Goal: Task Accomplishment & Management: Manage account settings

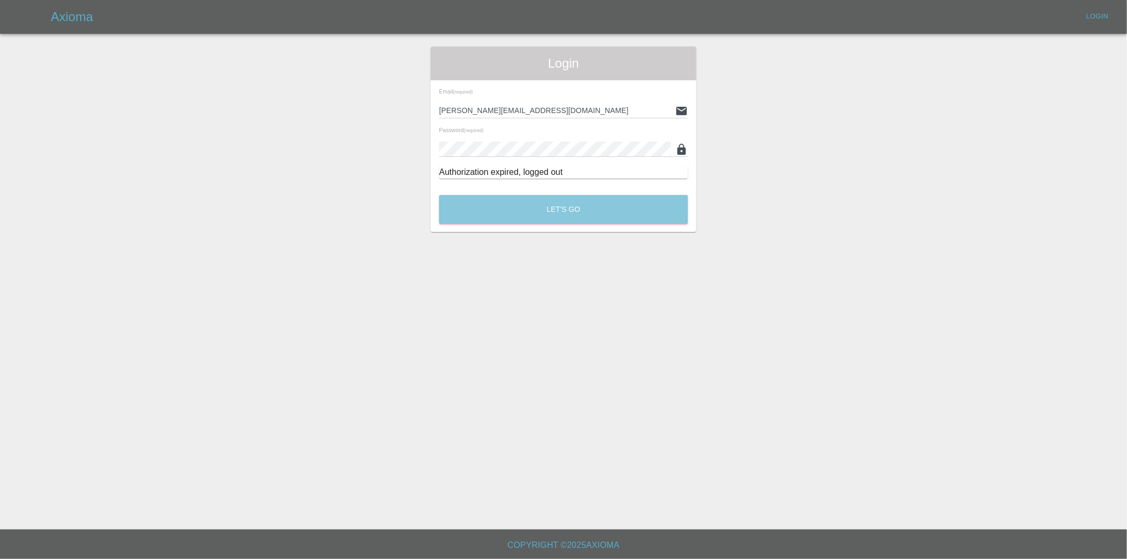
click at [549, 209] on button "Let's Go" at bounding box center [563, 209] width 249 height 29
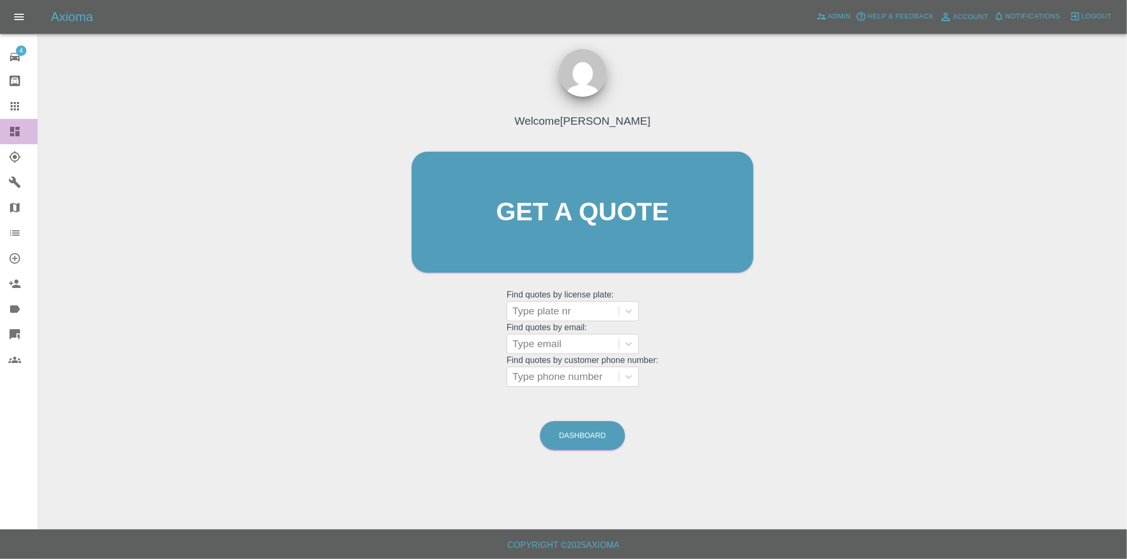
click at [18, 134] on icon at bounding box center [15, 132] width 10 height 10
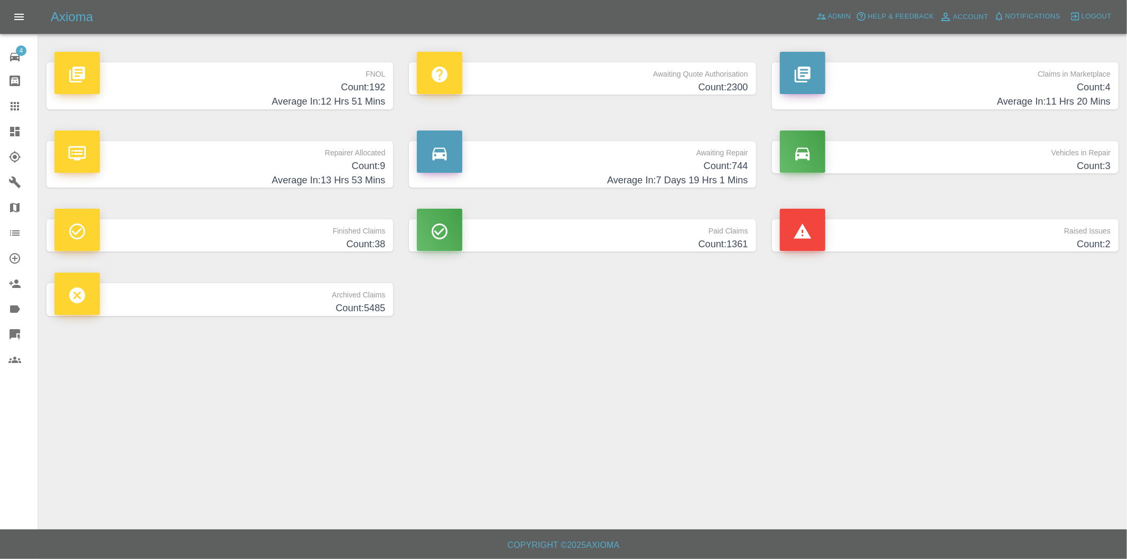
click at [362, 98] on h4 "Average In: 12 Hrs 51 Mins" at bounding box center [219, 102] width 331 height 14
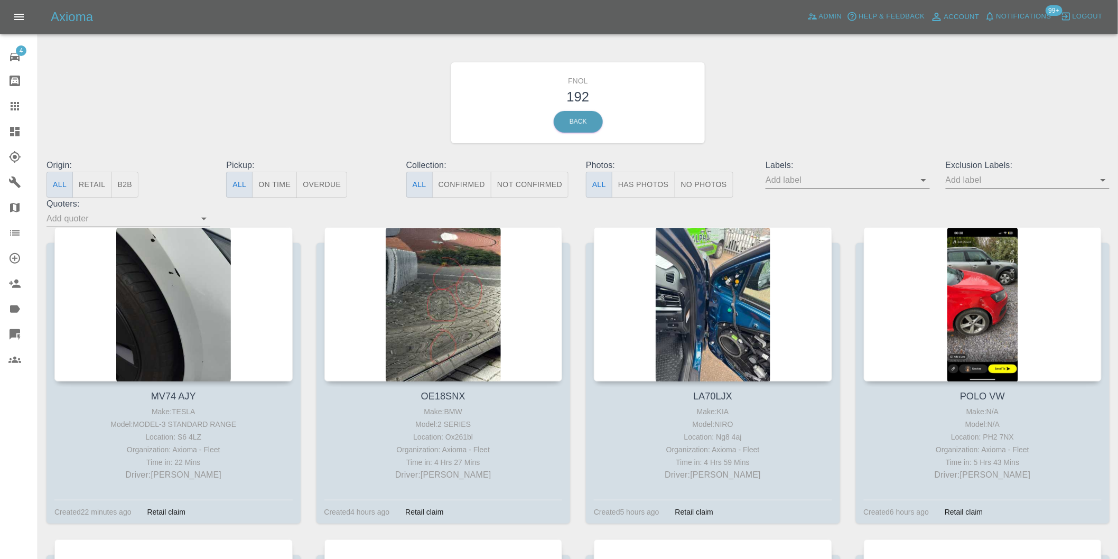
click at [635, 186] on button "Has Photos" at bounding box center [643, 185] width 63 height 26
click at [1105, 180] on icon "Open" at bounding box center [1102, 180] width 5 height 3
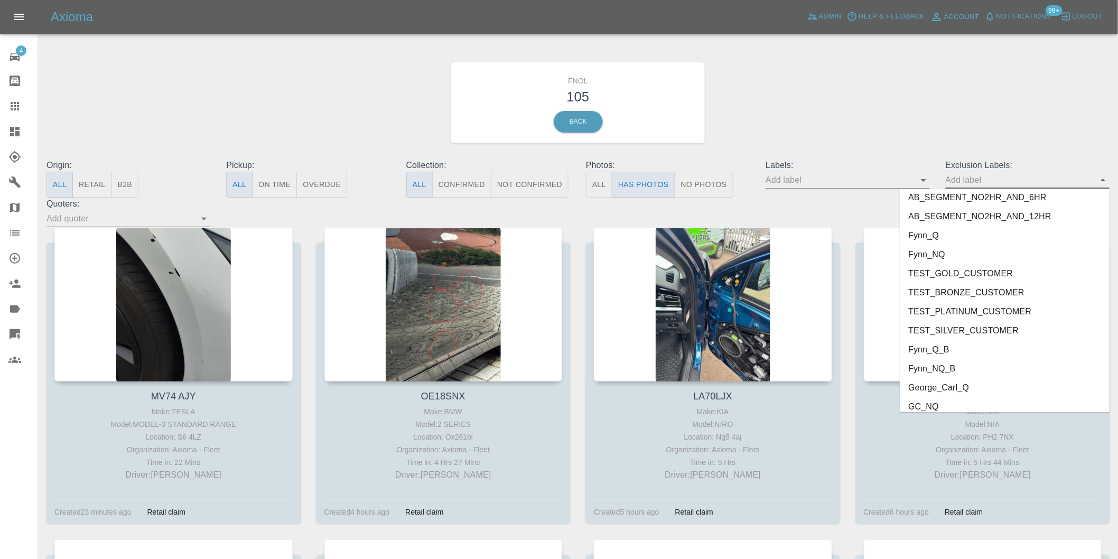
scroll to position [2294, 0]
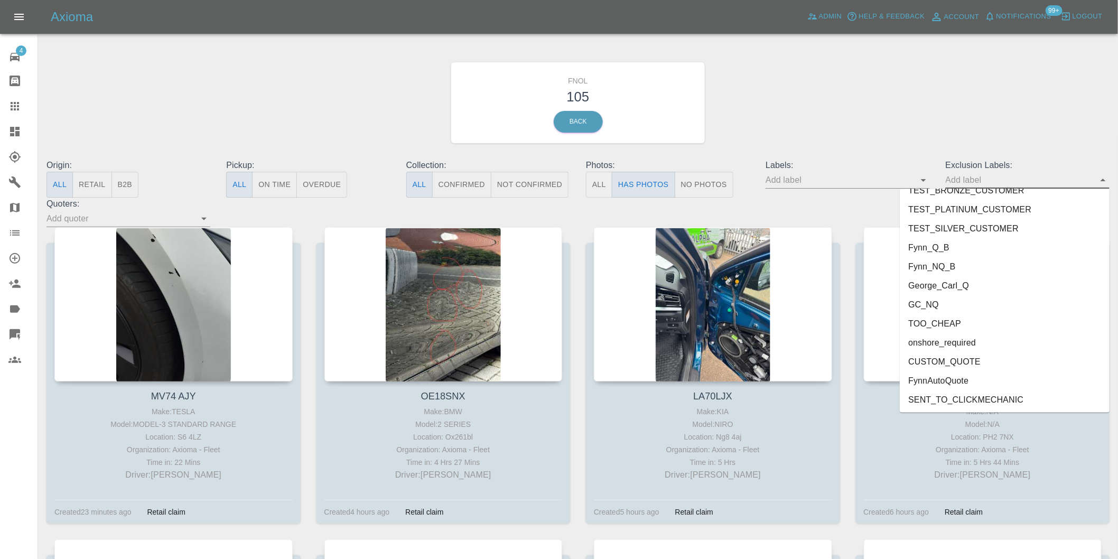
click at [951, 337] on li "onshore_required" at bounding box center [1005, 342] width 210 height 19
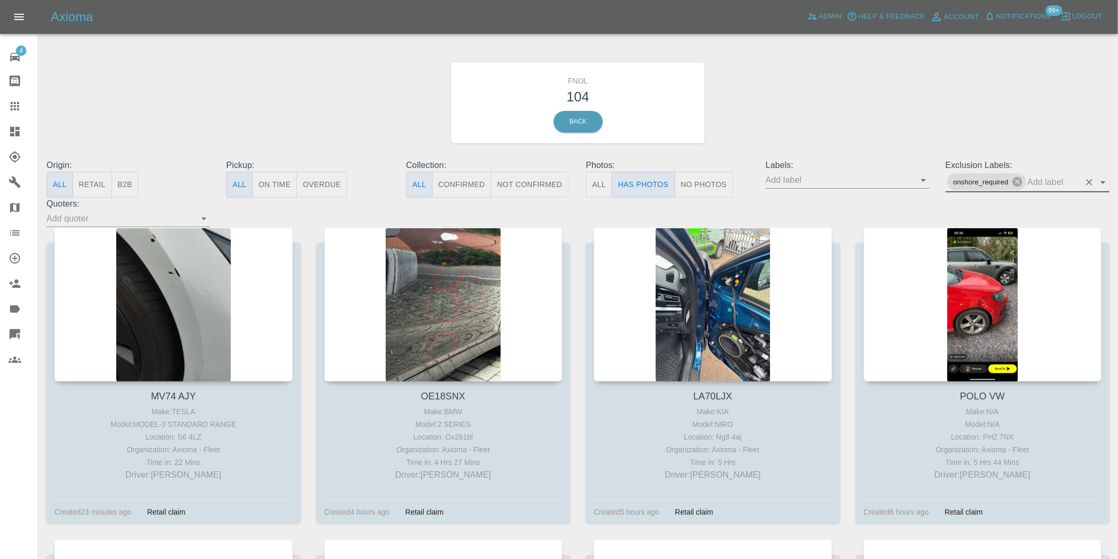
click at [1105, 183] on icon "Open" at bounding box center [1103, 182] width 13 height 13
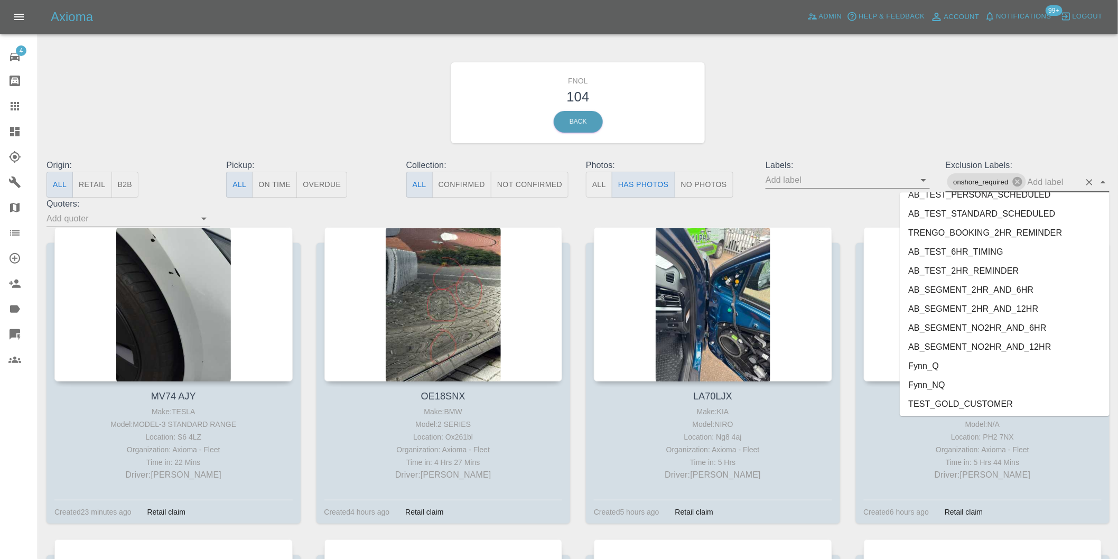
scroll to position [2275, 0]
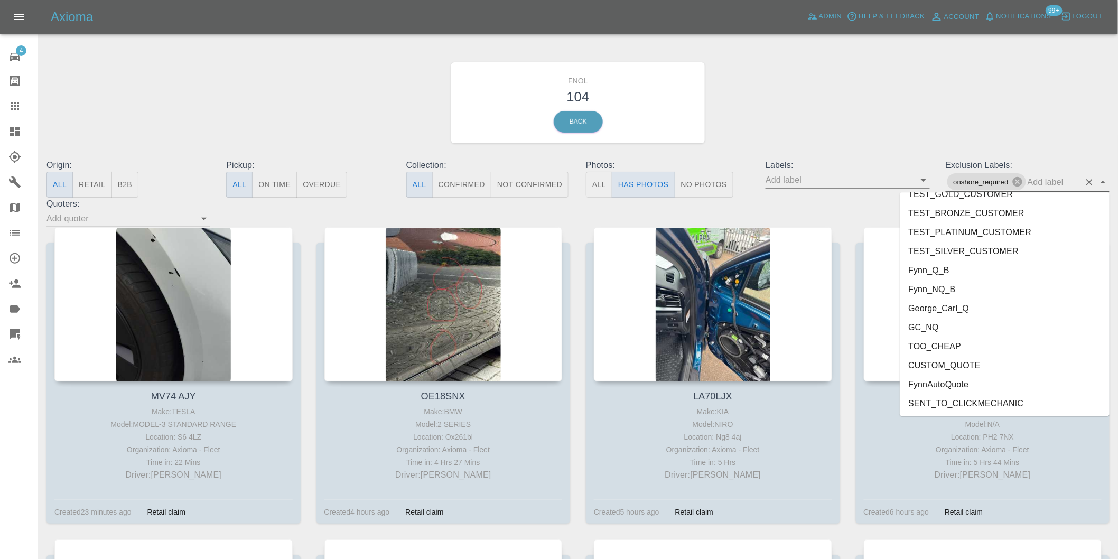
click at [952, 309] on li "George_Carl_Q" at bounding box center [1005, 307] width 210 height 19
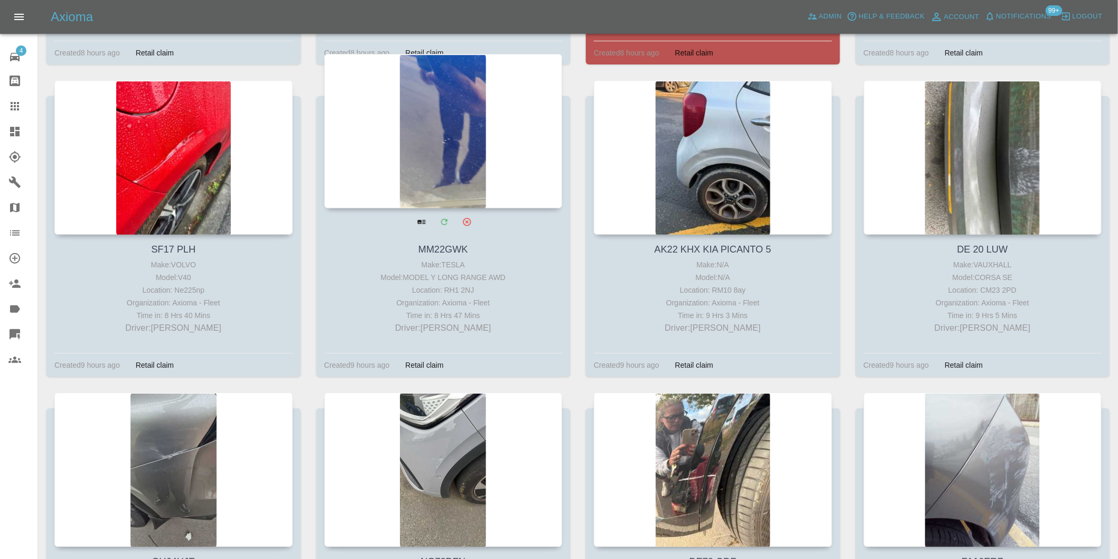
scroll to position [1526, 0]
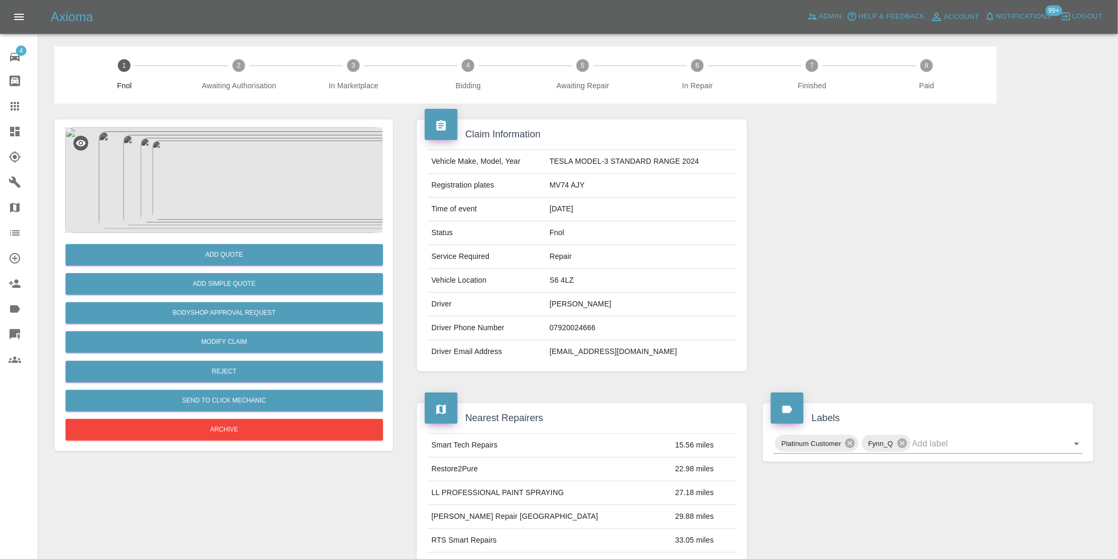
click at [223, 182] on img at bounding box center [223, 180] width 317 height 106
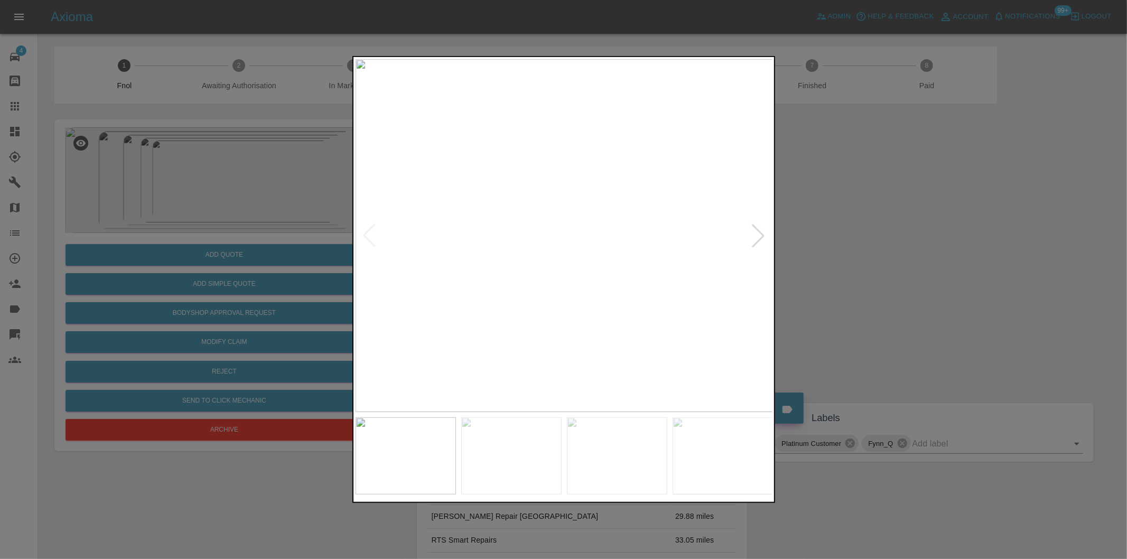
click at [754, 231] on div at bounding box center [757, 235] width 23 height 23
click at [754, 231] on img at bounding box center [564, 235] width 417 height 353
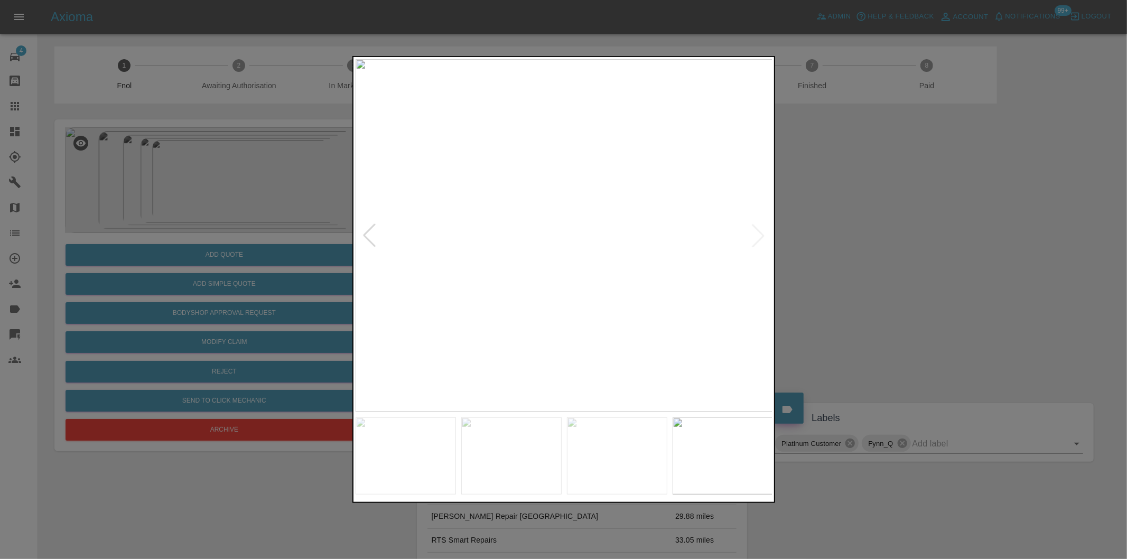
click at [754, 231] on img at bounding box center [564, 235] width 417 height 353
click at [925, 256] on div at bounding box center [563, 279] width 1127 height 559
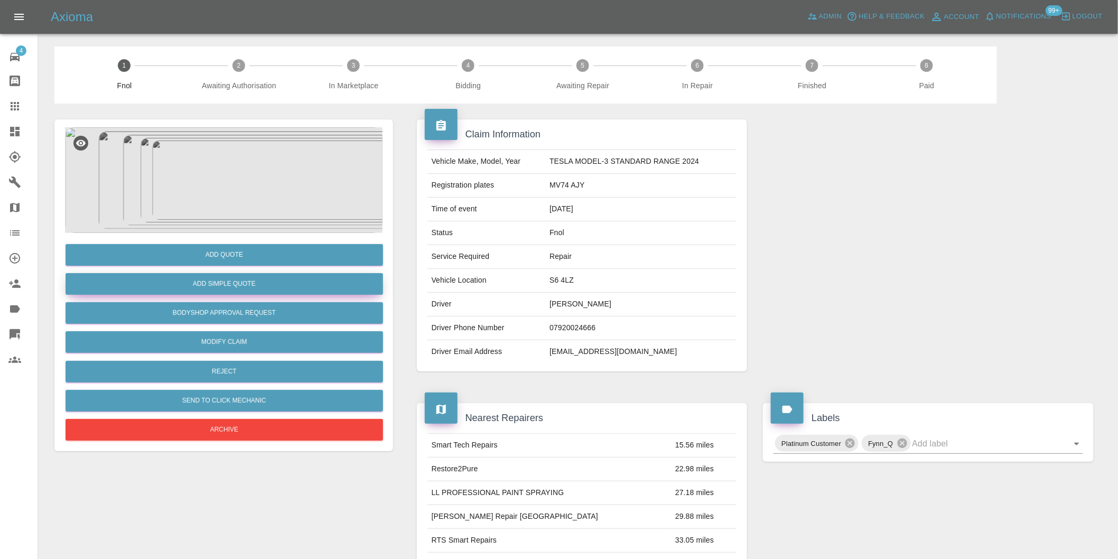
click at [247, 285] on button "Add Simple Quote" at bounding box center [224, 284] width 317 height 22
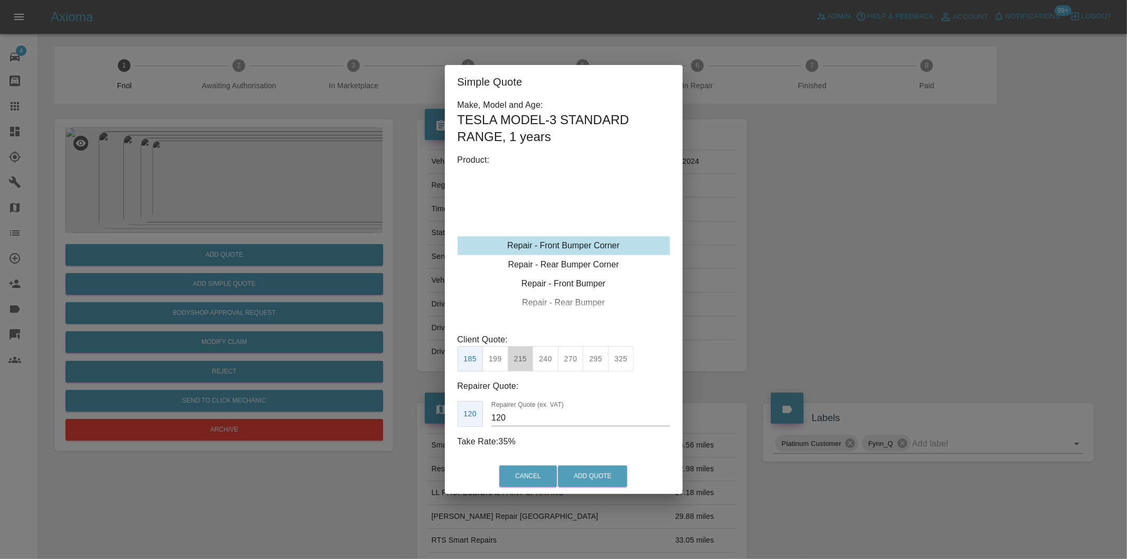
click at [526, 360] on button "215" at bounding box center [521, 359] width 26 height 26
type input "135"
click at [593, 468] on button "Add Quote" at bounding box center [592, 476] width 69 height 22
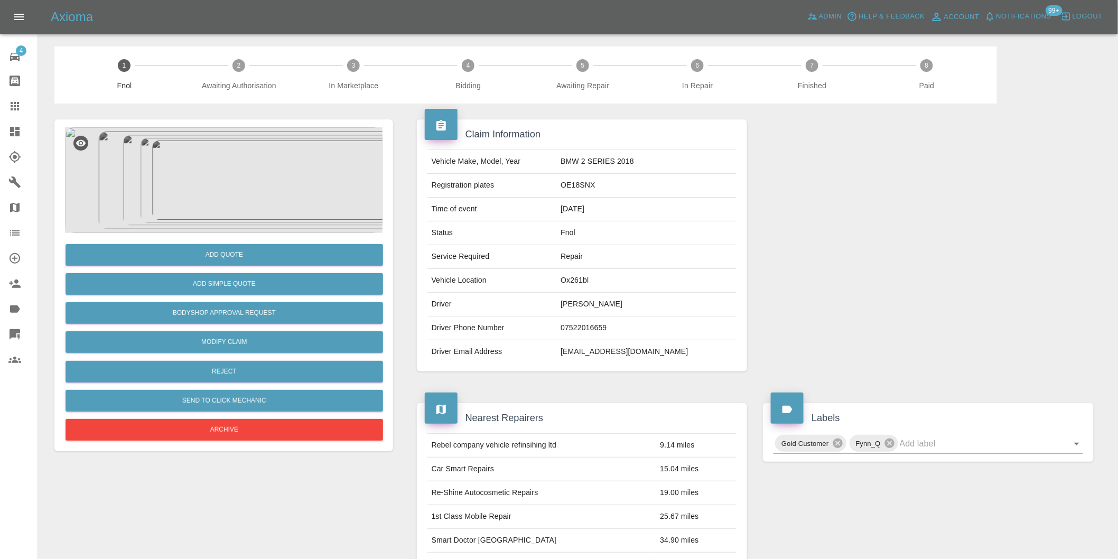
click at [216, 166] on img at bounding box center [223, 180] width 317 height 106
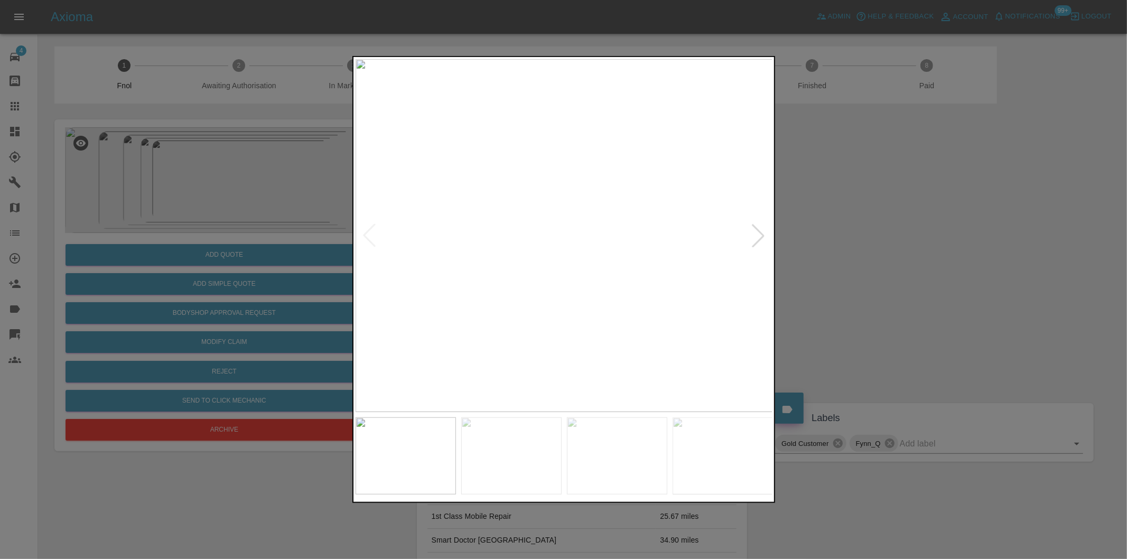
click at [756, 235] on div at bounding box center [757, 235] width 23 height 23
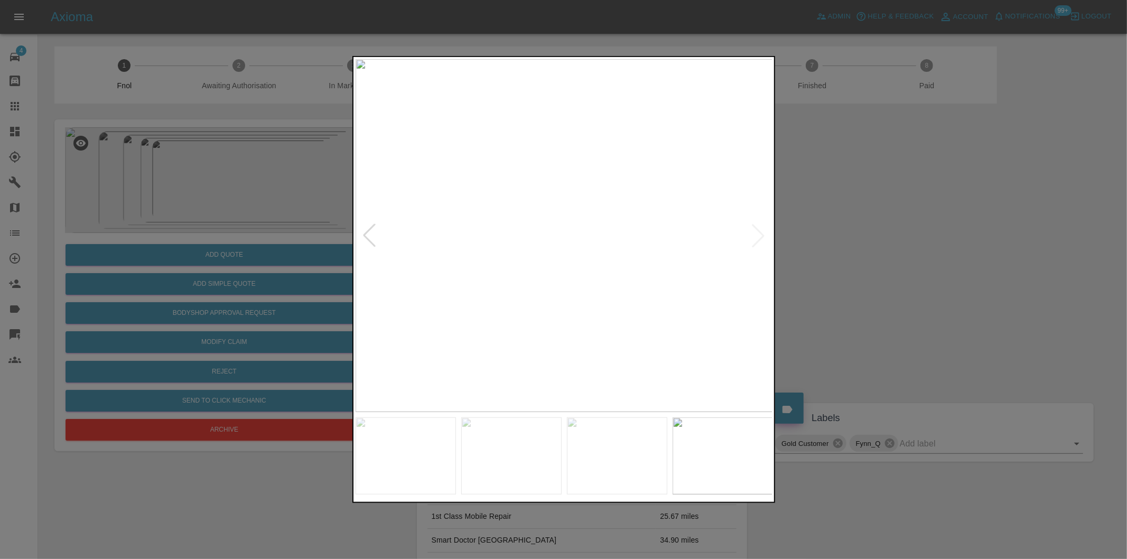
click at [756, 235] on img at bounding box center [564, 235] width 417 height 353
click at [1022, 236] on div at bounding box center [563, 279] width 1127 height 559
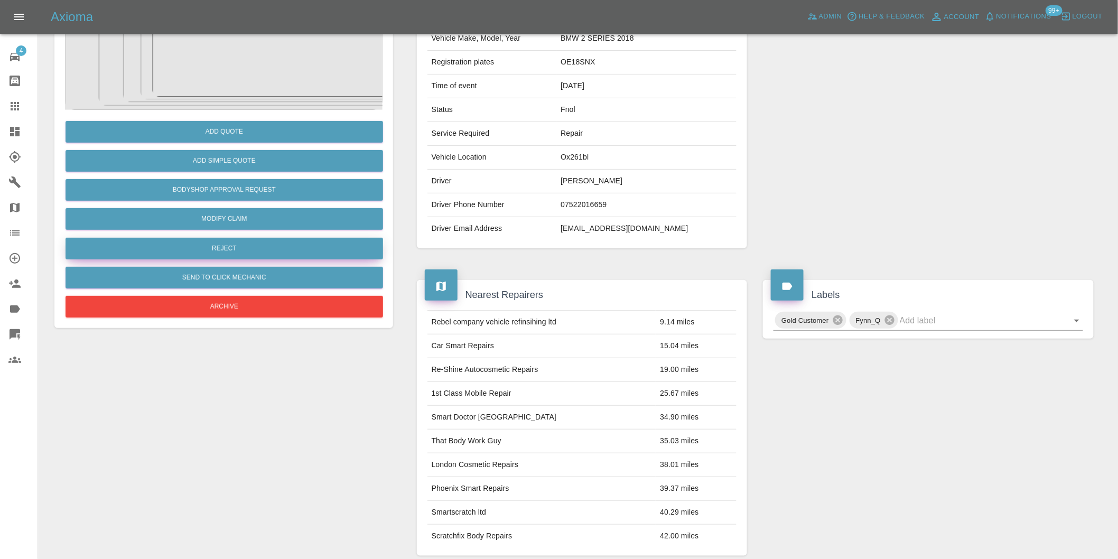
scroll to position [14, 0]
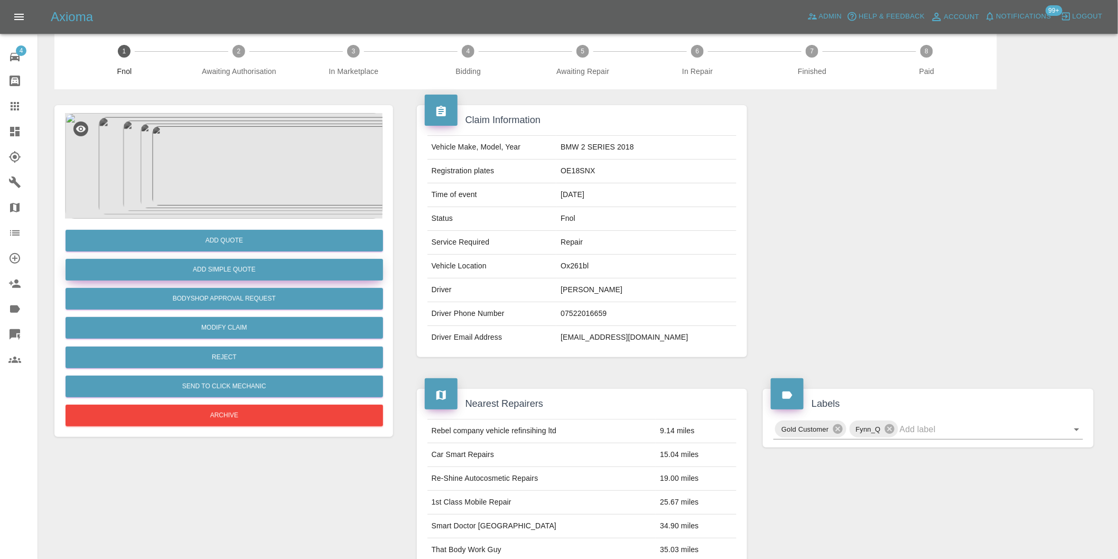
click at [253, 270] on button "Add Simple Quote" at bounding box center [224, 270] width 317 height 22
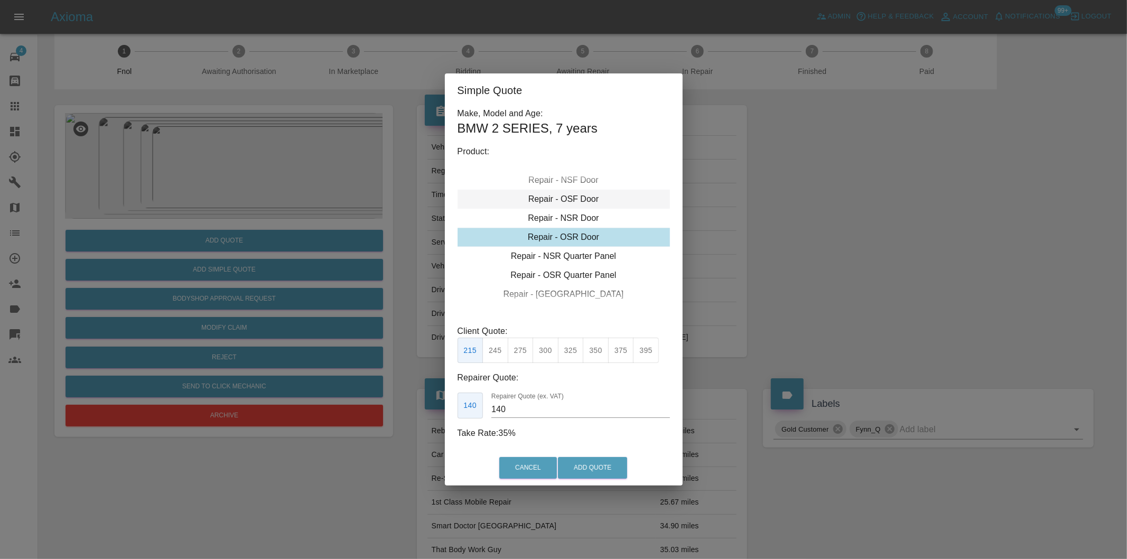
click at [584, 202] on div "Repair - OSF Door" at bounding box center [563, 199] width 212 height 19
drag, startPoint x: 601, startPoint y: 345, endPoint x: 597, endPoint y: 398, distance: 52.4
click at [601, 346] on button "350" at bounding box center [596, 351] width 26 height 26
type input "230"
click at [588, 466] on button "Add Quote" at bounding box center [592, 468] width 69 height 22
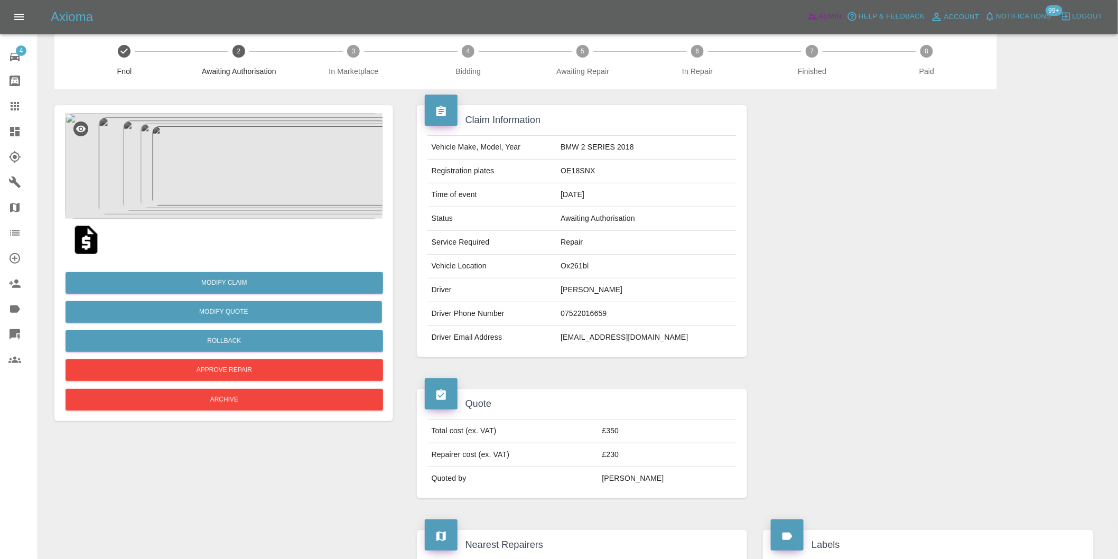
click at [827, 13] on span "Admin" at bounding box center [830, 17] width 23 height 12
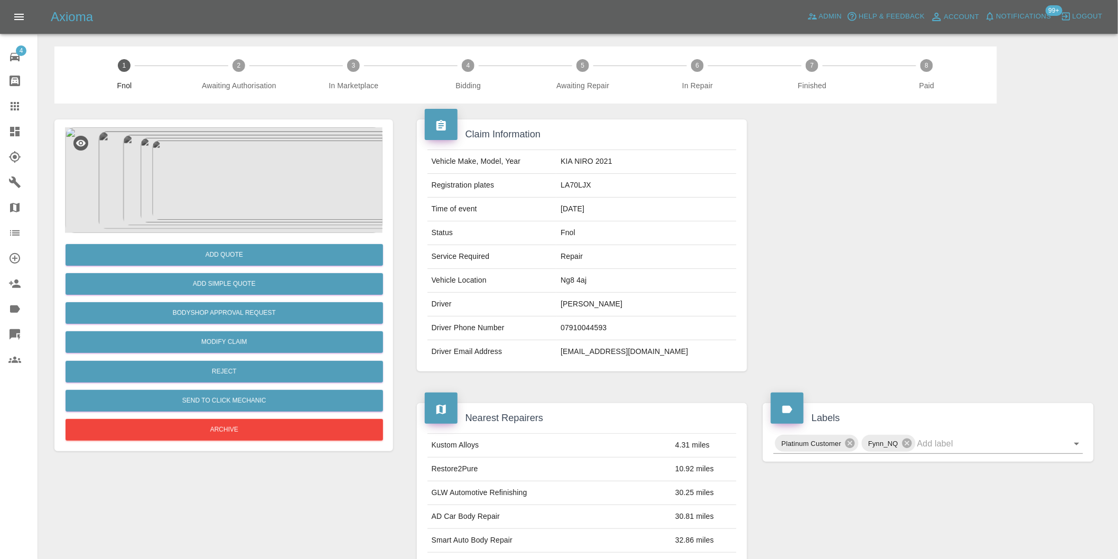
click at [220, 149] on img at bounding box center [223, 180] width 317 height 106
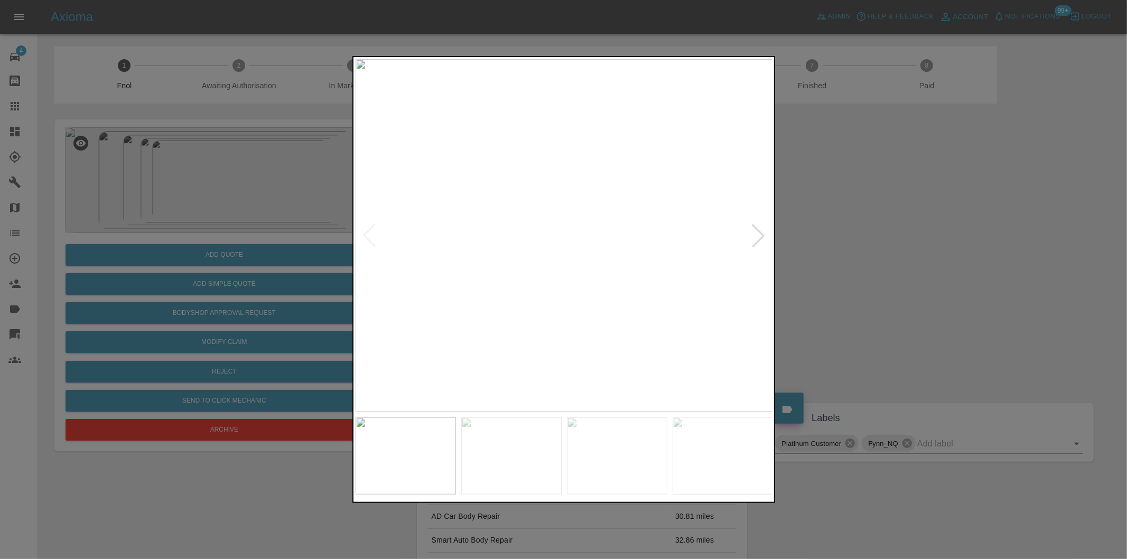
click at [763, 229] on div at bounding box center [757, 235] width 23 height 23
click at [363, 232] on div at bounding box center [369, 235] width 23 height 23
click at [895, 270] on div at bounding box center [563, 279] width 1127 height 559
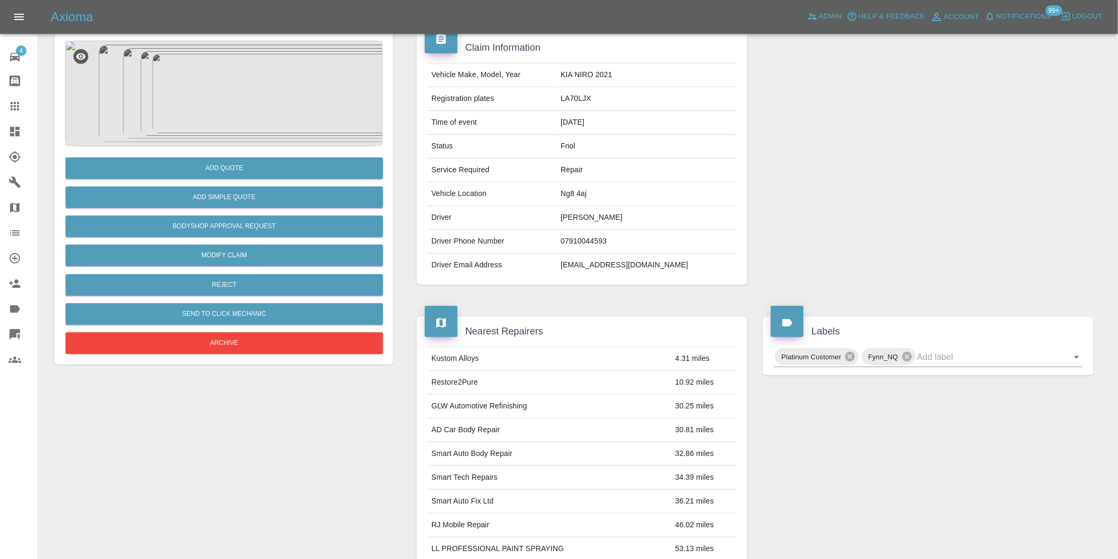
scroll to position [176, 0]
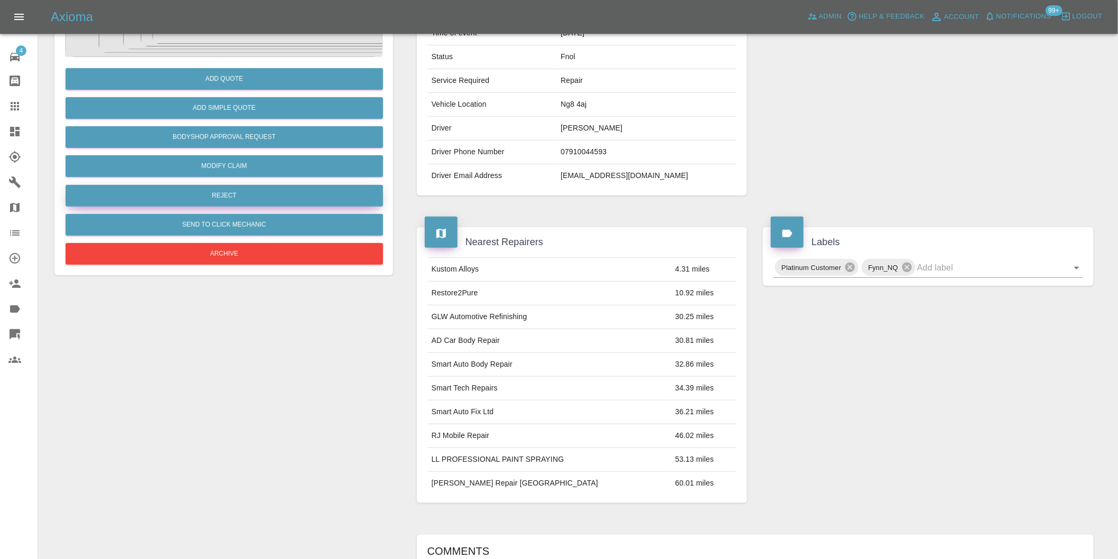
click at [236, 187] on button "Reject" at bounding box center [224, 196] width 317 height 22
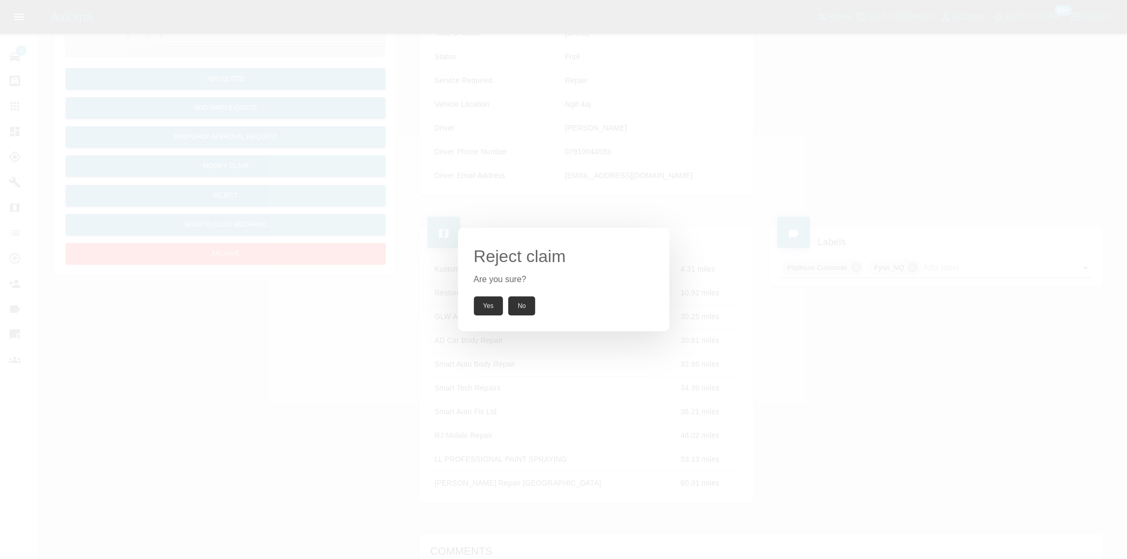
click at [502, 305] on button "Yes" at bounding box center [489, 305] width 30 height 19
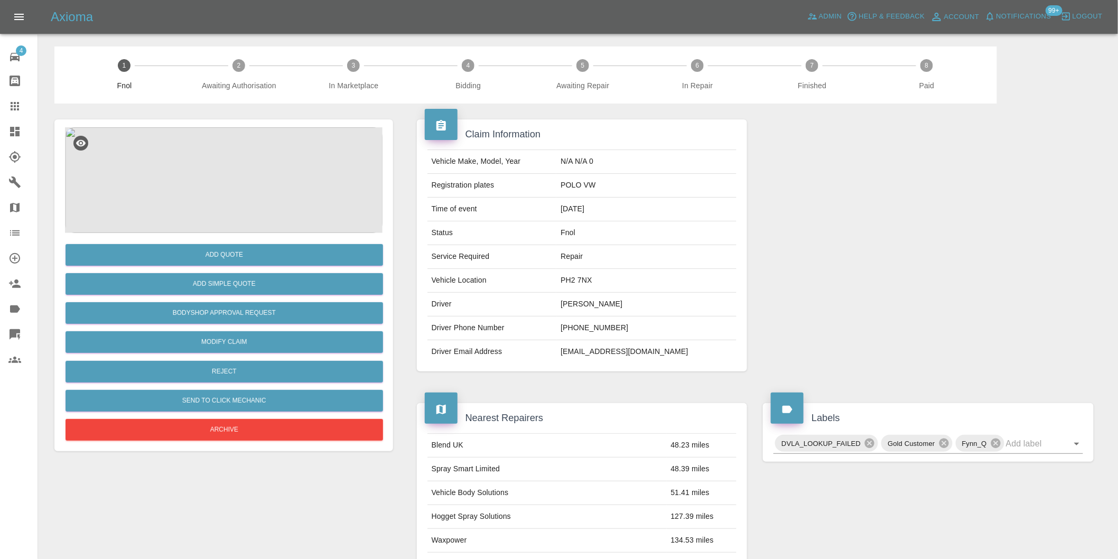
click at [229, 162] on img at bounding box center [223, 180] width 317 height 106
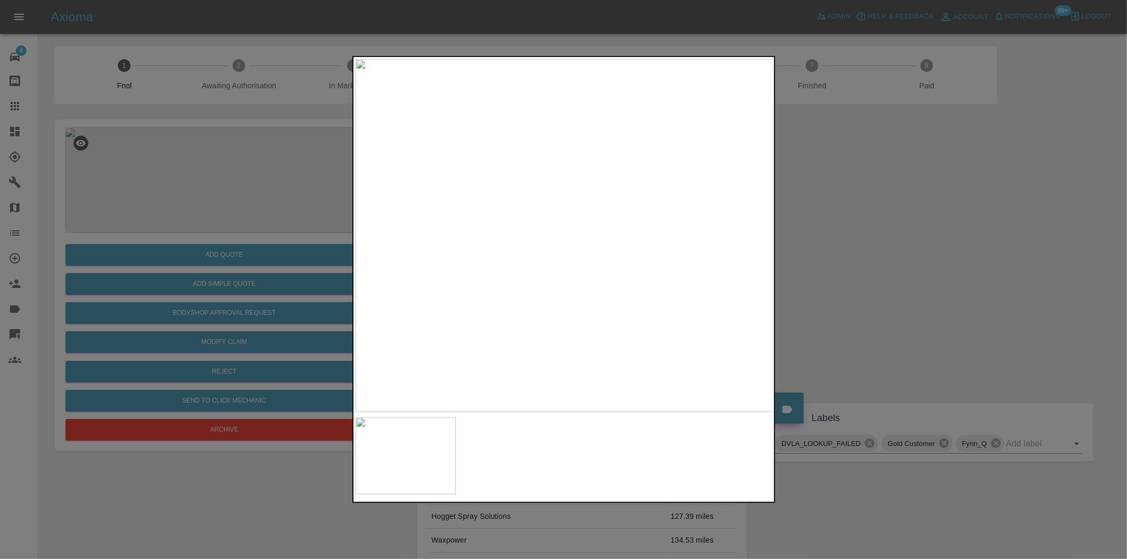
click at [579, 252] on img at bounding box center [564, 235] width 417 height 353
click at [579, 252] on img at bounding box center [515, 185] width 1252 height 1058
click at [574, 223] on img at bounding box center [564, 235] width 417 height 353
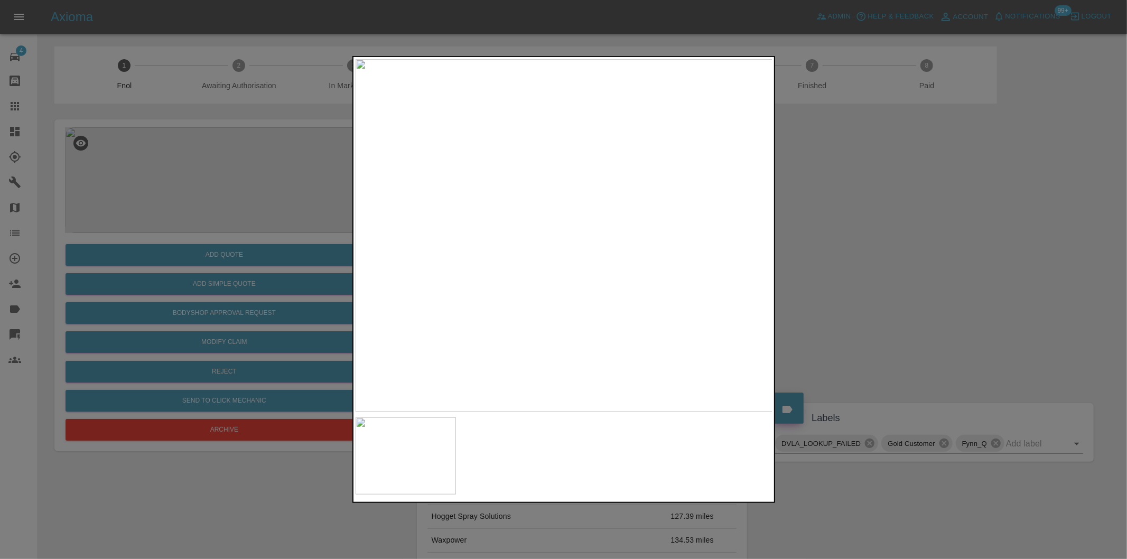
click at [574, 223] on img at bounding box center [564, 235] width 417 height 353
click at [817, 230] on div at bounding box center [563, 279] width 1127 height 559
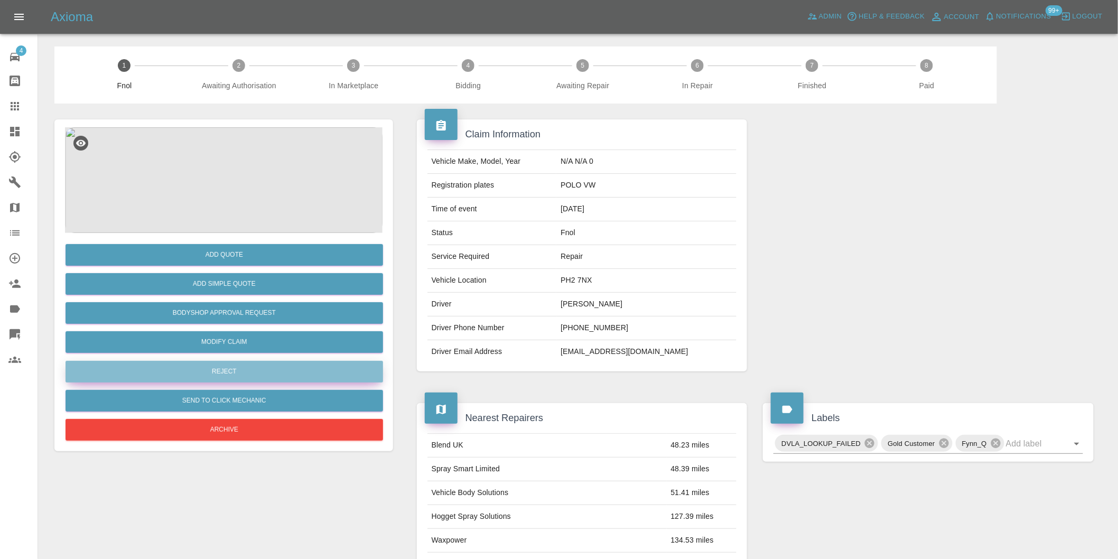
click at [236, 370] on button "Reject" at bounding box center [224, 372] width 317 height 22
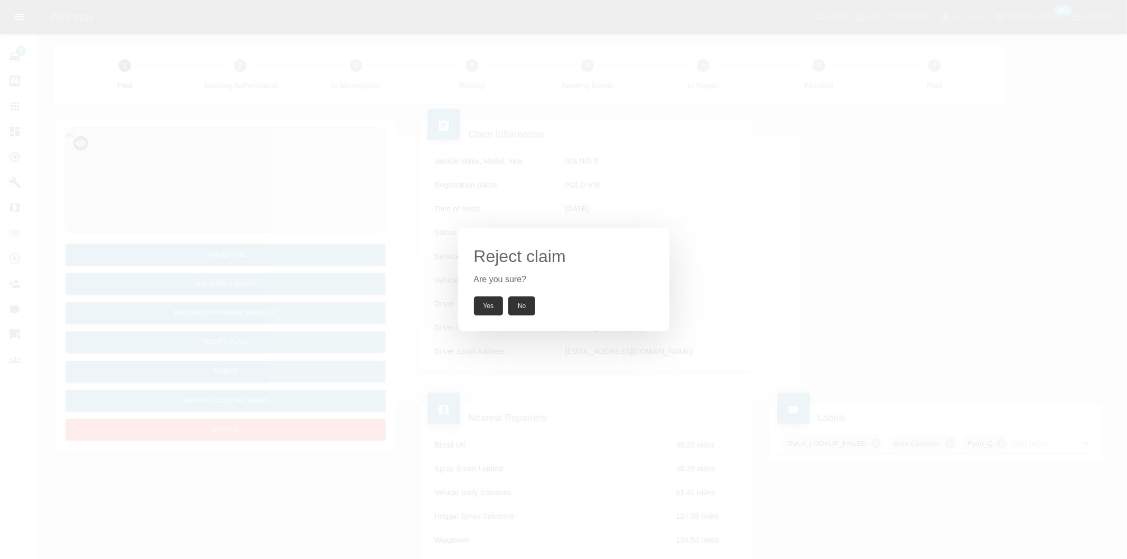
click at [489, 303] on button "Yes" at bounding box center [489, 305] width 30 height 19
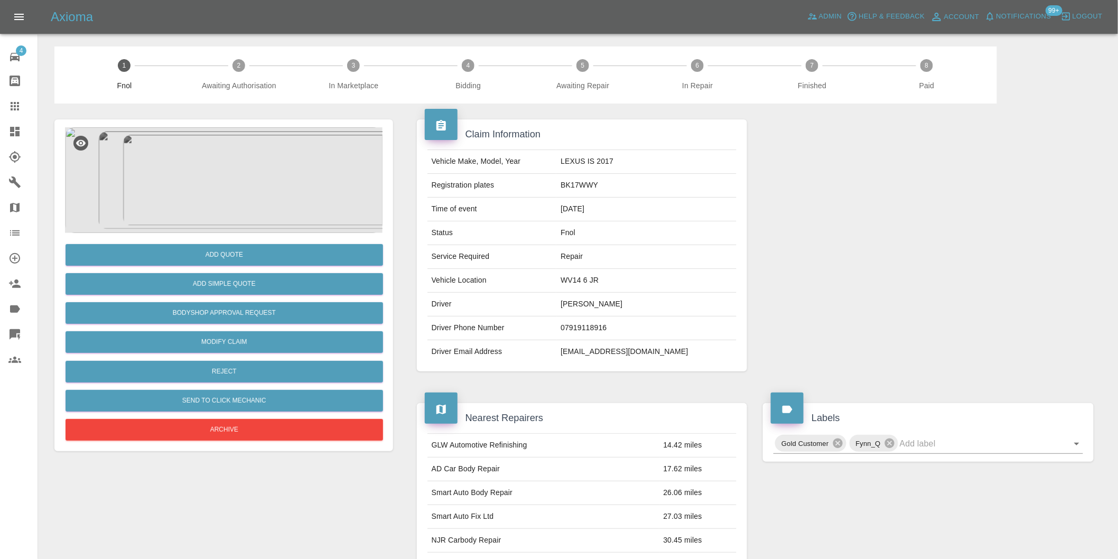
click at [239, 150] on img at bounding box center [223, 180] width 317 height 106
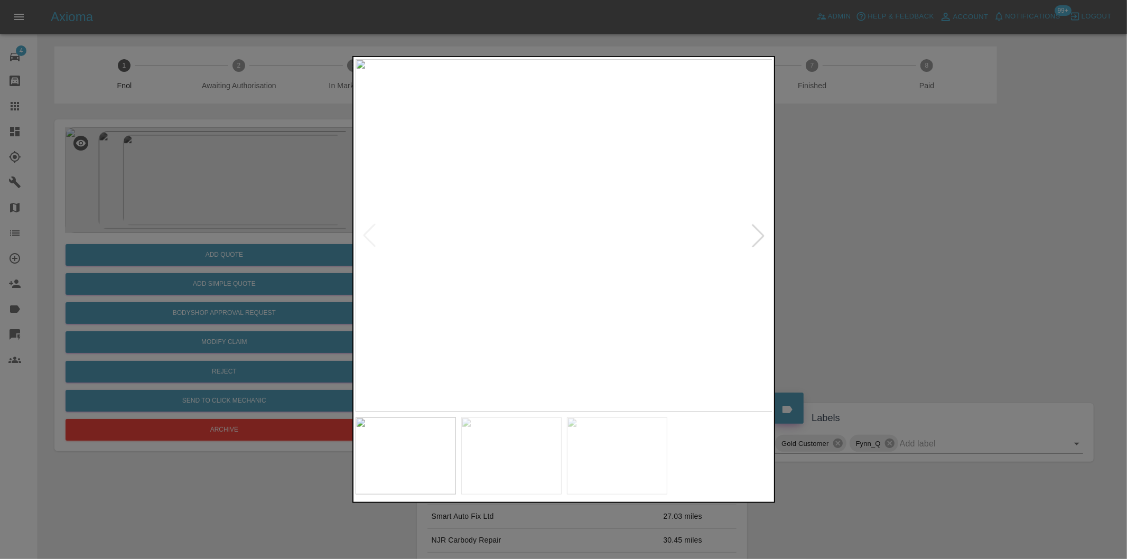
click at [761, 233] on div at bounding box center [757, 235] width 23 height 23
click at [828, 241] on div at bounding box center [563, 279] width 1127 height 559
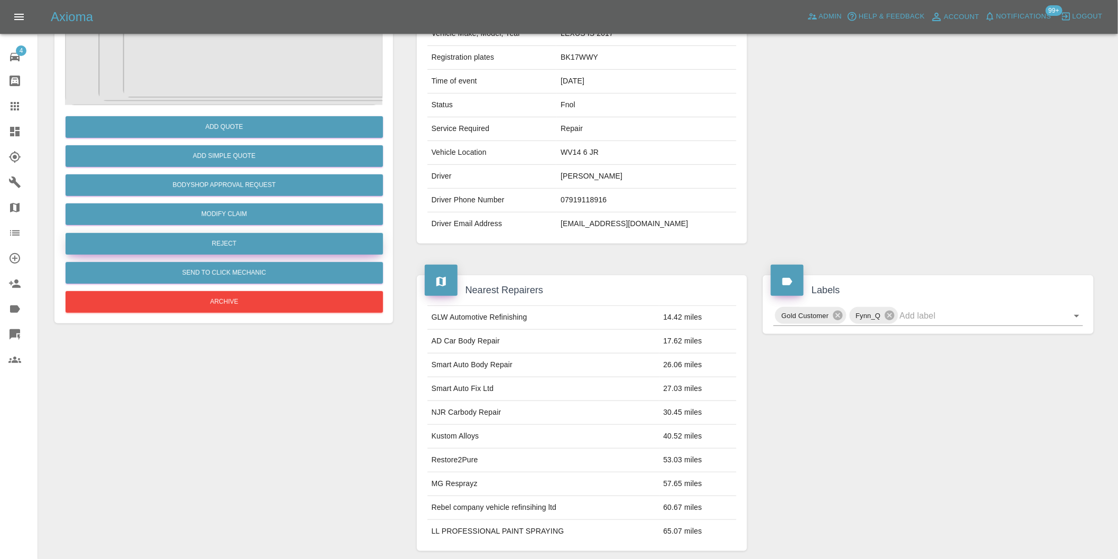
scroll to position [73, 0]
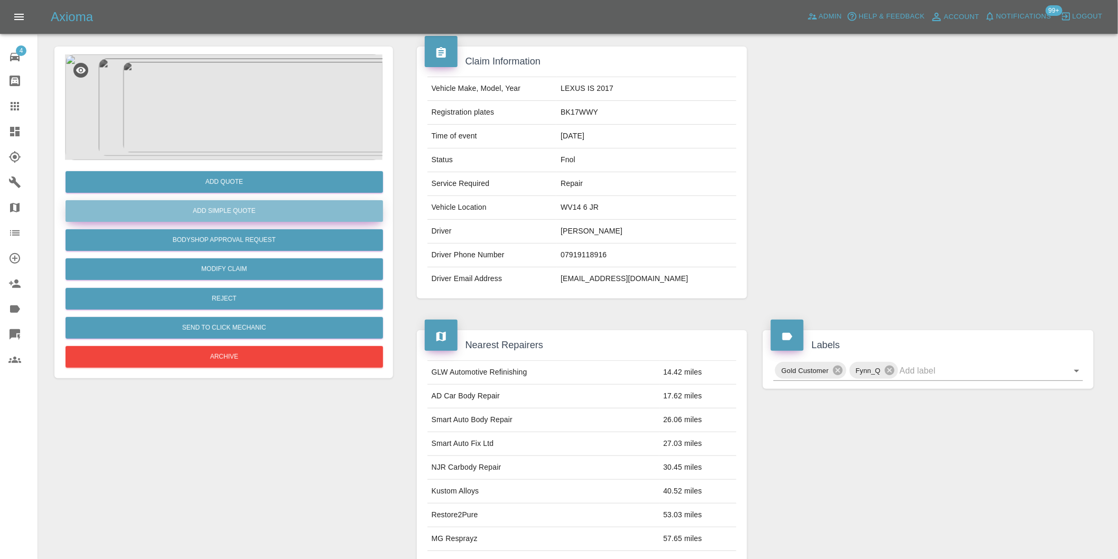
click at [217, 213] on button "Add Simple Quote" at bounding box center [224, 211] width 317 height 22
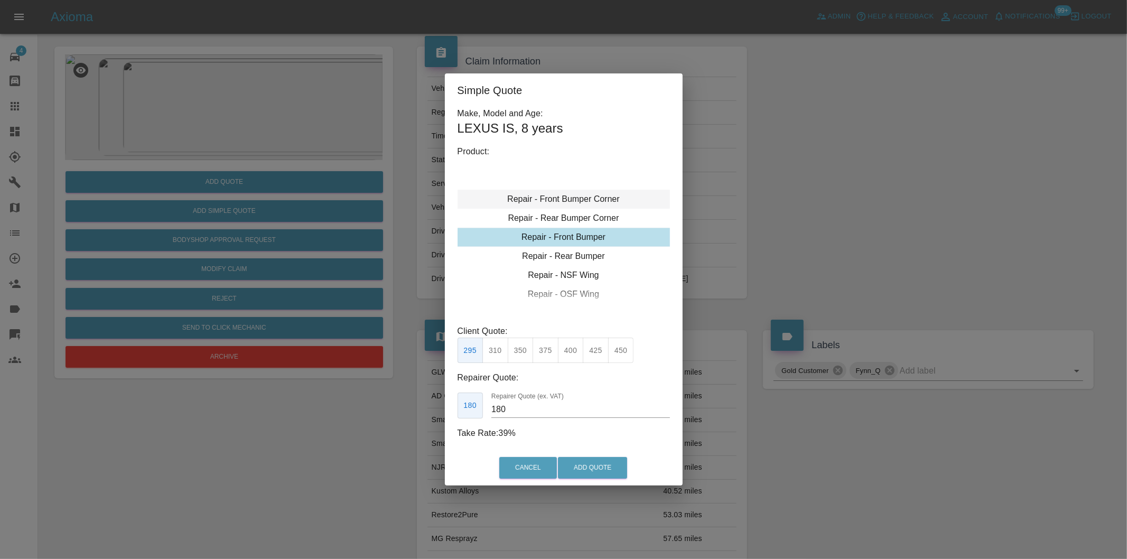
click at [577, 198] on div "Repair - Front Bumper Corner" at bounding box center [563, 199] width 212 height 19
click at [525, 351] on button "215" at bounding box center [521, 351] width 26 height 26
type input "135"
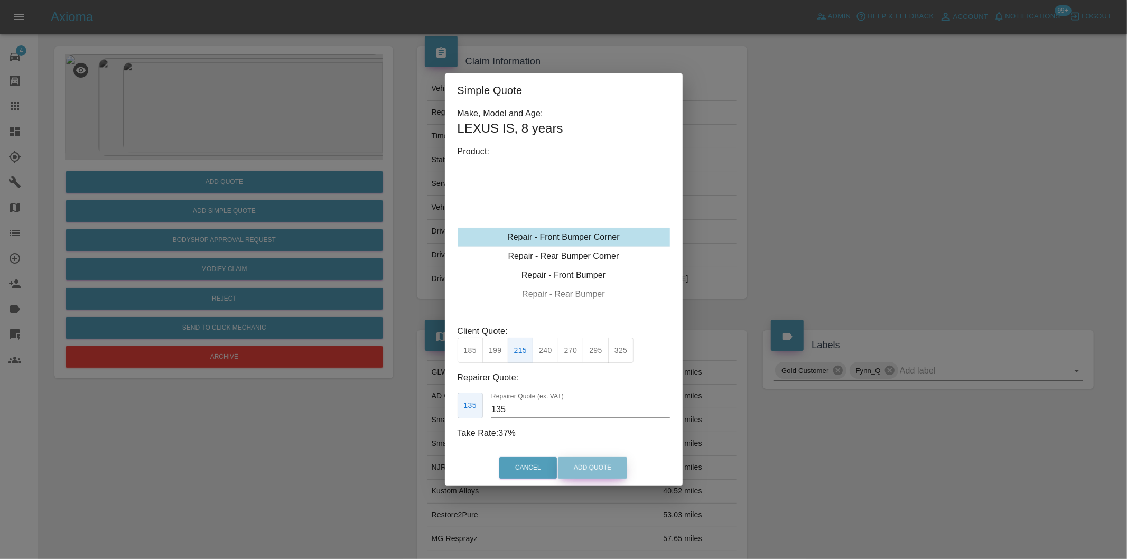
click at [583, 465] on button "Add Quote" at bounding box center [592, 468] width 69 height 22
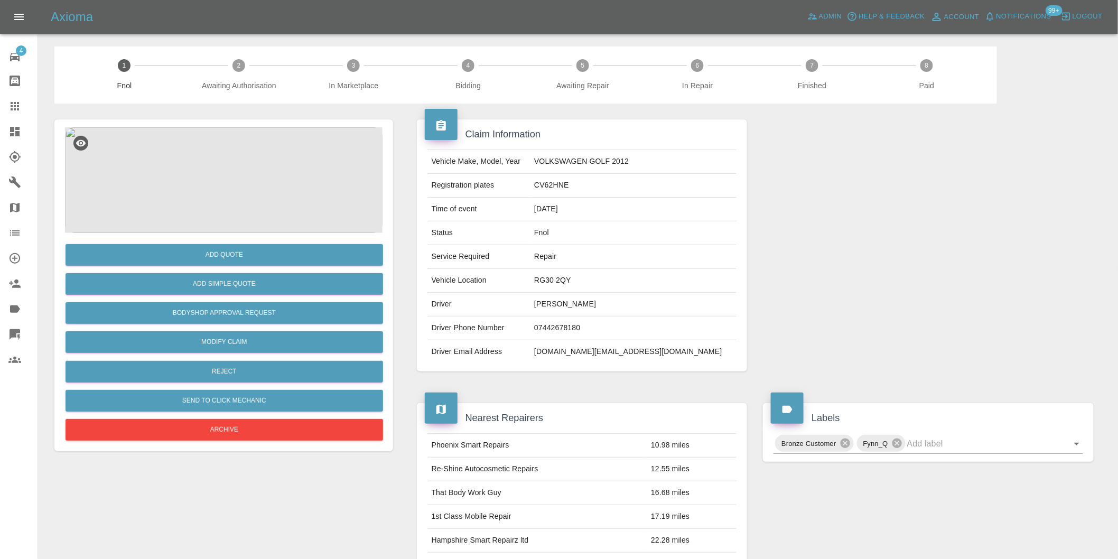
click at [246, 139] on img at bounding box center [223, 180] width 317 height 106
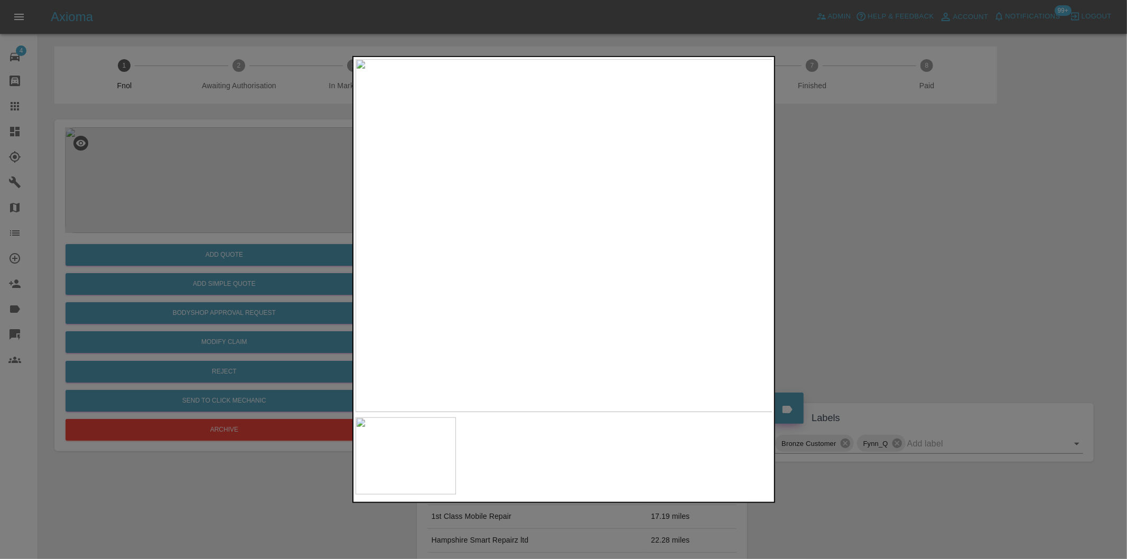
click at [614, 259] on img at bounding box center [564, 235] width 417 height 353
click at [525, 296] on img at bounding box center [411, 166] width 1252 height 1058
click at [584, 213] on img at bounding box center [564, 235] width 417 height 353
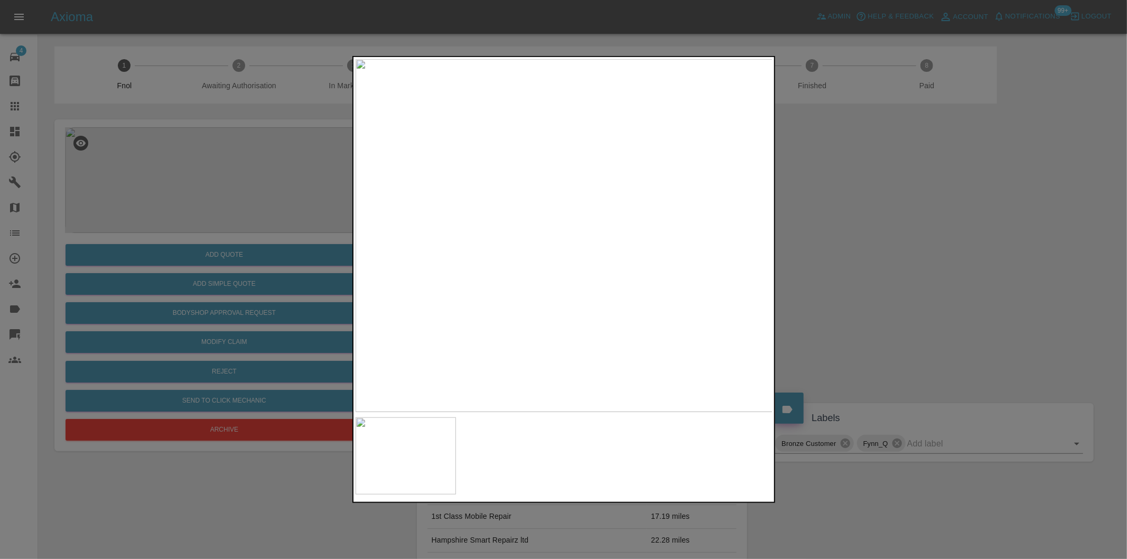
click at [584, 213] on img at bounding box center [564, 235] width 417 height 353
click at [584, 213] on img at bounding box center [501, 301] width 1252 height 1058
click at [908, 269] on div at bounding box center [563, 279] width 1127 height 559
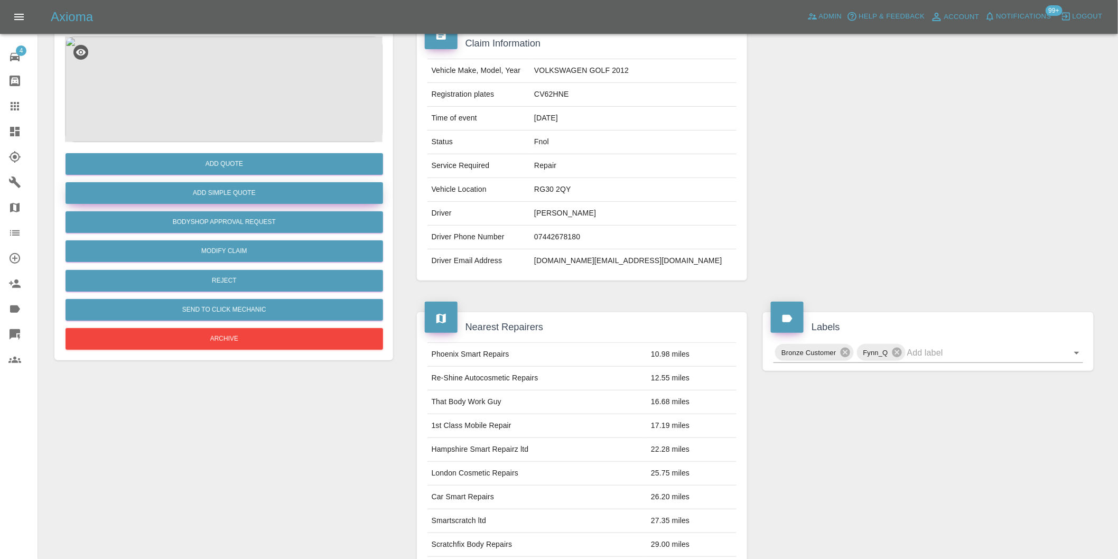
scroll to position [14, 0]
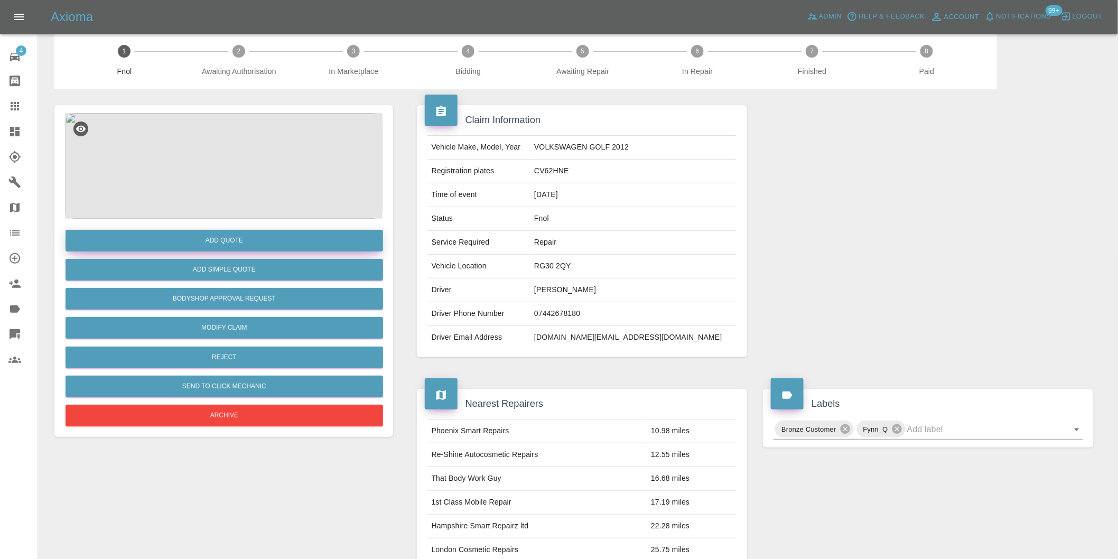
click at [240, 244] on button "Add Quote" at bounding box center [224, 241] width 317 height 22
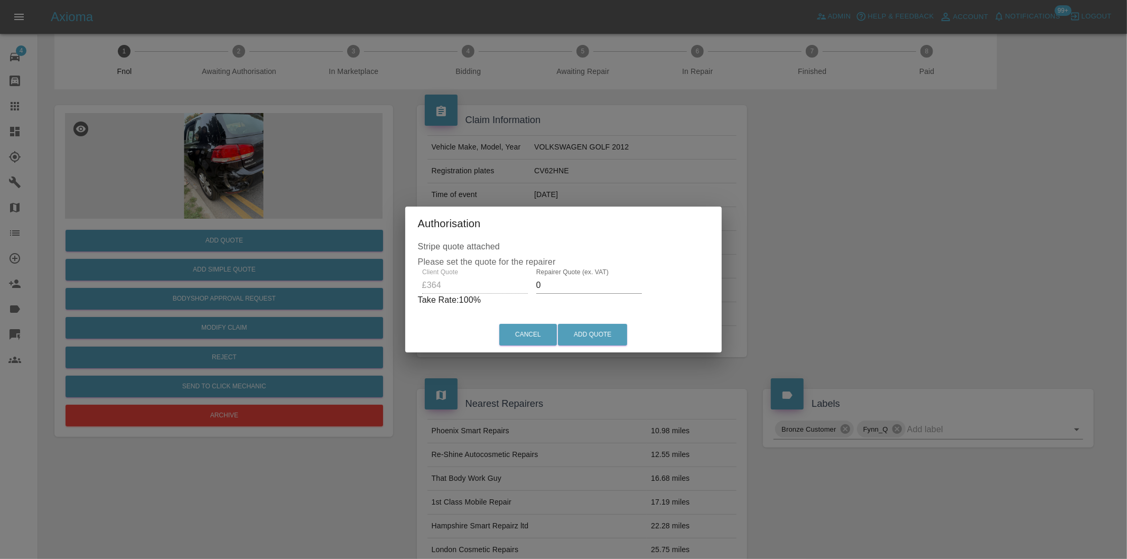
click at [555, 284] on input "0" at bounding box center [589, 285] width 106 height 17
type input "0230"
click at [595, 330] on button "Add Quote" at bounding box center [592, 335] width 69 height 22
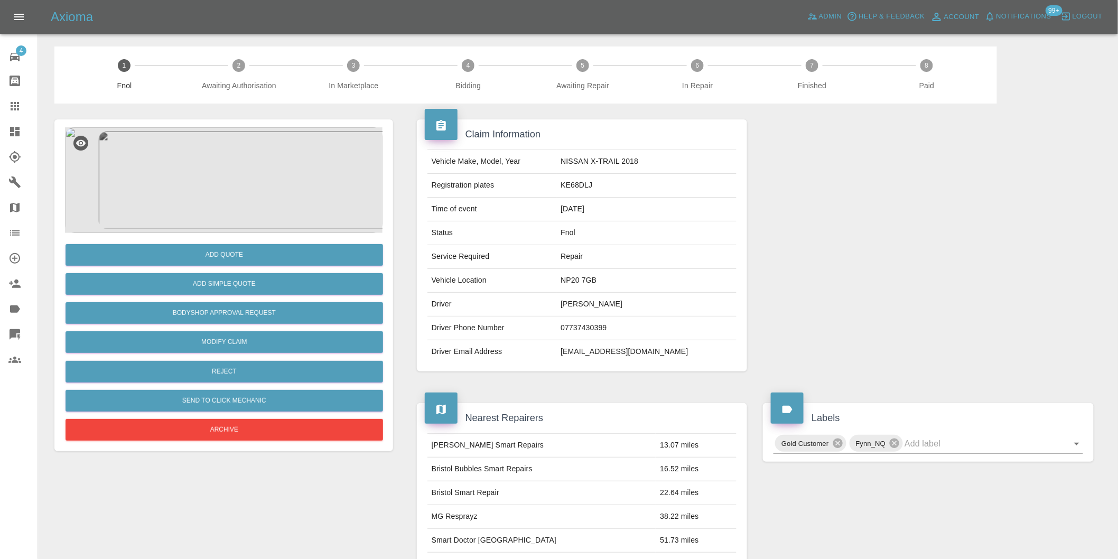
click at [187, 176] on img at bounding box center [223, 180] width 317 height 106
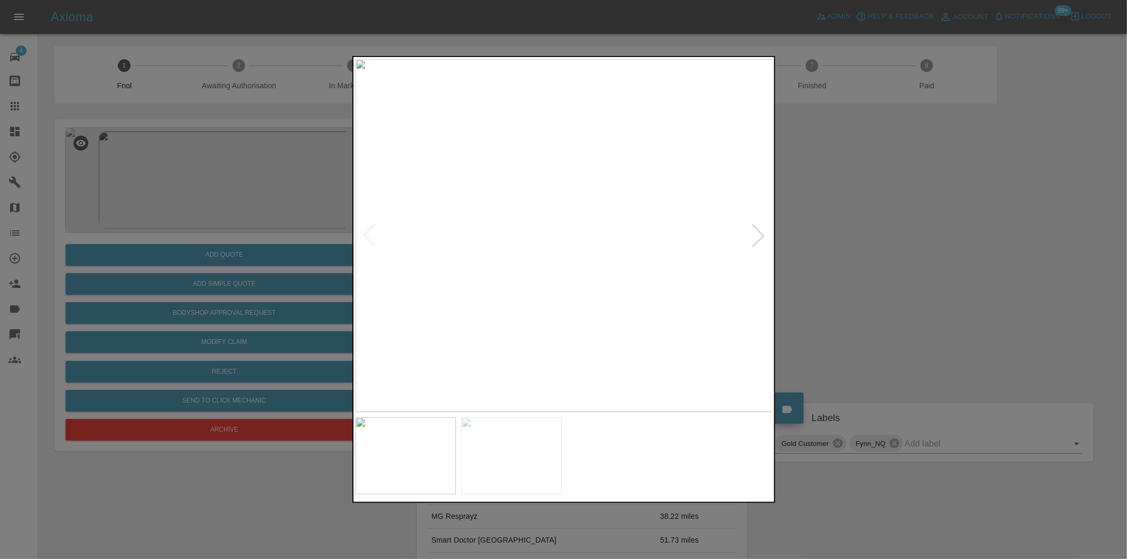
click at [763, 242] on div at bounding box center [757, 235] width 23 height 23
click at [865, 256] on div at bounding box center [563, 279] width 1127 height 559
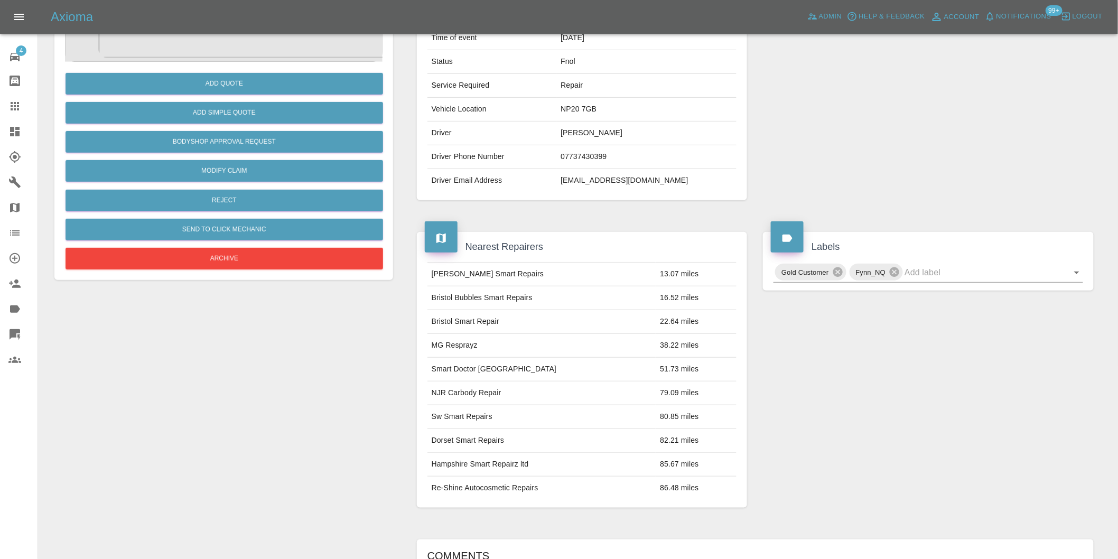
scroll to position [176, 0]
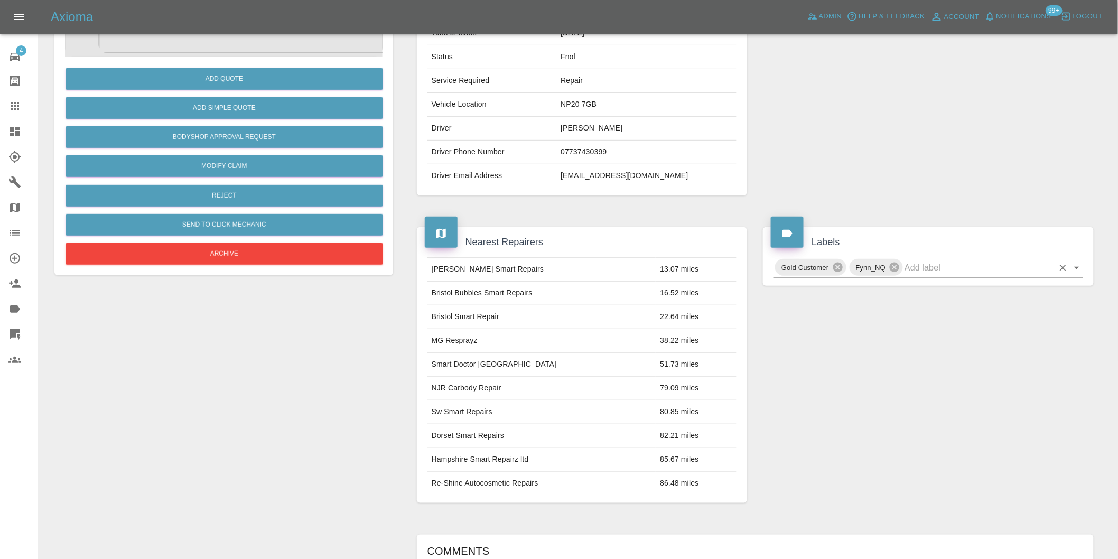
click at [1077, 270] on icon "Open" at bounding box center [1076, 267] width 13 height 13
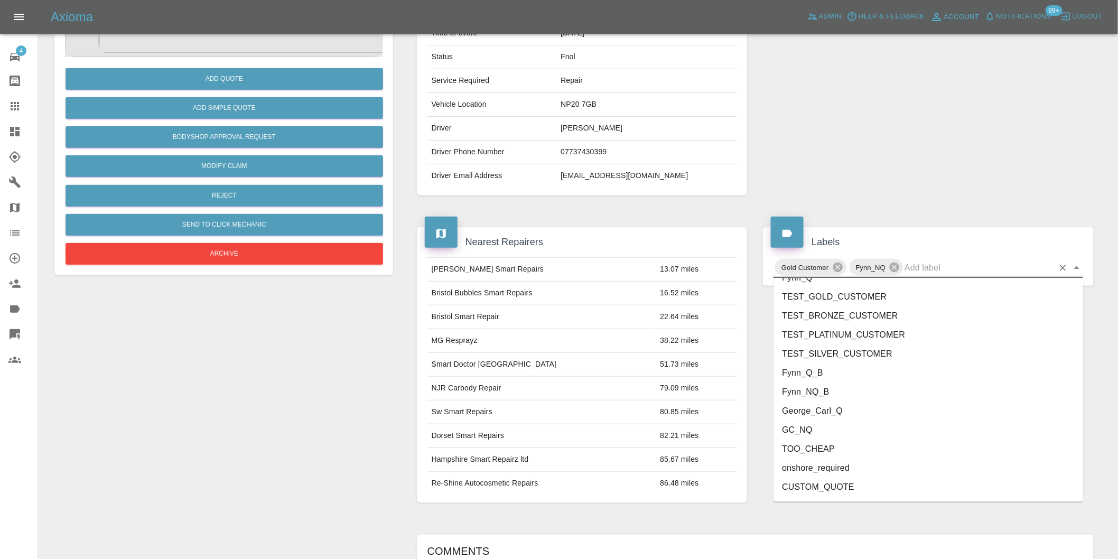
scroll to position [2256, 0]
click at [856, 427] on li "onshore_required" at bounding box center [928, 432] width 310 height 19
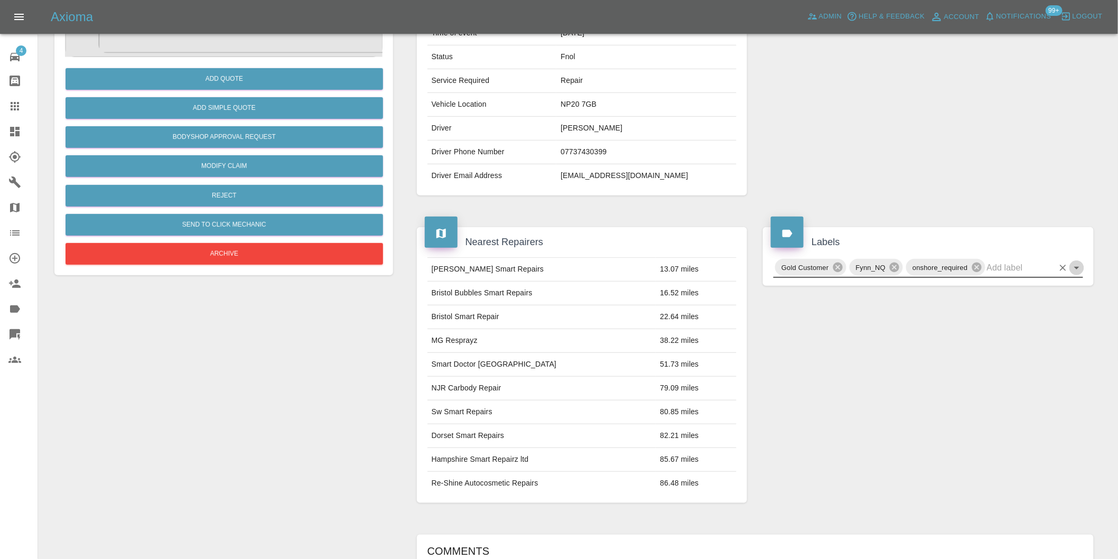
click at [1076, 270] on icon "Open" at bounding box center [1076, 267] width 13 height 13
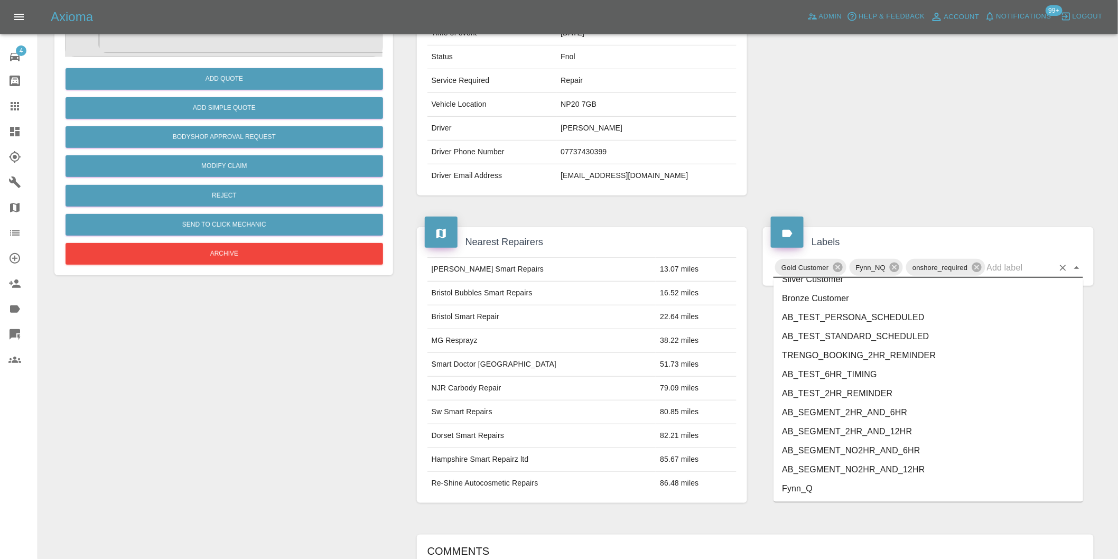
scroll to position [2237, 0]
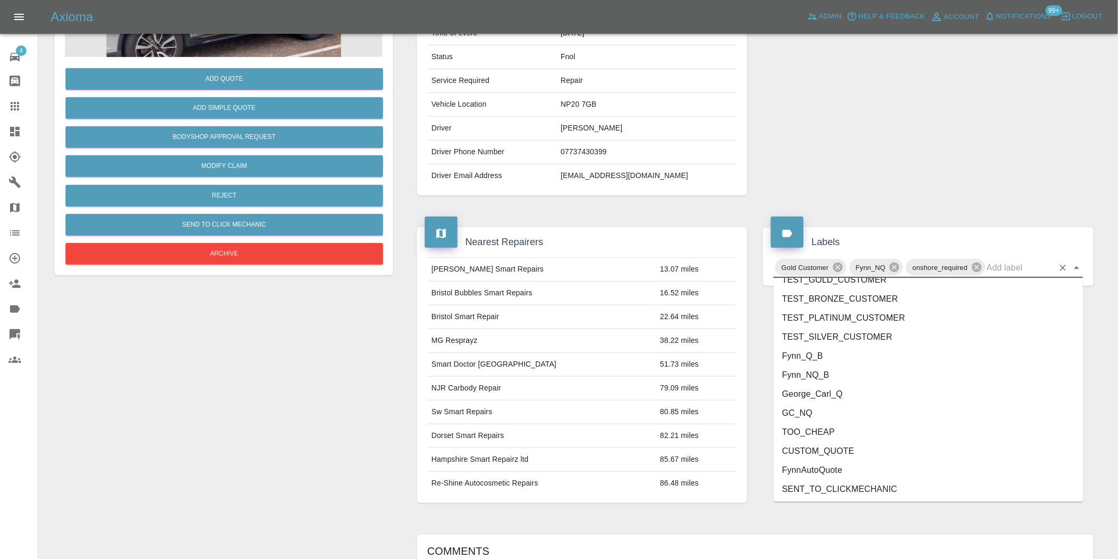
click at [847, 394] on li "George_Carl_Q" at bounding box center [928, 394] width 310 height 19
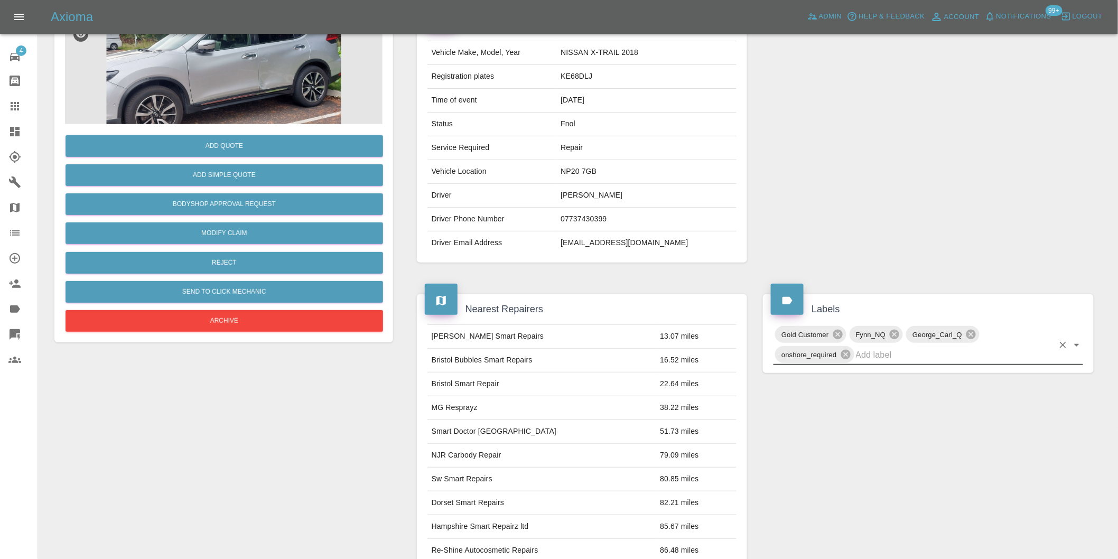
scroll to position [0, 0]
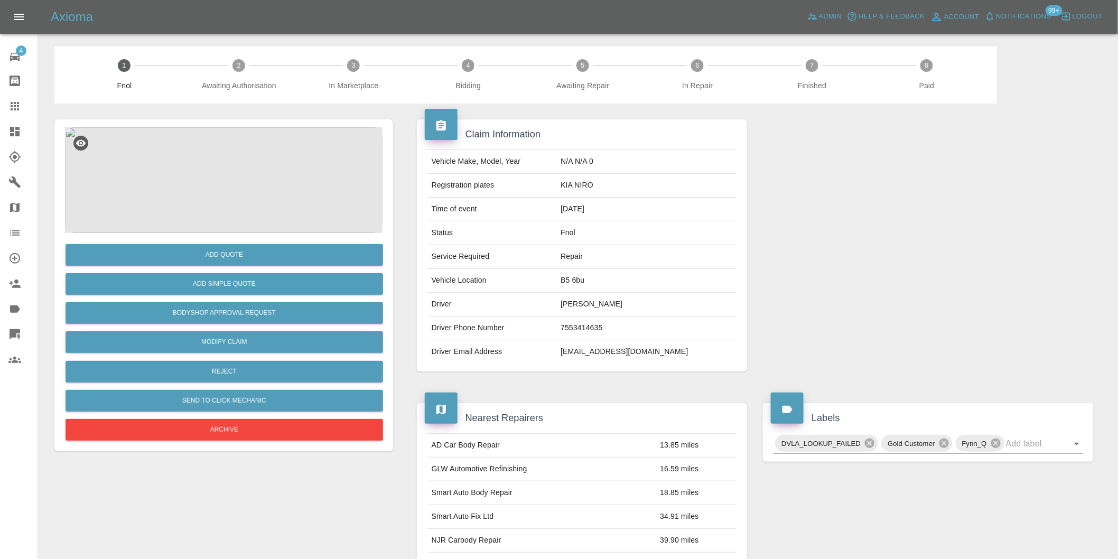
click at [218, 164] on img at bounding box center [223, 180] width 317 height 106
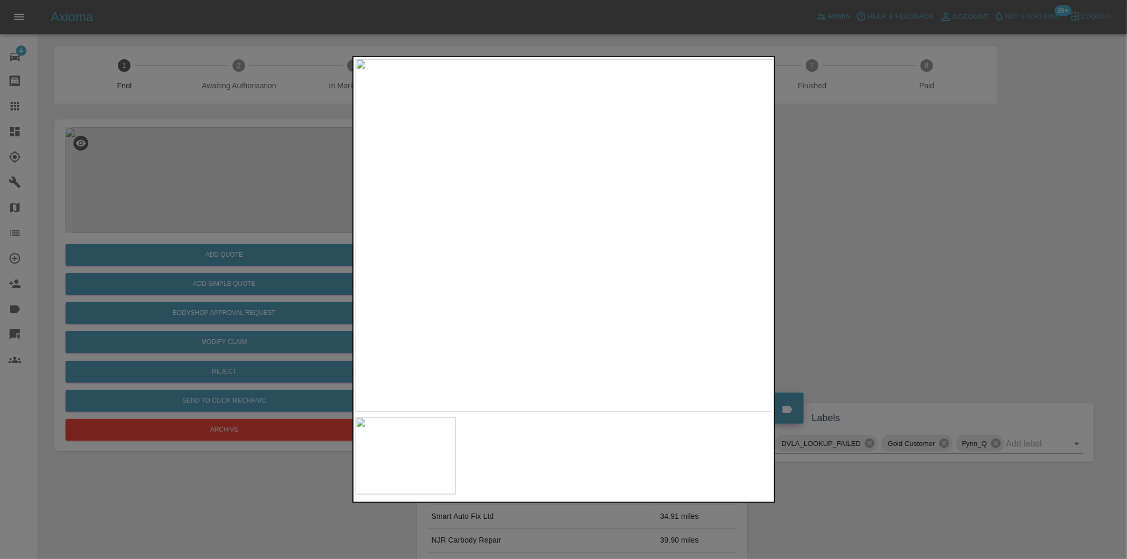
click at [873, 291] on div at bounding box center [563, 279] width 1127 height 559
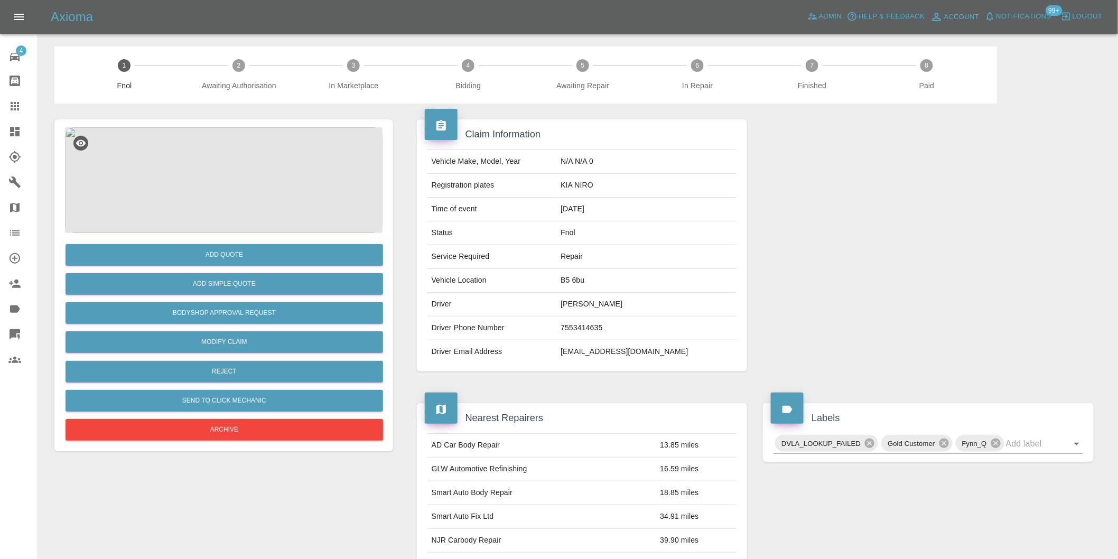
click at [247, 155] on img at bounding box center [223, 180] width 317 height 106
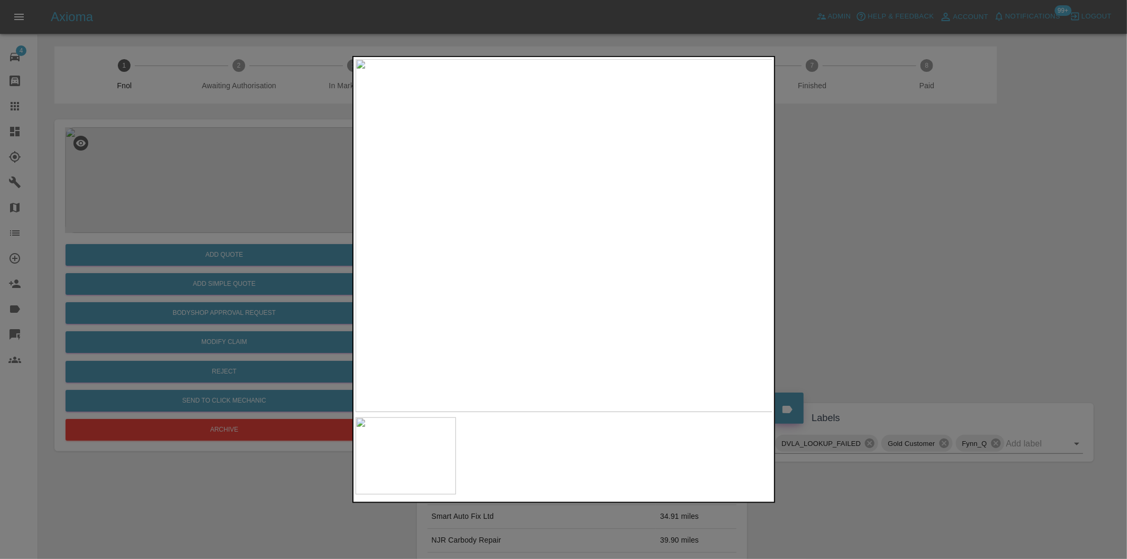
click at [911, 256] on div at bounding box center [563, 279] width 1127 height 559
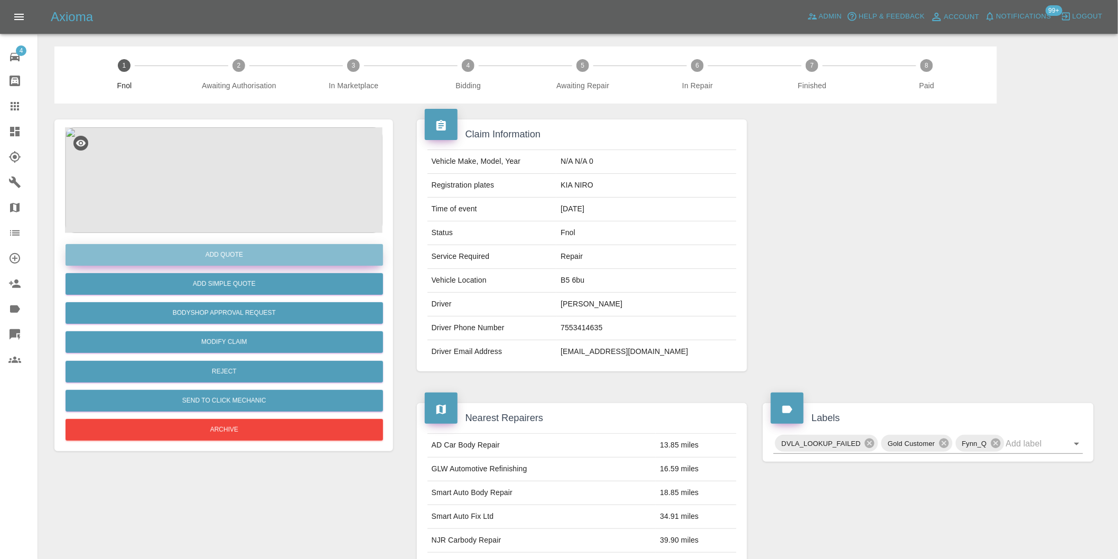
click at [231, 254] on button "Add Quote" at bounding box center [224, 255] width 317 height 22
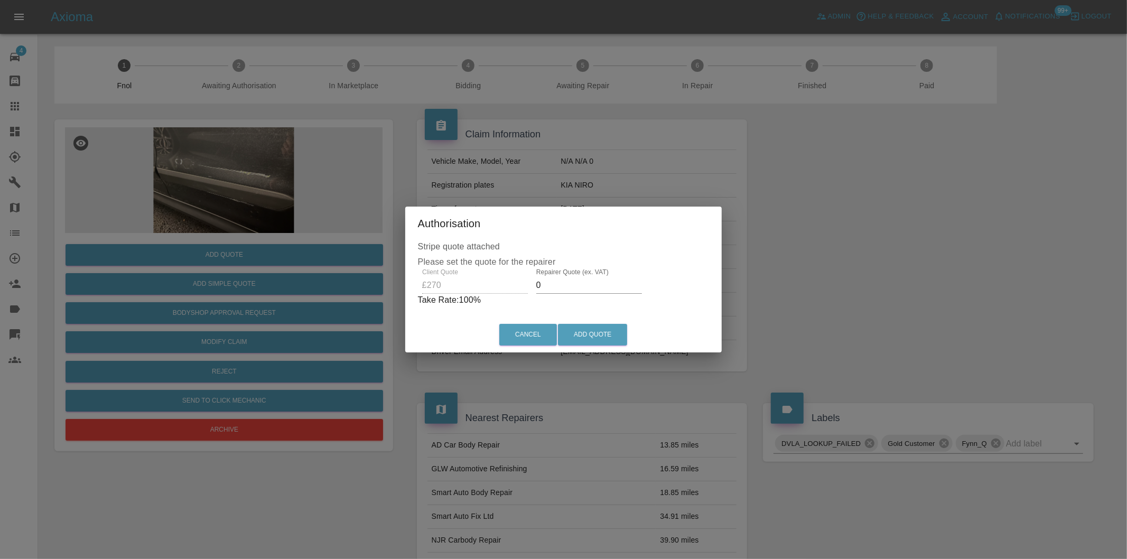
click at [555, 283] on input "0" at bounding box center [589, 285] width 106 height 17
type input "0170"
click at [587, 333] on button "Add Quote" at bounding box center [592, 335] width 69 height 22
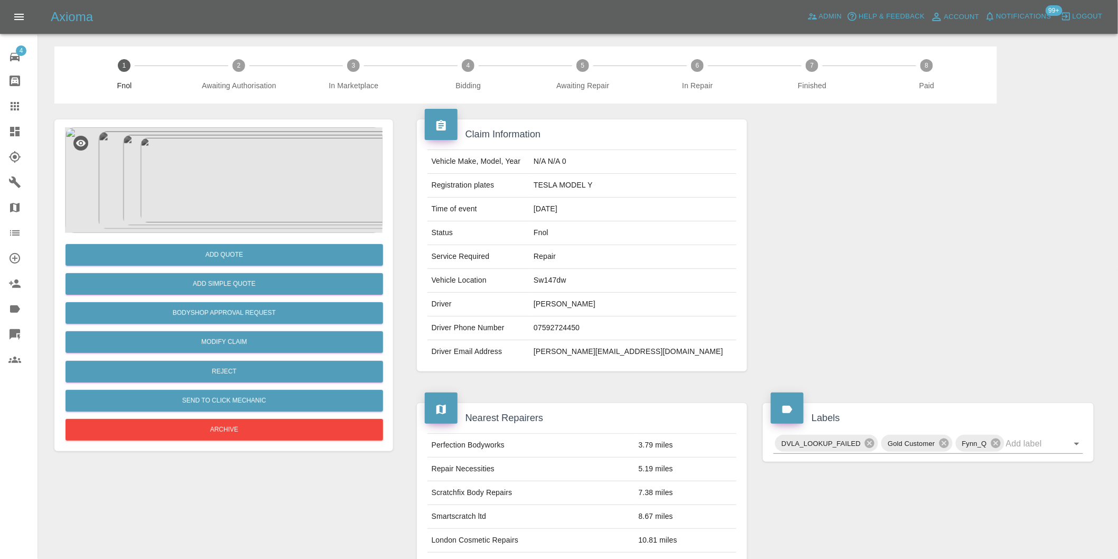
click at [201, 170] on img at bounding box center [223, 180] width 317 height 106
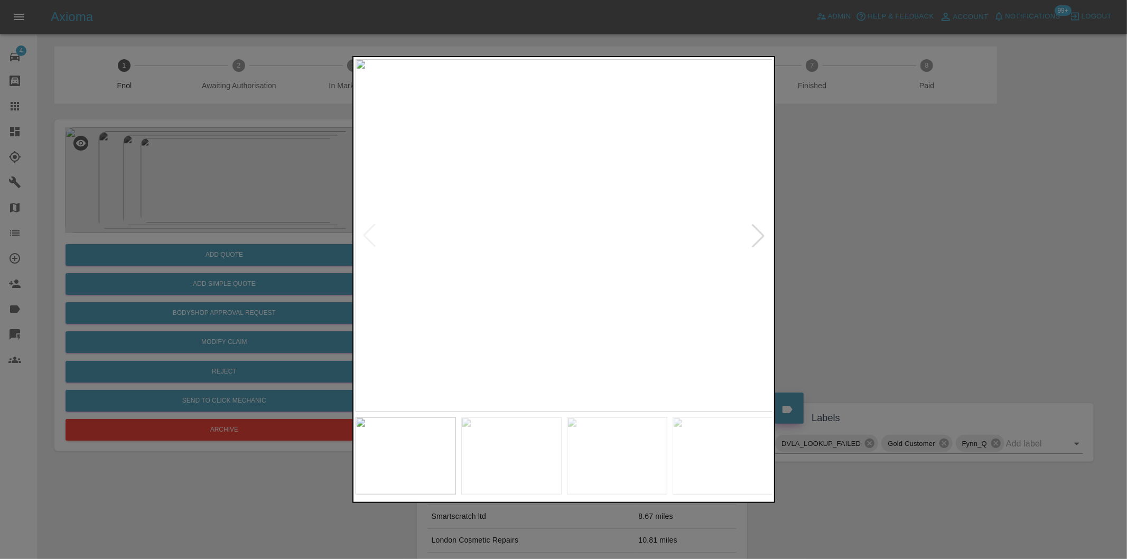
click at [753, 233] on div at bounding box center [757, 235] width 23 height 23
click at [753, 233] on img at bounding box center [564, 235] width 417 height 353
click at [372, 237] on div at bounding box center [369, 235] width 23 height 23
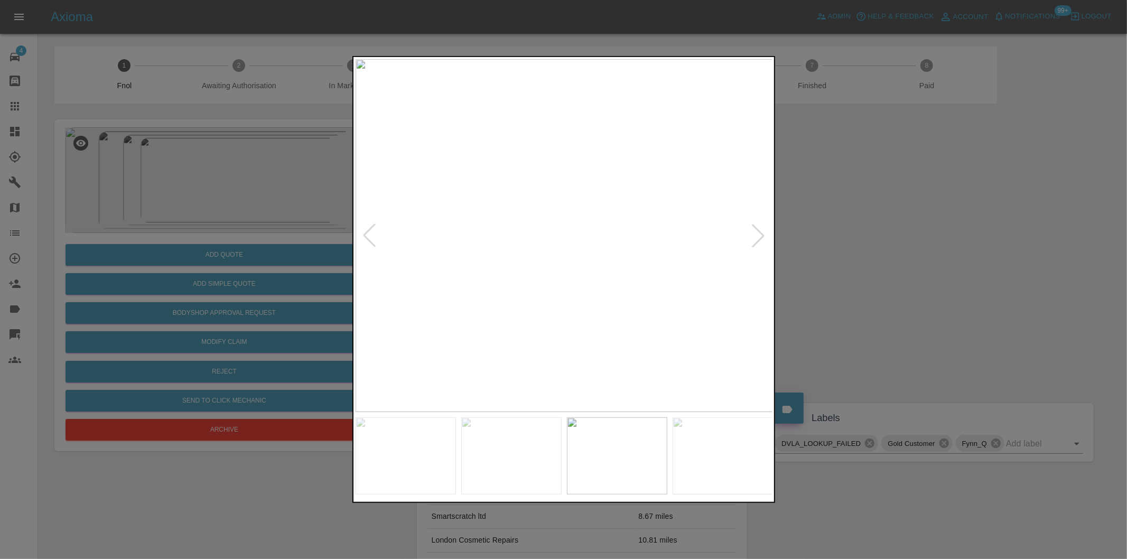
click at [372, 237] on div at bounding box center [369, 235] width 23 height 23
click at [631, 269] on img at bounding box center [564, 235] width 417 height 353
click at [572, 247] on img at bounding box center [361, 134] width 1252 height 1058
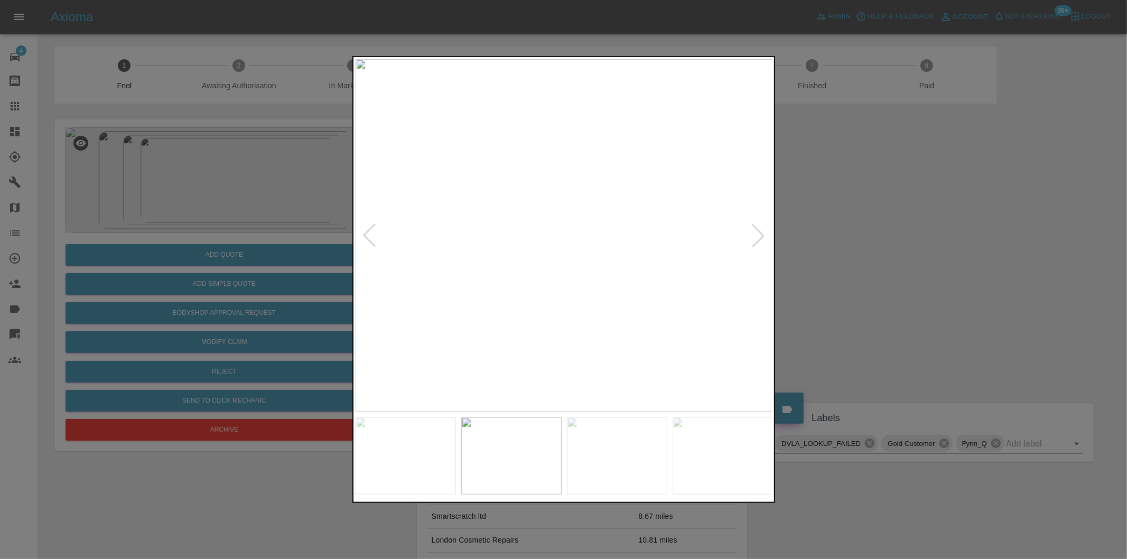
click at [888, 267] on div at bounding box center [563, 279] width 1127 height 559
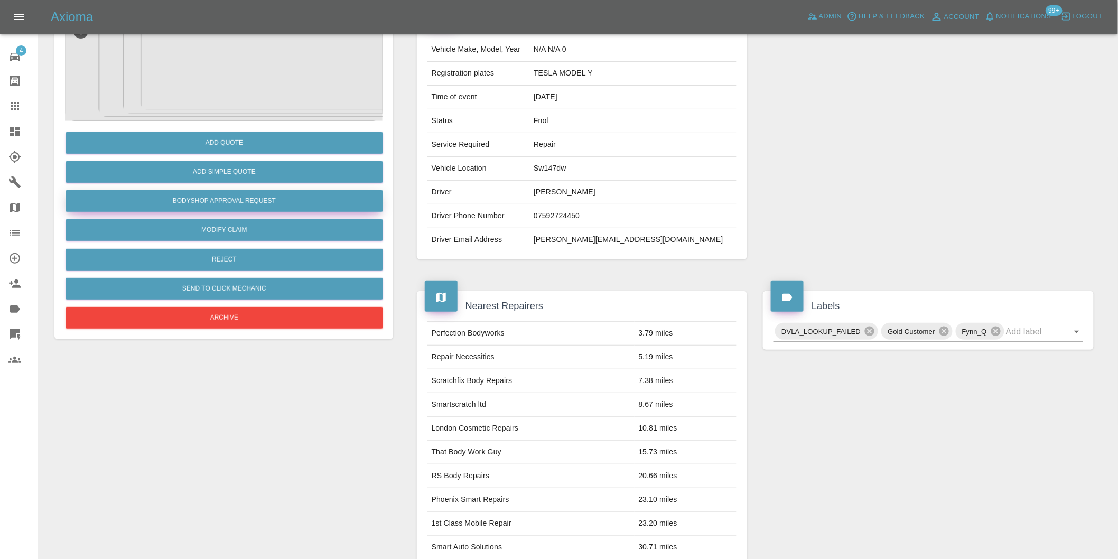
scroll to position [14, 0]
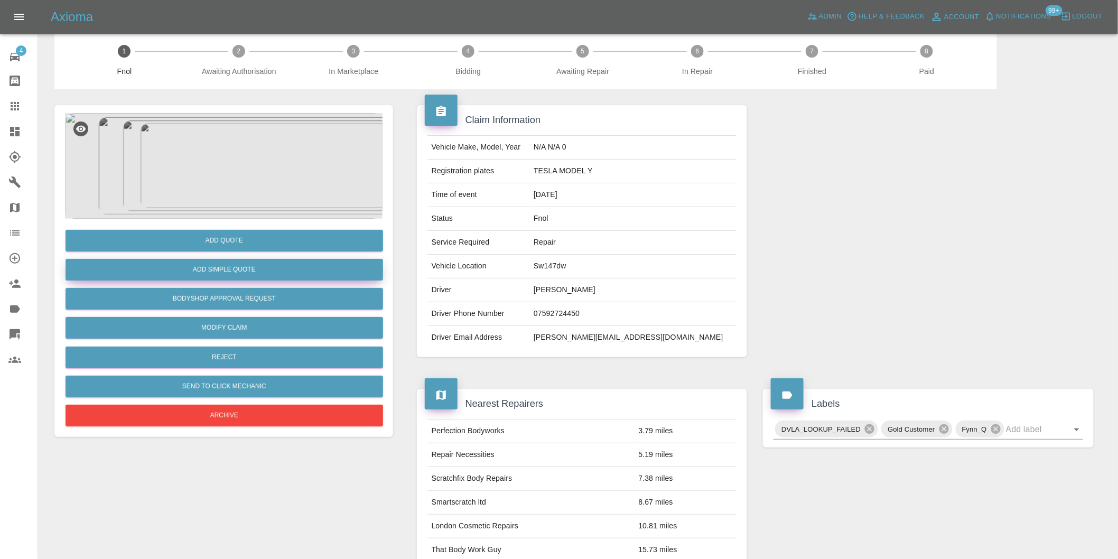
click at [250, 268] on button "Add Simple Quote" at bounding box center [224, 270] width 317 height 22
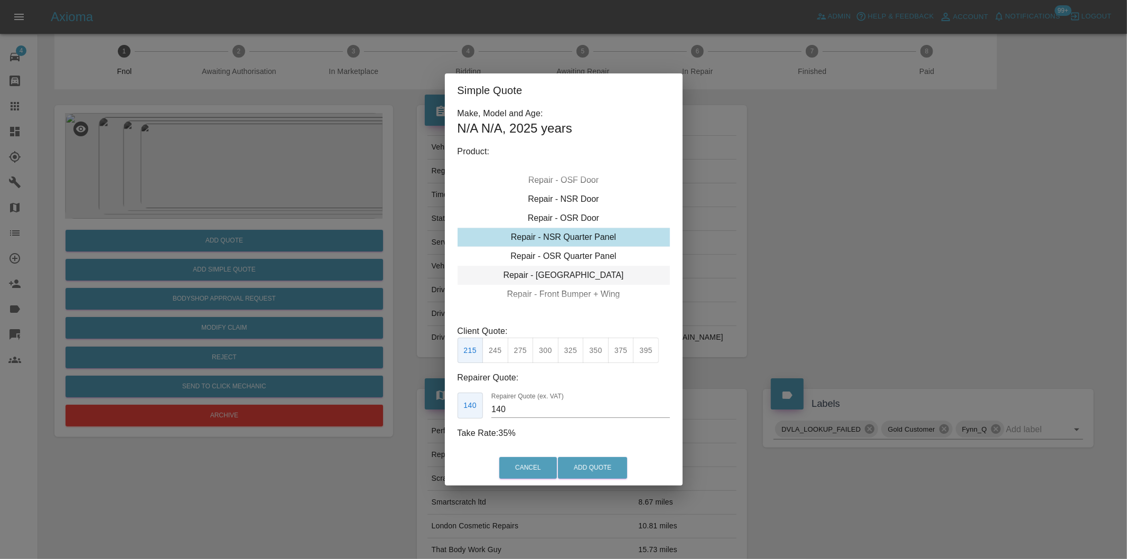
click at [593, 273] on div "Repair - Tailgate" at bounding box center [563, 275] width 212 height 19
click at [595, 346] on button "350" at bounding box center [596, 351] width 26 height 26
type input "230"
click at [597, 467] on button "Add Quote" at bounding box center [592, 468] width 69 height 22
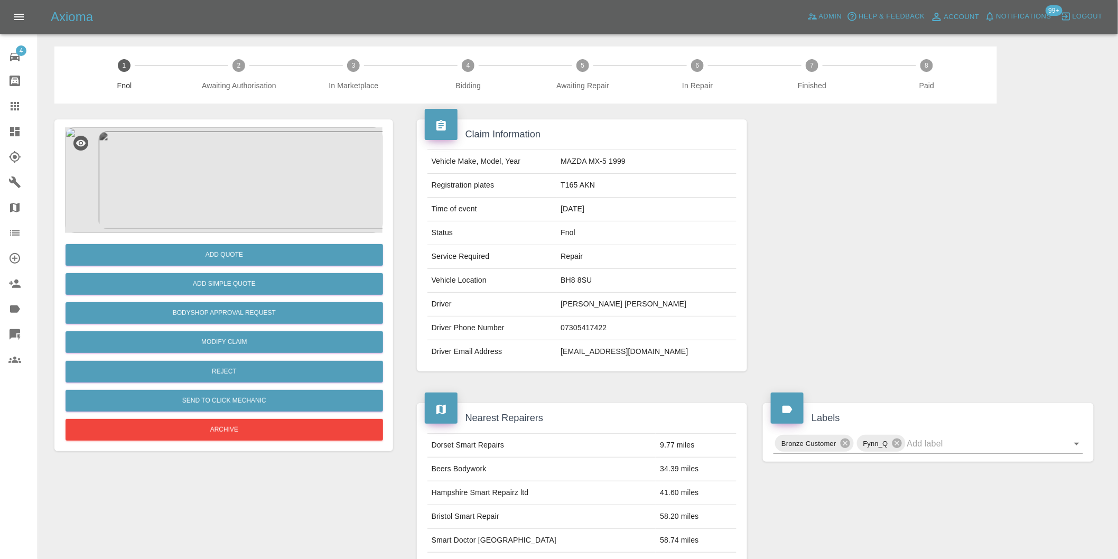
click at [240, 147] on img at bounding box center [223, 180] width 317 height 106
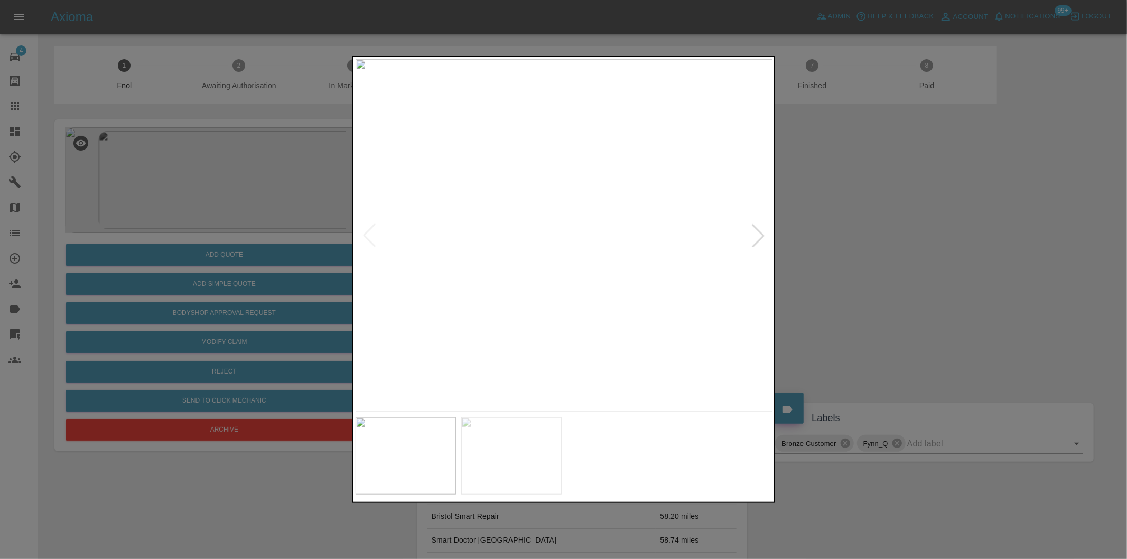
click at [759, 236] on div at bounding box center [757, 235] width 23 height 23
click at [759, 236] on img at bounding box center [564, 235] width 417 height 353
drag, startPoint x: 929, startPoint y: 268, endPoint x: 922, endPoint y: 268, distance: 6.9
click at [927, 268] on div at bounding box center [563, 279] width 1127 height 559
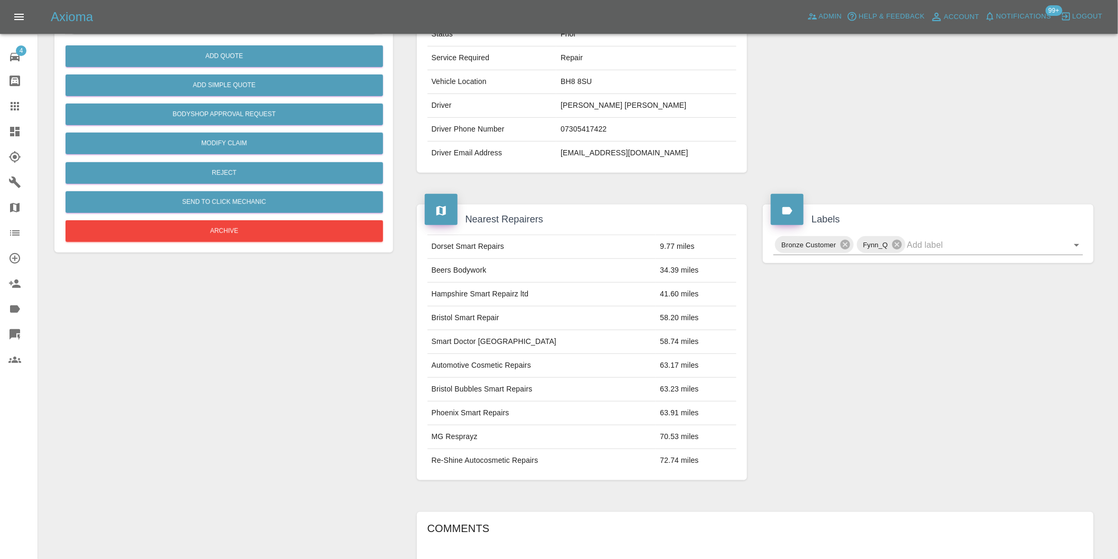
scroll to position [202, 0]
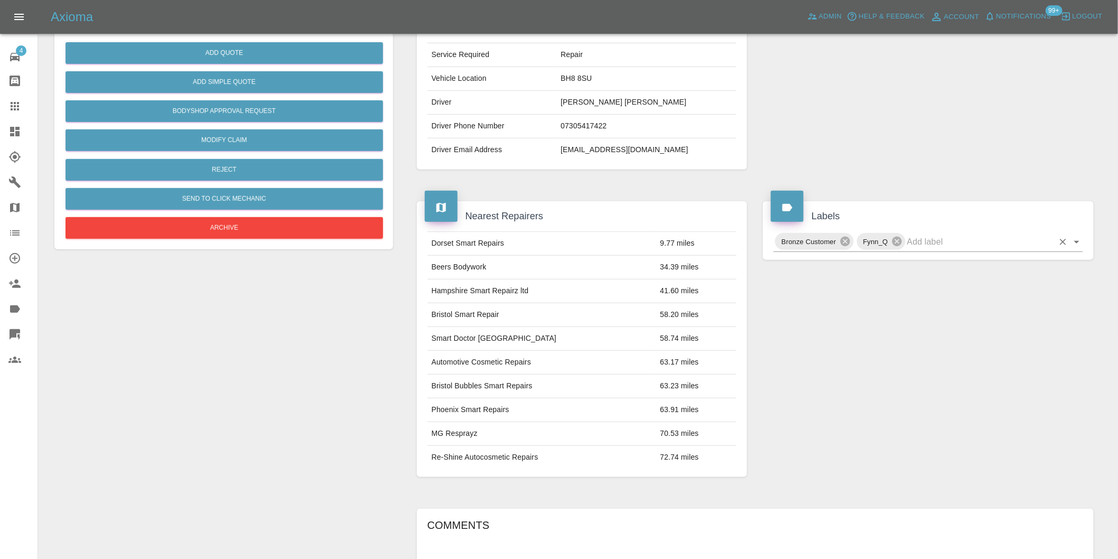
click at [1078, 243] on icon "Open" at bounding box center [1076, 242] width 13 height 13
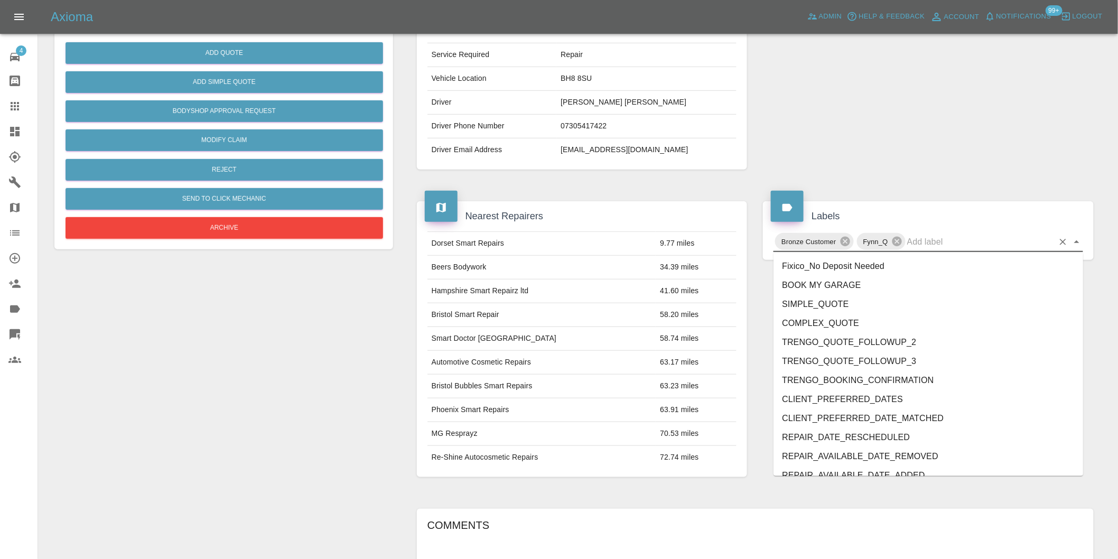
scroll to position [2256, 0]
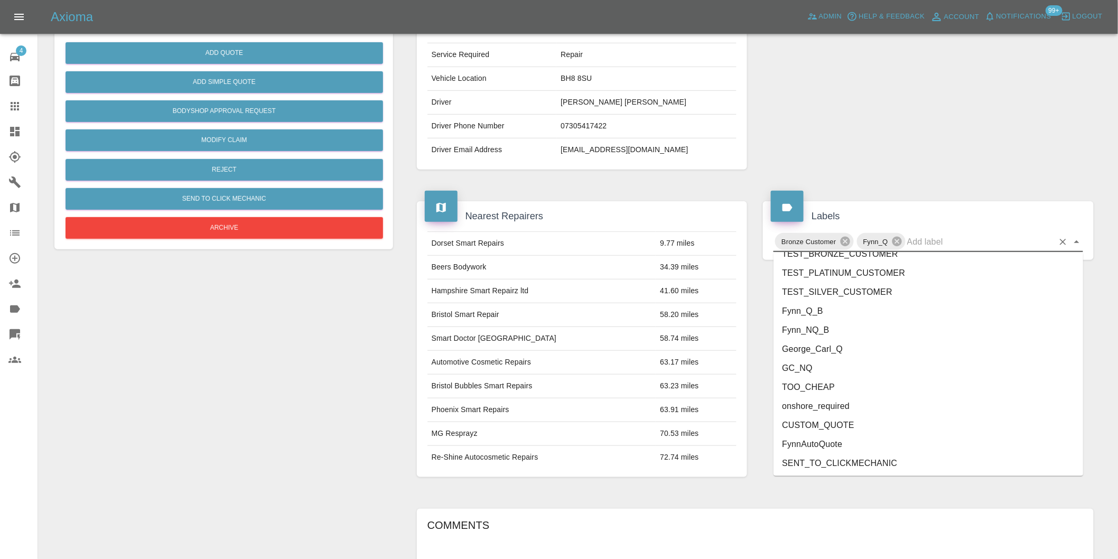
click at [870, 410] on li "onshore_required" at bounding box center [928, 406] width 310 height 19
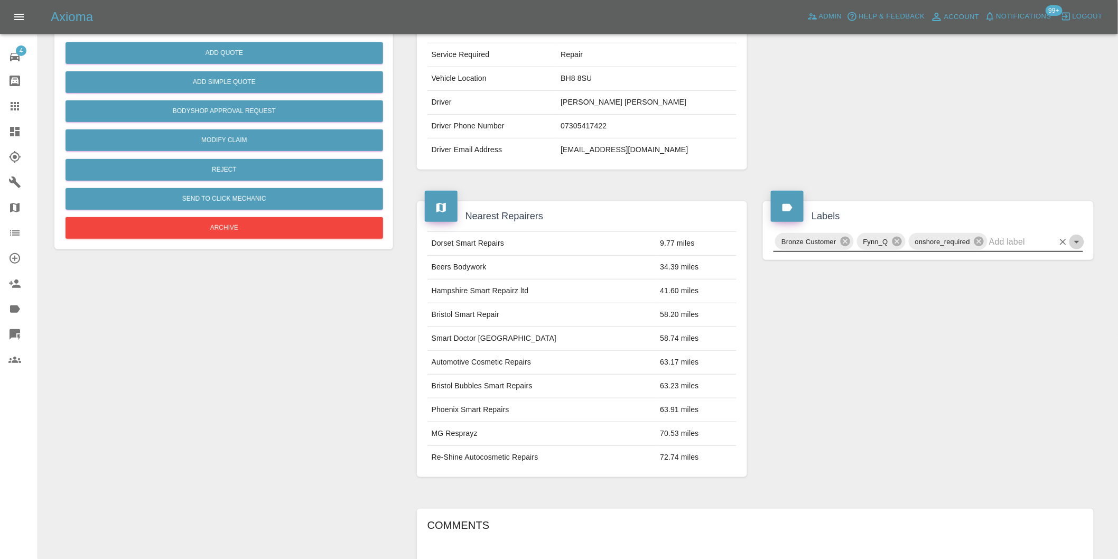
click at [1076, 245] on icon "Open" at bounding box center [1076, 242] width 13 height 13
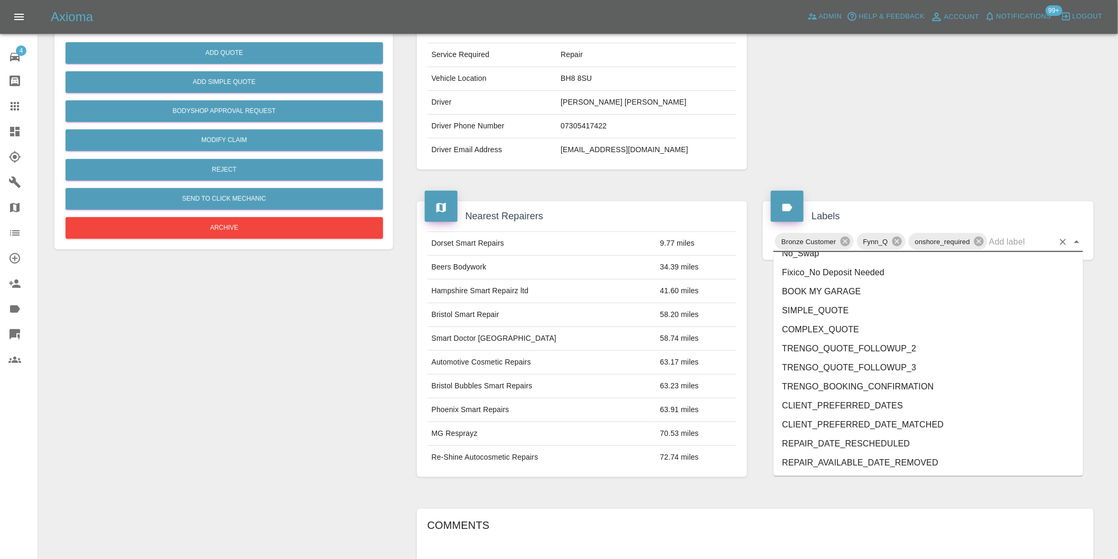
scroll to position [2237, 0]
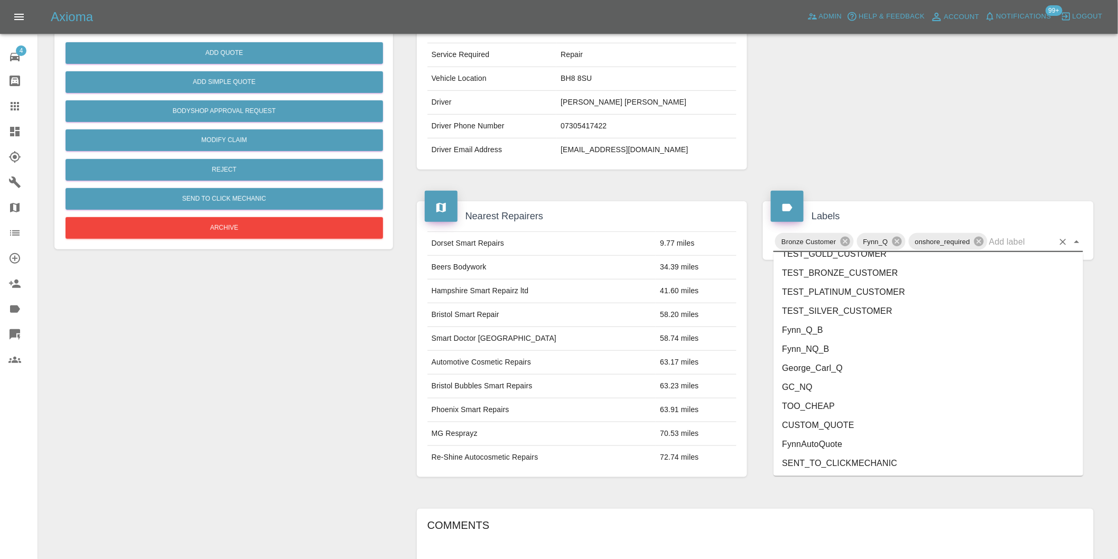
click at [835, 367] on li "George_Carl_Q" at bounding box center [928, 368] width 310 height 19
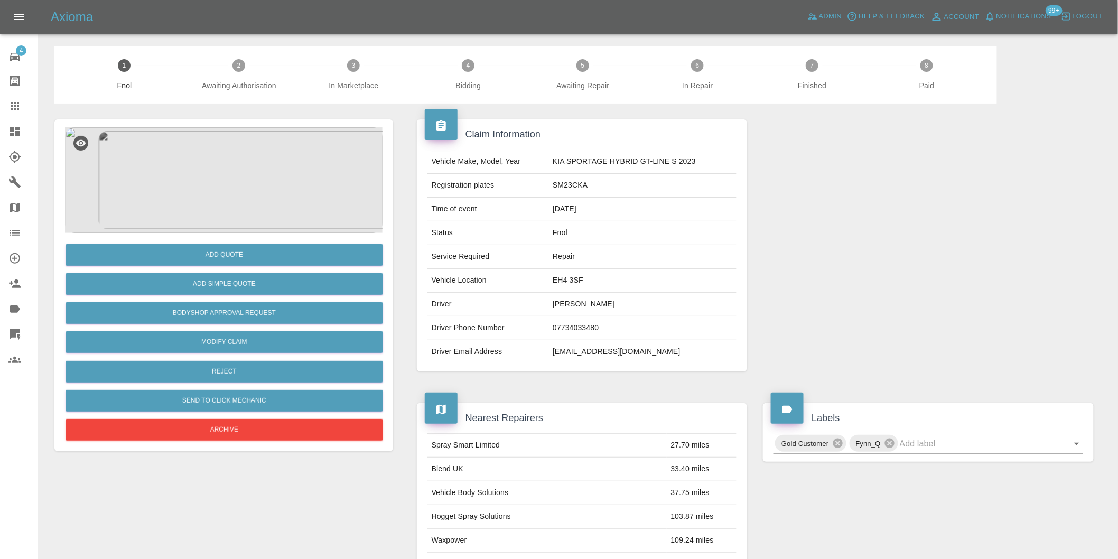
click at [222, 179] on img at bounding box center [223, 180] width 317 height 106
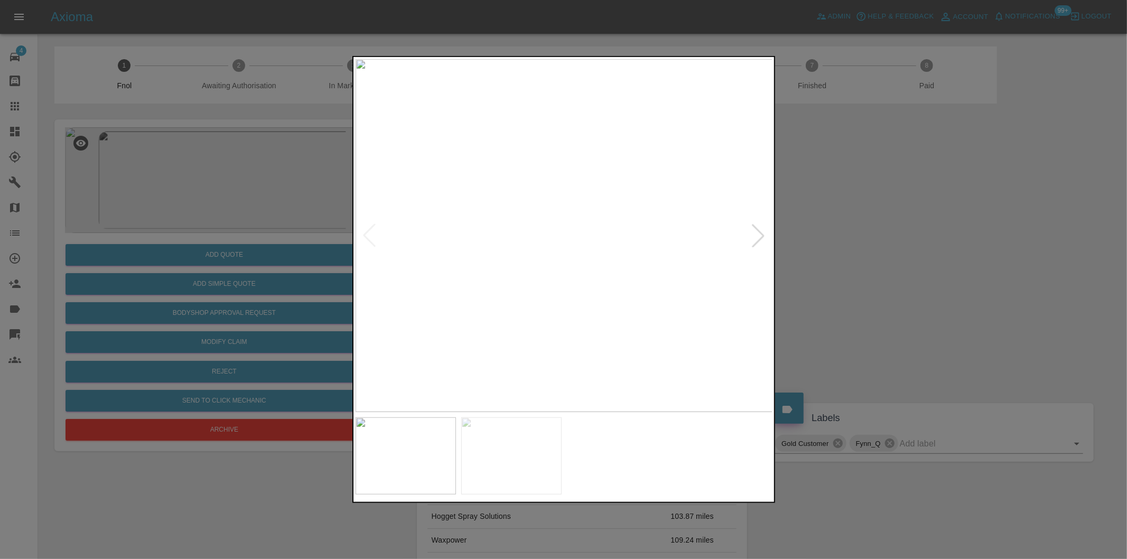
click at [751, 244] on div at bounding box center [757, 235] width 23 height 23
click at [751, 244] on img at bounding box center [564, 235] width 417 height 353
click at [371, 237] on div at bounding box center [369, 235] width 23 height 23
click at [371, 237] on img at bounding box center [564, 235] width 417 height 353
drag, startPoint x: 853, startPoint y: 283, endPoint x: 806, endPoint y: 279, distance: 47.2
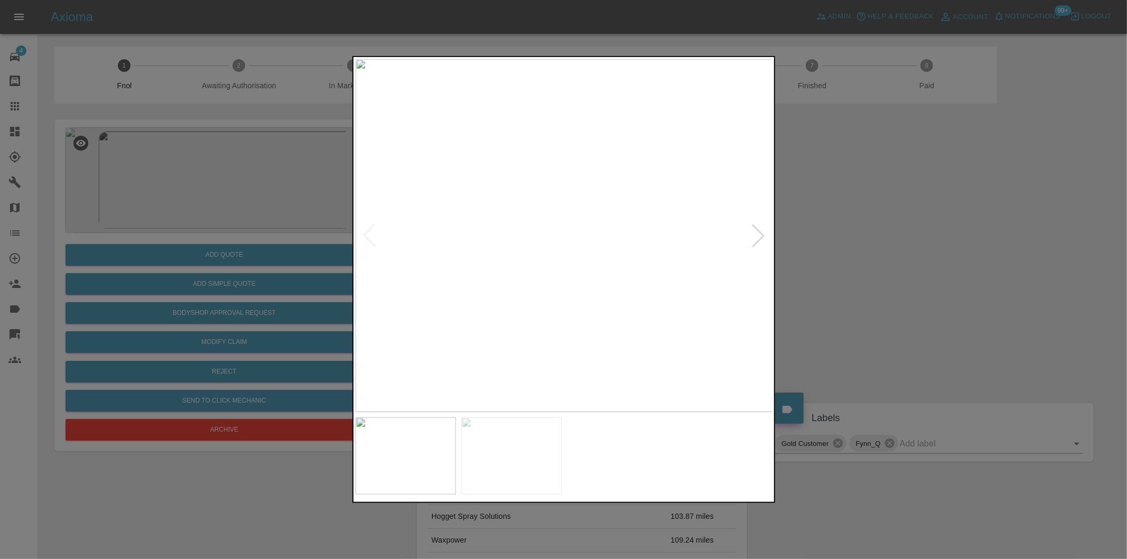
click at [853, 284] on div at bounding box center [563, 279] width 1127 height 559
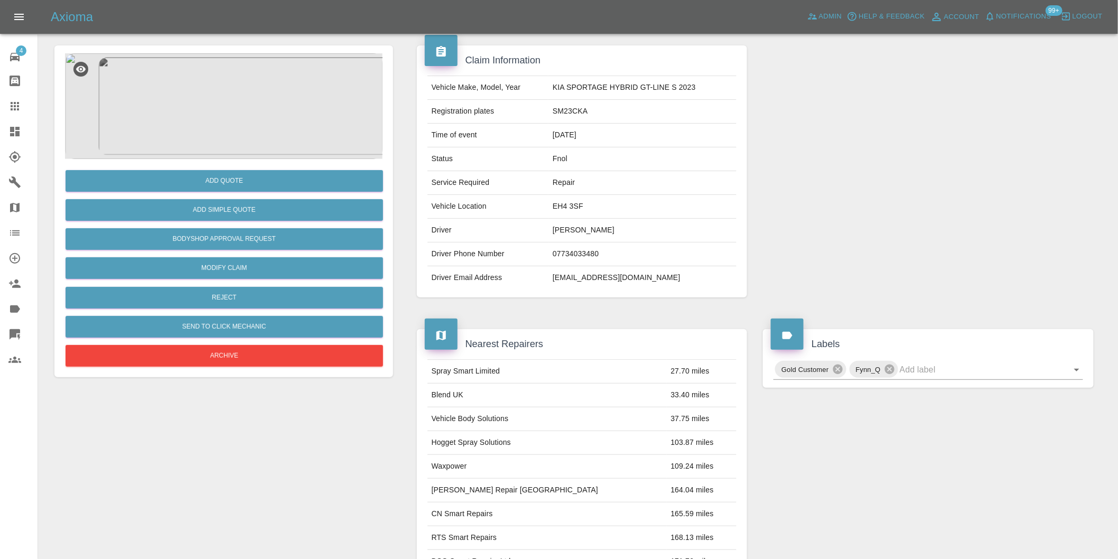
scroll to position [14, 0]
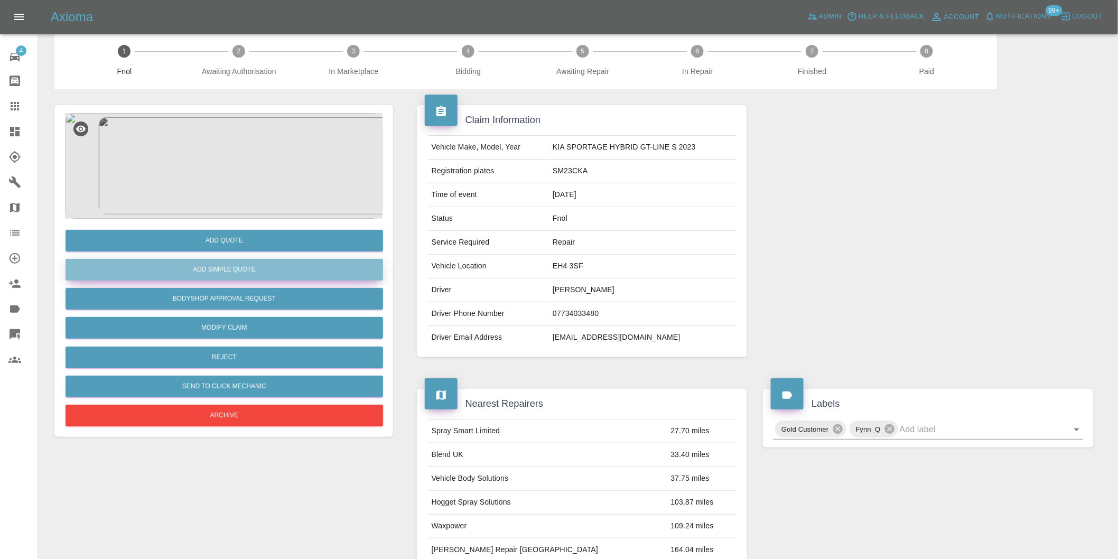
click at [238, 264] on button "Add Simple Quote" at bounding box center [224, 270] width 317 height 22
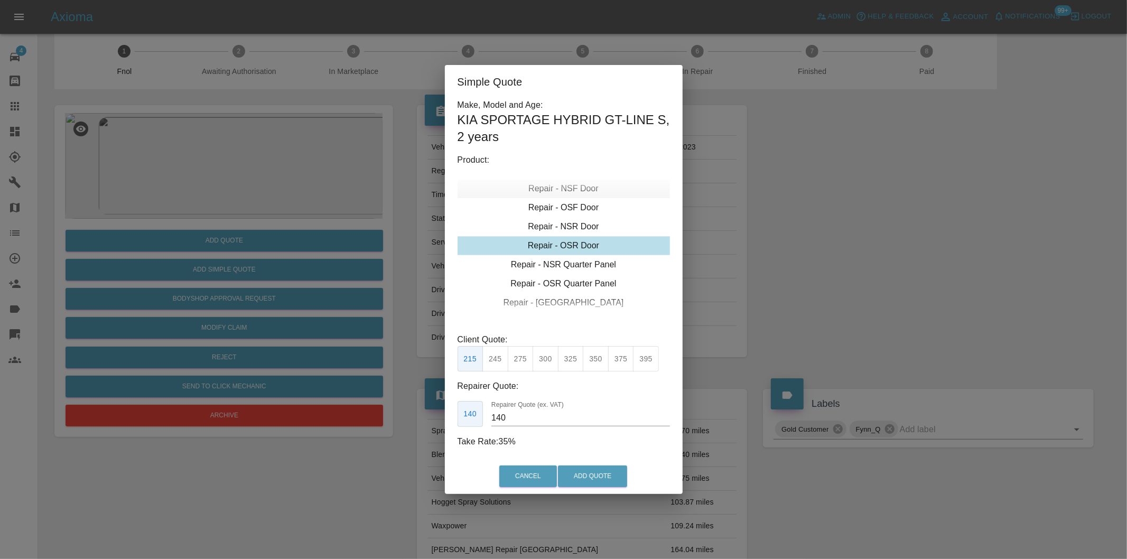
click at [582, 188] on div "Repair - NSF Door" at bounding box center [563, 188] width 212 height 19
click at [552, 357] on button "300" at bounding box center [545, 359] width 26 height 26
type input "190"
click at [585, 474] on button "Add Quote" at bounding box center [592, 476] width 69 height 22
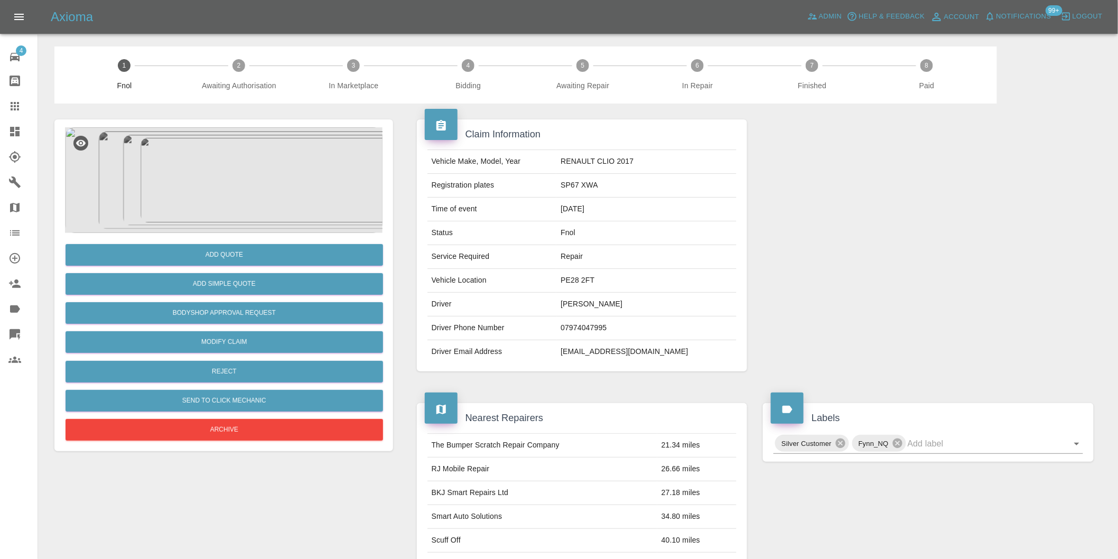
click at [219, 172] on img at bounding box center [223, 180] width 317 height 106
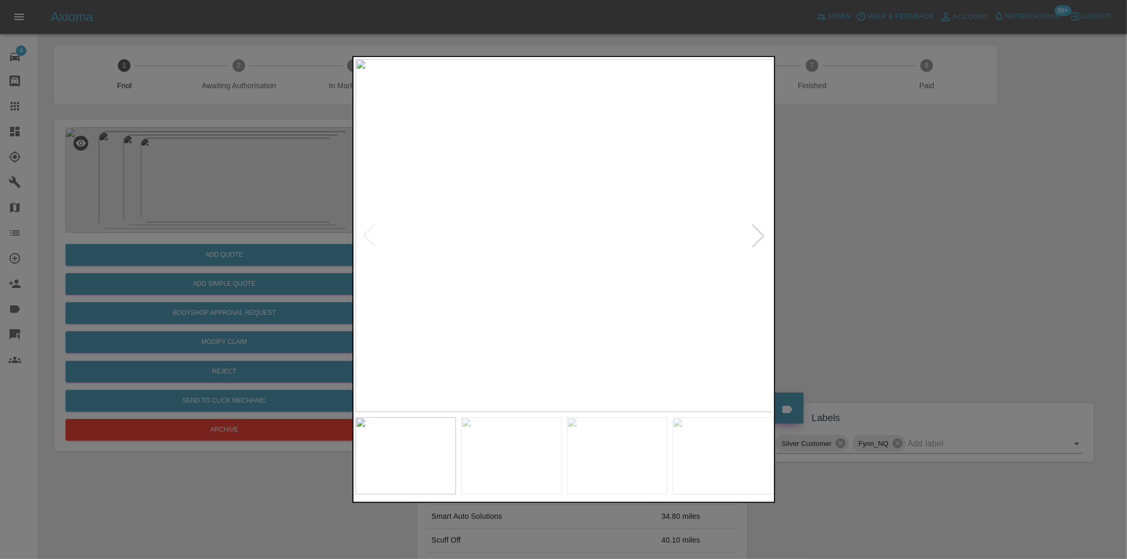
click at [759, 234] on div at bounding box center [757, 235] width 23 height 23
click at [759, 233] on div at bounding box center [757, 235] width 23 height 23
click at [865, 257] on div at bounding box center [563, 279] width 1127 height 559
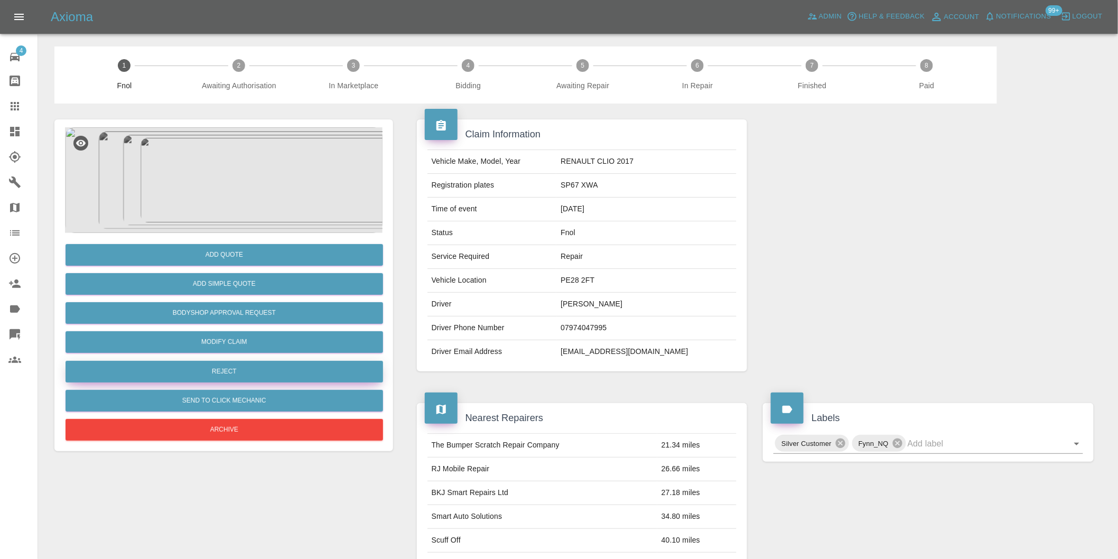
click at [283, 370] on button "Reject" at bounding box center [224, 372] width 317 height 22
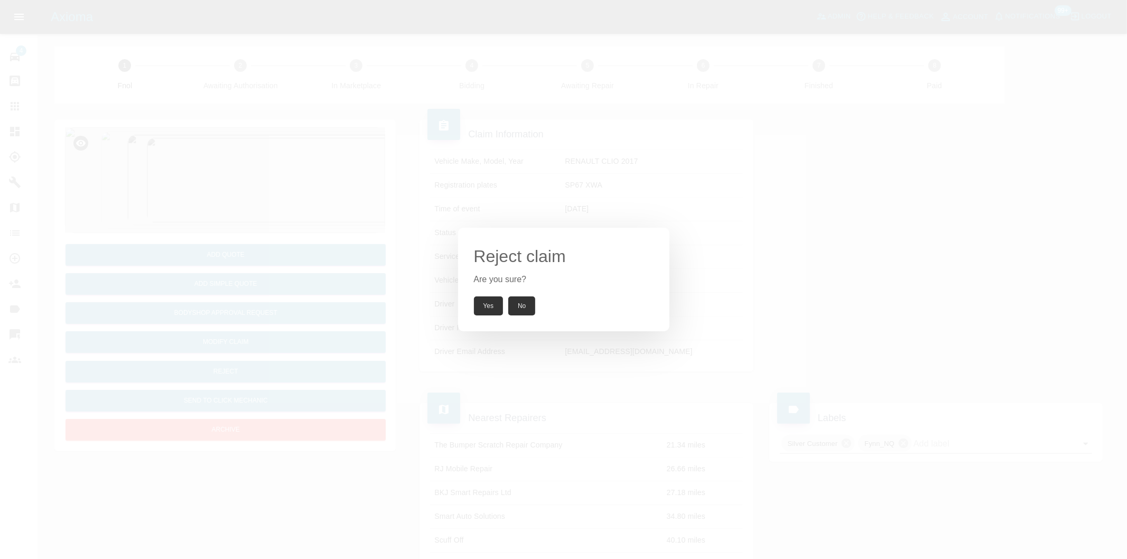
click at [488, 310] on button "Yes" at bounding box center [489, 305] width 30 height 19
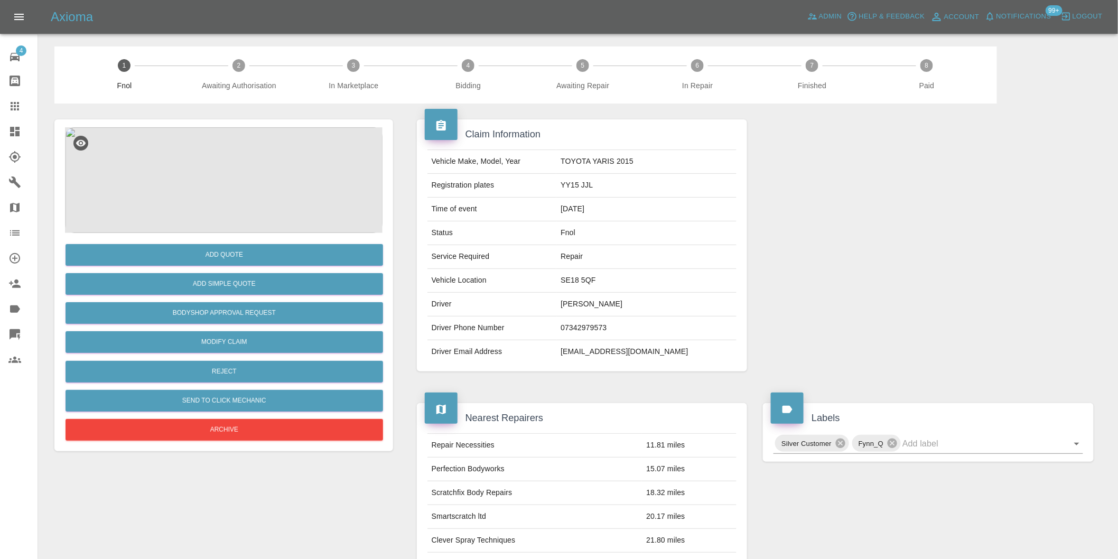
click at [233, 160] on img at bounding box center [223, 180] width 317 height 106
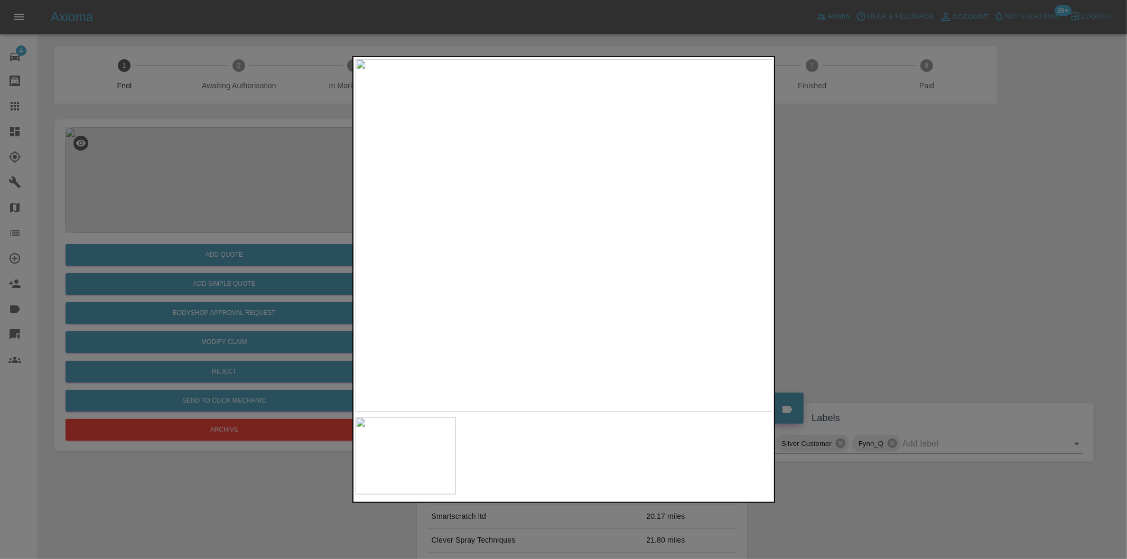
click at [618, 228] on img at bounding box center [564, 235] width 417 height 353
click at [618, 228] on img at bounding box center [400, 257] width 1252 height 1058
click at [898, 208] on div at bounding box center [563, 279] width 1127 height 559
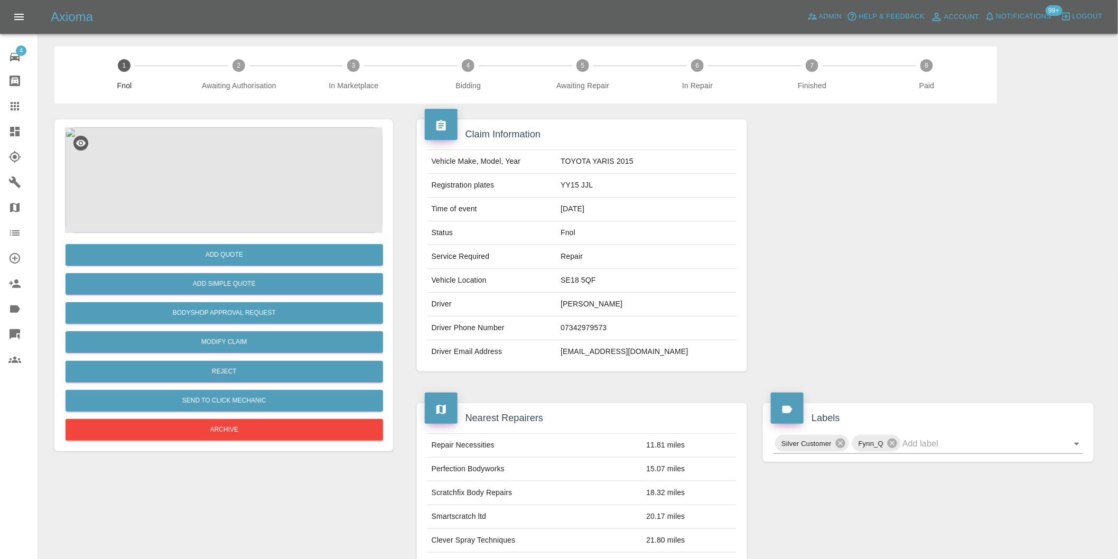
click at [232, 171] on img at bounding box center [223, 180] width 317 height 106
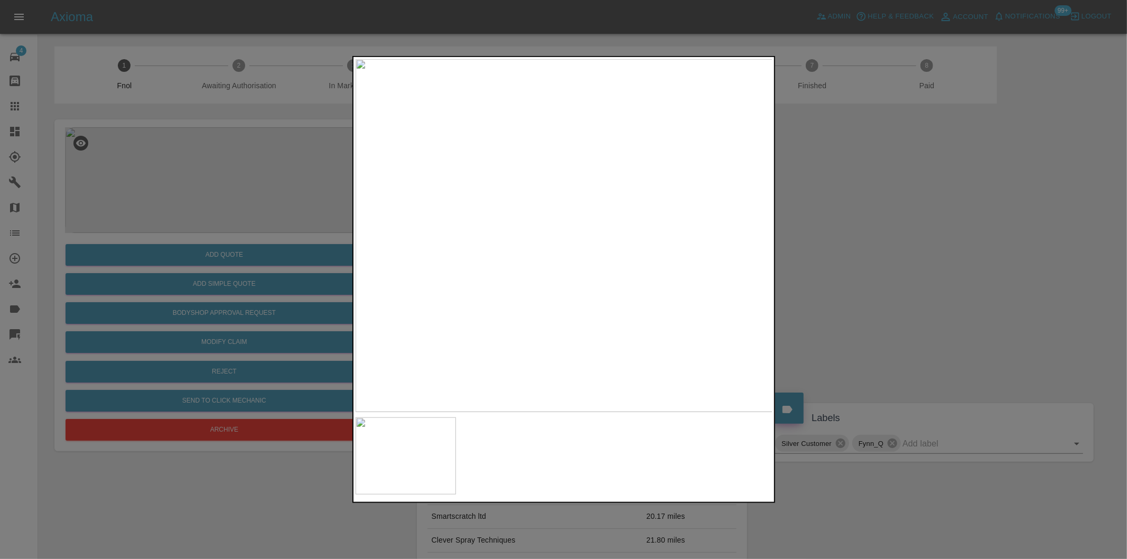
click at [621, 261] on img at bounding box center [564, 235] width 417 height 353
click at [590, 264] on img at bounding box center [391, 159] width 1252 height 1058
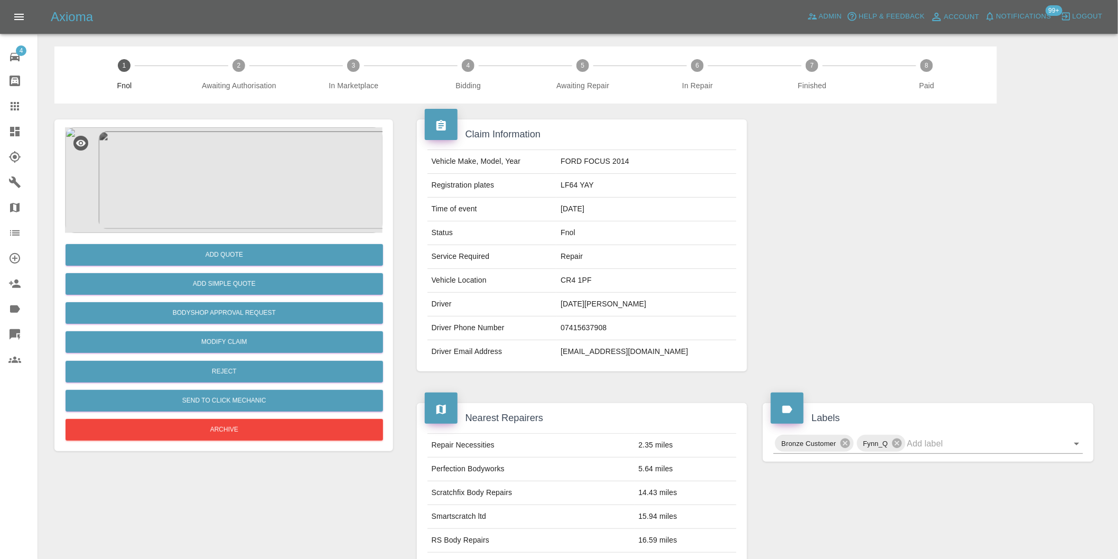
click at [232, 163] on img at bounding box center [223, 180] width 317 height 106
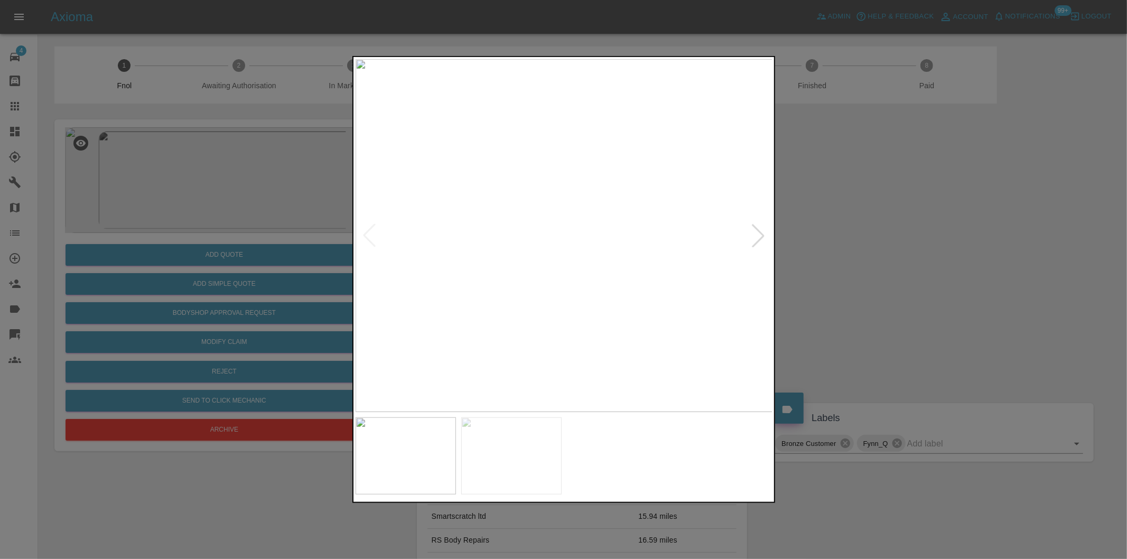
click at [758, 238] on div at bounding box center [757, 235] width 23 height 23
click at [758, 238] on img at bounding box center [564, 235] width 417 height 353
click at [882, 258] on div at bounding box center [563, 279] width 1127 height 559
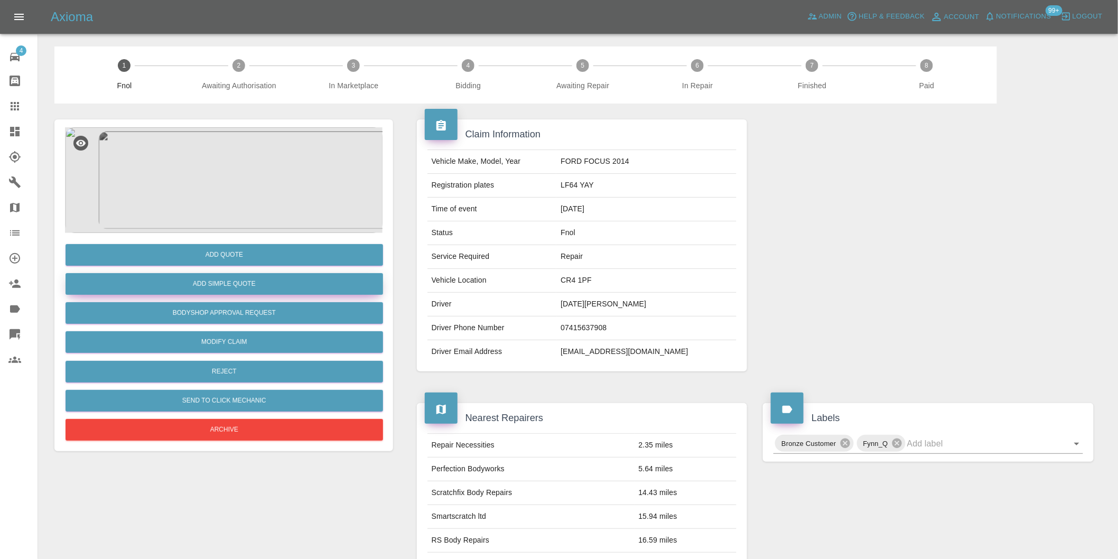
click at [246, 293] on button "Add Simple Quote" at bounding box center [224, 284] width 317 height 22
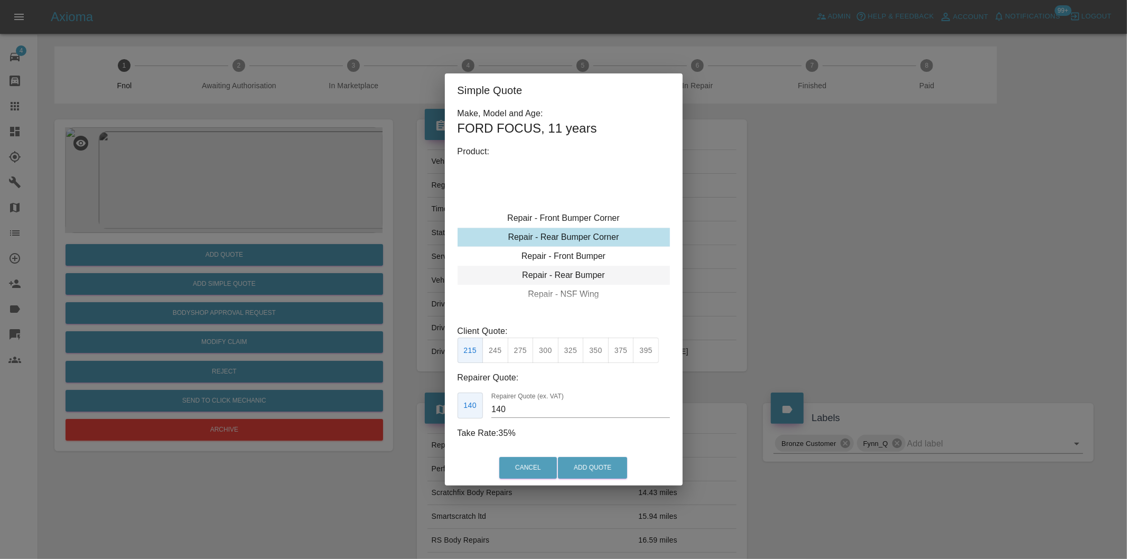
type input "120"
click at [579, 457] on button "Add Quote" at bounding box center [592, 468] width 69 height 22
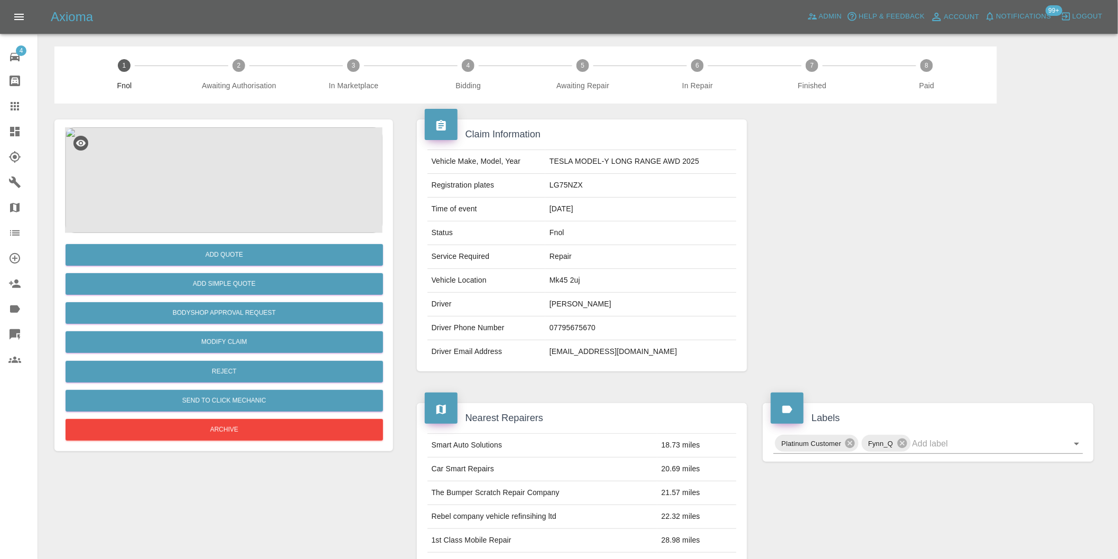
click at [235, 152] on img at bounding box center [223, 180] width 317 height 106
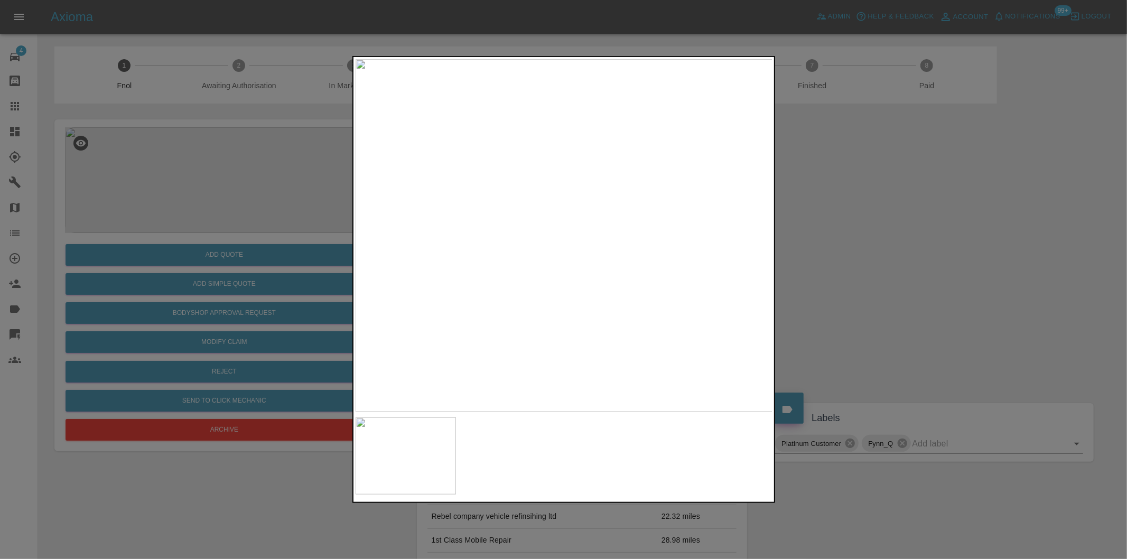
drag, startPoint x: 885, startPoint y: 331, endPoint x: 874, endPoint y: 330, distance: 11.1
click at [882, 330] on div at bounding box center [563, 279] width 1127 height 559
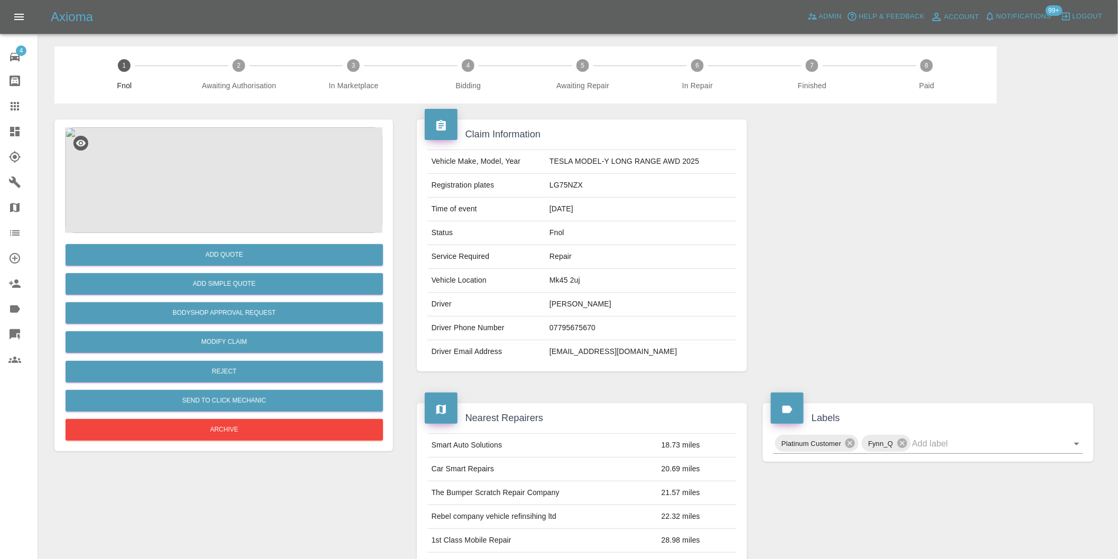
click at [199, 187] on img at bounding box center [223, 180] width 317 height 106
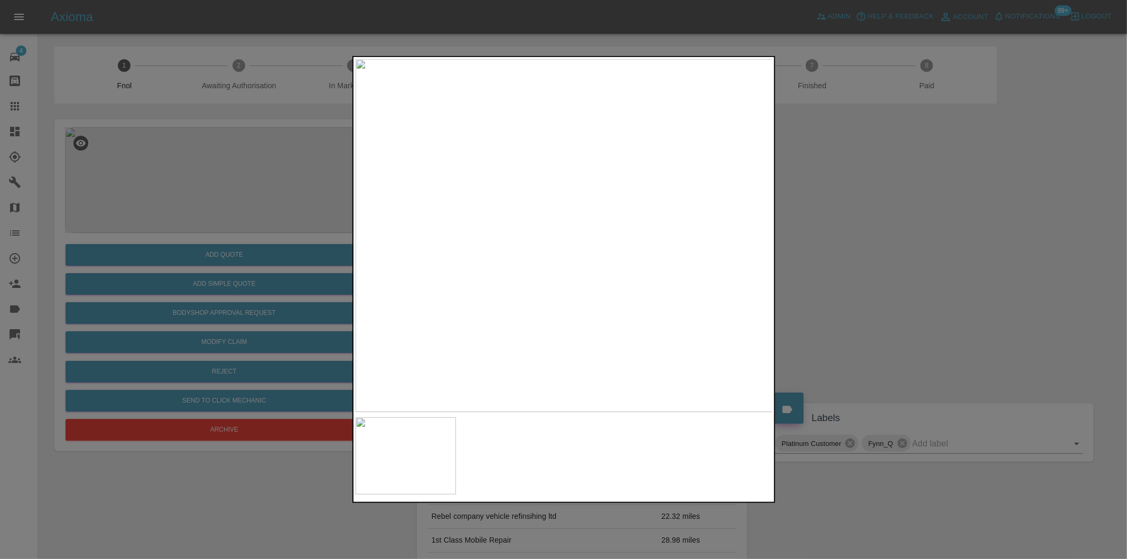
drag, startPoint x: 870, startPoint y: 298, endPoint x: 828, endPoint y: 299, distance: 41.7
click at [870, 298] on div at bounding box center [563, 279] width 1127 height 559
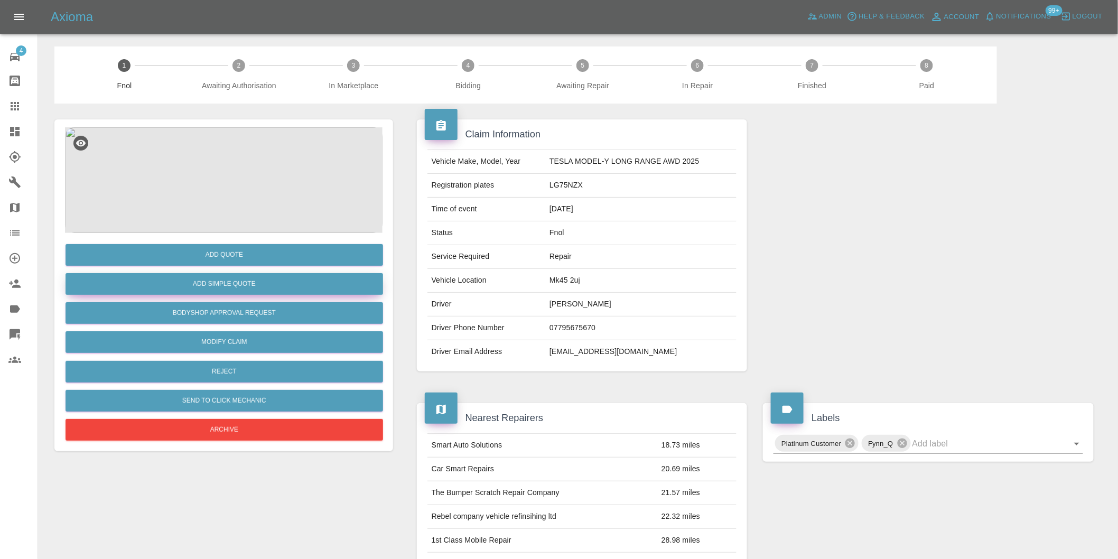
click at [222, 284] on button "Add Simple Quote" at bounding box center [224, 284] width 317 height 22
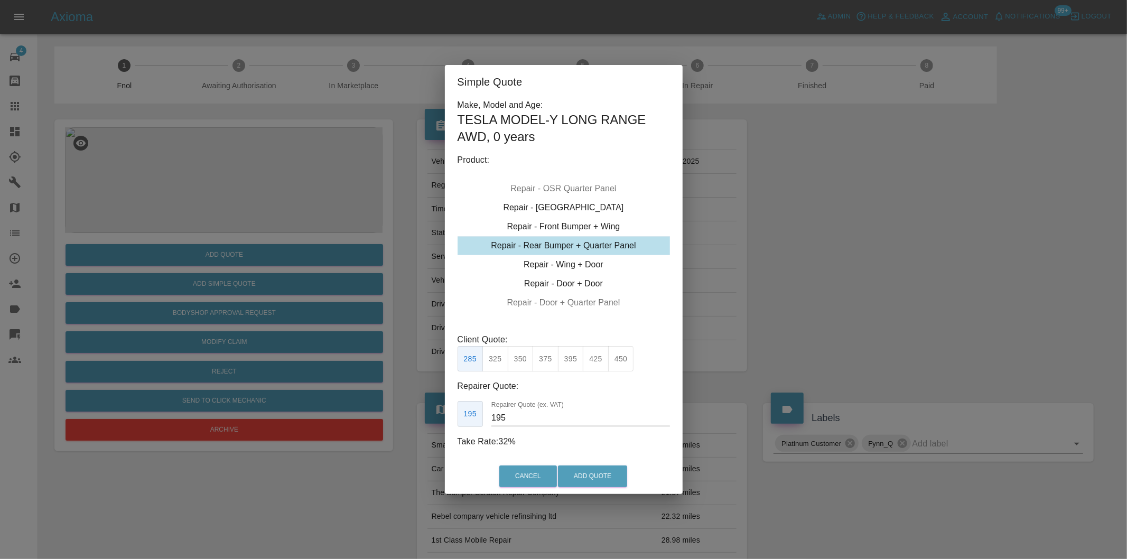
click at [489, 360] on button "325" at bounding box center [495, 359] width 26 height 26
type input "200"
click at [582, 473] on button "Add Quote" at bounding box center [592, 476] width 69 height 22
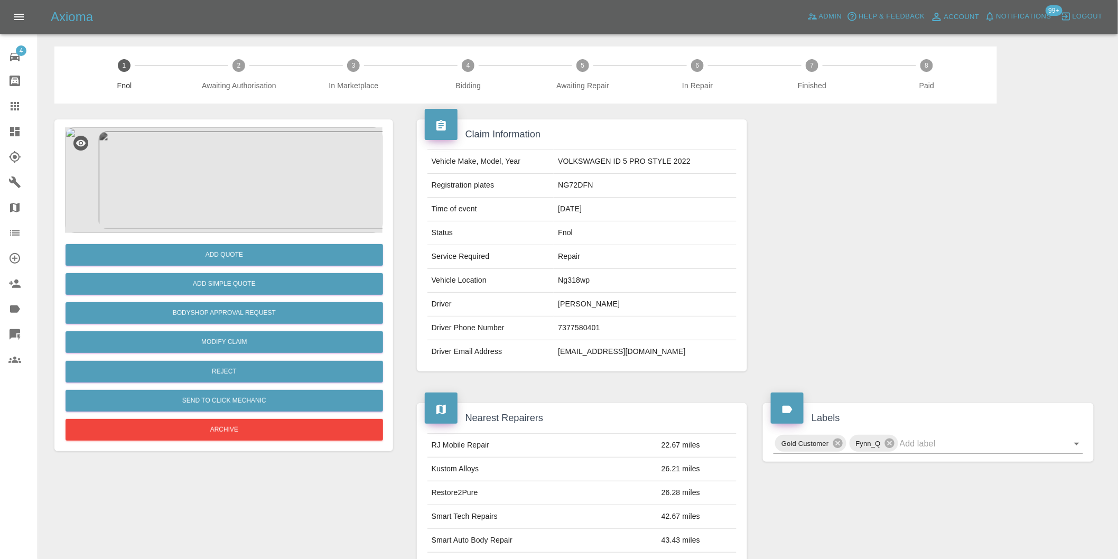
click at [233, 183] on img at bounding box center [223, 180] width 317 height 106
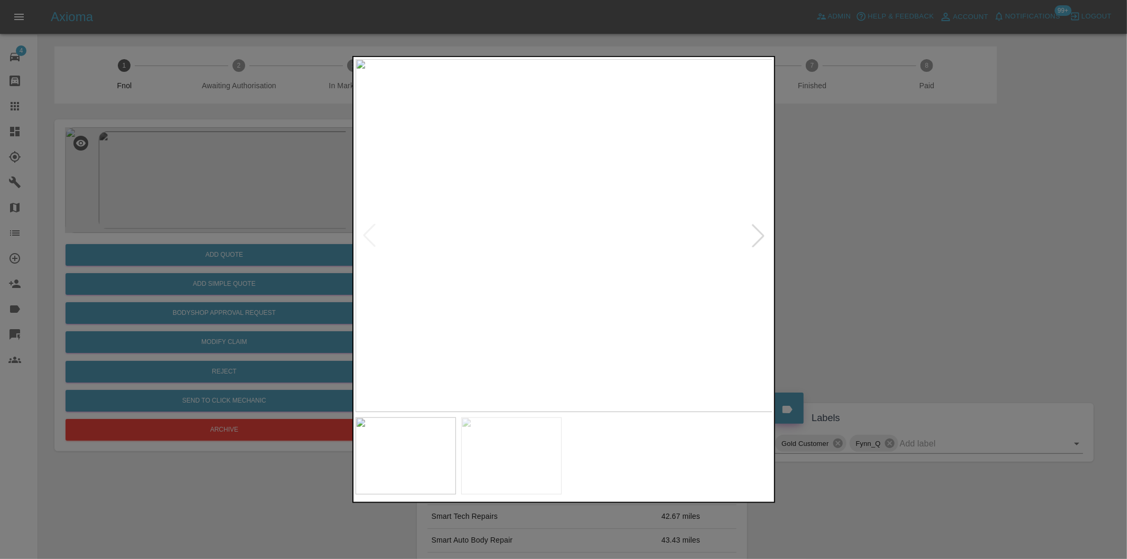
click at [755, 240] on div at bounding box center [757, 235] width 23 height 23
click at [755, 240] on img at bounding box center [564, 235] width 417 height 353
click at [897, 248] on div at bounding box center [563, 279] width 1127 height 559
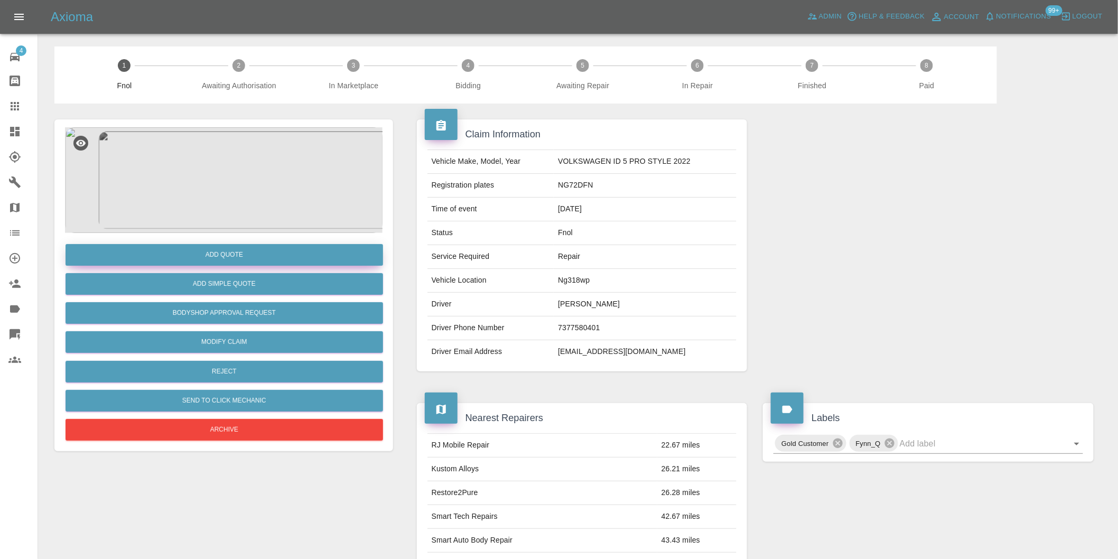
click at [231, 250] on button "Add Quote" at bounding box center [224, 255] width 317 height 22
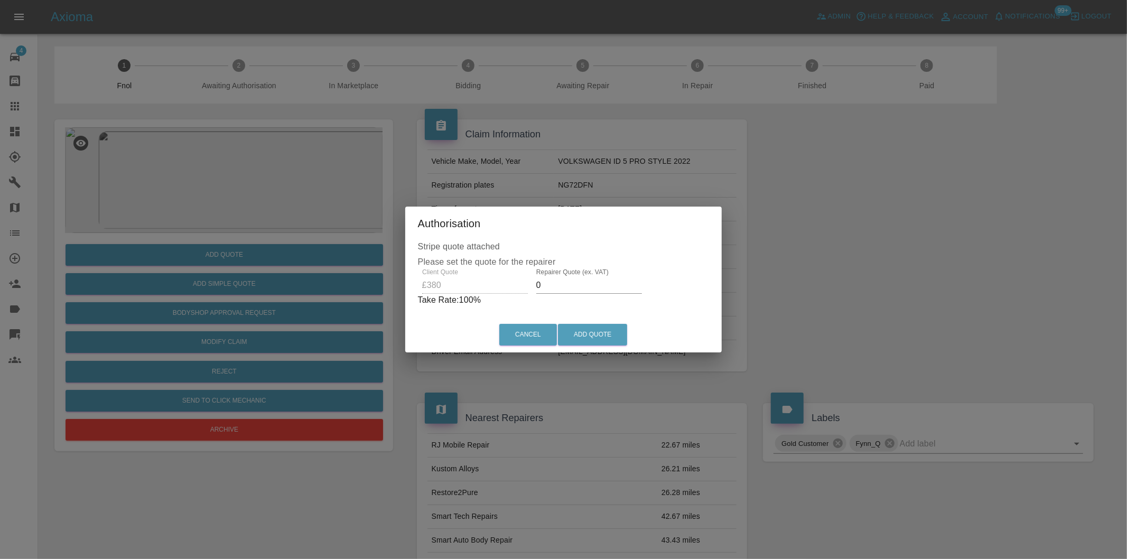
click at [565, 286] on input "0" at bounding box center [589, 285] width 106 height 17
type input "0235"
click at [605, 334] on button "Add Quote" at bounding box center [592, 335] width 69 height 22
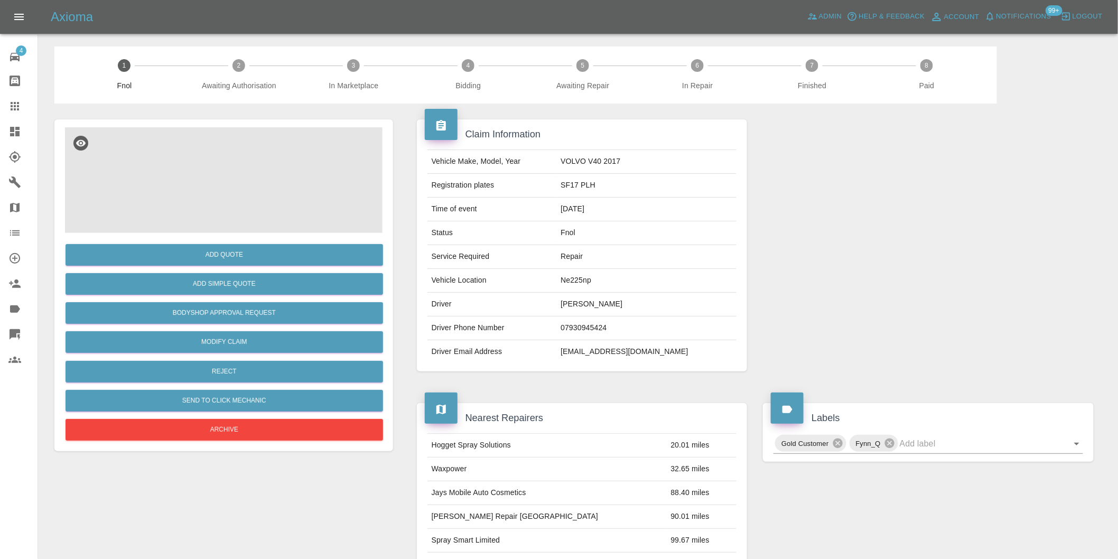
click at [201, 181] on img at bounding box center [223, 180] width 317 height 106
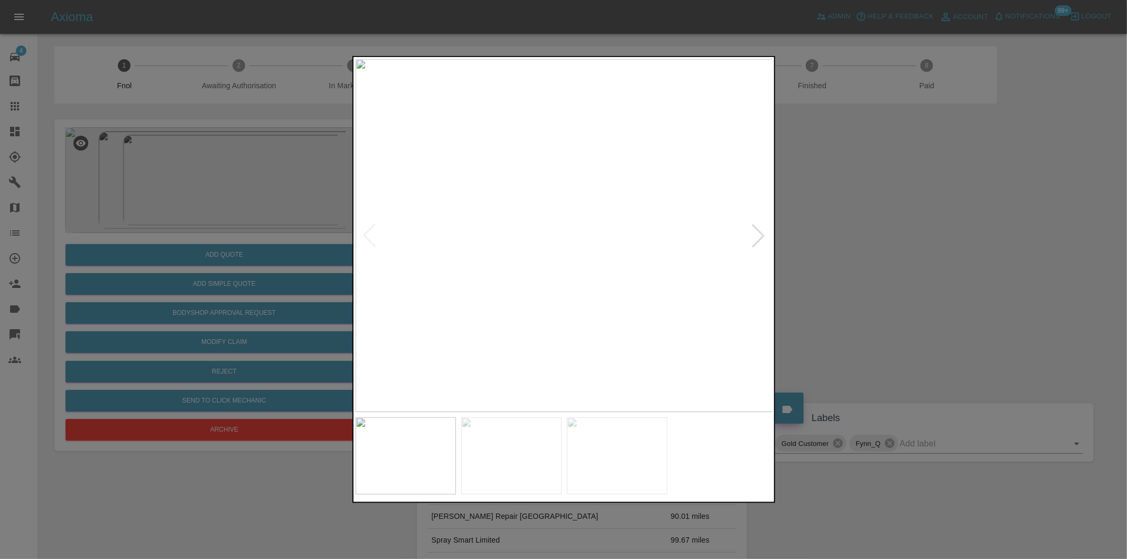
click at [762, 239] on div at bounding box center [757, 235] width 23 height 23
click at [761, 239] on div at bounding box center [757, 235] width 23 height 23
click at [761, 239] on img at bounding box center [564, 235] width 417 height 353
drag, startPoint x: 967, startPoint y: 282, endPoint x: 590, endPoint y: 284, distance: 377.2
click at [962, 283] on div at bounding box center [563, 279] width 1127 height 559
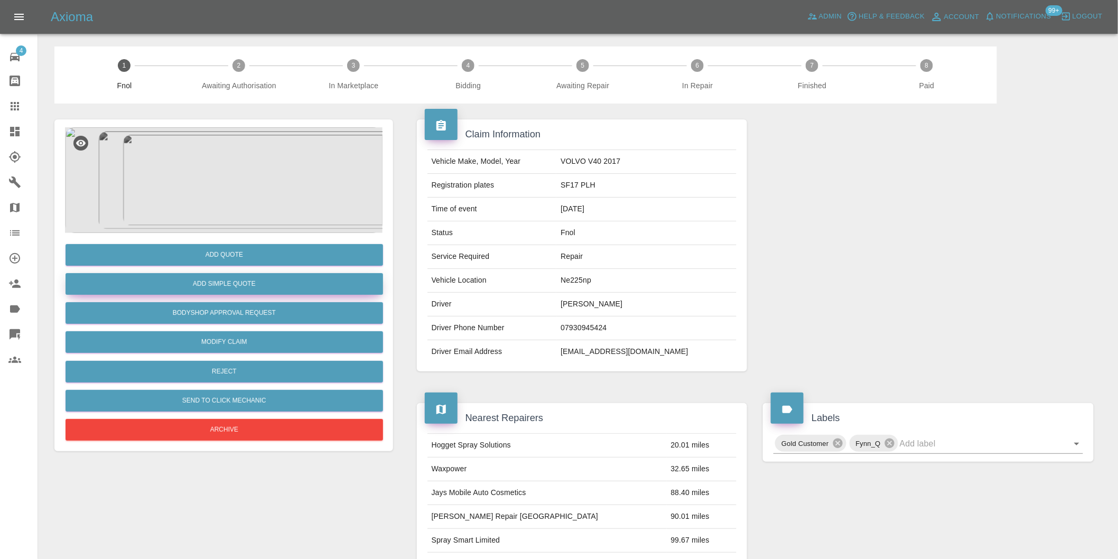
click at [263, 283] on button "Add Simple Quote" at bounding box center [224, 284] width 317 height 22
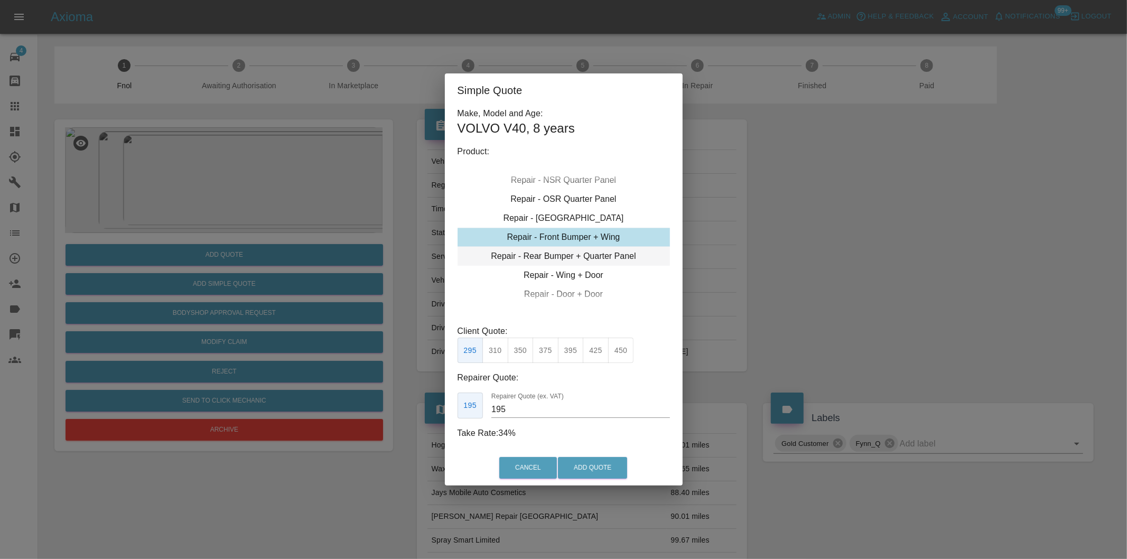
click at [592, 260] on div "Repair - Rear Bumper + Quarter Panel" at bounding box center [563, 256] width 212 height 19
click at [573, 354] on button "395" at bounding box center [571, 351] width 26 height 26
type input "250"
click at [587, 462] on button "Add Quote" at bounding box center [592, 468] width 69 height 22
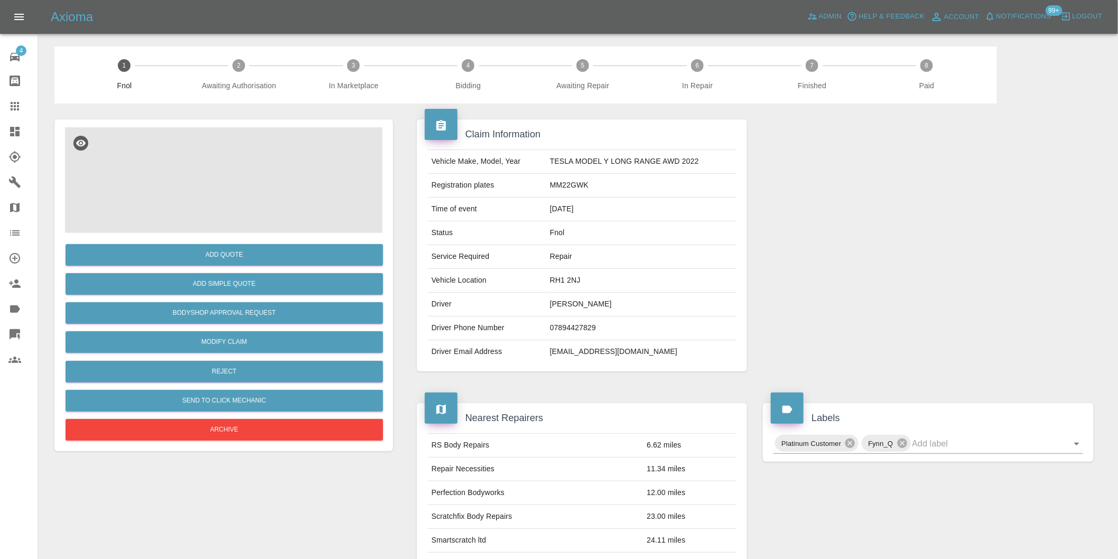
click at [233, 164] on img at bounding box center [223, 180] width 317 height 106
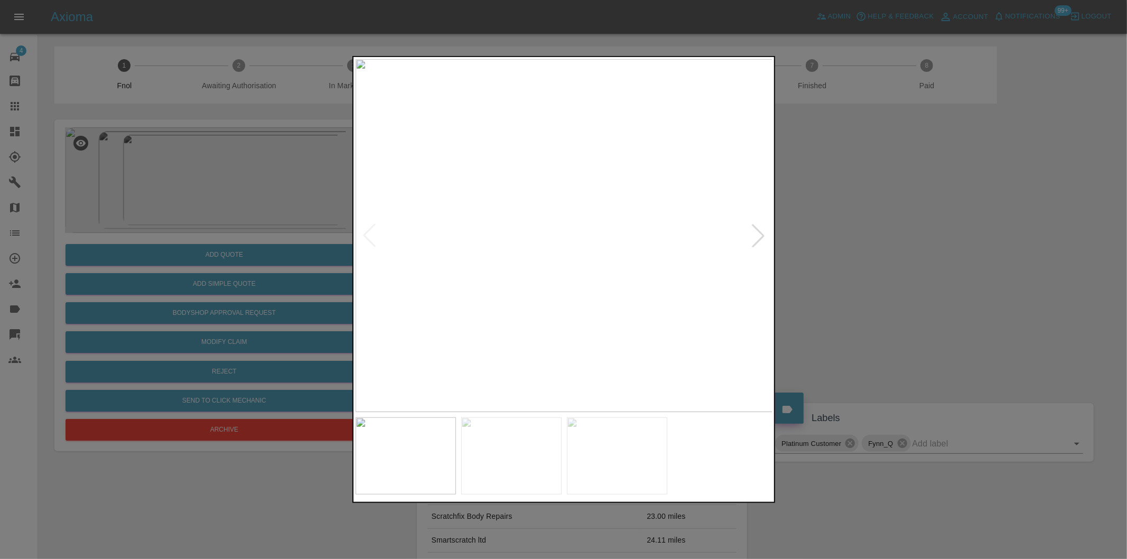
click at [757, 235] on div at bounding box center [757, 235] width 23 height 23
click at [757, 235] on img at bounding box center [564, 235] width 417 height 353
click at [370, 239] on div at bounding box center [369, 235] width 23 height 23
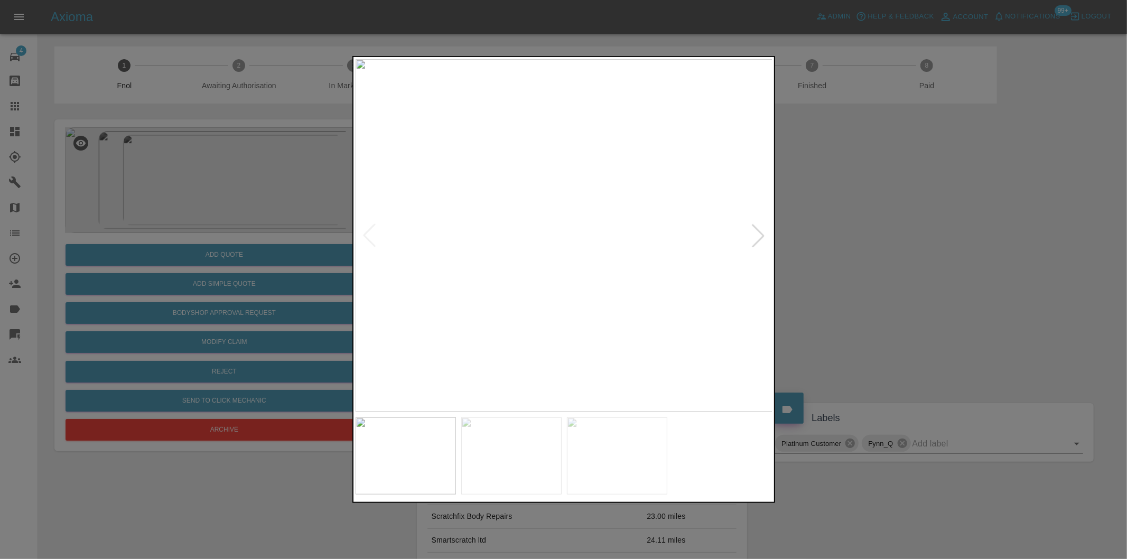
click at [758, 235] on div at bounding box center [757, 235] width 23 height 23
click at [759, 234] on div at bounding box center [757, 235] width 23 height 23
click at [759, 234] on img at bounding box center [564, 235] width 417 height 353
drag, startPoint x: 968, startPoint y: 261, endPoint x: 595, endPoint y: 46, distance: 430.5
click at [967, 261] on div at bounding box center [563, 279] width 1127 height 559
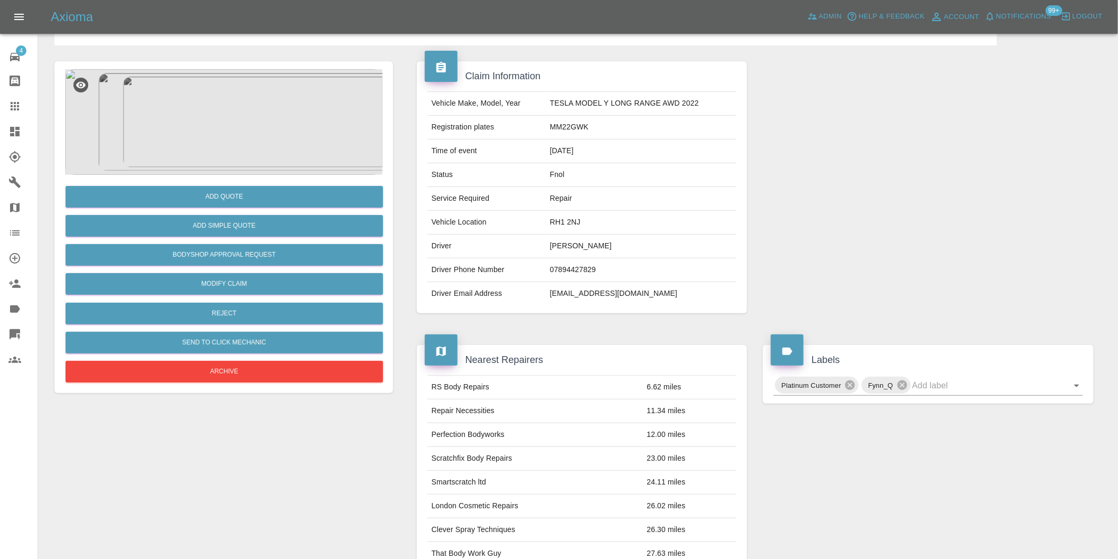
scroll to position [176, 0]
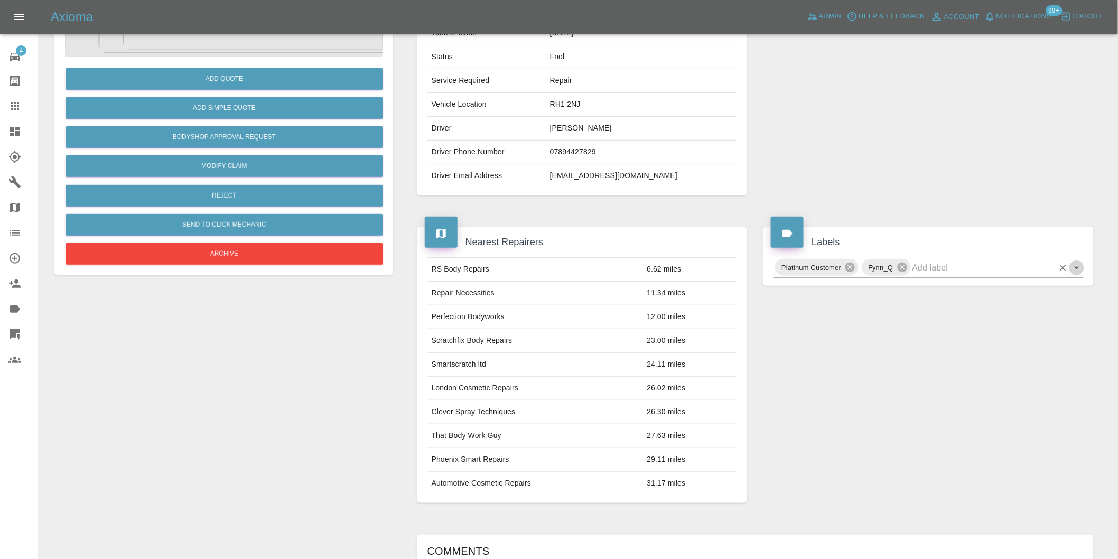
click at [1078, 270] on icon "Open" at bounding box center [1076, 267] width 13 height 13
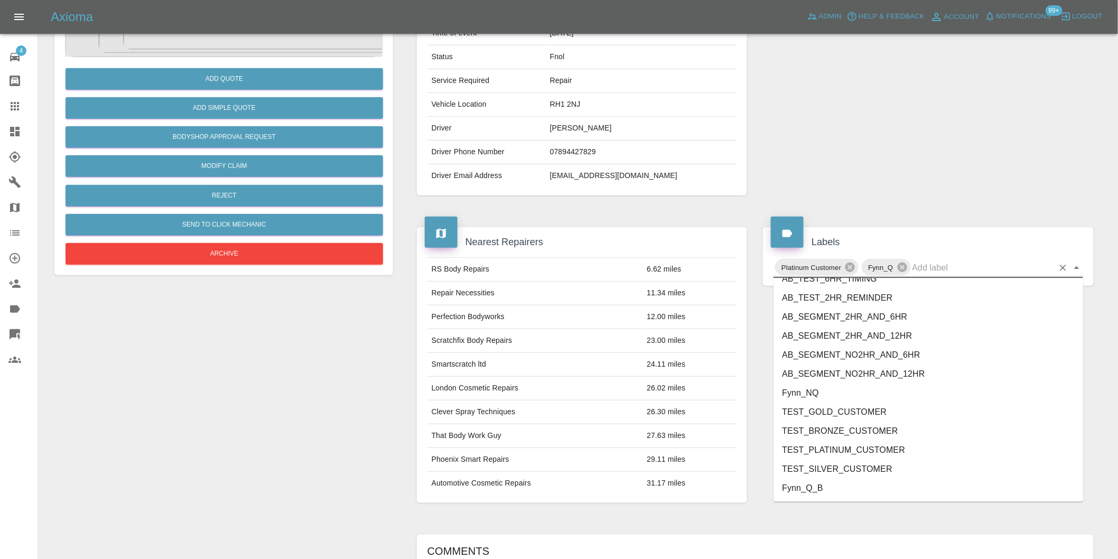
scroll to position [2256, 0]
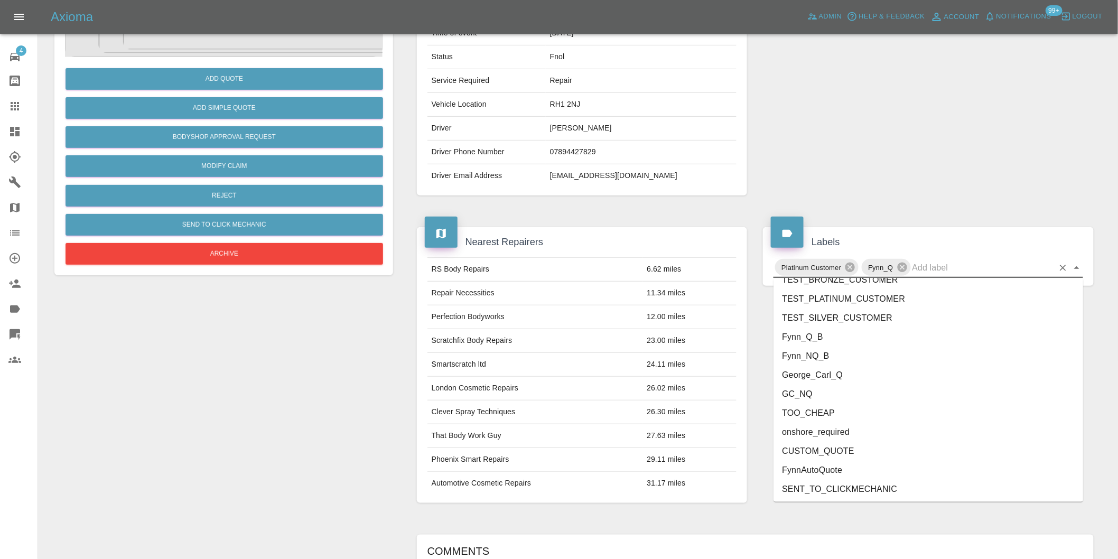
click at [846, 377] on li "George_Carl_Q" at bounding box center [928, 375] width 310 height 19
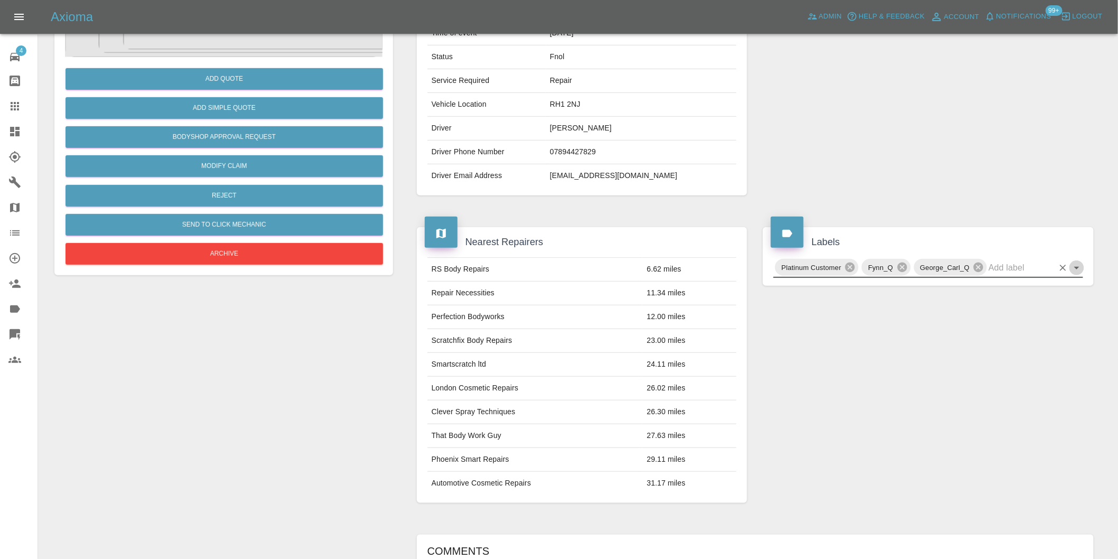
click at [1078, 267] on icon "Open" at bounding box center [1076, 268] width 5 height 3
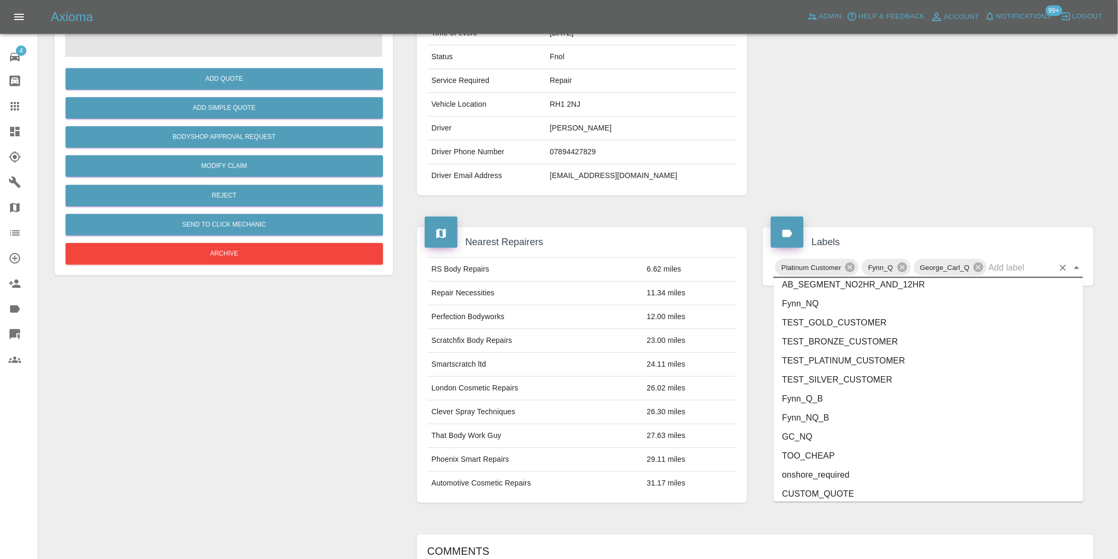
scroll to position [2237, 0]
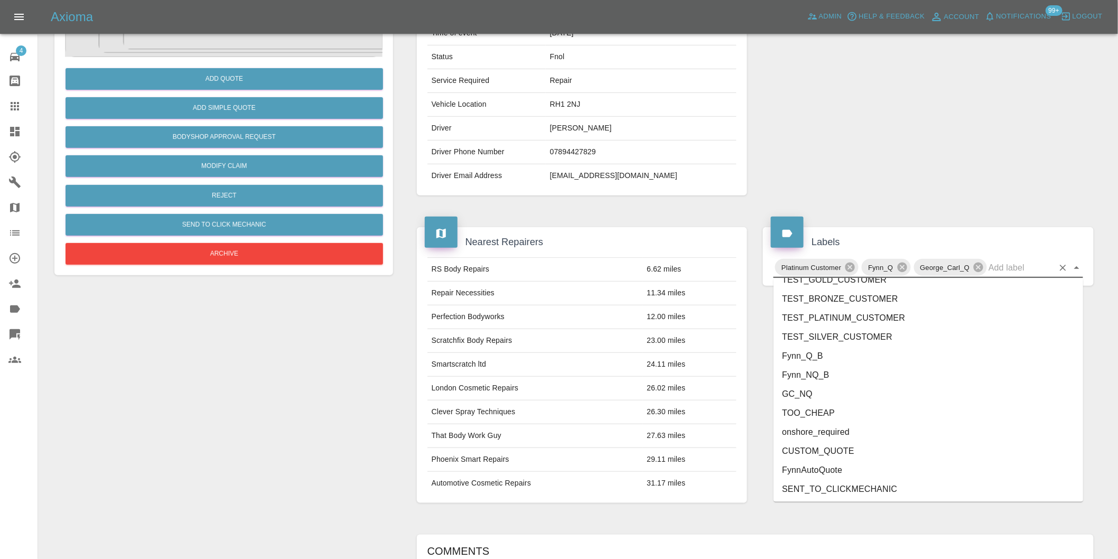
click at [870, 434] on li "onshore_required" at bounding box center [928, 432] width 310 height 19
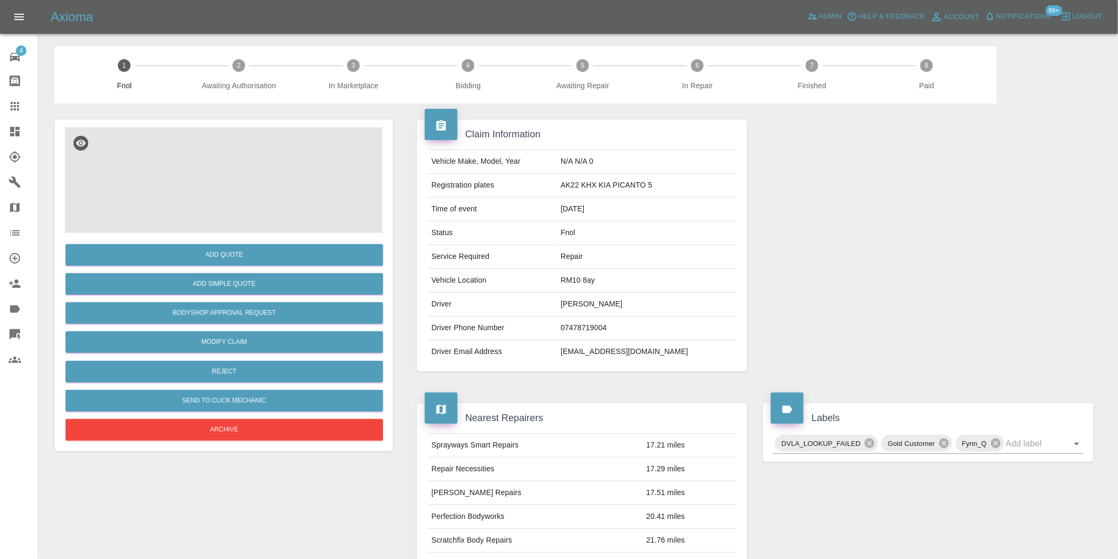
click at [225, 155] on img at bounding box center [223, 180] width 317 height 106
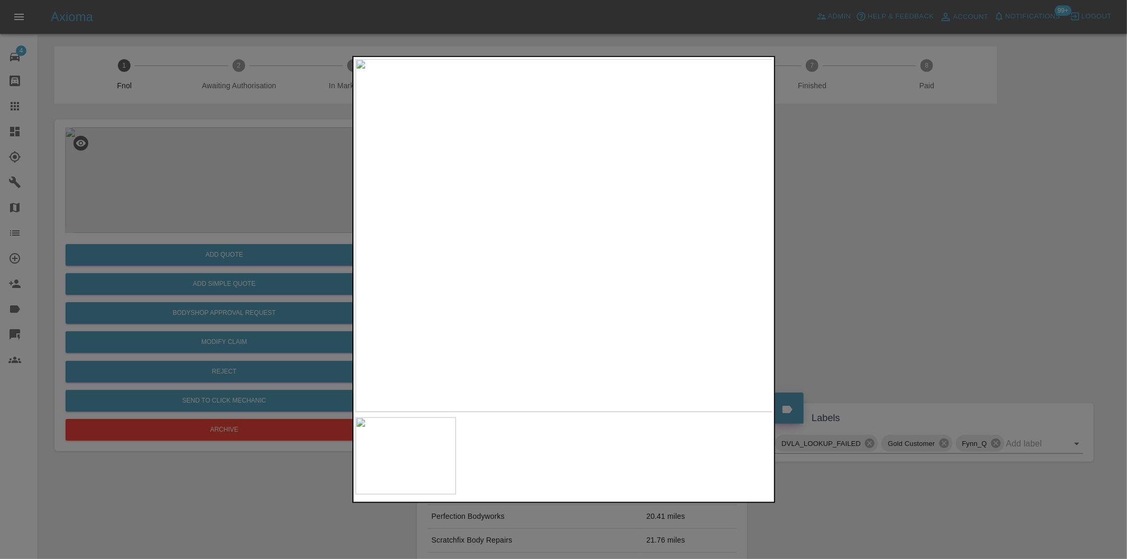
click at [521, 220] on img at bounding box center [564, 235] width 417 height 353
click at [612, 227] on img at bounding box center [689, 280] width 1252 height 1058
click at [922, 292] on div at bounding box center [563, 279] width 1127 height 559
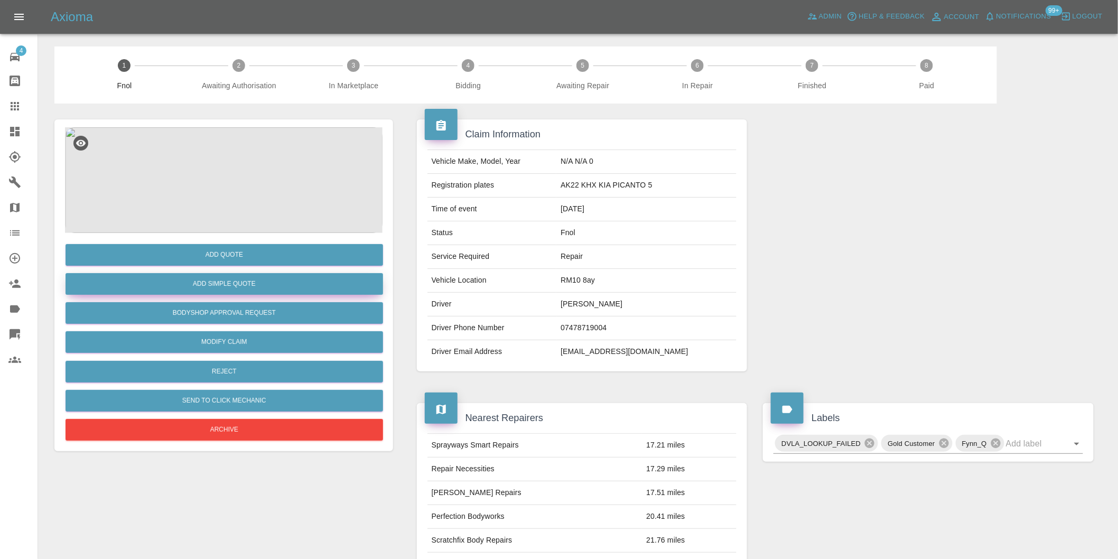
click at [272, 284] on button "Add Simple Quote" at bounding box center [224, 284] width 317 height 22
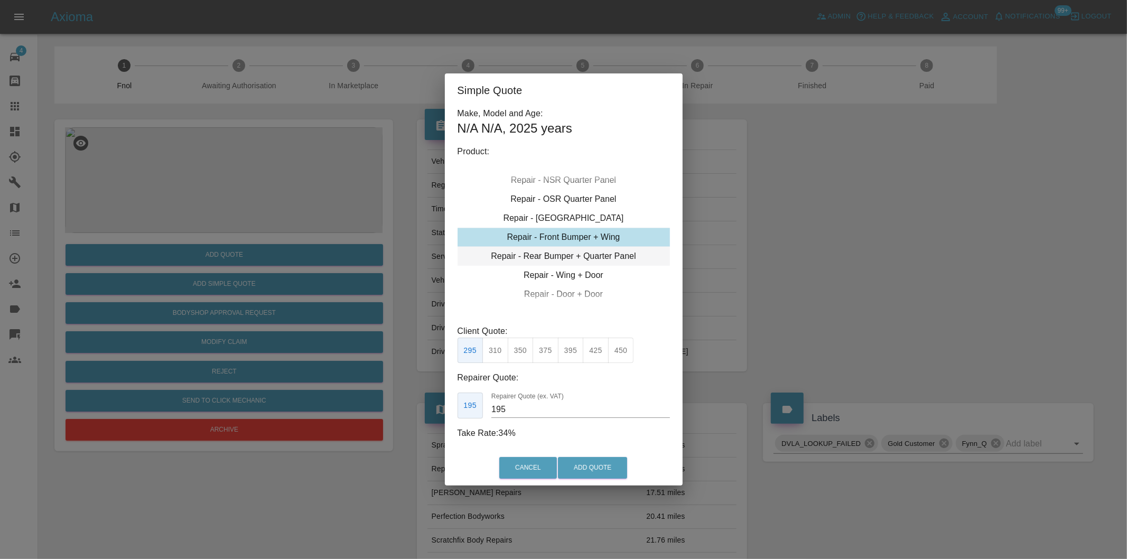
click at [603, 256] on div "Repair - Rear Bumper + Quarter Panel" at bounding box center [563, 256] width 212 height 19
click at [579, 356] on button "395" at bounding box center [571, 351] width 26 height 26
type input "250"
click at [587, 471] on button "Add Quote" at bounding box center [592, 468] width 69 height 22
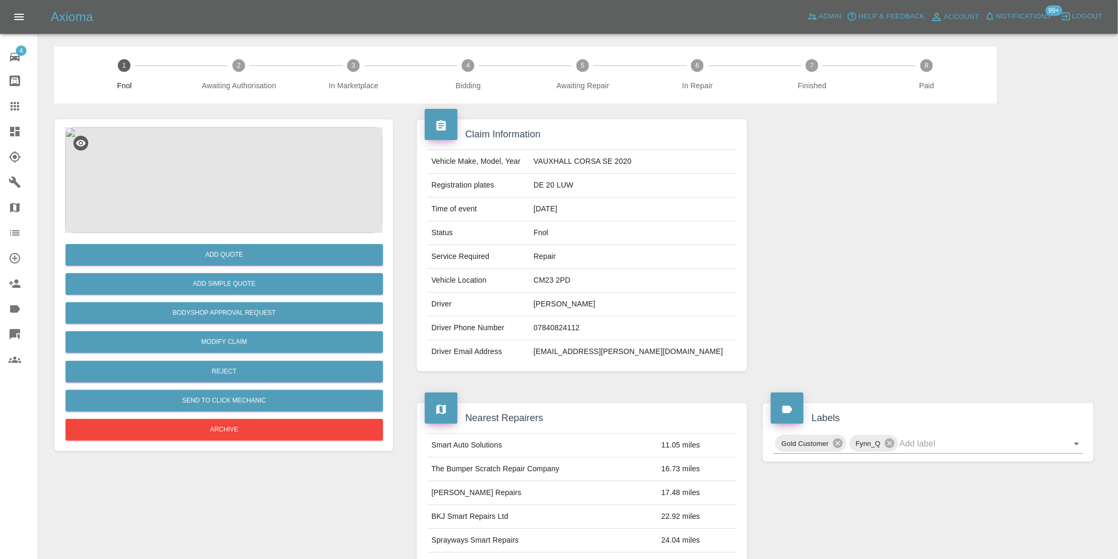
click at [231, 173] on img at bounding box center [223, 180] width 317 height 106
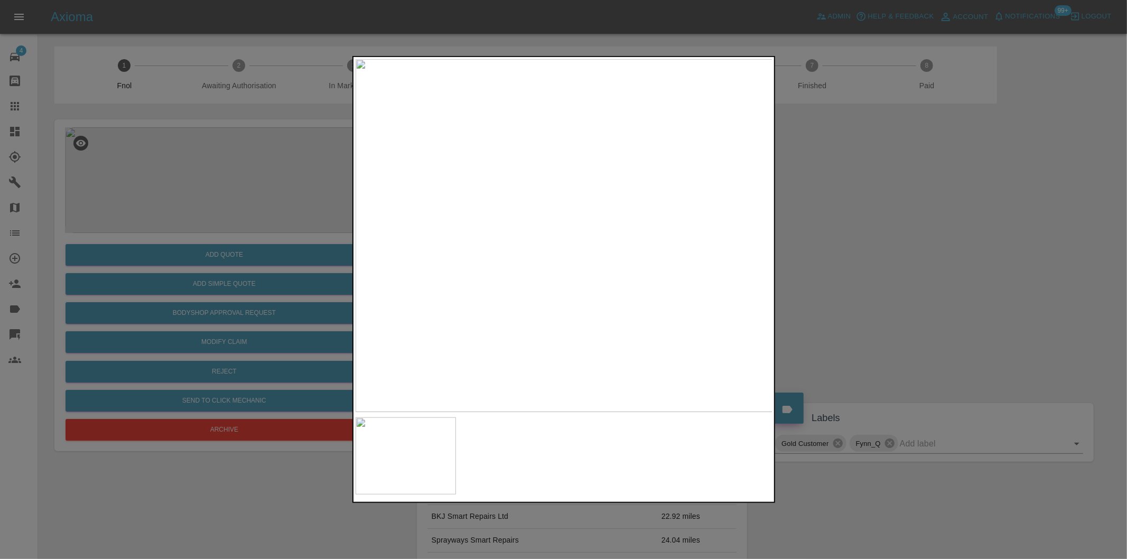
click at [928, 270] on div at bounding box center [563, 279] width 1127 height 559
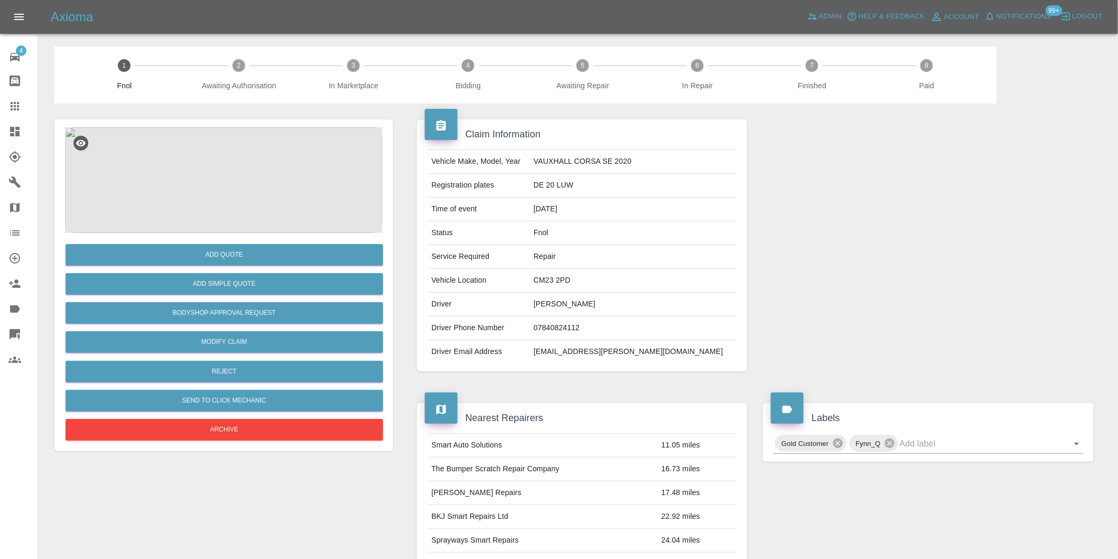
click at [215, 171] on img at bounding box center [223, 180] width 317 height 106
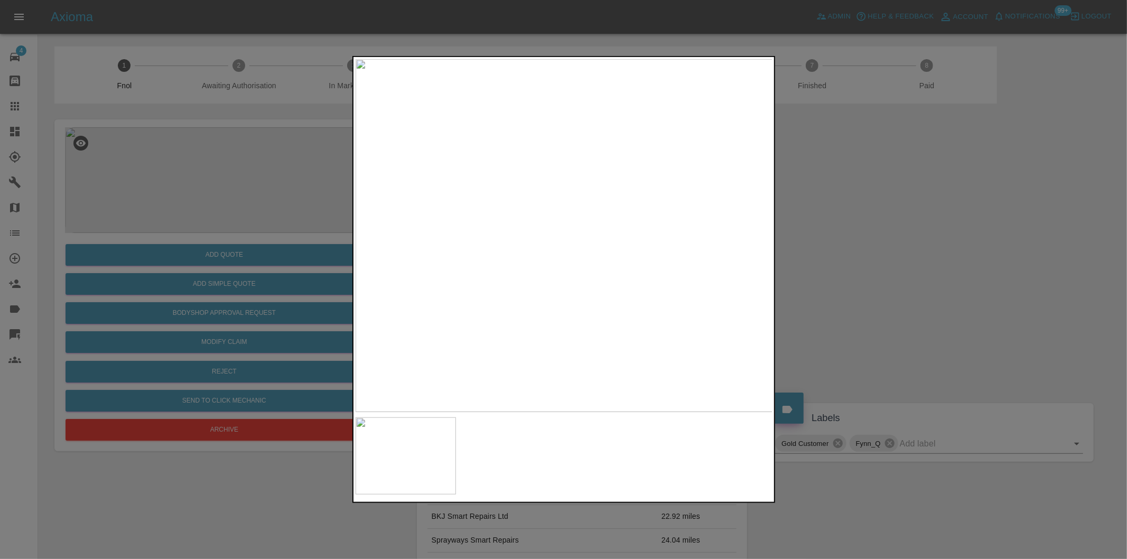
drag, startPoint x: 902, startPoint y: 254, endPoint x: 606, endPoint y: 257, distance: 295.8
click at [902, 254] on div at bounding box center [563, 279] width 1127 height 559
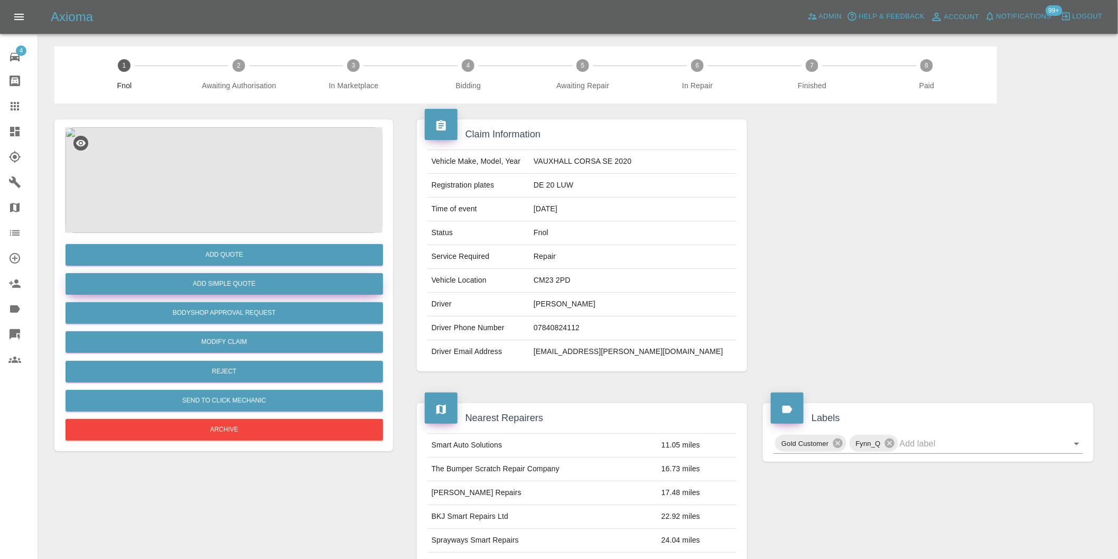
click at [269, 283] on button "Add Simple Quote" at bounding box center [224, 284] width 317 height 22
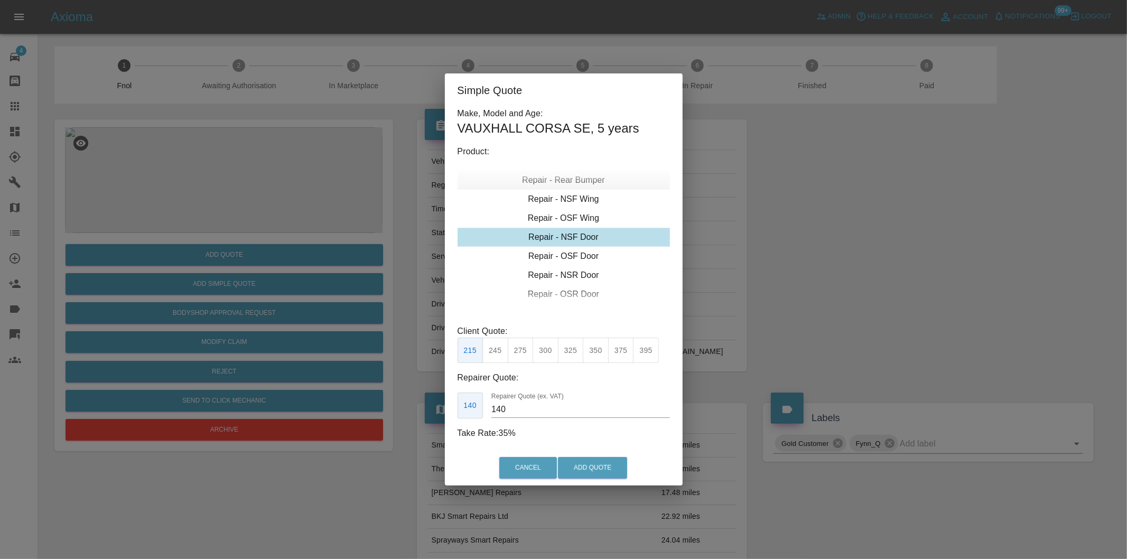
click at [581, 181] on div "Repair - Rear Bumper" at bounding box center [563, 180] width 212 height 19
click at [525, 350] on button "350" at bounding box center [521, 351] width 26 height 26
type input "210"
click at [583, 467] on button "Add Quote" at bounding box center [592, 468] width 69 height 22
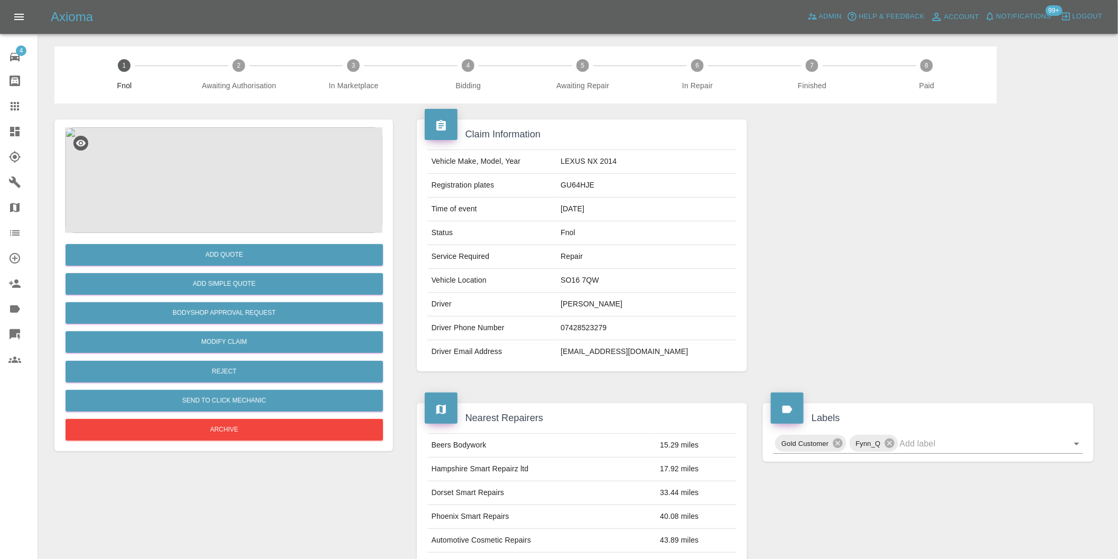
click at [214, 149] on img at bounding box center [223, 180] width 317 height 106
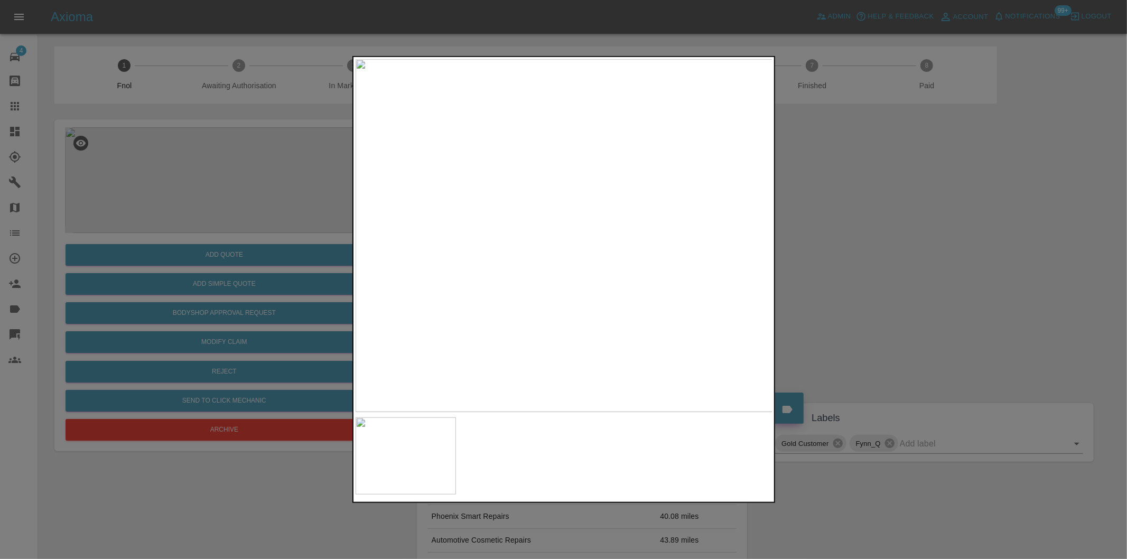
click at [849, 255] on div at bounding box center [563, 279] width 1127 height 559
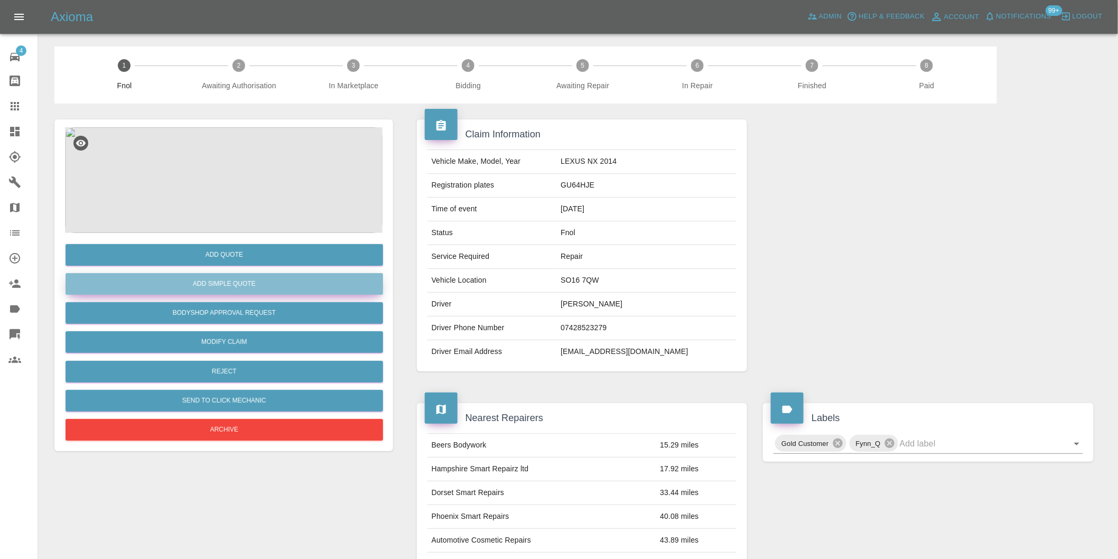
click at [253, 283] on button "Add Simple Quote" at bounding box center [224, 284] width 317 height 22
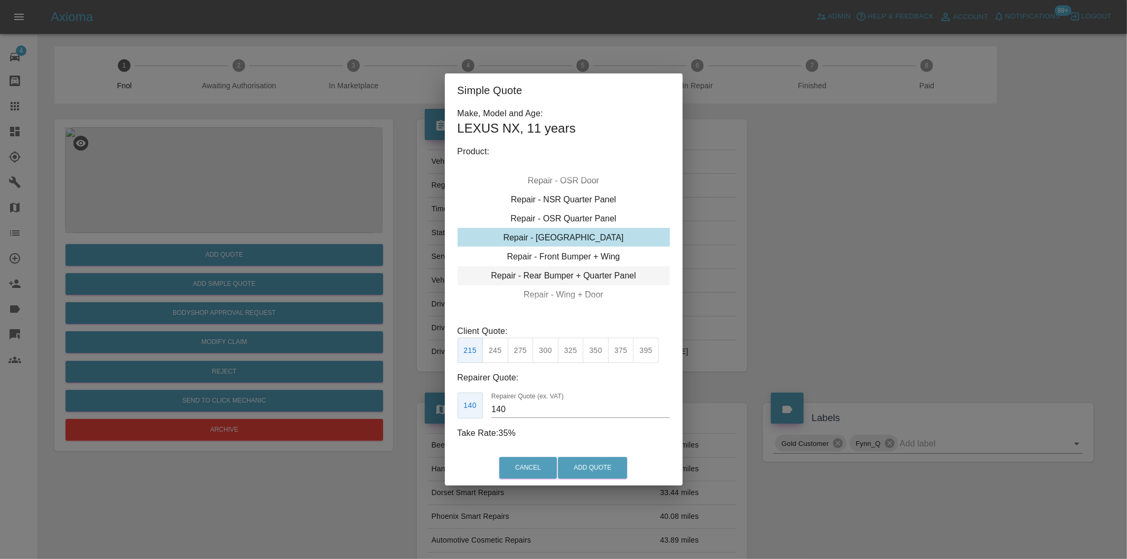
click at [601, 273] on div "Repair - Rear Bumper + Quarter Panel" at bounding box center [563, 275] width 212 height 19
click at [596, 273] on div "Repair - Rear Bumper + Quarter Panel" at bounding box center [563, 275] width 212 height 19
click at [552, 344] on button "375" at bounding box center [545, 351] width 26 height 26
type input "230"
click at [585, 461] on button "Add Quote" at bounding box center [592, 468] width 69 height 22
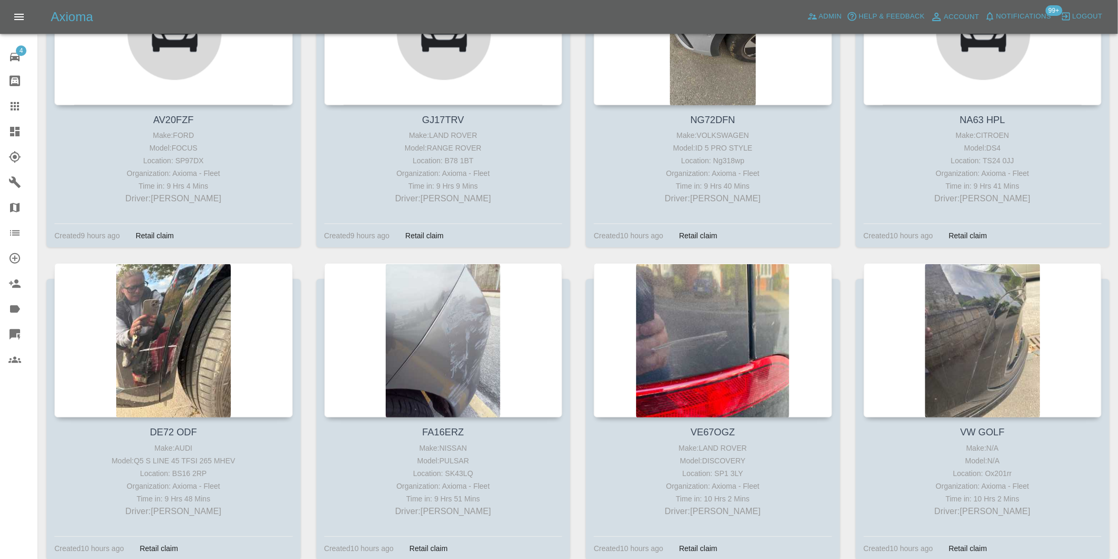
scroll to position [1526, 0]
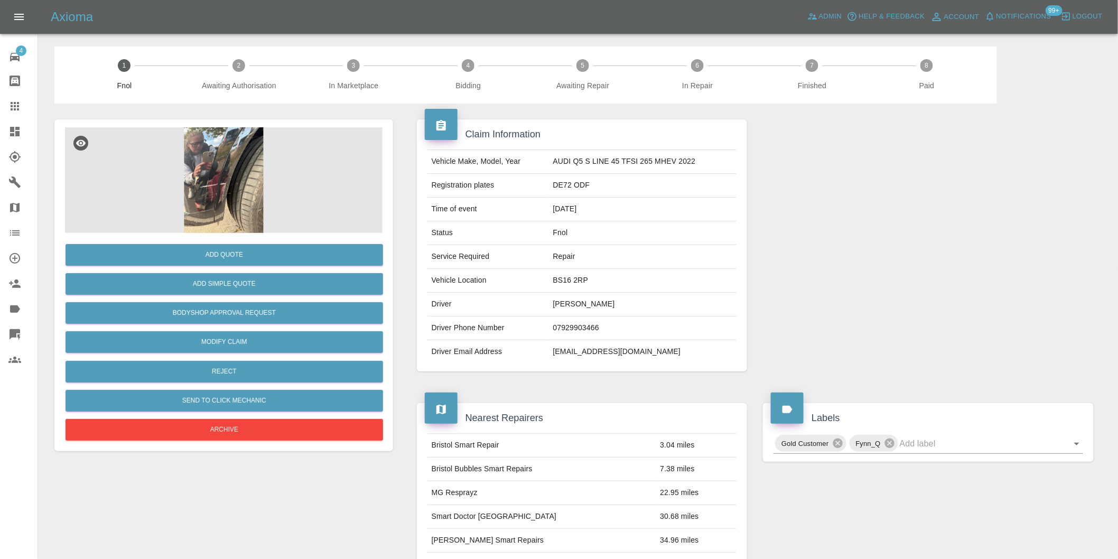
click at [219, 171] on img at bounding box center [223, 180] width 317 height 106
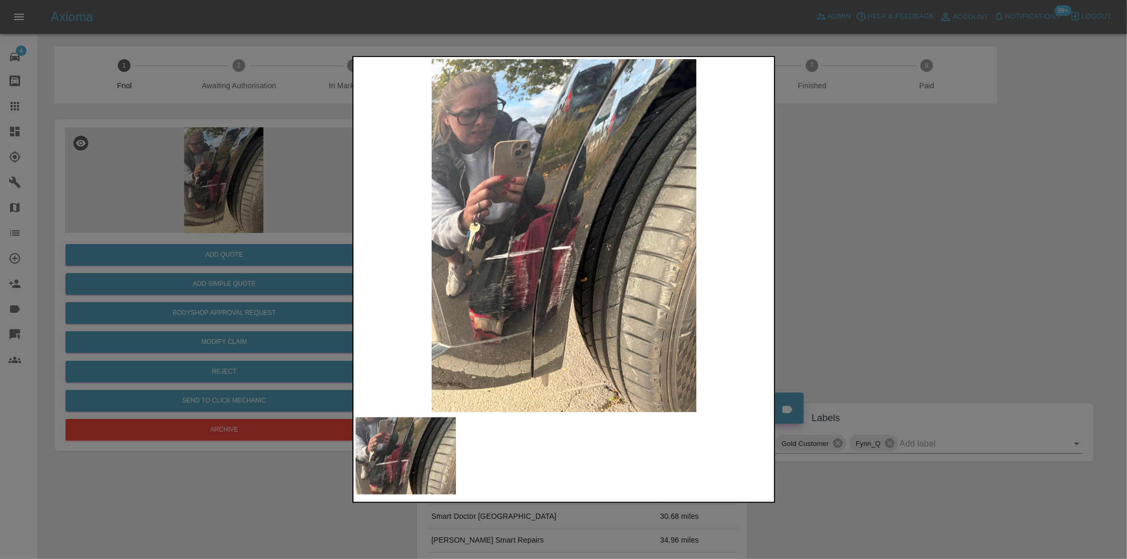
click at [938, 278] on div at bounding box center [563, 279] width 1127 height 559
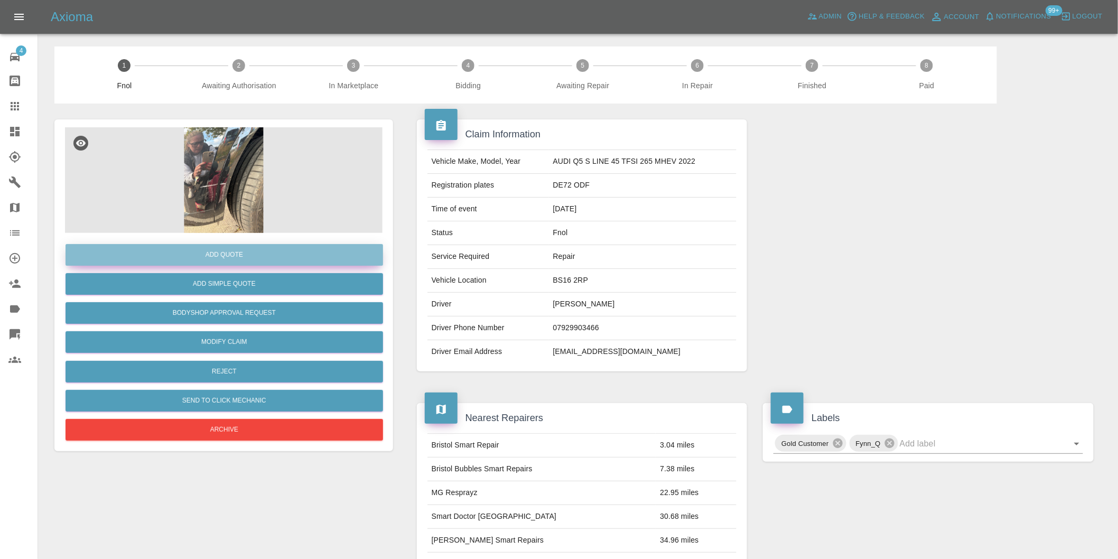
click at [221, 246] on button "Add Quote" at bounding box center [224, 255] width 317 height 22
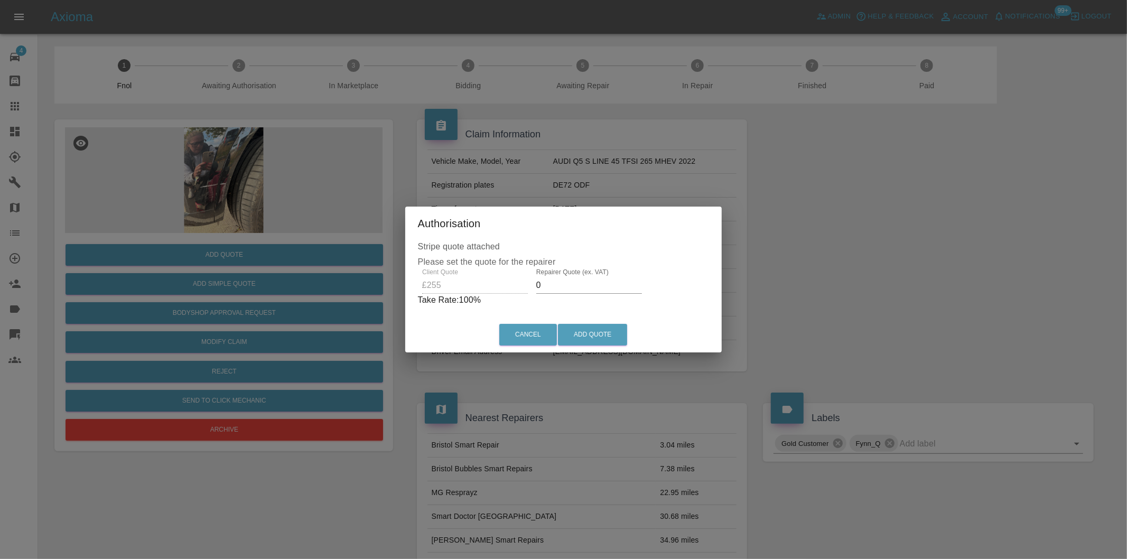
click at [571, 284] on input "0" at bounding box center [589, 285] width 106 height 17
type input "0160"
click at [601, 330] on button "Add Quote" at bounding box center [592, 335] width 69 height 22
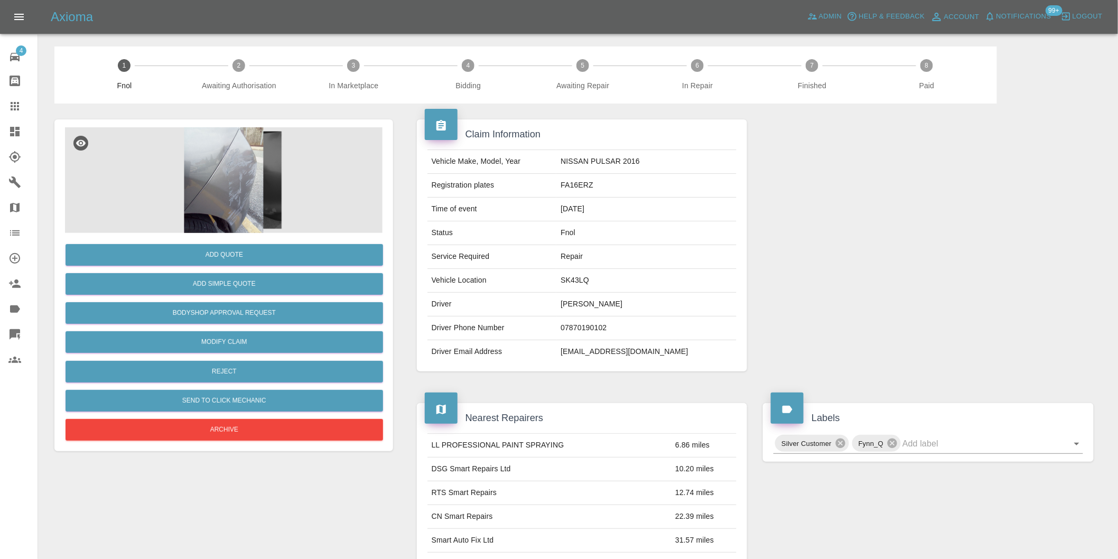
click at [244, 160] on img at bounding box center [223, 180] width 317 height 106
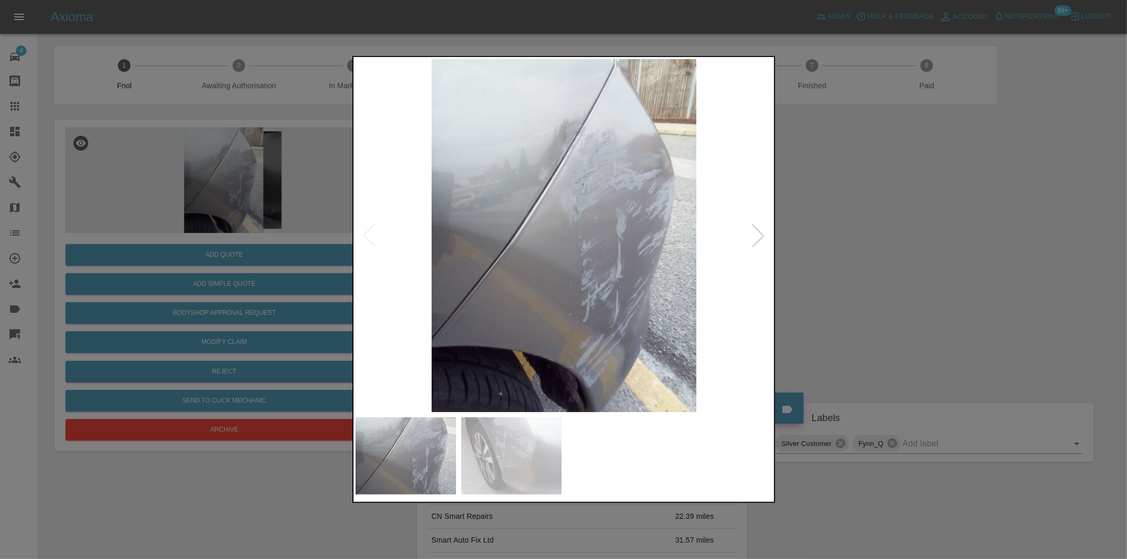
click at [758, 234] on div at bounding box center [757, 235] width 23 height 23
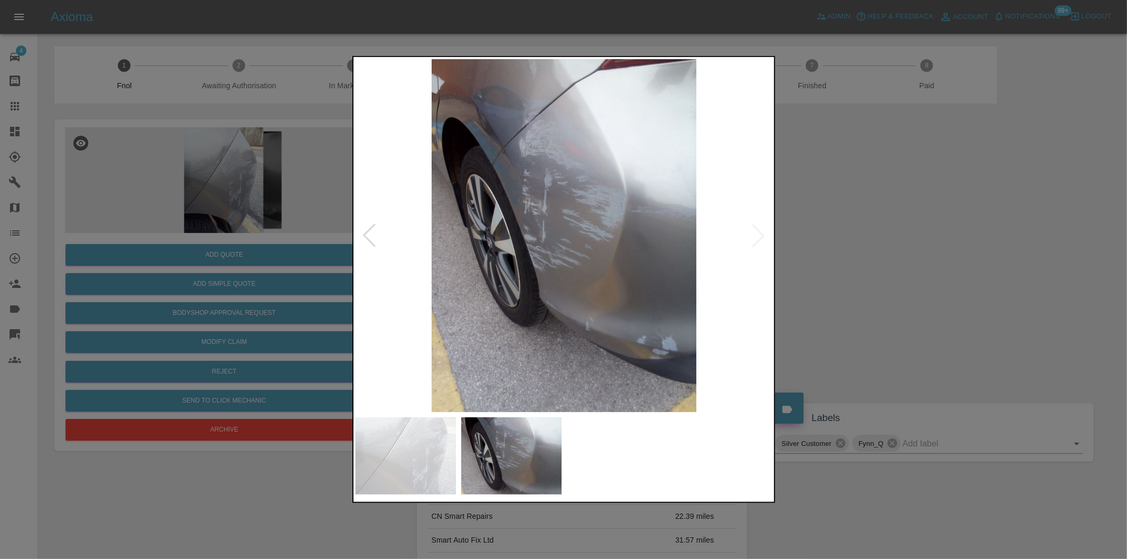
click at [758, 234] on img at bounding box center [564, 235] width 417 height 353
drag, startPoint x: 833, startPoint y: 240, endPoint x: 475, endPoint y: 279, distance: 359.7
click at [834, 241] on div at bounding box center [563, 279] width 1127 height 559
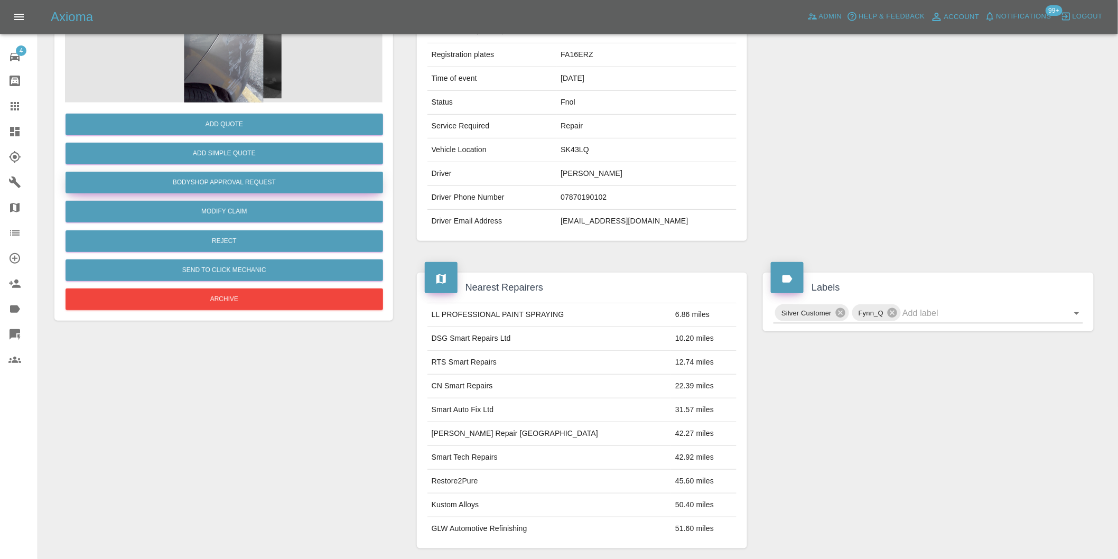
scroll to position [73, 0]
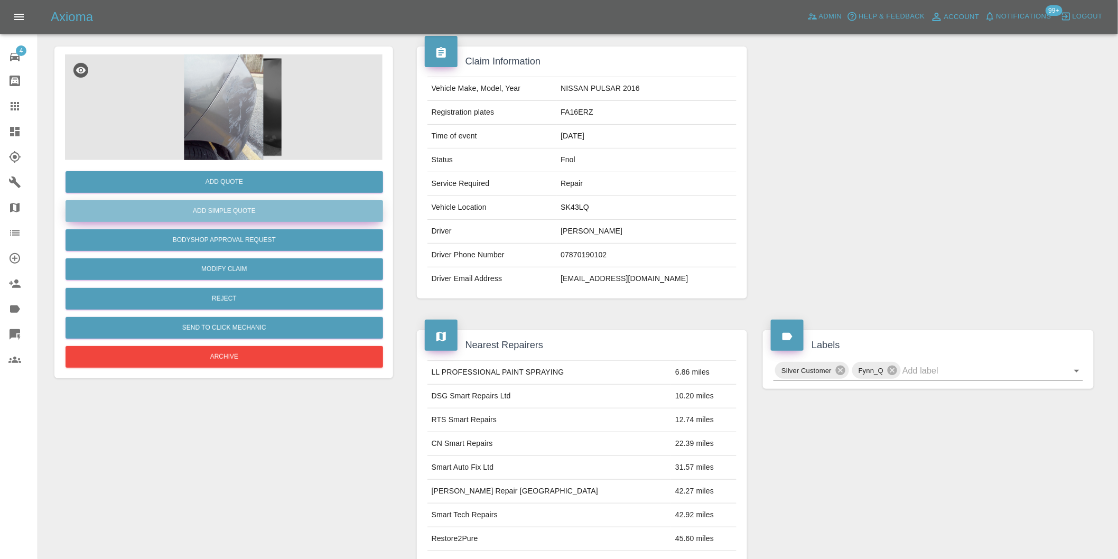
click at [240, 216] on button "Add Simple Quote" at bounding box center [224, 211] width 317 height 22
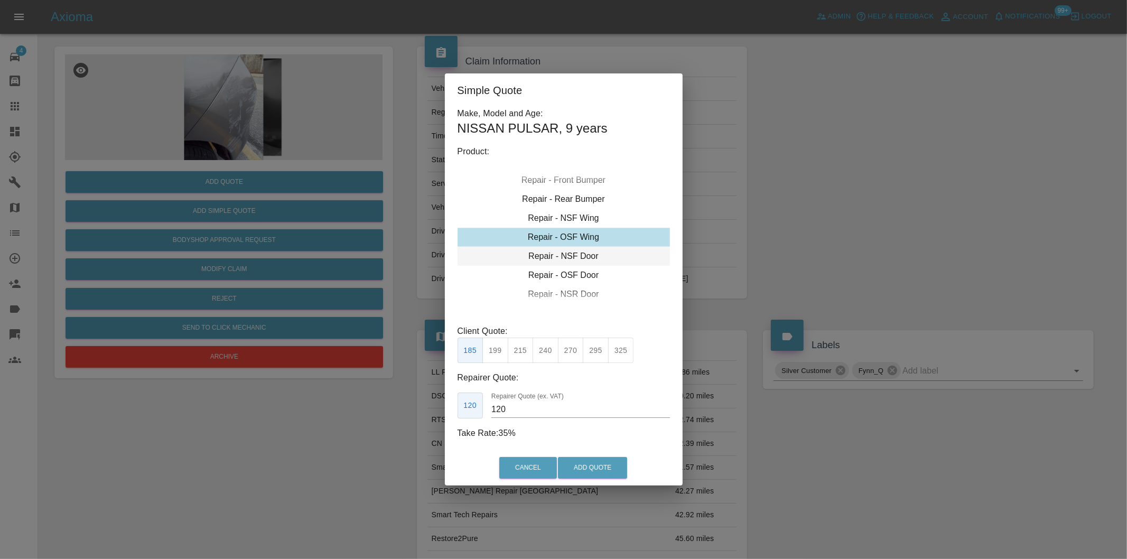
type input "140"
click at [887, 234] on div "Simple Quote Make, Model and Age: NISSAN PULSAR , 9 years Product: Repair - Fro…" at bounding box center [563, 279] width 1127 height 559
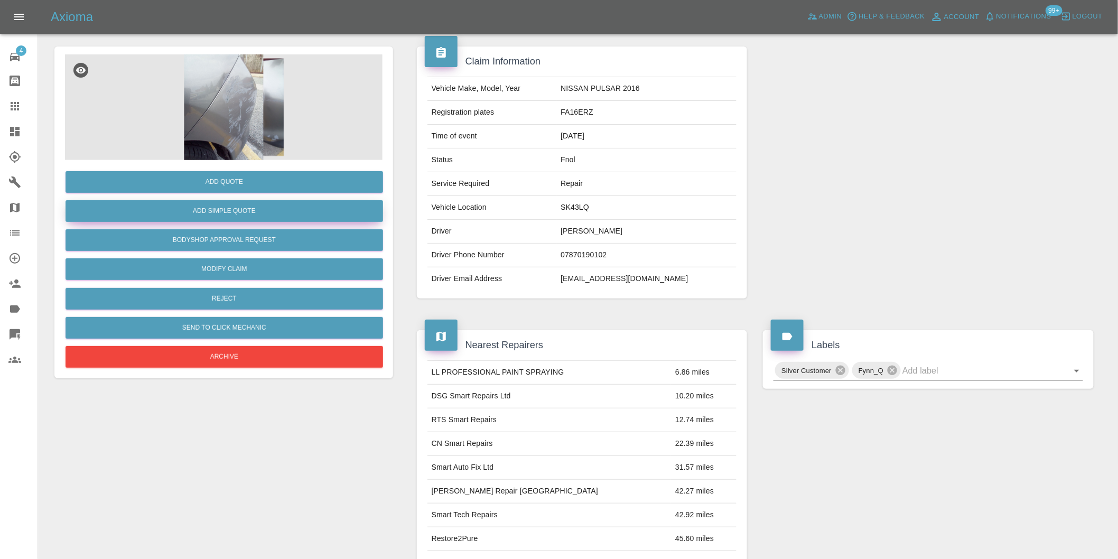
click at [261, 212] on button "Add Simple Quote" at bounding box center [224, 211] width 317 height 22
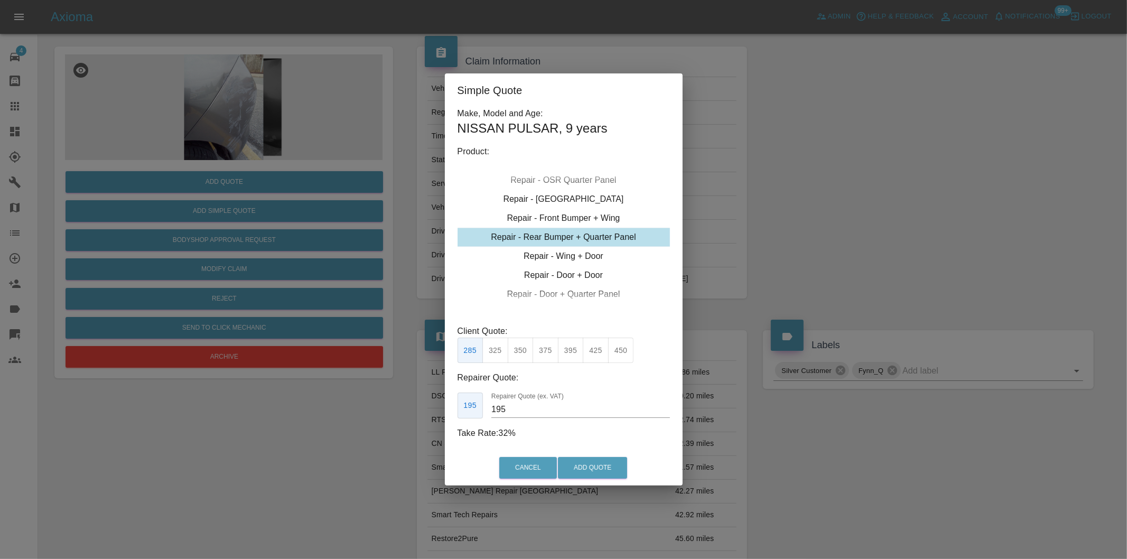
click at [597, 235] on div "Repair - Rear Bumper + Quarter Panel" at bounding box center [563, 237] width 212 height 19
click at [547, 353] on button "375" at bounding box center [545, 351] width 26 height 26
type input "230"
click at [609, 462] on button "Add Quote" at bounding box center [592, 468] width 69 height 22
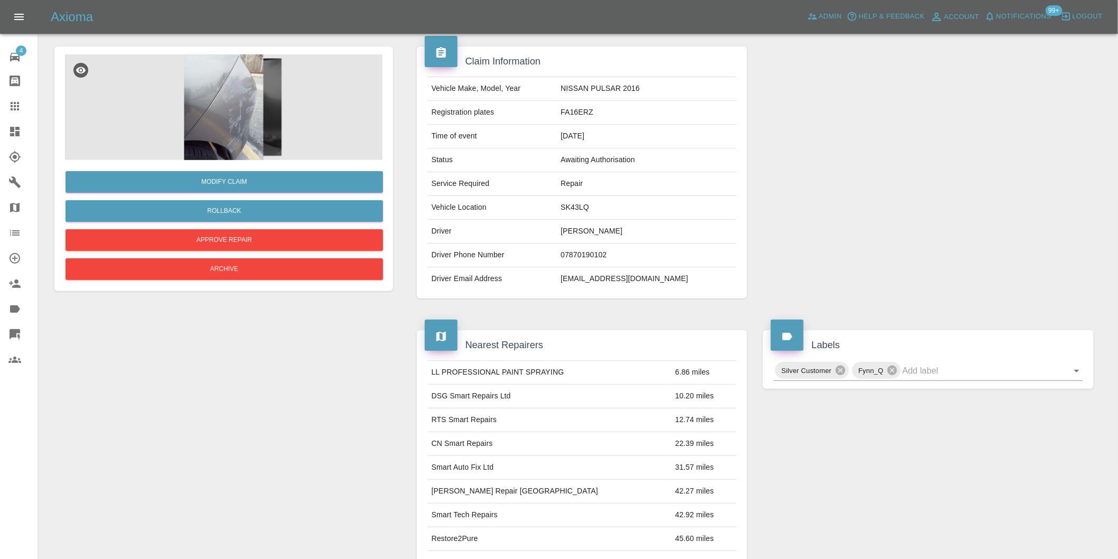
scroll to position [0, 0]
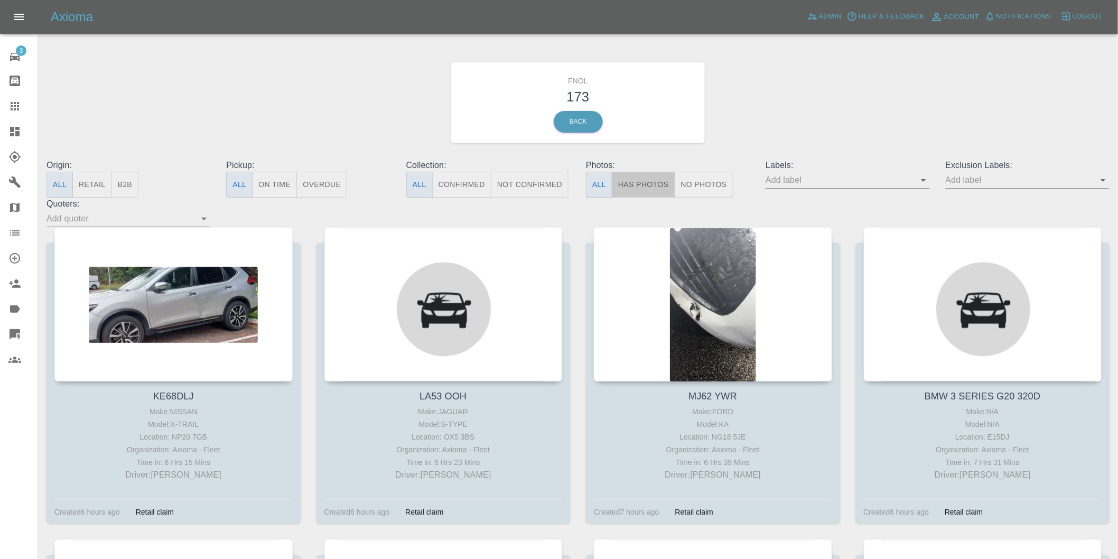
click at [642, 189] on button "Has Photos" at bounding box center [643, 185] width 63 height 26
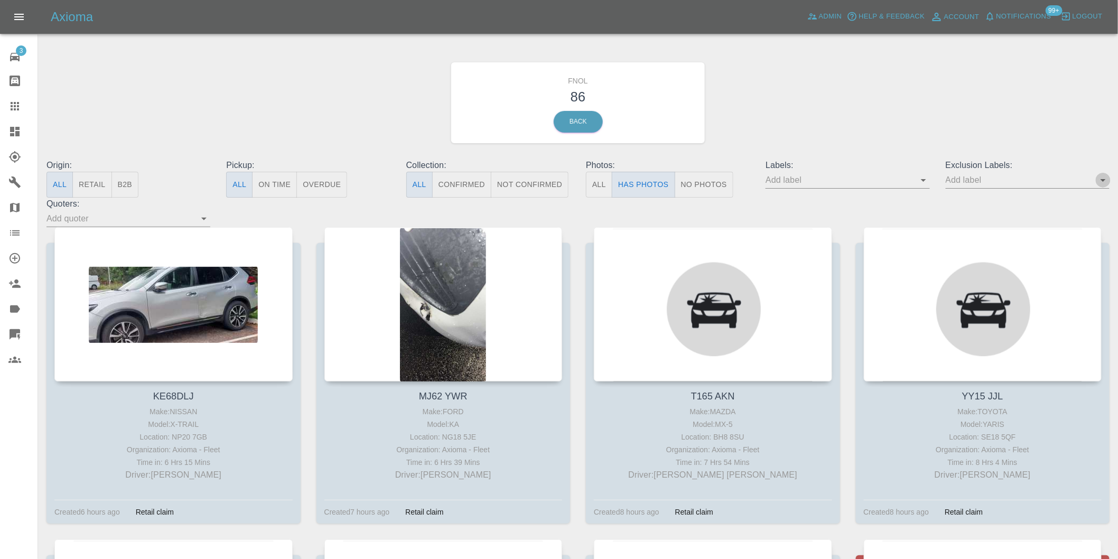
click at [1102, 177] on icon "Open" at bounding box center [1103, 180] width 13 height 13
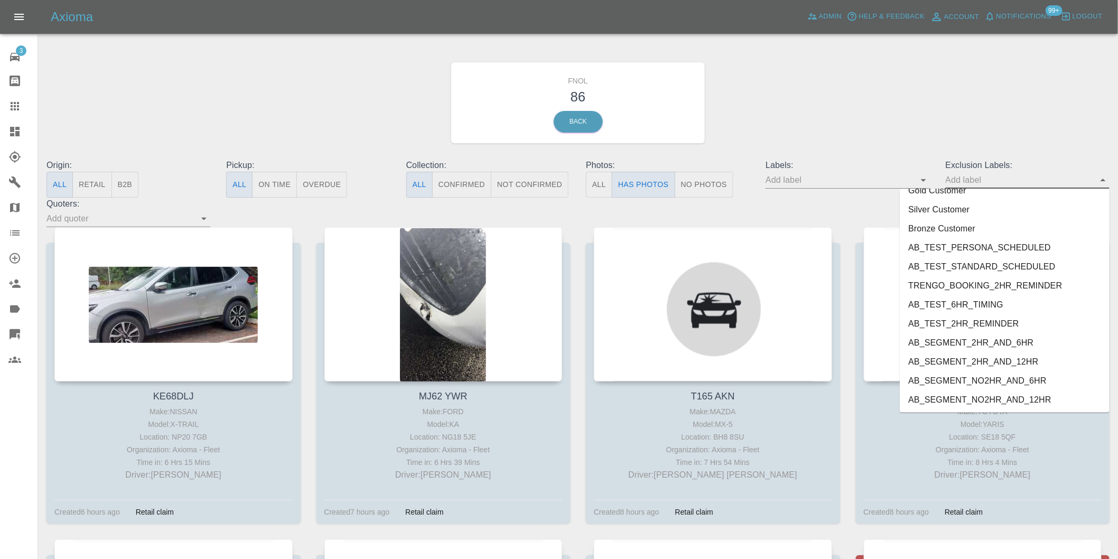
scroll to position [2294, 0]
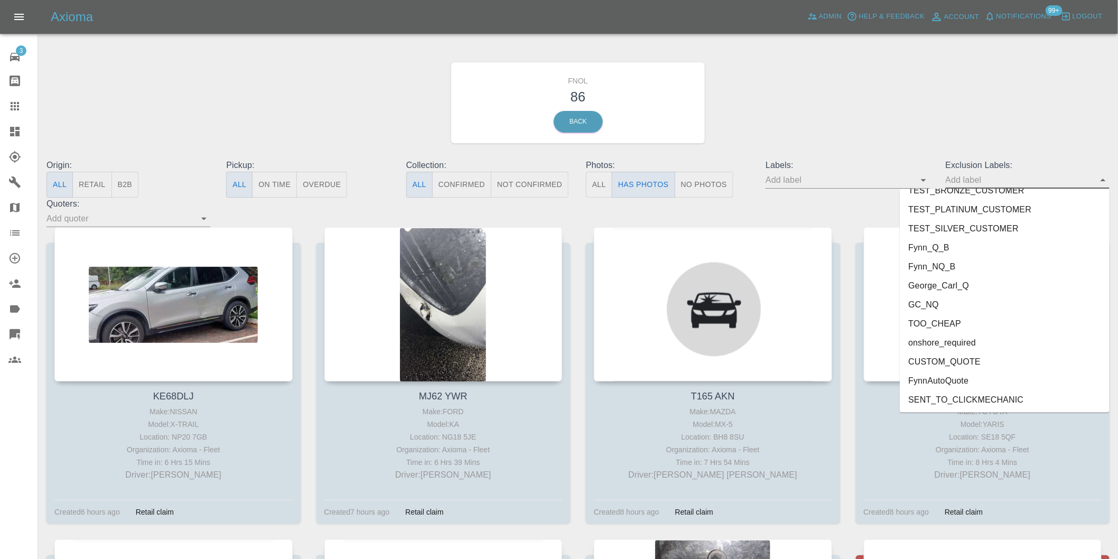
click at [959, 336] on li "onshore_required" at bounding box center [1005, 342] width 210 height 19
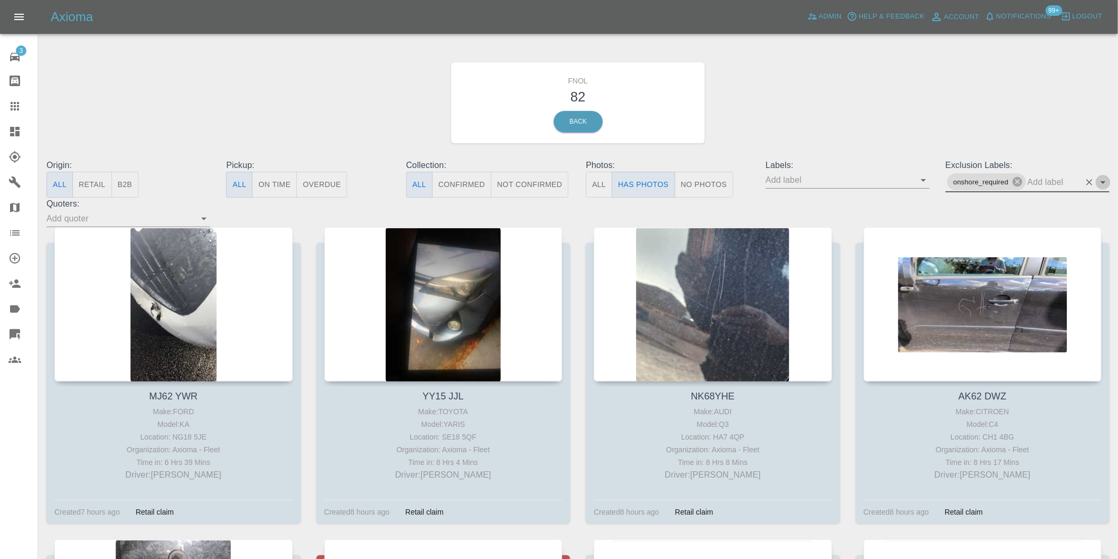
drag, startPoint x: 1107, startPoint y: 179, endPoint x: 1108, endPoint y: 185, distance: 6.9
click at [1107, 179] on icon "Open" at bounding box center [1103, 182] width 13 height 13
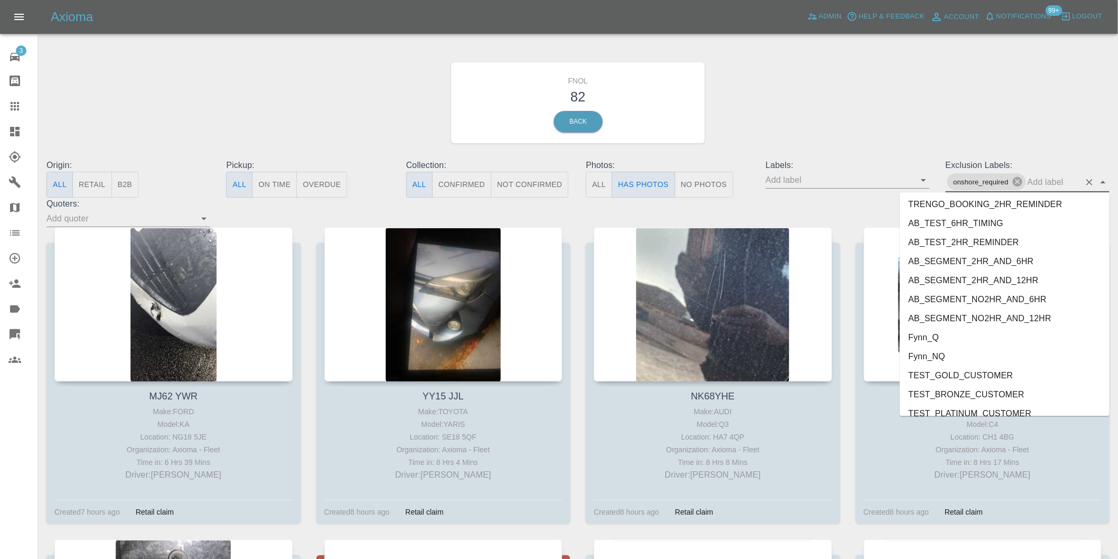
scroll to position [2275, 0]
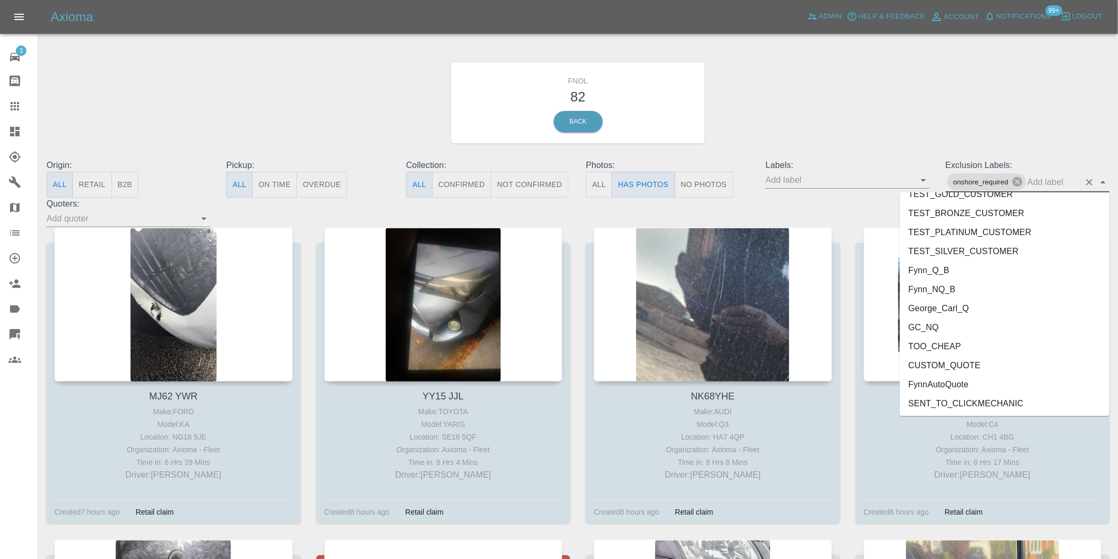
click at [947, 308] on li "George_Carl_Q" at bounding box center [1005, 307] width 210 height 19
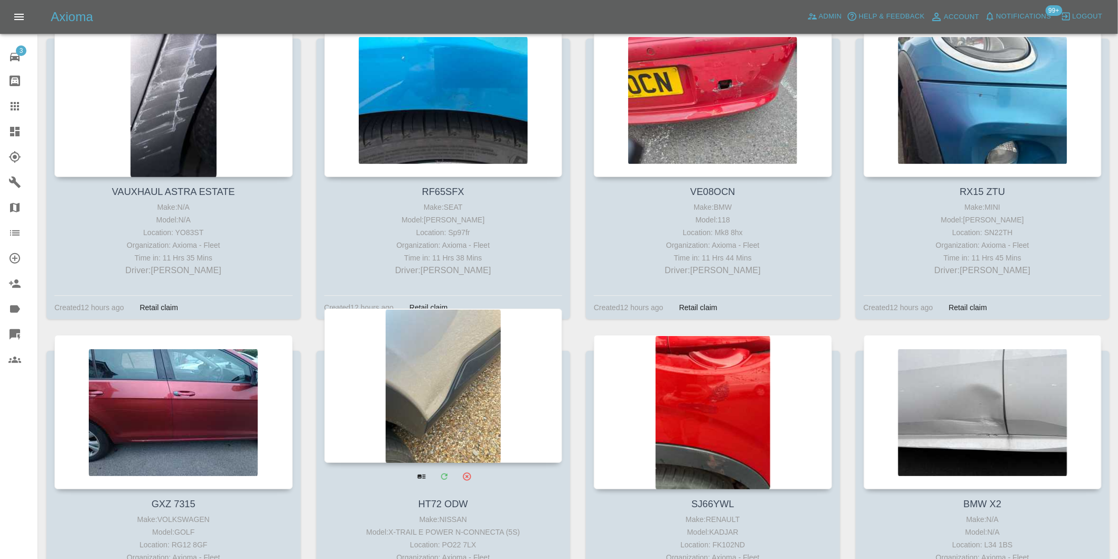
scroll to position [1643, 0]
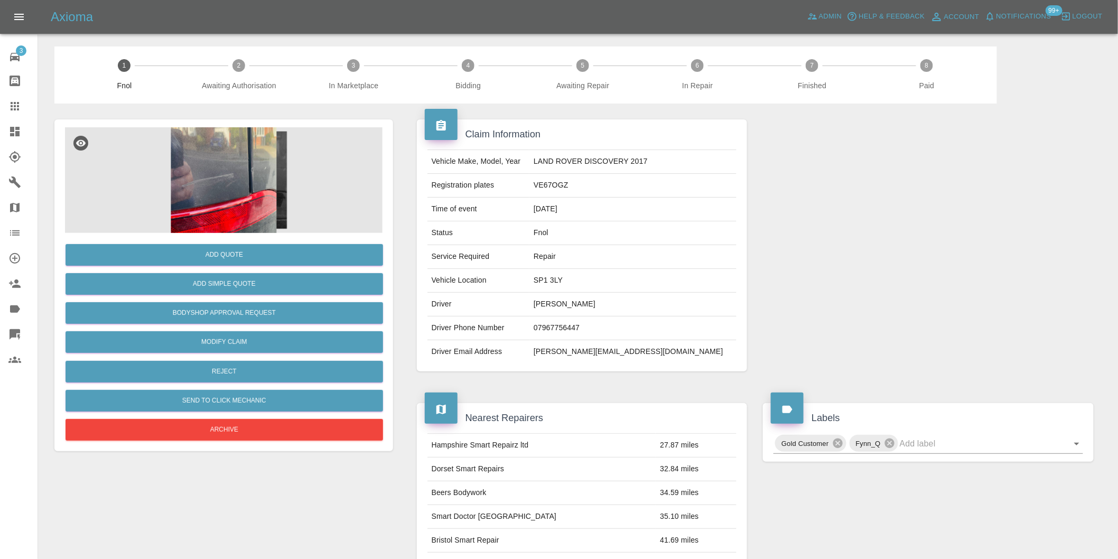
click at [206, 166] on img at bounding box center [223, 180] width 317 height 106
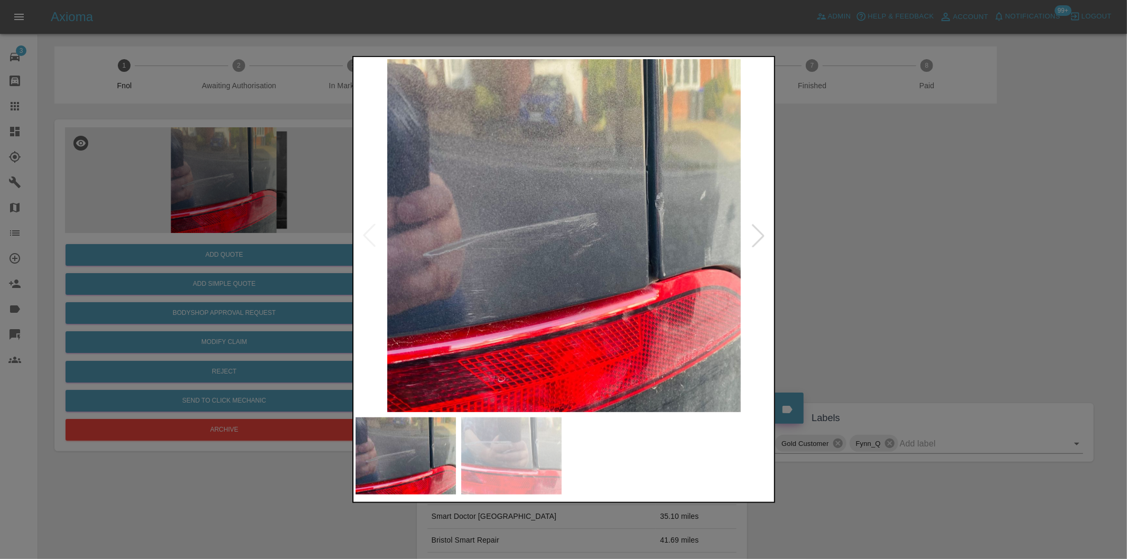
click at [761, 236] on div at bounding box center [757, 235] width 23 height 23
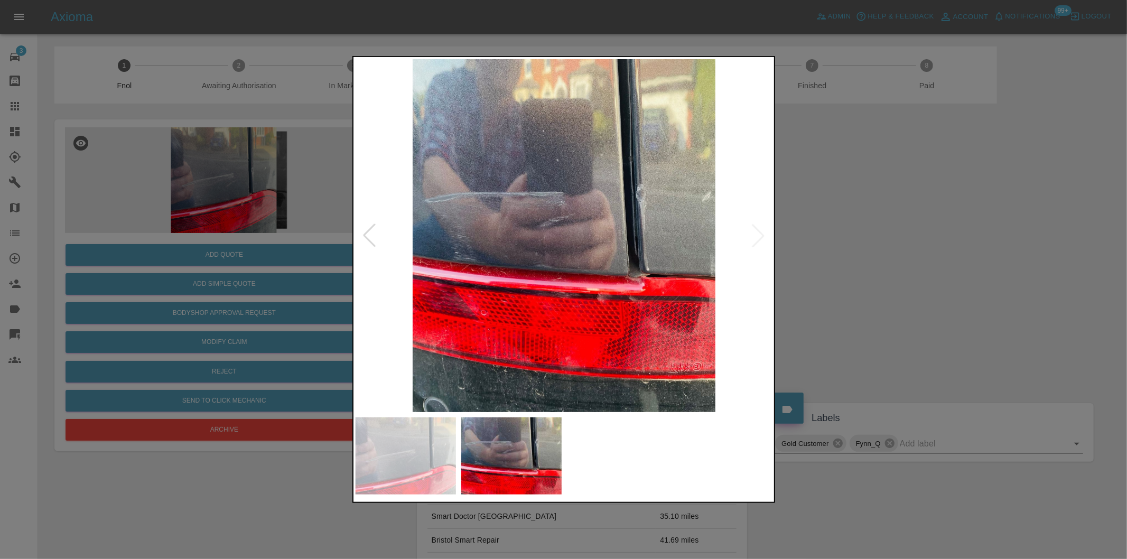
click at [761, 236] on img at bounding box center [564, 235] width 417 height 353
click at [371, 231] on div at bounding box center [369, 235] width 23 height 23
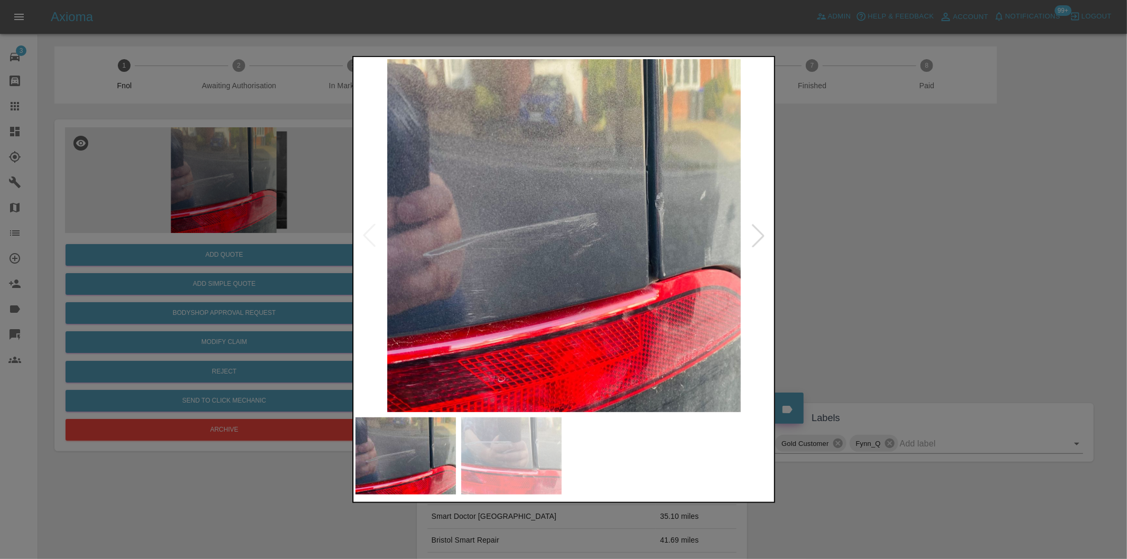
drag, startPoint x: 846, startPoint y: 259, endPoint x: 683, endPoint y: 286, distance: 164.8
click at [845, 261] on div at bounding box center [563, 279] width 1127 height 559
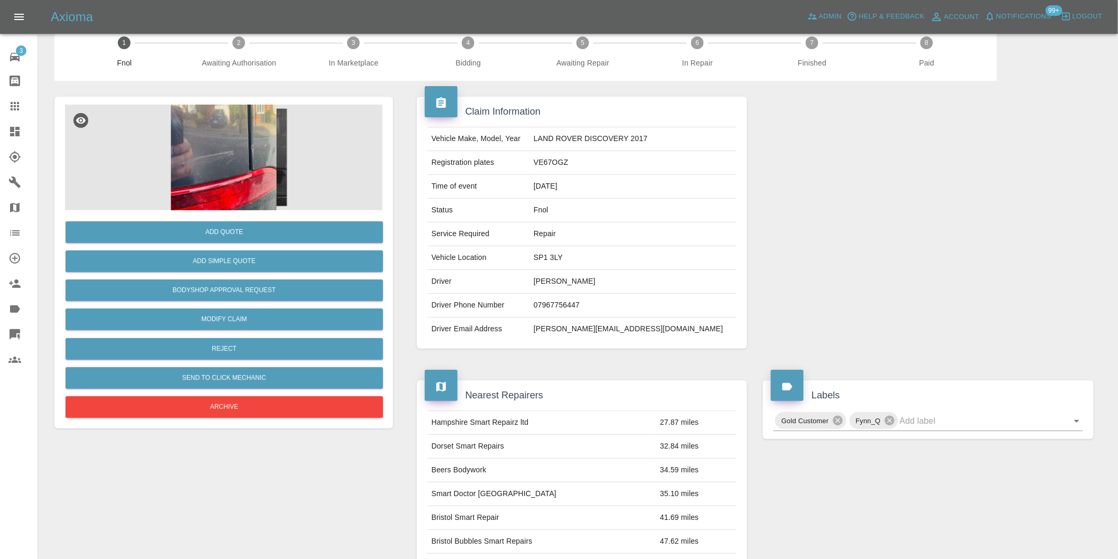
scroll to position [14, 0]
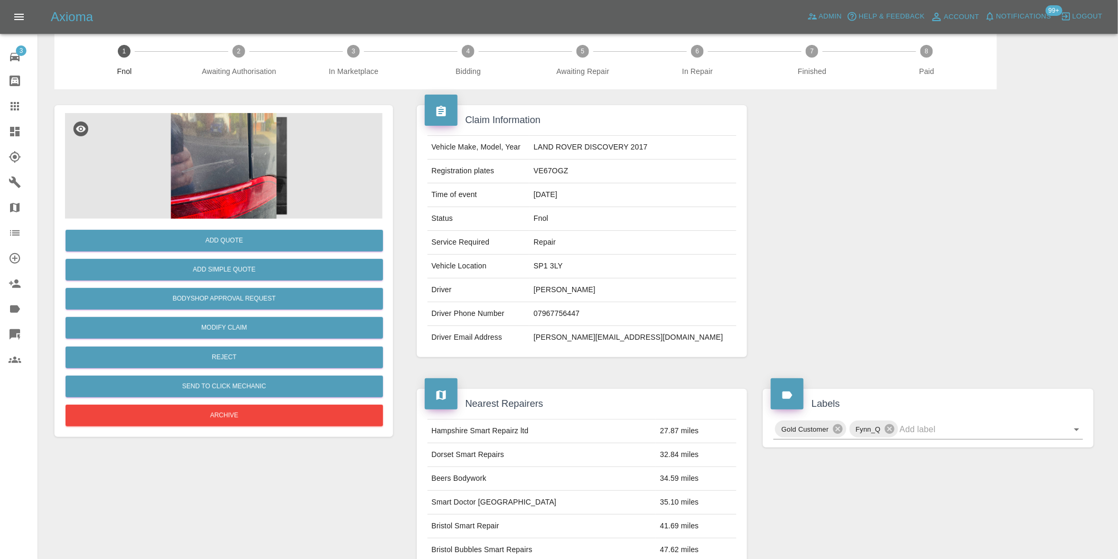
click at [230, 157] on img at bounding box center [223, 166] width 317 height 106
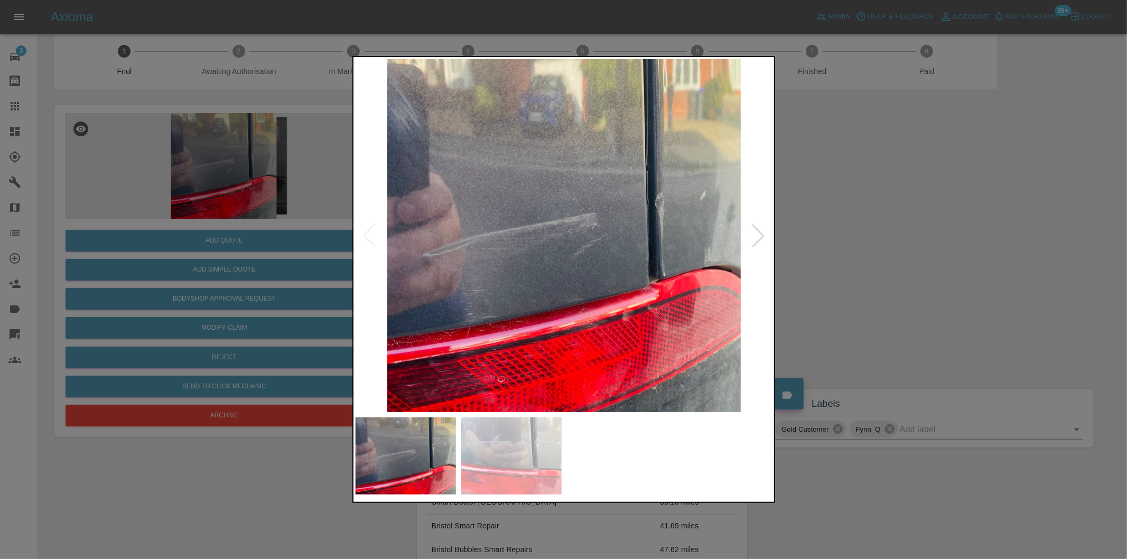
click at [760, 240] on div at bounding box center [757, 235] width 23 height 23
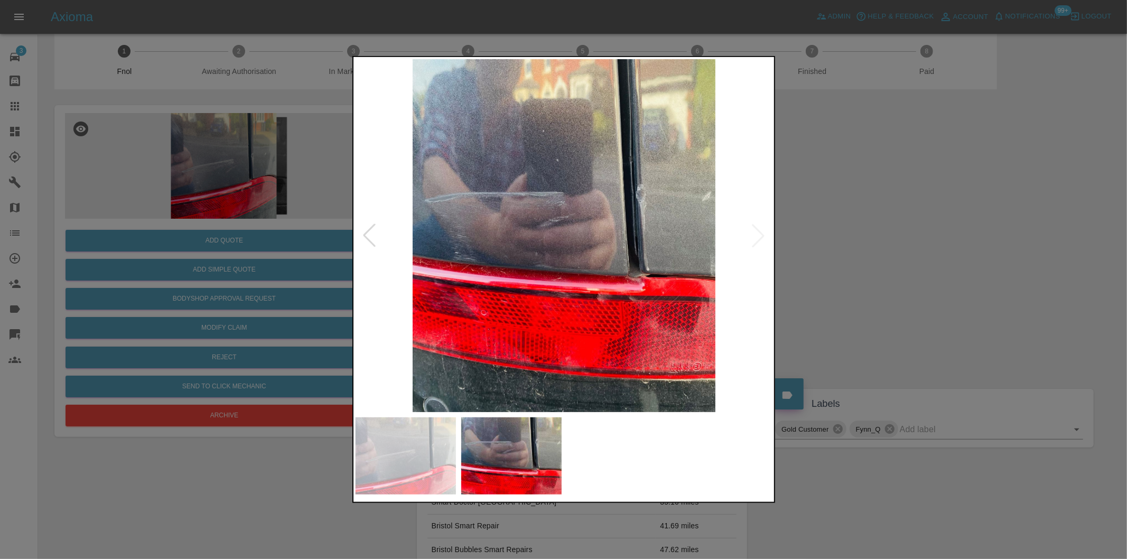
click at [760, 240] on img at bounding box center [564, 235] width 417 height 353
drag, startPoint x: 895, startPoint y: 241, endPoint x: 871, endPoint y: 226, distance: 28.4
click at [893, 239] on div at bounding box center [563, 279] width 1127 height 559
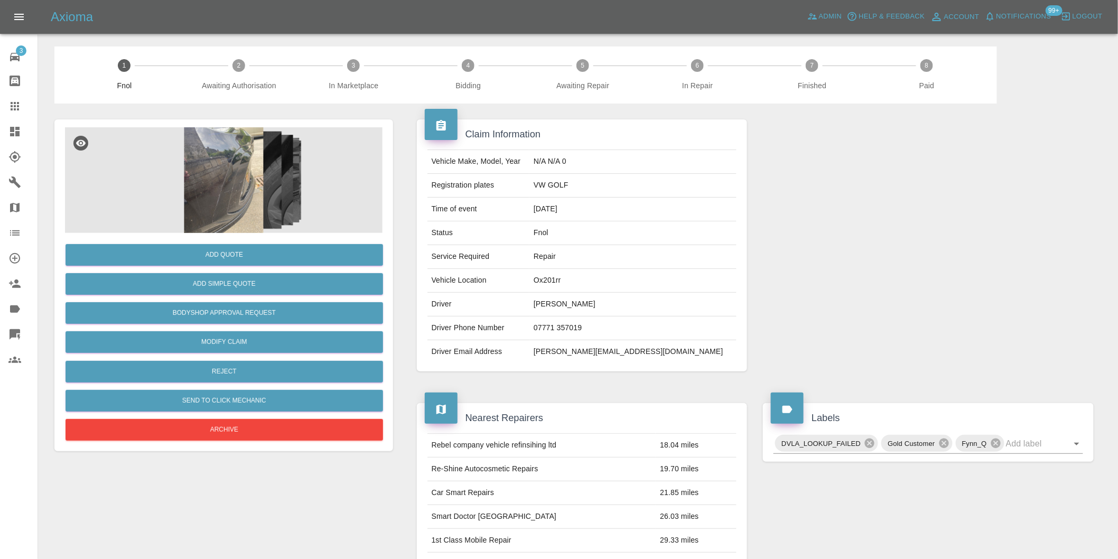
click at [213, 180] on img at bounding box center [223, 180] width 317 height 106
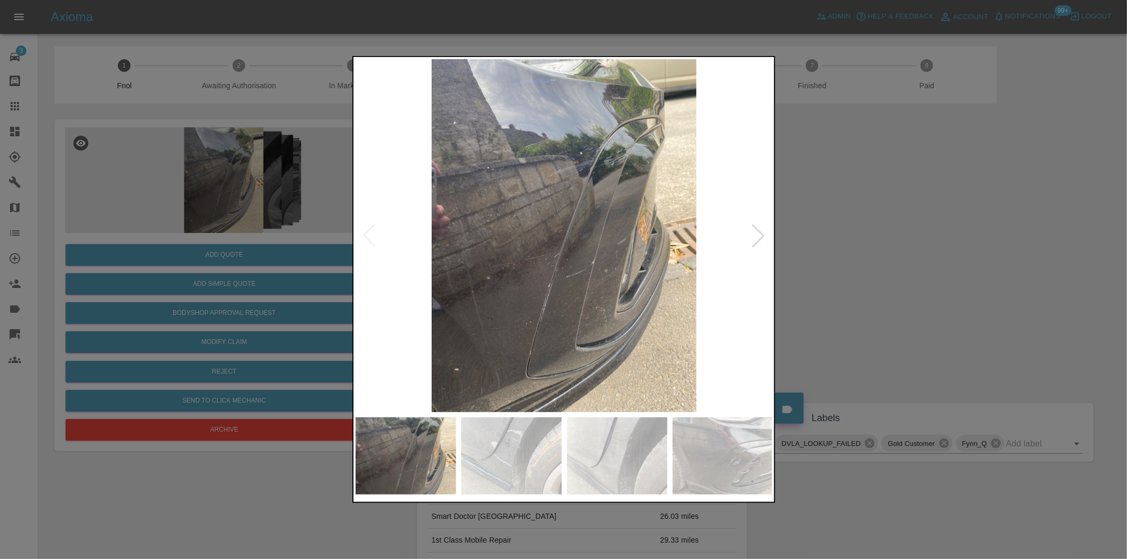
click at [753, 240] on div at bounding box center [757, 235] width 23 height 23
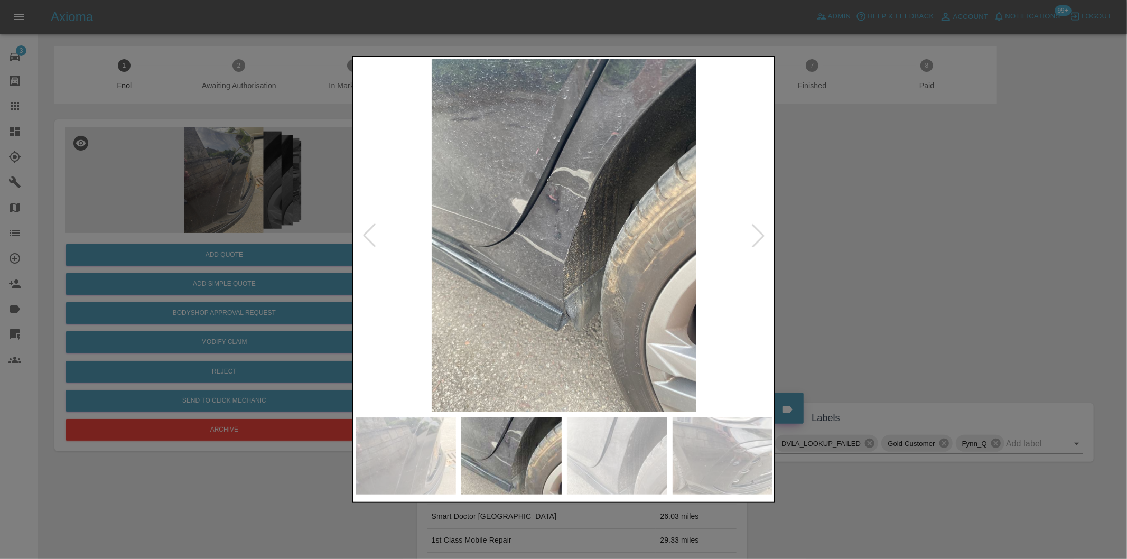
click at [753, 240] on div at bounding box center [757, 235] width 23 height 23
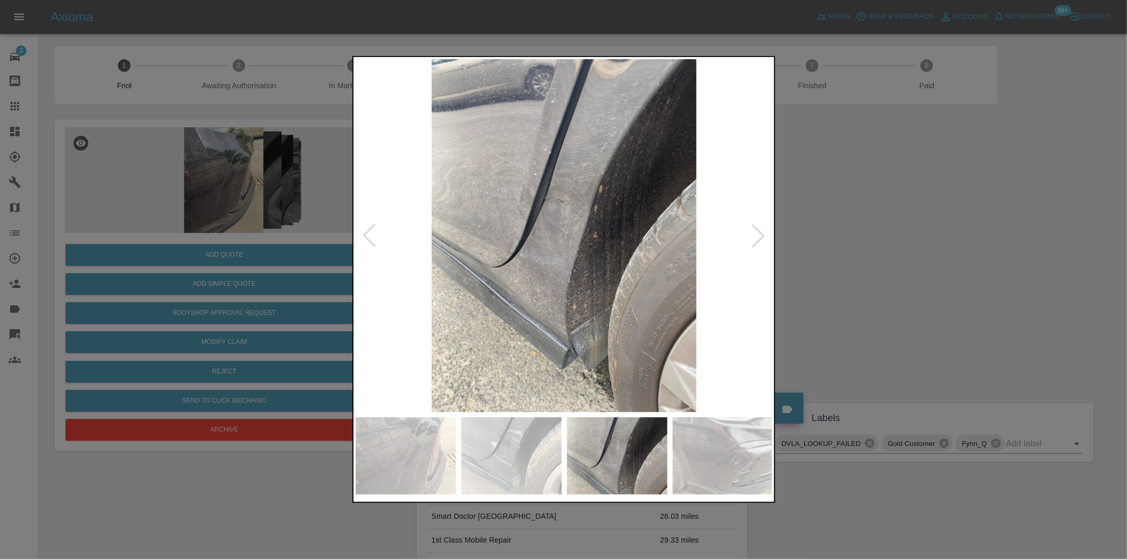
click at [753, 240] on div at bounding box center [757, 235] width 23 height 23
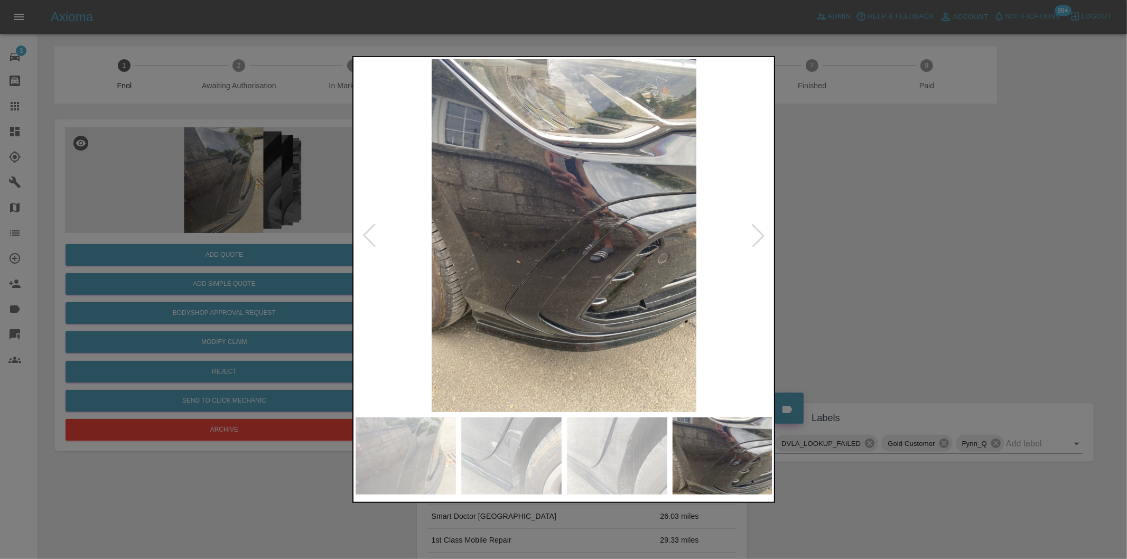
click at [758, 239] on div at bounding box center [757, 235] width 23 height 23
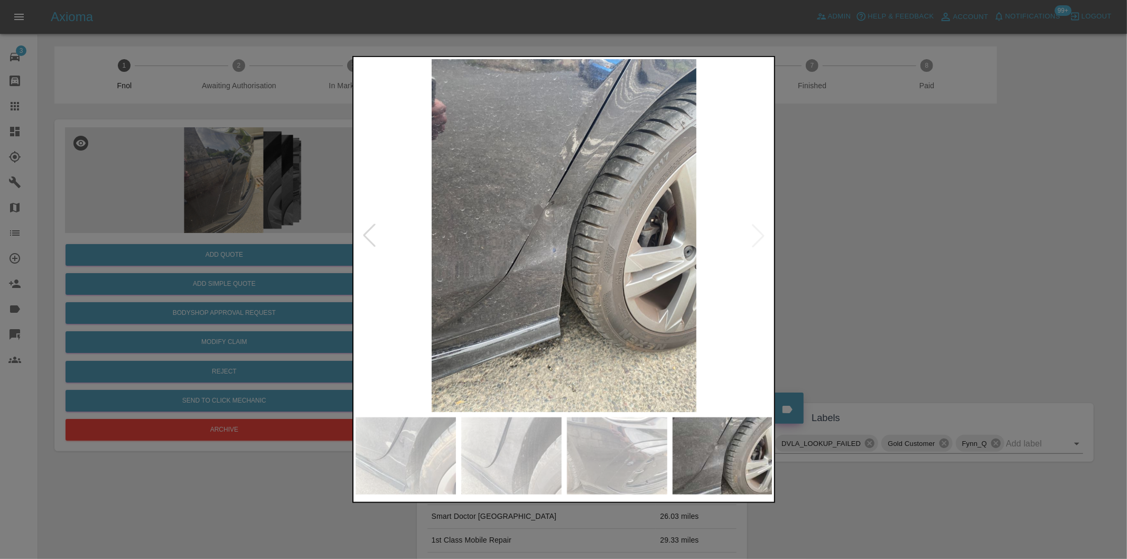
click at [758, 239] on img at bounding box center [564, 235] width 417 height 353
drag, startPoint x: 873, startPoint y: 244, endPoint x: 646, endPoint y: 170, distance: 238.9
click at [872, 244] on div at bounding box center [563, 279] width 1127 height 559
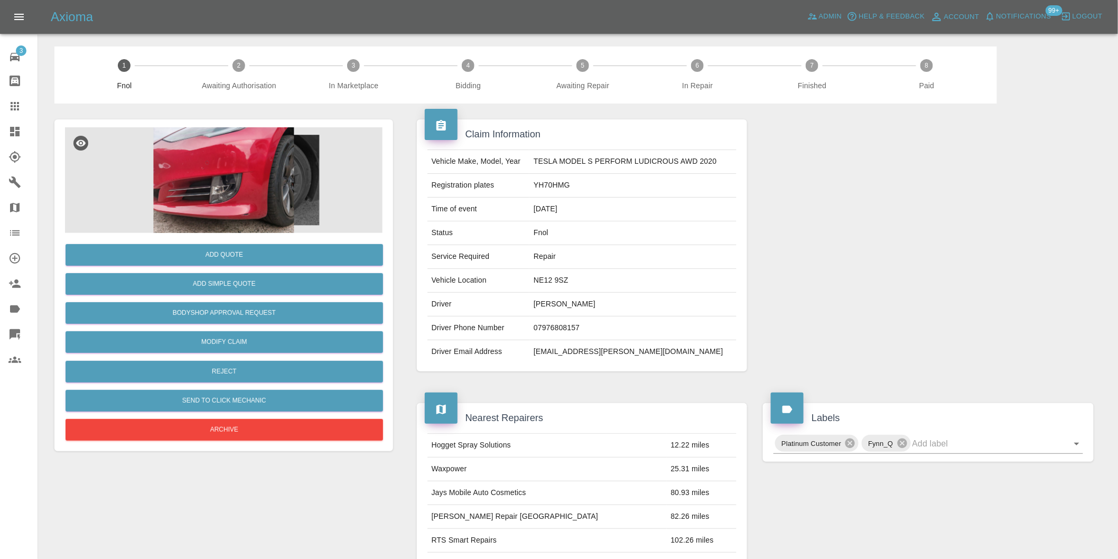
click at [255, 181] on img at bounding box center [223, 180] width 317 height 106
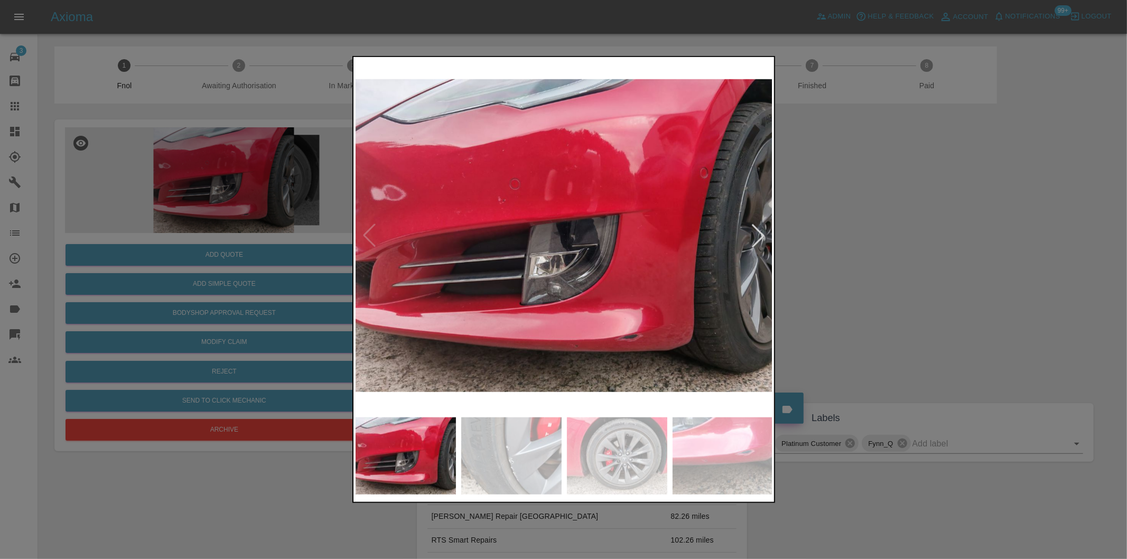
click at [757, 236] on div at bounding box center [757, 235] width 23 height 23
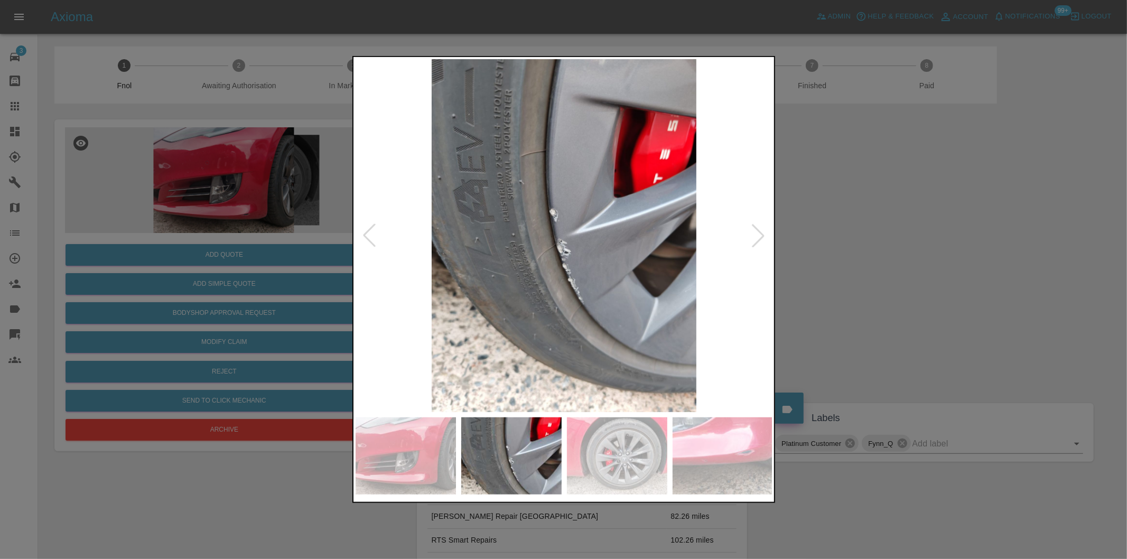
click at [757, 236] on div at bounding box center [757, 235] width 23 height 23
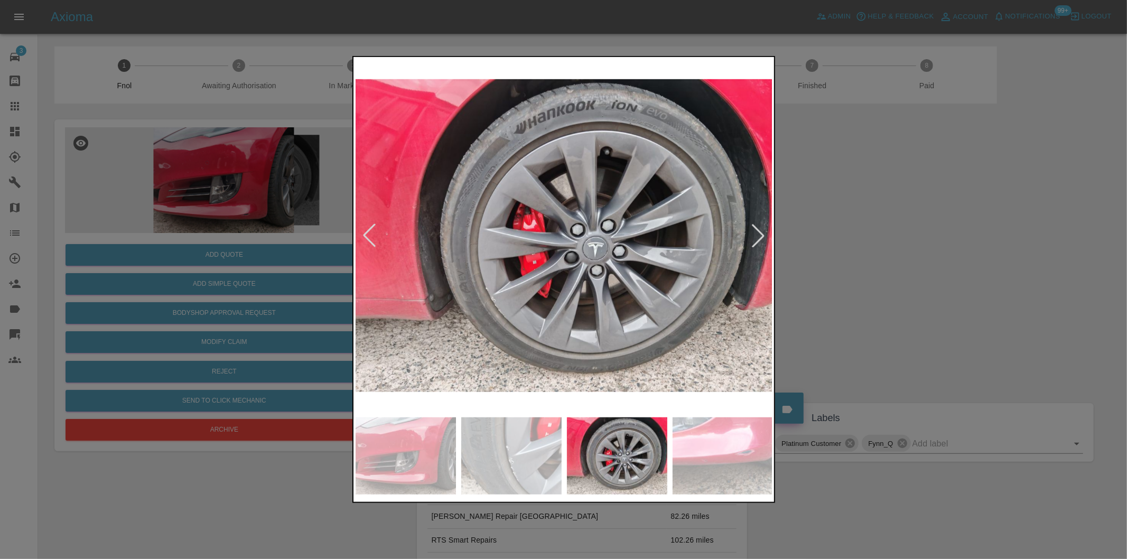
click at [757, 236] on div at bounding box center [757, 235] width 23 height 23
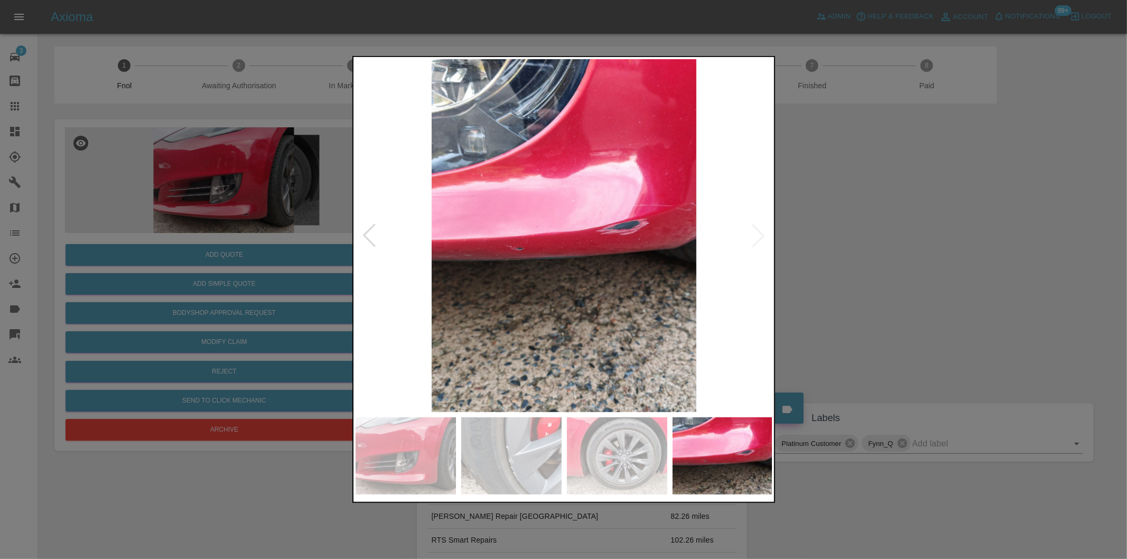
click at [757, 236] on img at bounding box center [564, 235] width 417 height 353
click at [899, 243] on div at bounding box center [563, 279] width 1127 height 559
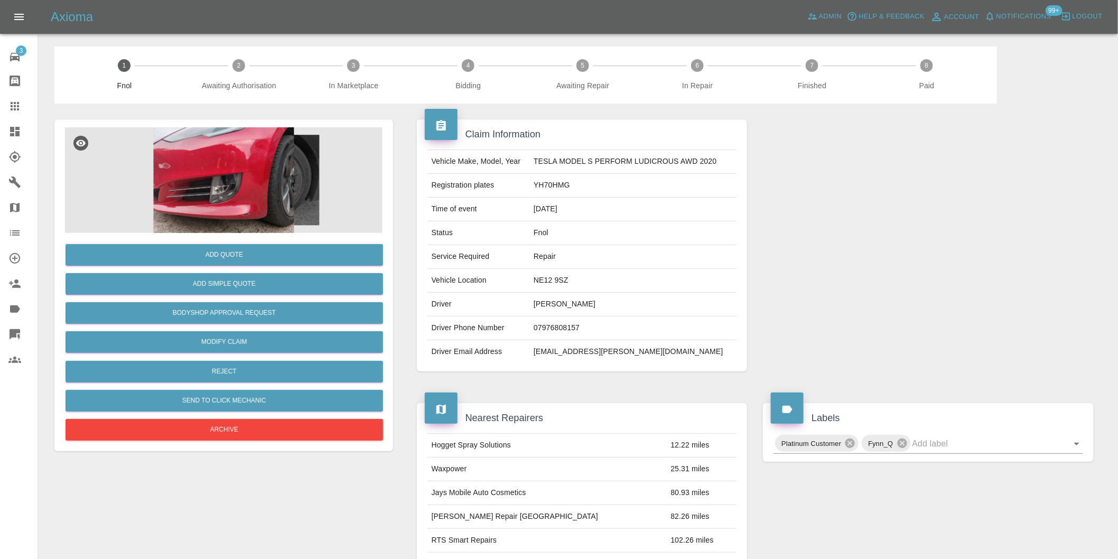
click at [230, 191] on img at bounding box center [223, 180] width 317 height 106
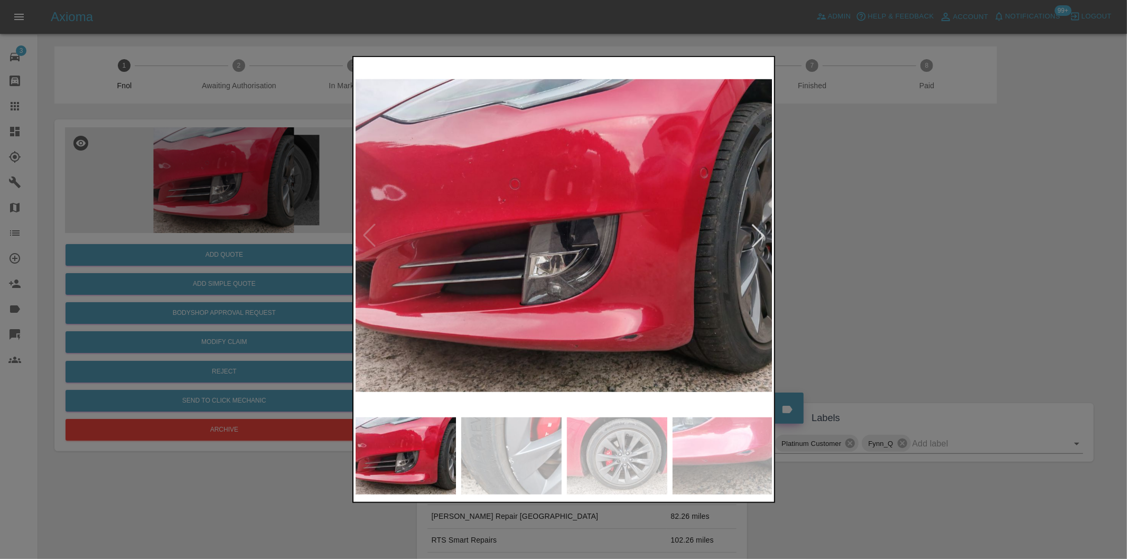
click at [761, 241] on div at bounding box center [757, 235] width 23 height 23
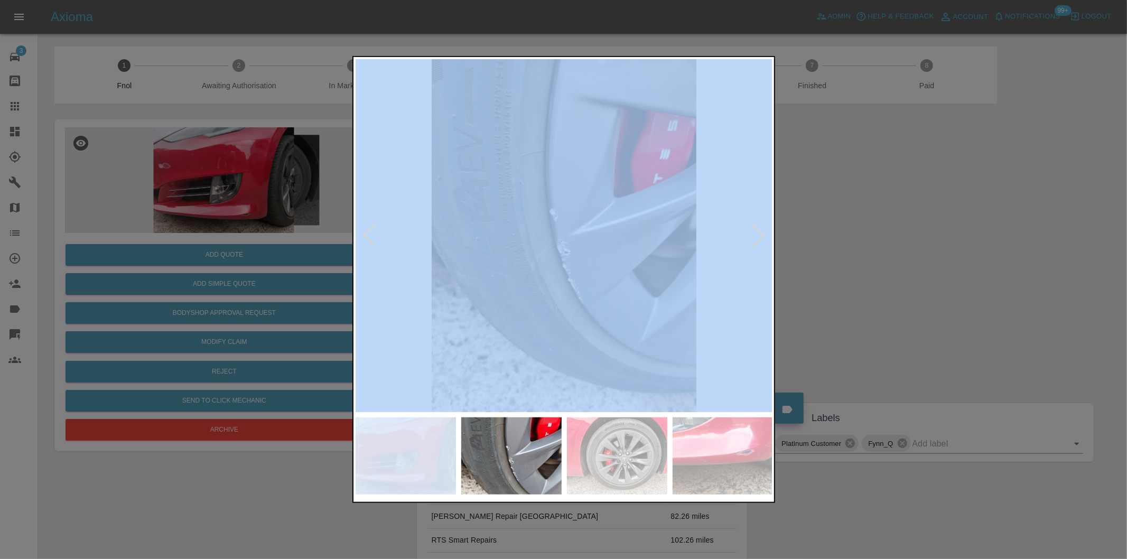
click at [761, 241] on div at bounding box center [757, 235] width 23 height 23
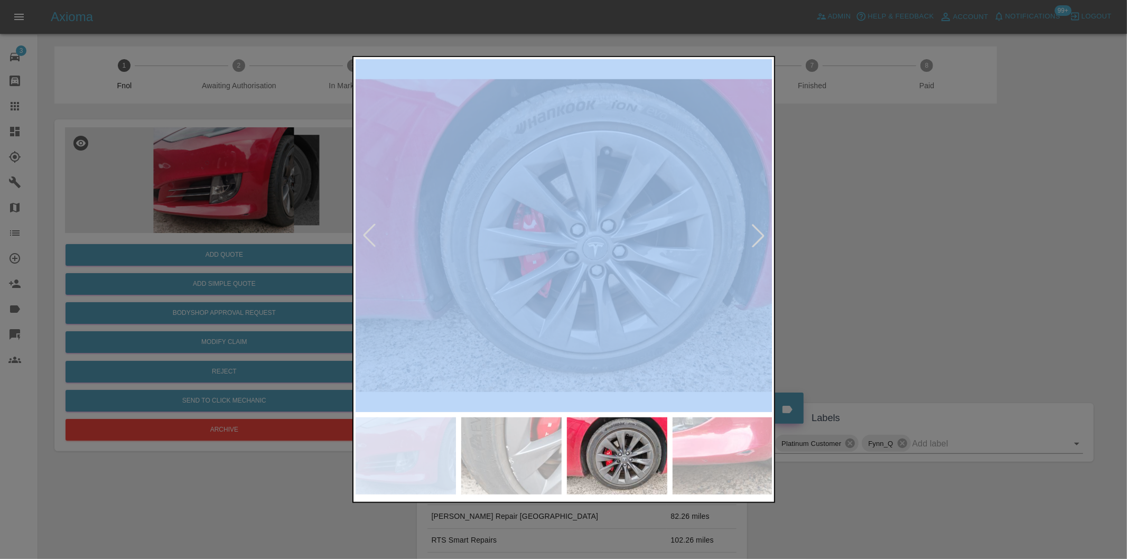
click at [761, 241] on div at bounding box center [757, 235] width 23 height 23
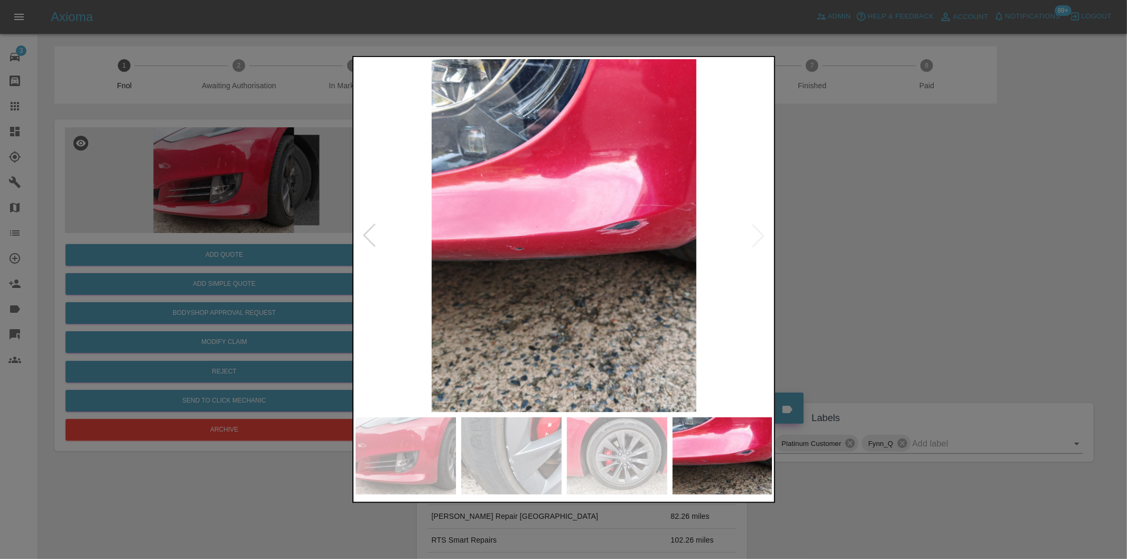
click at [897, 249] on div at bounding box center [563, 279] width 1127 height 559
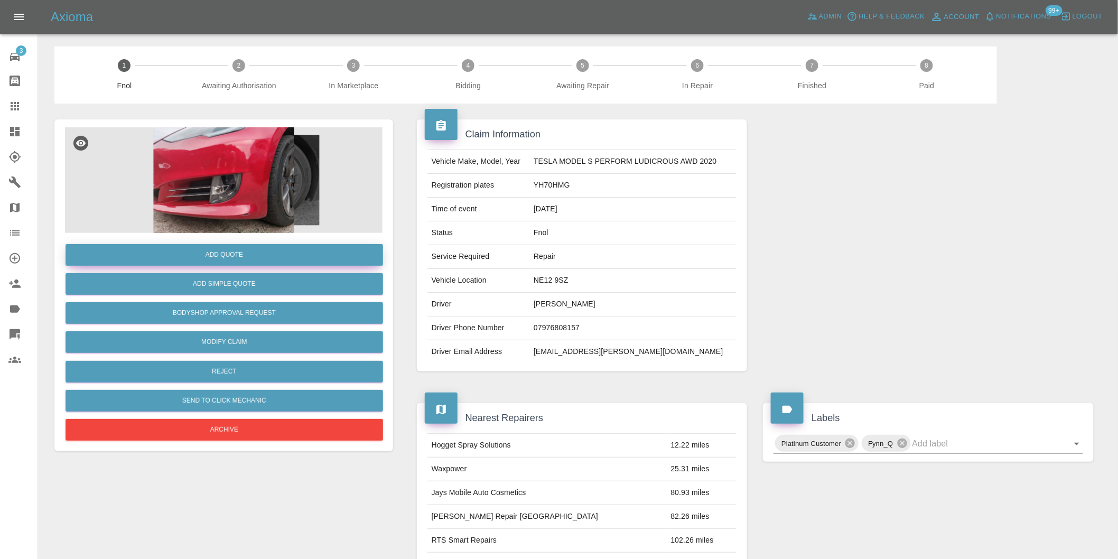
click at [275, 253] on button "Add Quote" at bounding box center [224, 255] width 317 height 22
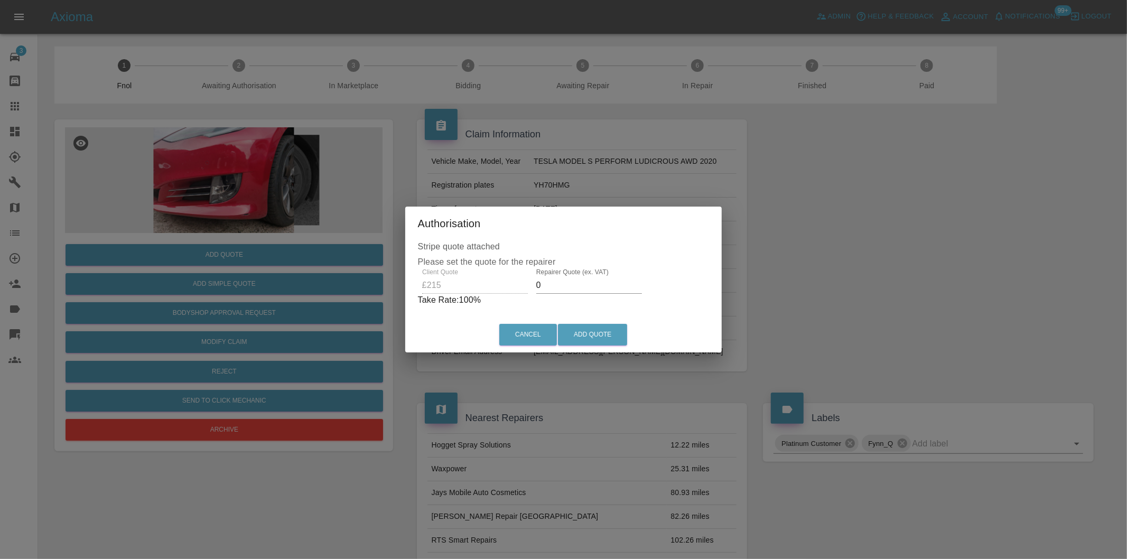
click at [577, 286] on input "0" at bounding box center [589, 285] width 106 height 17
type input "0140"
click at [598, 331] on button "Add Quote" at bounding box center [592, 335] width 69 height 22
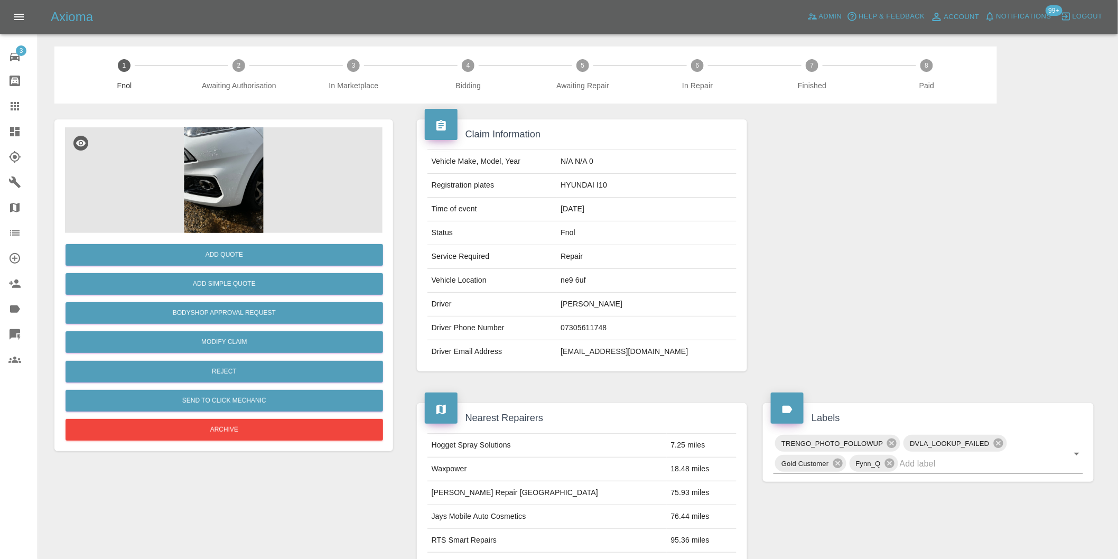
click at [235, 157] on img at bounding box center [223, 180] width 317 height 106
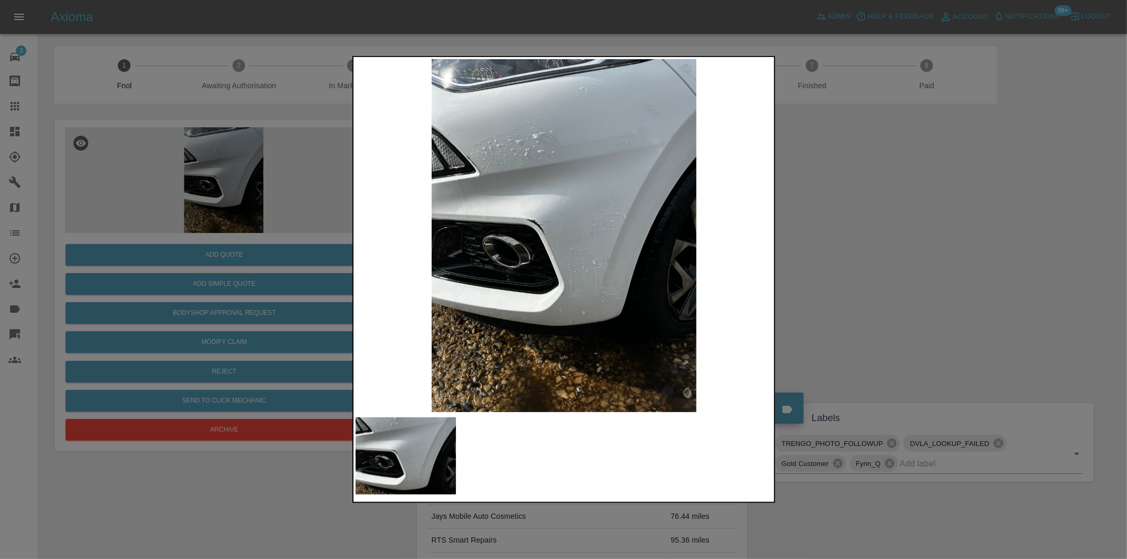
click at [875, 259] on div at bounding box center [563, 279] width 1127 height 559
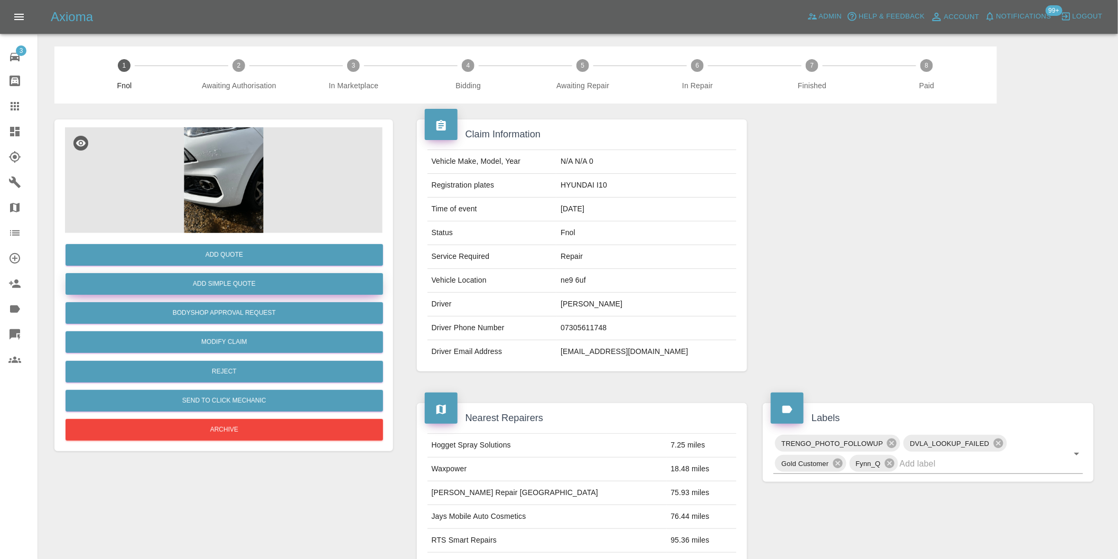
click at [258, 291] on button "Add Simple Quote" at bounding box center [224, 284] width 317 height 22
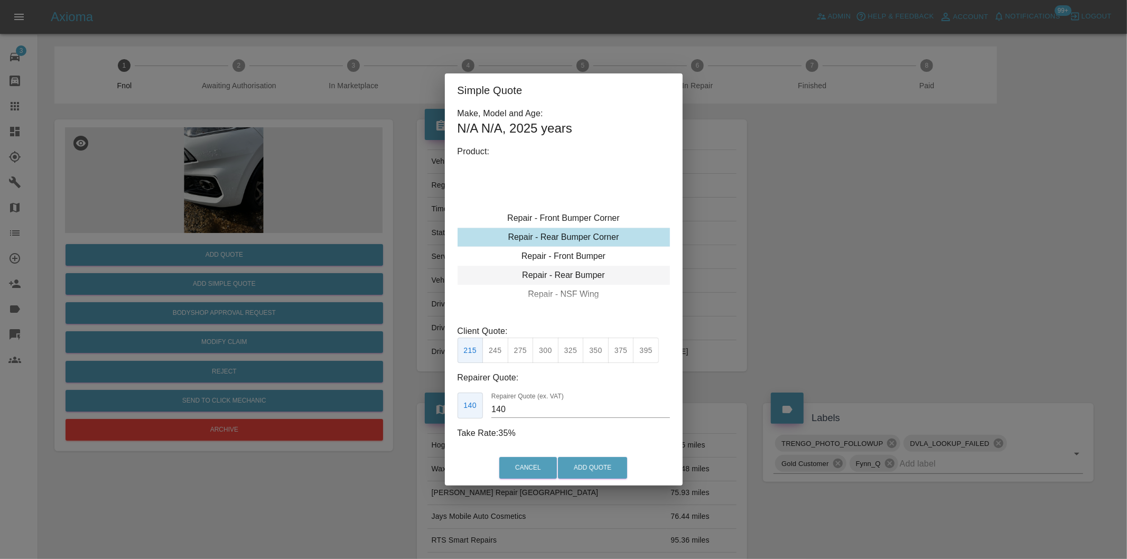
type input "120"
click at [599, 466] on button "Add Quote" at bounding box center [592, 468] width 69 height 22
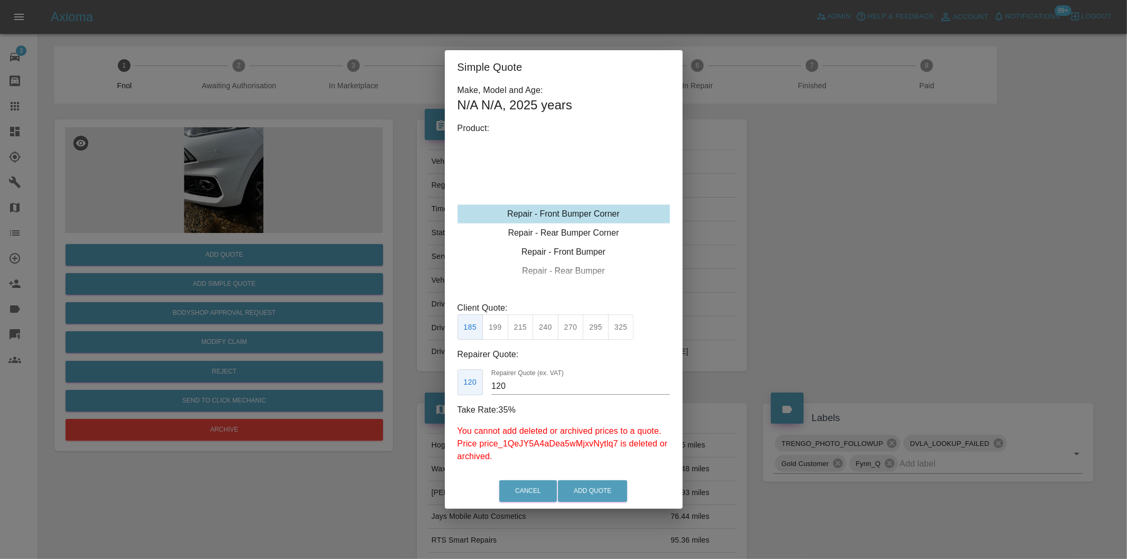
click at [854, 302] on div "Simple Quote Make, Model and Age: N/A N/A , 2025 years Product: Repair - Front …" at bounding box center [563, 279] width 1127 height 559
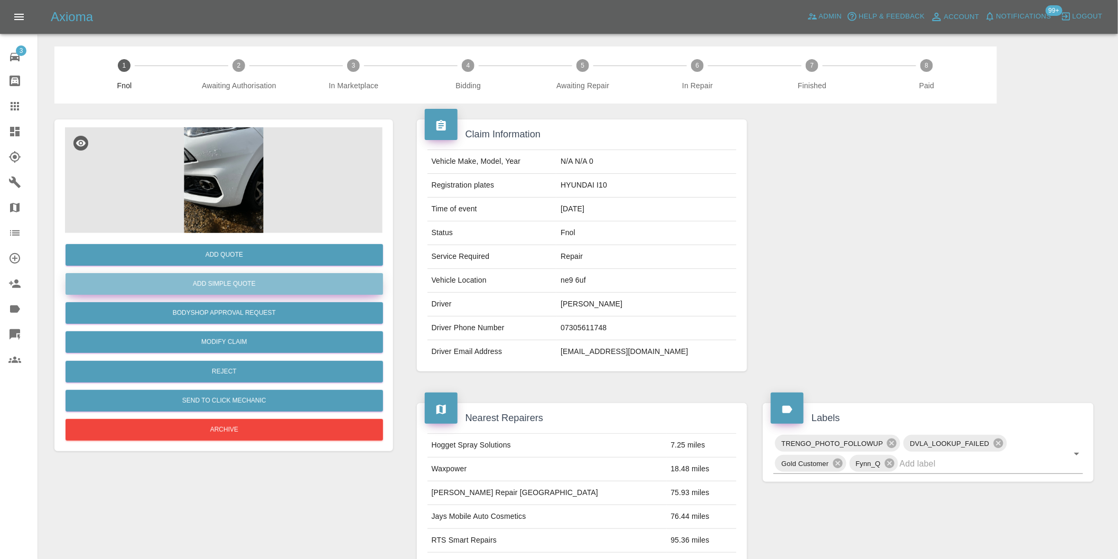
click at [238, 282] on button "Add Simple Quote" at bounding box center [224, 284] width 317 height 22
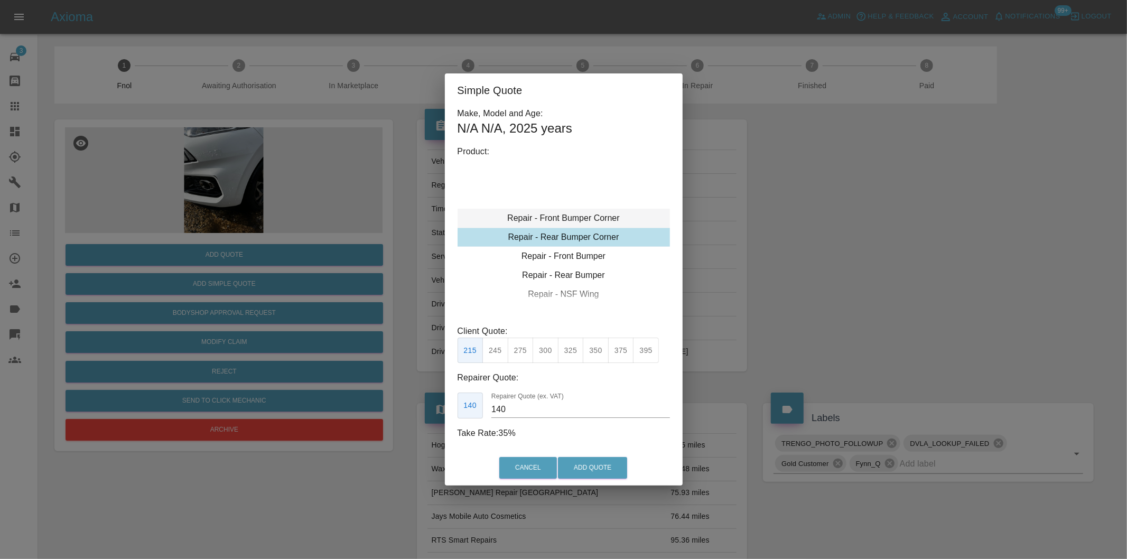
type input "120"
click at [604, 214] on div "Repair - Front Bumper Corner" at bounding box center [563, 218] width 212 height 19
click at [585, 475] on button "Add Quote" at bounding box center [592, 468] width 69 height 22
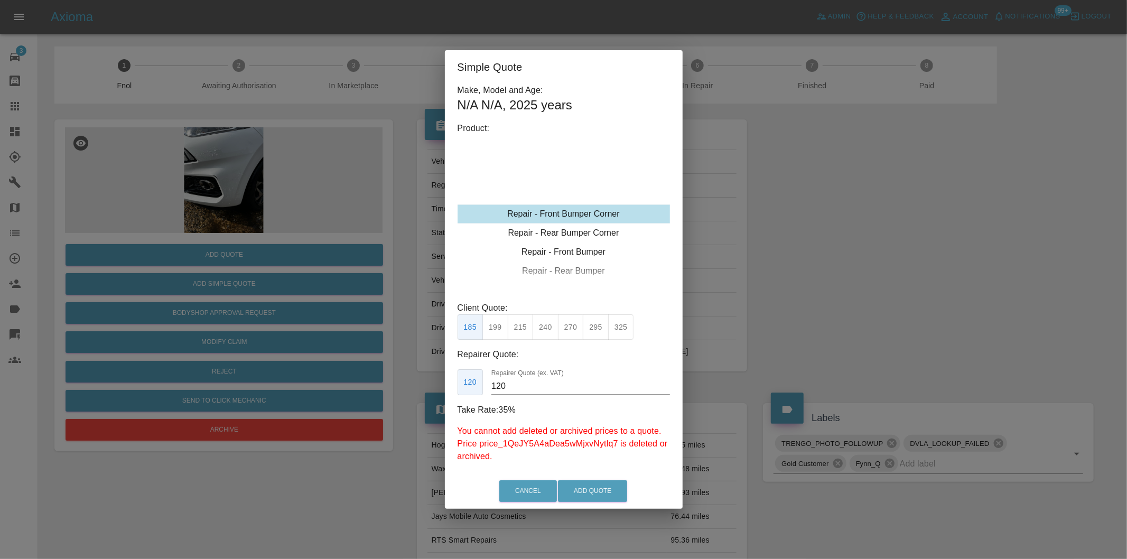
click at [797, 294] on div "Simple Quote Make, Model and Age: N/A N/A , 2025 years Product: Repair - Front …" at bounding box center [563, 279] width 1127 height 559
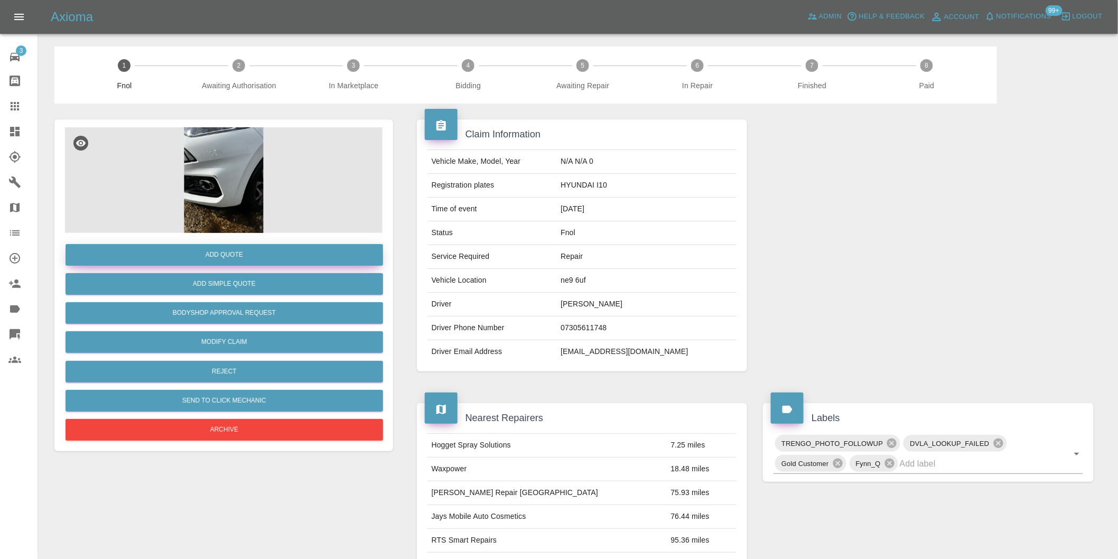
click at [225, 257] on button "Add Quote" at bounding box center [224, 255] width 317 height 22
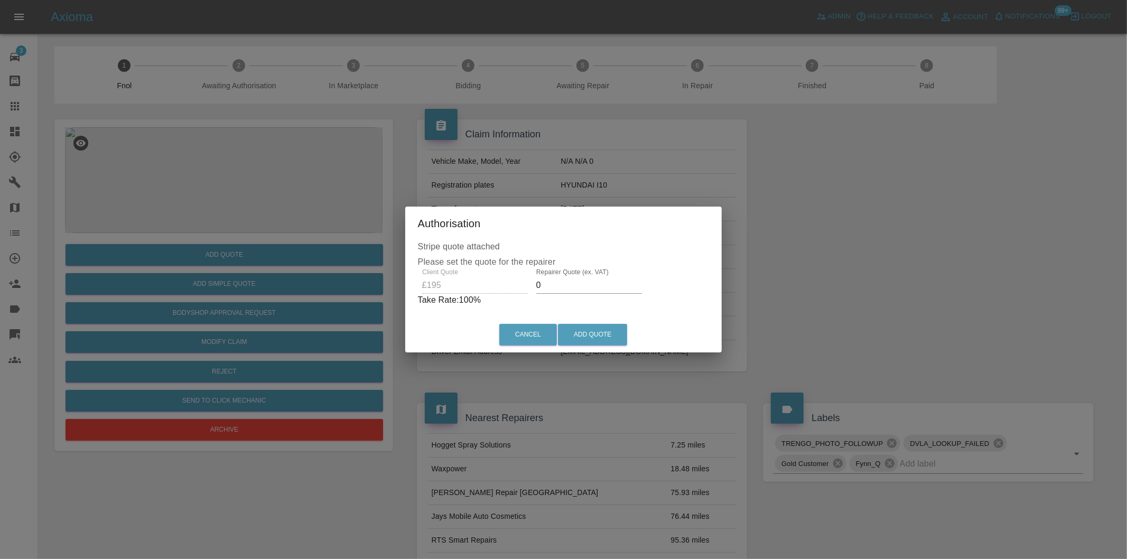
click at [568, 282] on input "0" at bounding box center [589, 285] width 106 height 17
type input "0125"
click at [583, 330] on button "Add Quote" at bounding box center [592, 335] width 69 height 22
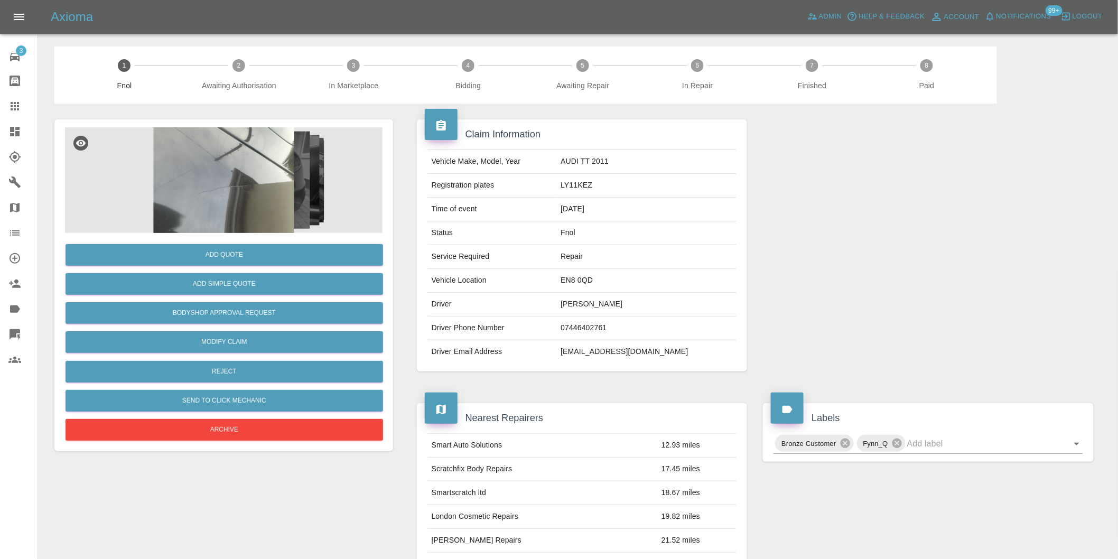
click at [244, 166] on img at bounding box center [223, 180] width 317 height 106
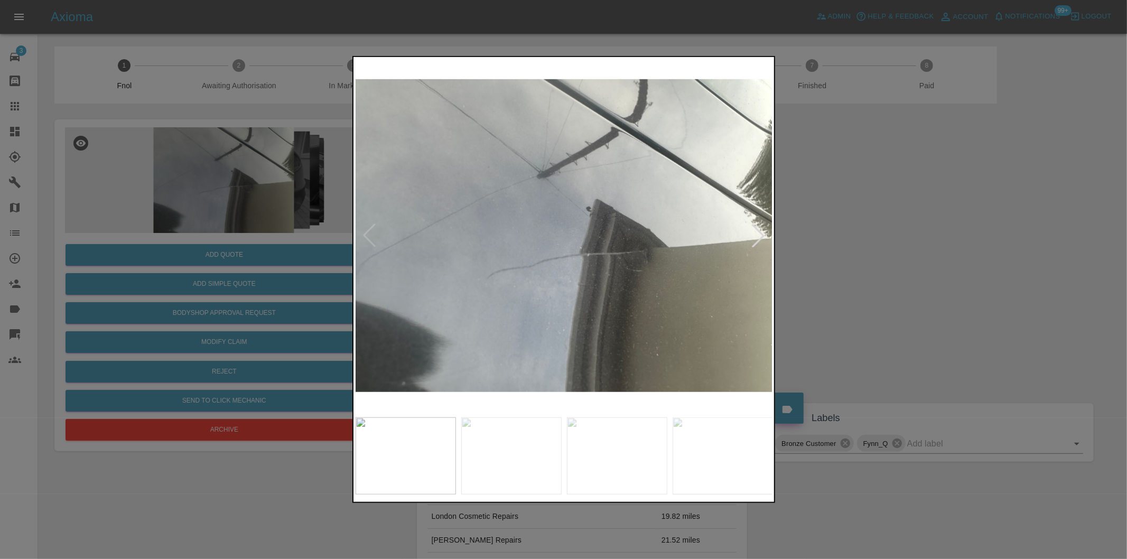
click at [758, 235] on div at bounding box center [757, 235] width 23 height 23
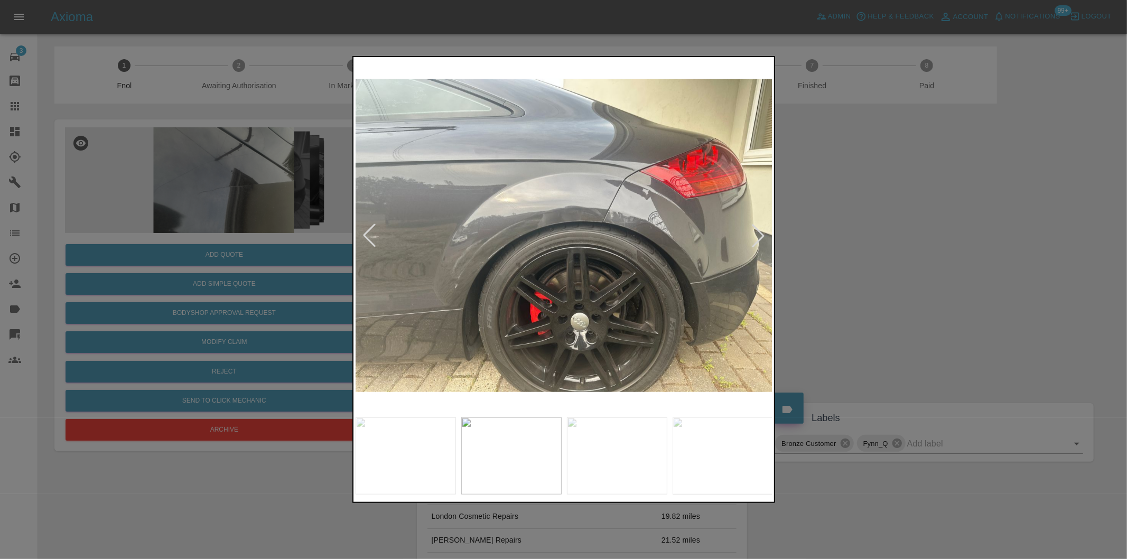
click at [758, 235] on div at bounding box center [757, 235] width 23 height 23
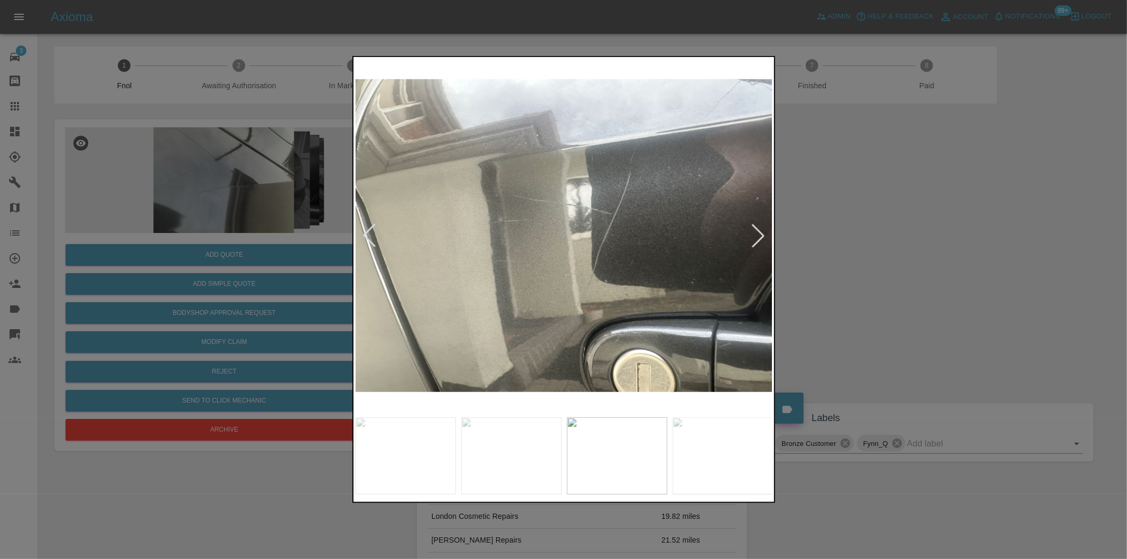
click at [758, 235] on div at bounding box center [757, 235] width 23 height 23
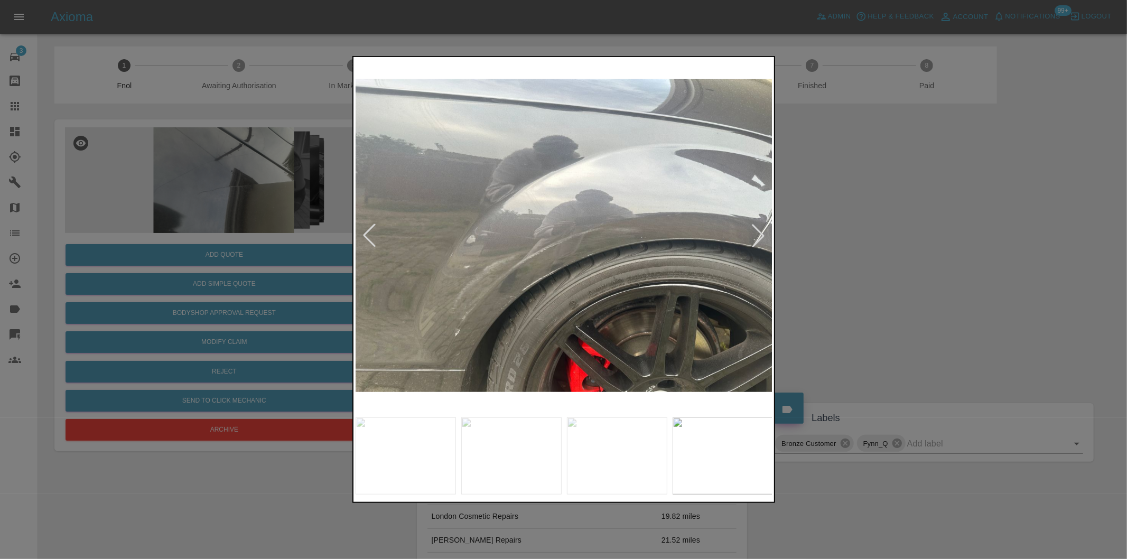
click at [756, 235] on div at bounding box center [757, 235] width 23 height 23
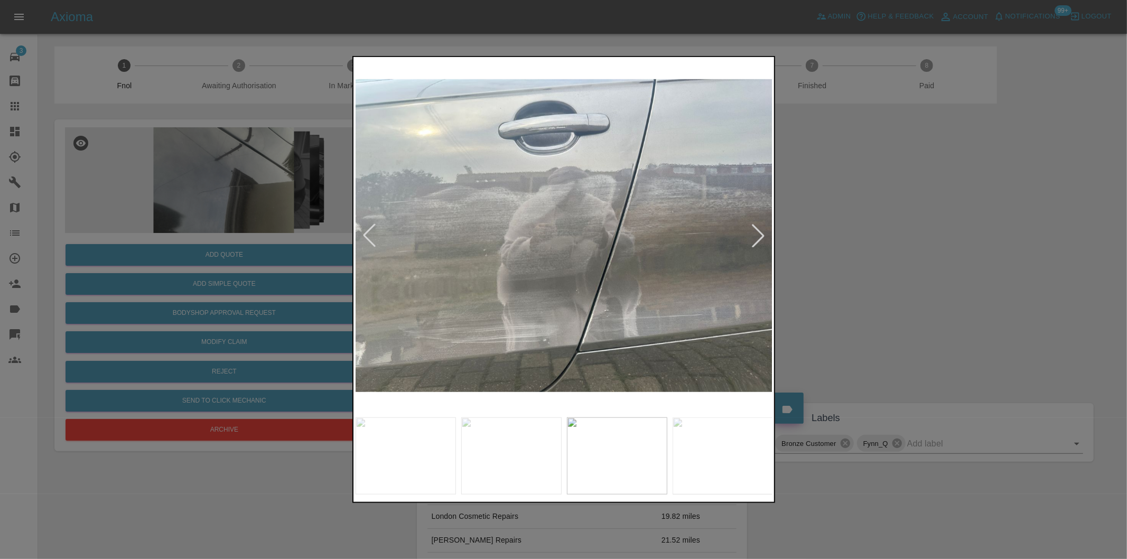
click at [758, 234] on div at bounding box center [757, 235] width 23 height 23
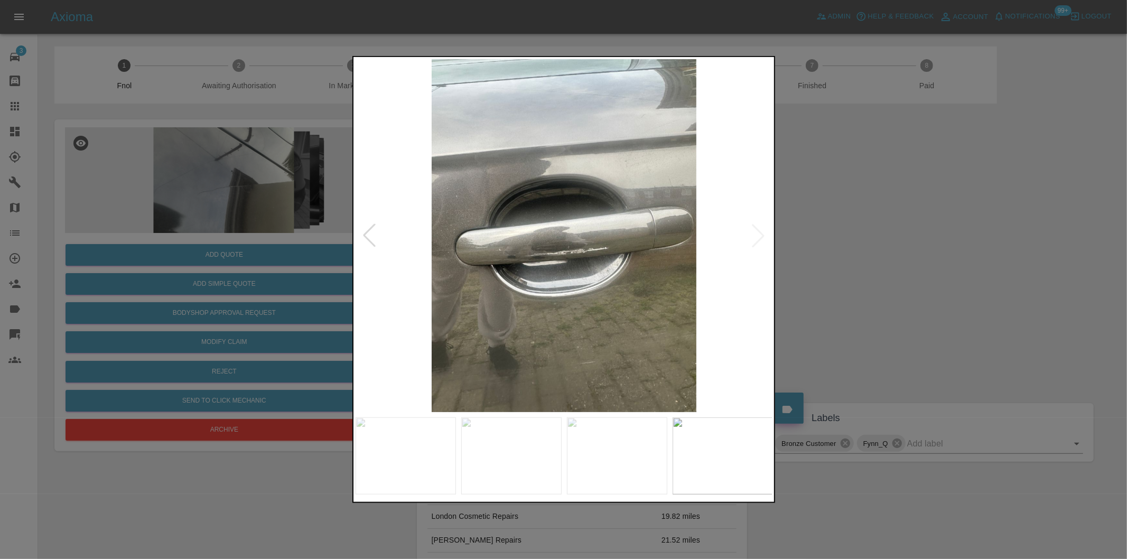
drag, startPoint x: 884, startPoint y: 238, endPoint x: 973, endPoint y: 273, distance: 95.8
click at [888, 238] on div at bounding box center [563, 279] width 1127 height 559
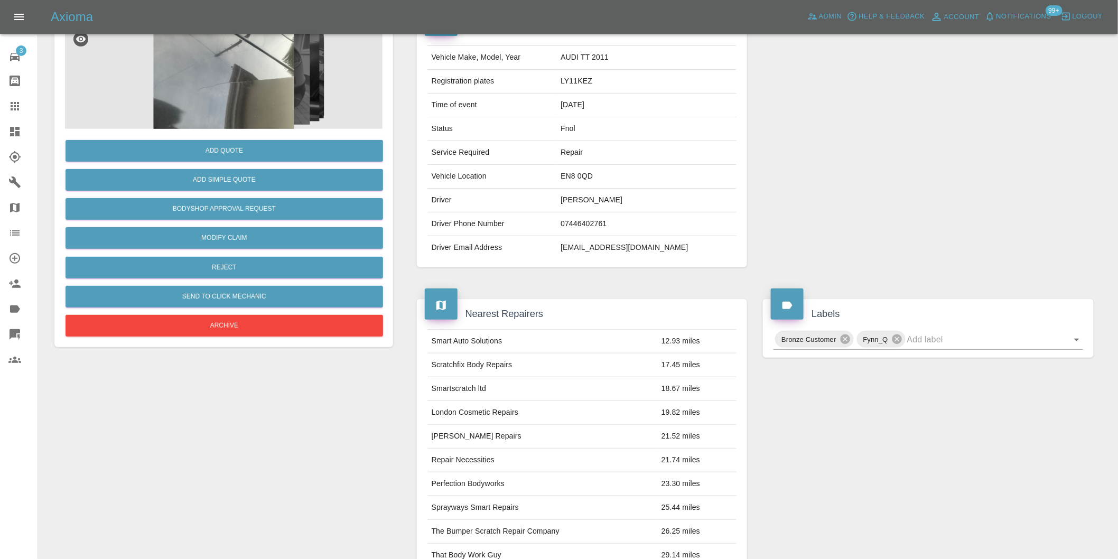
scroll to position [235, 0]
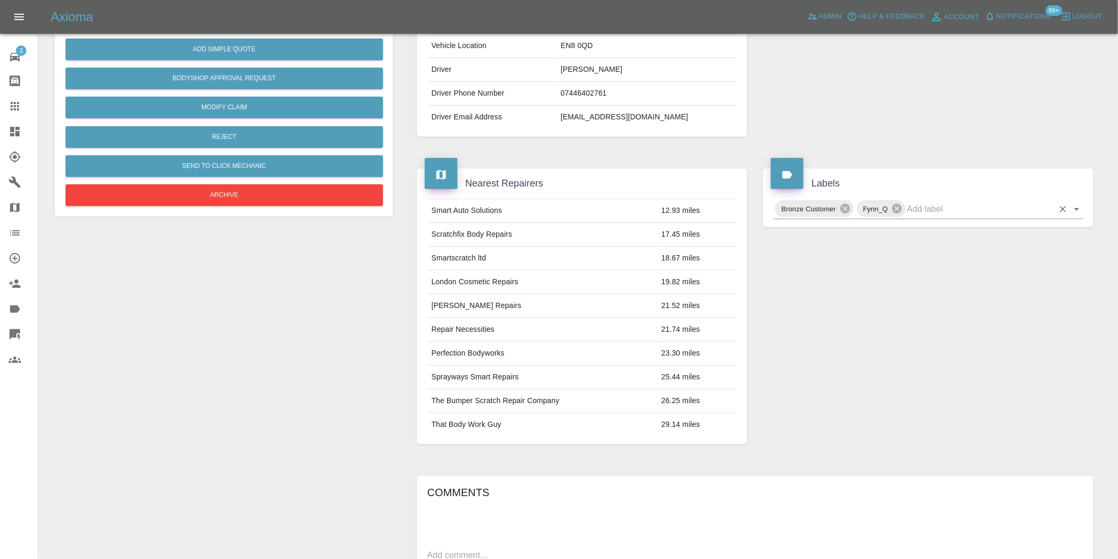
click at [1074, 207] on icon "Open" at bounding box center [1076, 209] width 13 height 13
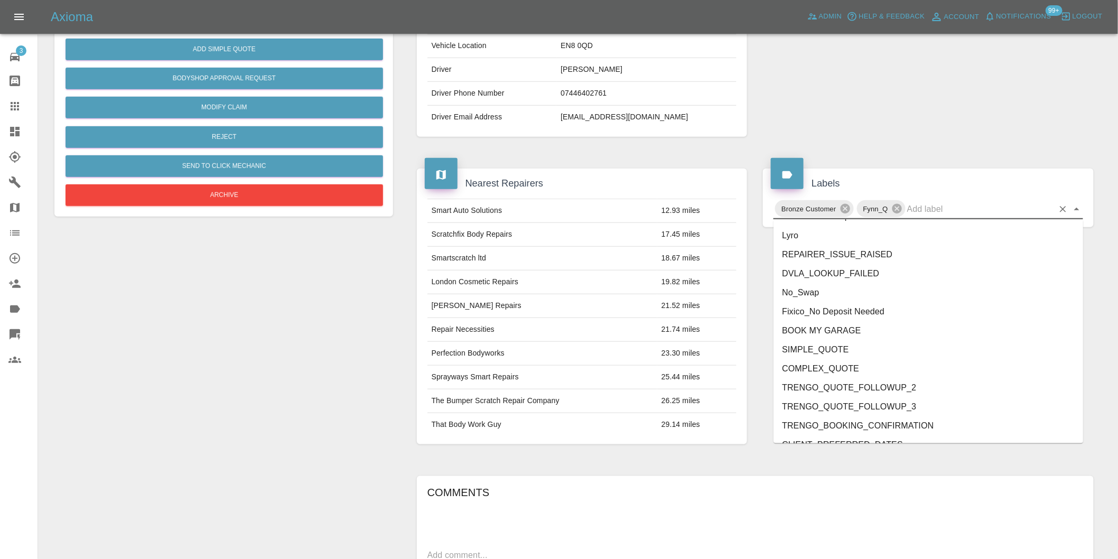
scroll to position [2256, 0]
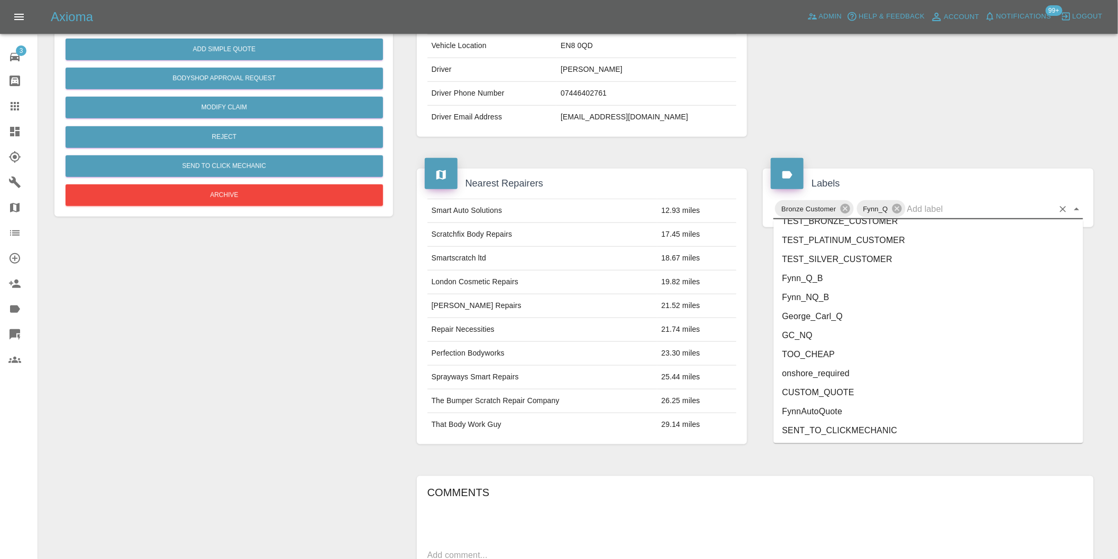
click at [853, 373] on li "onshore_required" at bounding box center [928, 373] width 310 height 19
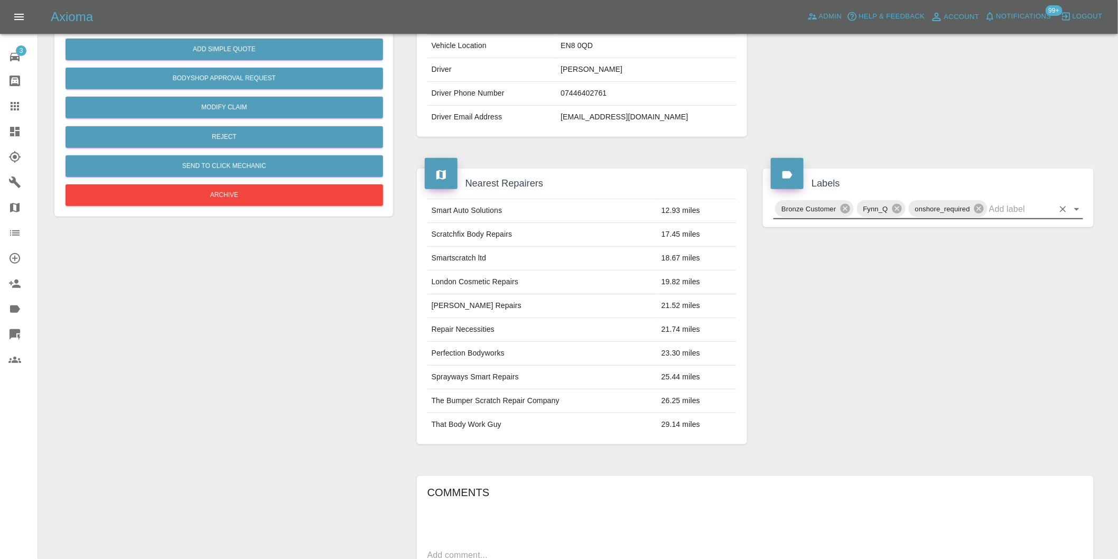
click at [1078, 209] on icon "Open" at bounding box center [1076, 209] width 5 height 3
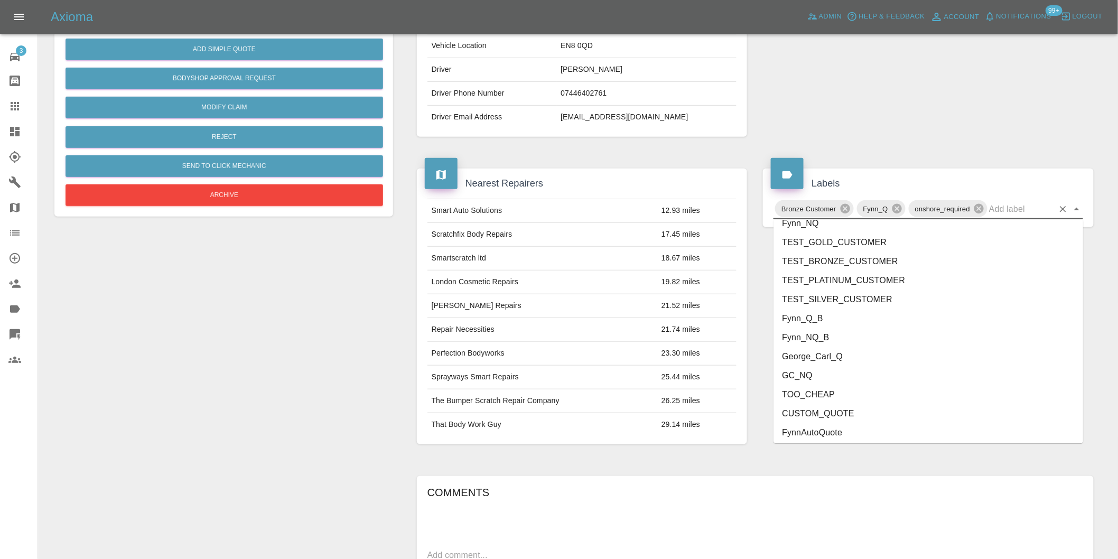
scroll to position [2237, 0]
click at [828, 340] on li "George_Carl_Q" at bounding box center [928, 335] width 310 height 19
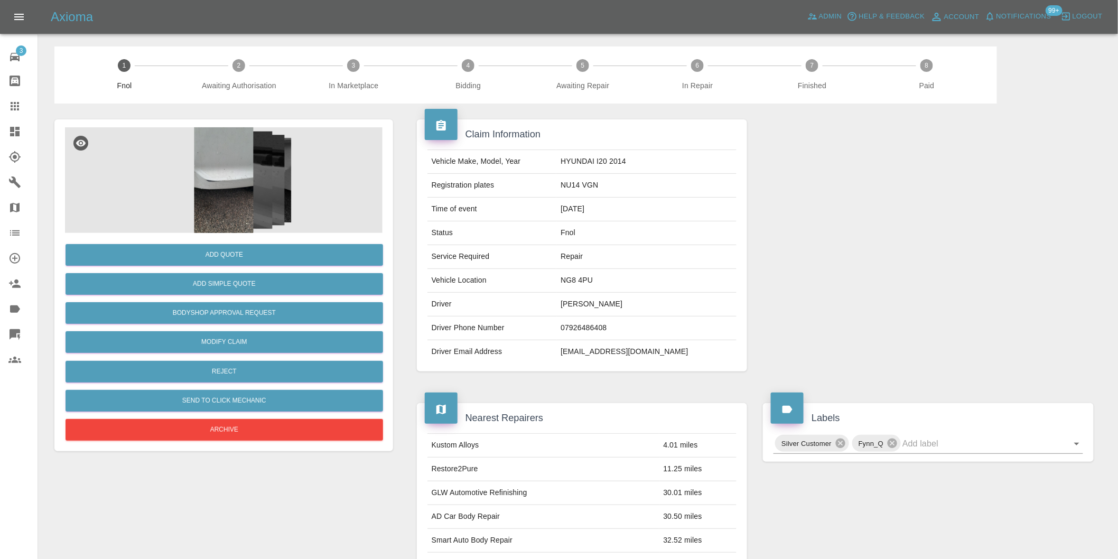
click at [227, 149] on img at bounding box center [223, 180] width 317 height 106
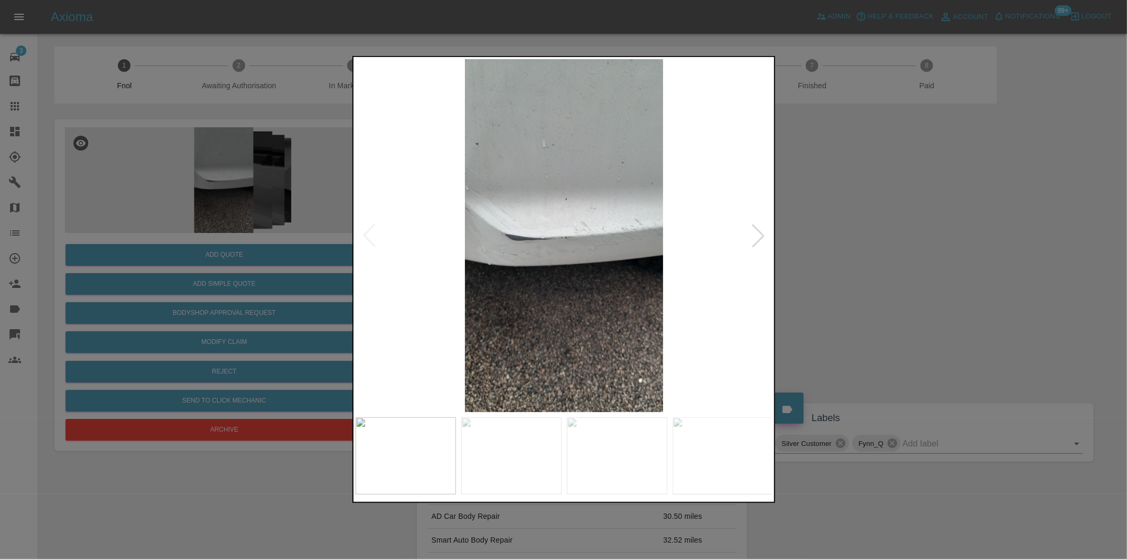
click at [760, 235] on div at bounding box center [757, 235] width 23 height 23
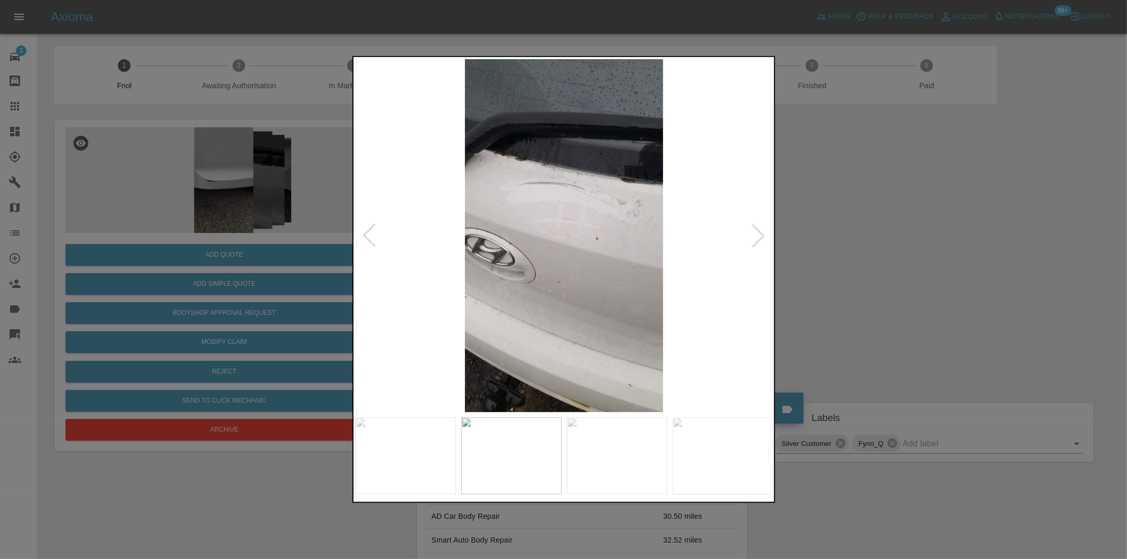
click at [760, 233] on div at bounding box center [757, 235] width 23 height 23
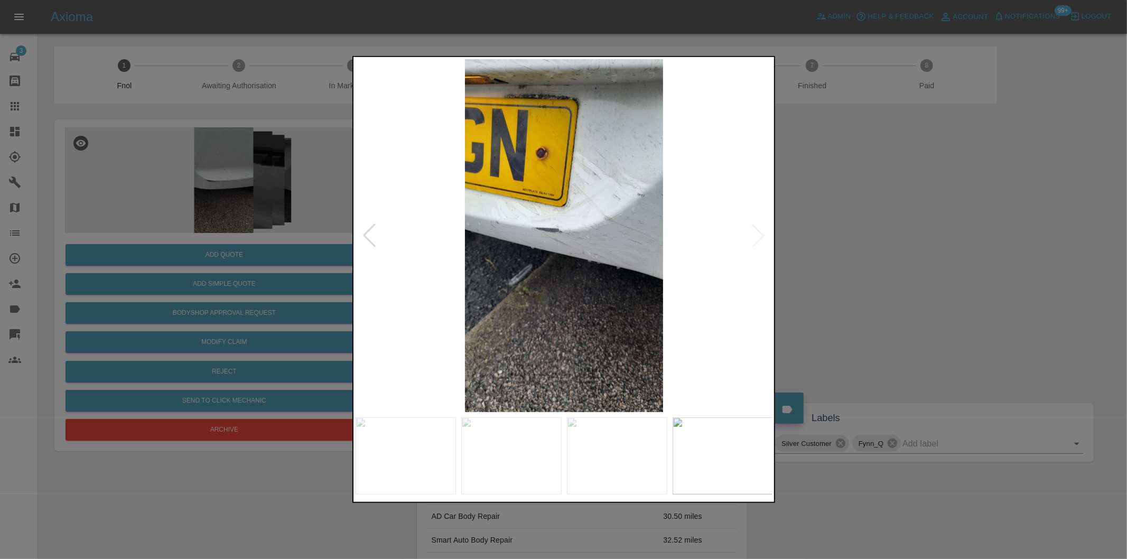
click at [756, 226] on img at bounding box center [564, 235] width 417 height 353
click at [751, 227] on img at bounding box center [564, 235] width 417 height 353
click at [369, 239] on div at bounding box center [369, 235] width 23 height 23
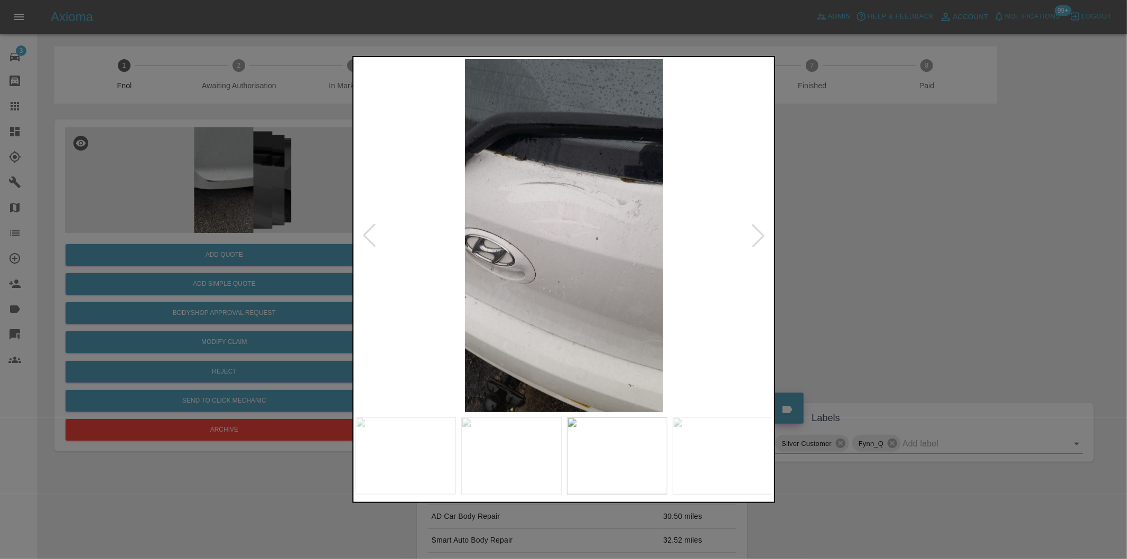
click at [539, 164] on img at bounding box center [564, 235] width 417 height 353
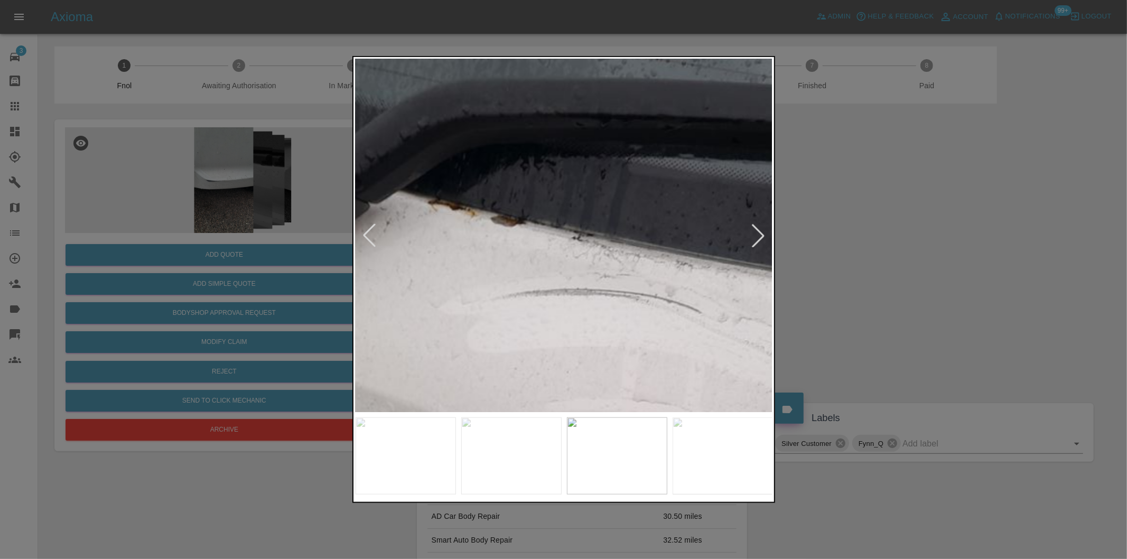
click at [540, 162] on img at bounding box center [638, 449] width 1252 height 1058
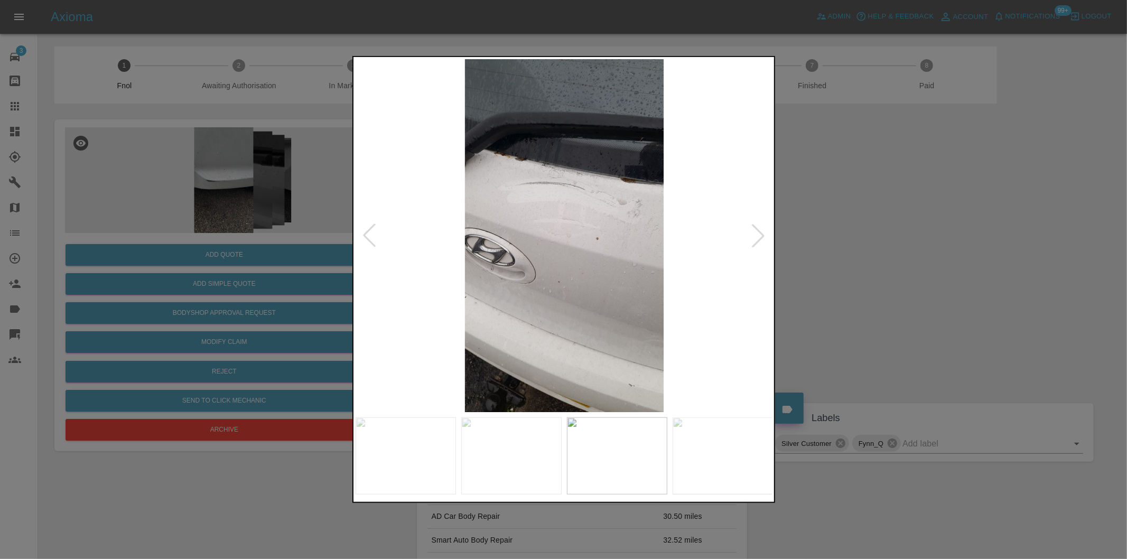
click at [853, 245] on div at bounding box center [563, 279] width 1127 height 559
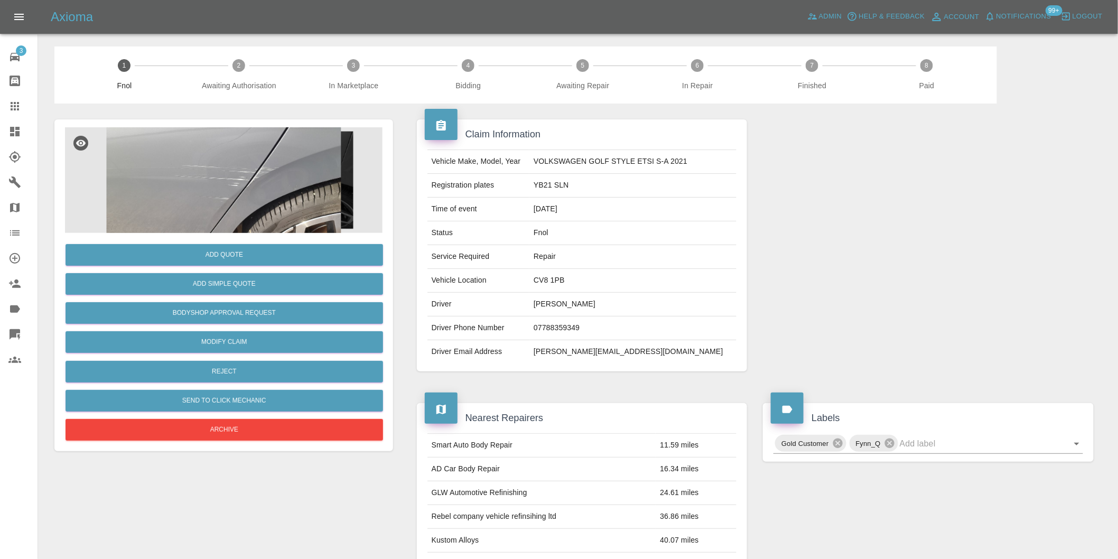
click at [255, 151] on img at bounding box center [223, 180] width 317 height 106
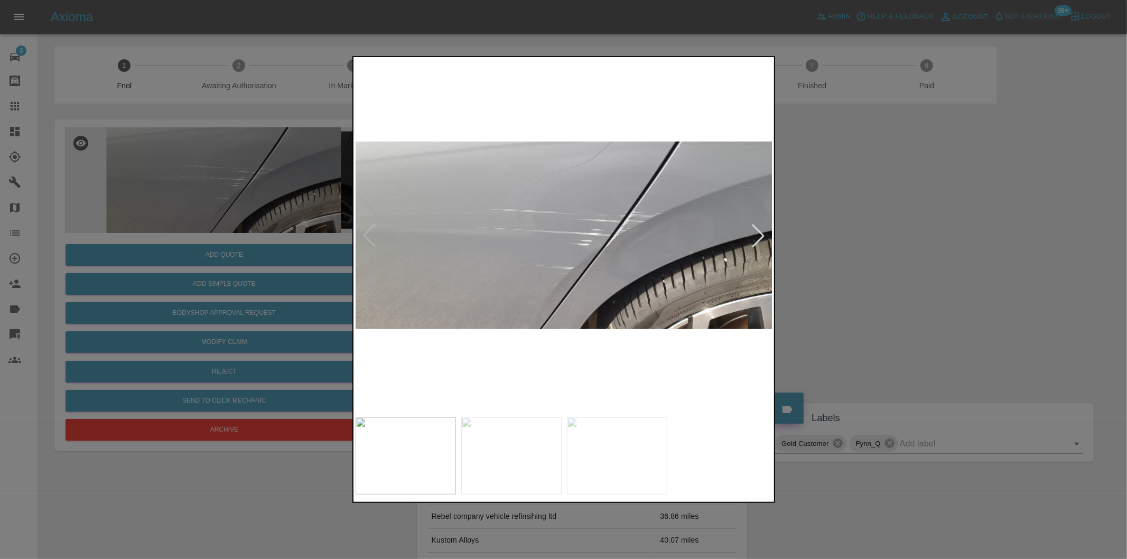
click at [762, 229] on div at bounding box center [757, 235] width 23 height 23
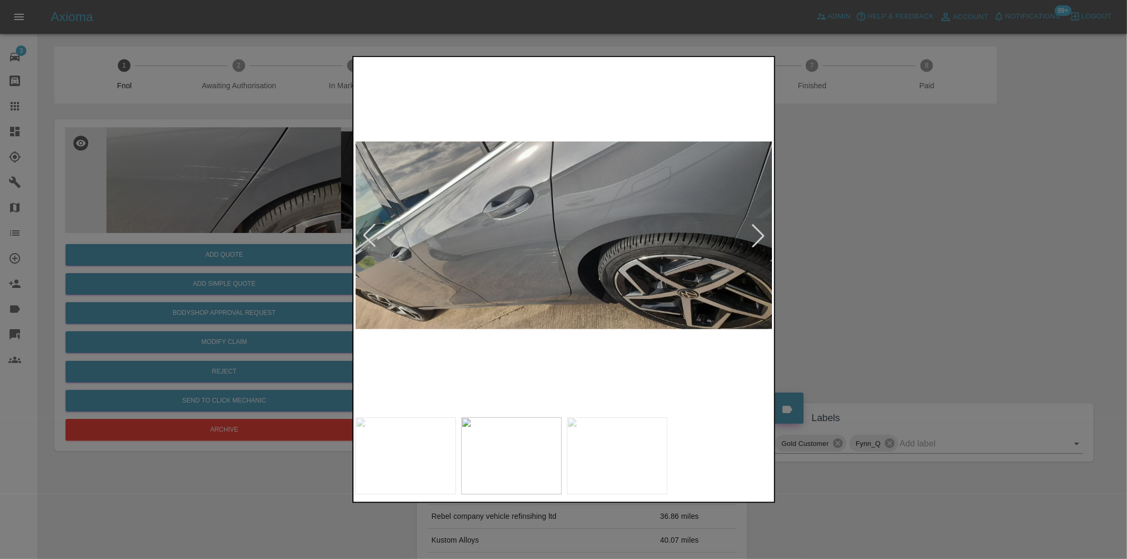
click at [762, 229] on div at bounding box center [757, 235] width 23 height 23
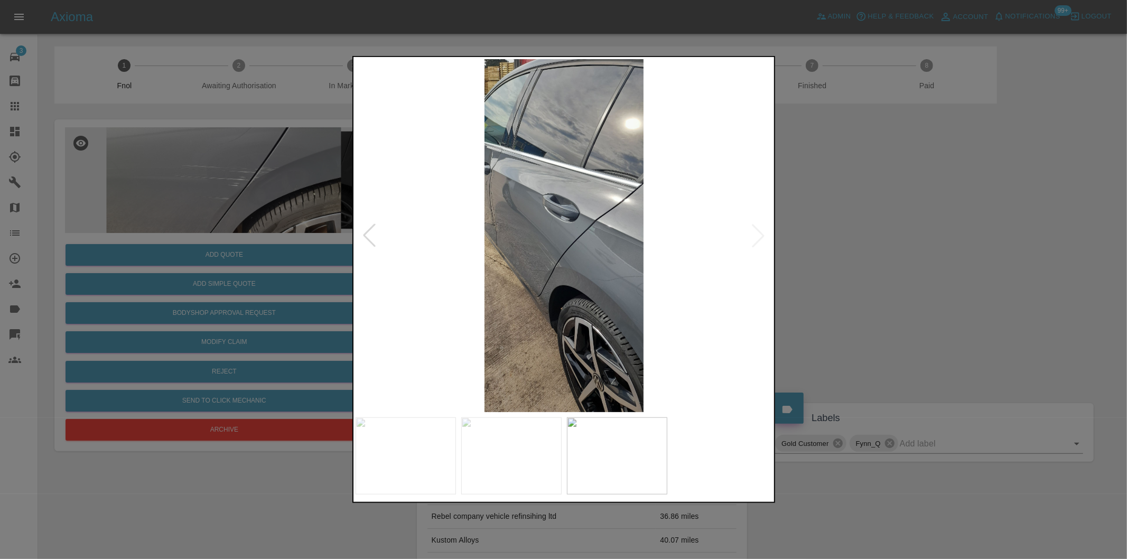
click at [761, 229] on img at bounding box center [564, 235] width 417 height 353
drag, startPoint x: 901, startPoint y: 250, endPoint x: 591, endPoint y: 225, distance: 311.2
click at [900, 250] on div at bounding box center [563, 279] width 1127 height 559
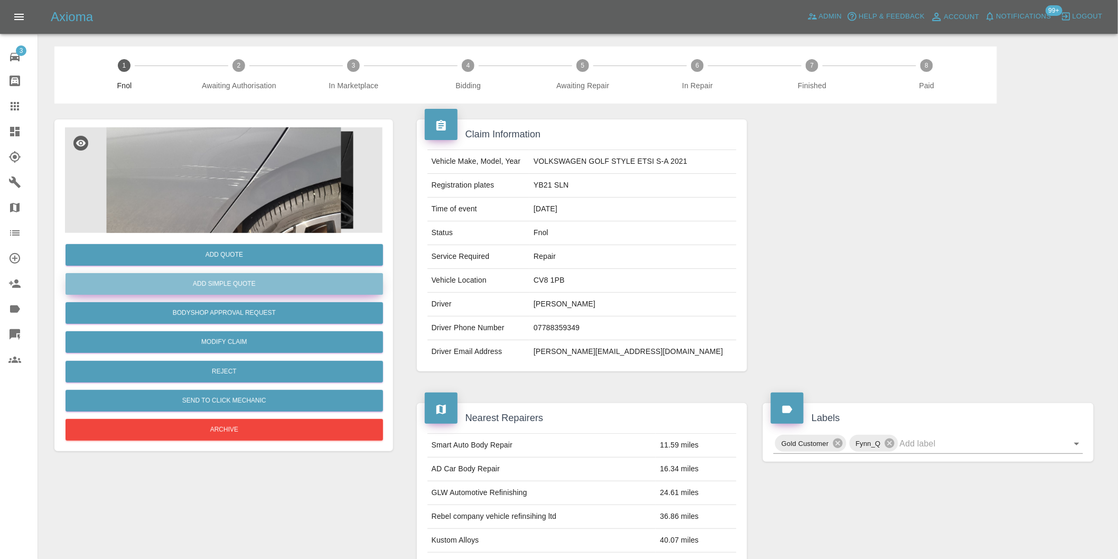
click at [241, 294] on button "Add Simple Quote" at bounding box center [224, 284] width 317 height 22
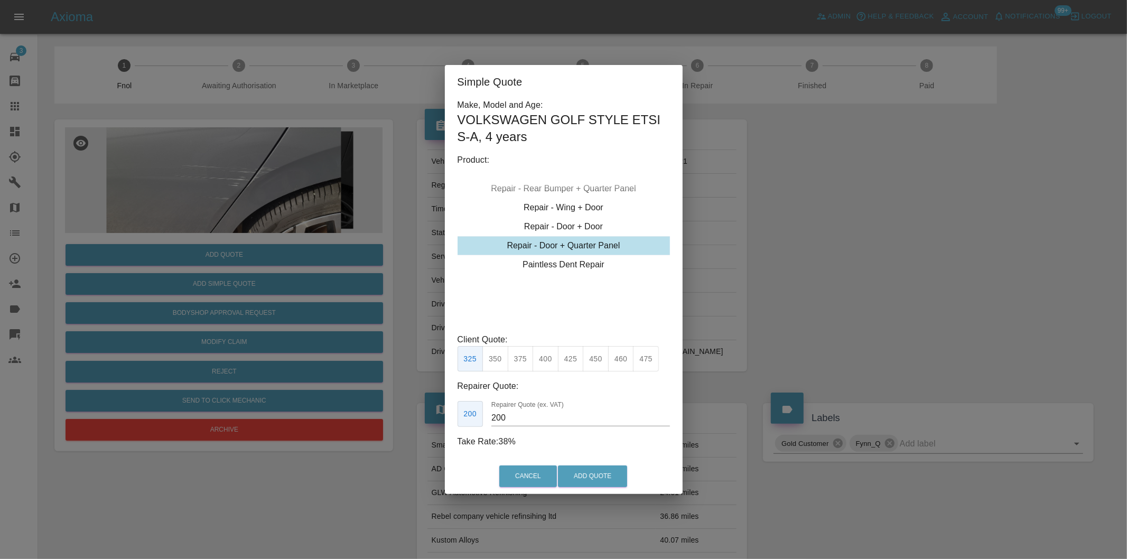
click at [595, 245] on div "Repair - Door + Quarter Panel" at bounding box center [563, 245] width 212 height 19
click at [500, 362] on button "350" at bounding box center [495, 359] width 26 height 26
type input "210"
click at [580, 477] on button "Add Quote" at bounding box center [592, 476] width 69 height 22
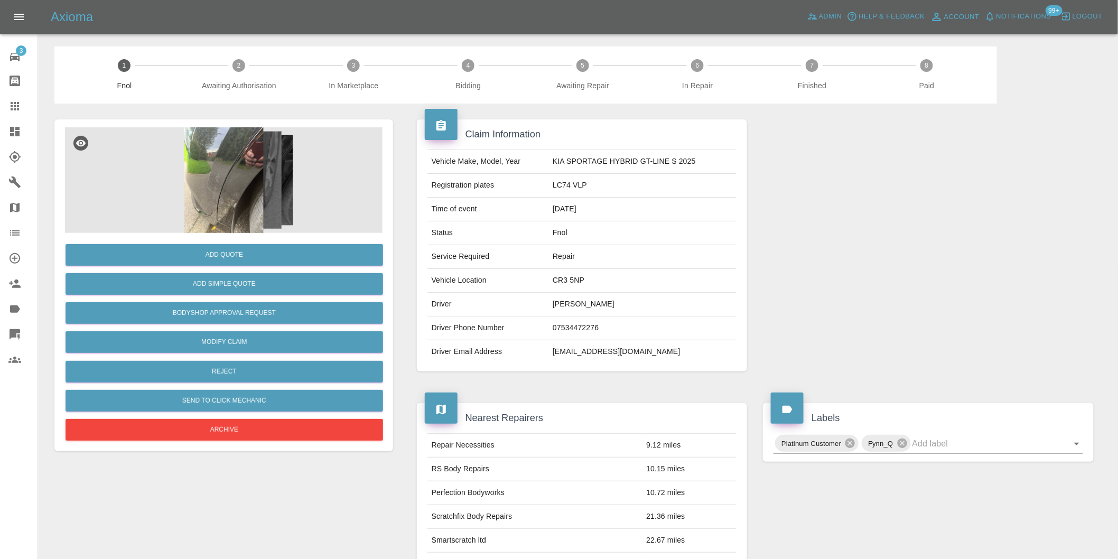
click at [235, 171] on img at bounding box center [223, 180] width 317 height 106
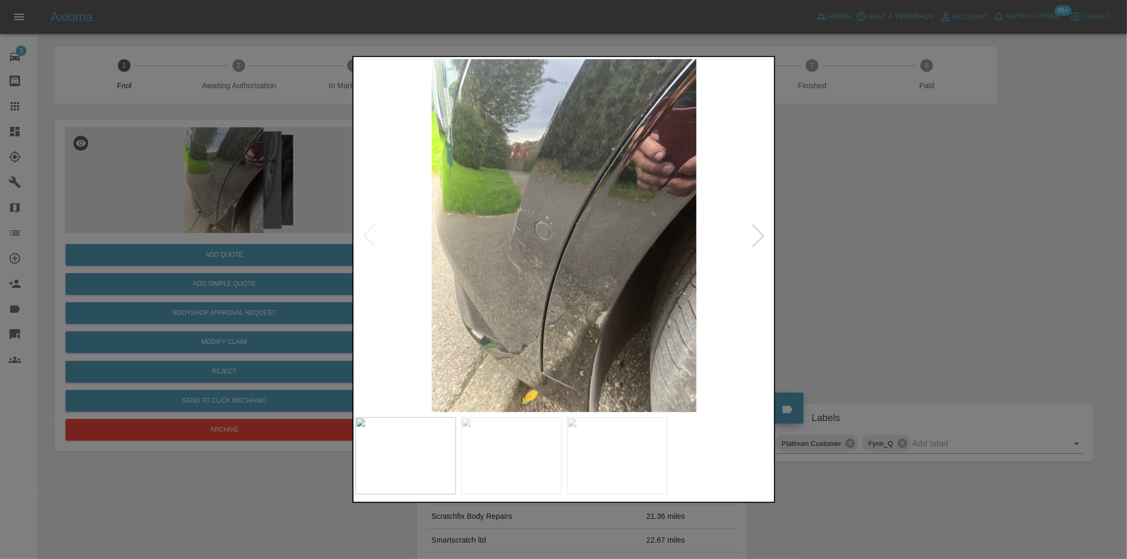
click at [759, 232] on div at bounding box center [757, 235] width 23 height 23
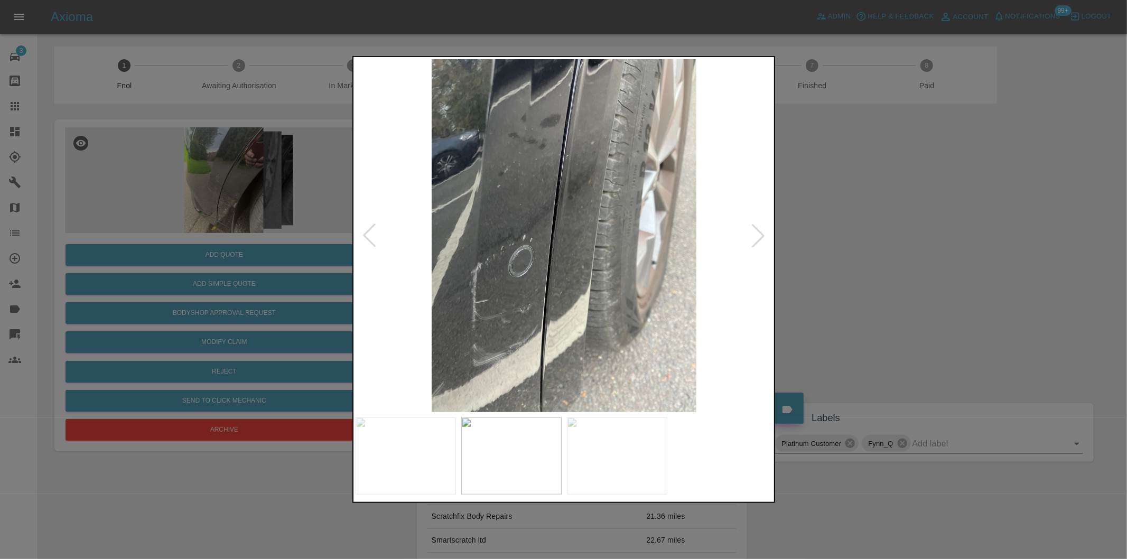
click at [762, 231] on div at bounding box center [757, 235] width 23 height 23
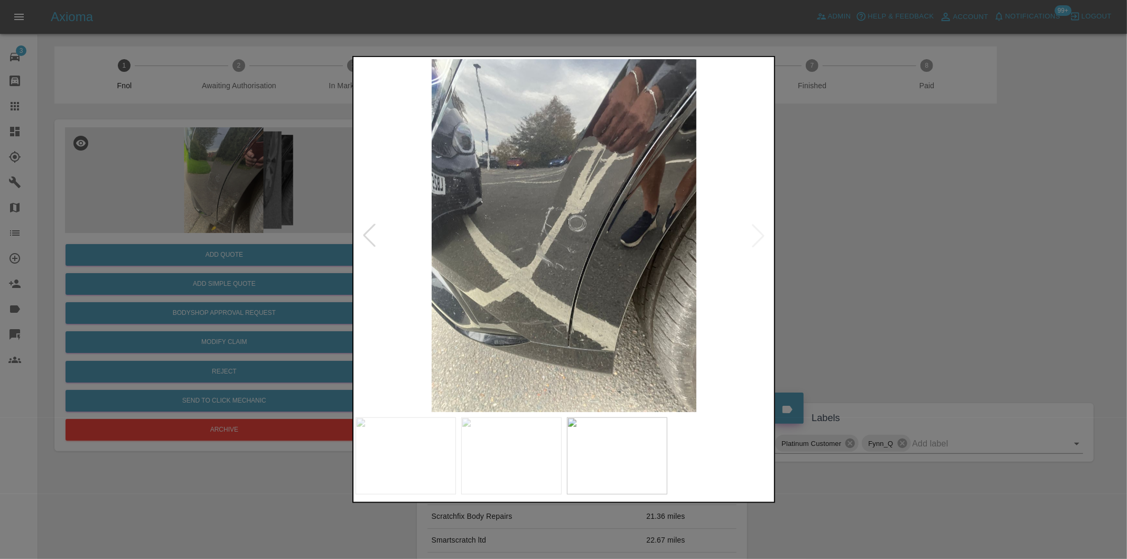
click at [762, 231] on img at bounding box center [564, 235] width 417 height 353
click at [761, 230] on img at bounding box center [564, 235] width 417 height 353
click at [363, 239] on div at bounding box center [369, 235] width 23 height 23
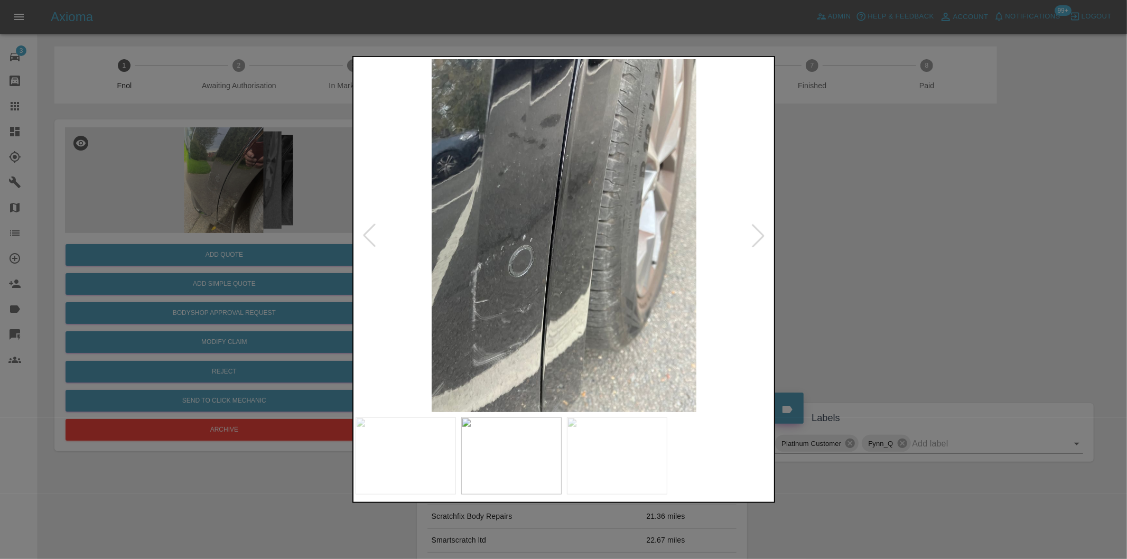
click at [367, 238] on div at bounding box center [369, 235] width 23 height 23
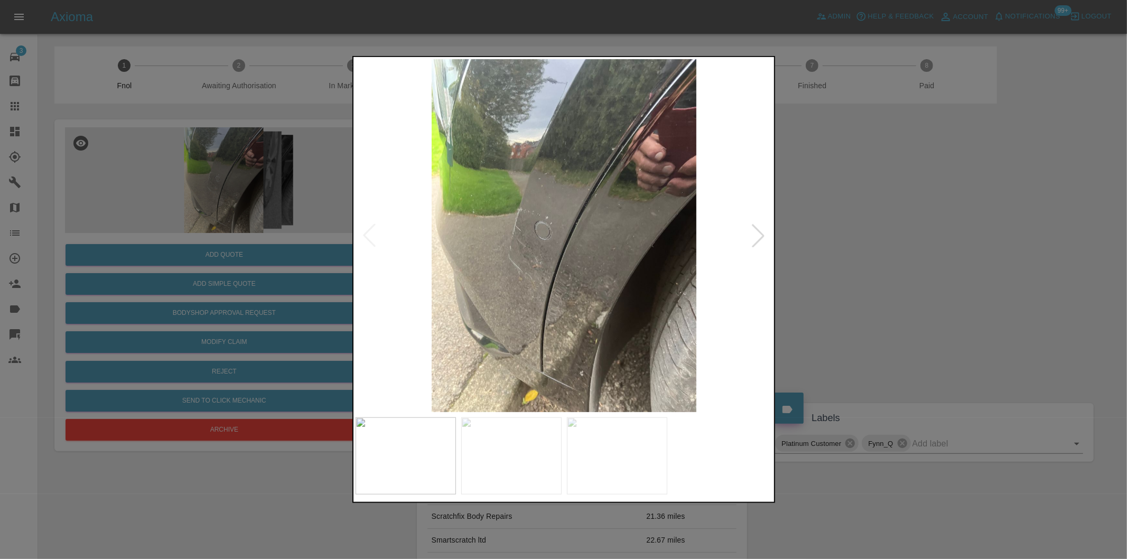
click at [367, 238] on img at bounding box center [564, 235] width 417 height 353
click at [863, 244] on div at bounding box center [563, 279] width 1127 height 559
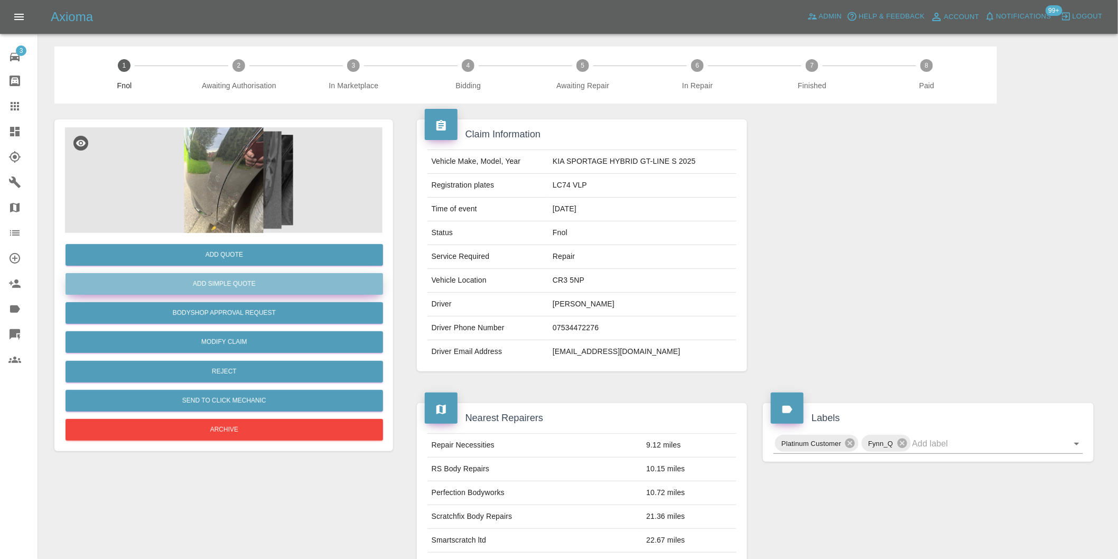
click at [300, 287] on button "Add Simple Quote" at bounding box center [224, 284] width 317 height 22
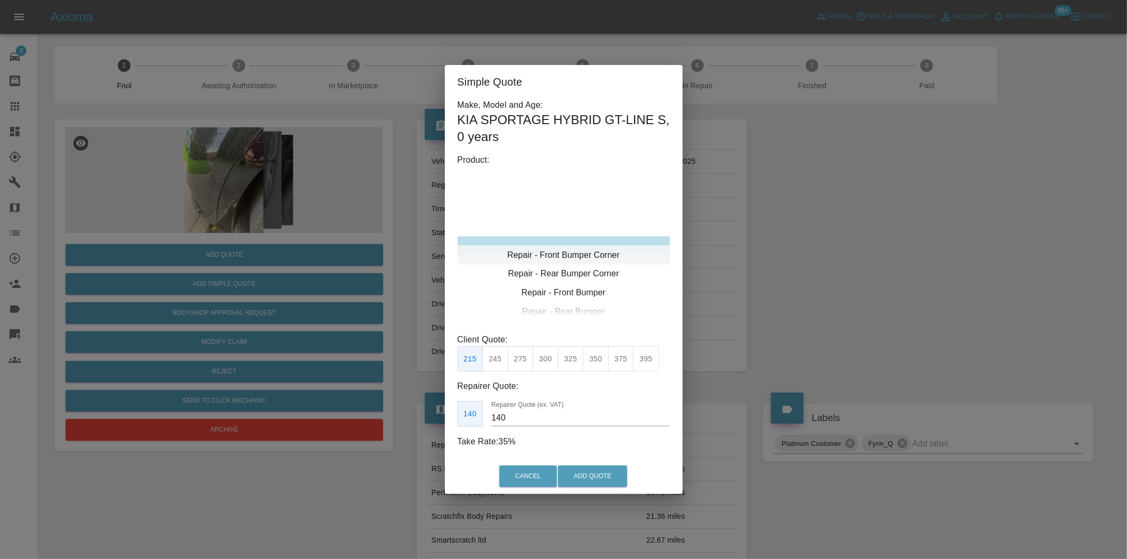
type input "120"
click at [583, 473] on button "Add Quote" at bounding box center [592, 476] width 69 height 22
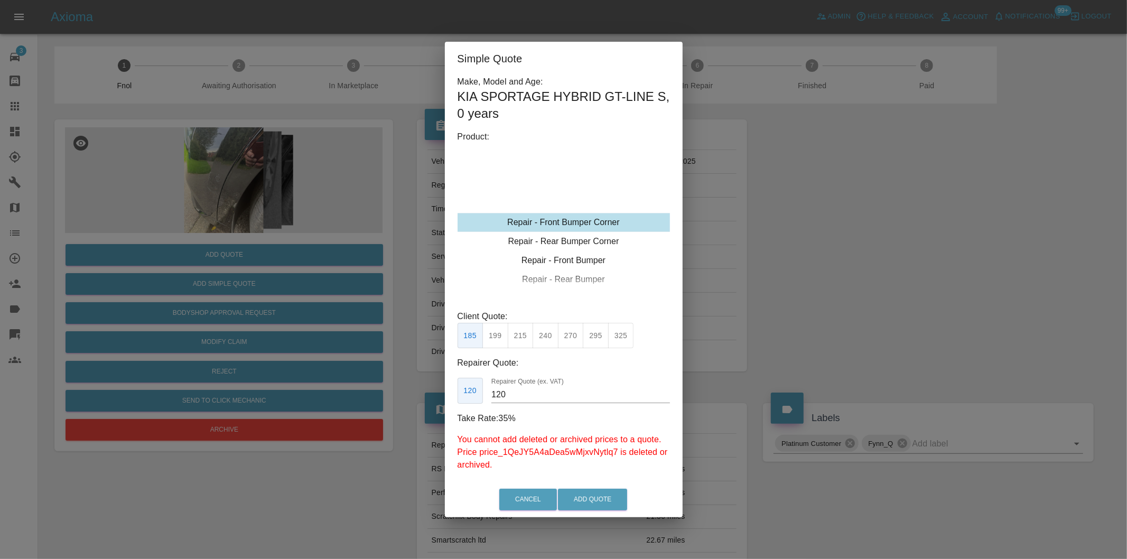
click at [785, 311] on div "Simple Quote Make, Model and Age: KIA SPORTAGE HYBRID GT-LINE S , 0 years Produ…" at bounding box center [563, 279] width 1127 height 559
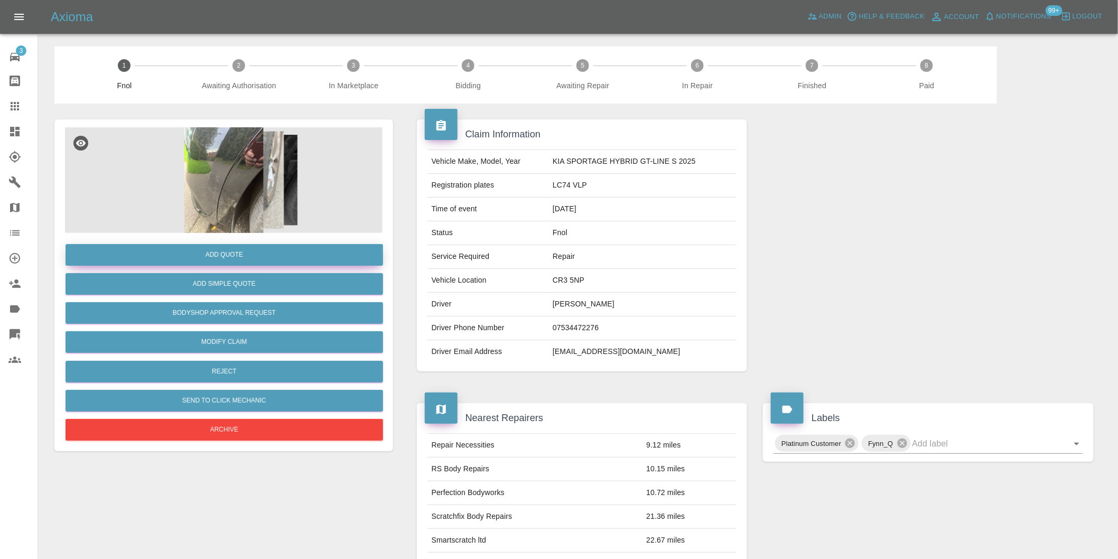
click at [246, 257] on button "Add Quote" at bounding box center [224, 255] width 317 height 22
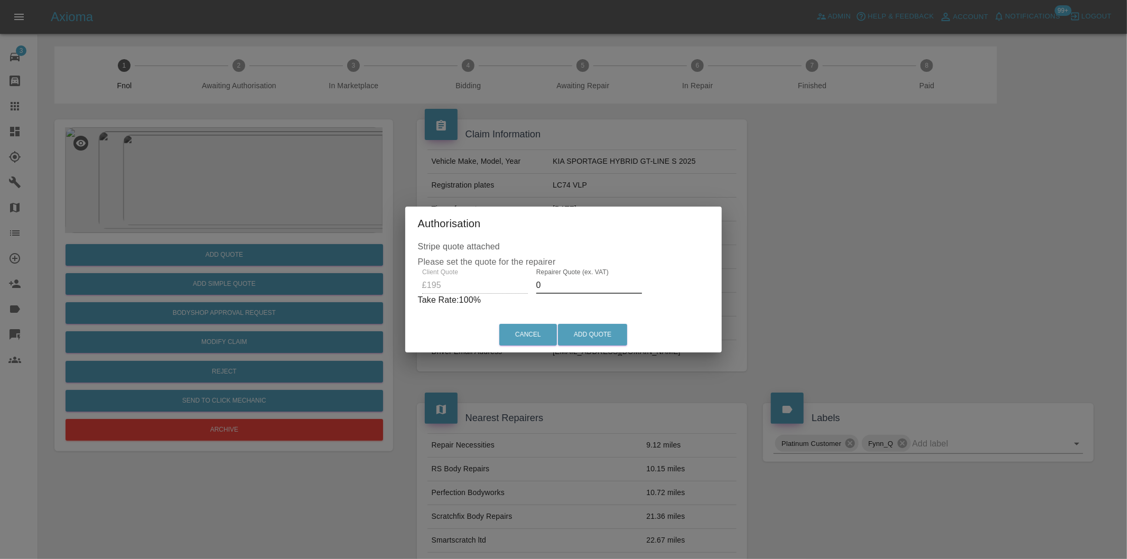
click at [561, 287] on input "0" at bounding box center [589, 285] width 106 height 17
type input "0125"
click at [591, 333] on button "Add Quote" at bounding box center [592, 335] width 69 height 22
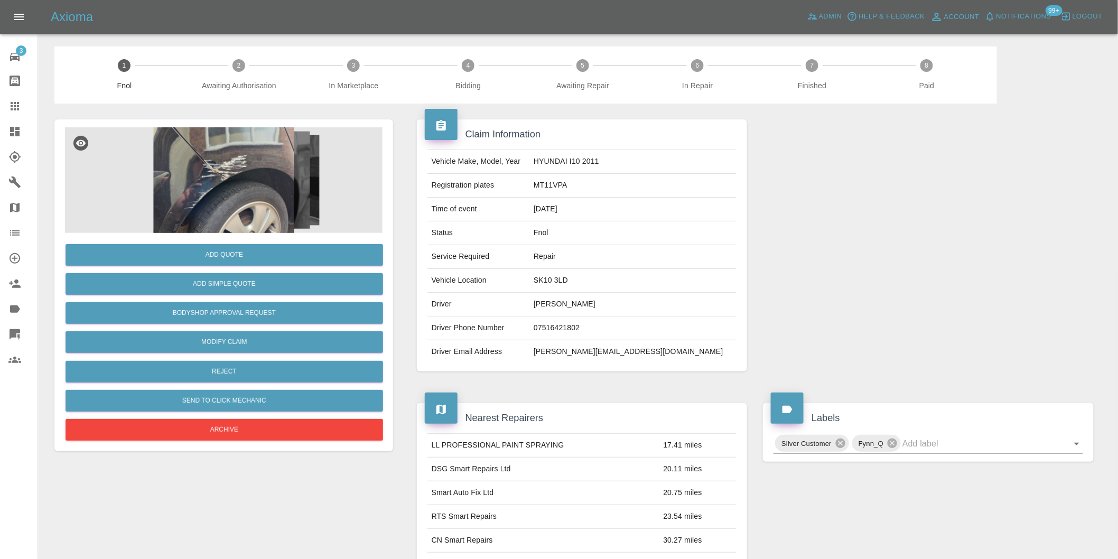
click at [248, 173] on img at bounding box center [223, 180] width 317 height 106
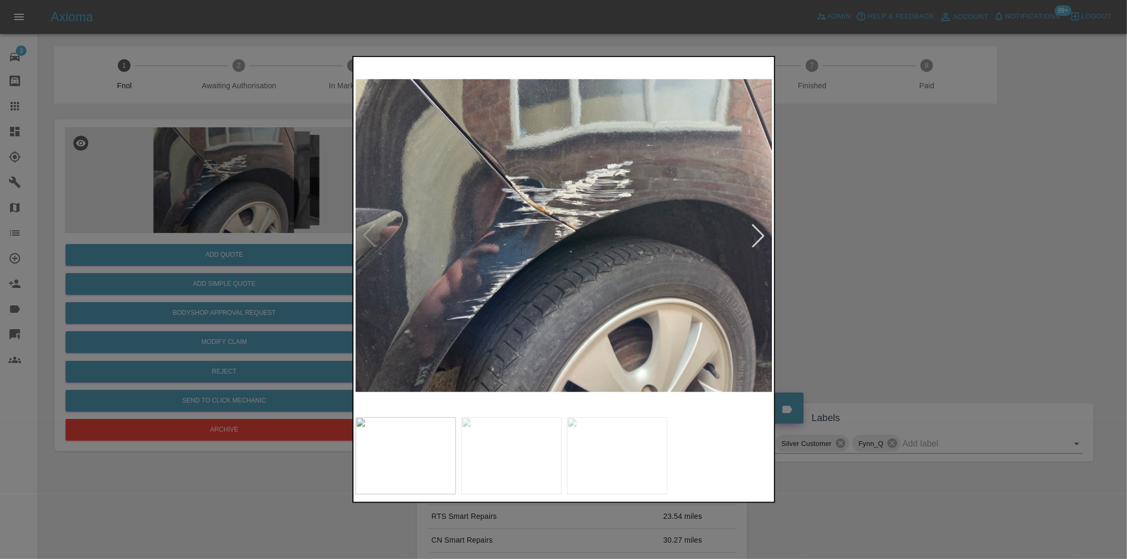
click at [752, 233] on div at bounding box center [757, 235] width 23 height 23
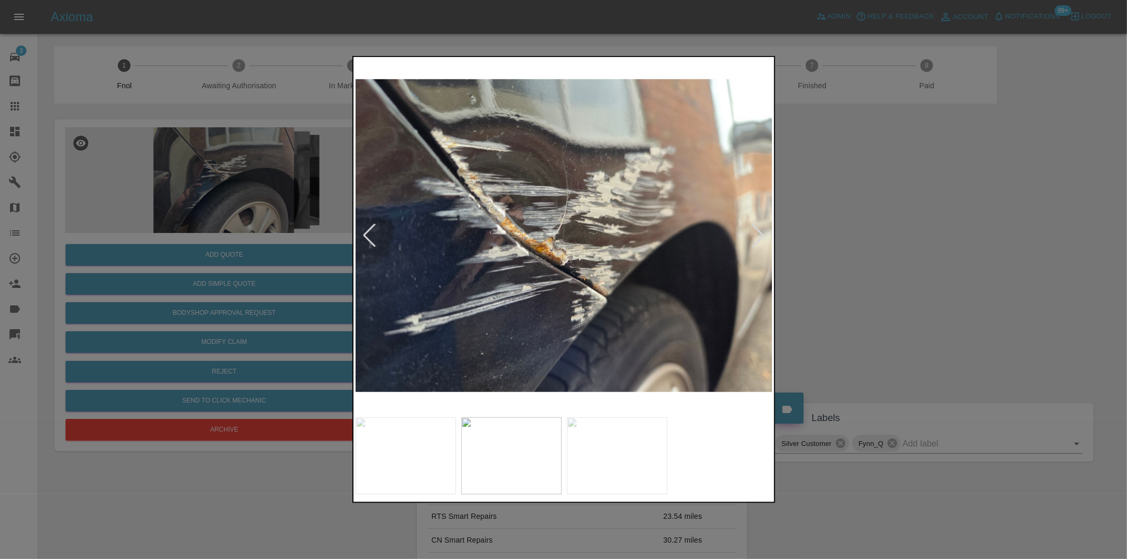
click at [752, 233] on div at bounding box center [757, 235] width 23 height 23
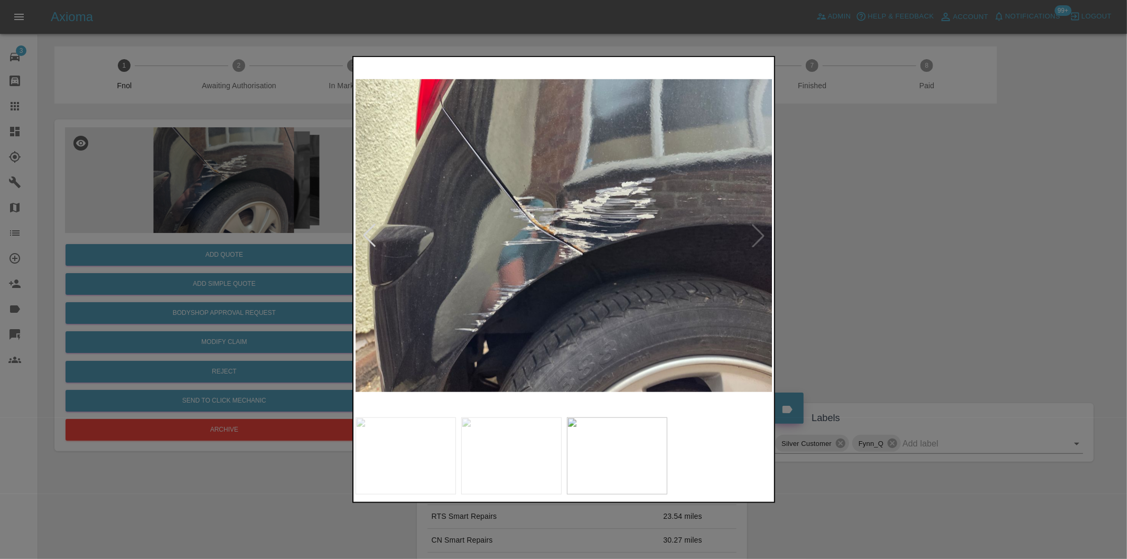
click at [752, 233] on img at bounding box center [564, 235] width 417 height 353
click at [902, 254] on div at bounding box center [563, 279] width 1127 height 559
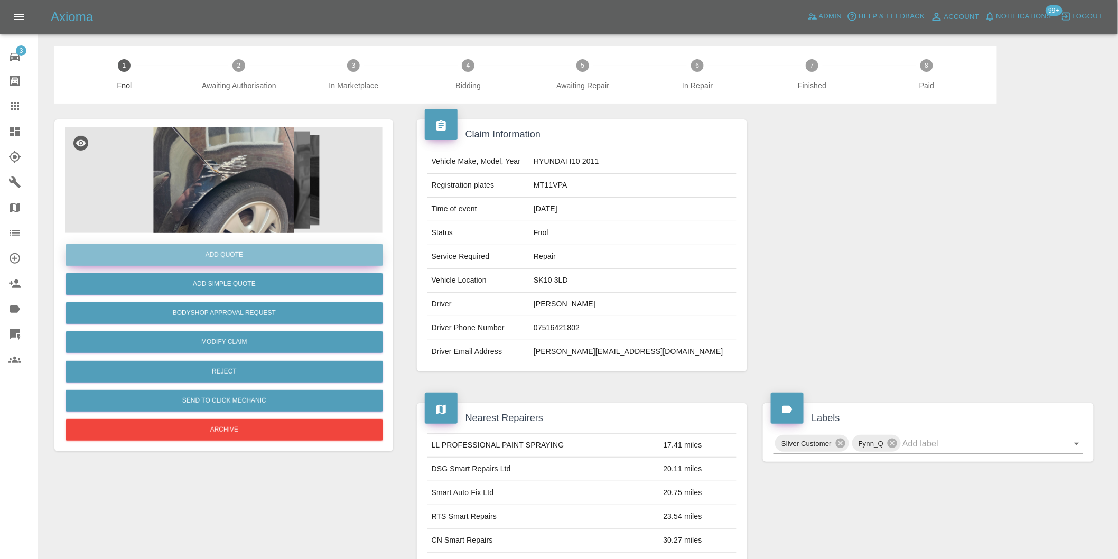
click at [249, 253] on button "Add Quote" at bounding box center [224, 255] width 317 height 22
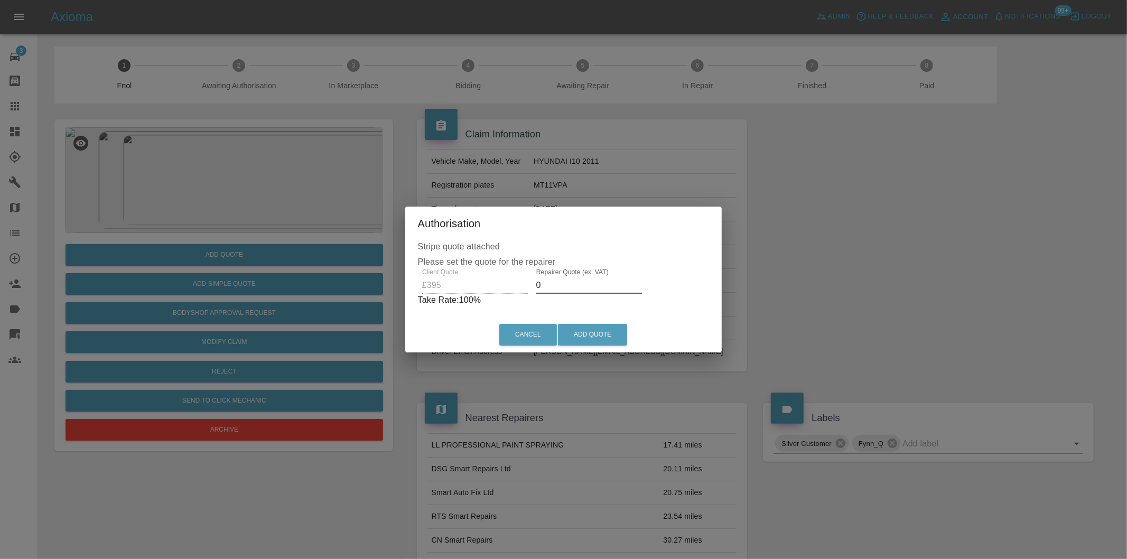
click at [567, 285] on input "0" at bounding box center [589, 285] width 106 height 17
drag, startPoint x: 576, startPoint y: 288, endPoint x: 576, endPoint y: 277, distance: 10.6
click at [576, 286] on input "02" at bounding box center [589, 285] width 106 height 17
type input "0250"
click at [596, 339] on button "Add Quote" at bounding box center [592, 335] width 69 height 22
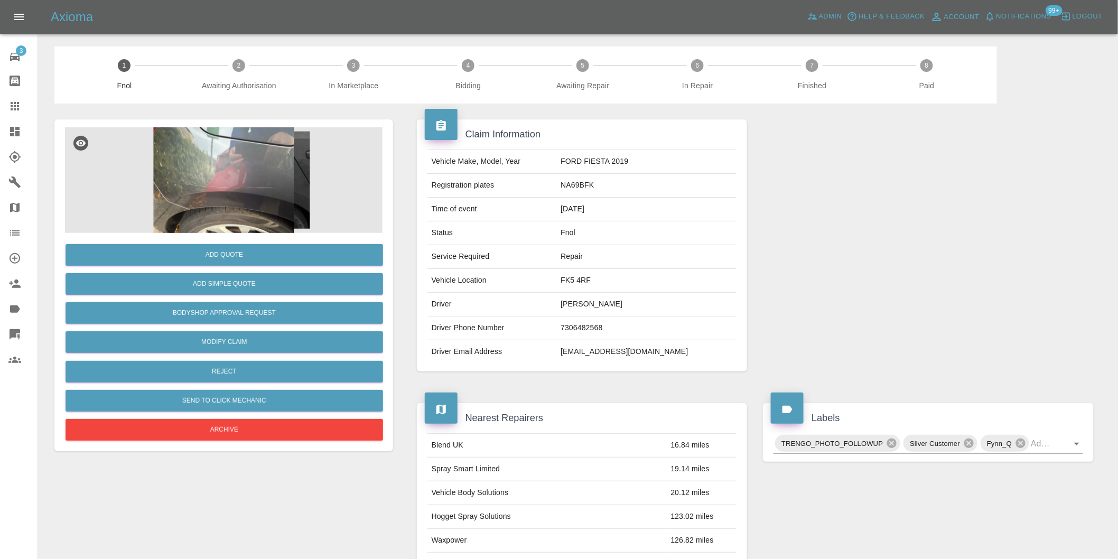
click at [241, 175] on img at bounding box center [223, 180] width 317 height 106
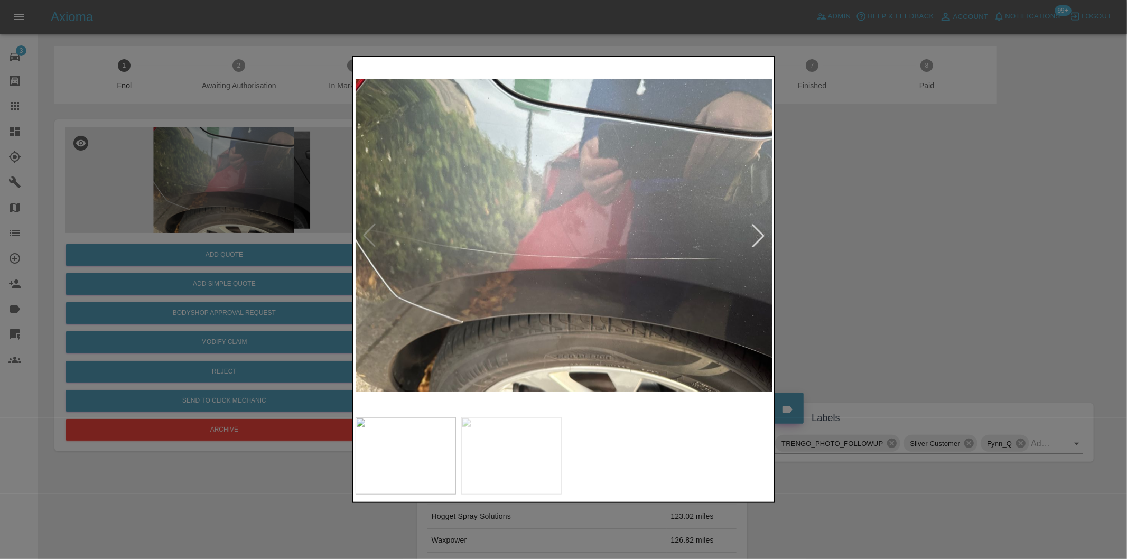
click at [756, 237] on div at bounding box center [757, 235] width 23 height 23
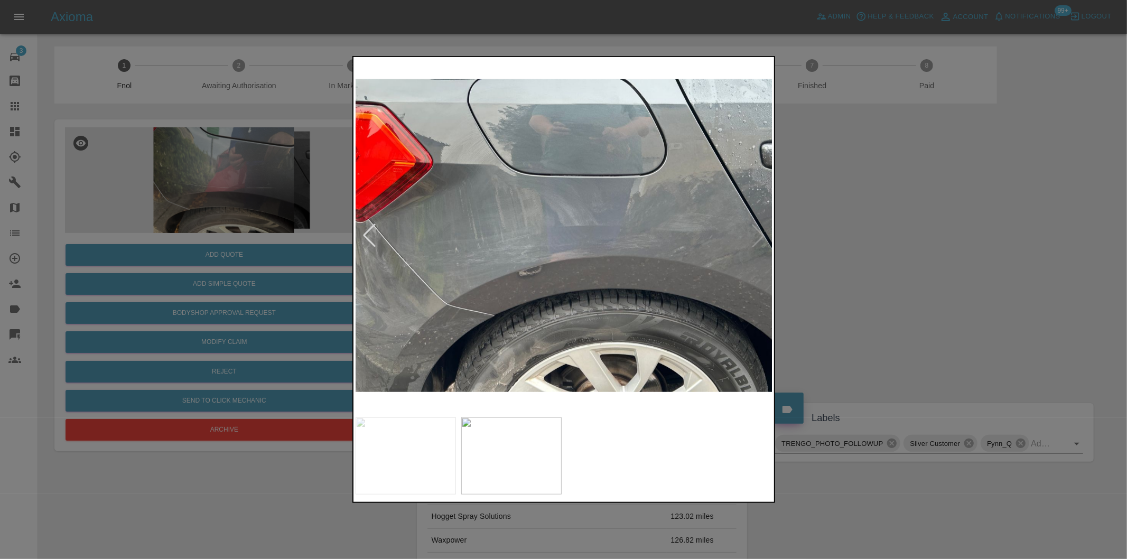
click at [756, 237] on img at bounding box center [564, 235] width 417 height 353
click at [367, 230] on div at bounding box center [369, 235] width 23 height 23
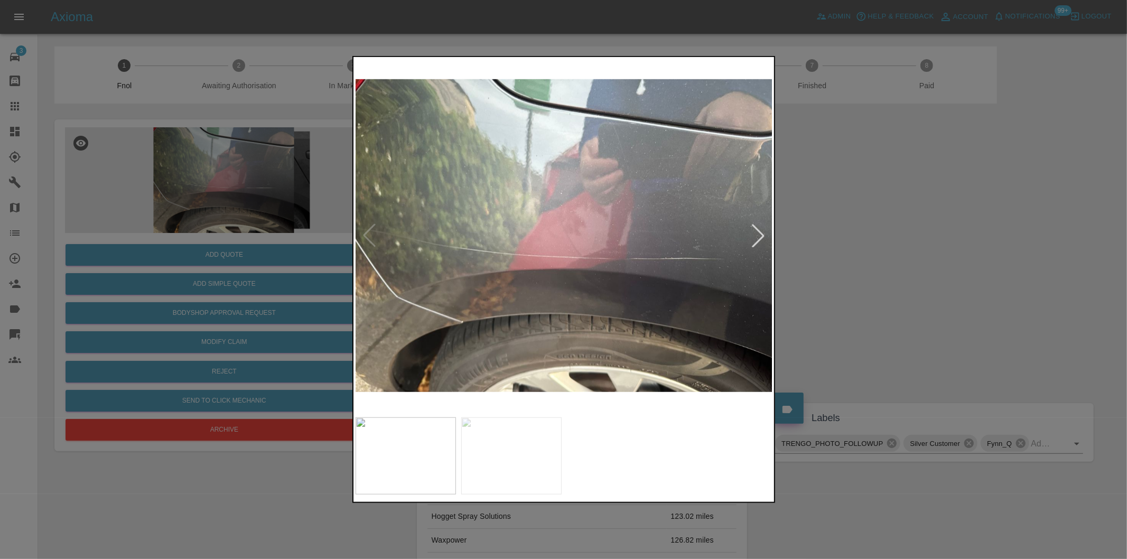
click at [760, 233] on div at bounding box center [757, 235] width 23 height 23
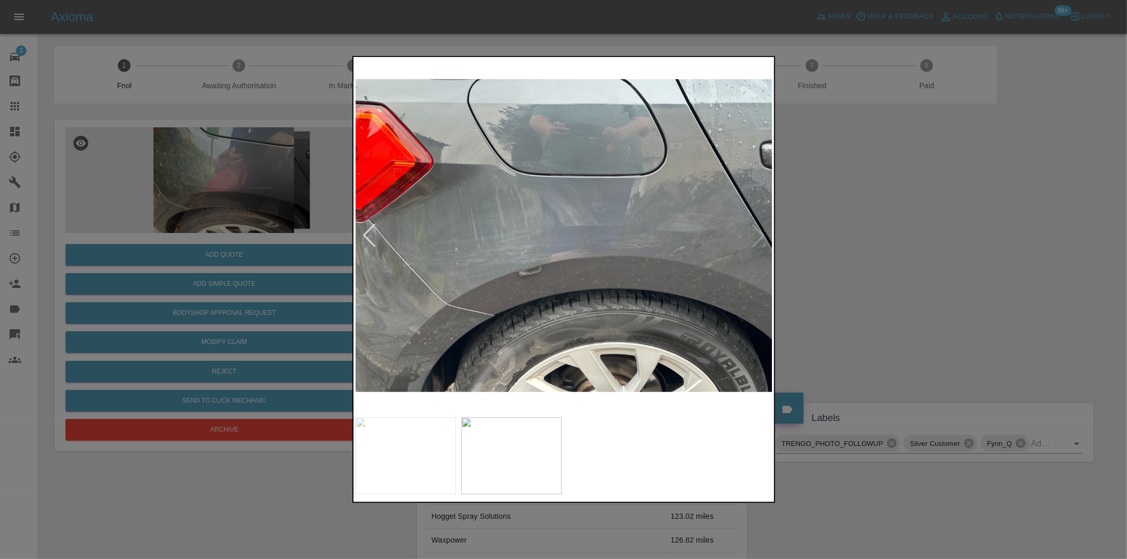
click at [852, 250] on div at bounding box center [563, 279] width 1127 height 559
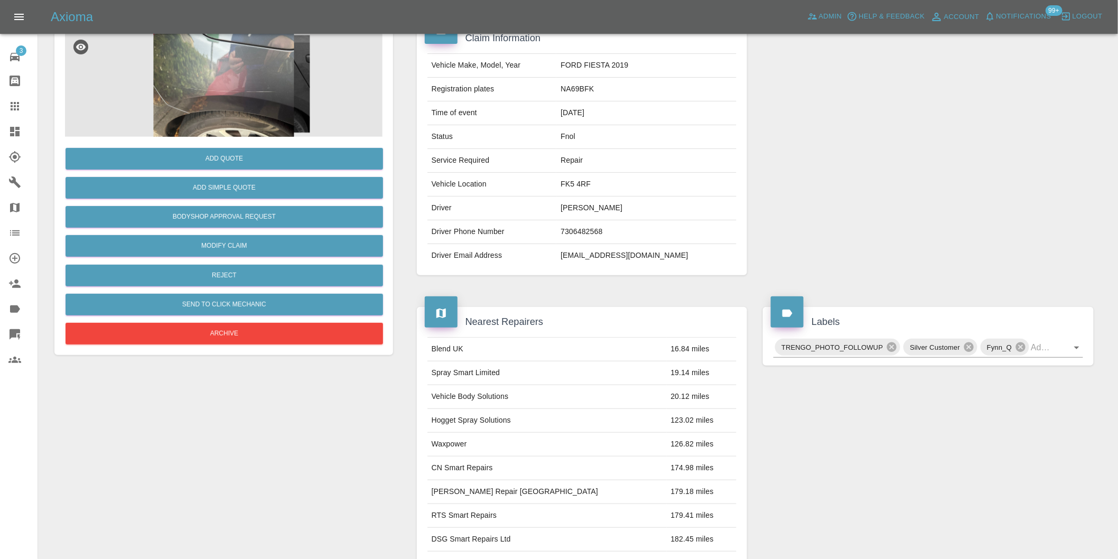
scroll to position [39, 0]
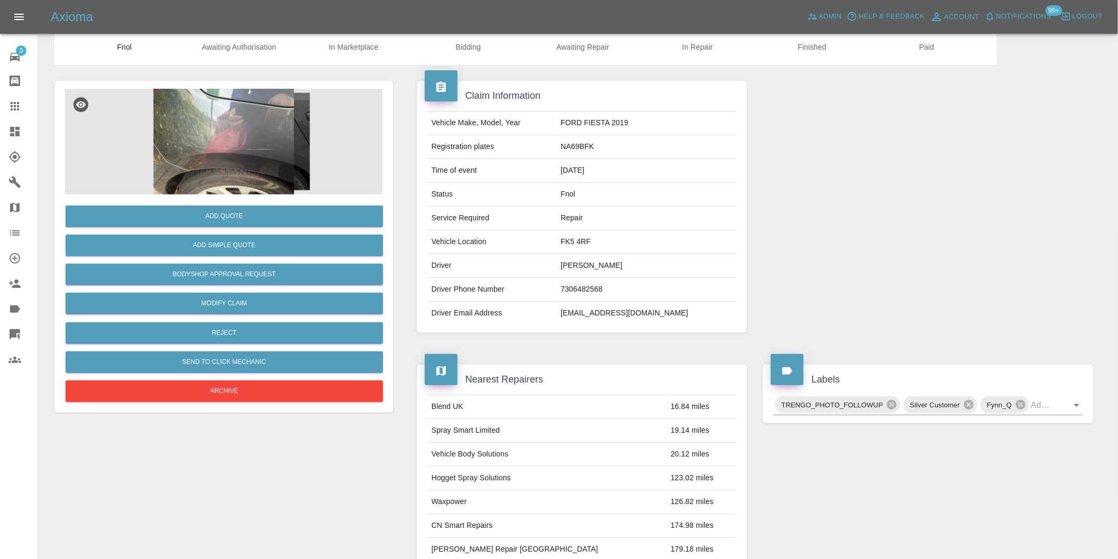
click at [255, 139] on img at bounding box center [223, 142] width 317 height 106
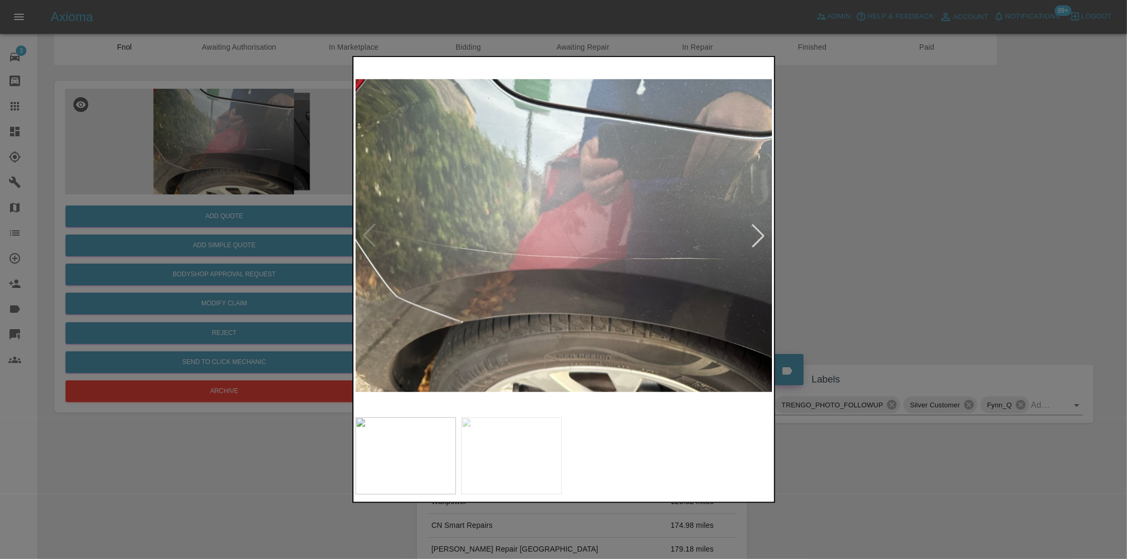
click at [754, 229] on div at bounding box center [757, 235] width 23 height 23
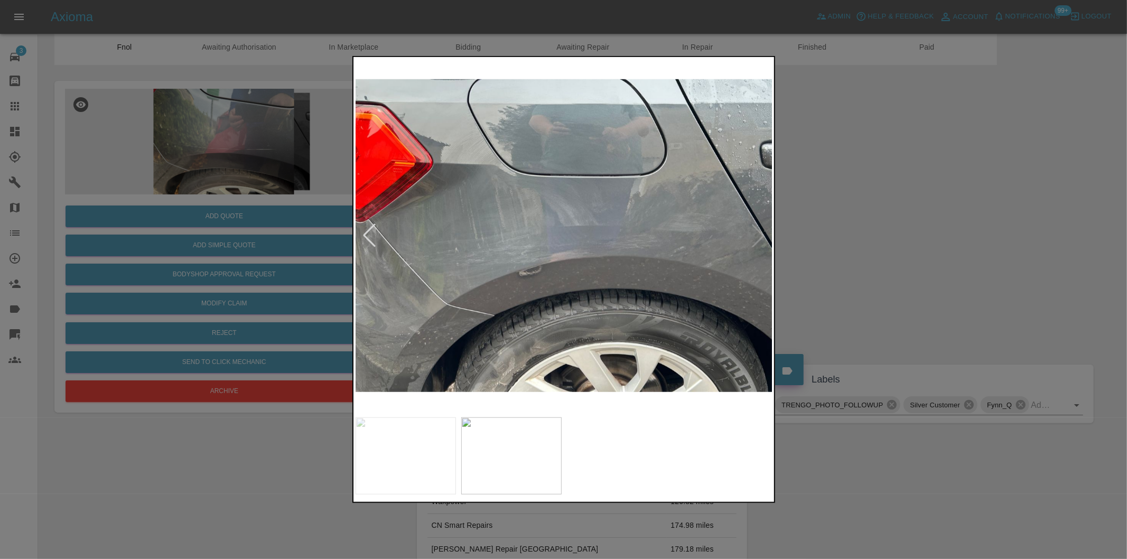
click at [861, 247] on div at bounding box center [563, 279] width 1127 height 559
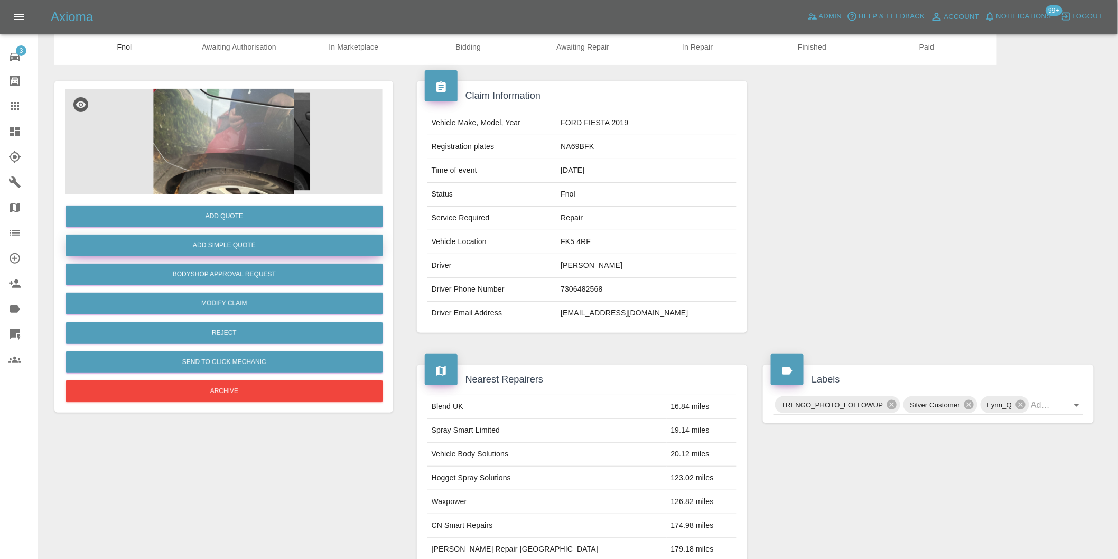
click at [230, 253] on button "Add Simple Quote" at bounding box center [224, 246] width 317 height 22
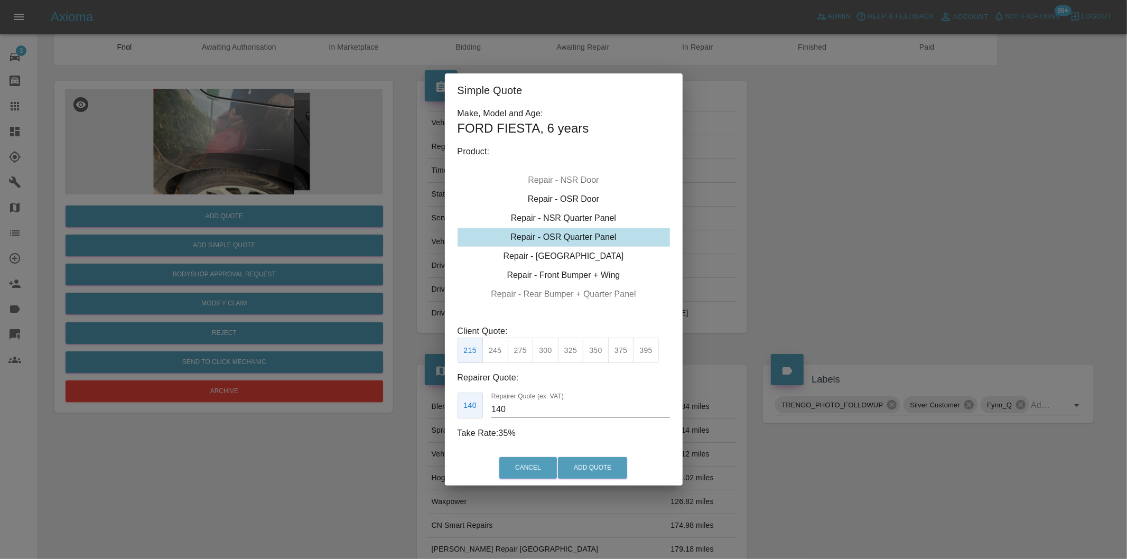
click at [518, 350] on button "275" at bounding box center [521, 351] width 26 height 26
type input "180"
click at [587, 461] on button "Add Quote" at bounding box center [592, 468] width 69 height 22
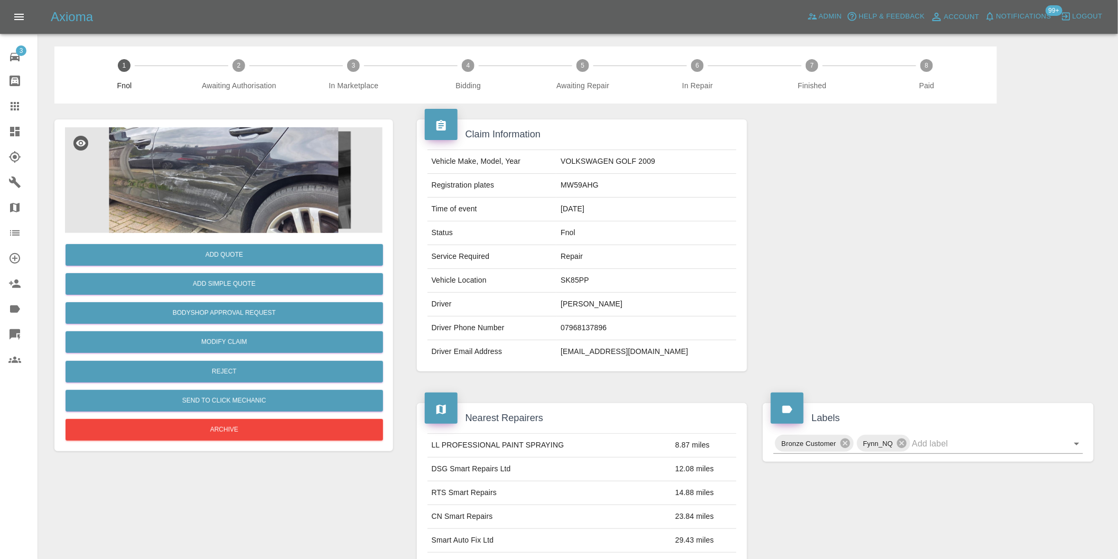
click at [263, 162] on img at bounding box center [223, 180] width 317 height 106
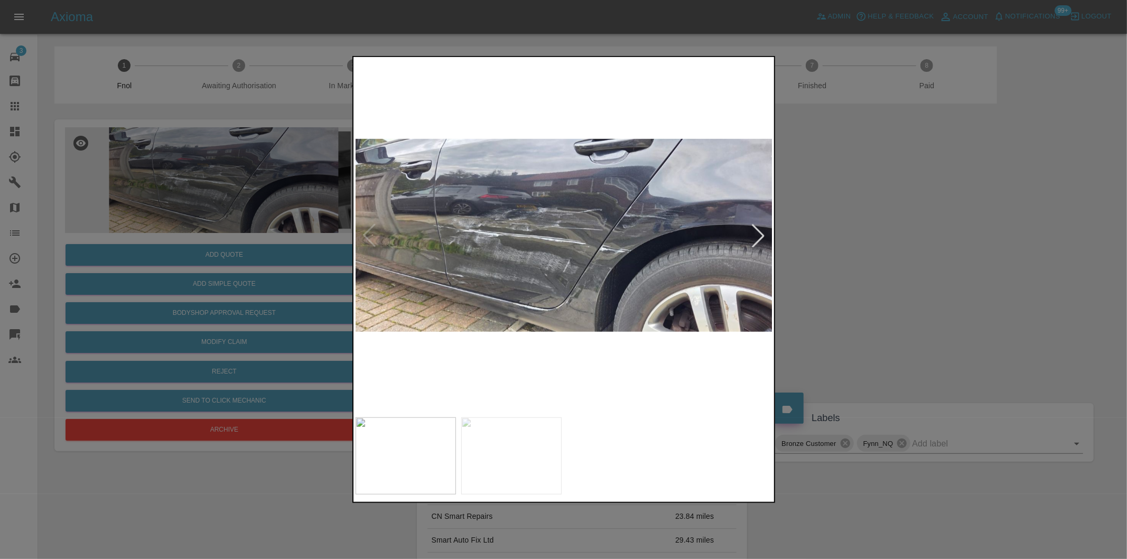
click at [754, 240] on div at bounding box center [757, 235] width 23 height 23
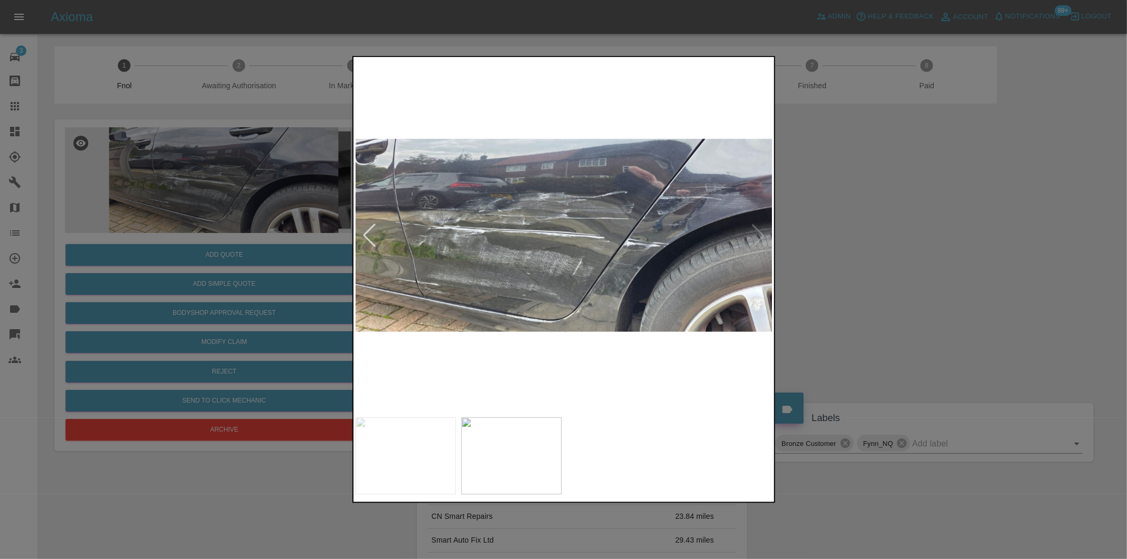
click at [754, 240] on img at bounding box center [564, 235] width 417 height 353
drag, startPoint x: 871, startPoint y: 250, endPoint x: 863, endPoint y: 252, distance: 8.1
click at [868, 251] on div at bounding box center [563, 279] width 1127 height 559
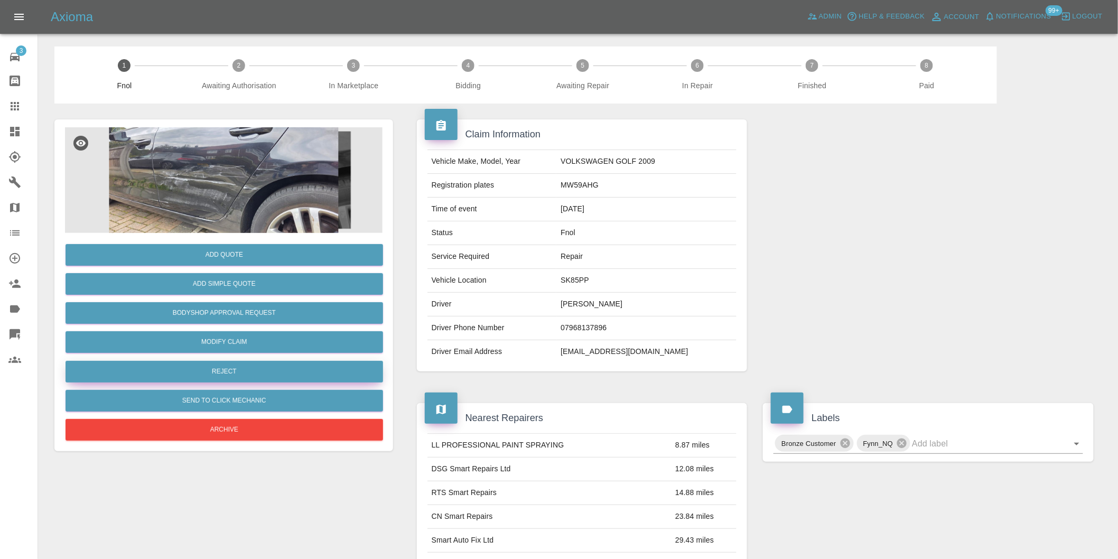
click at [250, 370] on button "Reject" at bounding box center [224, 372] width 317 height 22
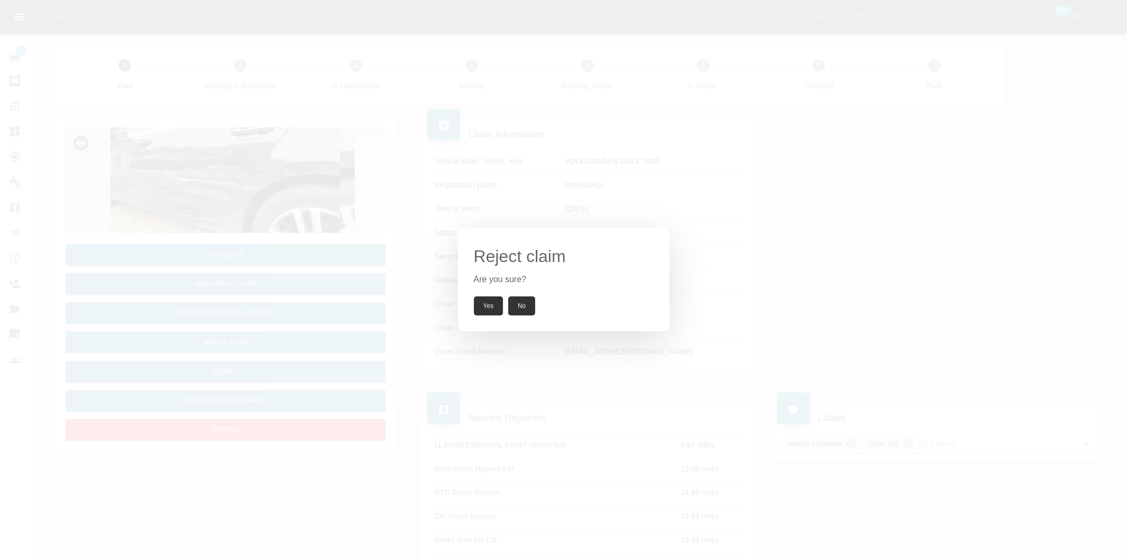
click at [489, 310] on button "Yes" at bounding box center [489, 305] width 30 height 19
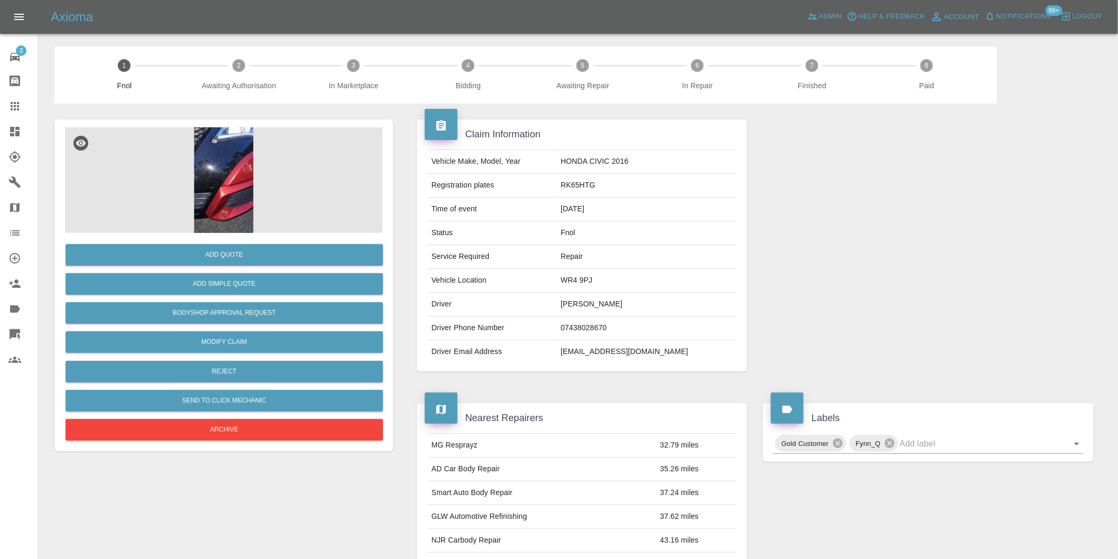
click at [225, 145] on img at bounding box center [223, 180] width 317 height 106
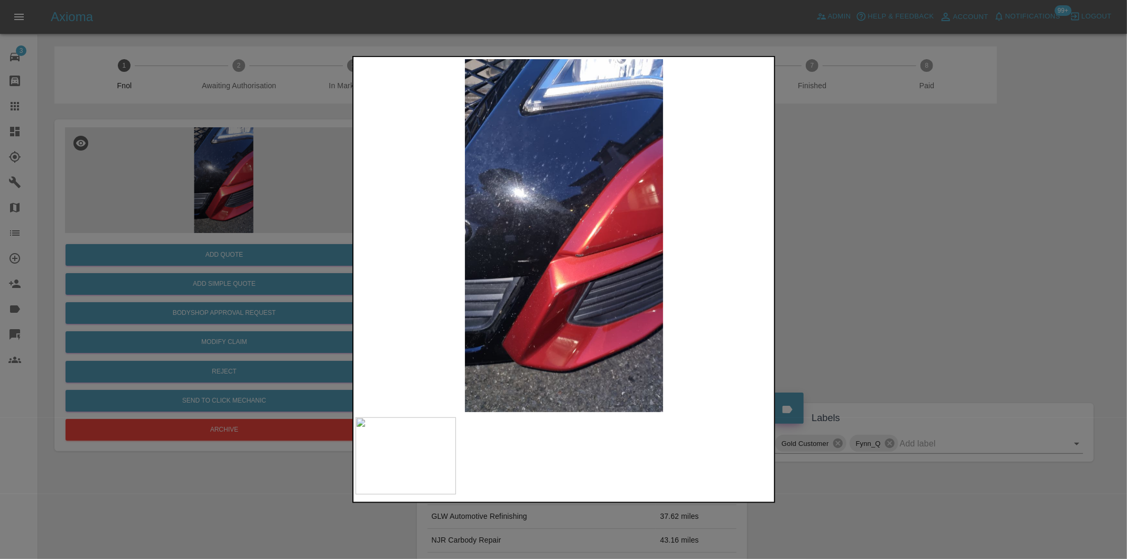
click at [831, 227] on div at bounding box center [563, 279] width 1127 height 559
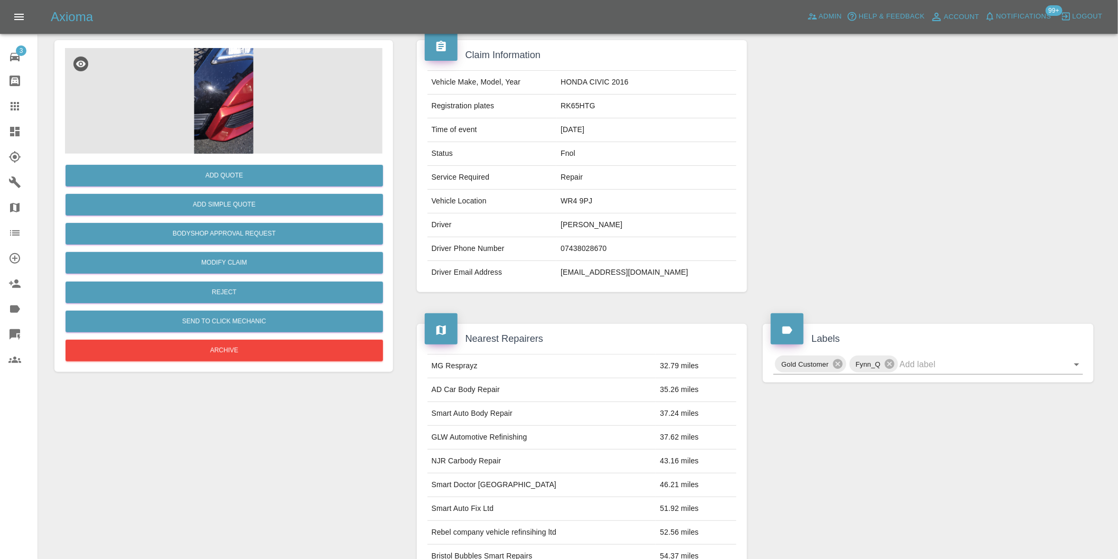
scroll to position [14, 0]
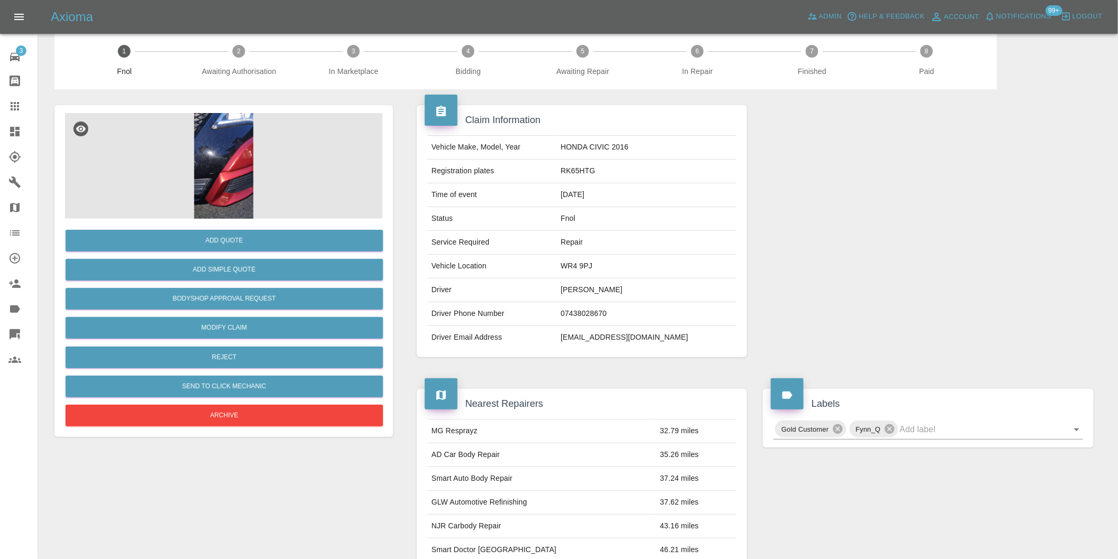
click at [202, 143] on img at bounding box center [223, 166] width 317 height 106
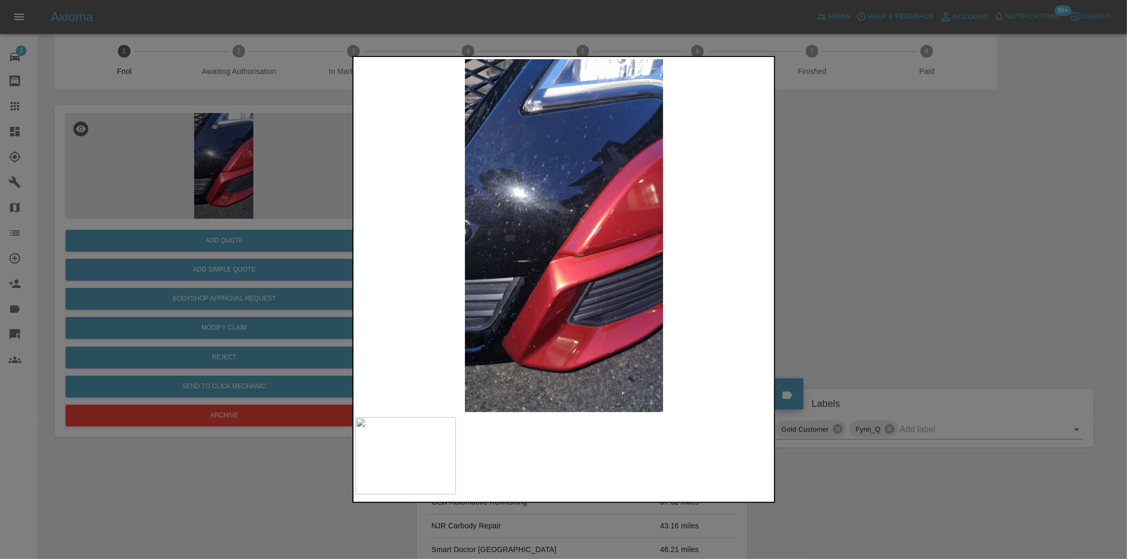
click at [837, 282] on div at bounding box center [563, 279] width 1127 height 559
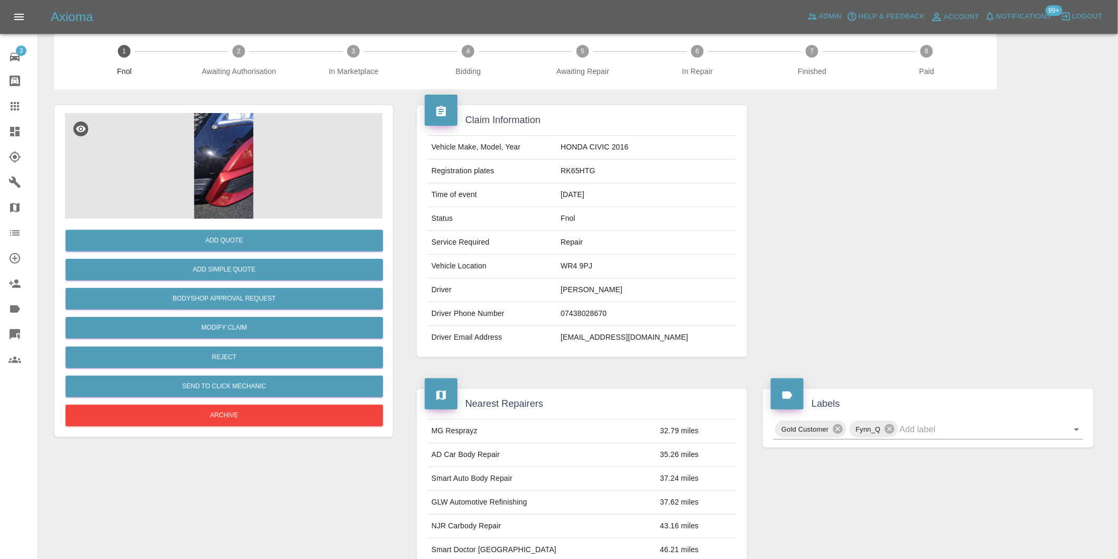
click at [202, 177] on img at bounding box center [223, 166] width 317 height 106
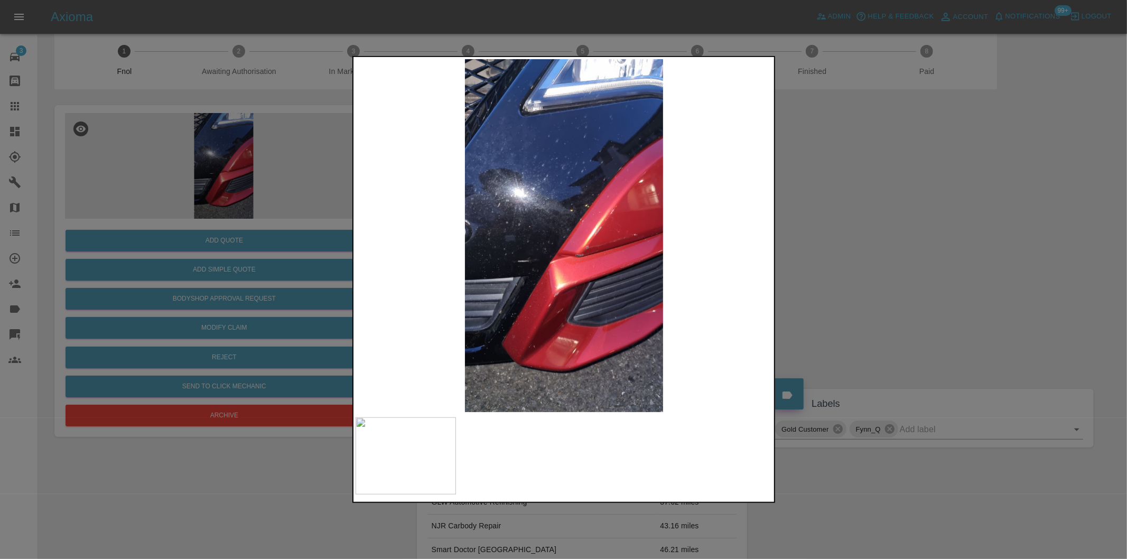
drag, startPoint x: 861, startPoint y: 229, endPoint x: 851, endPoint y: 232, distance: 10.7
click at [859, 231] on div at bounding box center [563, 279] width 1127 height 559
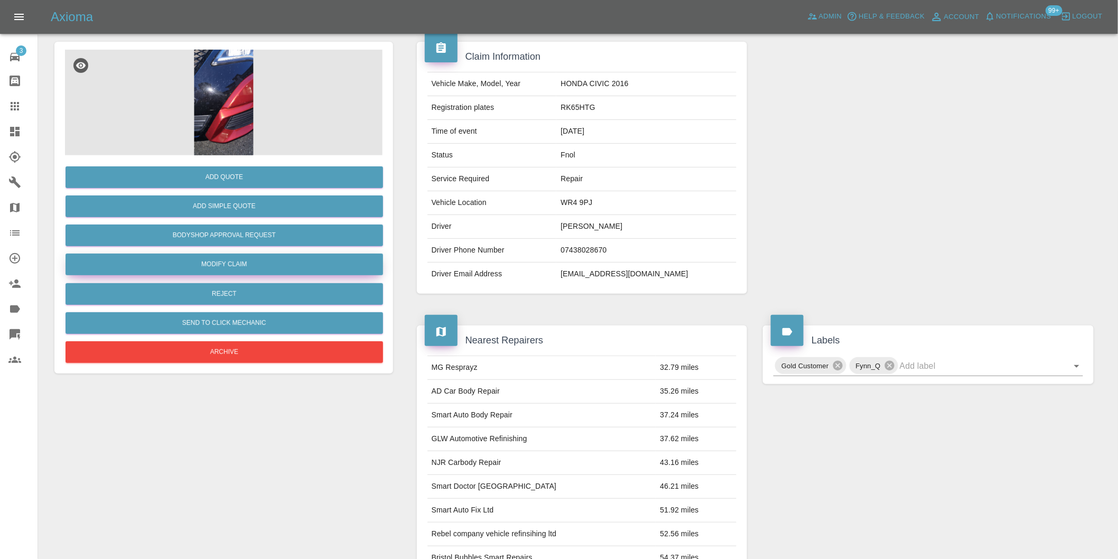
scroll to position [73, 0]
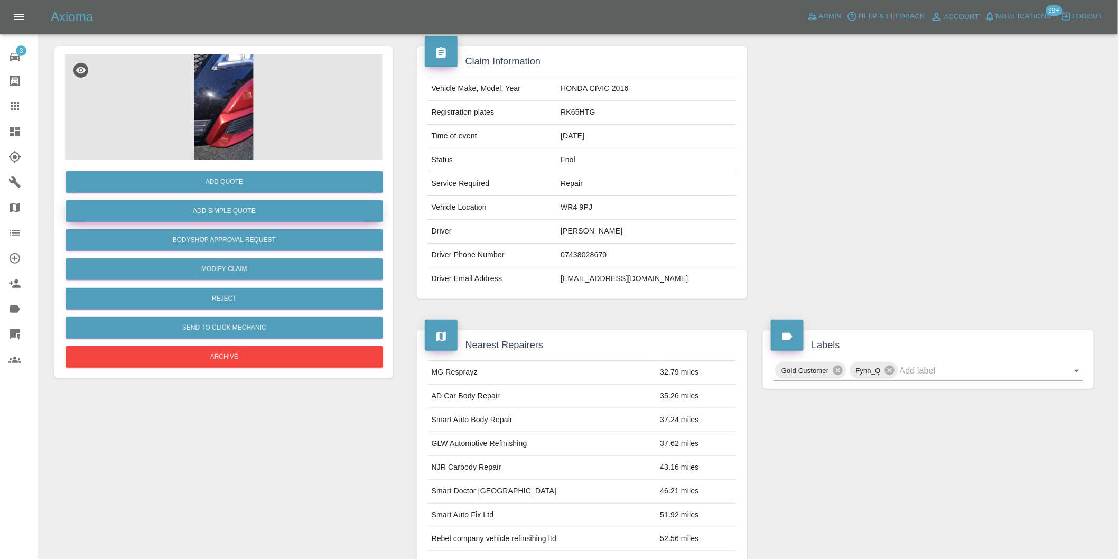
click at [237, 207] on button "Add Simple Quote" at bounding box center [224, 211] width 317 height 22
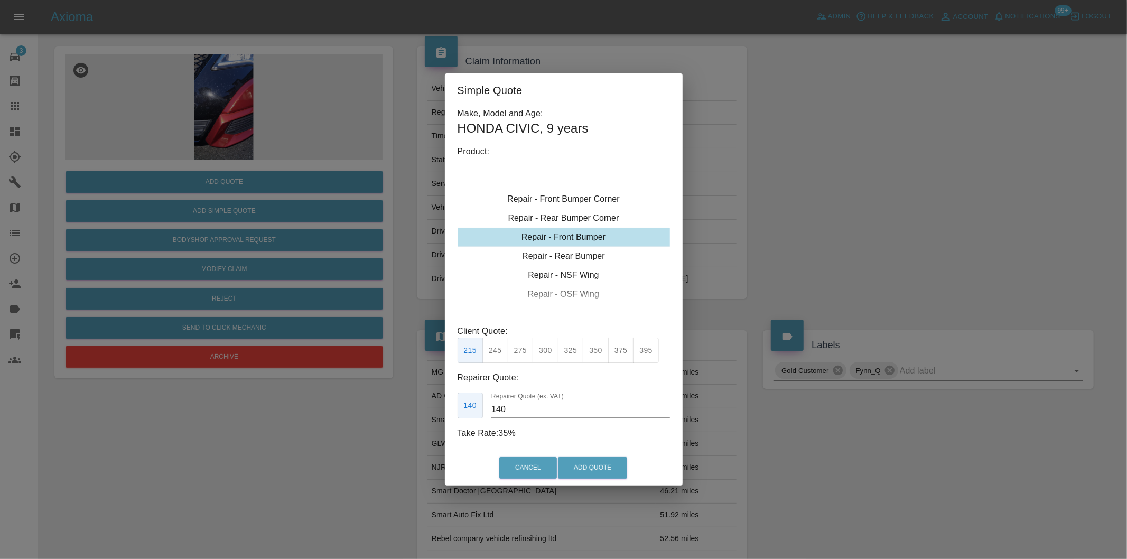
type input "120"
click at [588, 466] on button "Add Quote" at bounding box center [592, 468] width 69 height 22
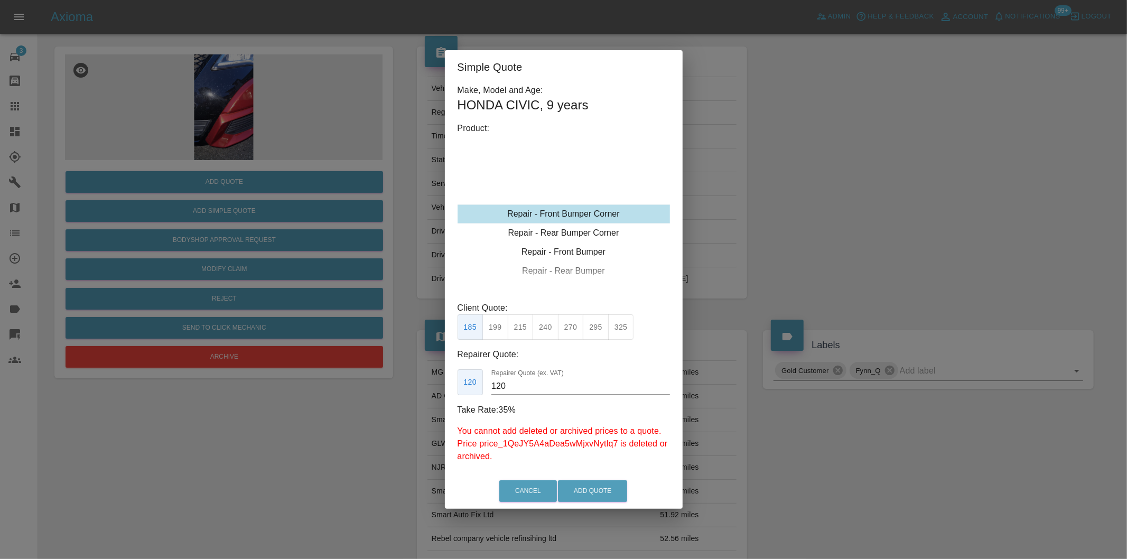
click at [400, 178] on div "Simple Quote Make, Model and Age: HONDA CIVIC , 9 years Product: Repair - Front…" at bounding box center [563, 279] width 1127 height 559
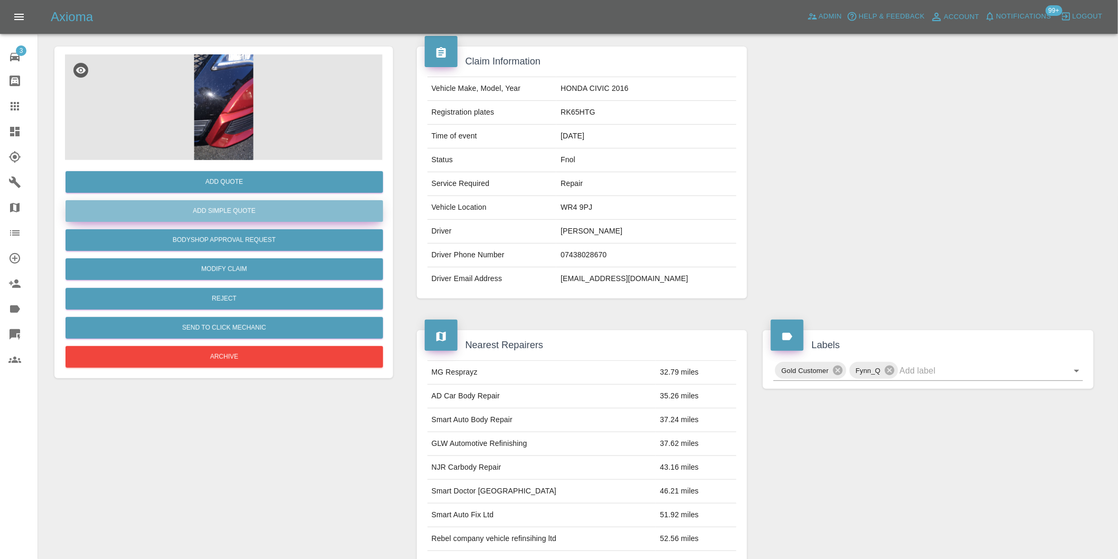
click at [218, 209] on button "Add Simple Quote" at bounding box center [224, 211] width 317 height 22
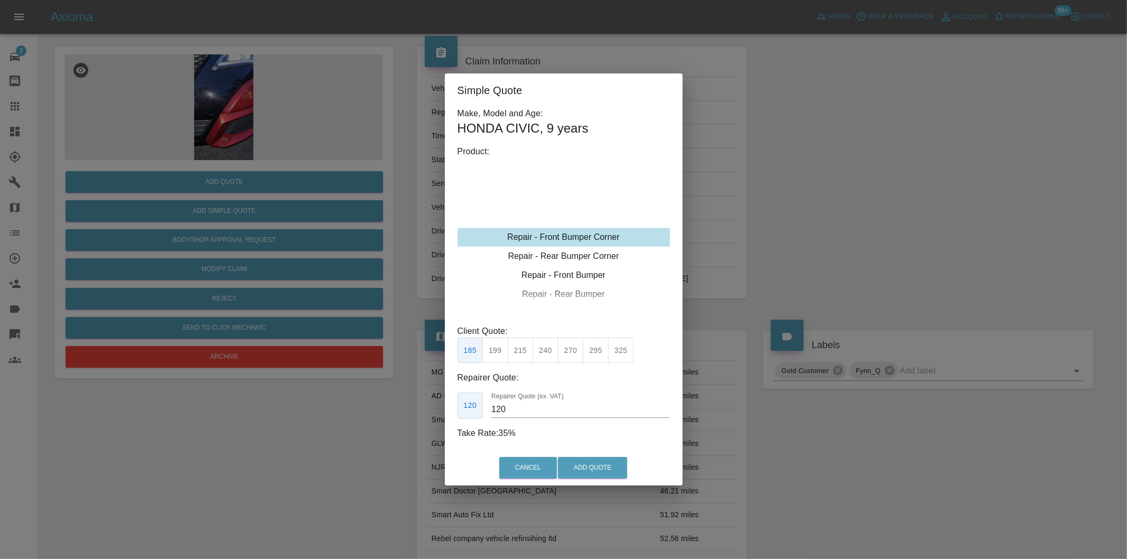
type input "140"
drag, startPoint x: 811, startPoint y: 197, endPoint x: 716, endPoint y: 198, distance: 94.6
click at [811, 198] on div "Simple Quote Make, Model and Age: HONDA CIVIC , 9 years Product: Repair - Front…" at bounding box center [563, 279] width 1127 height 559
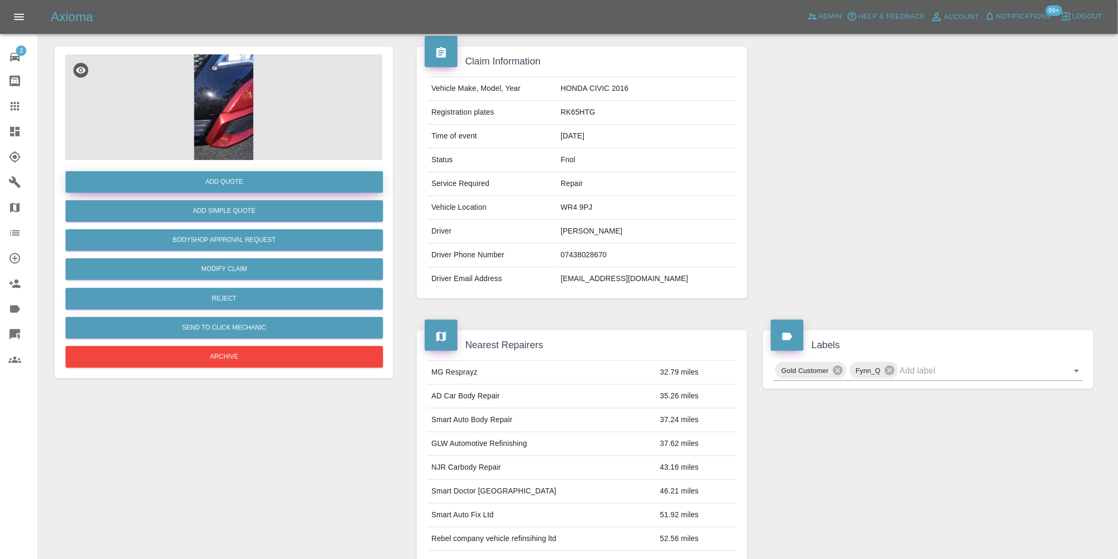
click at [207, 173] on button "Add Quote" at bounding box center [224, 182] width 317 height 22
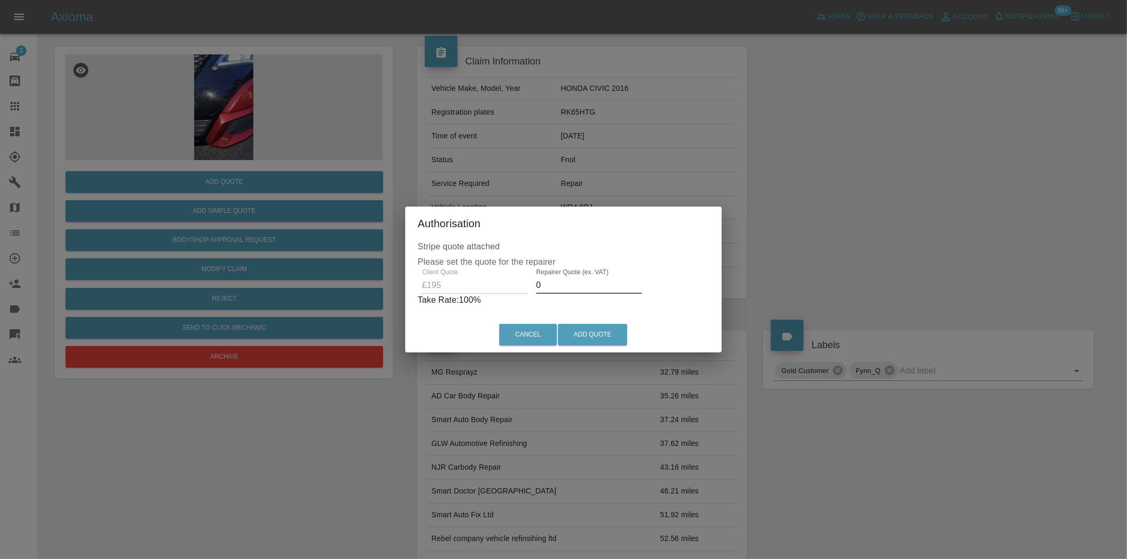
click at [560, 282] on input "0" at bounding box center [589, 285] width 106 height 17
type input "0125"
click at [590, 329] on button "Add Quote" at bounding box center [592, 335] width 69 height 22
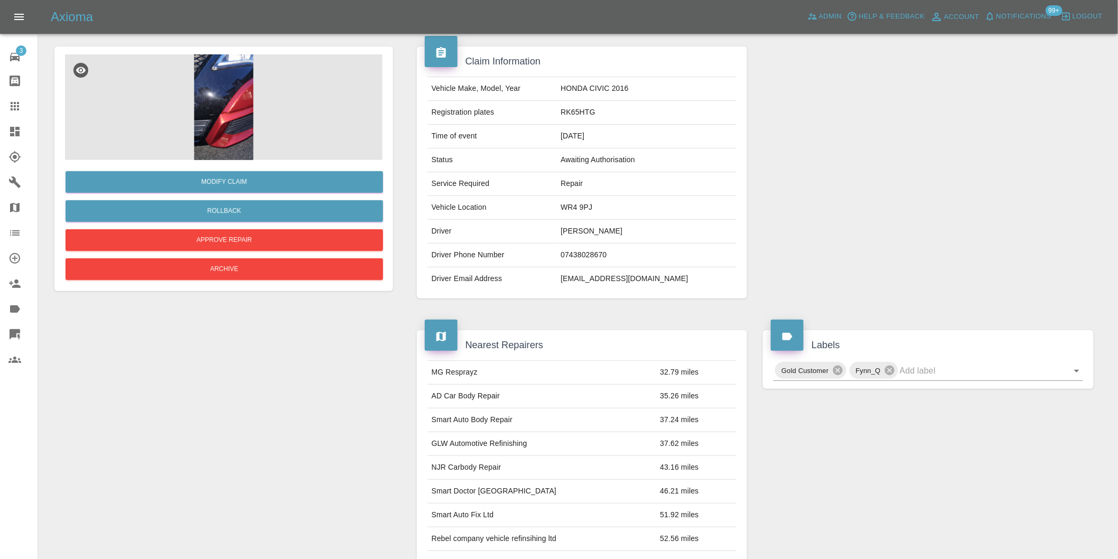
scroll to position [0, 0]
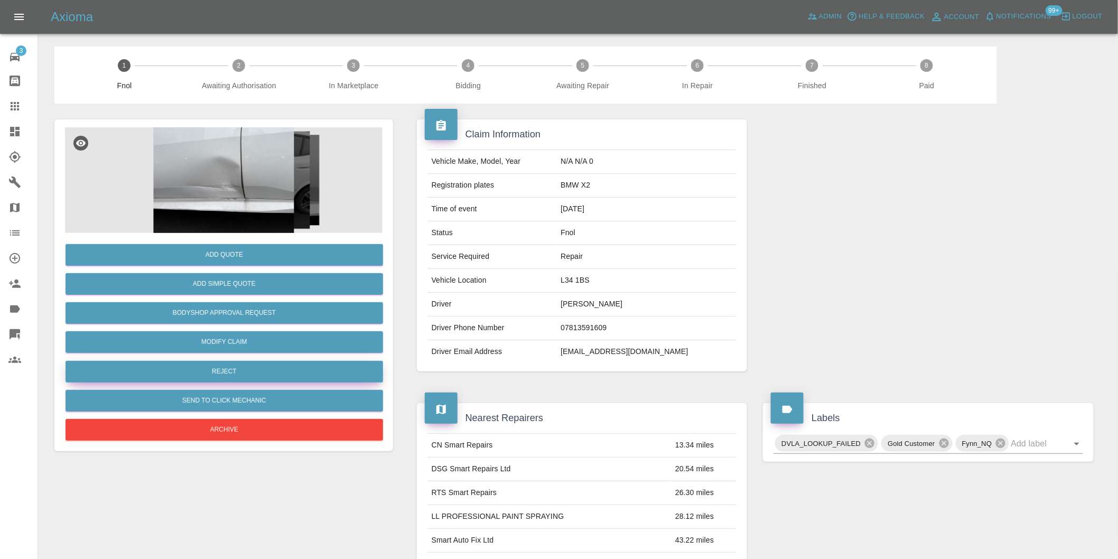
click at [254, 371] on button "Reject" at bounding box center [224, 372] width 317 height 22
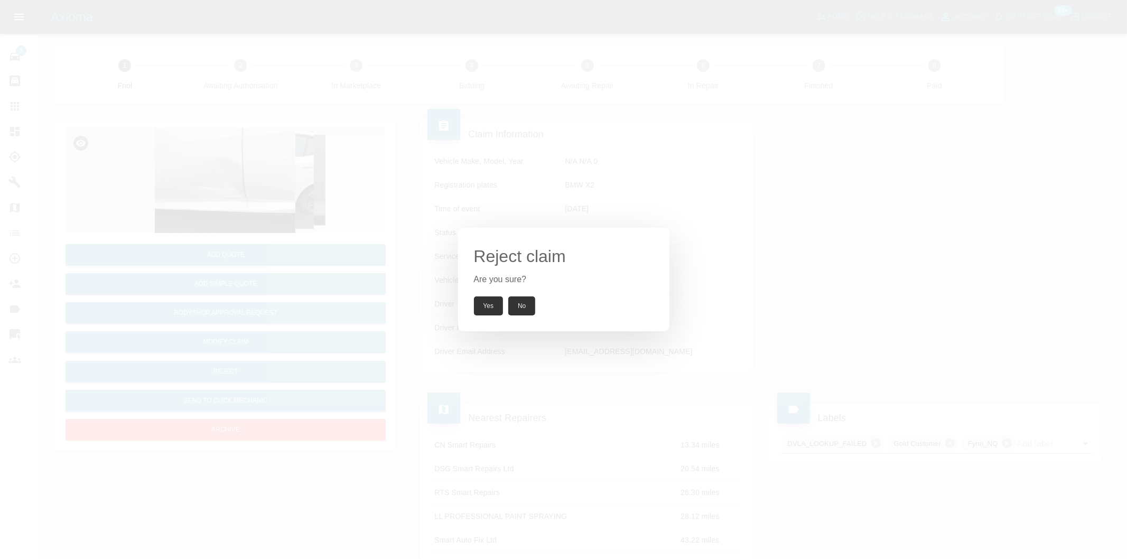
click at [489, 306] on button "Yes" at bounding box center [489, 305] width 30 height 19
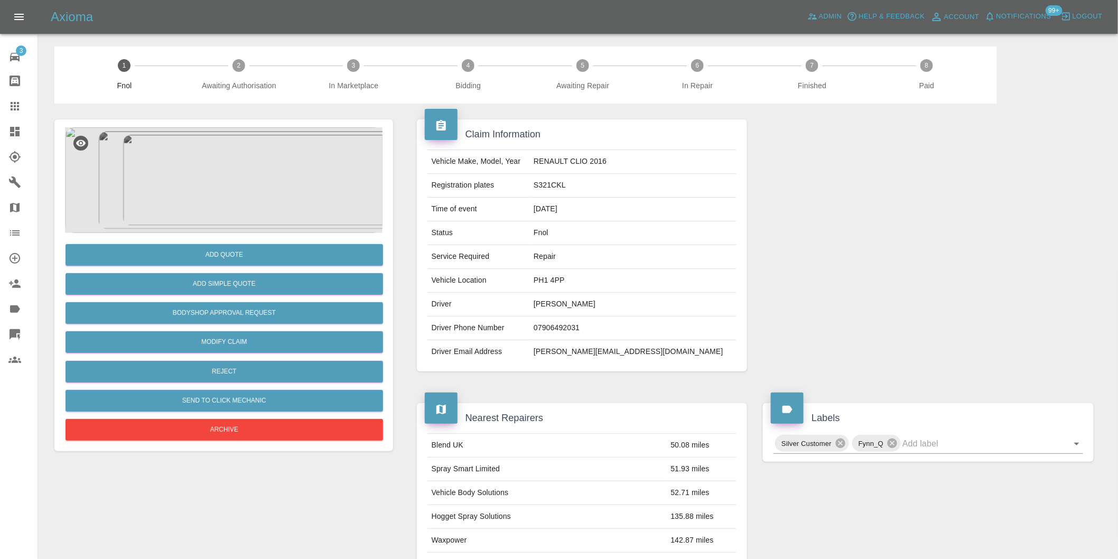
click at [223, 170] on img at bounding box center [223, 180] width 317 height 106
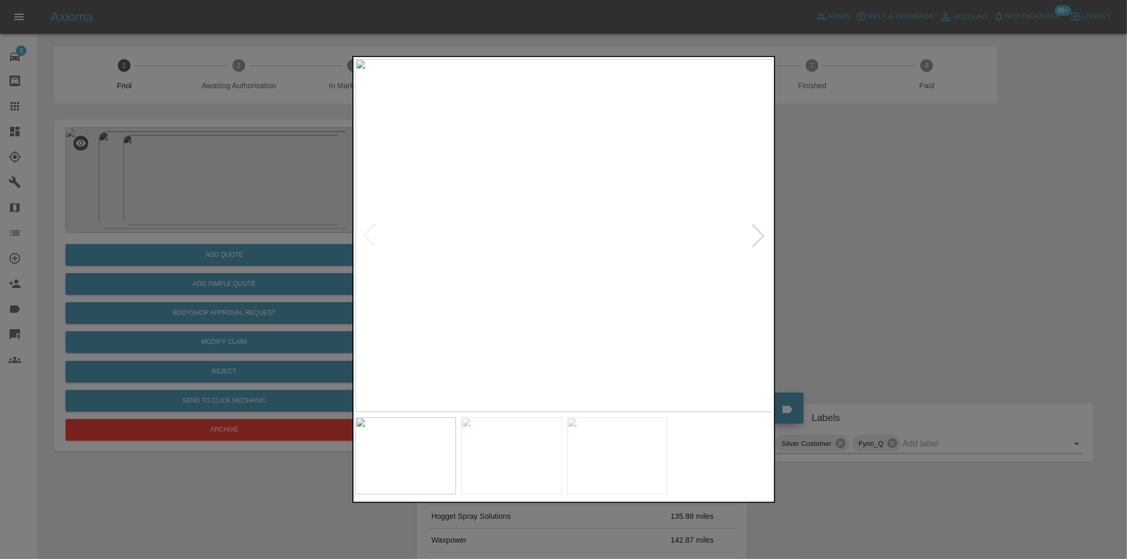
click at [759, 232] on div at bounding box center [757, 235] width 23 height 23
click at [759, 232] on img at bounding box center [564, 235] width 417 height 353
drag, startPoint x: 918, startPoint y: 253, endPoint x: 519, endPoint y: 313, distance: 402.8
click at [916, 253] on div at bounding box center [563, 279] width 1127 height 559
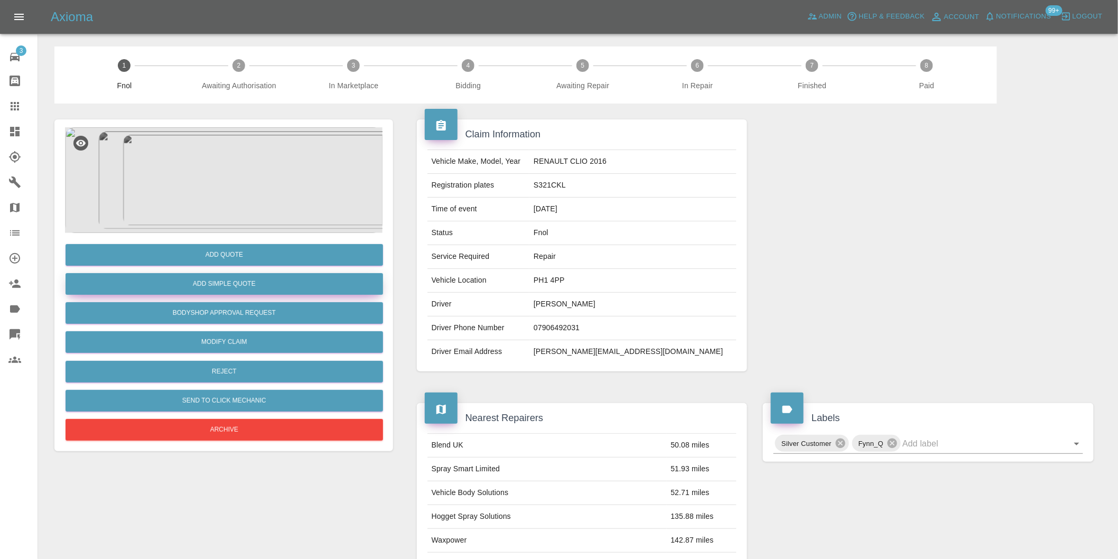
click at [229, 284] on button "Add Simple Quote" at bounding box center [224, 284] width 317 height 22
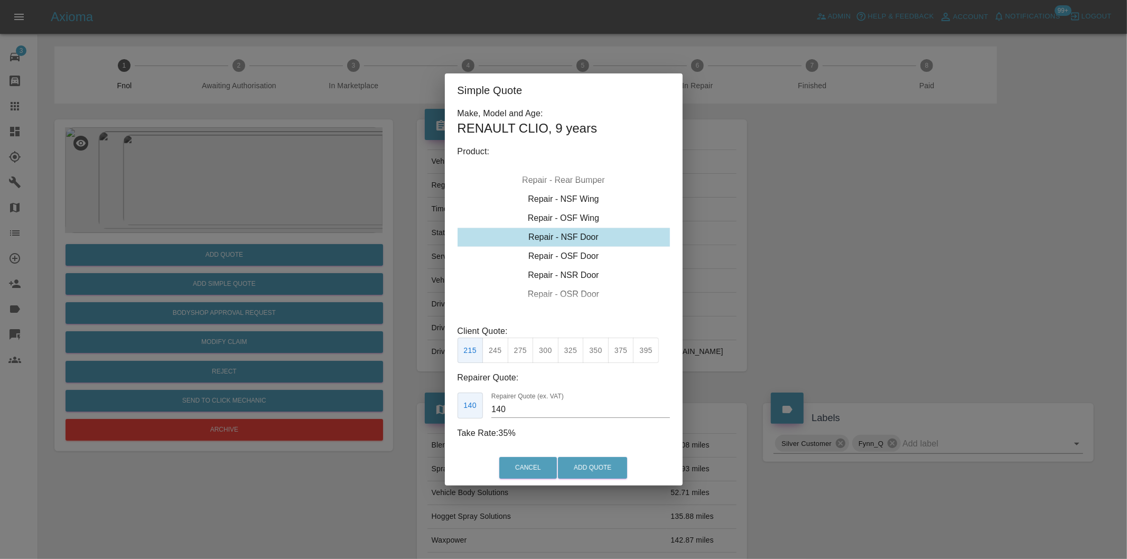
click at [568, 351] on button "325" at bounding box center [571, 351] width 26 height 26
type input "210"
click at [588, 473] on button "Add Quote" at bounding box center [592, 468] width 69 height 22
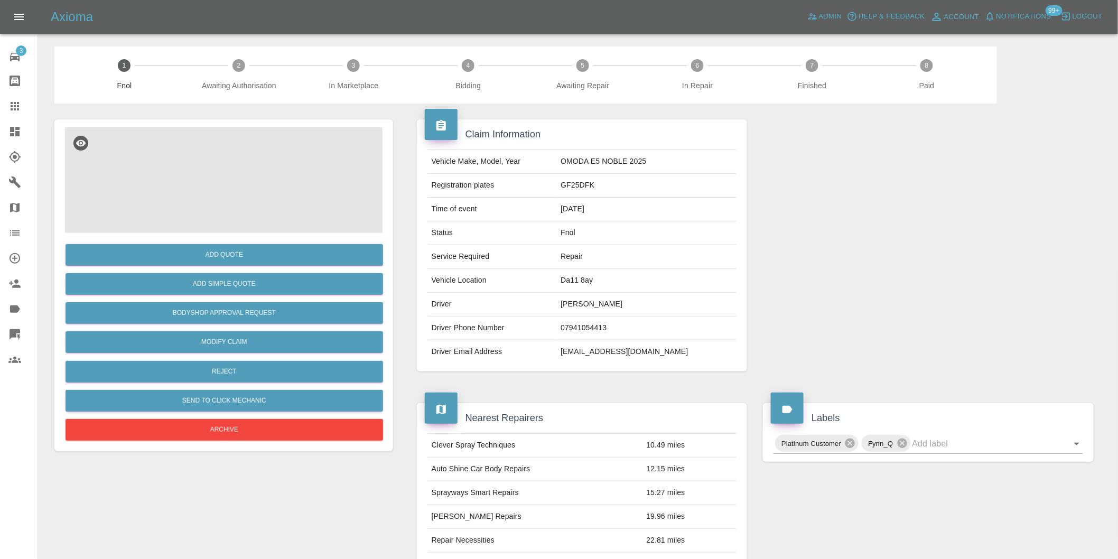
click at [223, 170] on img at bounding box center [223, 180] width 317 height 106
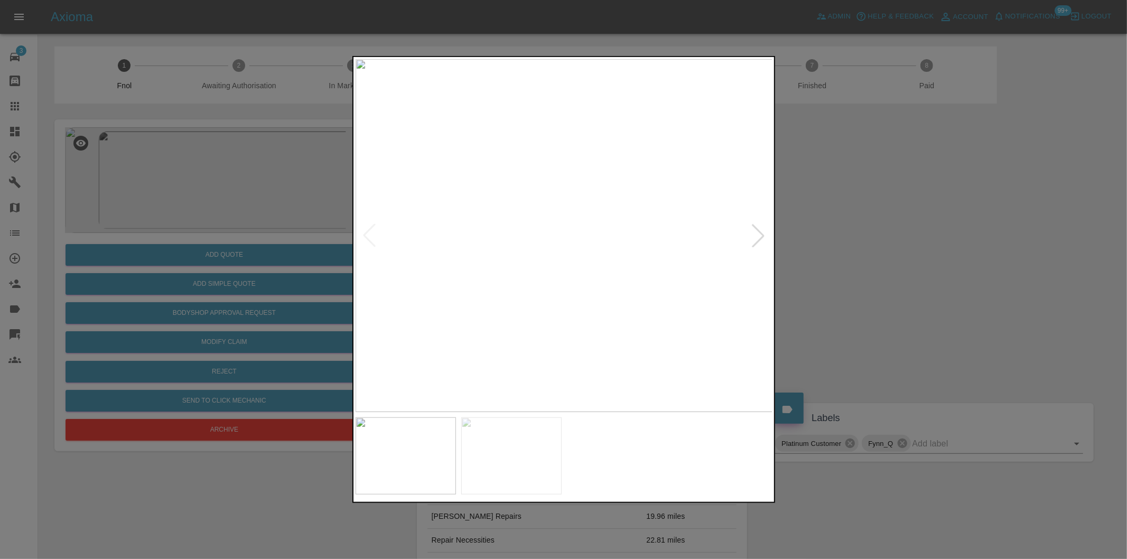
click at [760, 236] on div at bounding box center [757, 235] width 23 height 23
click at [622, 271] on img at bounding box center [564, 235] width 417 height 353
click at [622, 271] on img at bounding box center [386, 129] width 1252 height 1058
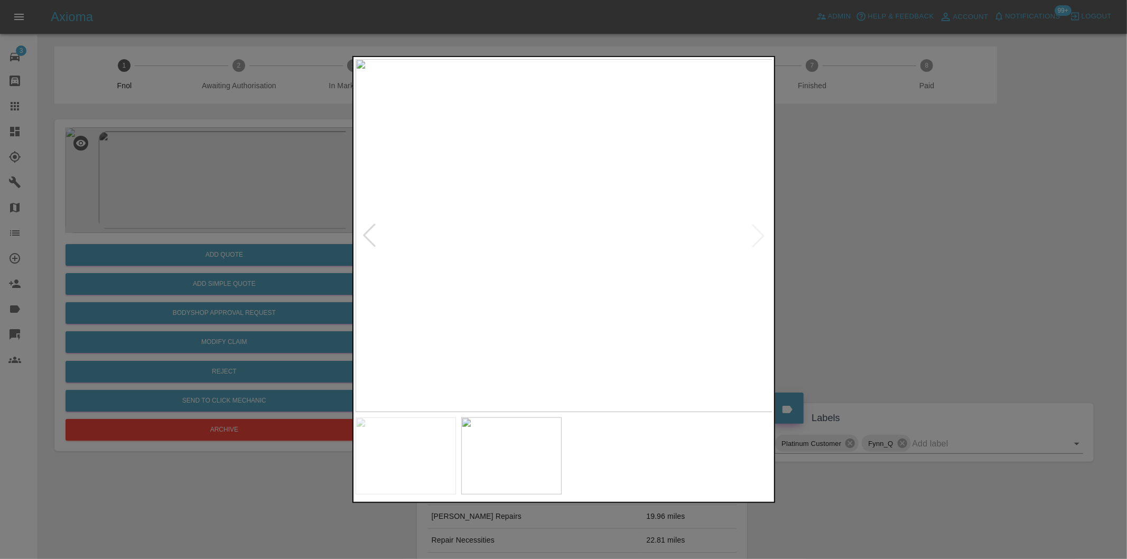
click at [931, 246] on div at bounding box center [563, 279] width 1127 height 559
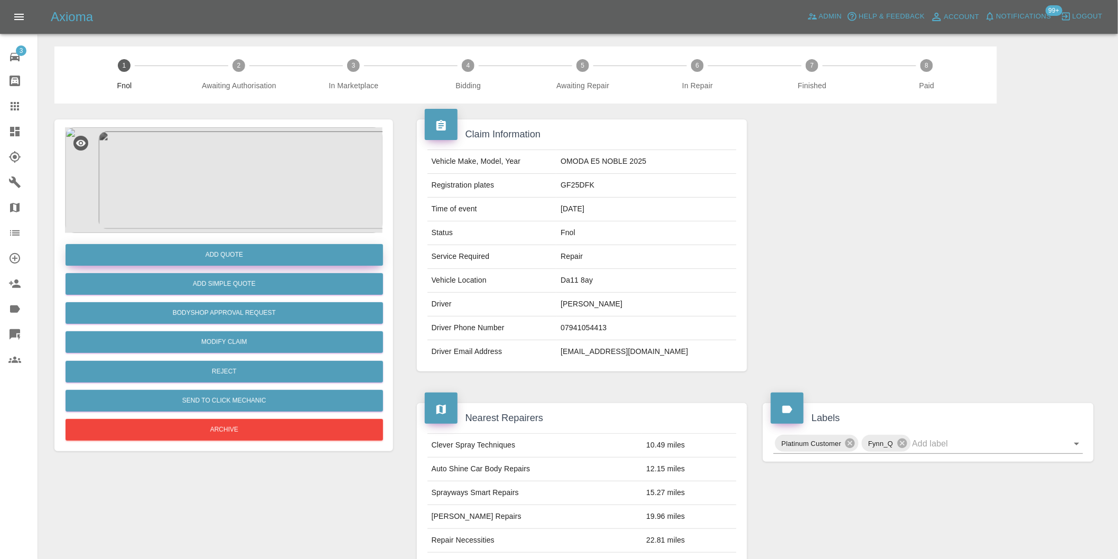
click at [240, 256] on button "Add Quote" at bounding box center [224, 255] width 317 height 22
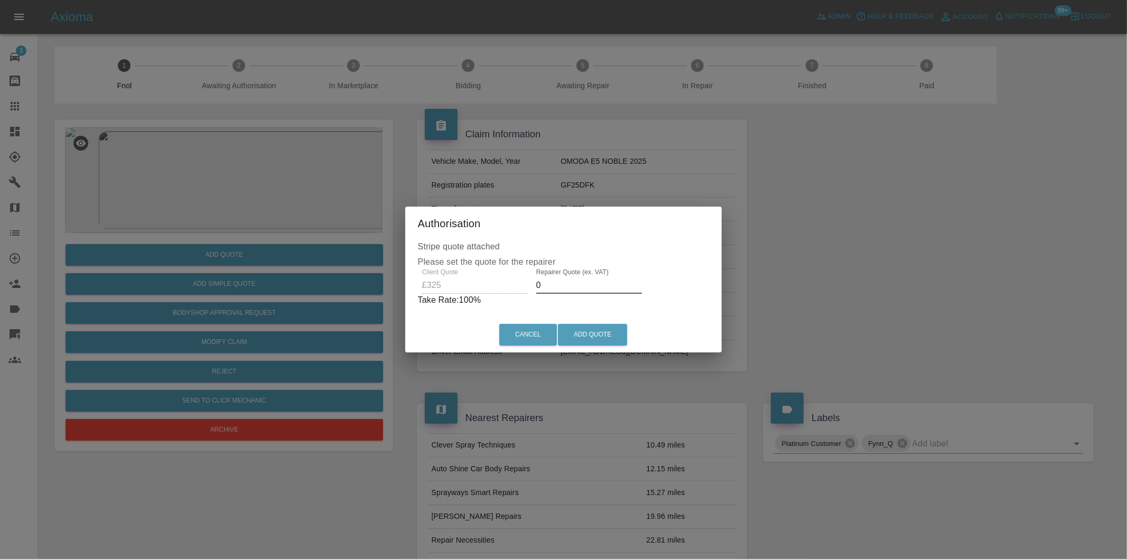
click at [563, 283] on input "0" at bounding box center [589, 285] width 106 height 17
type input "0210"
click at [605, 335] on button "Add Quote" at bounding box center [592, 335] width 69 height 22
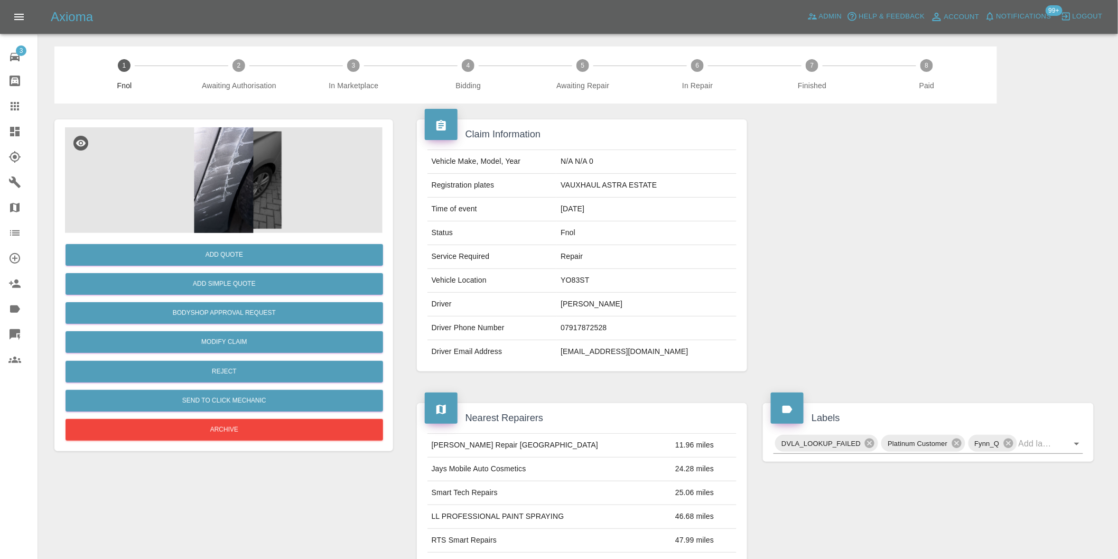
click at [240, 175] on img at bounding box center [223, 180] width 317 height 106
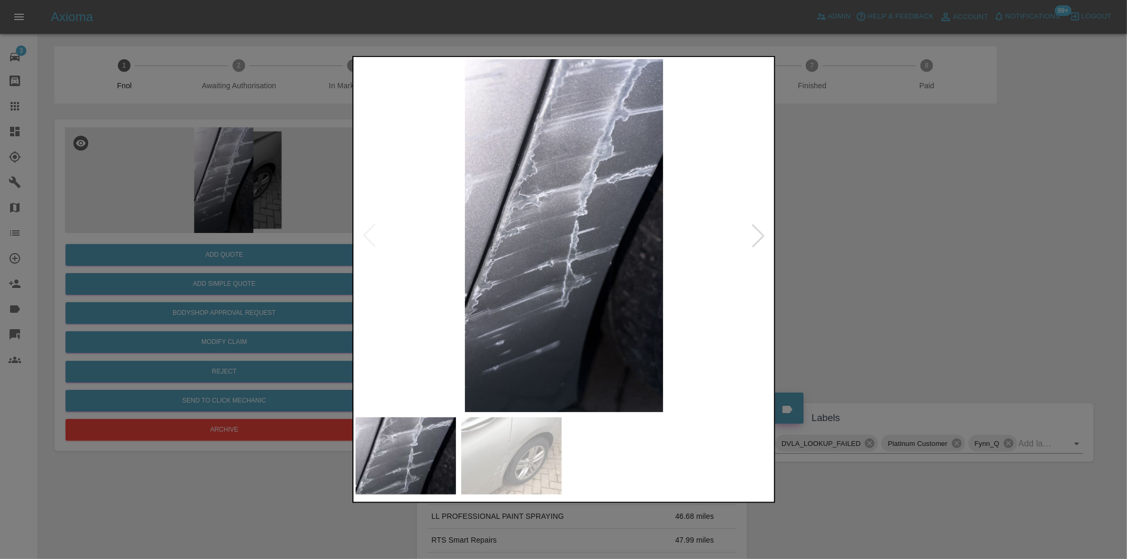
click at [758, 232] on div at bounding box center [757, 235] width 23 height 23
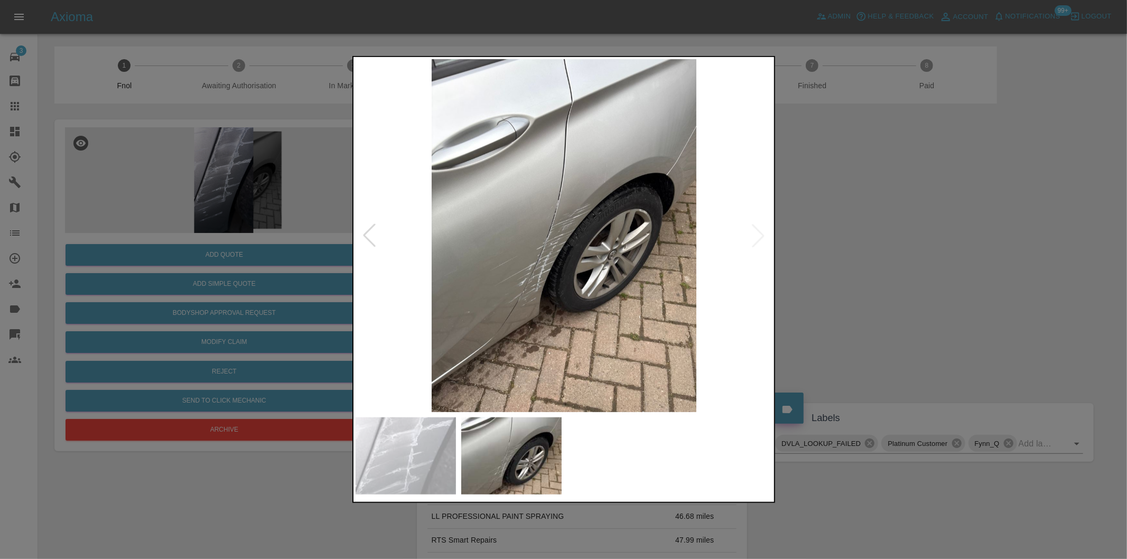
click at [758, 232] on img at bounding box center [564, 235] width 417 height 353
drag, startPoint x: 906, startPoint y: 262, endPoint x: 891, endPoint y: 262, distance: 14.8
click at [904, 262] on div at bounding box center [563, 279] width 1127 height 559
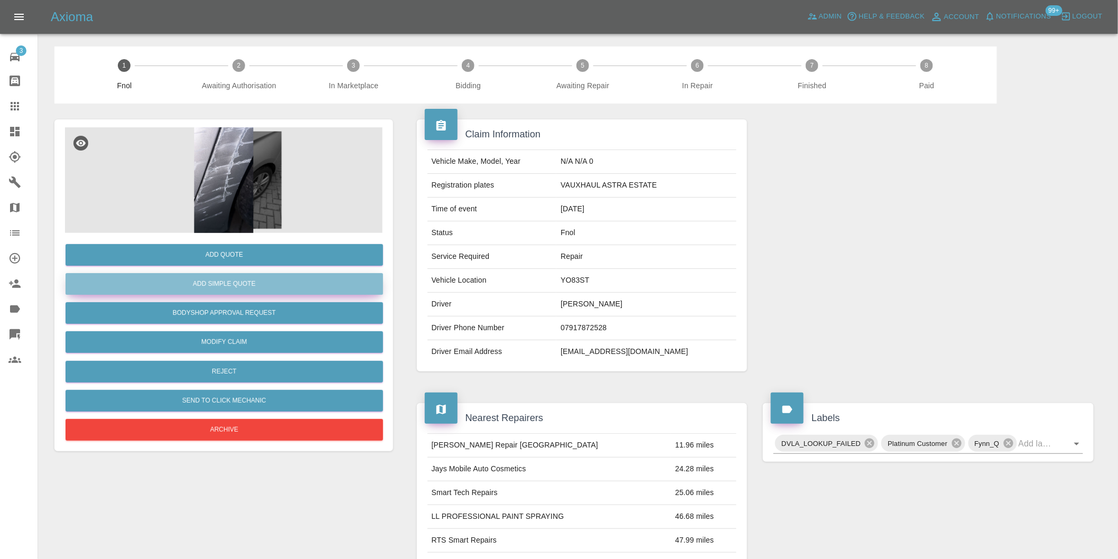
click at [250, 294] on button "Add Simple Quote" at bounding box center [224, 284] width 317 height 22
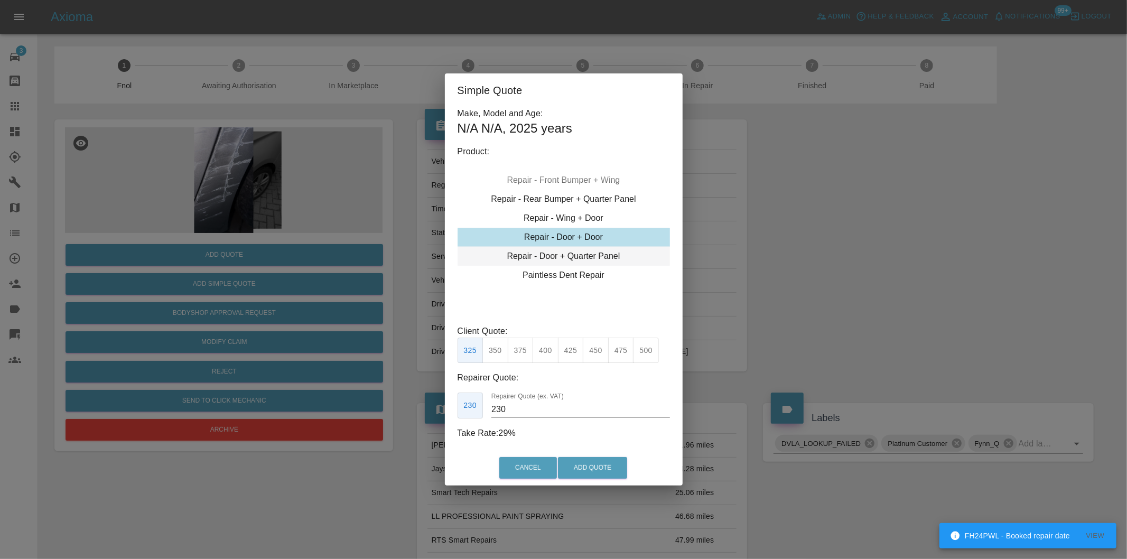
click at [589, 257] on div "Repair - Door + Quarter Panel" at bounding box center [563, 256] width 212 height 19
drag, startPoint x: 546, startPoint y: 351, endPoint x: 569, endPoint y: 394, distance: 48.4
click at [546, 351] on button "400" at bounding box center [545, 351] width 26 height 26
type input "250"
click at [593, 466] on button "Add Quote" at bounding box center [592, 468] width 69 height 22
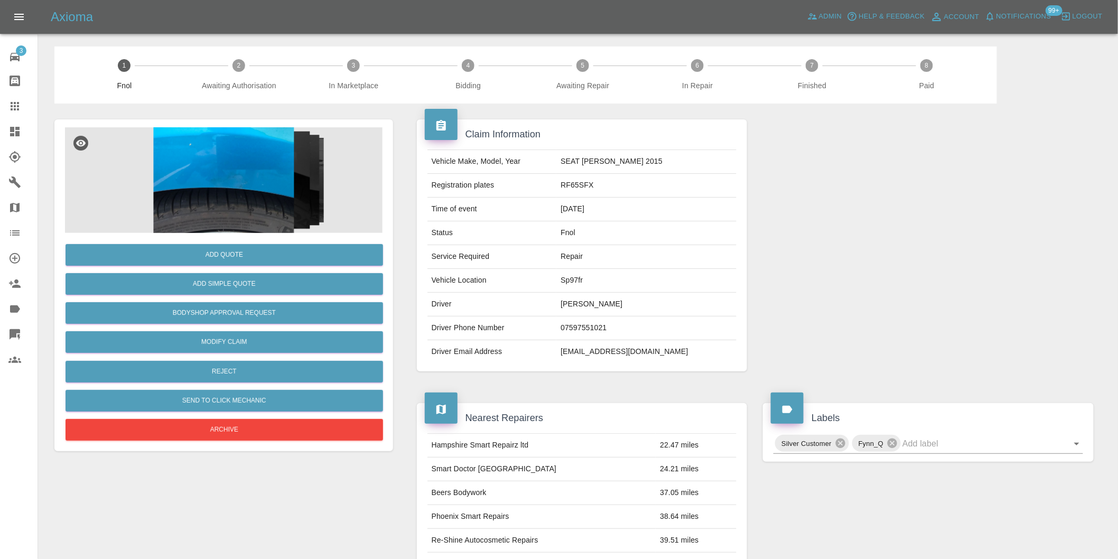
click at [196, 183] on img at bounding box center [223, 180] width 317 height 106
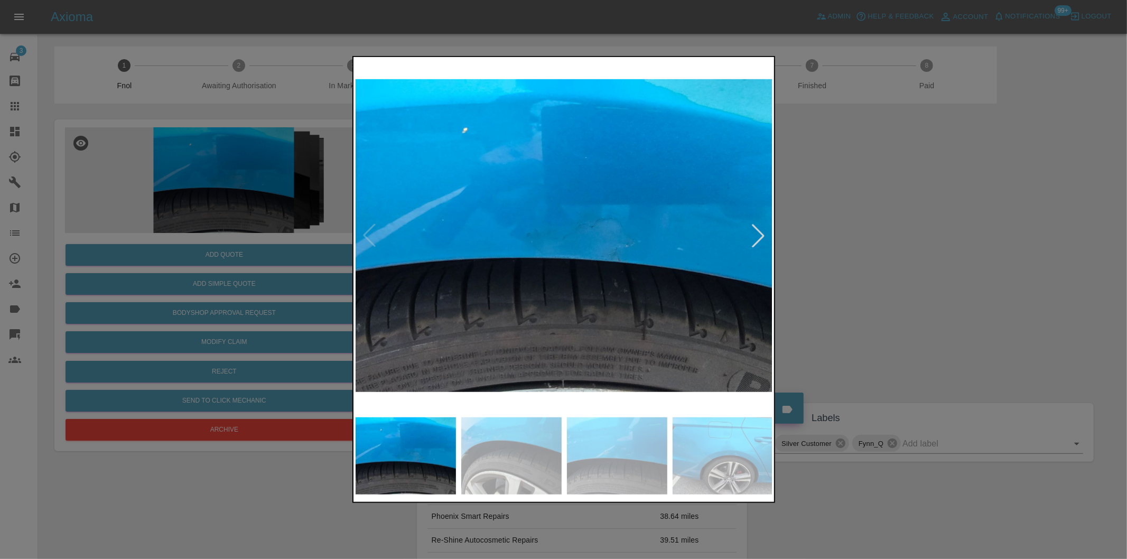
click at [762, 233] on div at bounding box center [757, 235] width 23 height 23
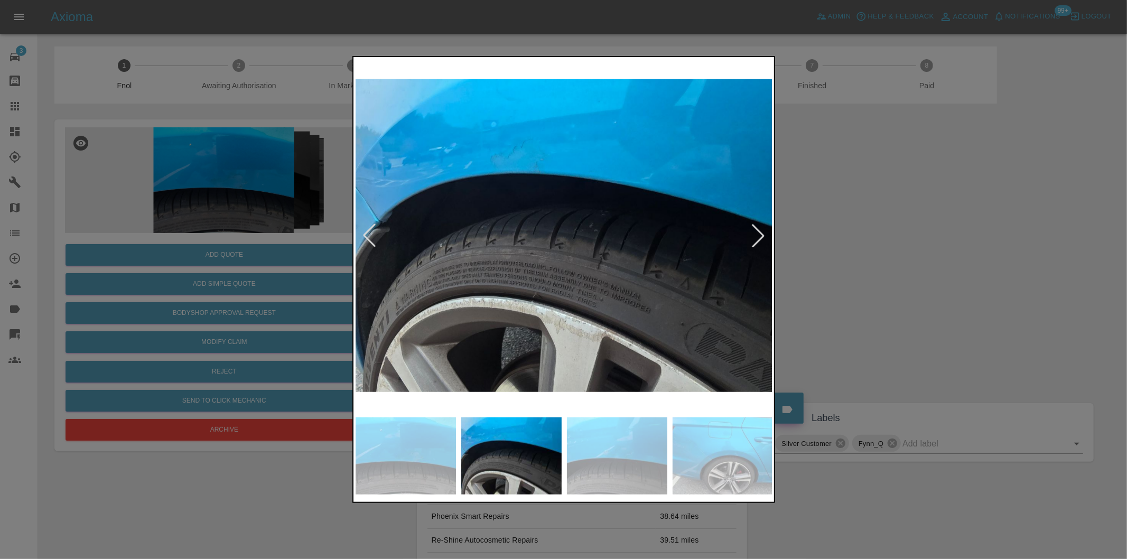
click at [762, 233] on div at bounding box center [757, 235] width 23 height 23
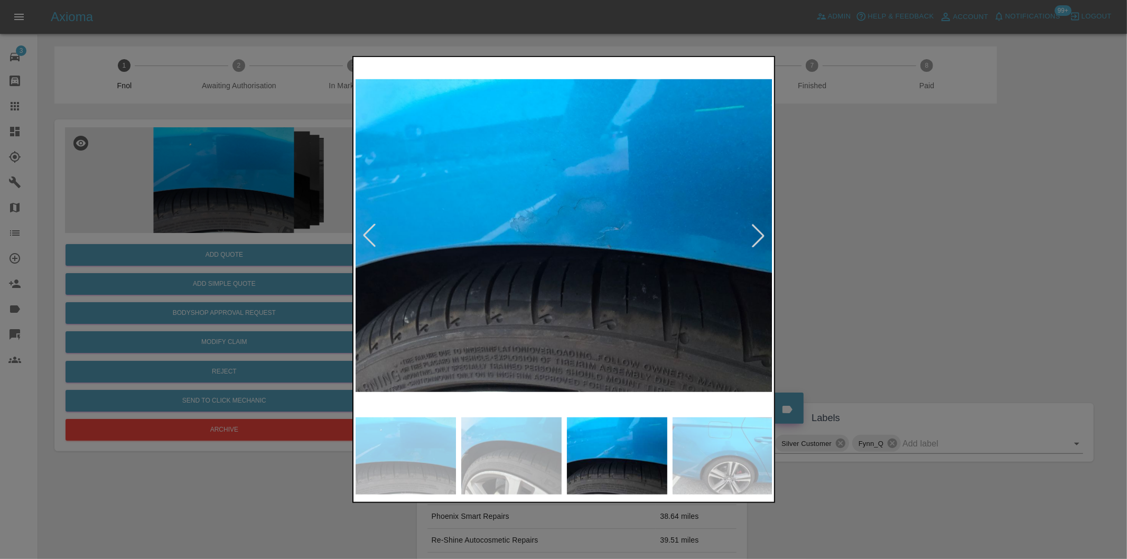
click at [762, 233] on div at bounding box center [757, 235] width 23 height 23
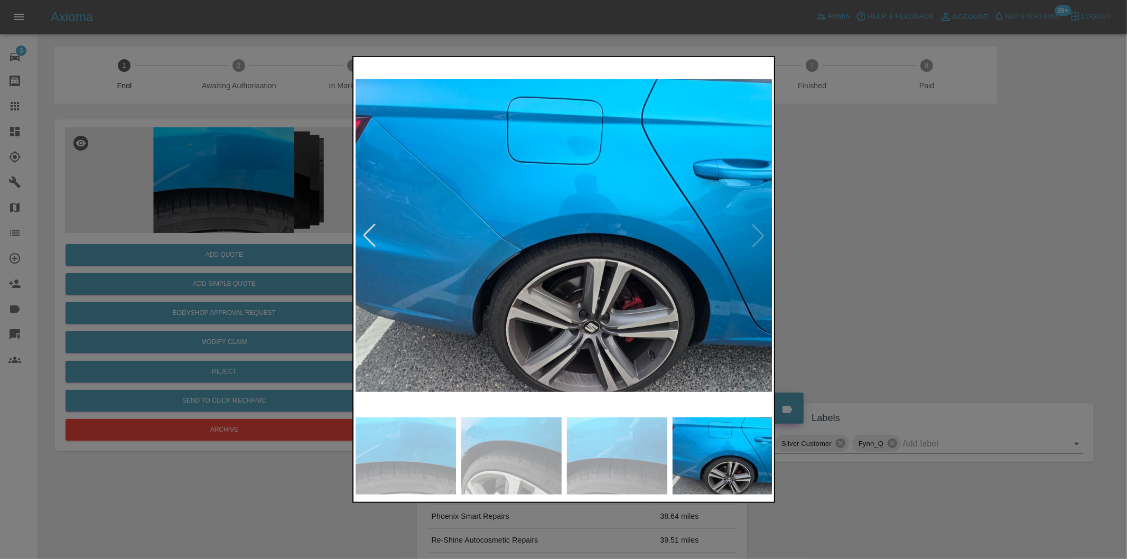
click at [762, 231] on img at bounding box center [564, 235] width 417 height 353
click at [763, 230] on img at bounding box center [564, 235] width 417 height 353
click at [757, 232] on img at bounding box center [564, 235] width 417 height 353
click at [368, 234] on div at bounding box center [369, 235] width 23 height 23
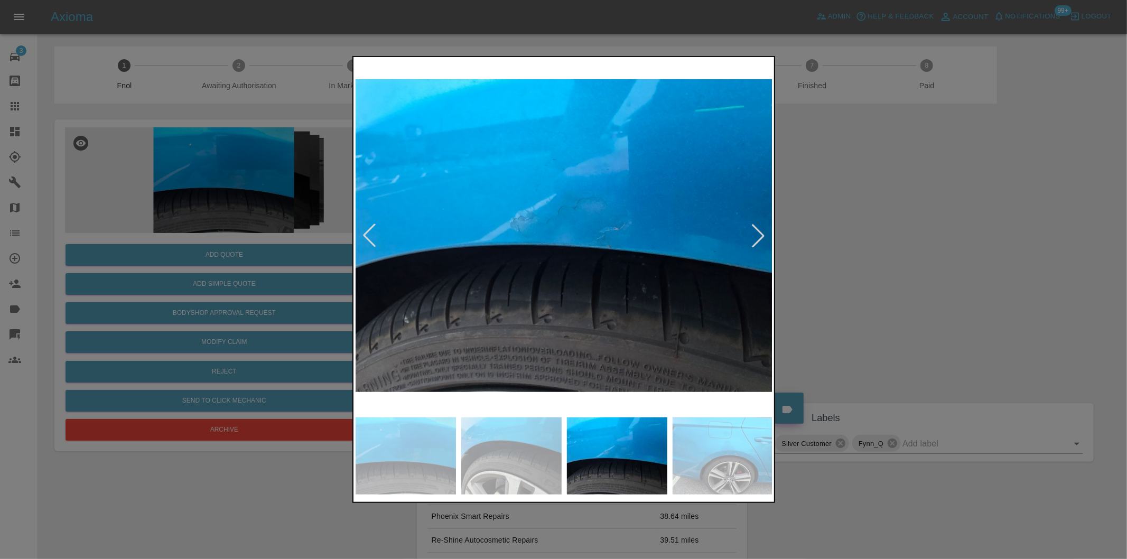
click at [368, 234] on div at bounding box center [369, 235] width 23 height 23
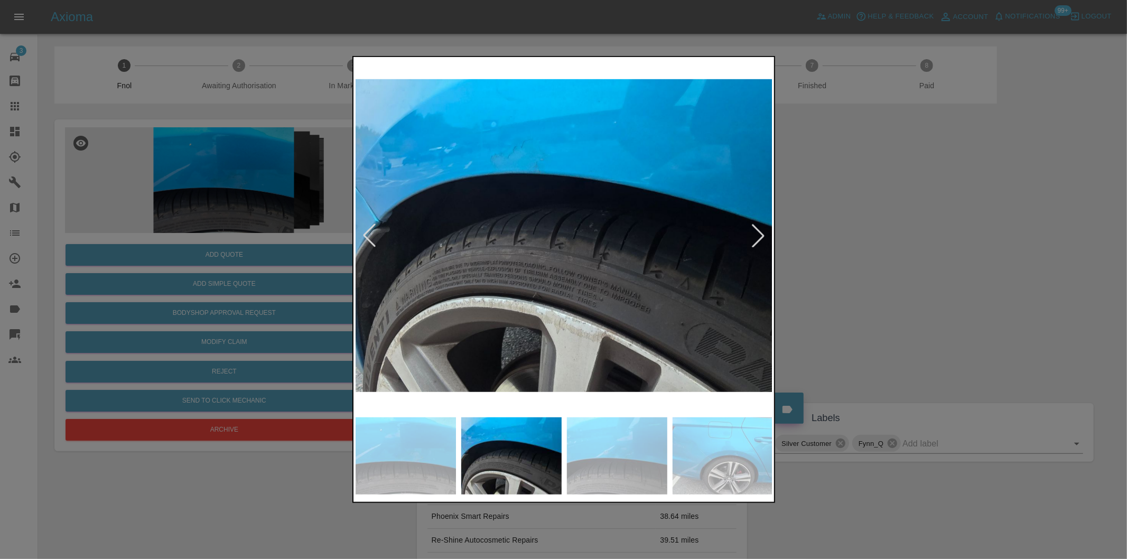
click at [368, 234] on div at bounding box center [369, 235] width 23 height 23
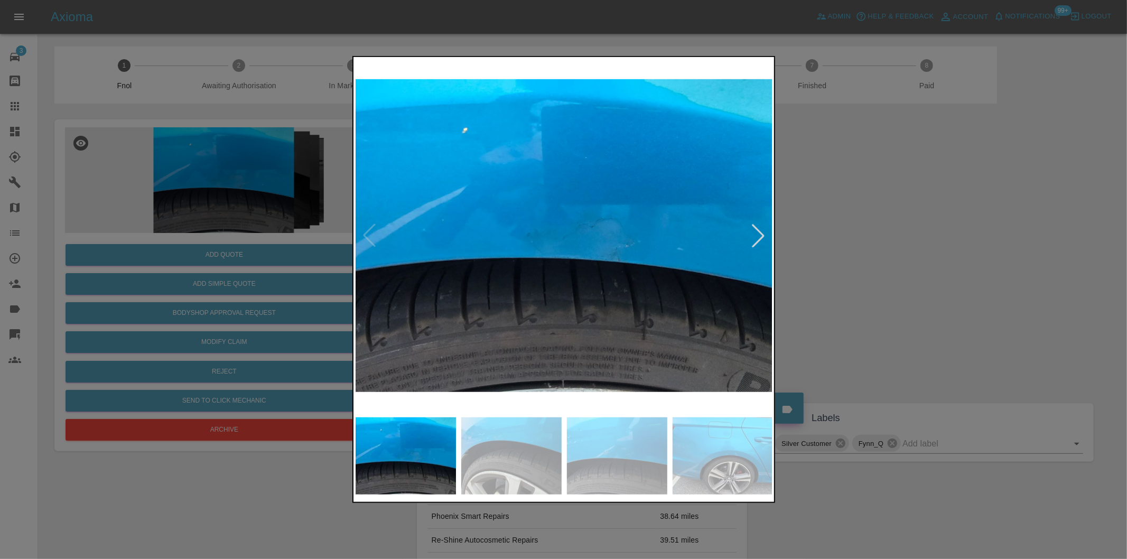
click at [760, 235] on div at bounding box center [757, 235] width 23 height 23
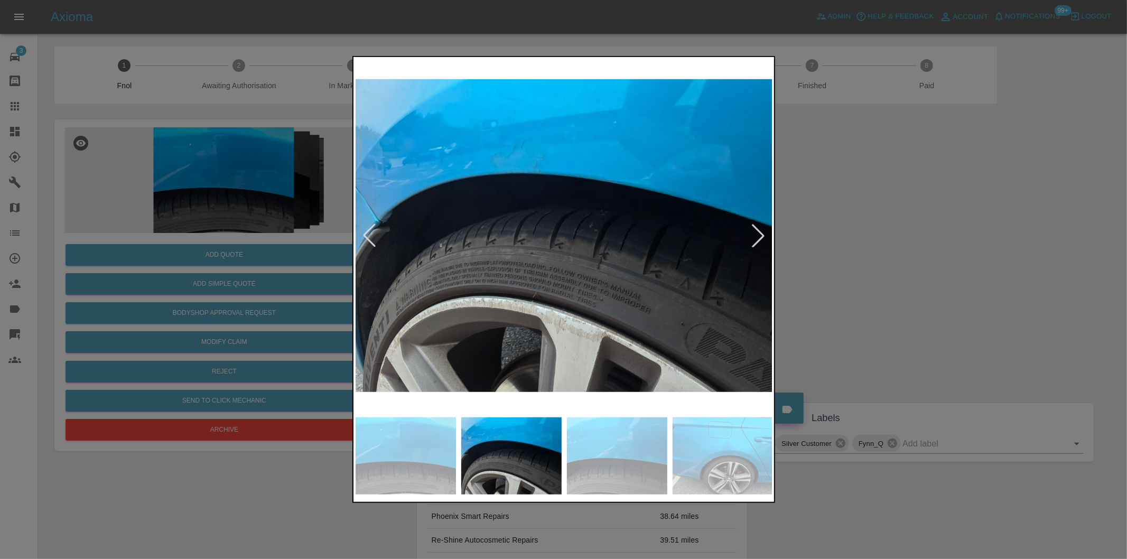
click at [862, 241] on div at bounding box center [563, 279] width 1127 height 559
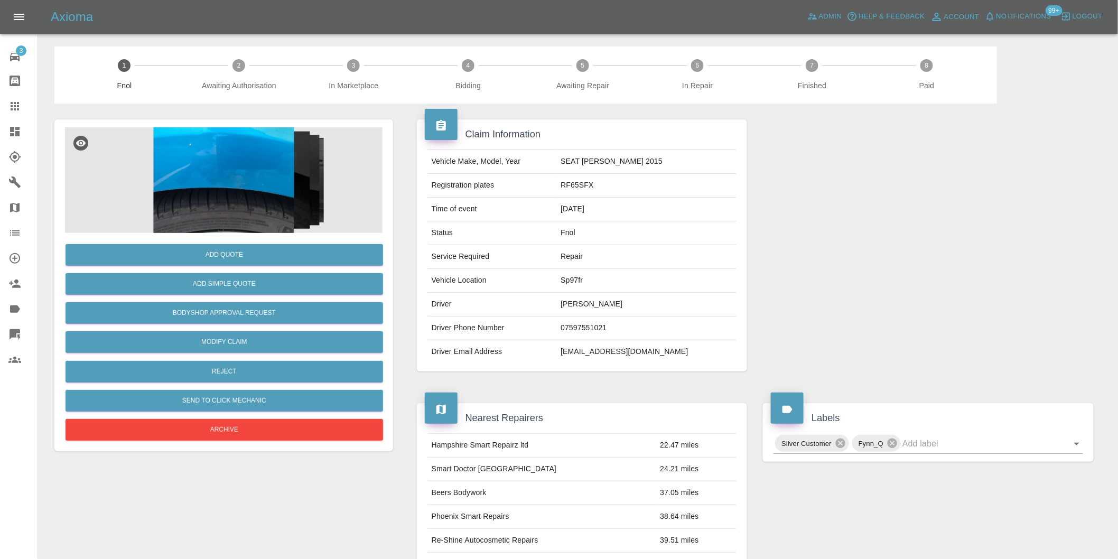
click at [244, 167] on img at bounding box center [223, 180] width 317 height 106
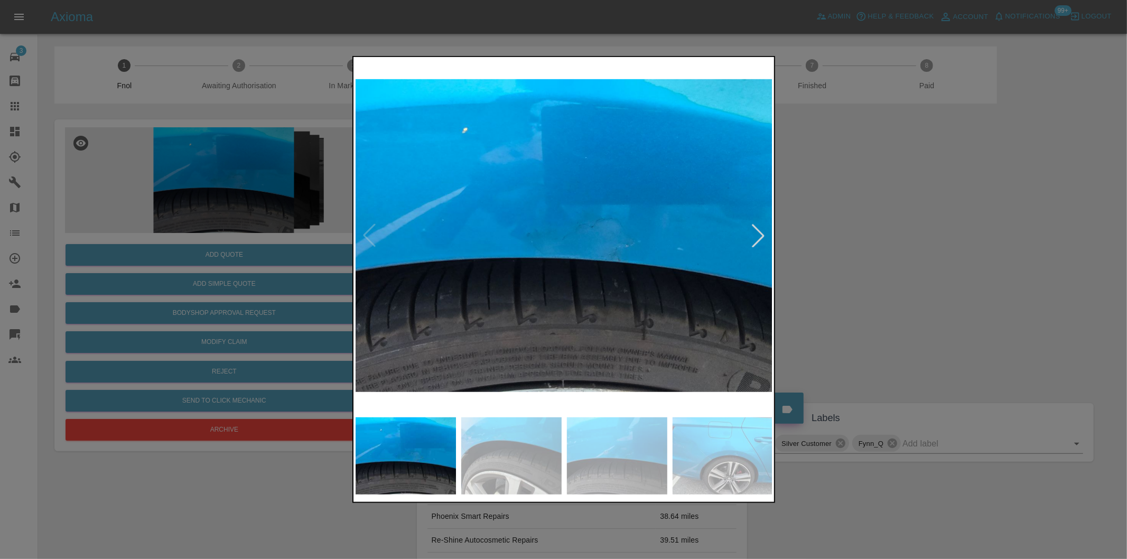
click at [751, 239] on div at bounding box center [757, 235] width 23 height 23
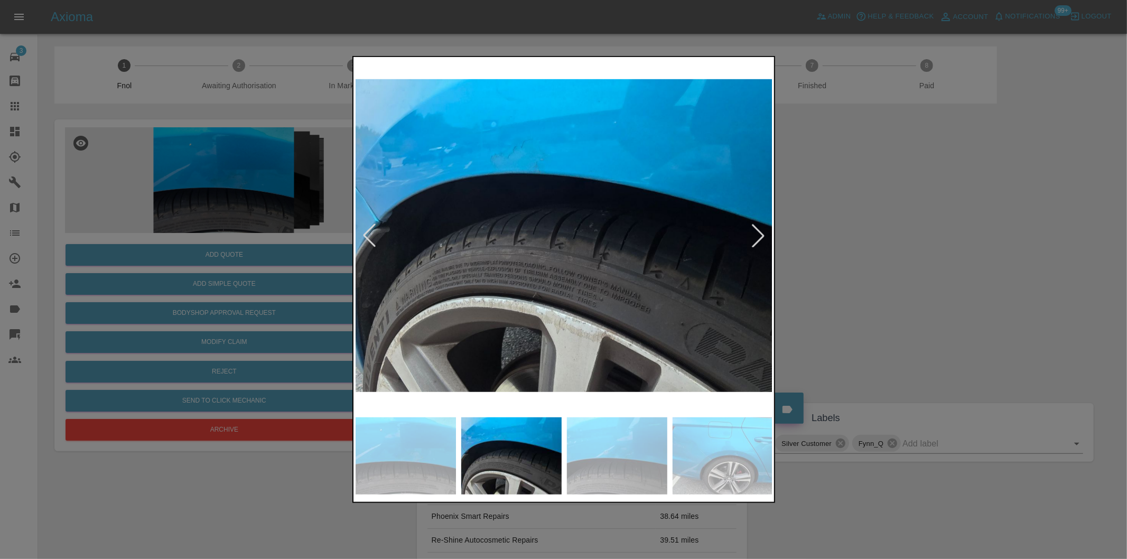
click at [751, 239] on div at bounding box center [757, 235] width 23 height 23
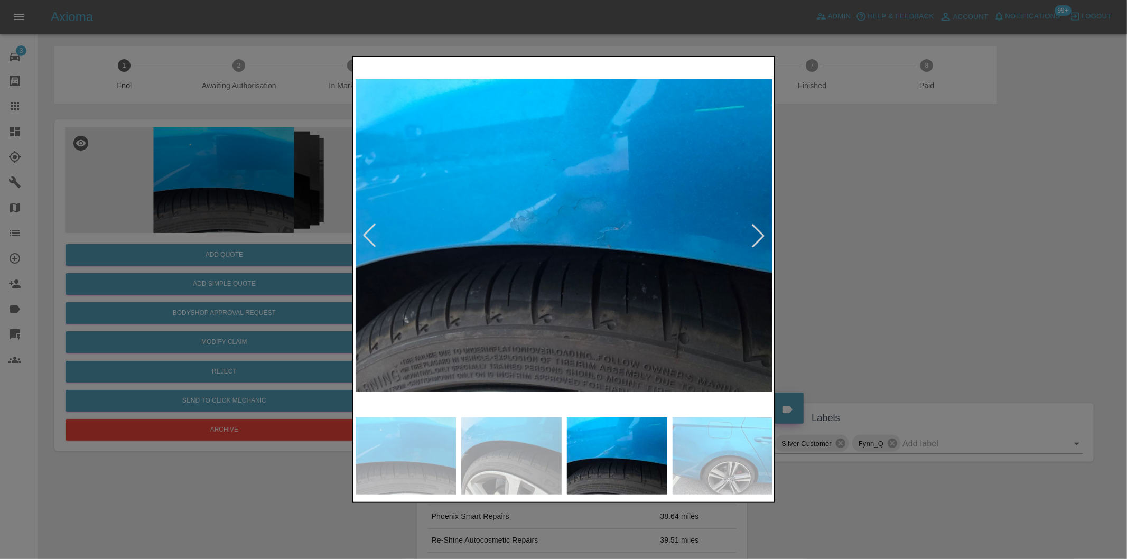
click at [751, 239] on div at bounding box center [757, 235] width 23 height 23
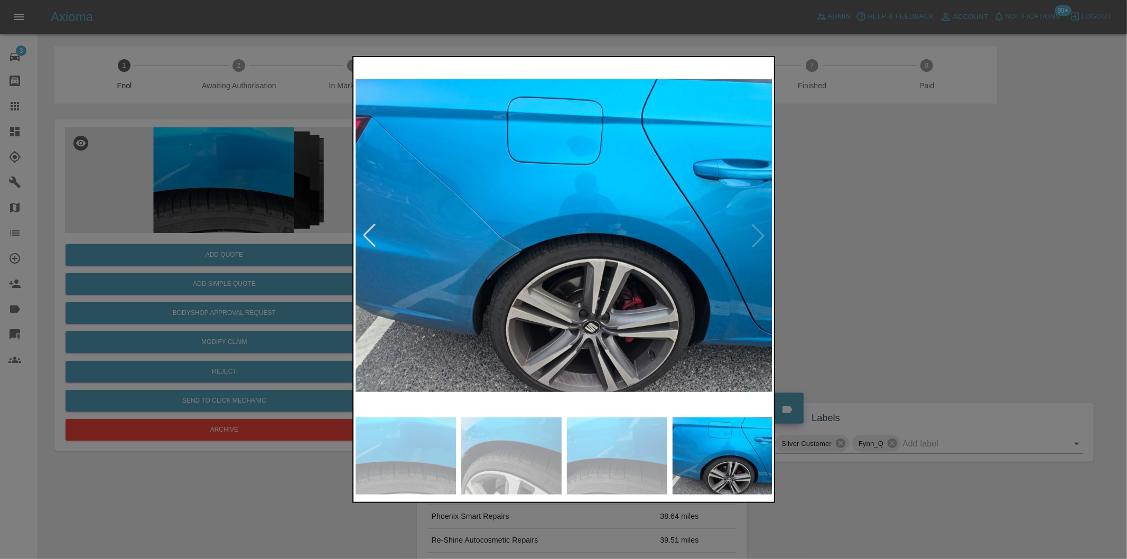
click at [879, 261] on div at bounding box center [563, 279] width 1127 height 559
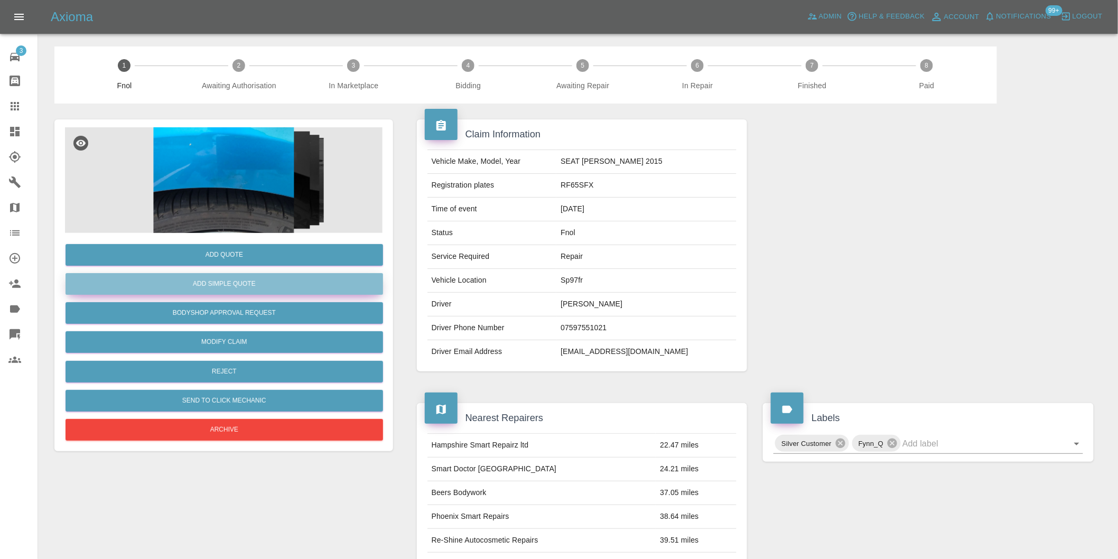
click at [273, 281] on button "Add Simple Quote" at bounding box center [224, 284] width 317 height 22
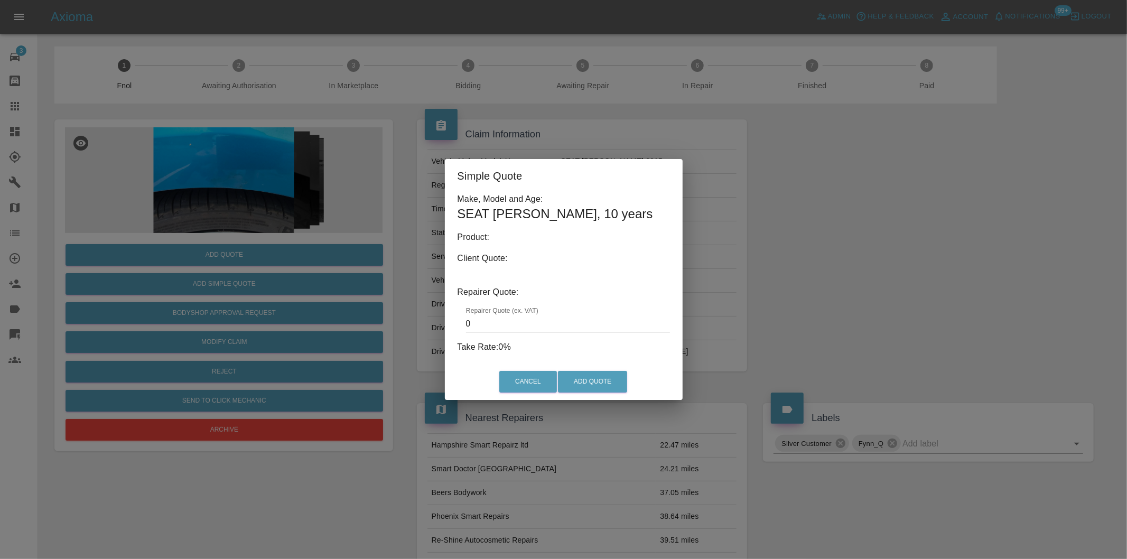
type input "140"
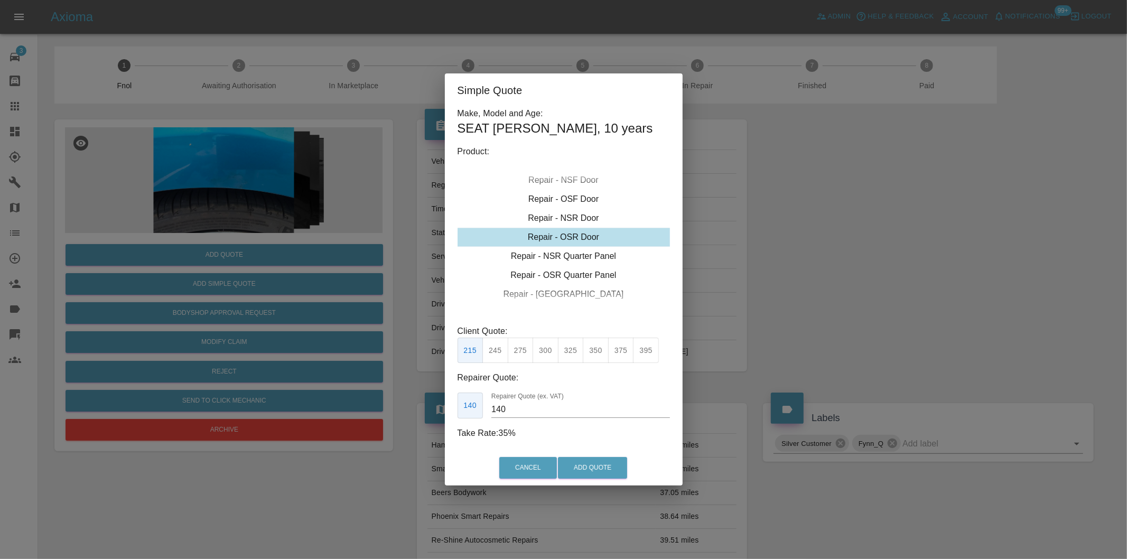
drag, startPoint x: 883, startPoint y: 229, endPoint x: 475, endPoint y: 275, distance: 410.3
click at [879, 229] on div "Simple Quote Make, Model and Age: SEAT LEON , 10 years Product: Repair - Front …" at bounding box center [563, 279] width 1127 height 559
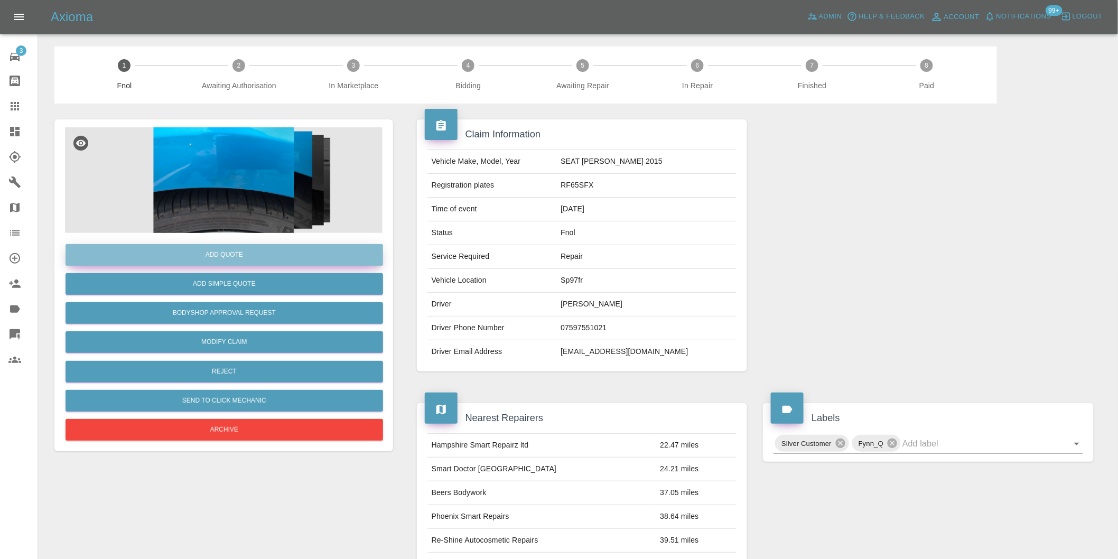
click at [254, 249] on button "Add Quote" at bounding box center [224, 255] width 317 height 22
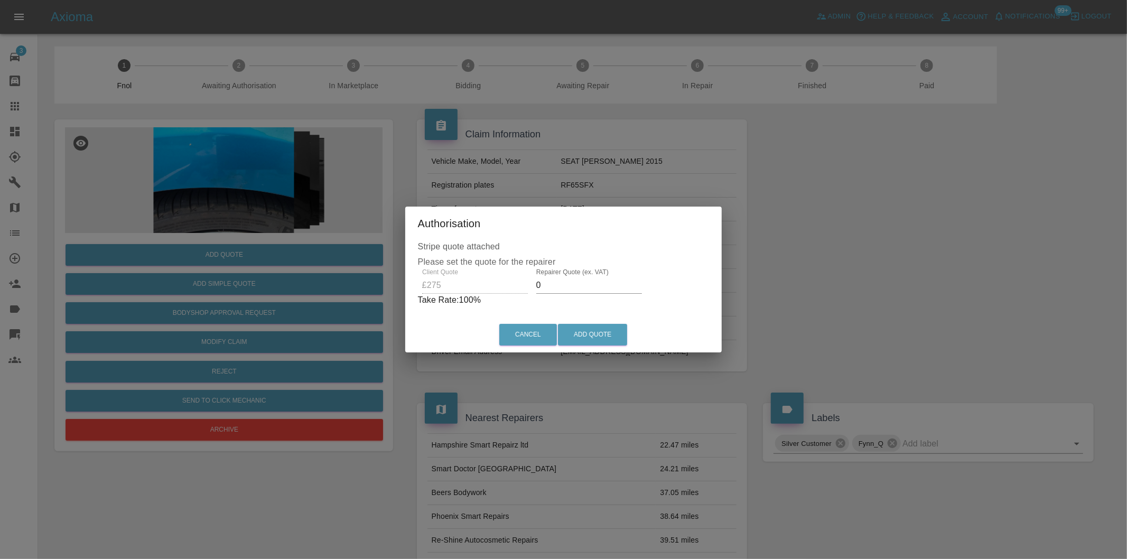
click at [574, 286] on input "0" at bounding box center [589, 285] width 106 height 17
type input "0170"
click at [603, 336] on button "Add Quote" at bounding box center [592, 335] width 69 height 22
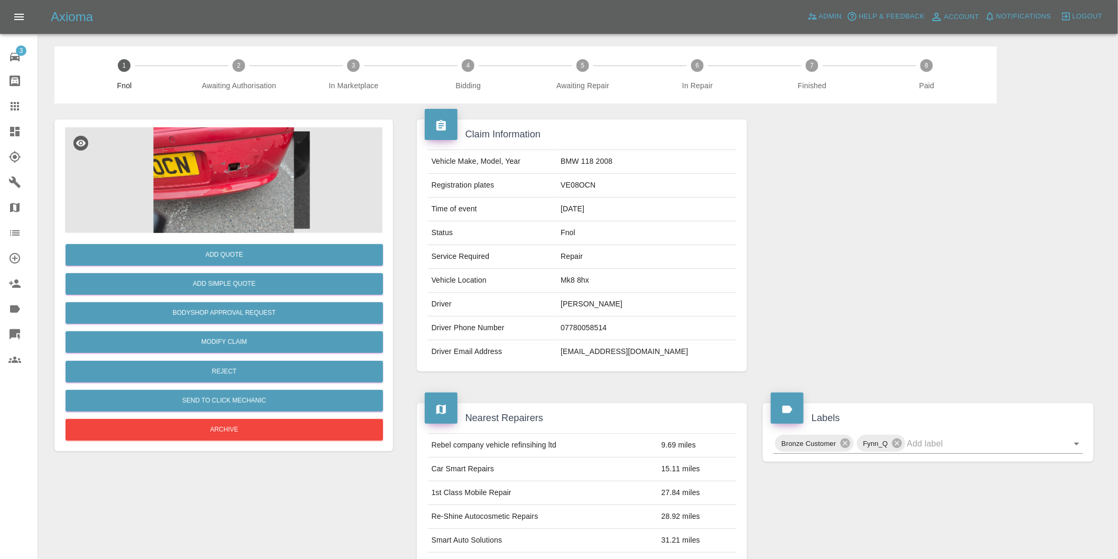
click at [263, 151] on img at bounding box center [223, 180] width 317 height 106
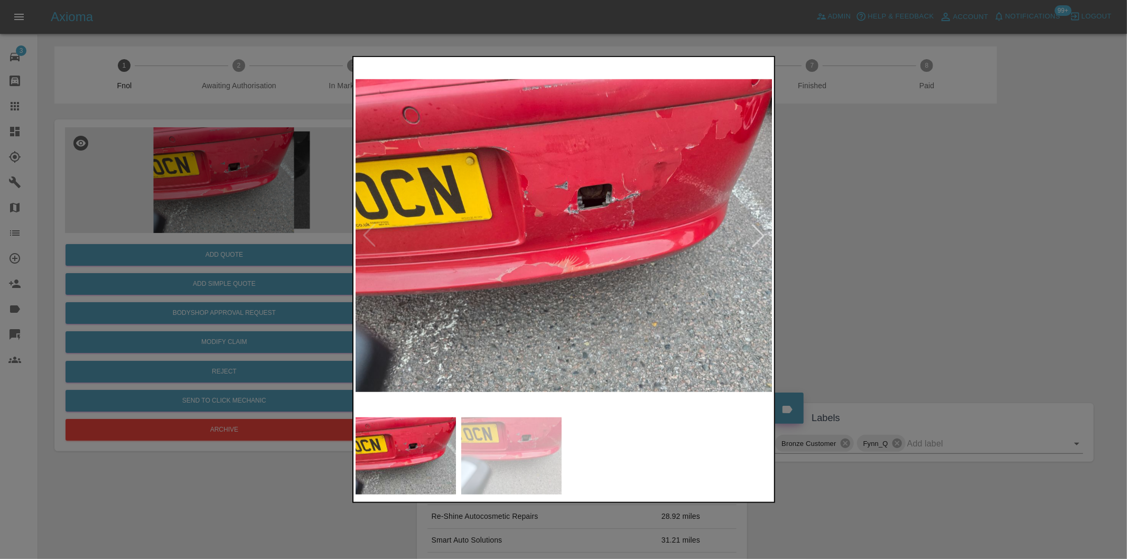
click at [757, 240] on div at bounding box center [757, 235] width 23 height 23
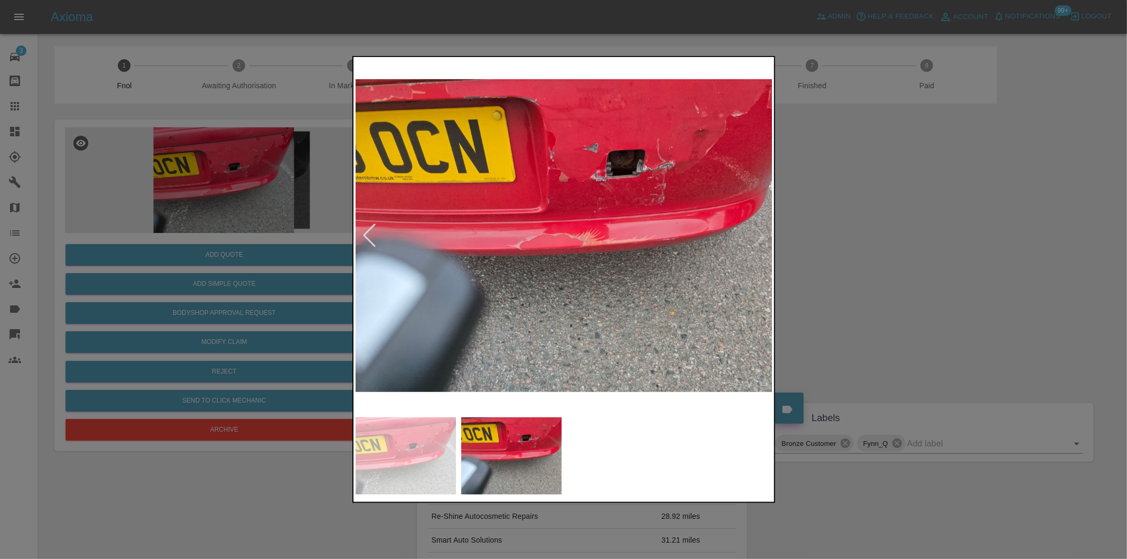
click at [757, 240] on img at bounding box center [564, 235] width 417 height 353
click at [915, 268] on div at bounding box center [563, 279] width 1127 height 559
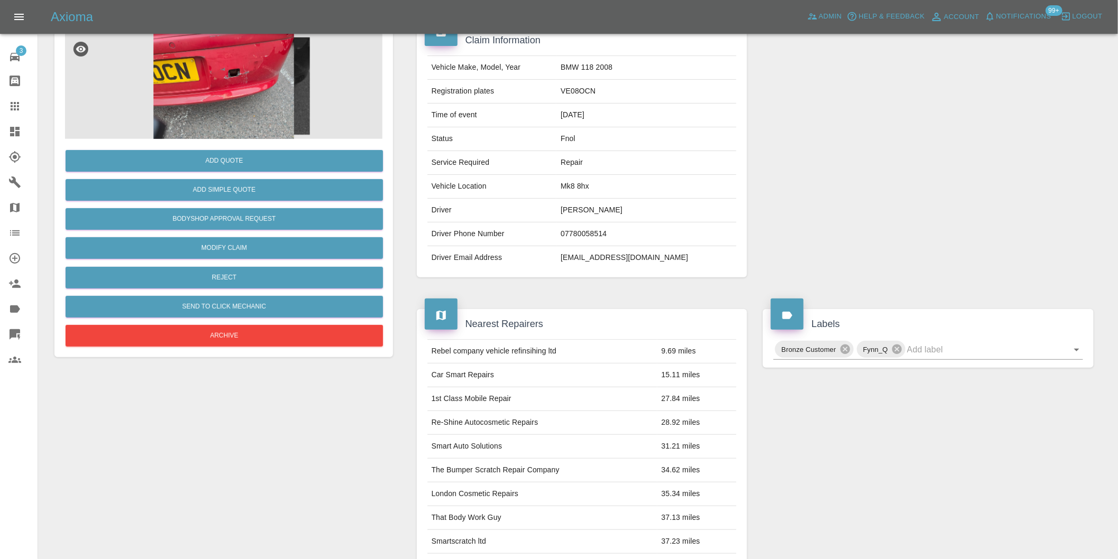
scroll to position [73, 0]
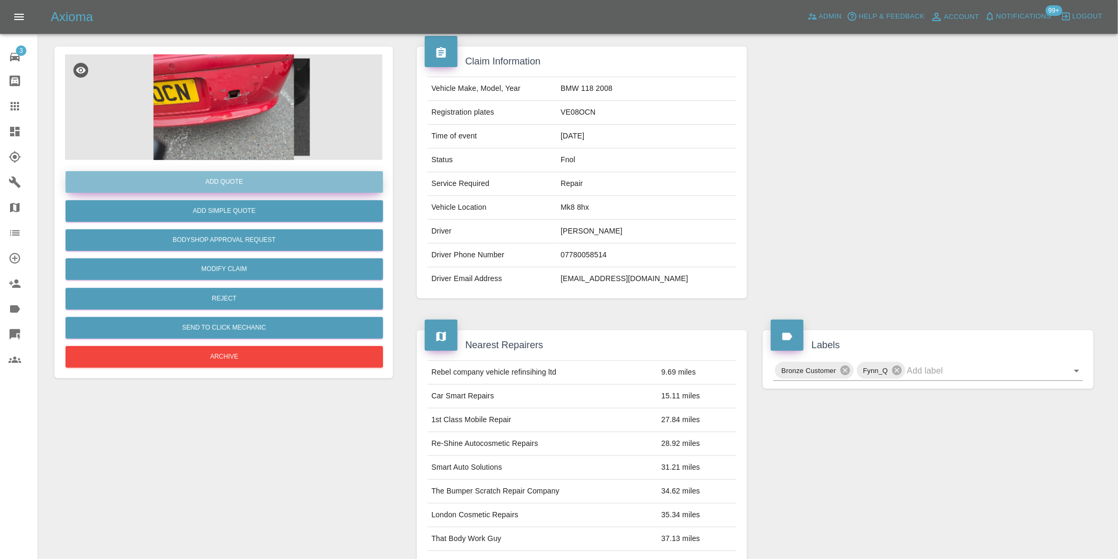
click at [229, 182] on button "Add Quote" at bounding box center [224, 182] width 317 height 22
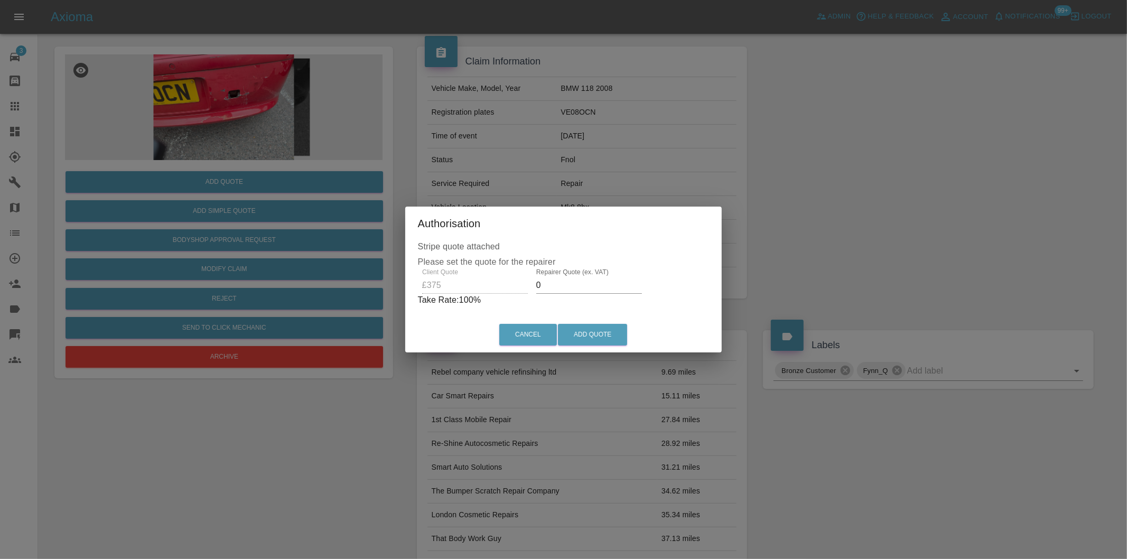
click at [563, 284] on input "0" at bounding box center [589, 285] width 106 height 17
type input "0235"
click at [590, 326] on button "Add Quote" at bounding box center [592, 335] width 69 height 22
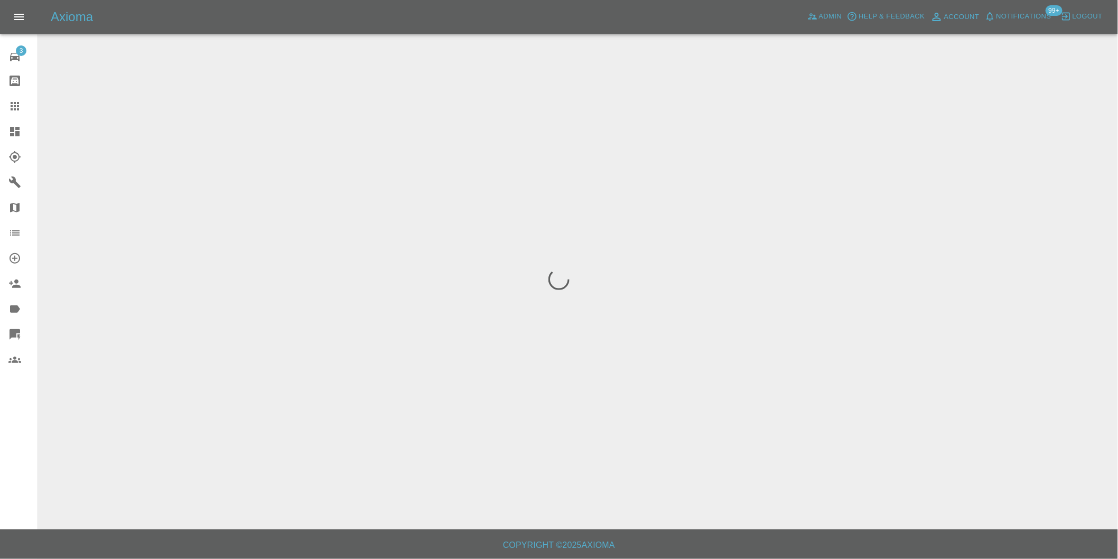
scroll to position [0, 0]
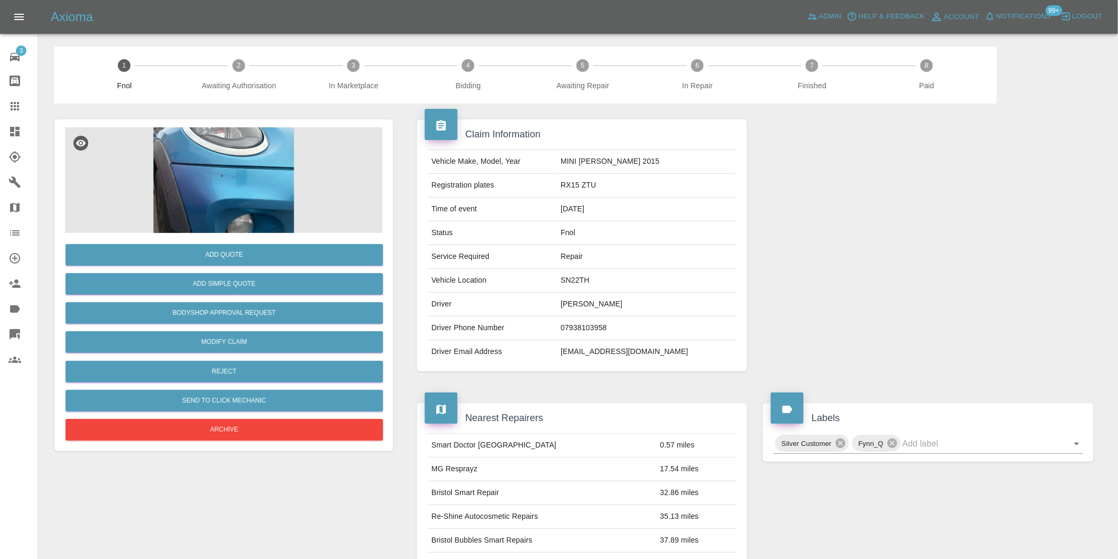
click at [239, 195] on img at bounding box center [223, 180] width 317 height 106
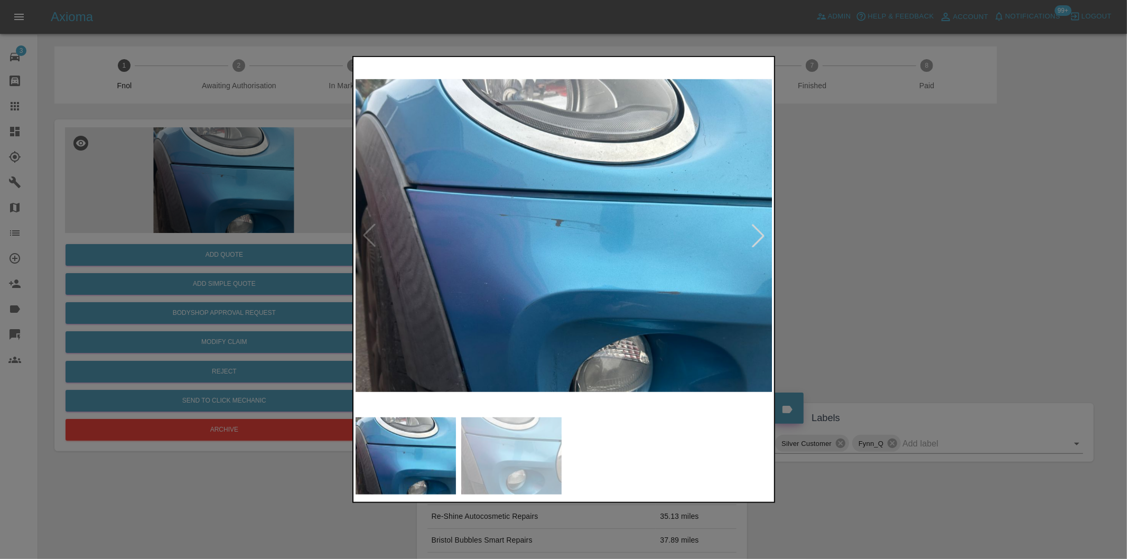
click at [761, 240] on div at bounding box center [757, 235] width 23 height 23
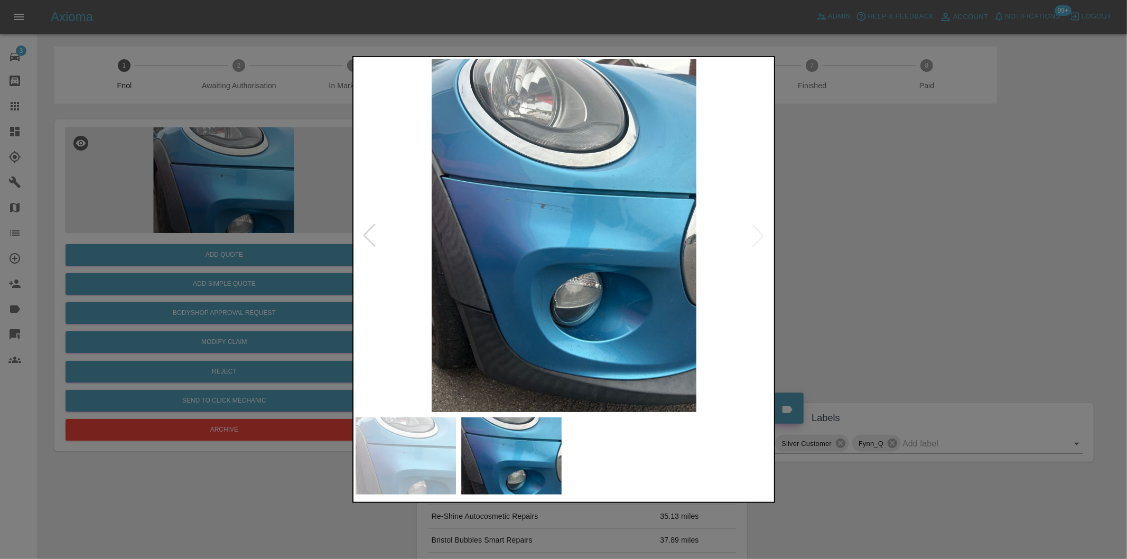
click at [762, 238] on img at bounding box center [564, 235] width 417 height 353
click at [944, 263] on div at bounding box center [563, 279] width 1127 height 559
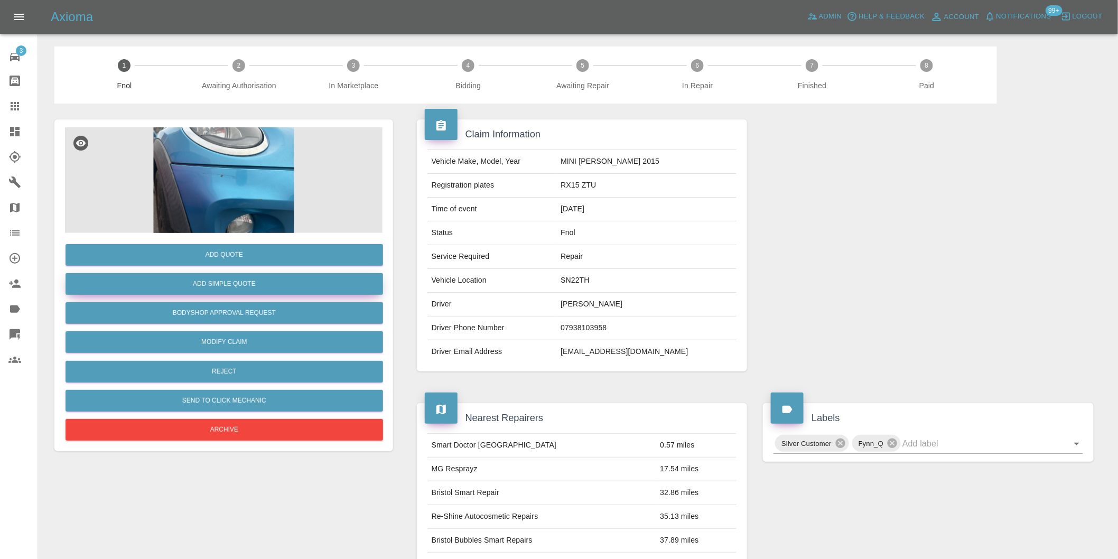
click at [283, 286] on button "Add Simple Quote" at bounding box center [224, 284] width 317 height 22
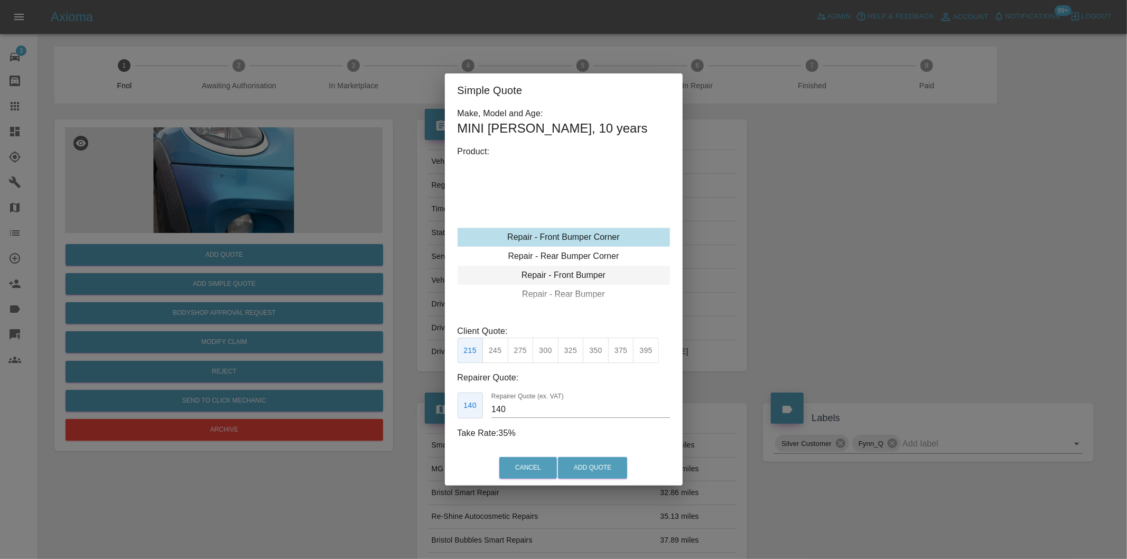
type input "120"
click at [604, 463] on button "Add Quote" at bounding box center [592, 468] width 69 height 22
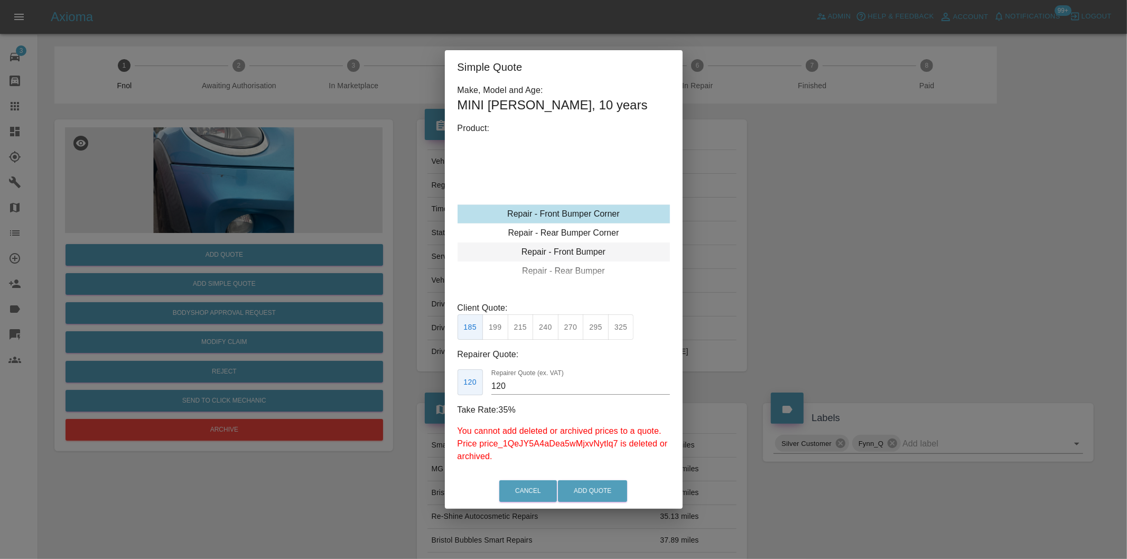
drag, startPoint x: 813, startPoint y: 256, endPoint x: 531, endPoint y: 257, distance: 282.1
click at [810, 254] on div "Simple Quote Make, Model and Age: MINI [PERSON_NAME] , 10 years Product: Repair…" at bounding box center [563, 279] width 1127 height 559
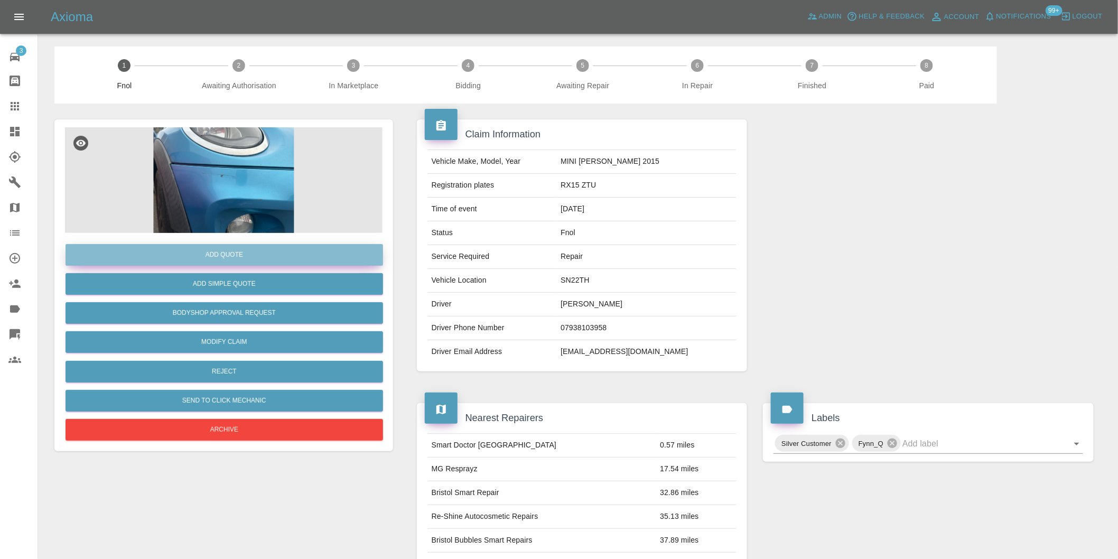
click at [237, 258] on button "Add Quote" at bounding box center [224, 255] width 317 height 22
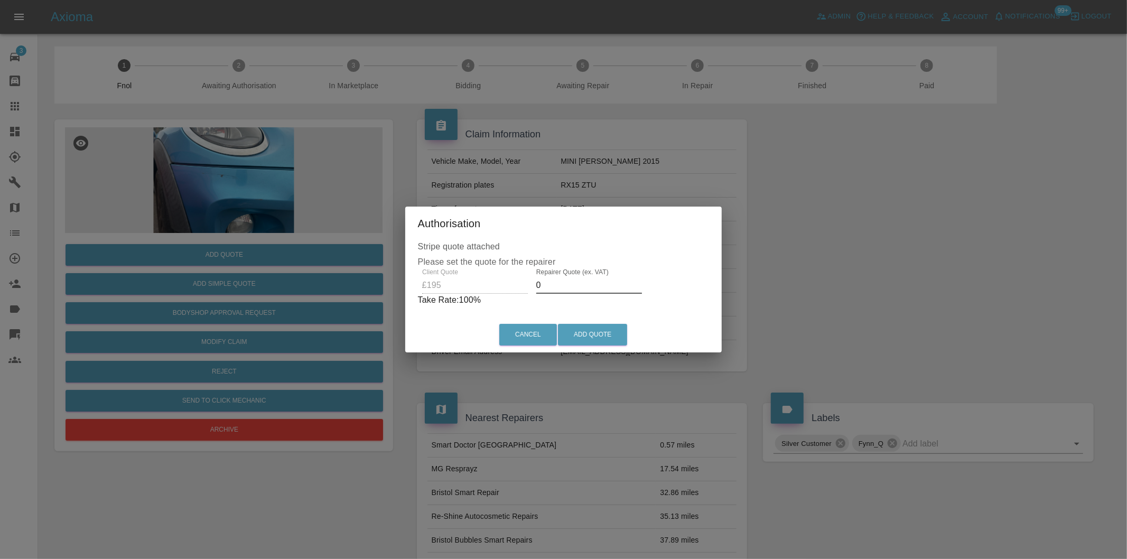
click at [576, 287] on input "0" at bounding box center [589, 285] width 106 height 17
type input "0125"
click at [602, 334] on button "Add Quote" at bounding box center [592, 335] width 69 height 22
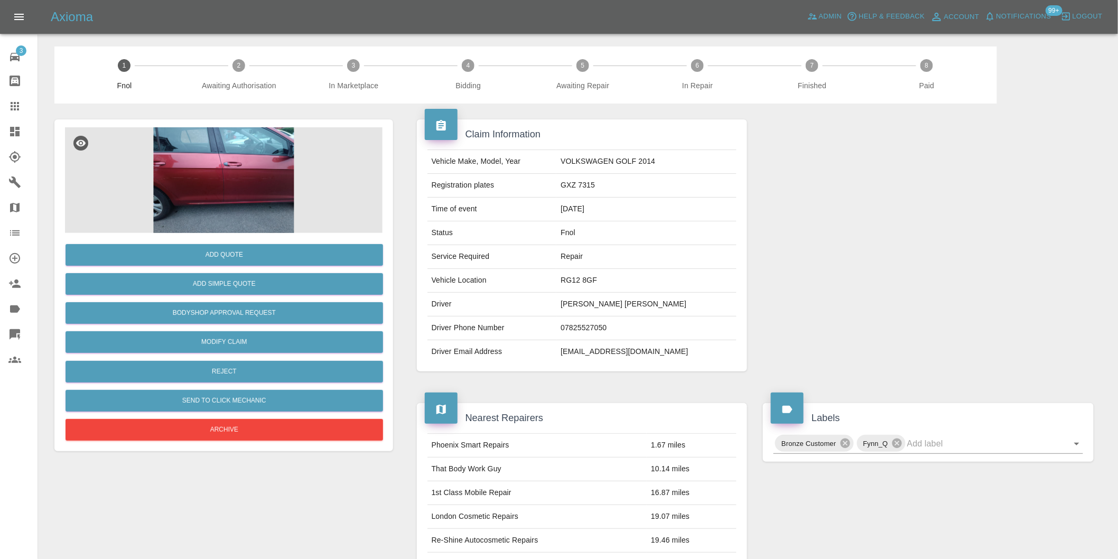
click at [224, 181] on img at bounding box center [223, 180] width 317 height 106
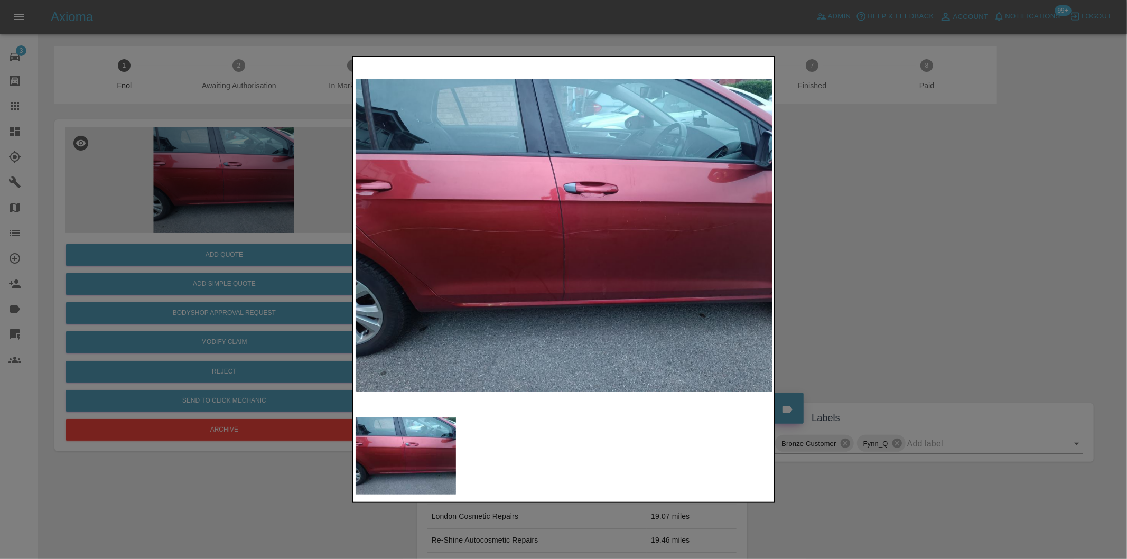
click at [855, 230] on div at bounding box center [563, 279] width 1127 height 559
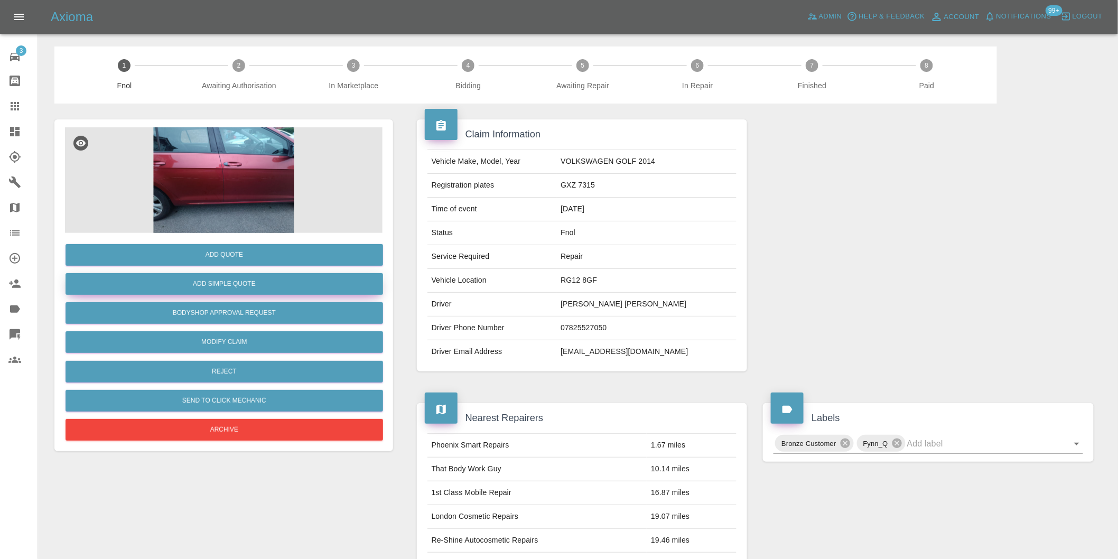
click at [218, 283] on button "Add Simple Quote" at bounding box center [224, 284] width 317 height 22
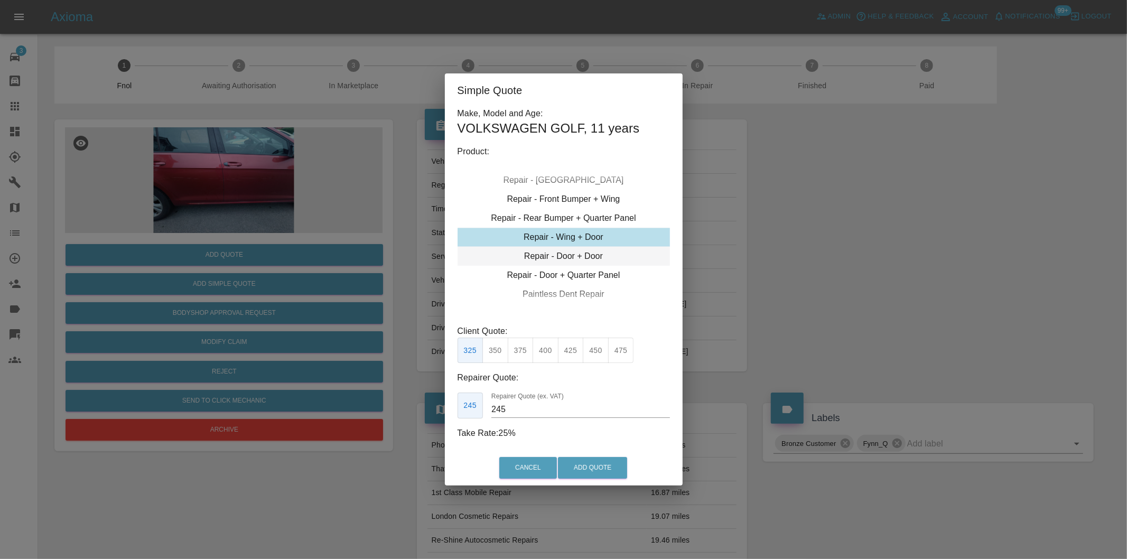
click at [600, 257] on div "Repair - Door + Door" at bounding box center [563, 256] width 212 height 19
type input "230"
drag, startPoint x: 614, startPoint y: 466, endPoint x: 640, endPoint y: 438, distance: 38.5
click at [614, 466] on button "Add Quote" at bounding box center [592, 468] width 69 height 22
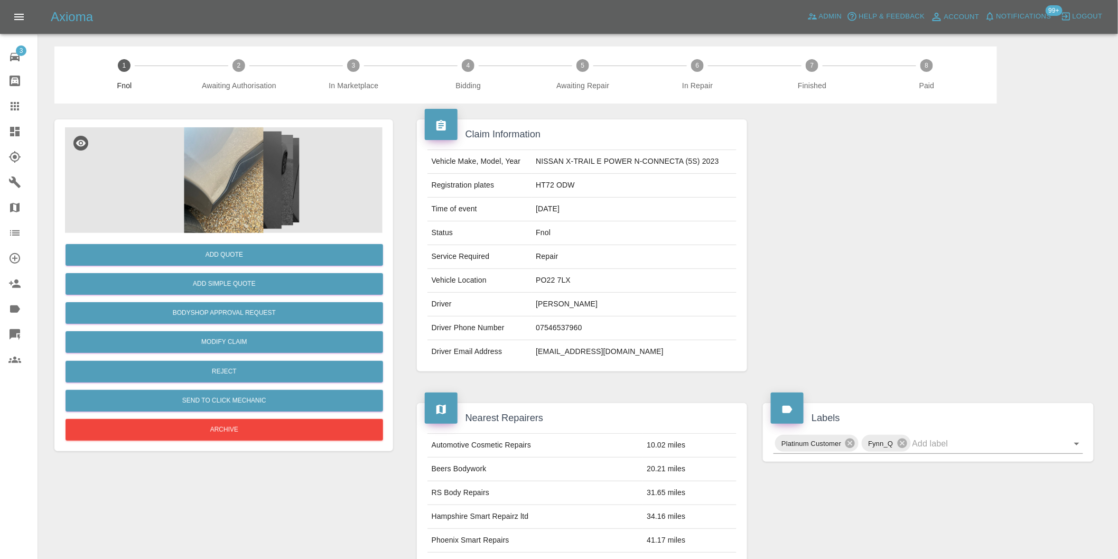
click at [244, 160] on img at bounding box center [223, 180] width 317 height 106
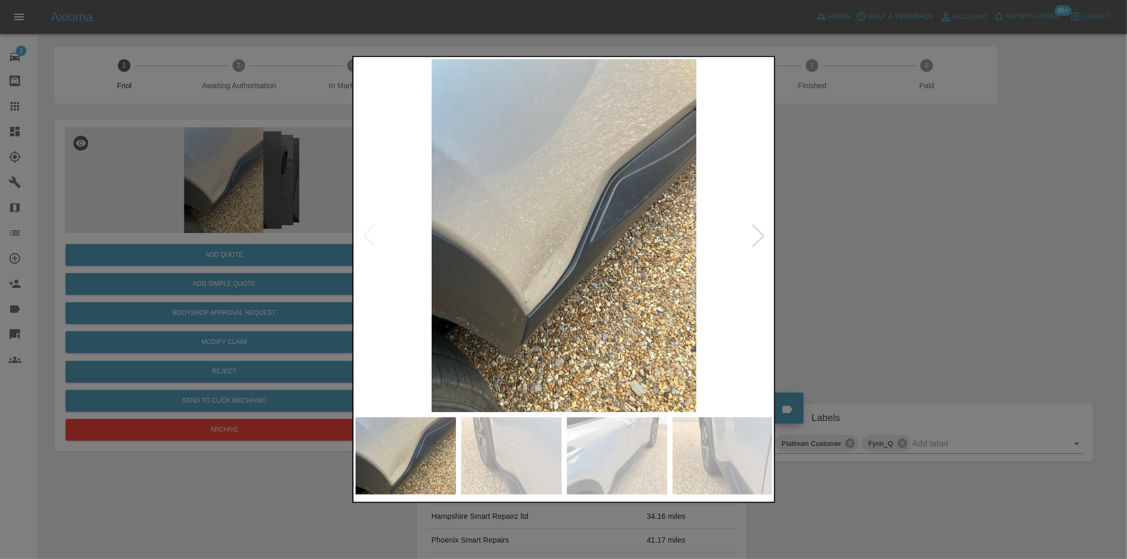
click at [759, 239] on div at bounding box center [757, 235] width 23 height 23
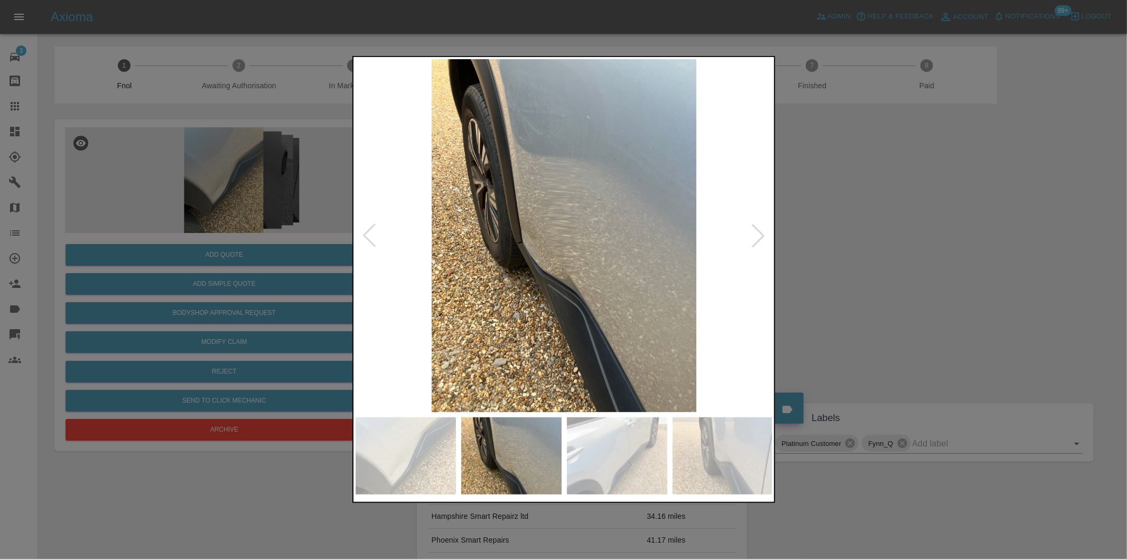
click at [759, 239] on div at bounding box center [757, 235] width 23 height 23
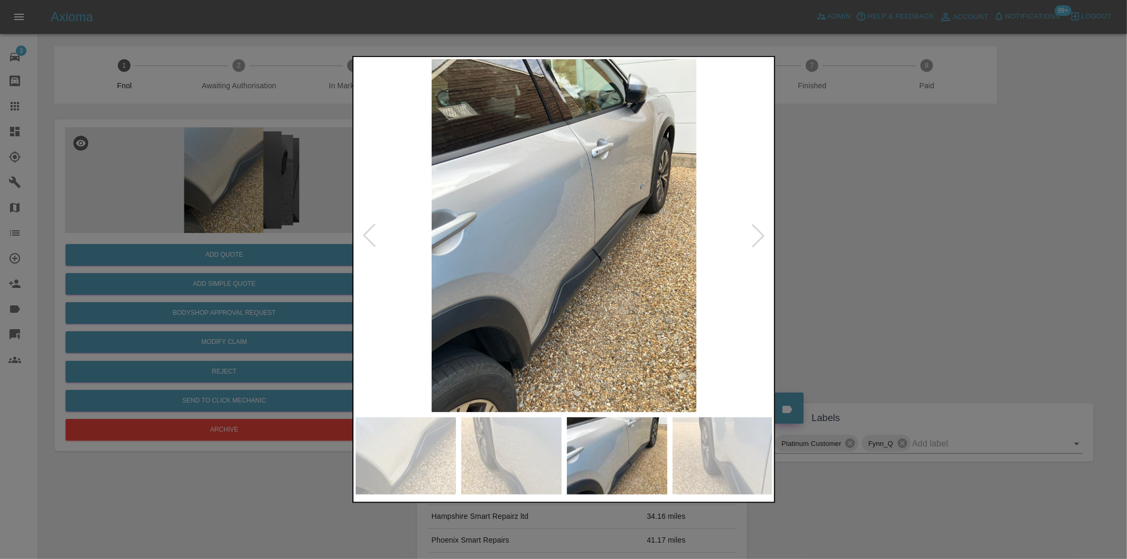
click at [759, 239] on div at bounding box center [757, 235] width 23 height 23
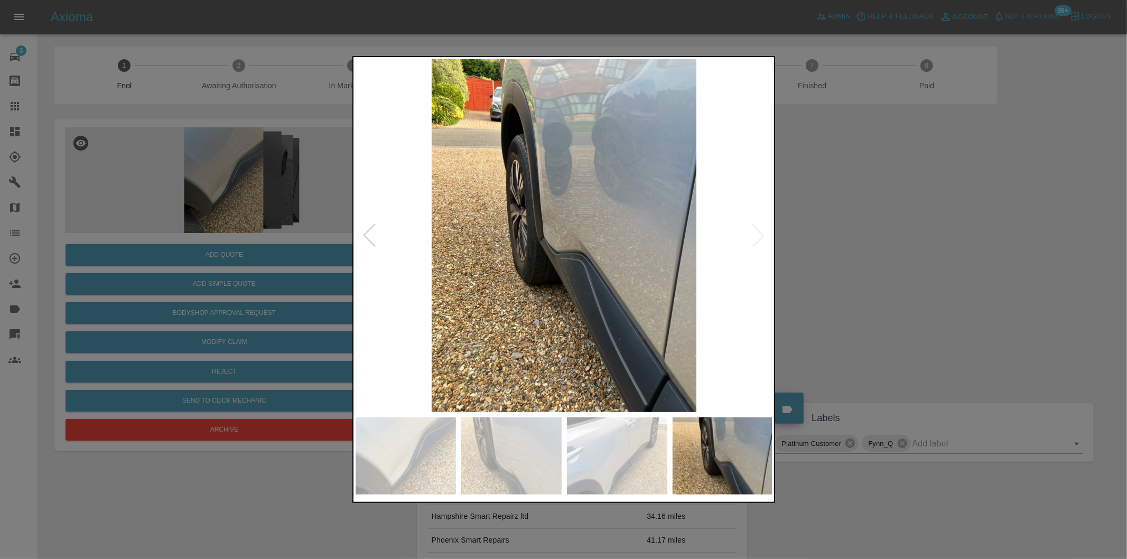
click at [759, 239] on img at bounding box center [564, 235] width 417 height 353
click at [369, 236] on div at bounding box center [369, 235] width 23 height 23
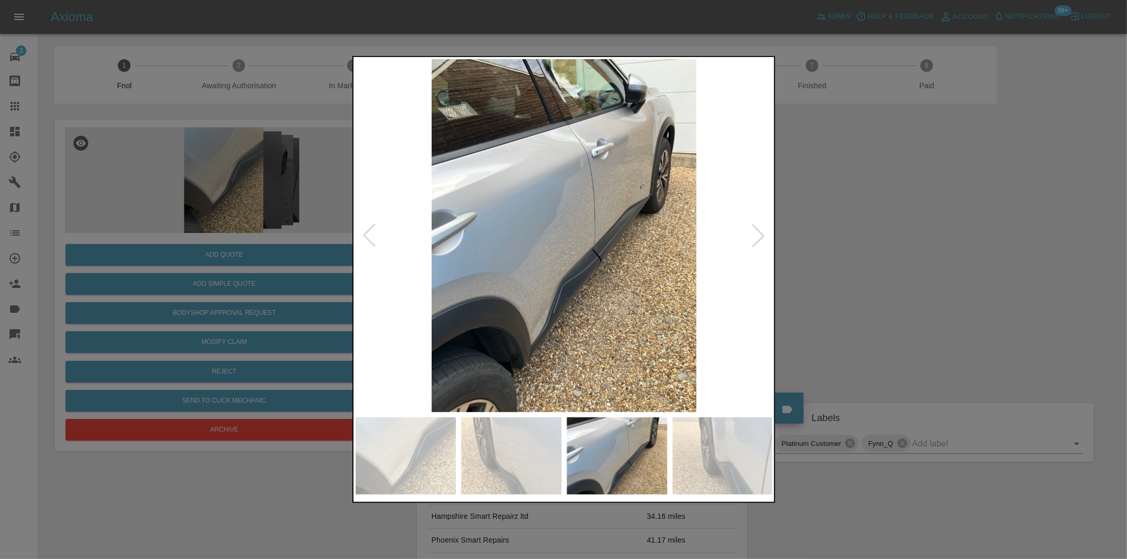
click at [369, 236] on div at bounding box center [369, 235] width 23 height 23
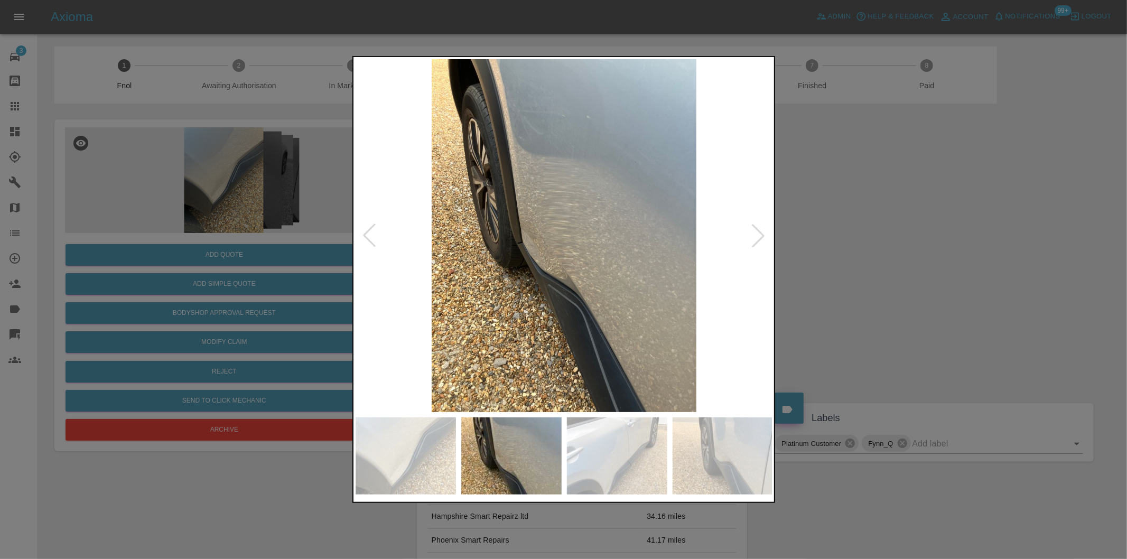
click at [369, 236] on div at bounding box center [369, 235] width 23 height 23
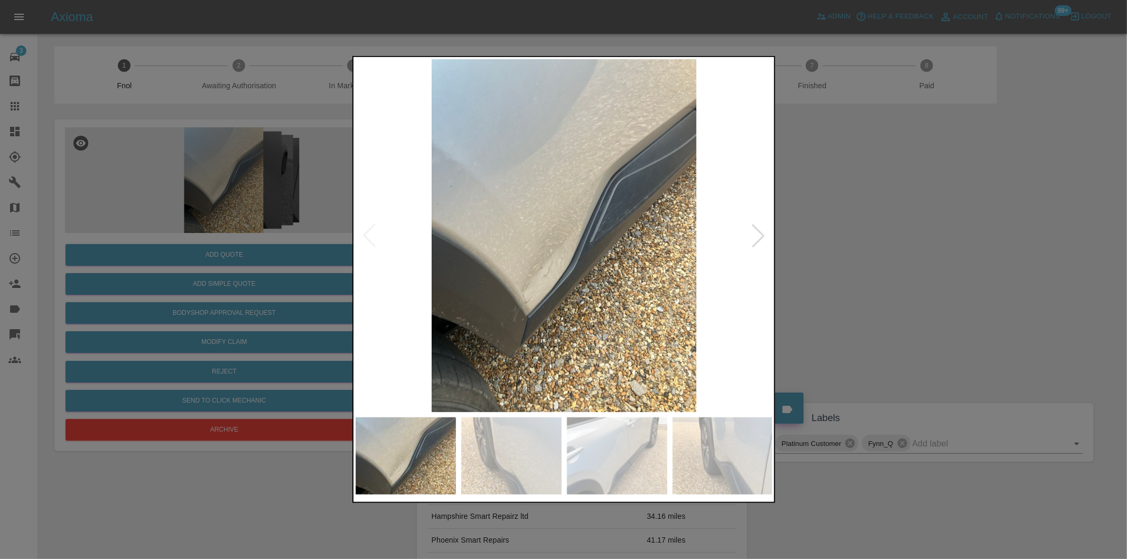
click at [599, 227] on img at bounding box center [564, 235] width 417 height 353
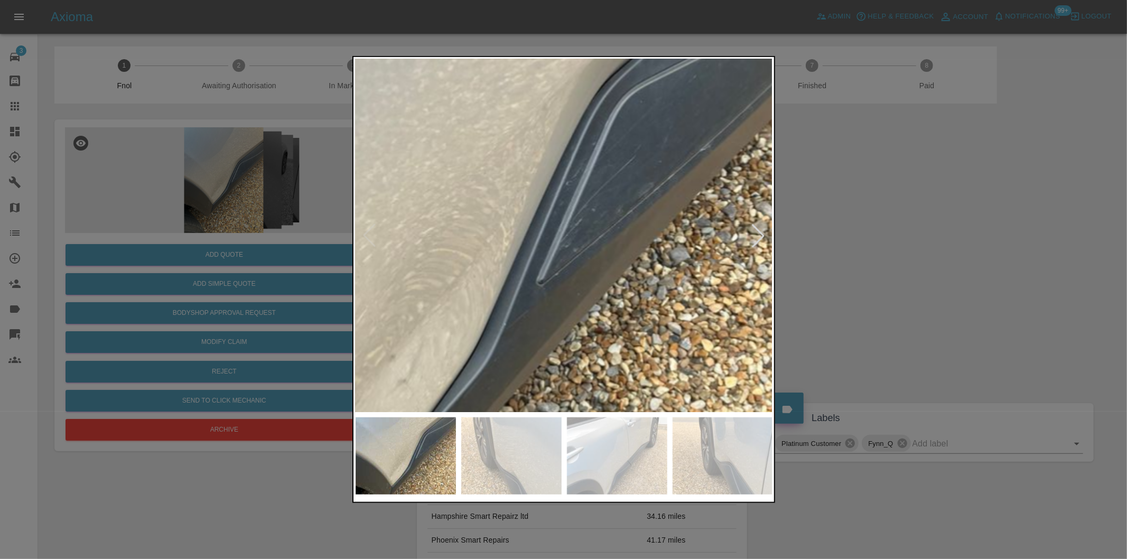
click at [590, 229] on img at bounding box center [459, 261] width 1252 height 1058
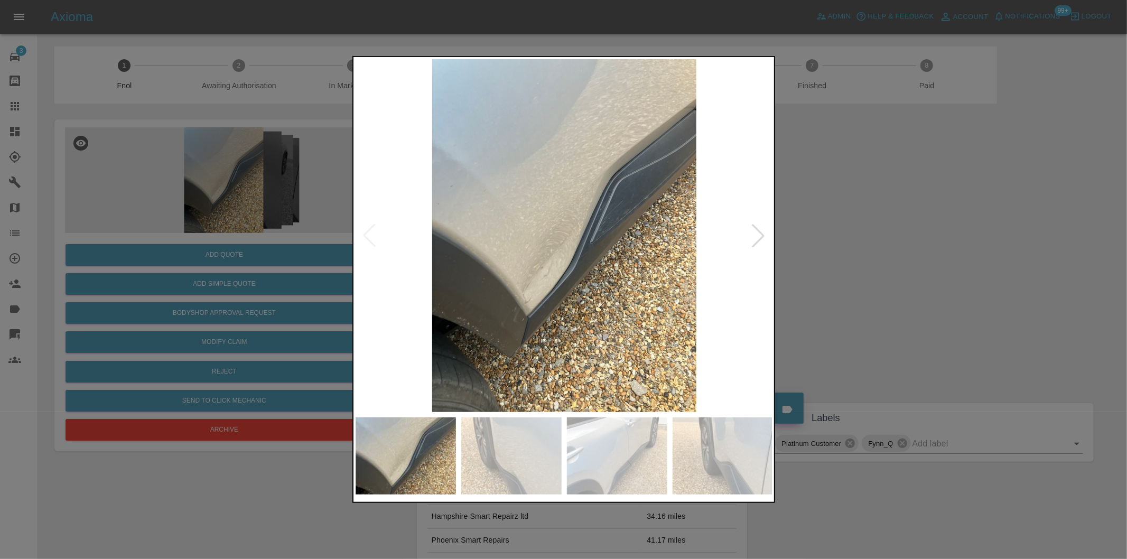
click at [899, 235] on div at bounding box center [563, 279] width 1127 height 559
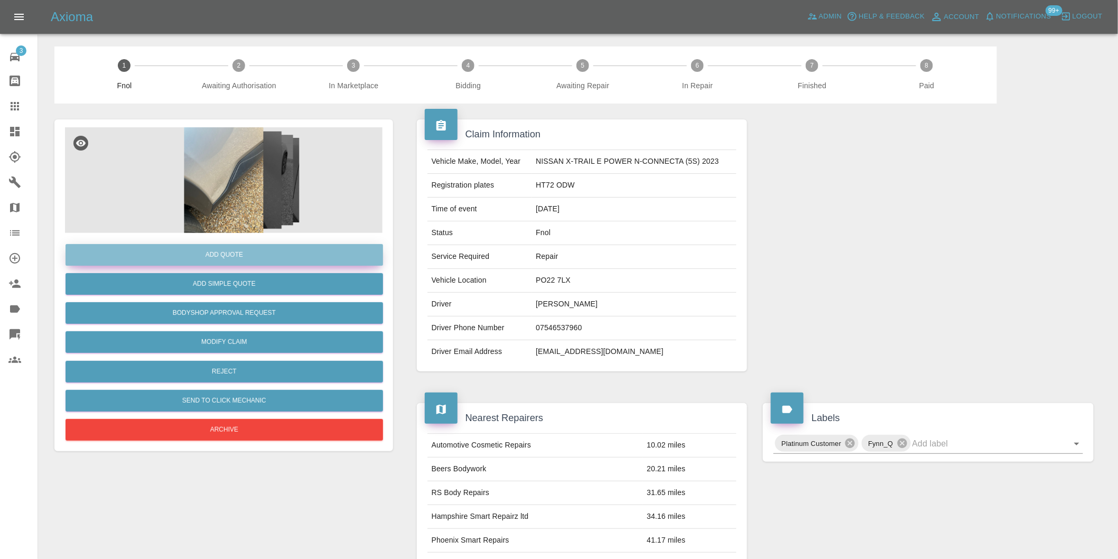
click at [260, 251] on button "Add Quote" at bounding box center [224, 255] width 317 height 22
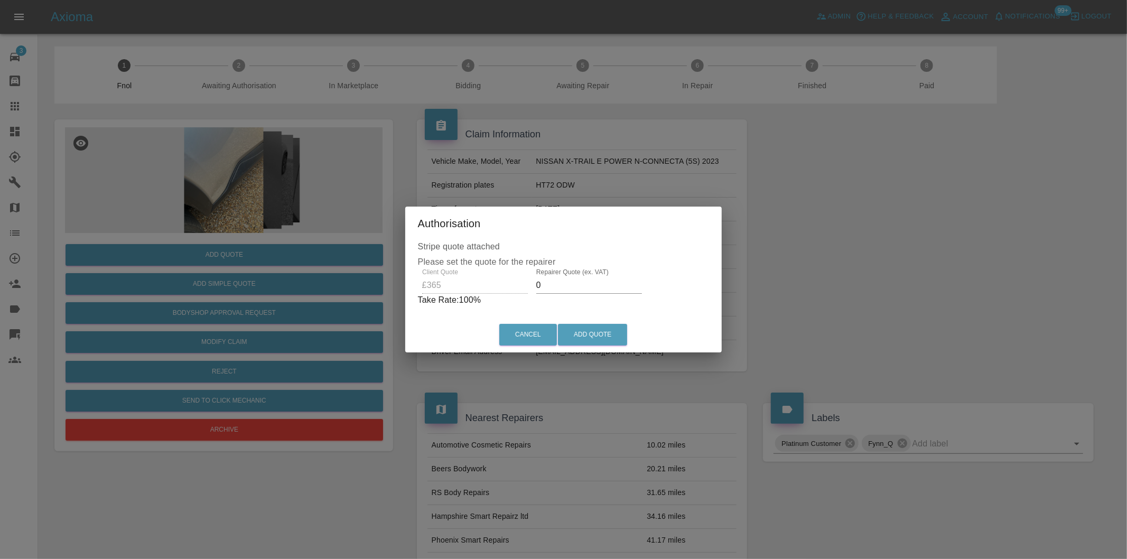
click at [565, 287] on input "0" at bounding box center [589, 285] width 106 height 17
type input "0230"
click at [562, 333] on button "Add Quote" at bounding box center [592, 335] width 69 height 22
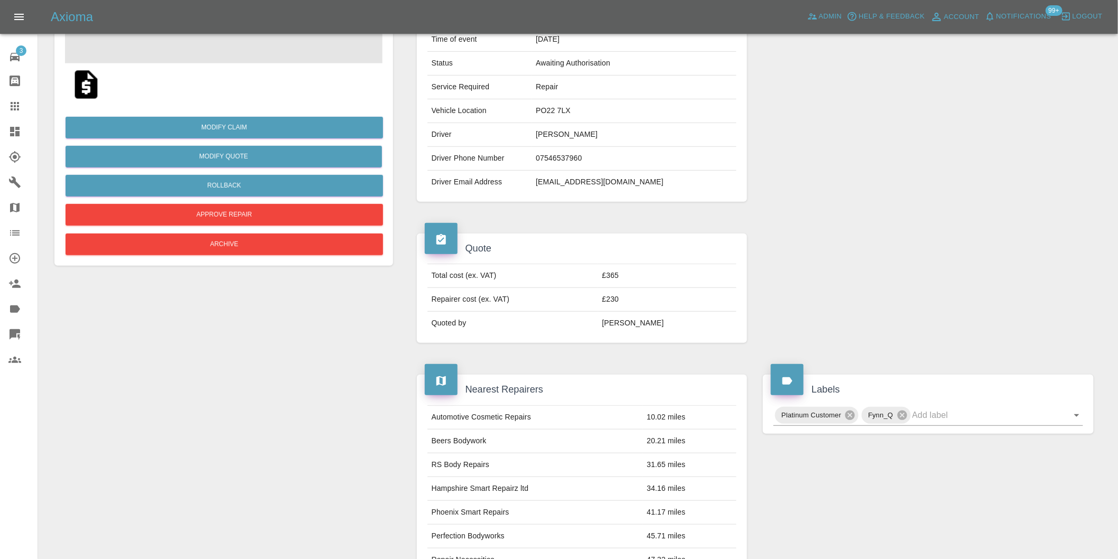
scroll to position [81, 0]
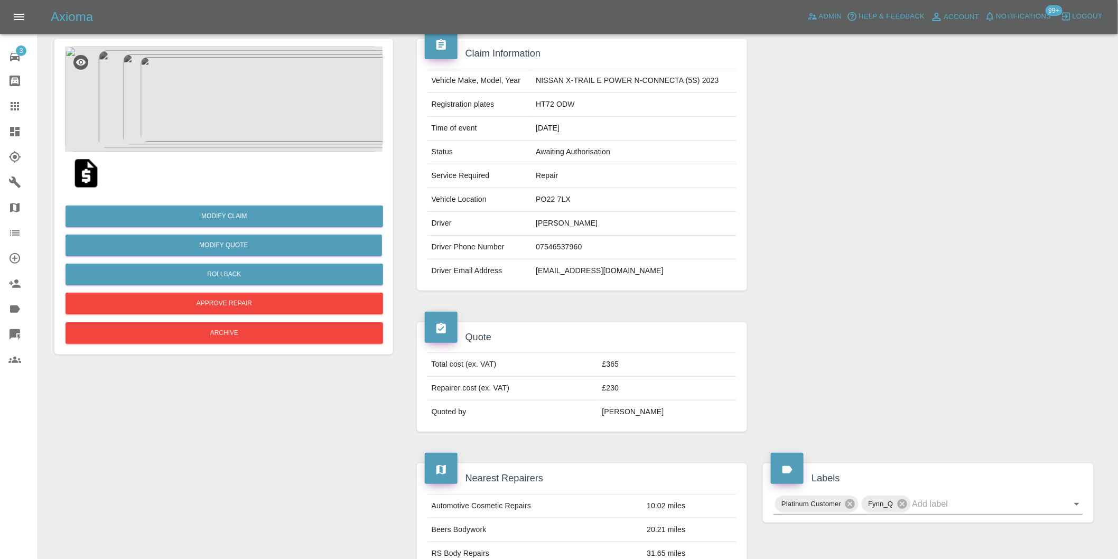
click at [201, 113] on img at bounding box center [223, 99] width 317 height 106
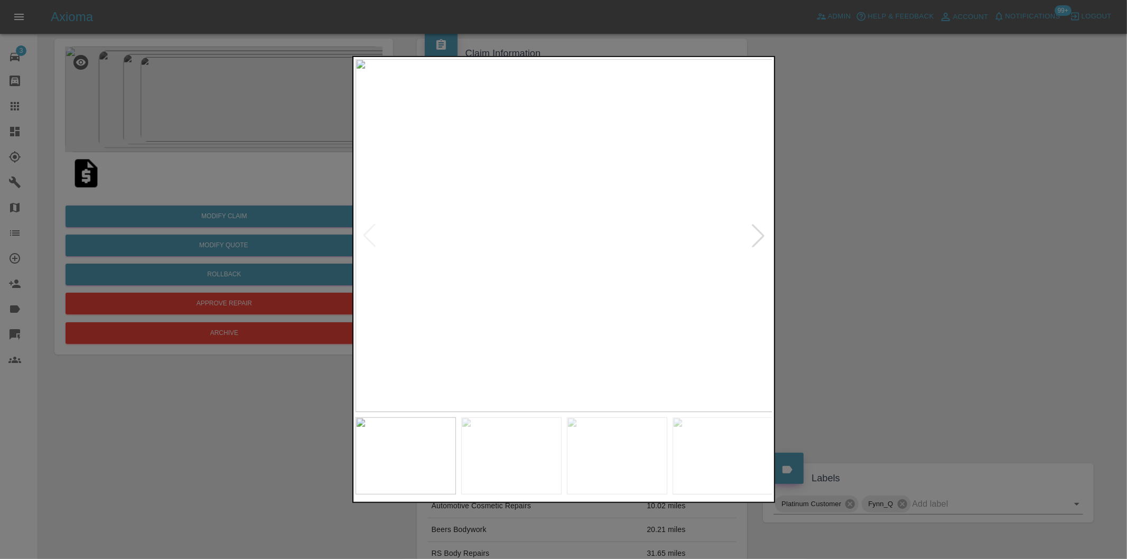
click at [751, 232] on div at bounding box center [757, 235] width 23 height 23
drag, startPoint x: 928, startPoint y: 219, endPoint x: 672, endPoint y: 72, distance: 295.3
click at [928, 219] on div at bounding box center [563, 279] width 1127 height 559
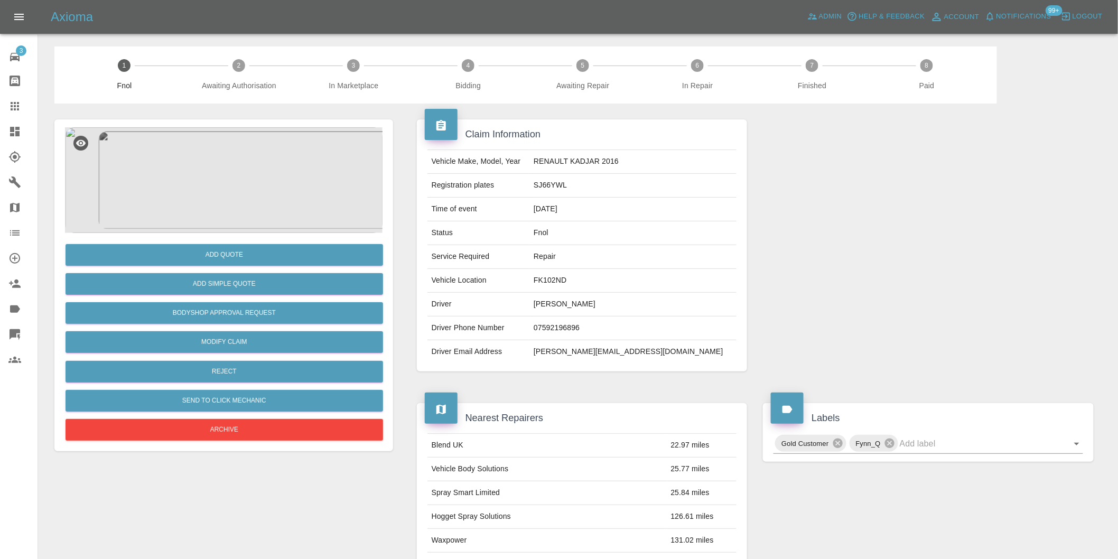
click at [227, 144] on img at bounding box center [223, 180] width 317 height 106
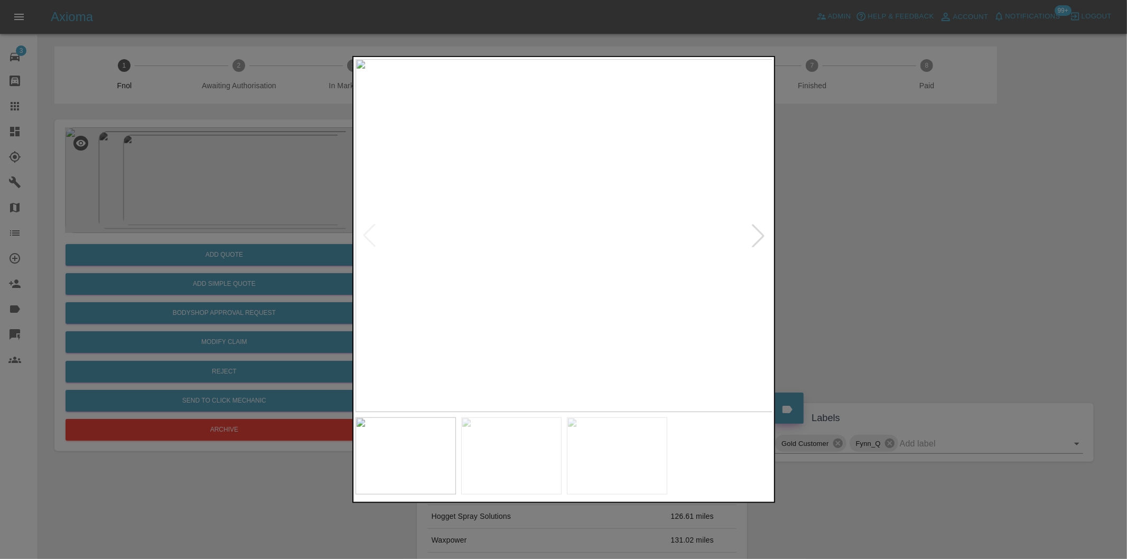
click at [759, 228] on div at bounding box center [757, 235] width 23 height 23
click at [759, 228] on img at bounding box center [564, 235] width 417 height 353
drag, startPoint x: 911, startPoint y: 229, endPoint x: 492, endPoint y: 50, distance: 456.3
click at [906, 226] on div at bounding box center [563, 279] width 1127 height 559
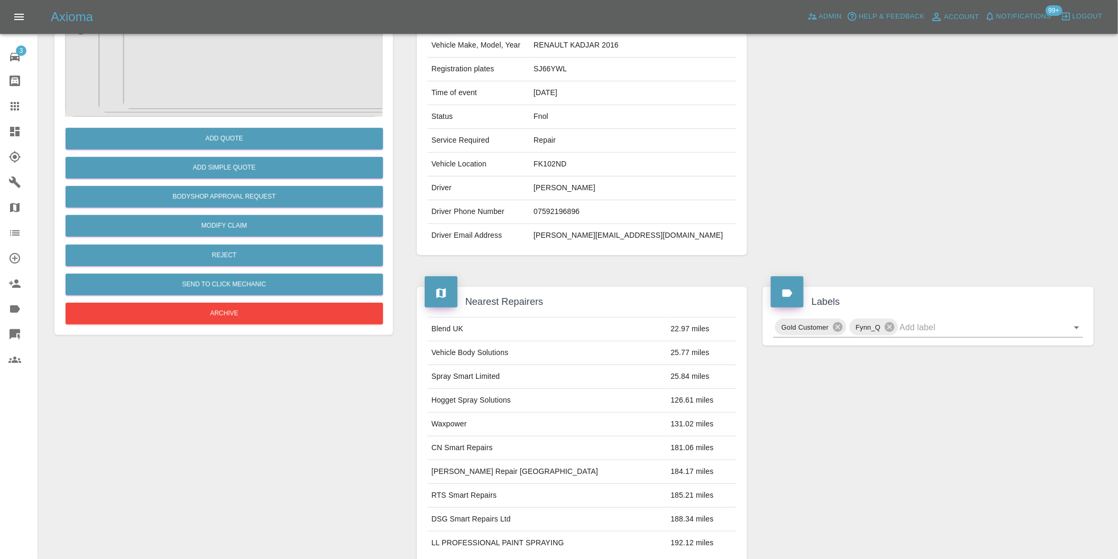
scroll to position [117, 0]
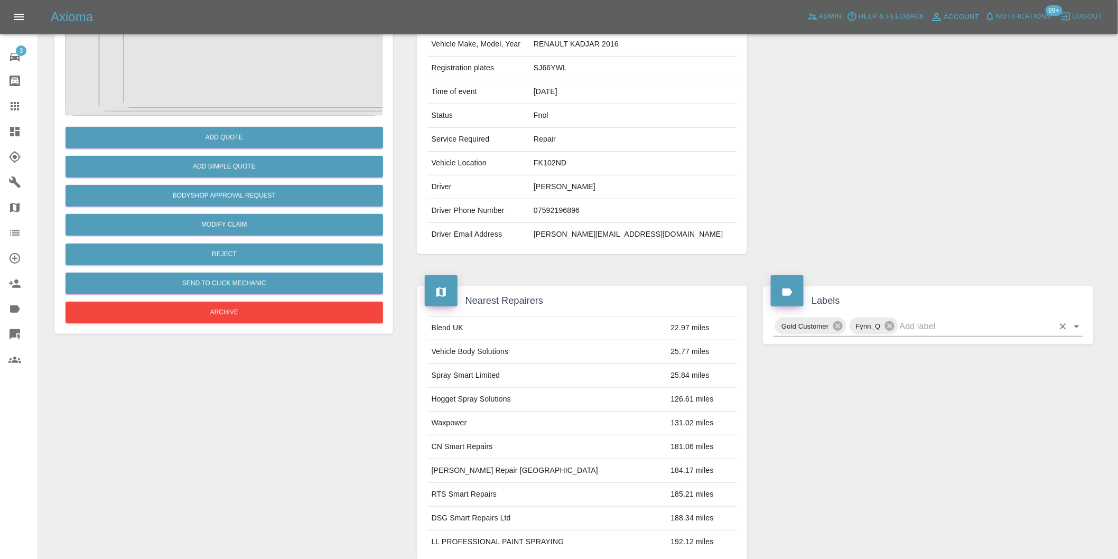
click at [1079, 328] on icon "Open" at bounding box center [1076, 326] width 13 height 13
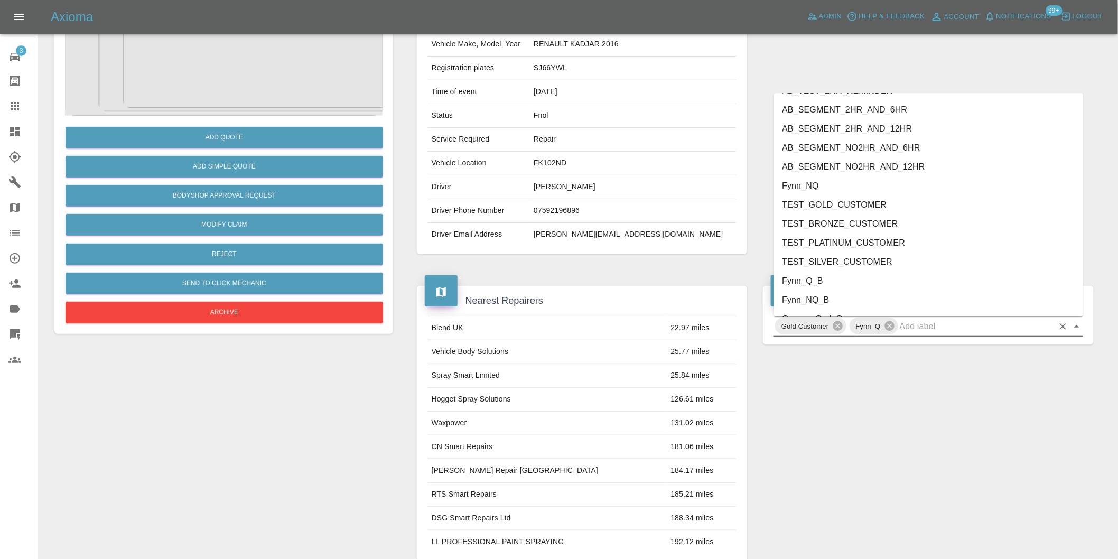
scroll to position [2256, 0]
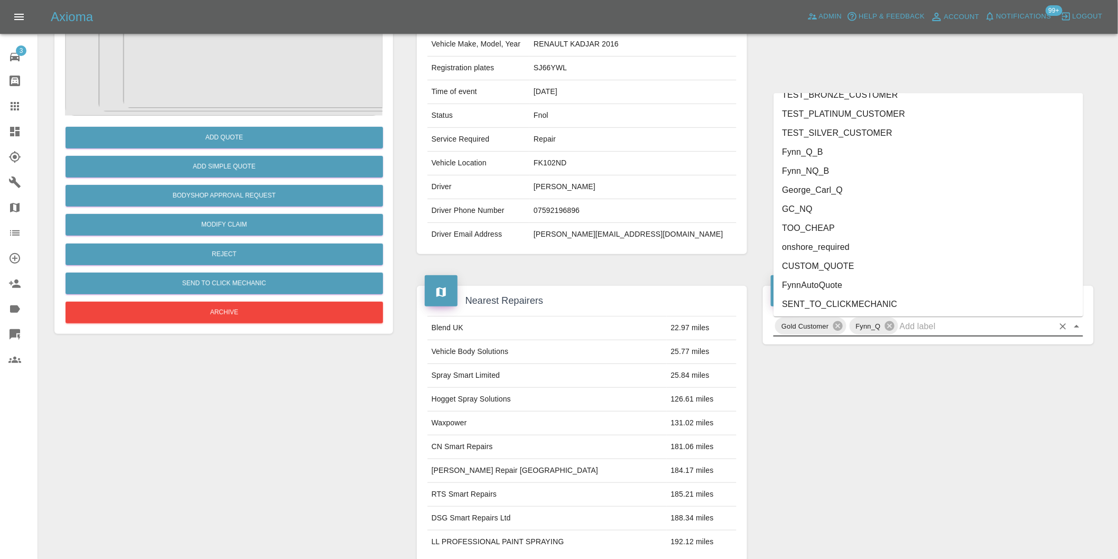
click at [817, 239] on li "onshore_required" at bounding box center [928, 246] width 310 height 19
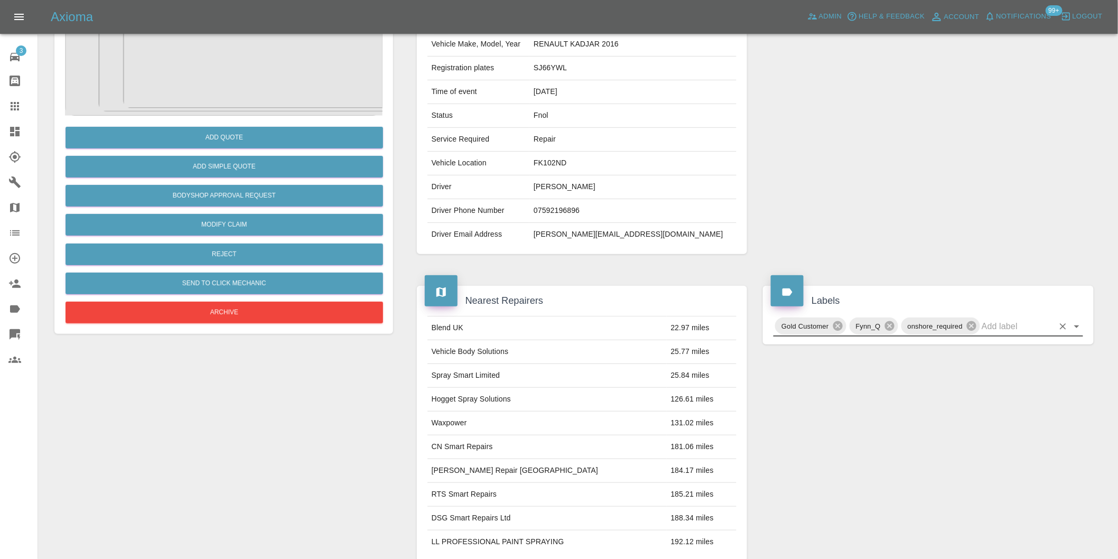
click at [1078, 326] on icon "Open" at bounding box center [1076, 326] width 5 height 3
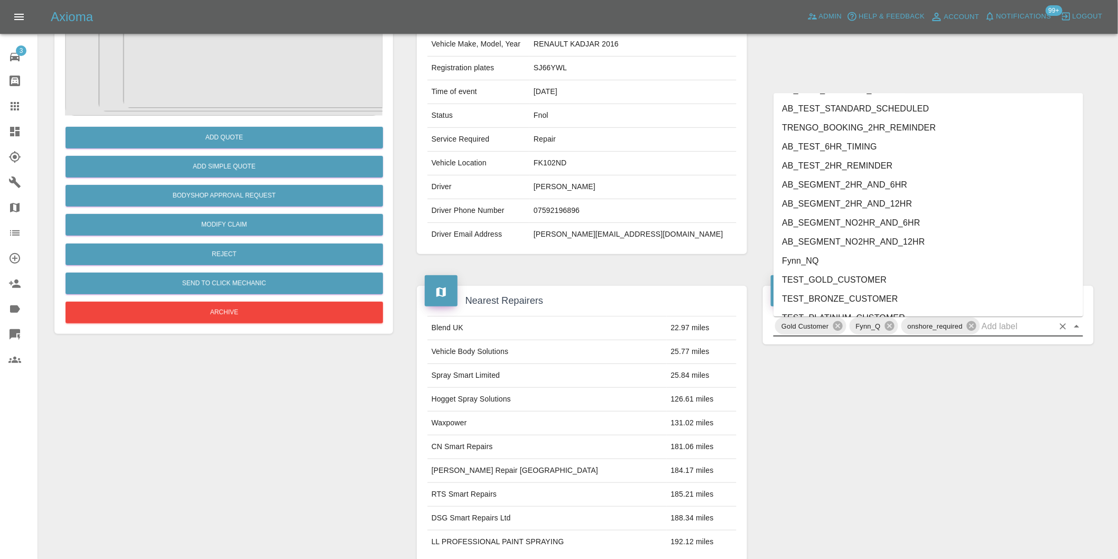
scroll to position [2237, 0]
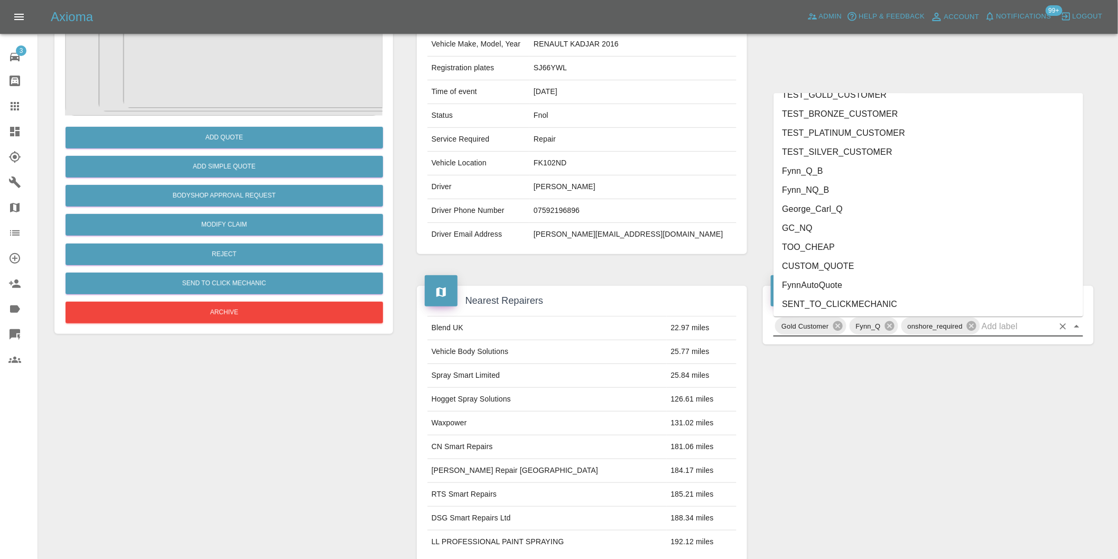
click at [831, 211] on li "George_Carl_Q" at bounding box center [928, 208] width 310 height 19
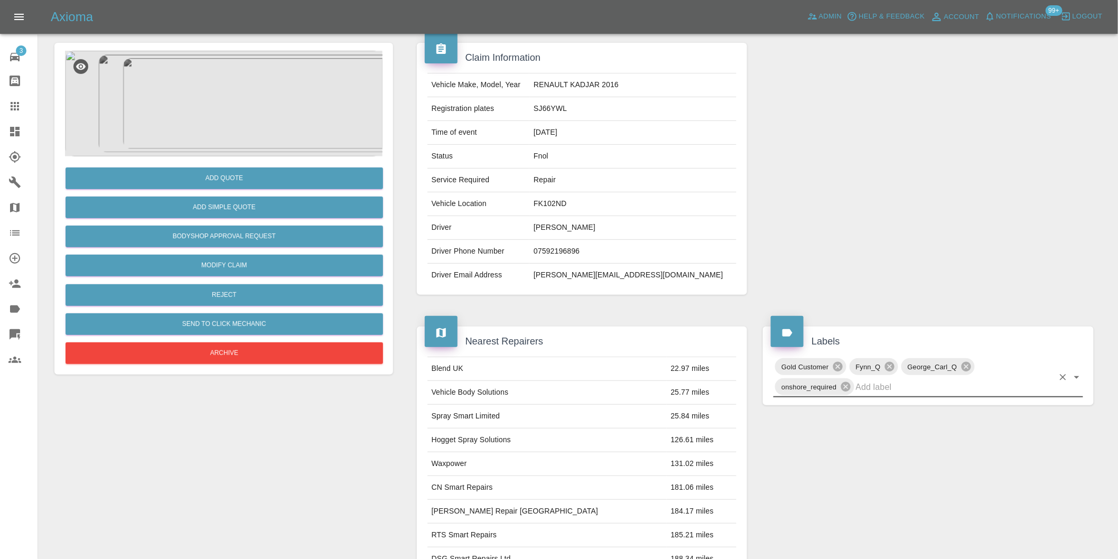
scroll to position [0, 0]
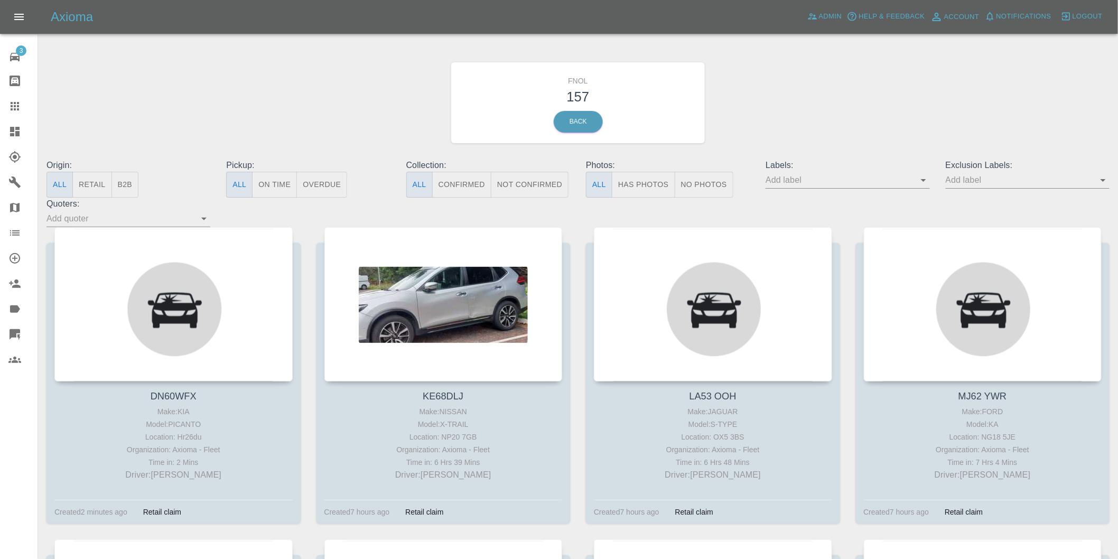
click at [642, 181] on button "Has Photos" at bounding box center [643, 185] width 63 height 26
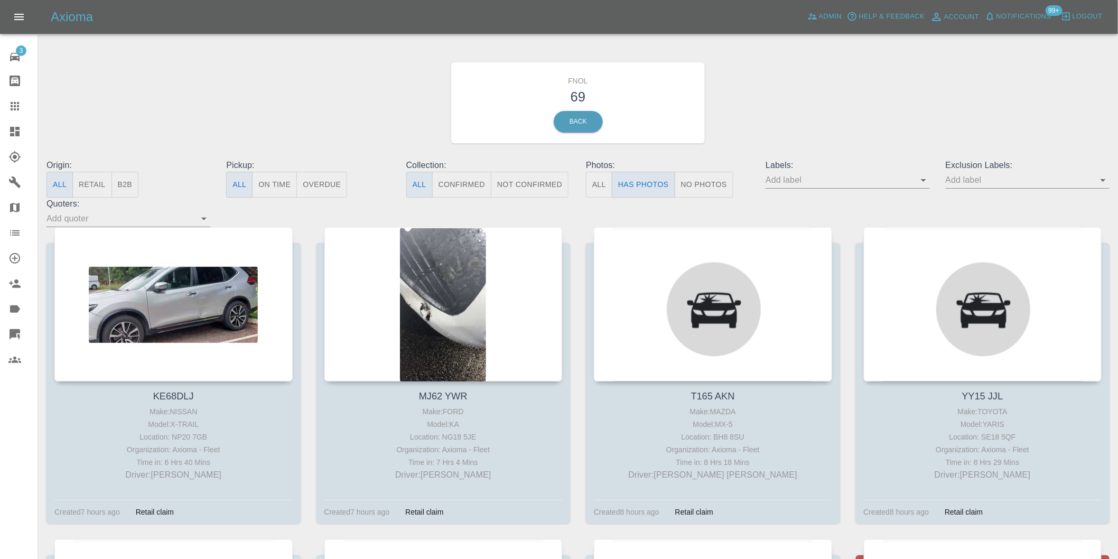
click at [1103, 180] on icon "Open" at bounding box center [1102, 180] width 5 height 3
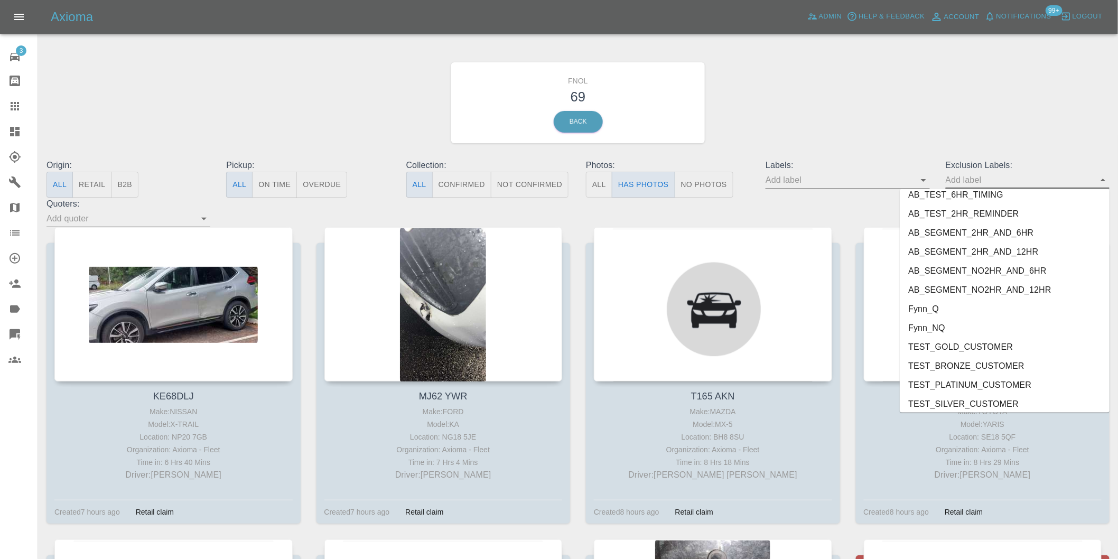
scroll to position [2294, 0]
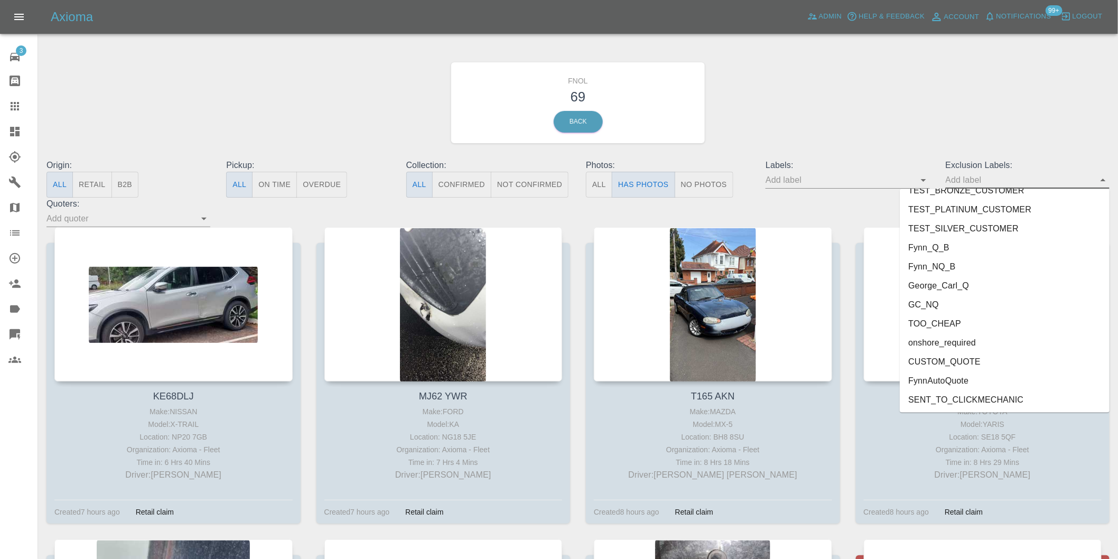
click at [946, 283] on li "George_Carl_Q" at bounding box center [1005, 285] width 210 height 19
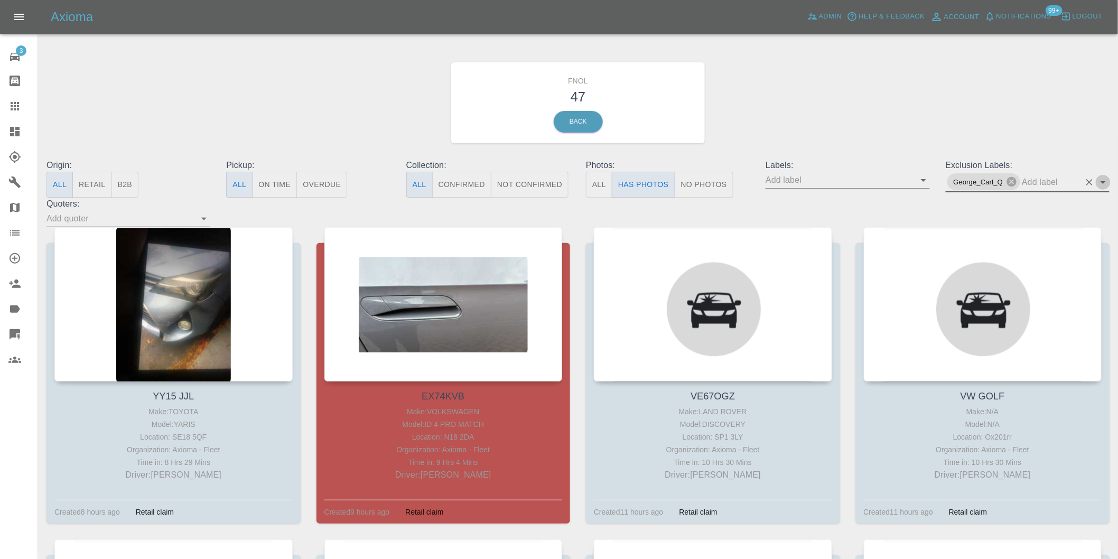
click at [1100, 181] on icon "Open" at bounding box center [1103, 182] width 13 height 13
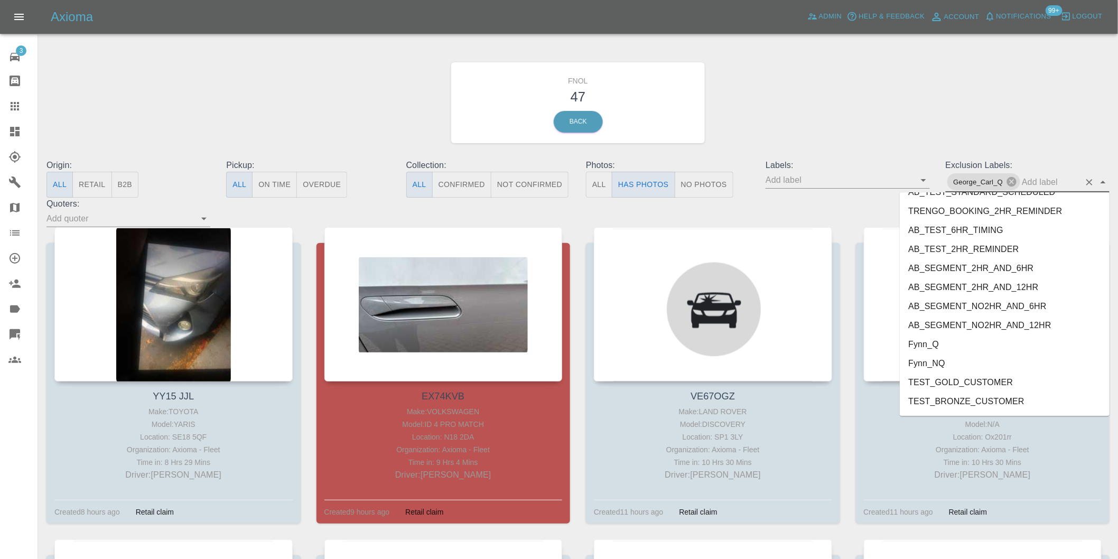
scroll to position [2275, 0]
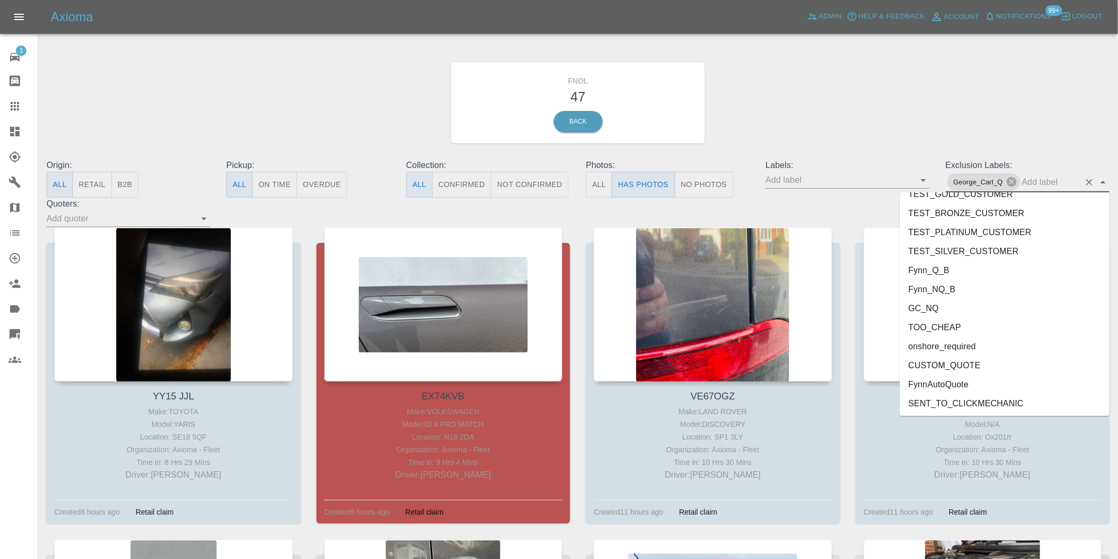
click at [973, 341] on li "onshore_required" at bounding box center [1005, 345] width 210 height 19
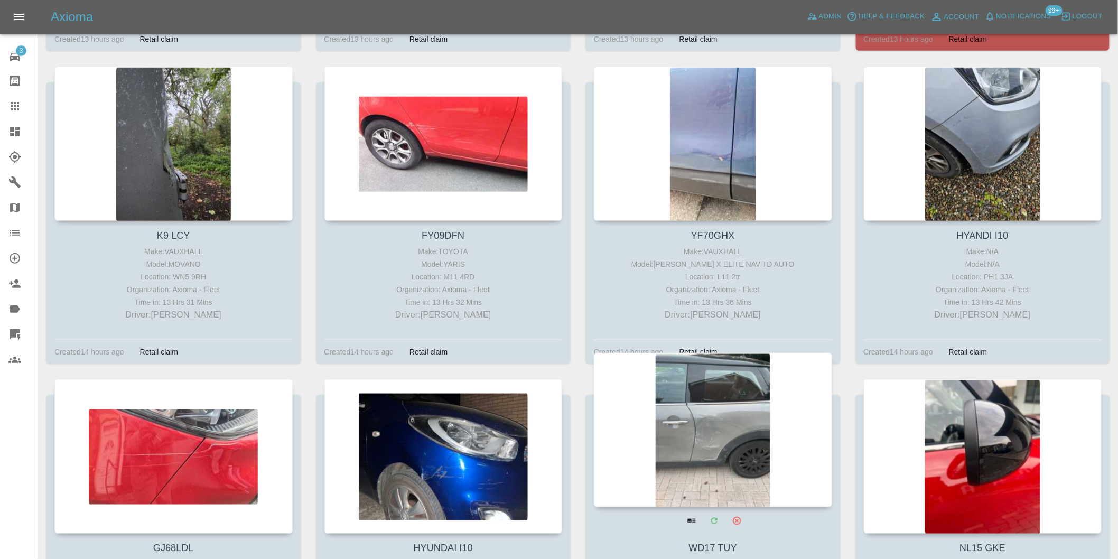
scroll to position [2172, 0]
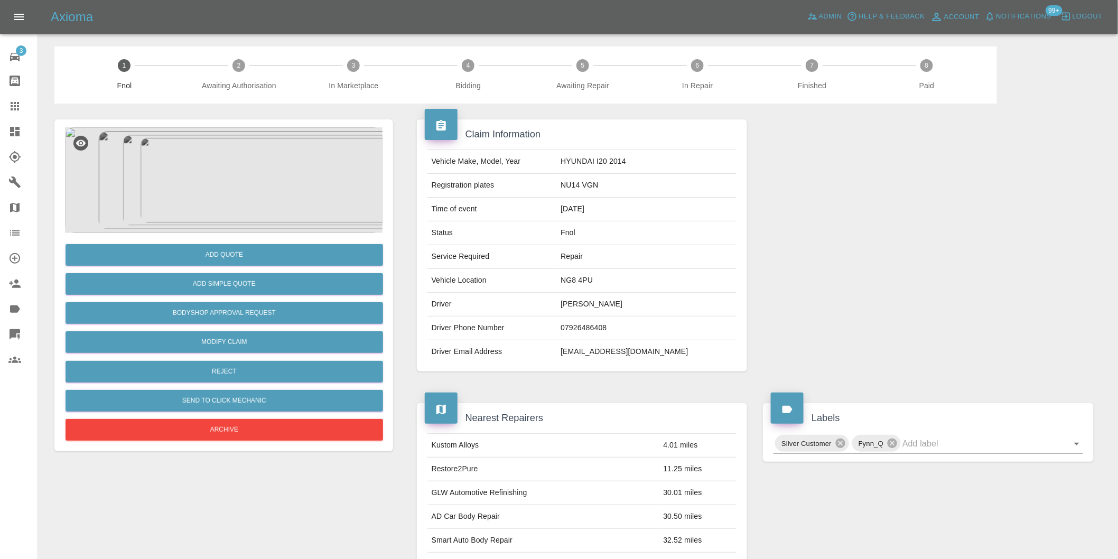
click at [229, 178] on img at bounding box center [223, 180] width 317 height 106
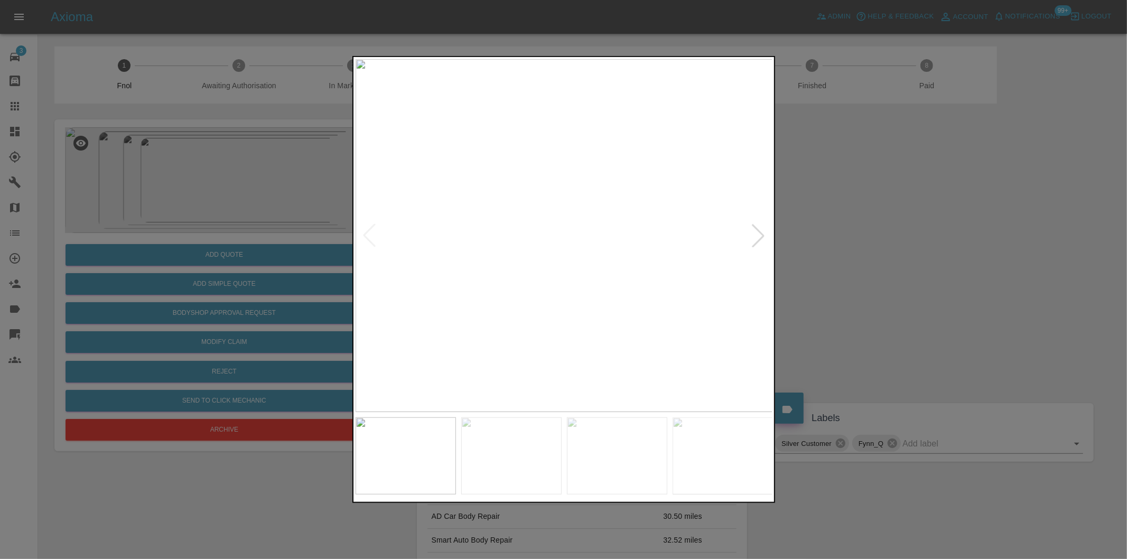
click at [758, 242] on div at bounding box center [757, 235] width 23 height 23
click at [933, 260] on div at bounding box center [563, 279] width 1127 height 559
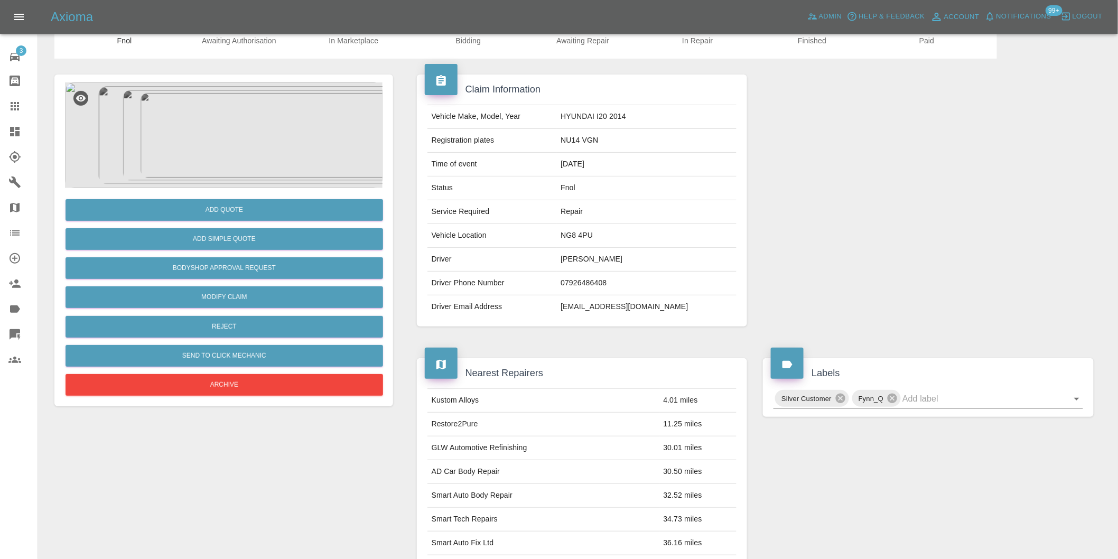
scroll to position [235, 0]
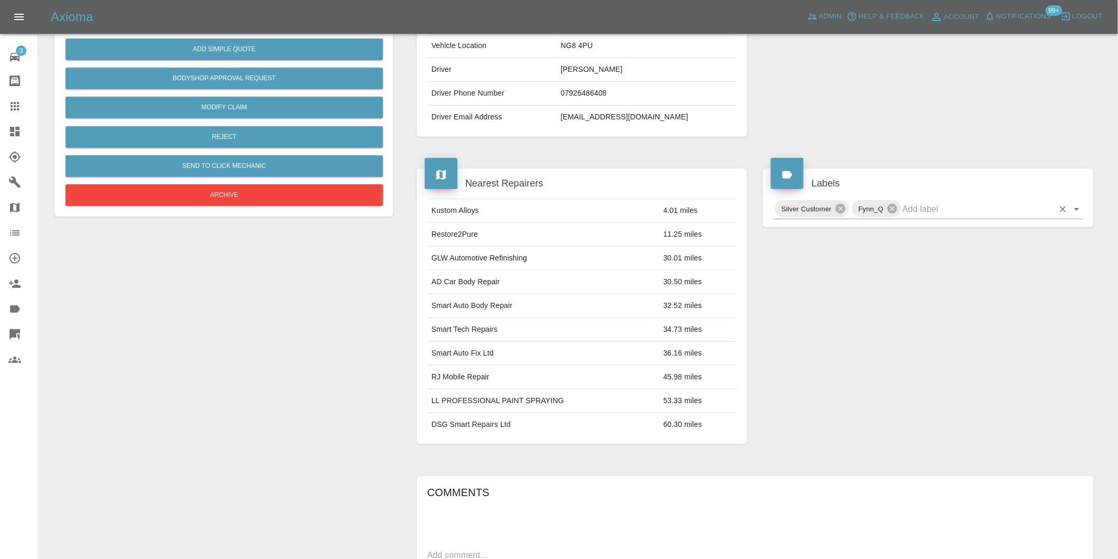
click at [1071, 208] on icon "Open" at bounding box center [1076, 209] width 13 height 13
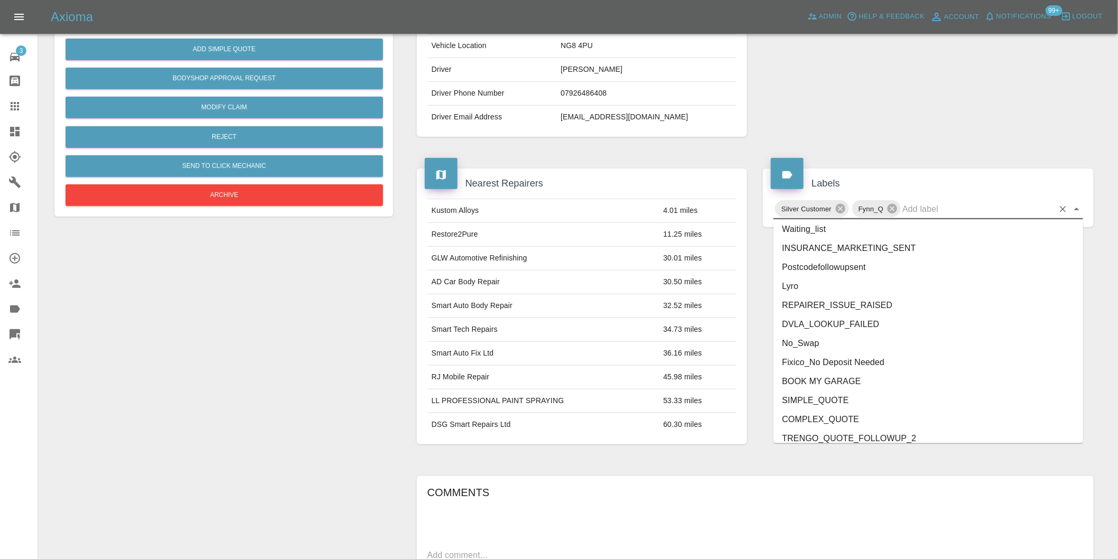
scroll to position [2256, 0]
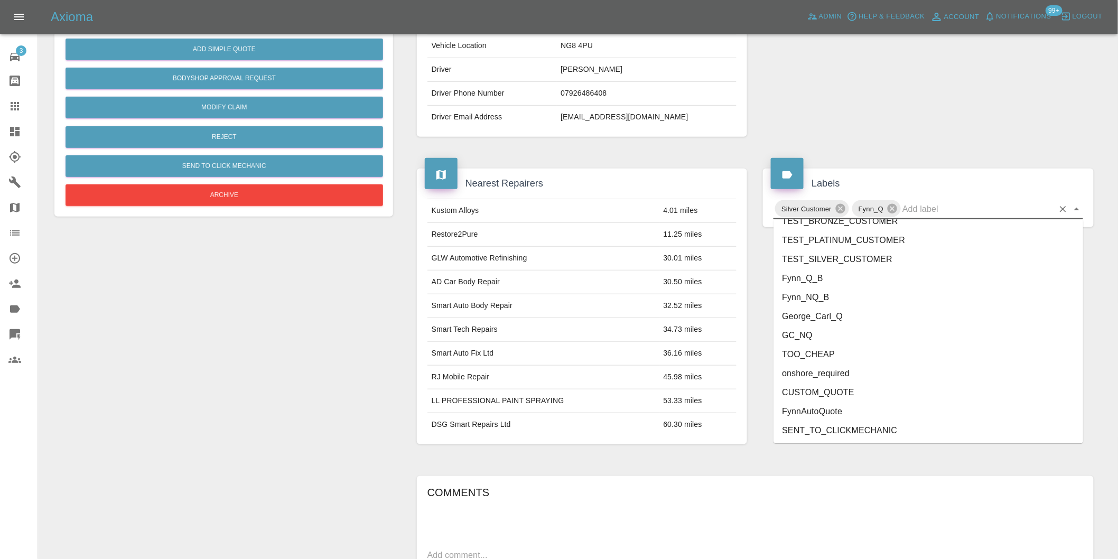
click at [841, 372] on li "onshore_required" at bounding box center [928, 373] width 310 height 19
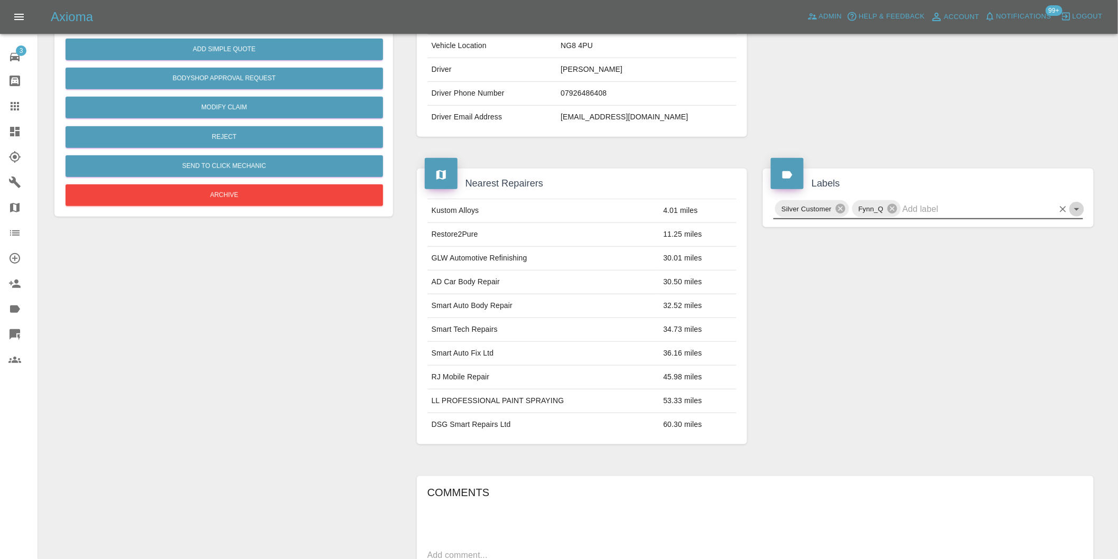
click at [1076, 209] on icon "Open" at bounding box center [1076, 209] width 5 height 3
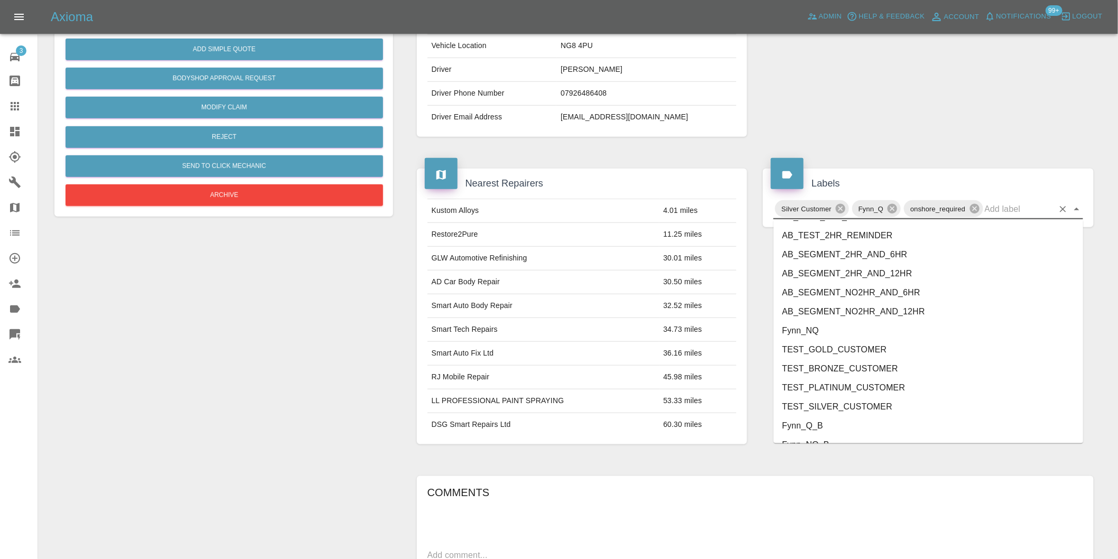
scroll to position [2237, 0]
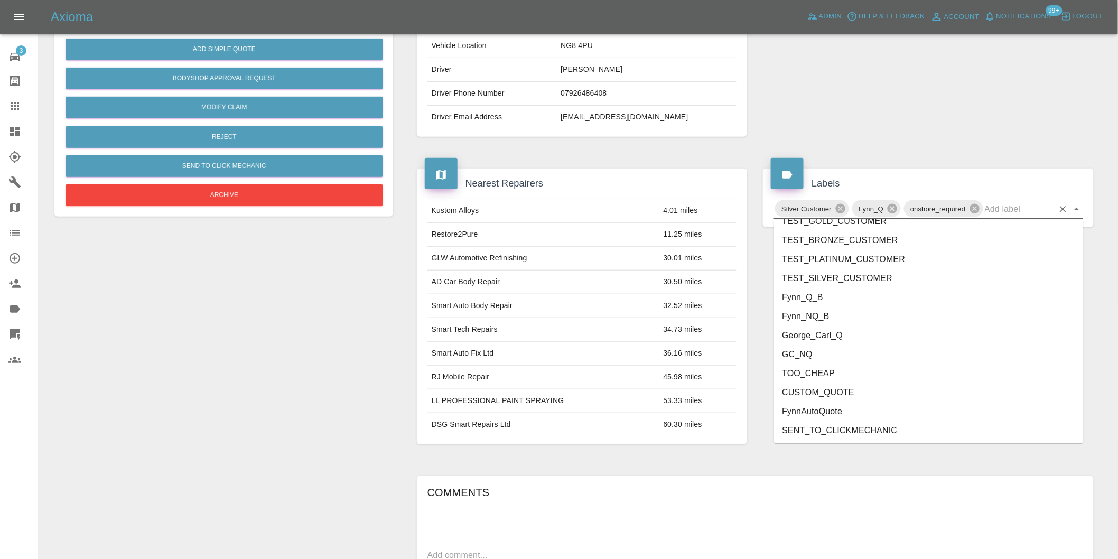
click at [831, 333] on li "George_Carl_Q" at bounding box center [928, 335] width 310 height 19
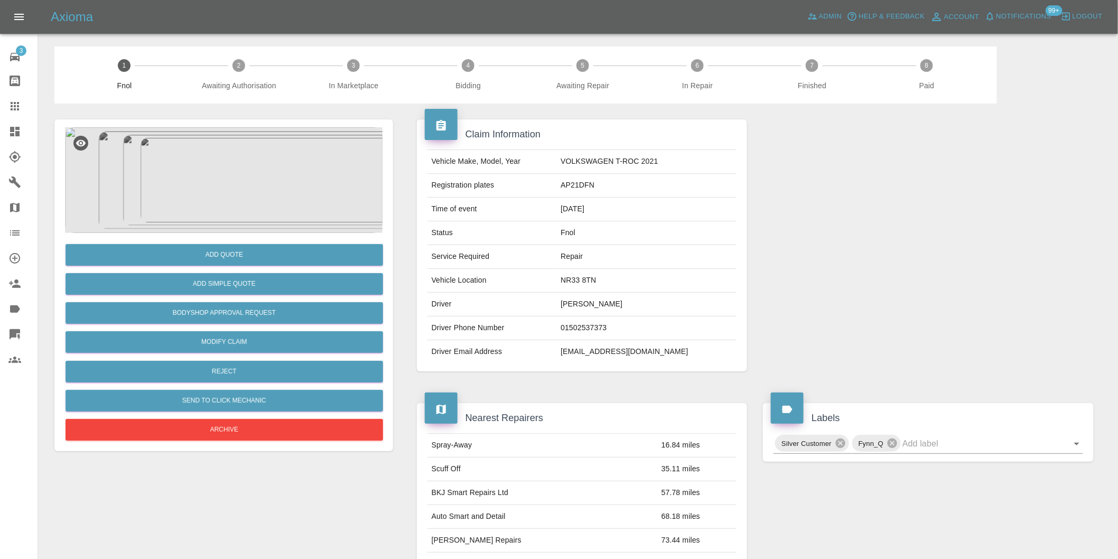
click at [225, 154] on img at bounding box center [223, 180] width 317 height 106
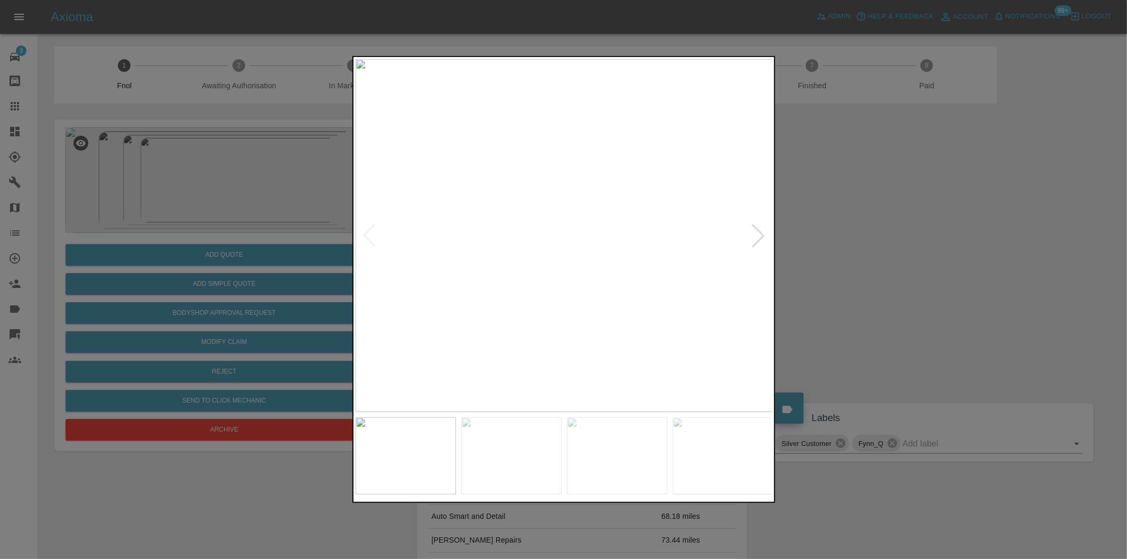
click at [754, 236] on div at bounding box center [757, 235] width 23 height 23
click at [754, 236] on img at bounding box center [564, 235] width 417 height 353
click at [868, 280] on div at bounding box center [563, 279] width 1127 height 559
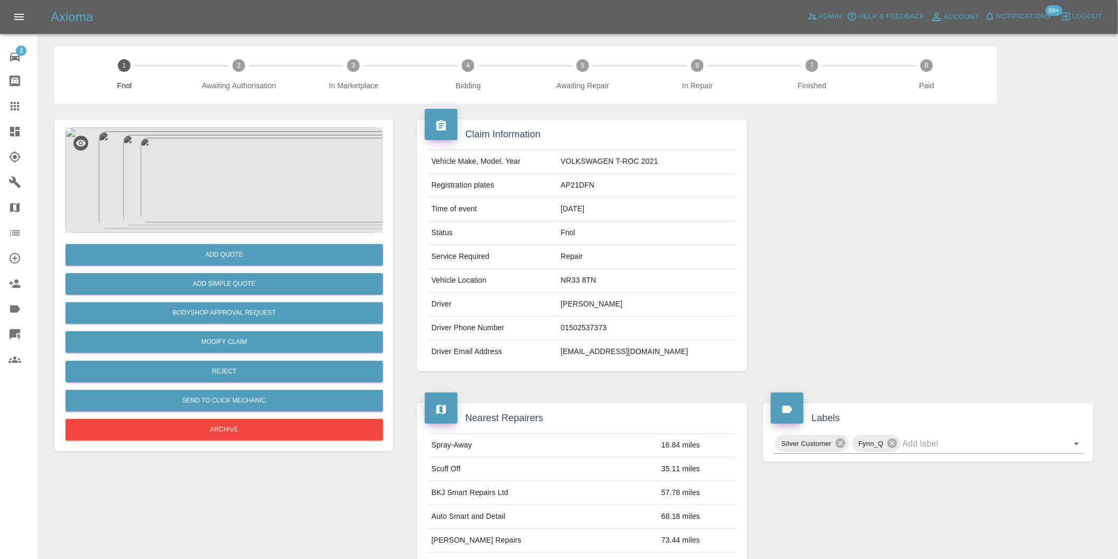
click at [245, 167] on img at bounding box center [223, 180] width 317 height 106
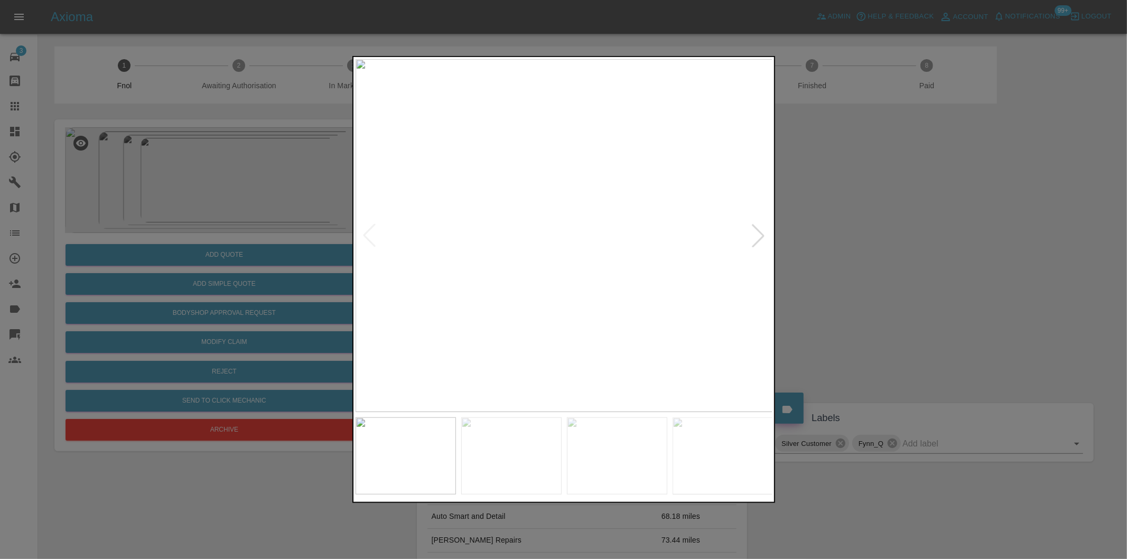
click at [756, 238] on div at bounding box center [757, 235] width 23 height 23
click at [494, 205] on img at bounding box center [564, 235] width 417 height 353
click at [883, 230] on div at bounding box center [563, 279] width 1127 height 559
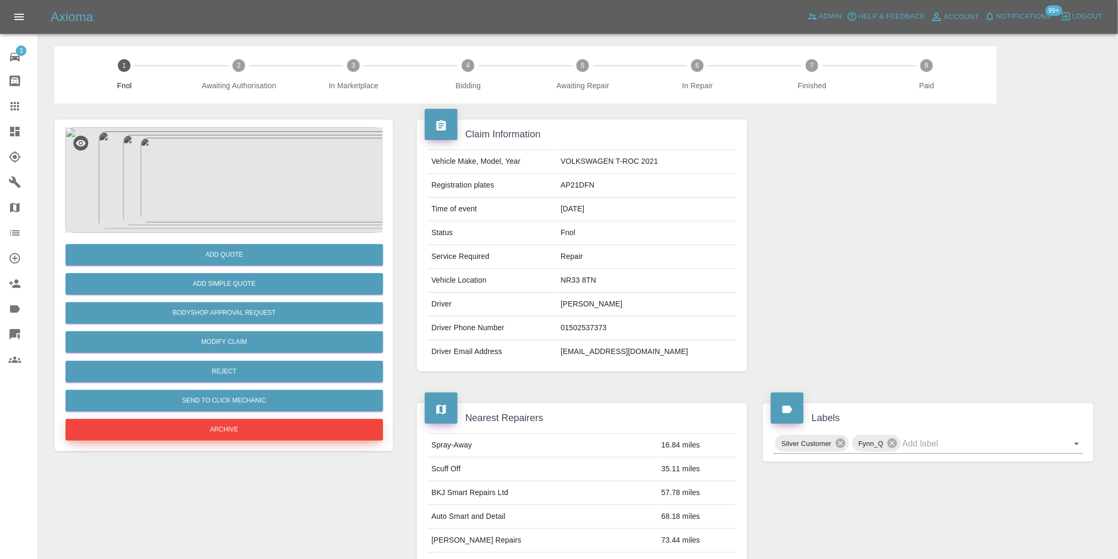
scroll to position [117, 0]
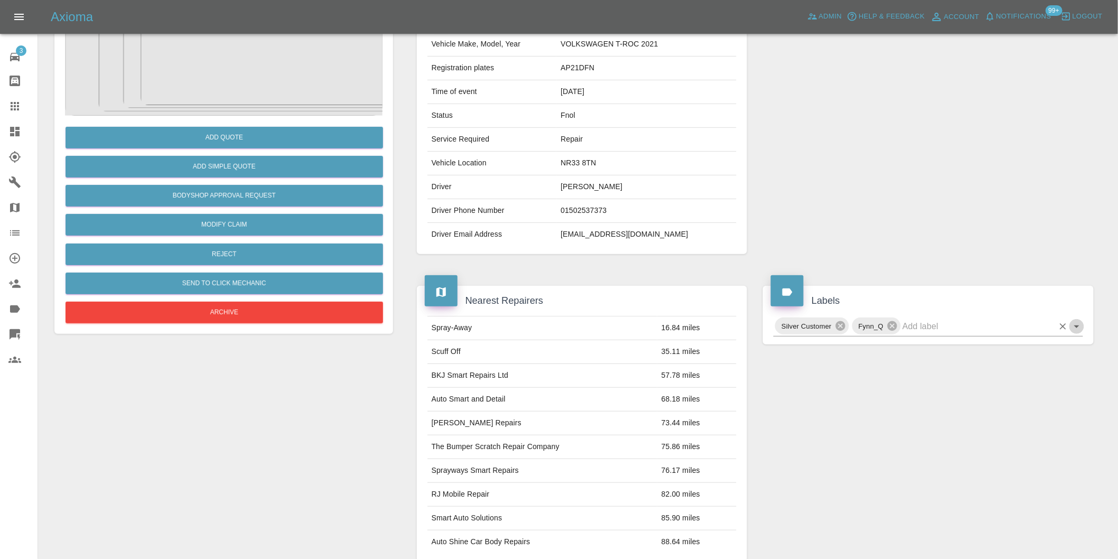
click at [1079, 326] on icon "Open" at bounding box center [1076, 326] width 5 height 3
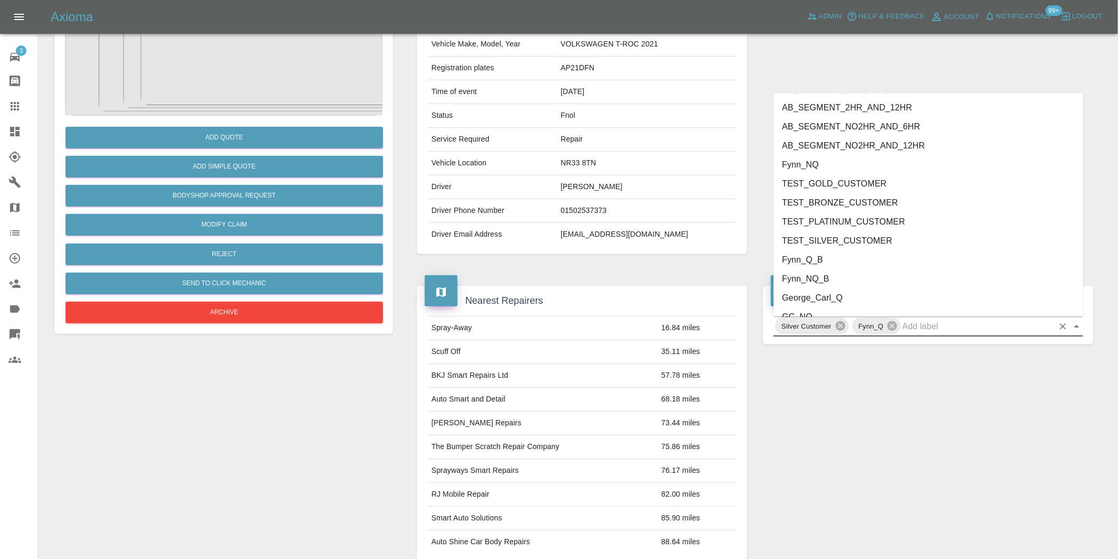
scroll to position [2256, 0]
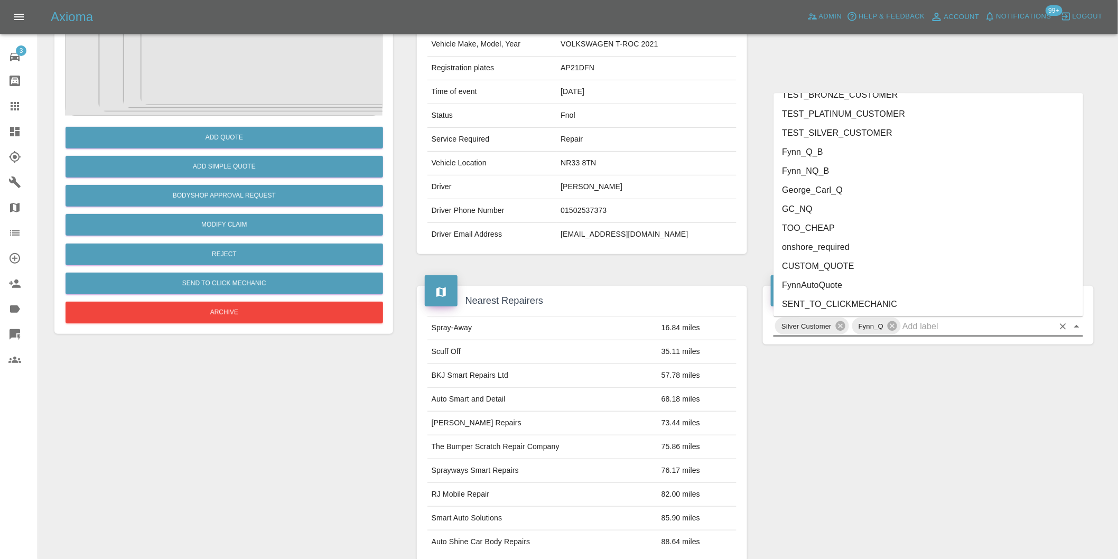
click at [830, 246] on li "onshore_required" at bounding box center [928, 246] width 310 height 19
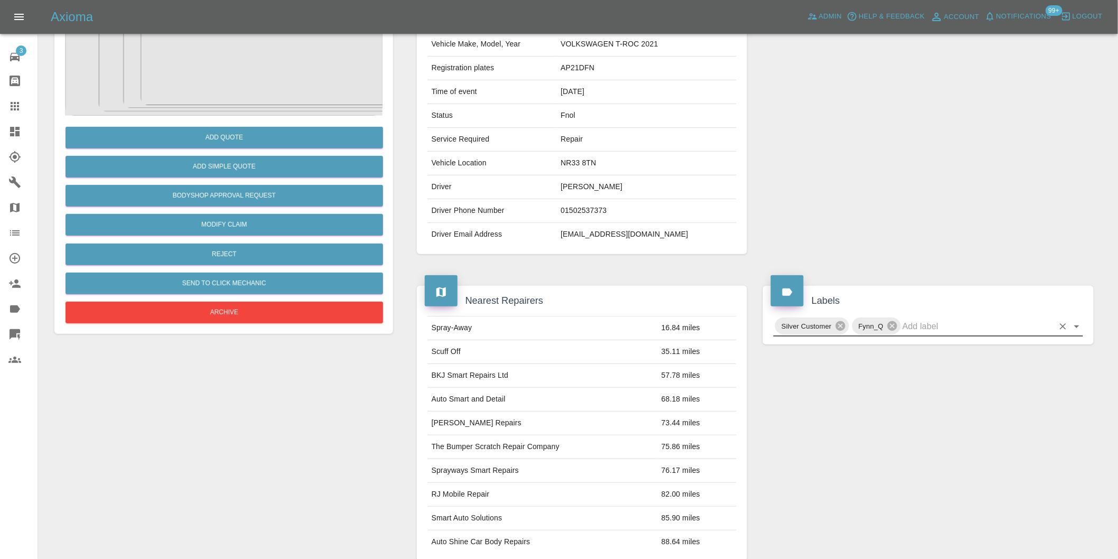
click at [1078, 324] on icon "Open" at bounding box center [1076, 326] width 13 height 13
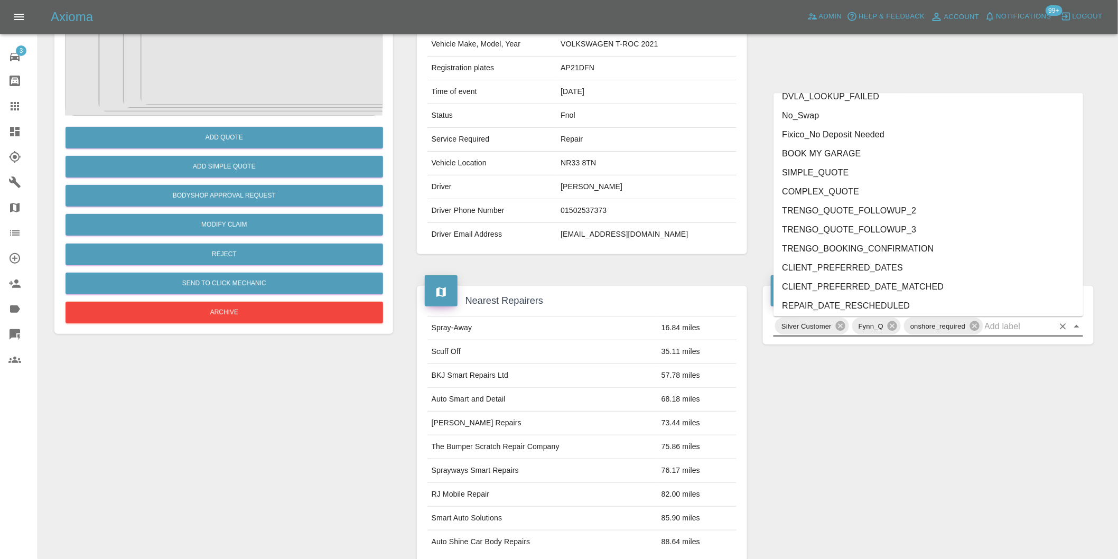
scroll to position [2237, 0]
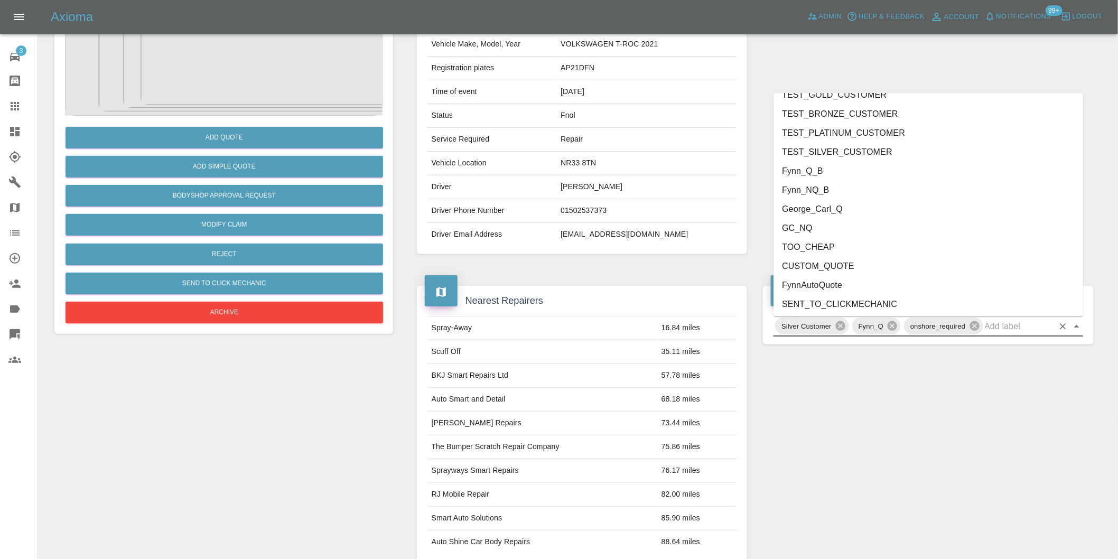
click at [863, 210] on li "George_Carl_Q" at bounding box center [928, 208] width 310 height 19
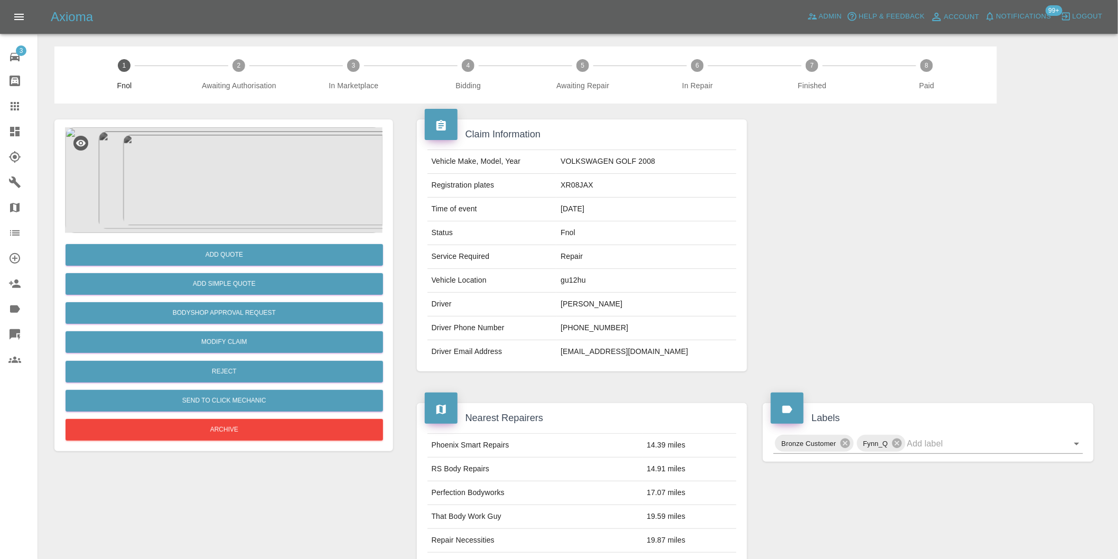
click at [196, 139] on img at bounding box center [223, 180] width 317 height 106
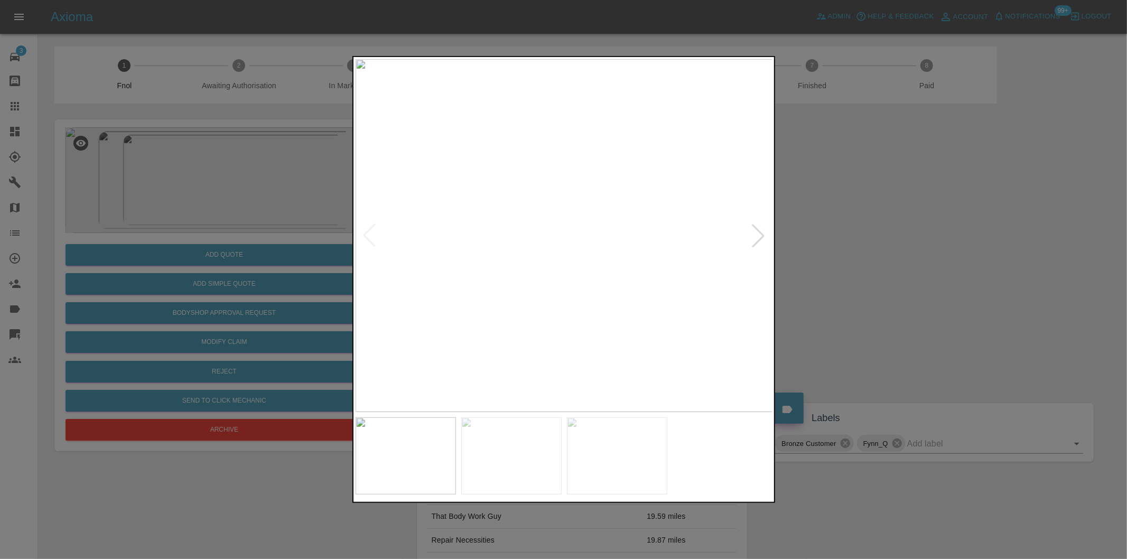
click at [755, 235] on div at bounding box center [757, 235] width 23 height 23
click at [755, 235] on img at bounding box center [564, 235] width 417 height 353
click at [963, 254] on div at bounding box center [563, 279] width 1127 height 559
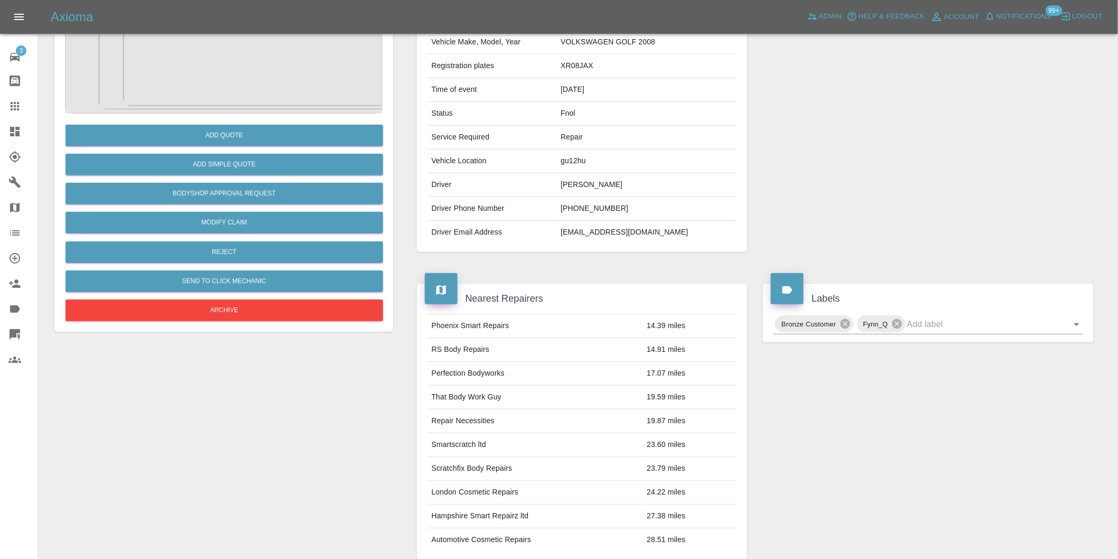
scroll to position [235, 0]
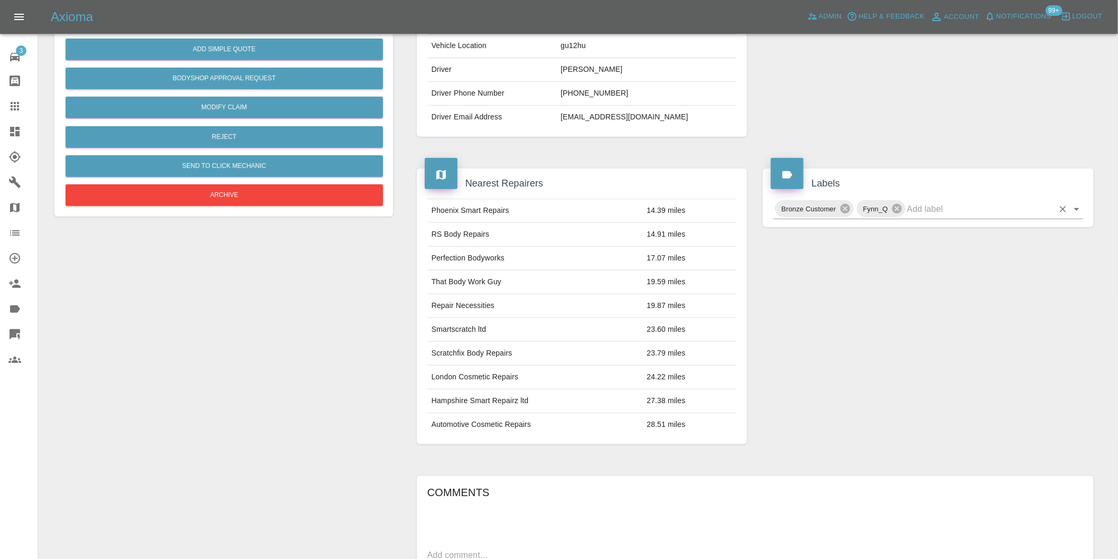
click at [1080, 208] on icon "Open" at bounding box center [1076, 209] width 13 height 13
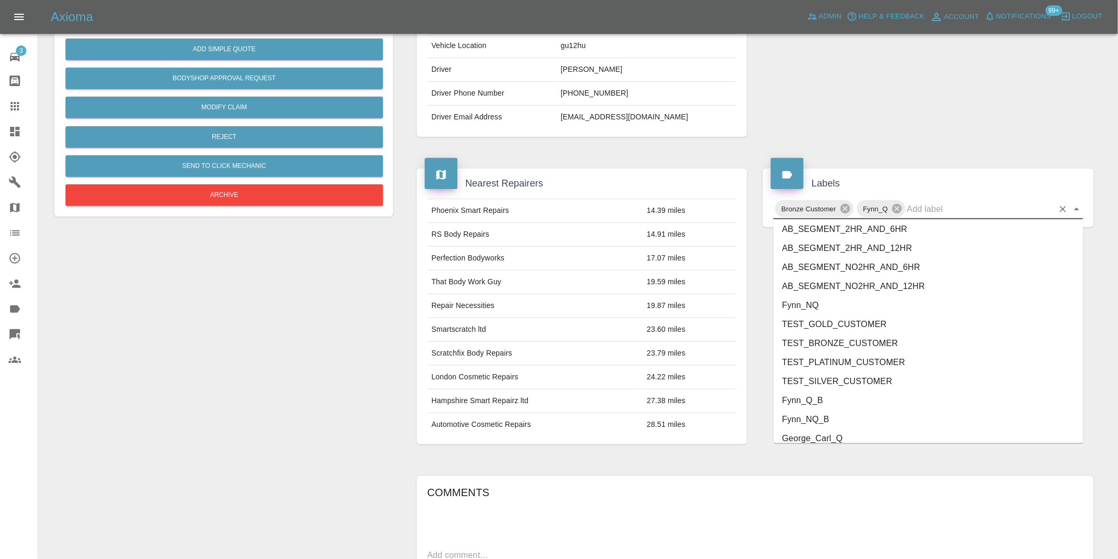
scroll to position [2256, 0]
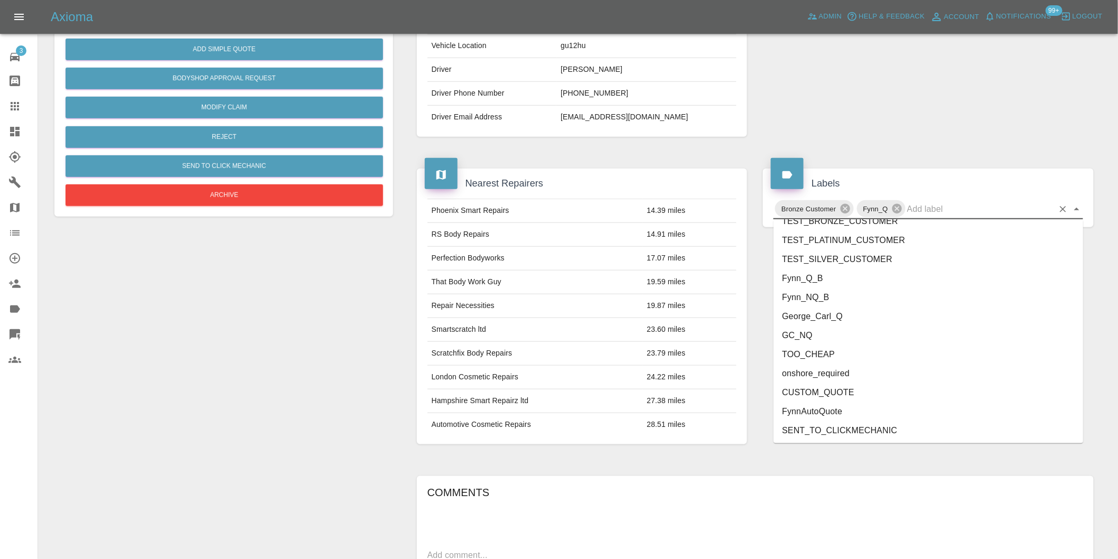
click at [873, 377] on li "onshore_required" at bounding box center [928, 373] width 310 height 19
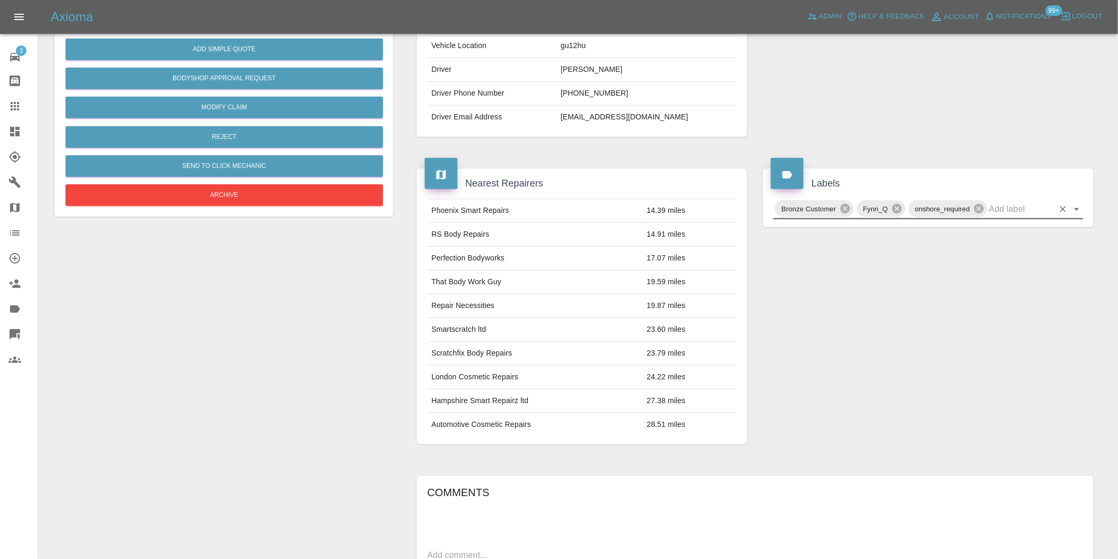
click at [1074, 211] on icon "Open" at bounding box center [1076, 209] width 13 height 13
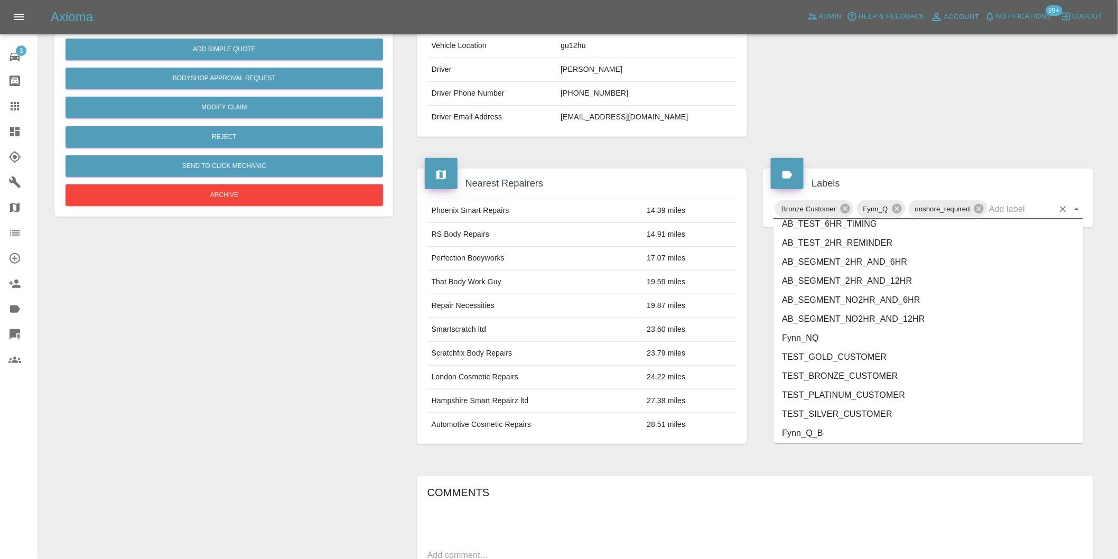
scroll to position [2237, 0]
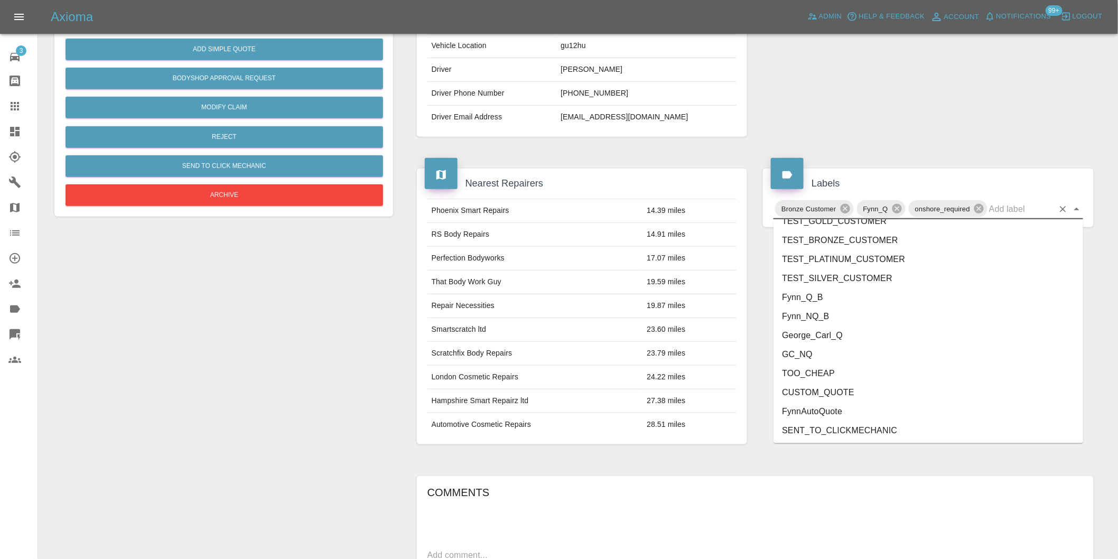
click at [854, 332] on li "George_Carl_Q" at bounding box center [928, 335] width 310 height 19
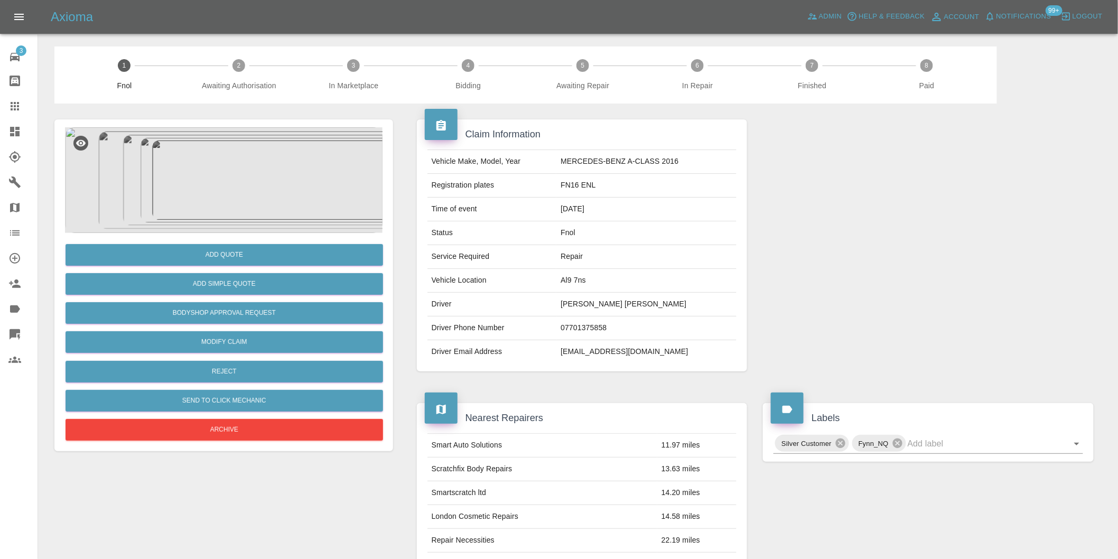
click at [217, 161] on img at bounding box center [223, 180] width 317 height 106
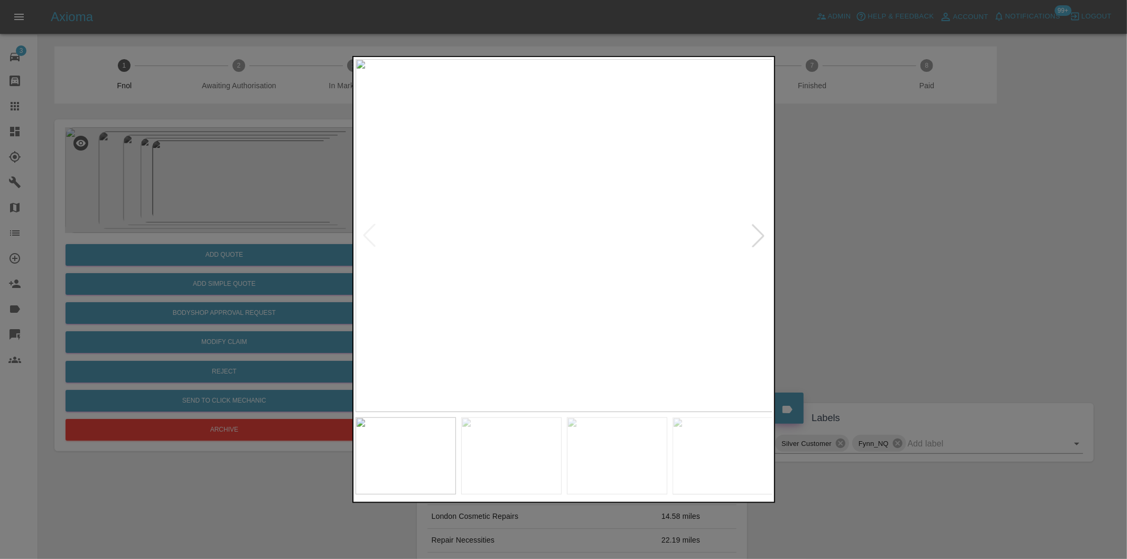
click at [758, 243] on div at bounding box center [757, 235] width 23 height 23
drag, startPoint x: 899, startPoint y: 260, endPoint x: 619, endPoint y: 315, distance: 284.8
click at [895, 260] on div at bounding box center [563, 279] width 1127 height 559
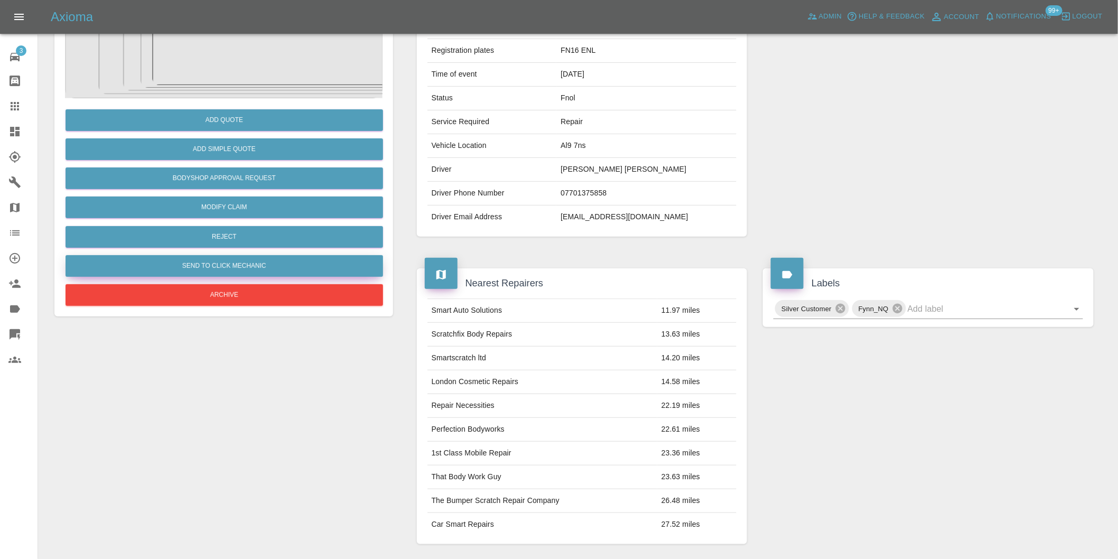
scroll to position [132, 0]
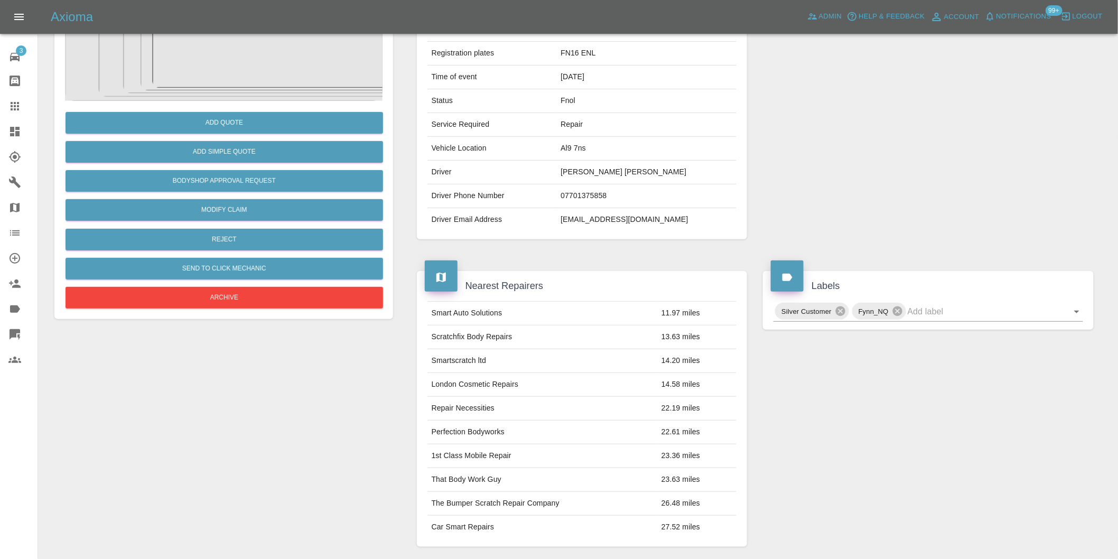
click at [235, 251] on div "Add Quote Add Simple Quote Bodyshop Approval Request Modify Claim Reject Send t…" at bounding box center [223, 206] width 317 height 210
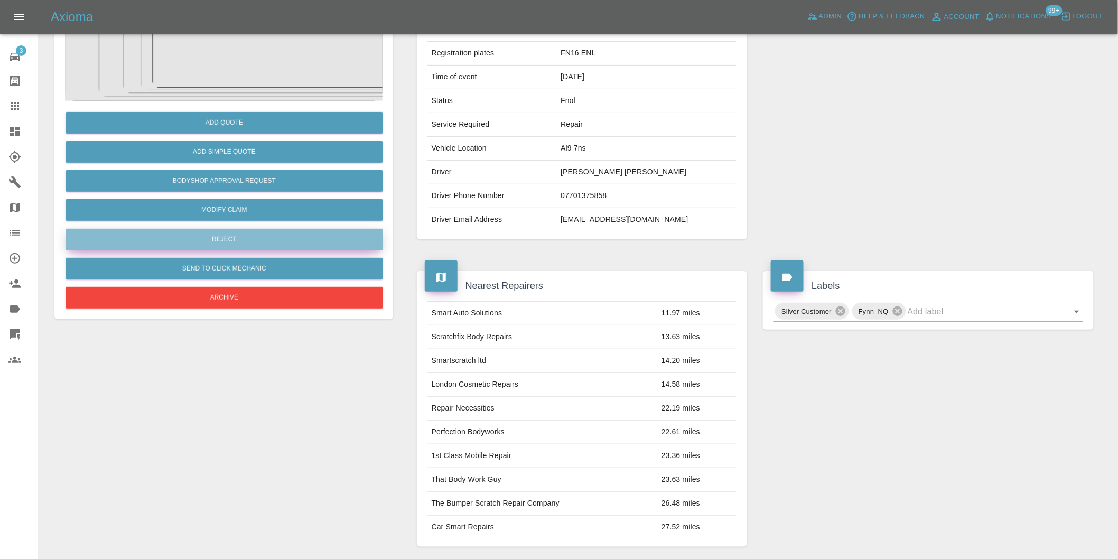
click at [230, 240] on button "Reject" at bounding box center [224, 240] width 317 height 22
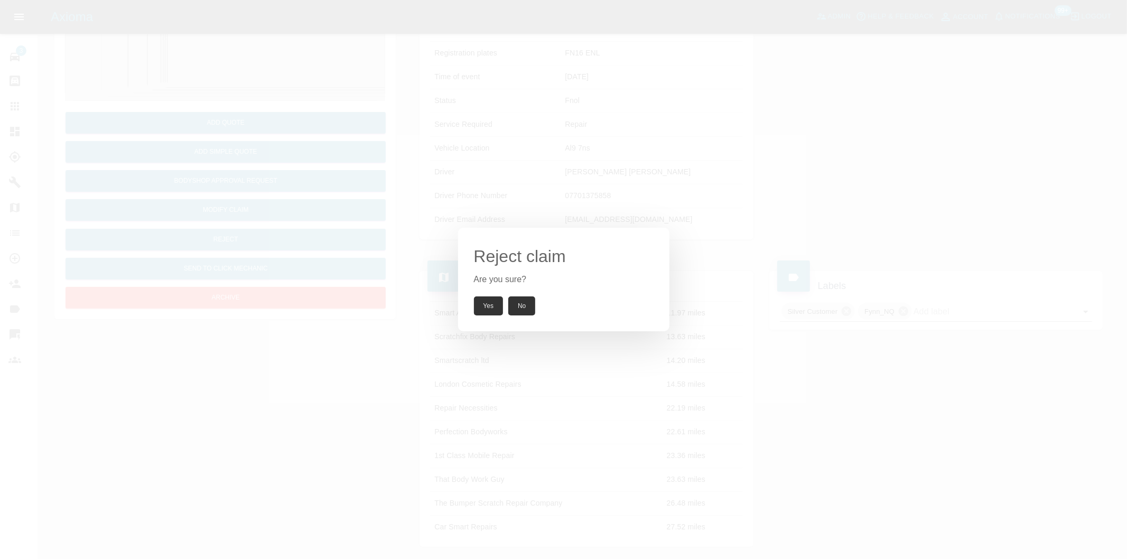
click at [477, 309] on button "Yes" at bounding box center [489, 305] width 30 height 19
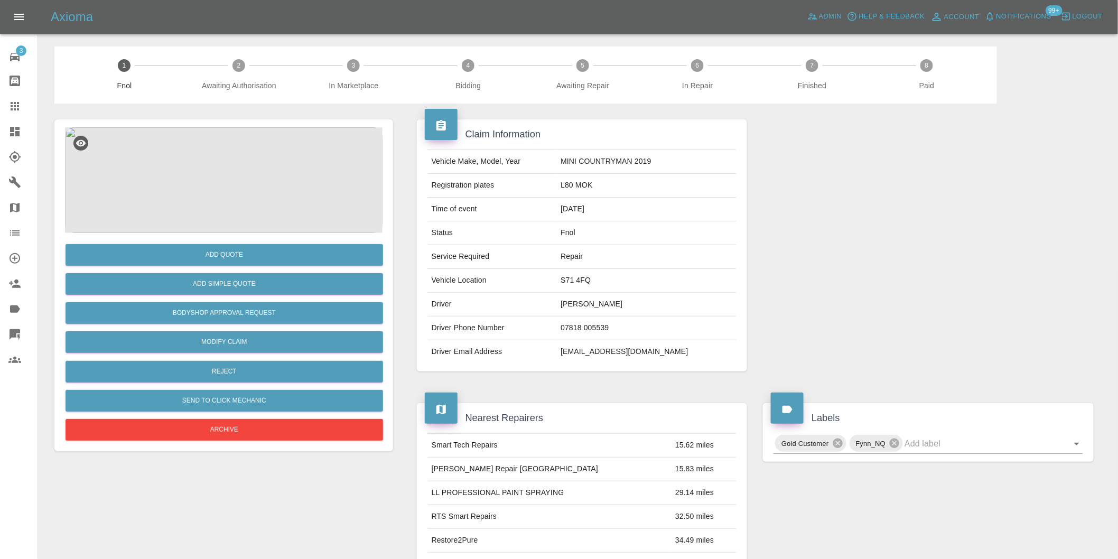
click at [209, 155] on img at bounding box center [223, 180] width 317 height 106
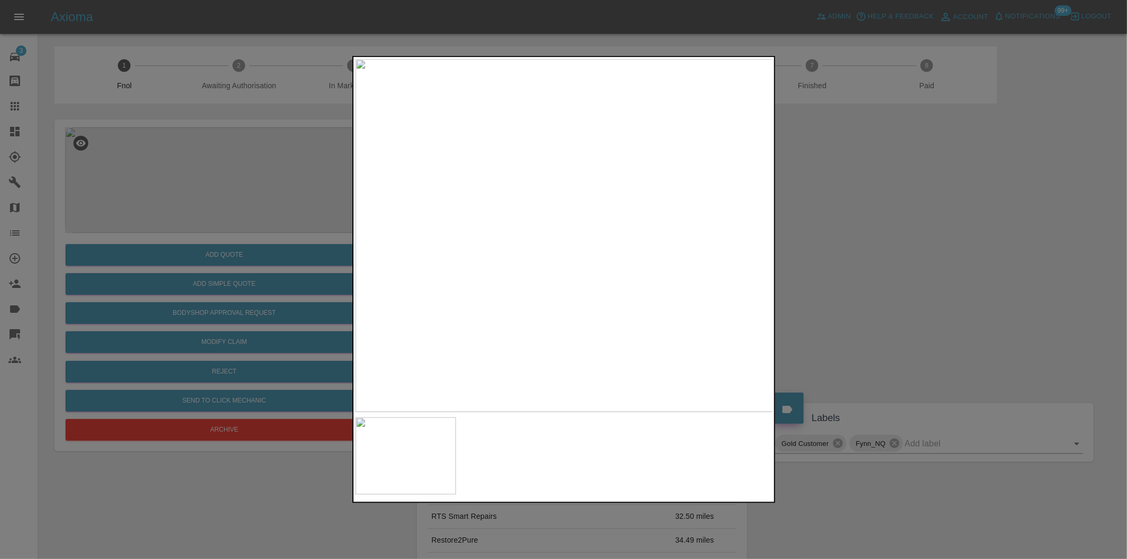
click at [548, 259] on img at bounding box center [564, 235] width 417 height 353
click at [562, 256] on img at bounding box center [608, 166] width 1252 height 1058
click at [558, 251] on img at bounding box center [609, 165] width 1252 height 1058
click at [811, 247] on div at bounding box center [563, 279] width 1127 height 559
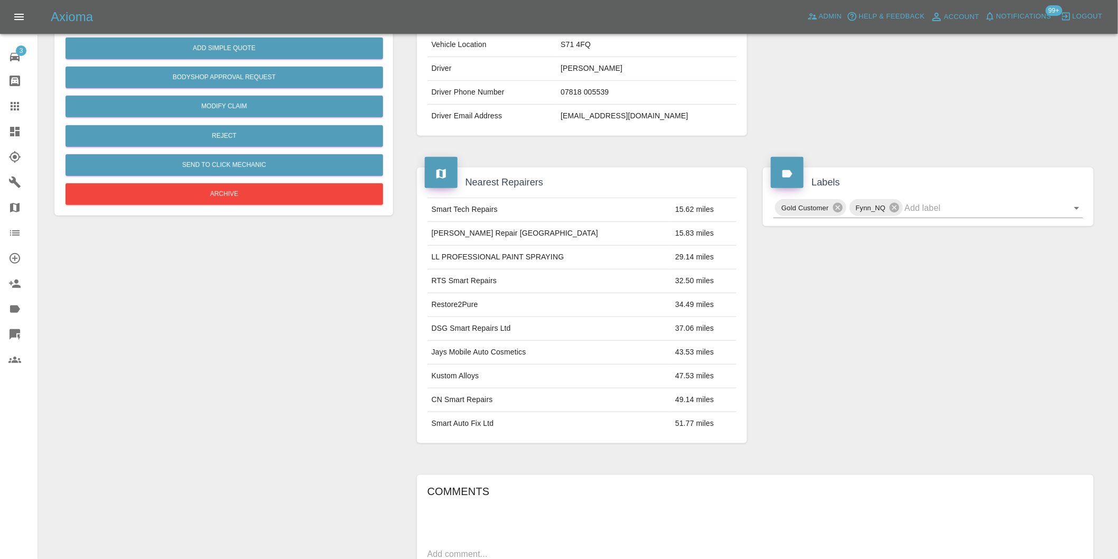
scroll to position [293, 0]
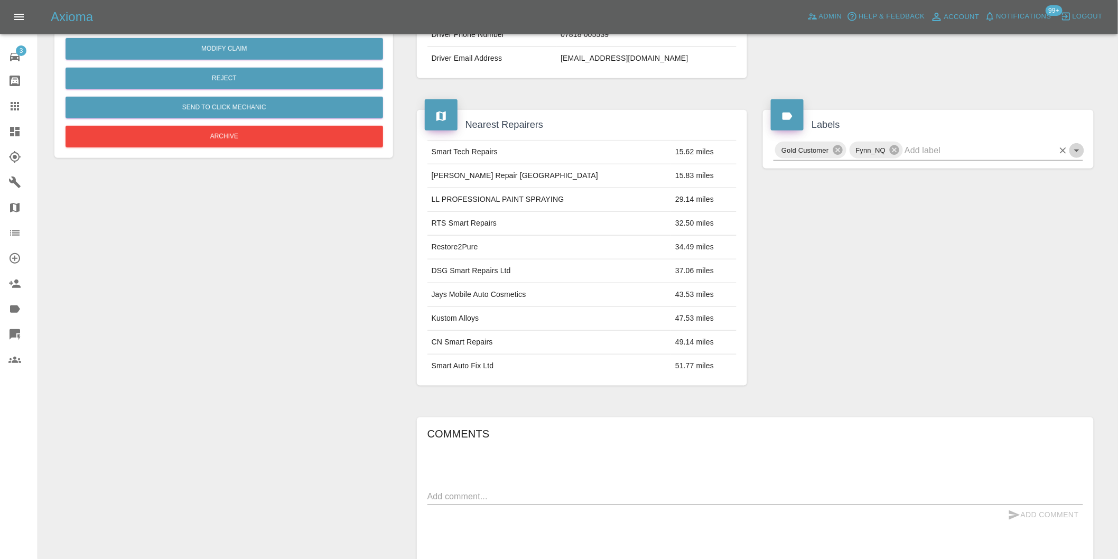
click at [1077, 148] on icon "Open" at bounding box center [1076, 150] width 13 height 13
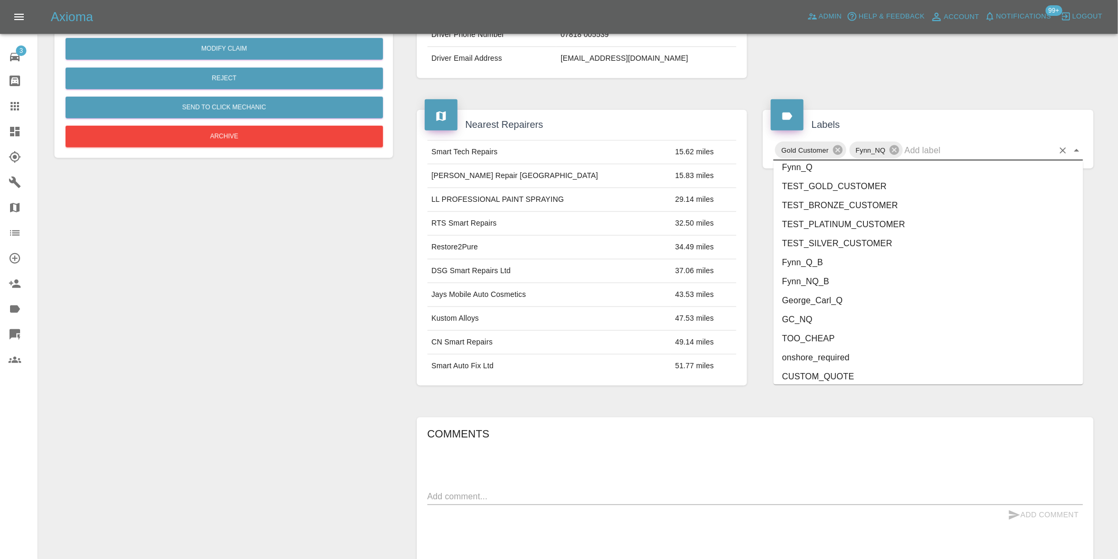
scroll to position [2256, 0]
click at [855, 314] on li "onshore_required" at bounding box center [928, 314] width 310 height 19
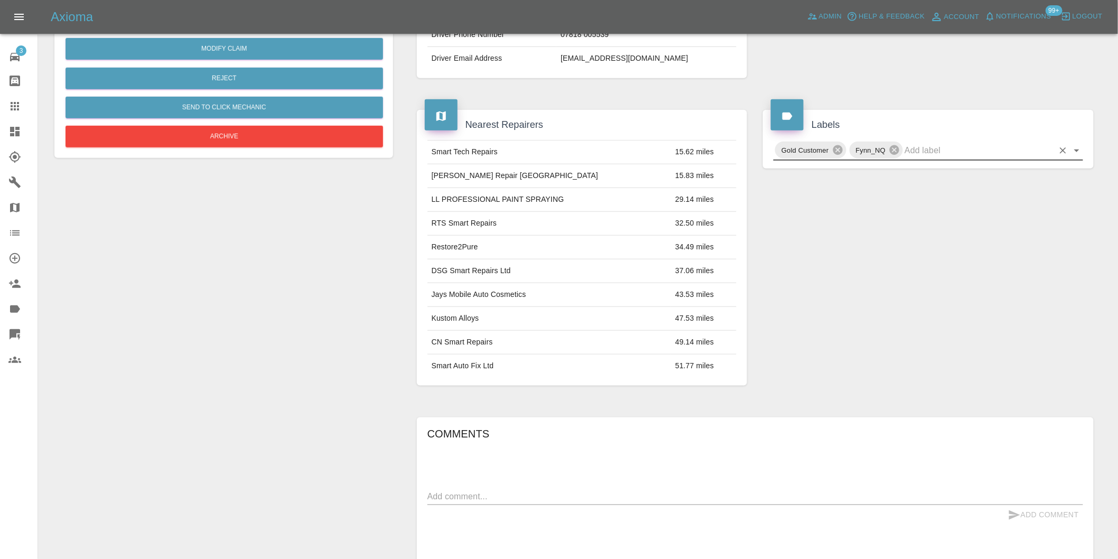
click at [1076, 154] on icon "Open" at bounding box center [1076, 150] width 13 height 13
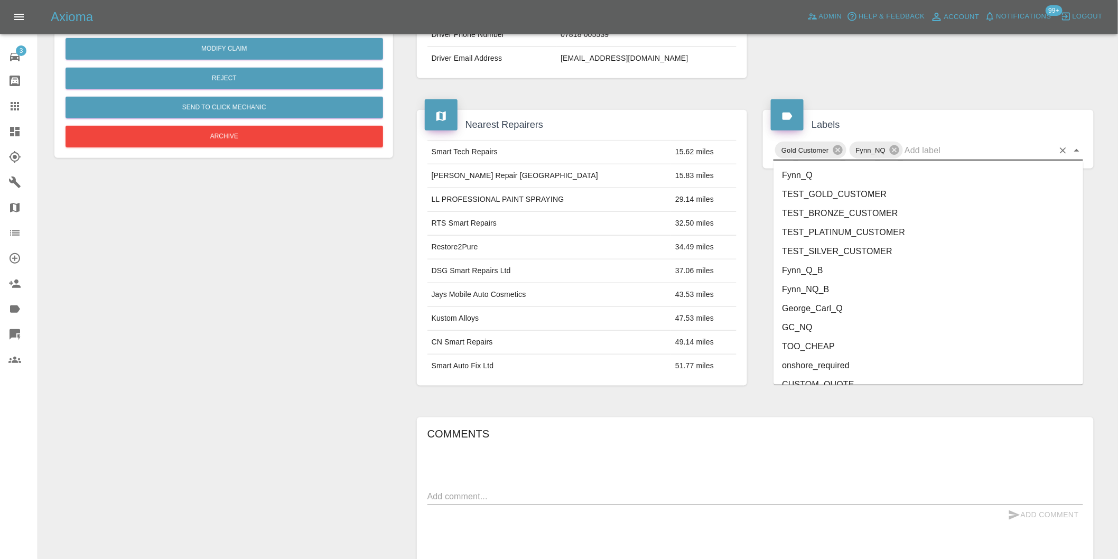
scroll to position [2237, 0]
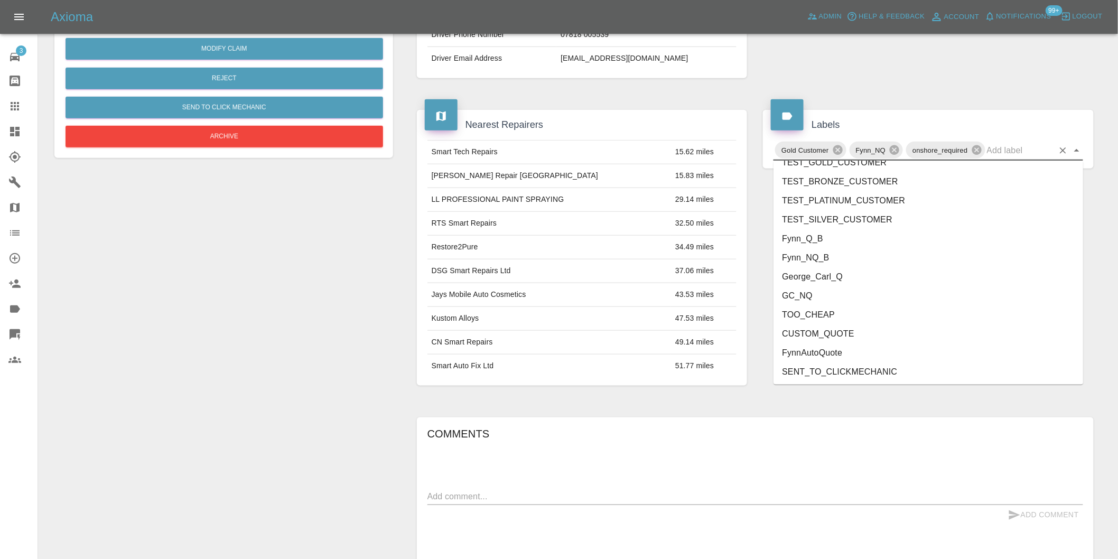
click at [833, 280] on li "George_Carl_Q" at bounding box center [928, 276] width 310 height 19
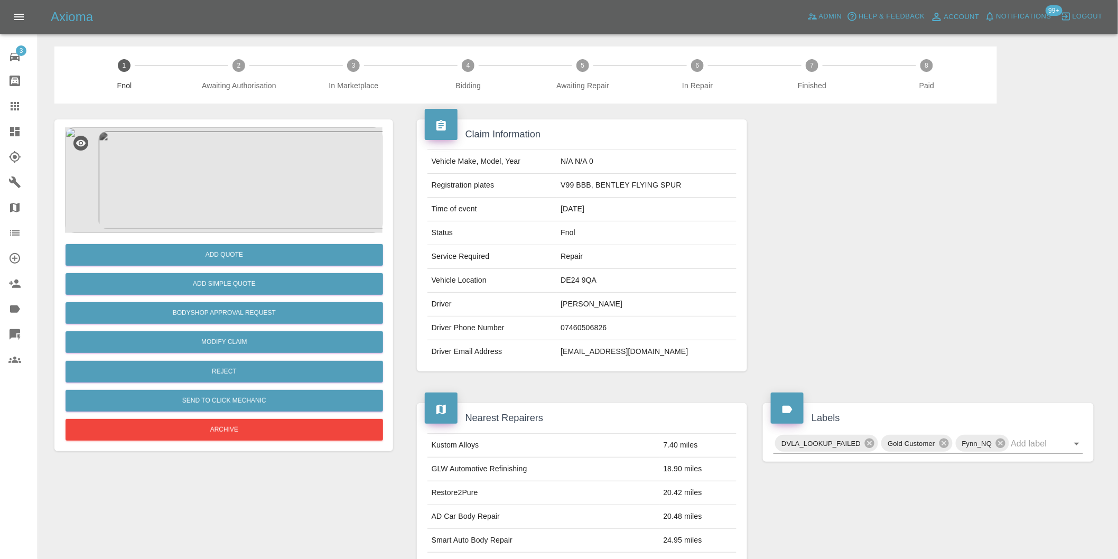
click at [214, 141] on img at bounding box center [223, 180] width 317 height 106
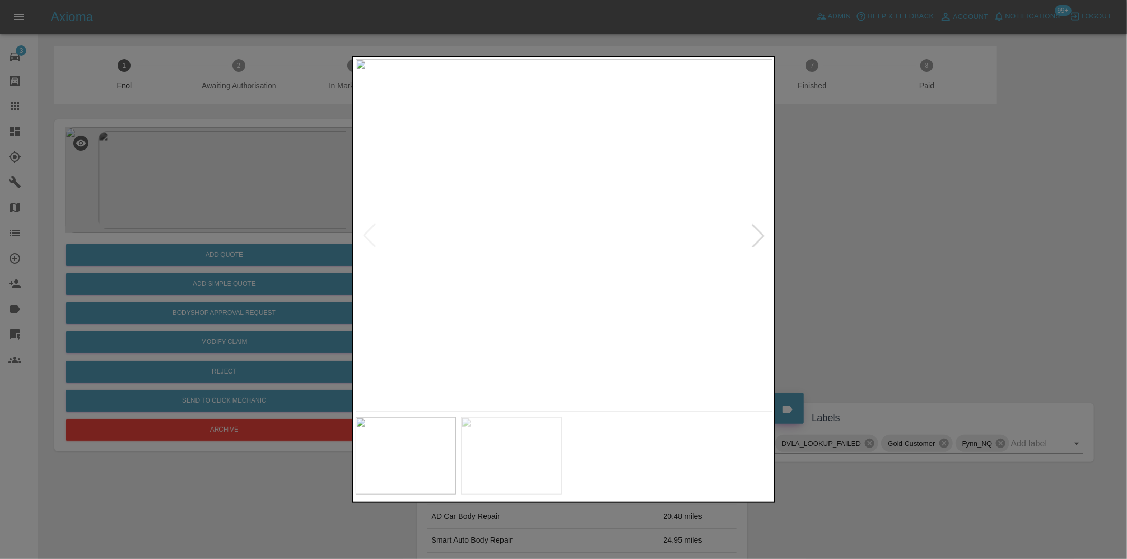
click at [754, 232] on div at bounding box center [757, 235] width 23 height 23
click at [754, 232] on img at bounding box center [564, 235] width 417 height 353
drag, startPoint x: 944, startPoint y: 267, endPoint x: 535, endPoint y: 426, distance: 438.5
click at [942, 267] on div at bounding box center [563, 279] width 1127 height 559
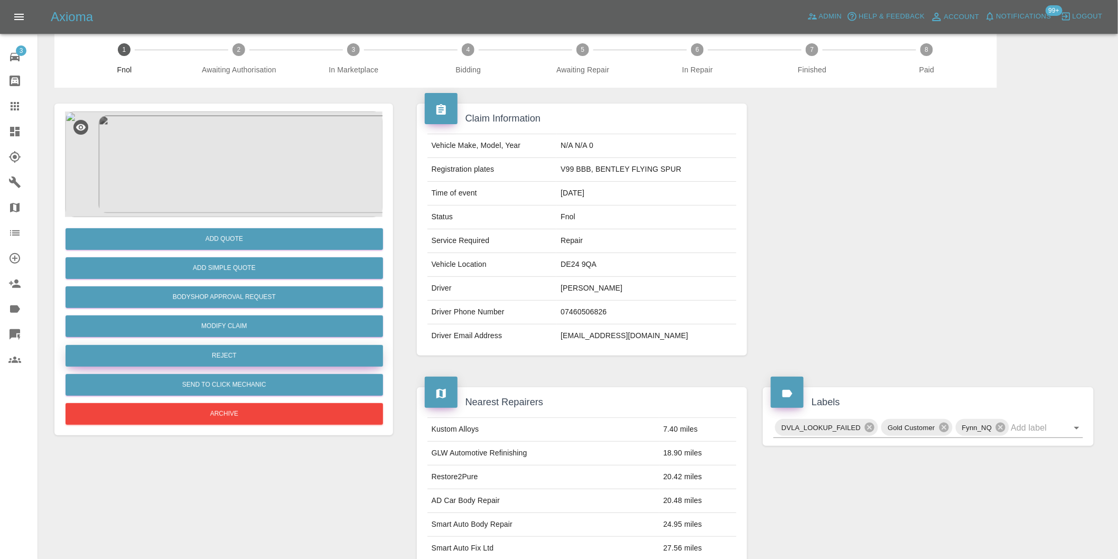
scroll to position [14, 0]
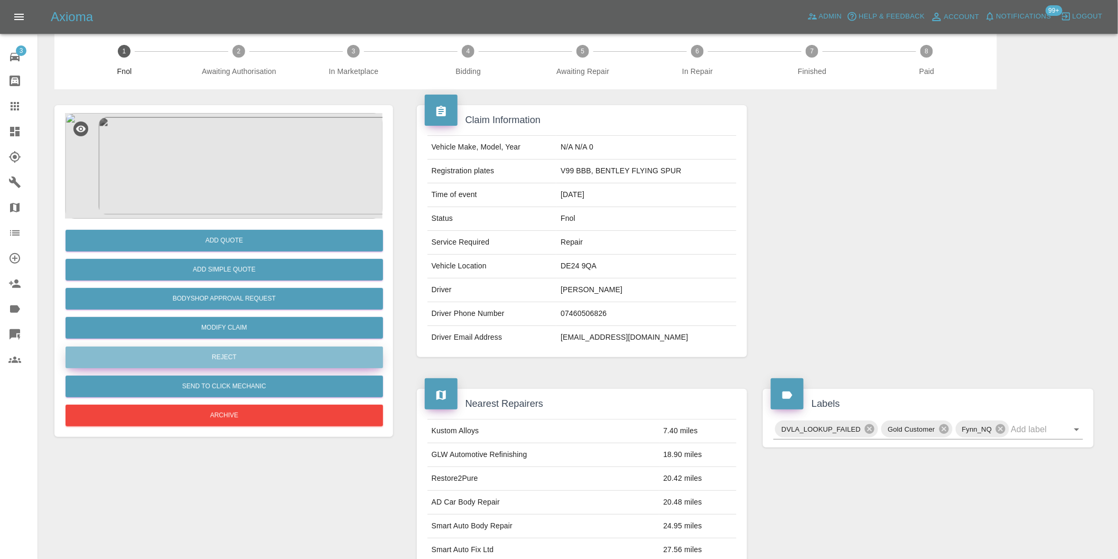
click at [234, 355] on button "Reject" at bounding box center [224, 358] width 317 height 22
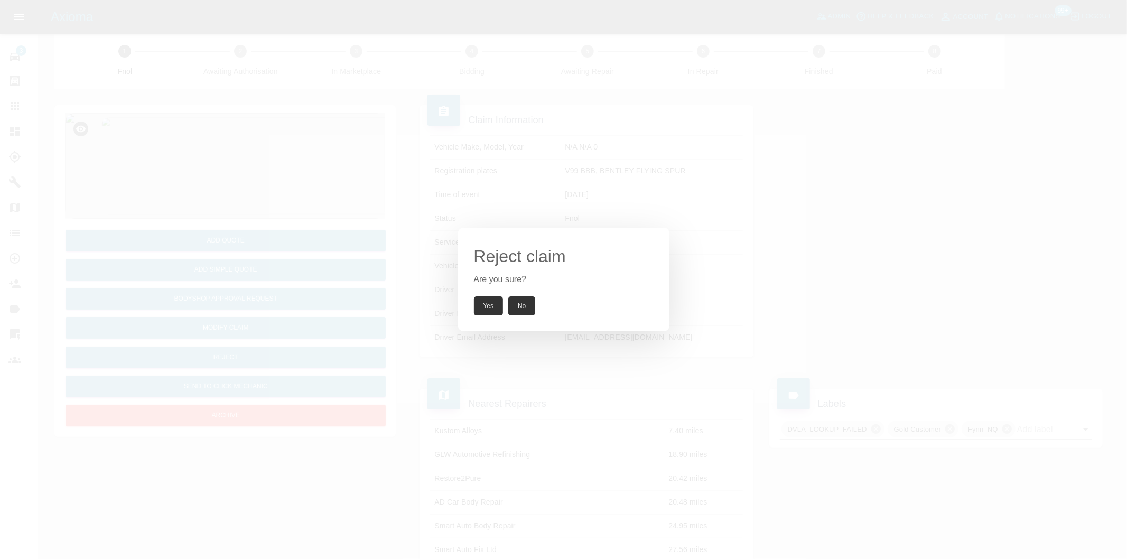
click at [484, 310] on button "Yes" at bounding box center [489, 305] width 30 height 19
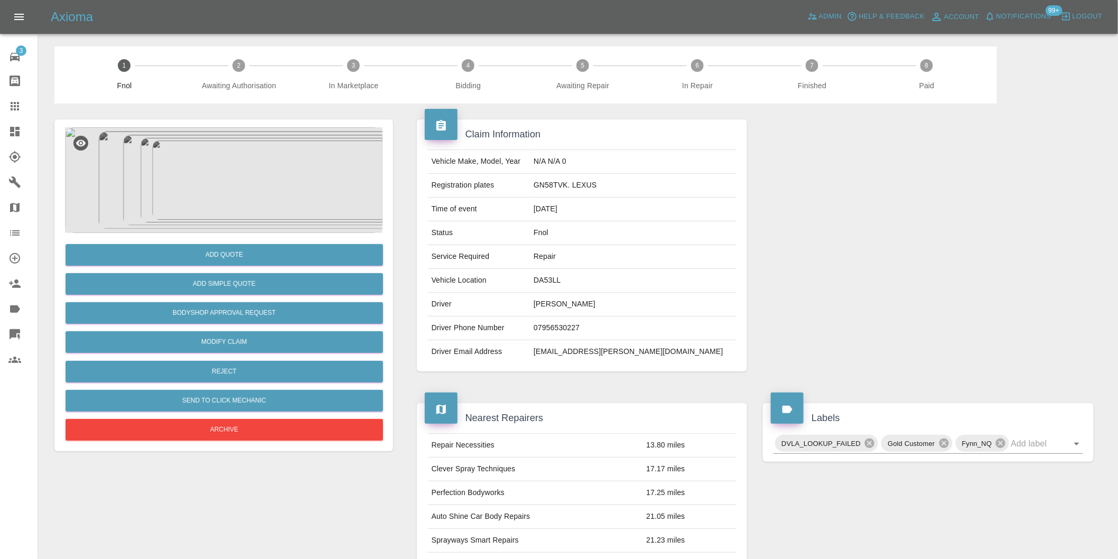
click at [229, 175] on img at bounding box center [223, 180] width 317 height 106
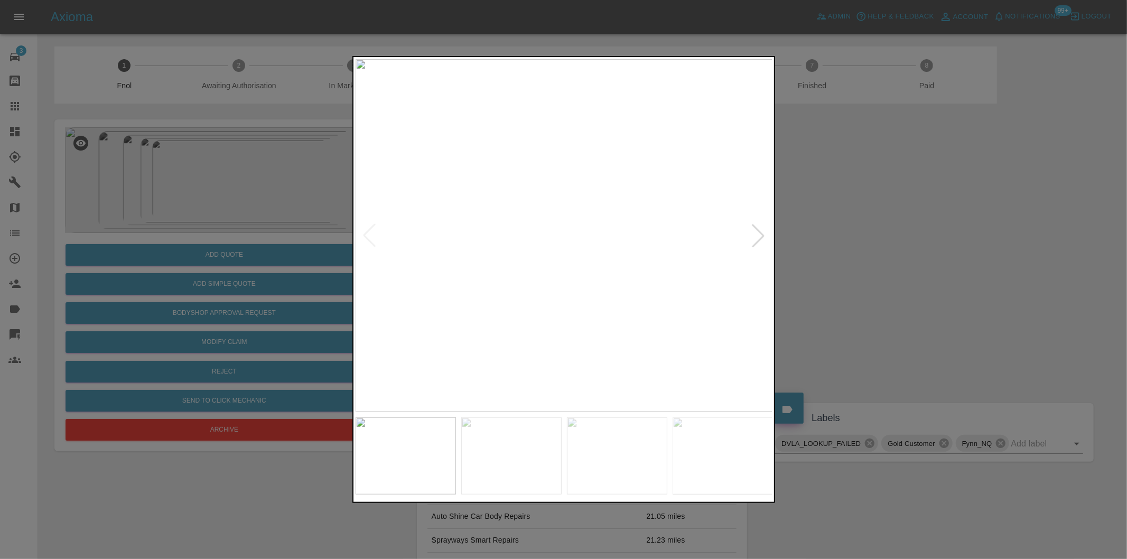
click at [844, 257] on div at bounding box center [563, 279] width 1127 height 559
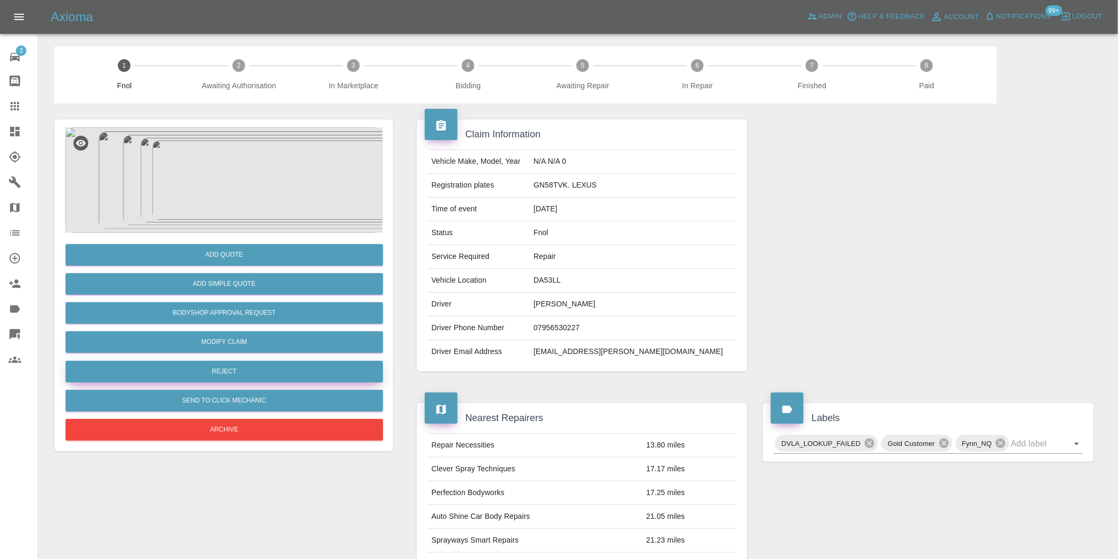
click at [236, 375] on button "Reject" at bounding box center [224, 372] width 317 height 22
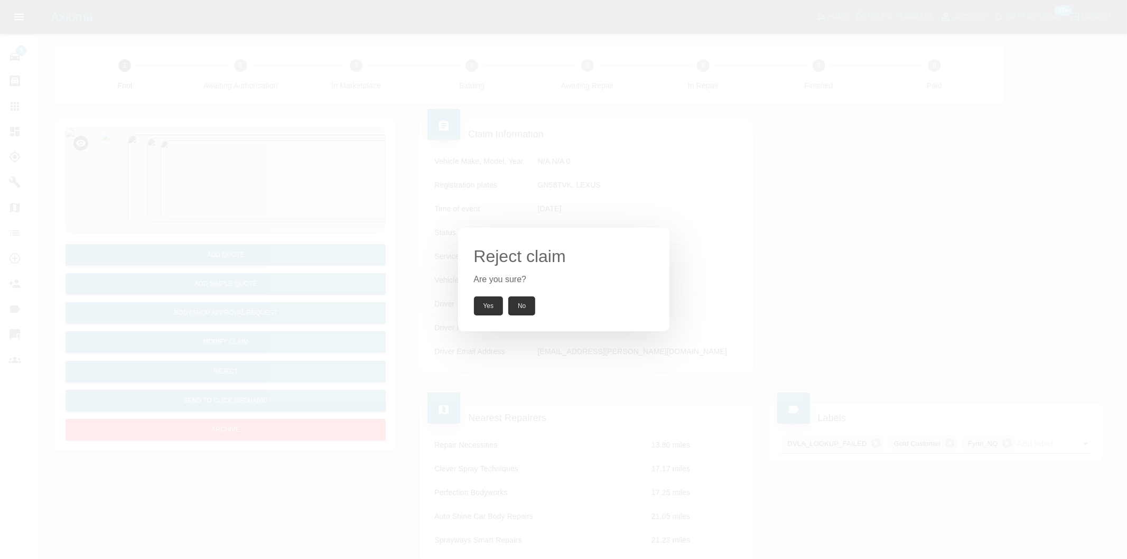
drag, startPoint x: 479, startPoint y: 307, endPoint x: 436, endPoint y: 243, distance: 76.9
click at [479, 306] on button "Yes" at bounding box center [489, 305] width 30 height 19
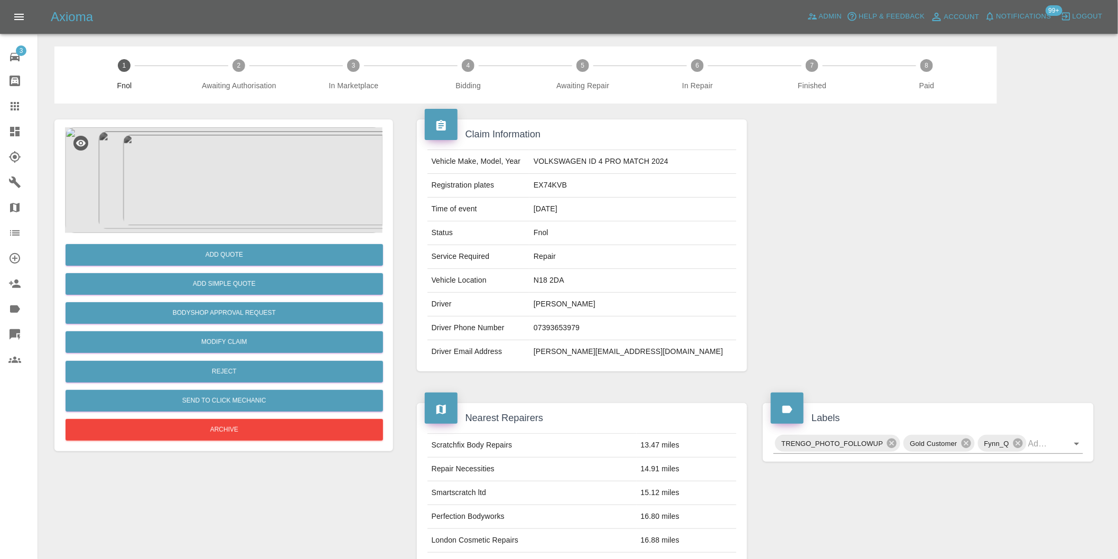
click at [229, 160] on img at bounding box center [223, 180] width 317 height 106
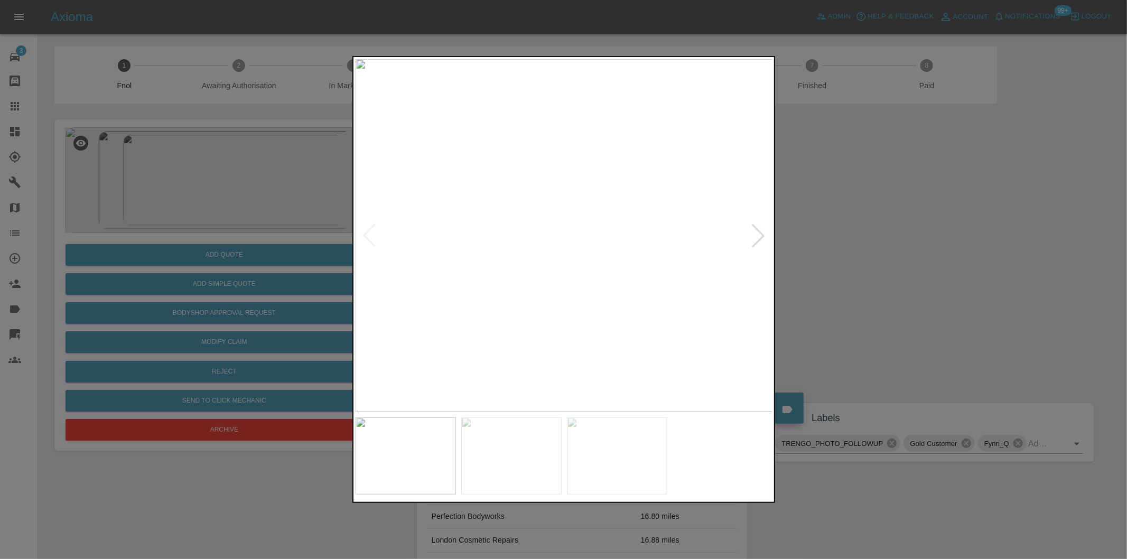
click at [761, 233] on div at bounding box center [757, 235] width 23 height 23
click at [761, 233] on img at bounding box center [564, 235] width 417 height 353
click at [367, 240] on div at bounding box center [369, 235] width 23 height 23
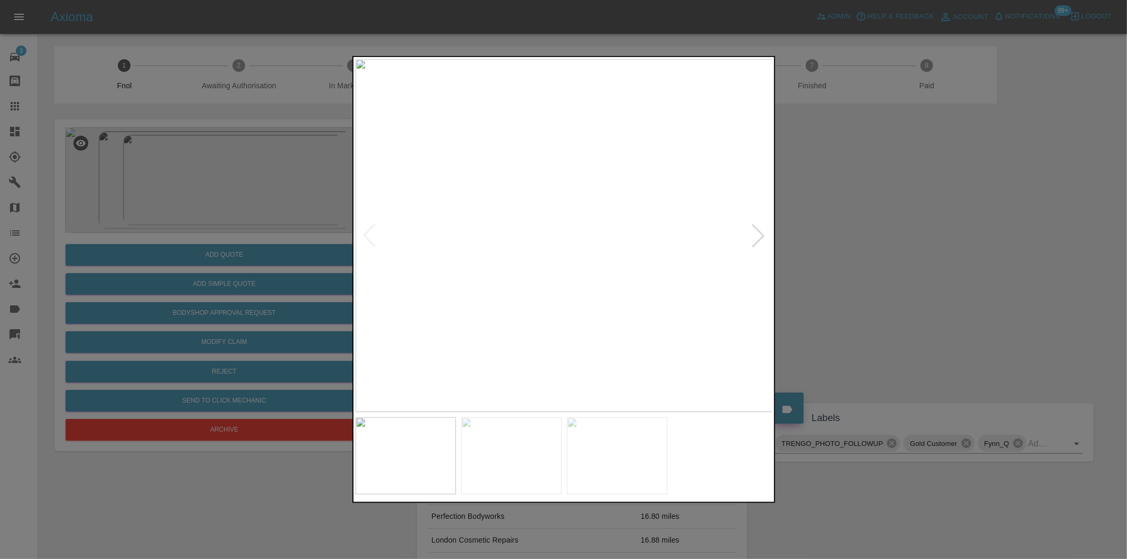
click at [543, 223] on img at bounding box center [564, 235] width 417 height 353
click at [565, 226] on img at bounding box center [624, 273] width 1252 height 1058
drag, startPoint x: 945, startPoint y: 274, endPoint x: 690, endPoint y: 300, distance: 255.4
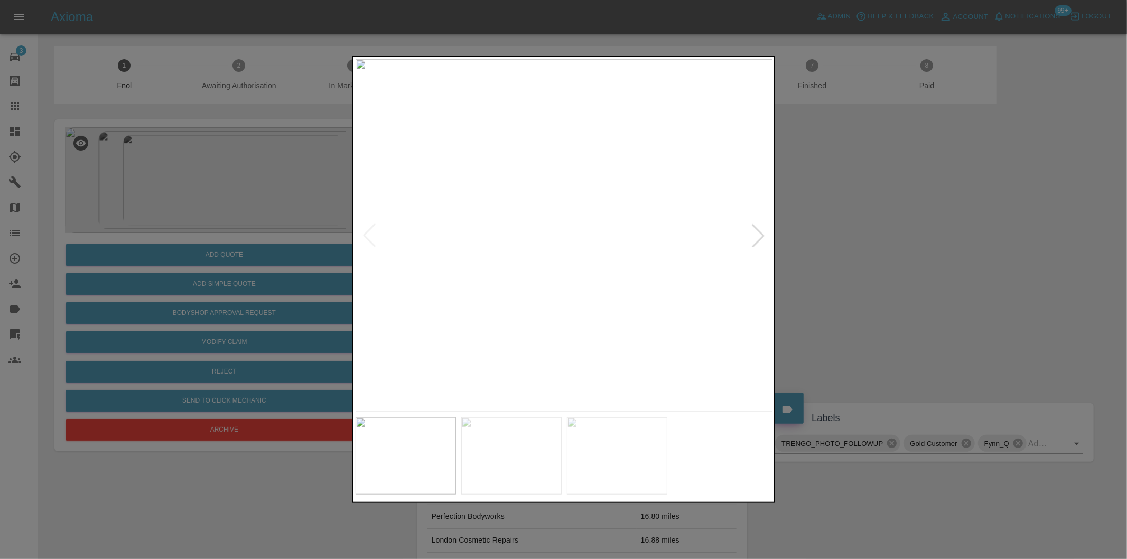
click at [941, 275] on div at bounding box center [563, 279] width 1127 height 559
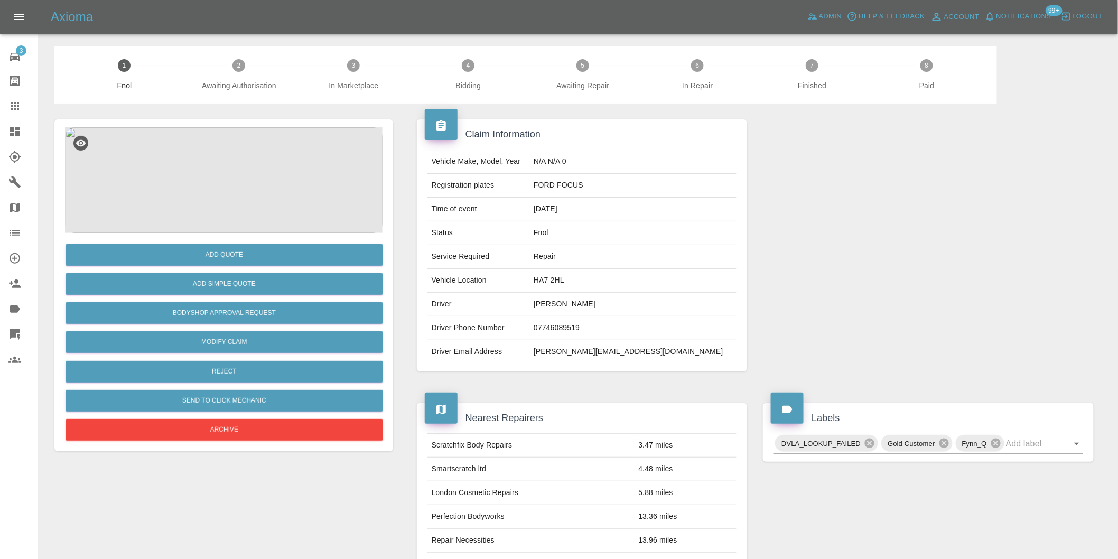
click at [231, 146] on img at bounding box center [223, 180] width 317 height 106
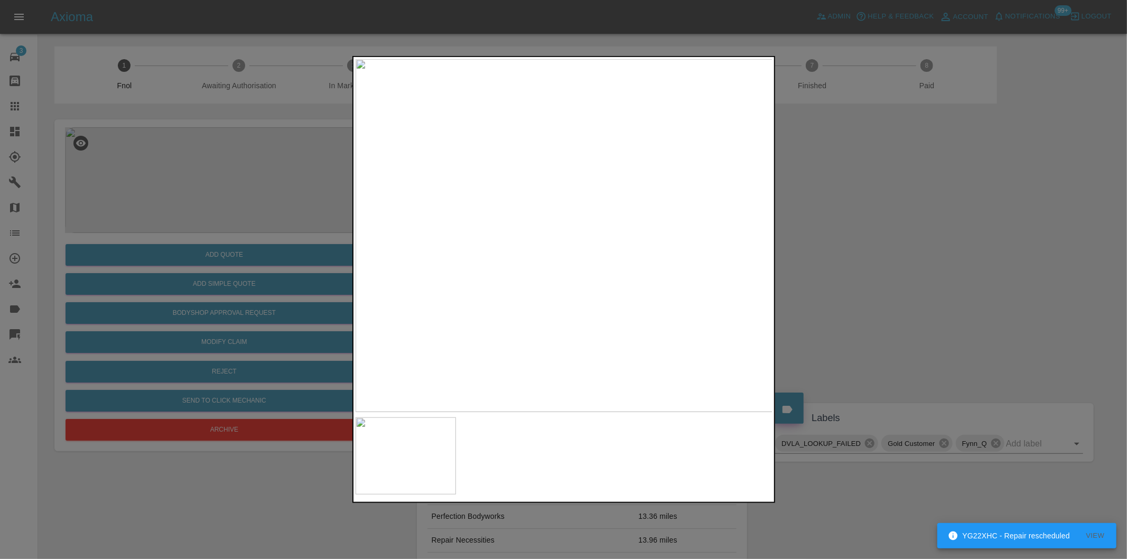
click at [827, 218] on div at bounding box center [563, 279] width 1127 height 559
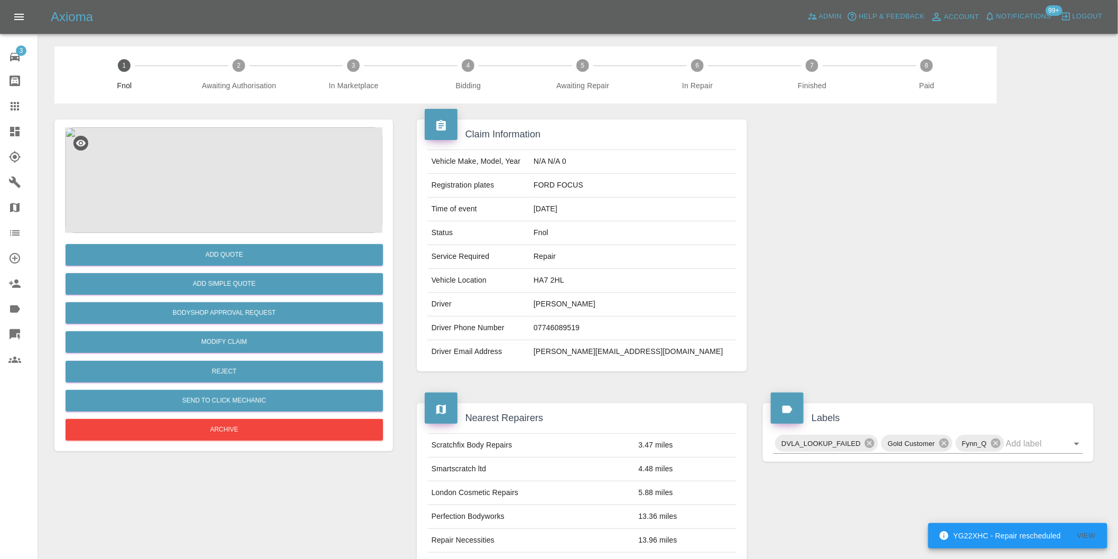
click at [207, 170] on img at bounding box center [223, 180] width 317 height 106
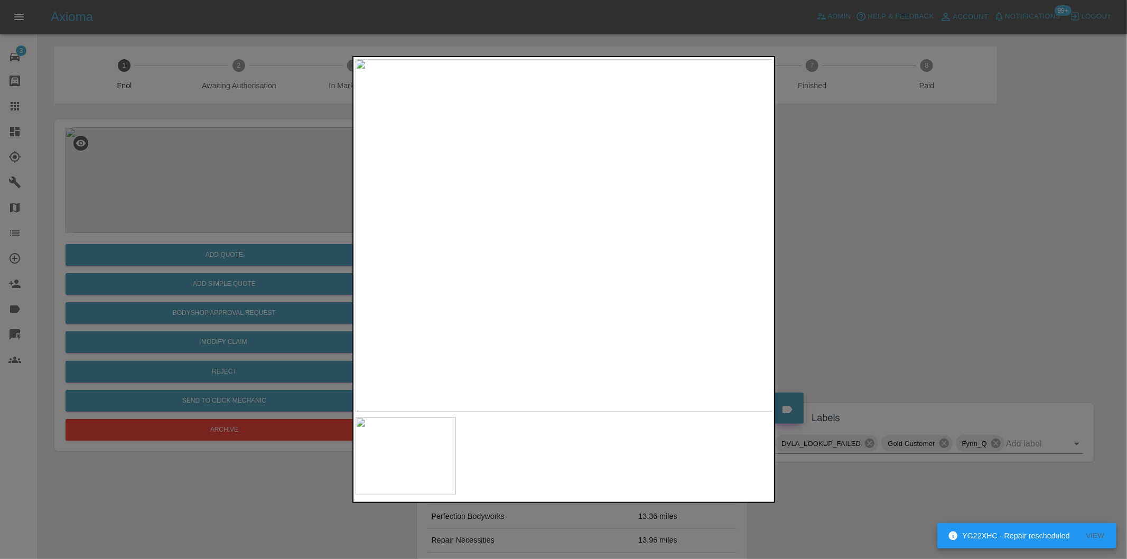
click at [579, 224] on img at bounding box center [564, 235] width 417 height 353
click at [581, 223] on img at bounding box center [564, 235] width 417 height 353
click at [585, 219] on img at bounding box center [511, 273] width 1252 height 1058
drag, startPoint x: 929, startPoint y: 235, endPoint x: 565, endPoint y: 239, distance: 363.5
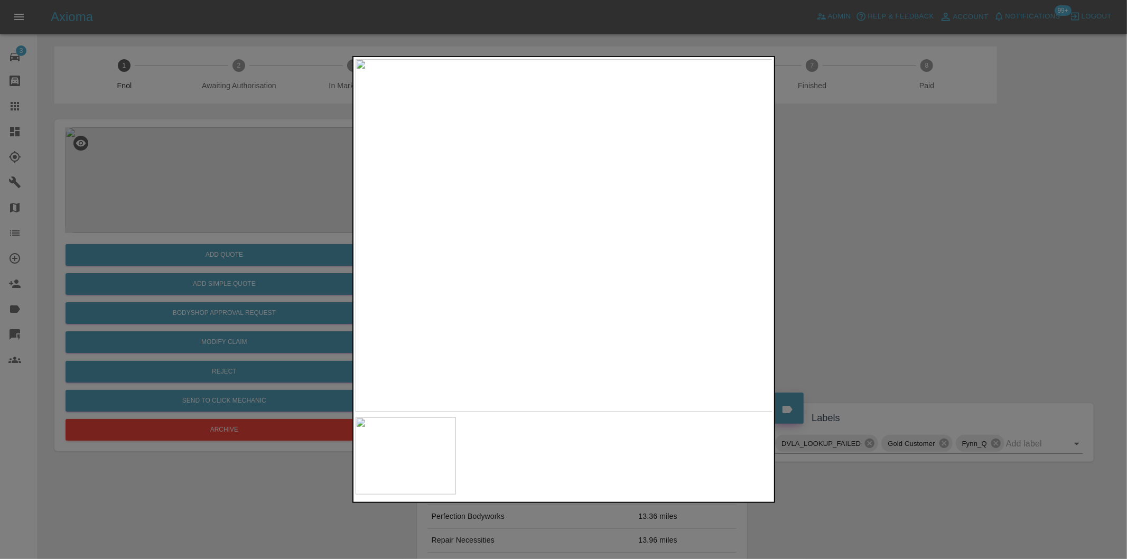
click at [928, 235] on div at bounding box center [563, 279] width 1127 height 559
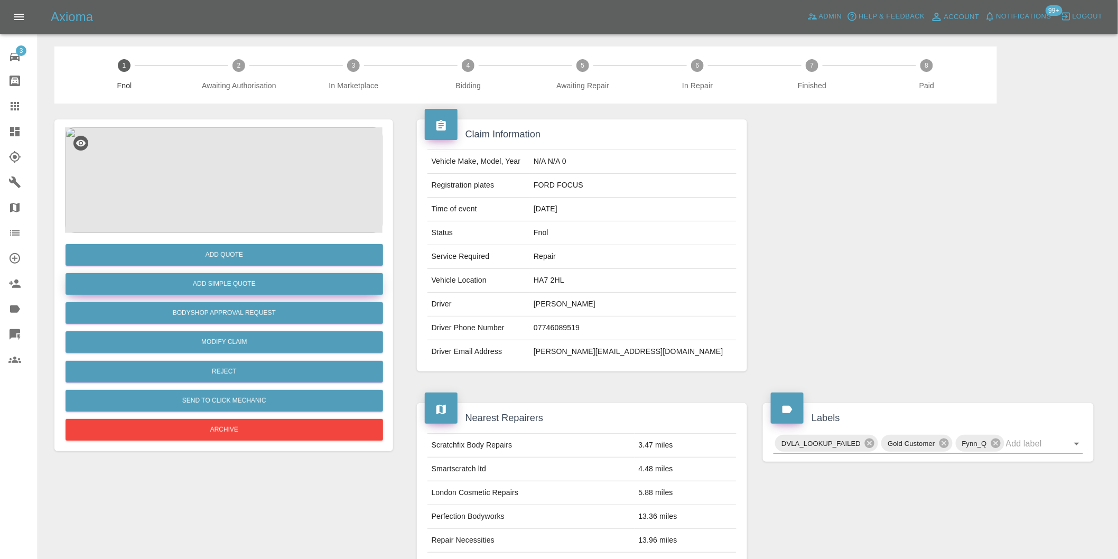
click at [226, 284] on button "Add Simple Quote" at bounding box center [224, 284] width 317 height 22
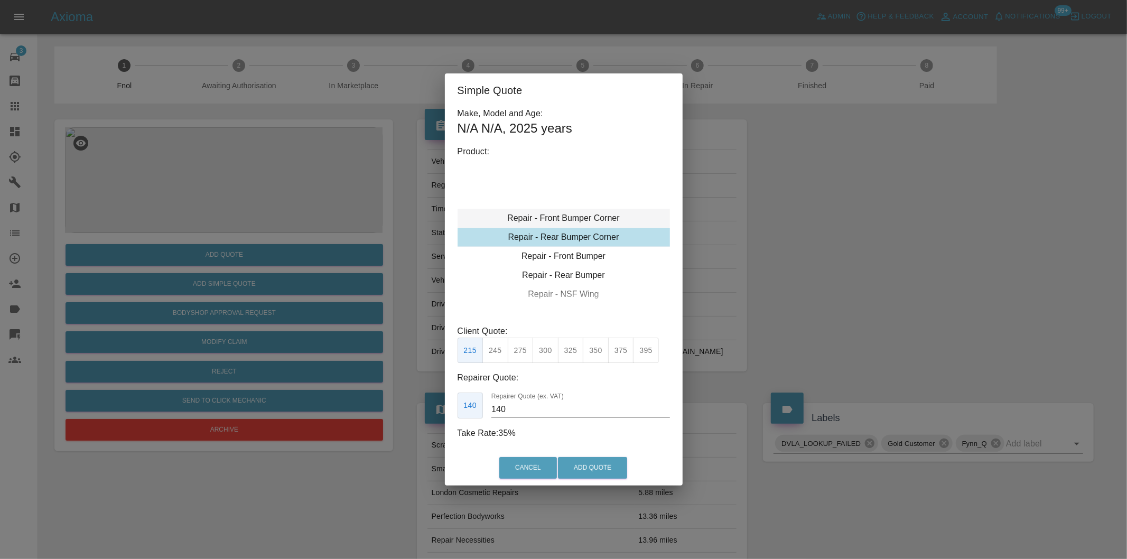
type input "120"
click at [606, 217] on div "Repair - Front Bumper Corner" at bounding box center [563, 218] width 212 height 19
click at [590, 469] on button "Add Quote" at bounding box center [592, 468] width 69 height 22
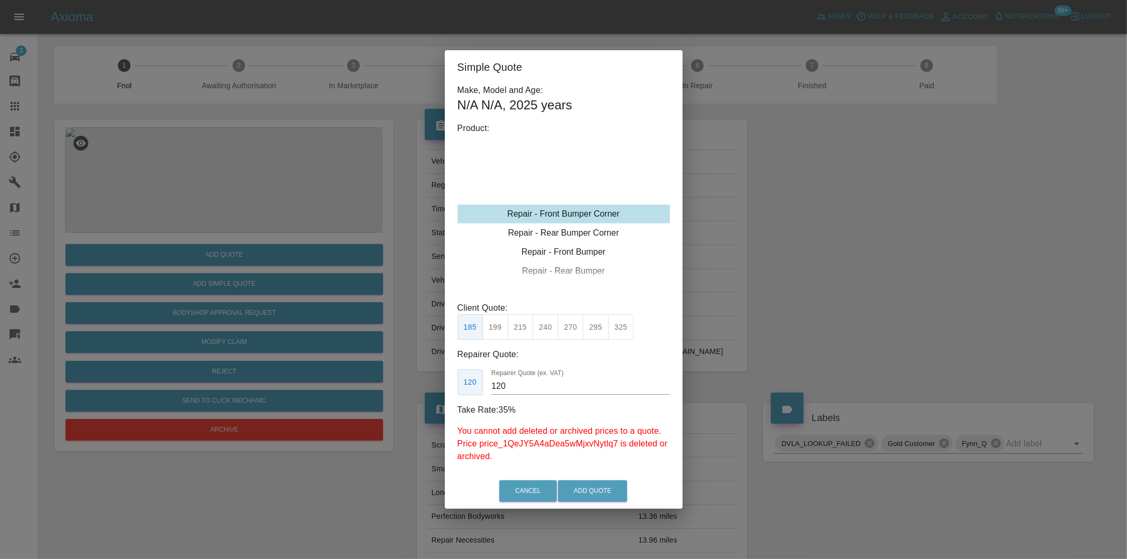
drag, startPoint x: 853, startPoint y: 277, endPoint x: 710, endPoint y: 267, distance: 143.0
click at [848, 277] on div "Simple Quote Make, Model and Age: N/A N/A , 2025 years Product: Repair - Front …" at bounding box center [563, 279] width 1127 height 559
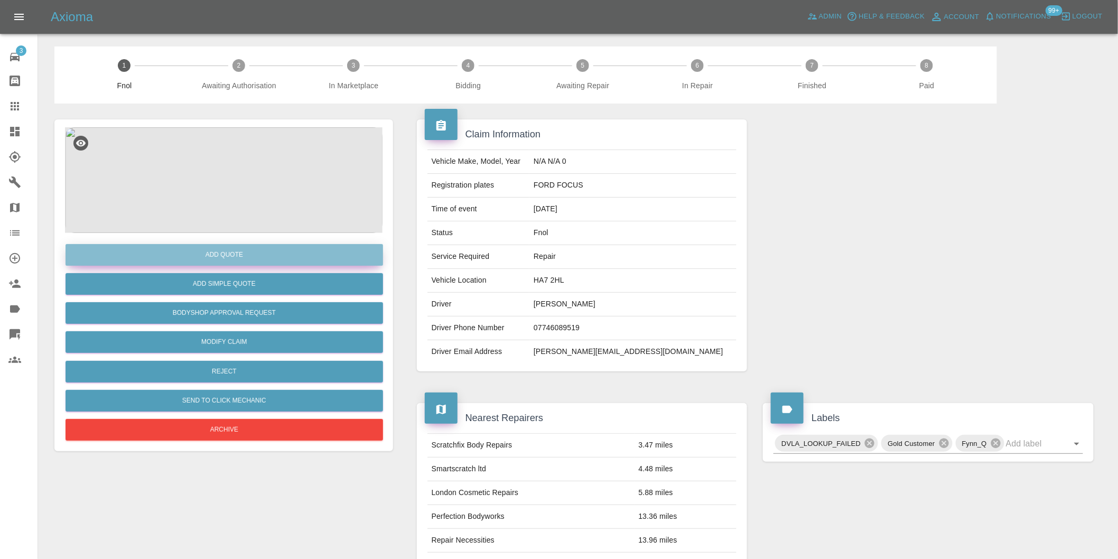
click at [244, 260] on button "Add Quote" at bounding box center [224, 255] width 317 height 22
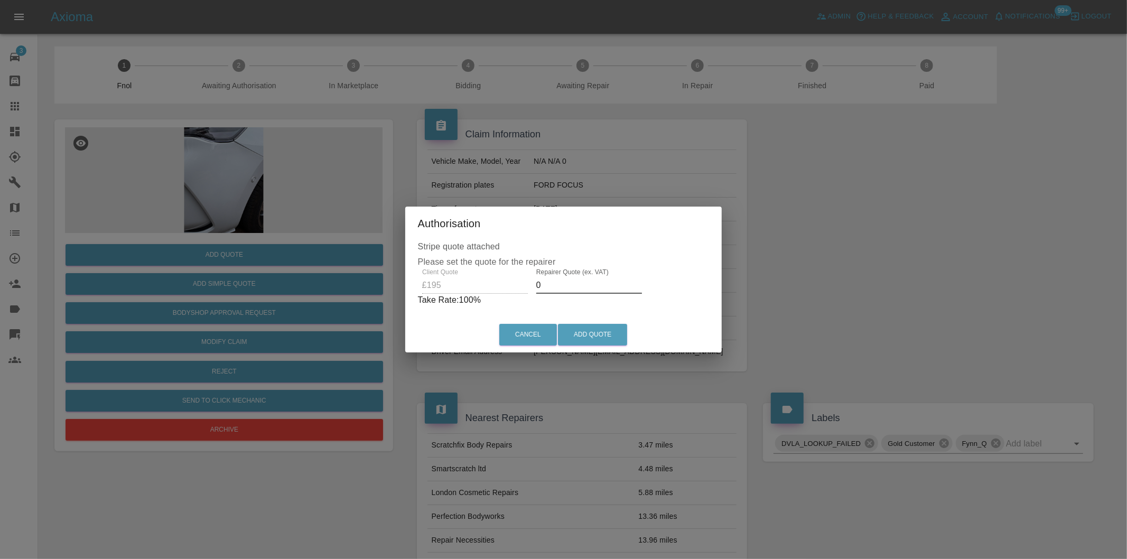
click at [563, 291] on input "0" at bounding box center [589, 285] width 106 height 17
type input "0125"
click at [582, 334] on button "Add Quote" at bounding box center [592, 335] width 69 height 22
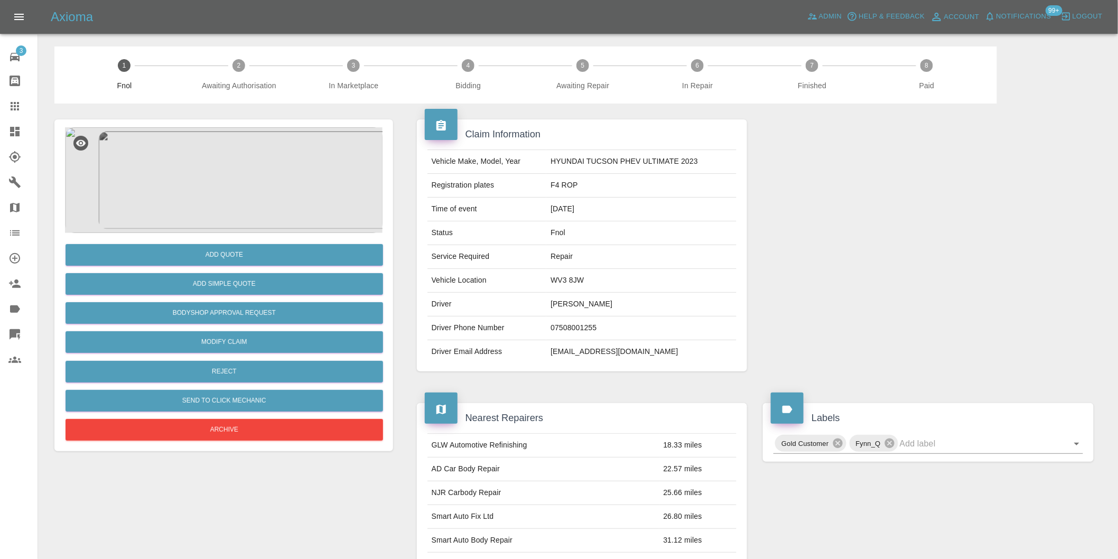
click at [210, 164] on img at bounding box center [223, 180] width 317 height 106
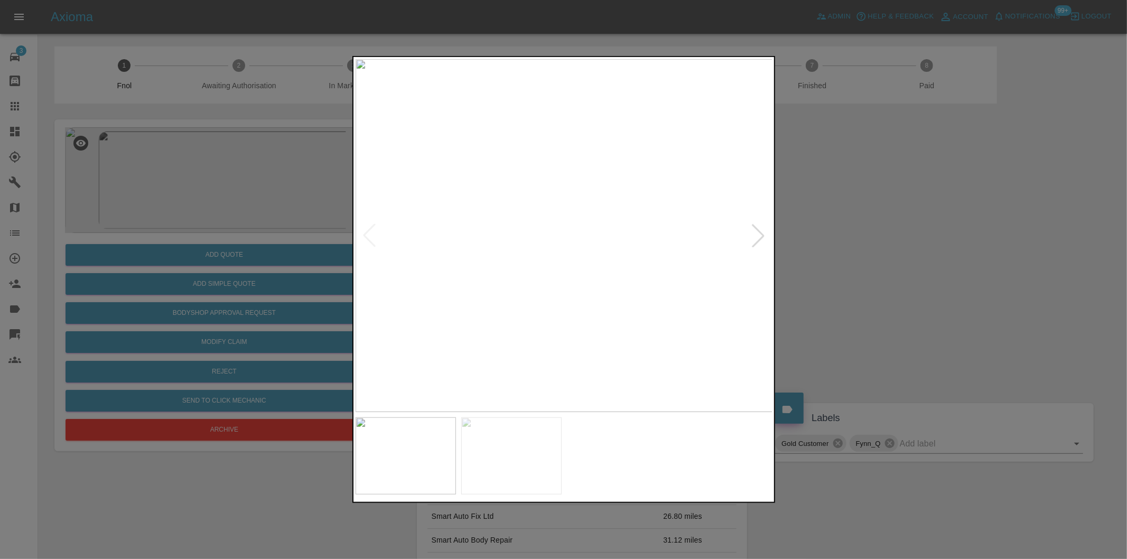
click at [763, 237] on div at bounding box center [757, 235] width 23 height 23
click at [763, 237] on img at bounding box center [564, 235] width 417 height 353
click at [890, 351] on div at bounding box center [563, 279] width 1127 height 559
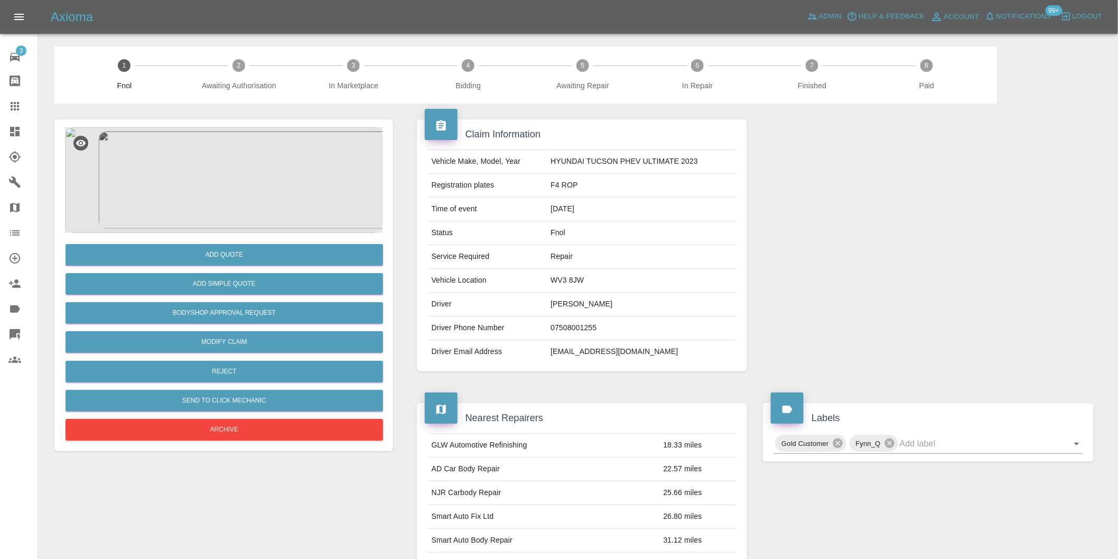
click at [237, 189] on img at bounding box center [223, 180] width 317 height 106
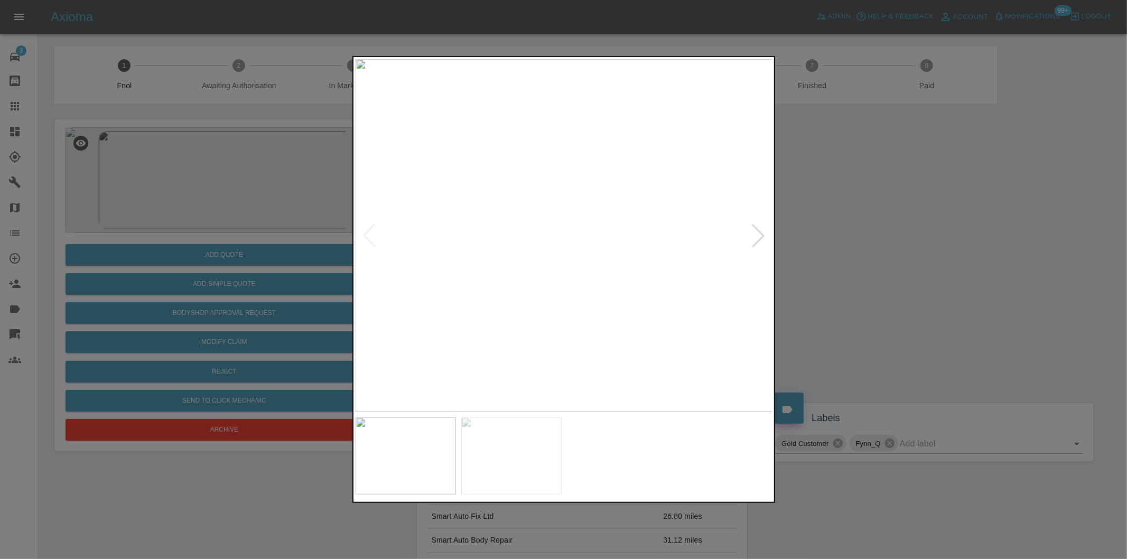
drag, startPoint x: 894, startPoint y: 250, endPoint x: 603, endPoint y: 272, distance: 291.9
click at [893, 250] on div at bounding box center [563, 279] width 1127 height 559
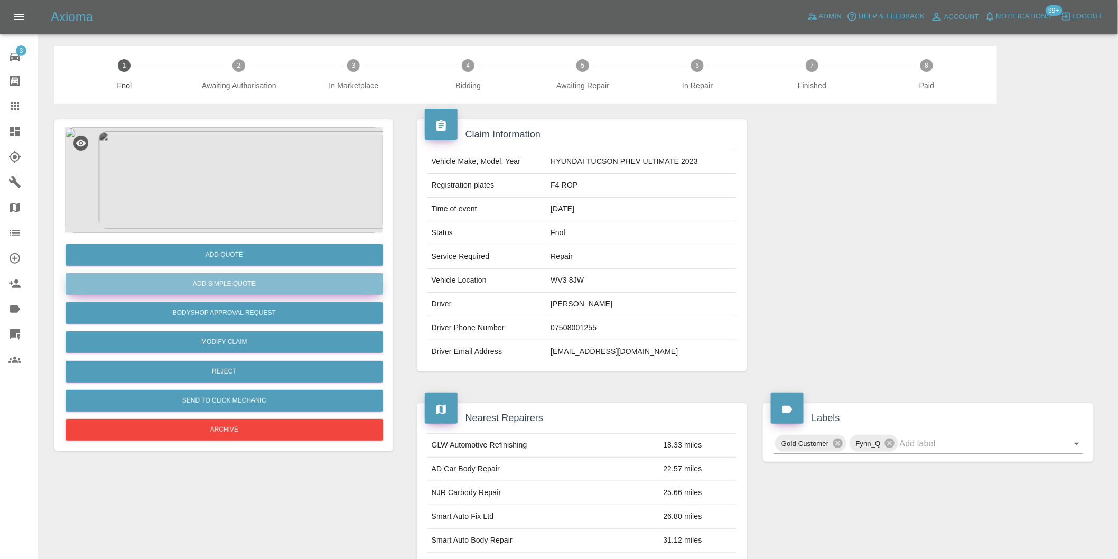
click at [266, 285] on button "Add Simple Quote" at bounding box center [224, 284] width 317 height 22
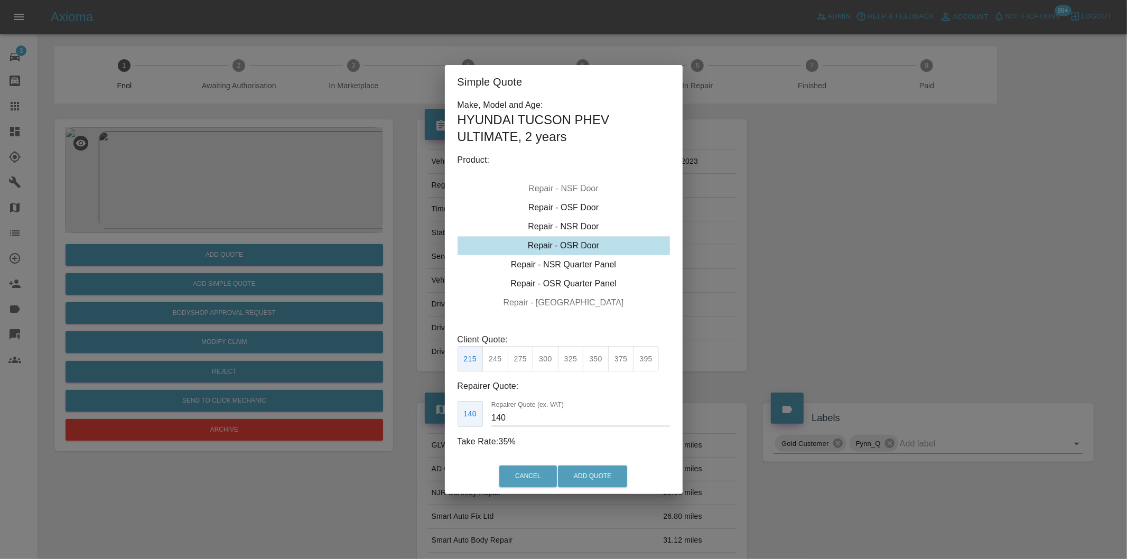
click at [501, 363] on button "245" at bounding box center [495, 359] width 26 height 26
type input "160"
click at [592, 474] on button "Add Quote" at bounding box center [592, 476] width 69 height 22
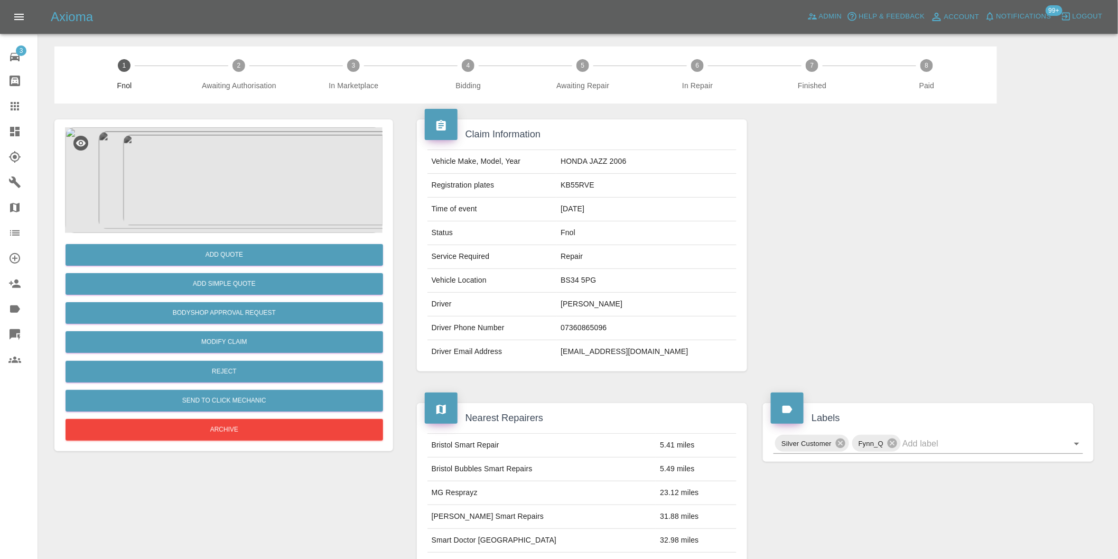
click at [243, 173] on img at bounding box center [223, 180] width 317 height 106
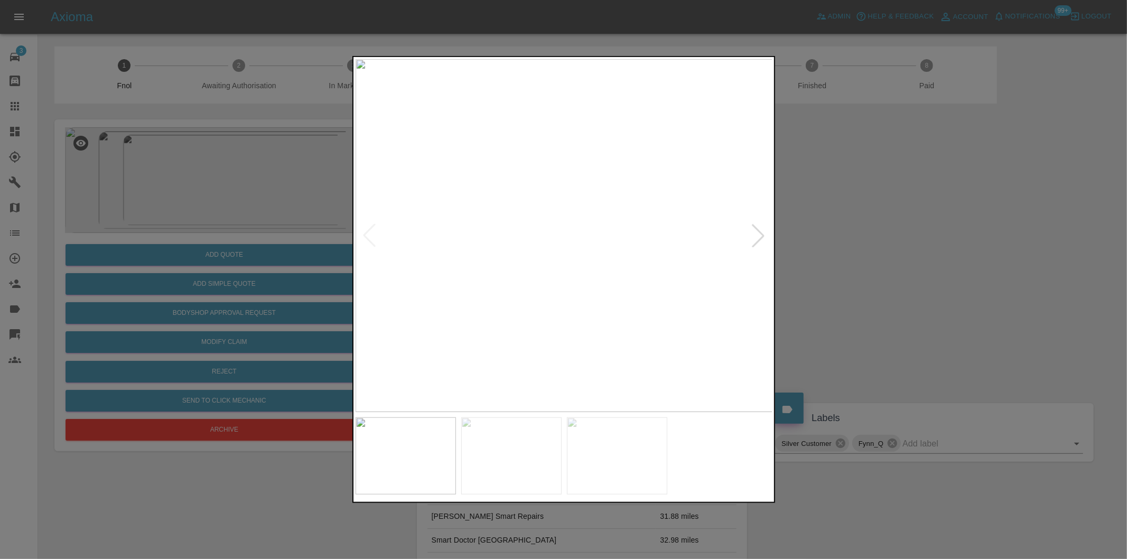
click at [759, 237] on div at bounding box center [757, 235] width 23 height 23
click at [759, 237] on img at bounding box center [564, 235] width 417 height 353
click at [926, 244] on div at bounding box center [563, 279] width 1127 height 559
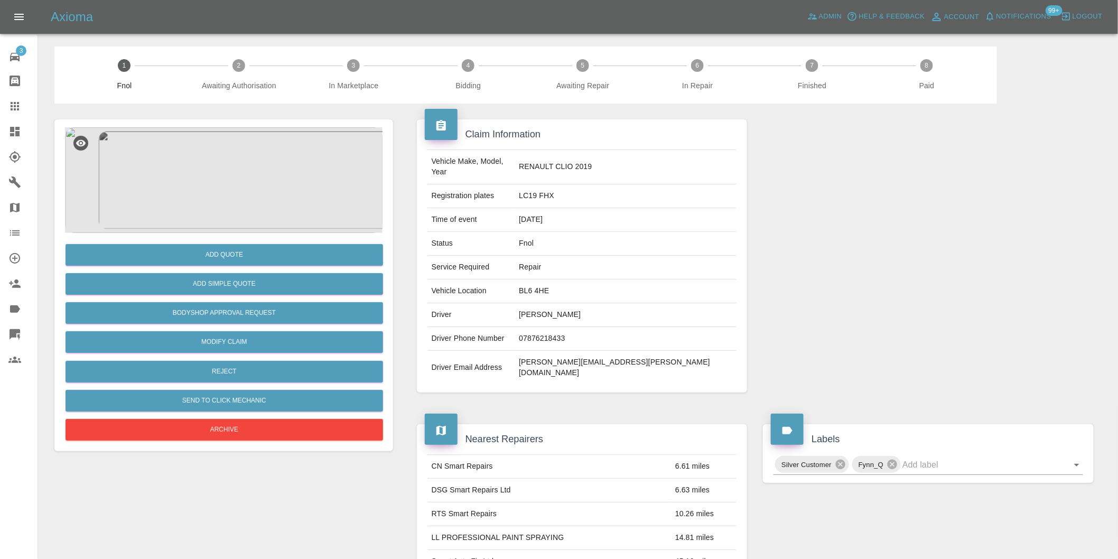
click at [229, 172] on img at bounding box center [223, 180] width 317 height 106
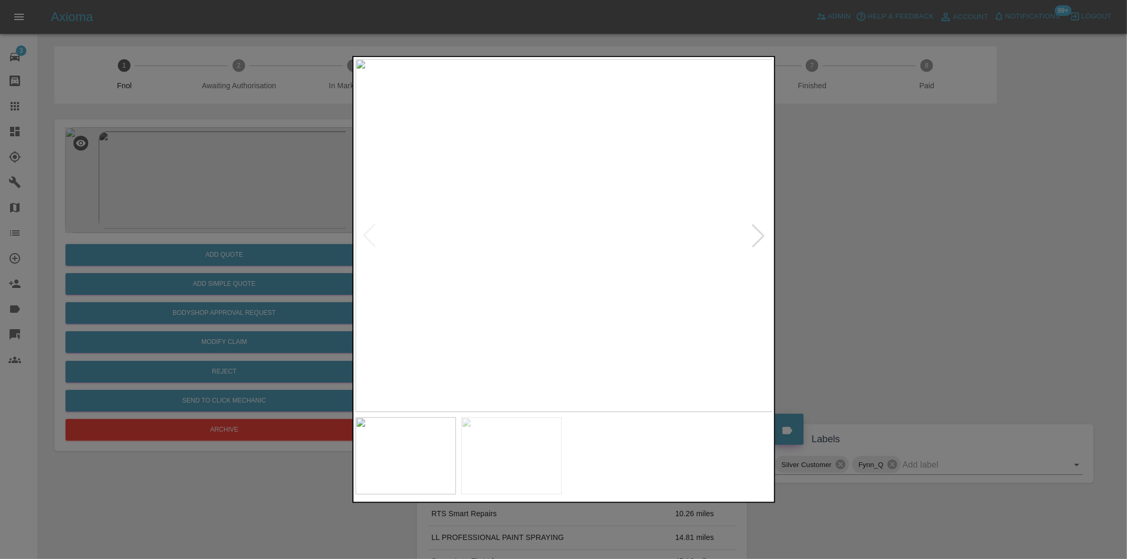
click at [761, 236] on div at bounding box center [757, 235] width 23 height 23
click at [761, 236] on img at bounding box center [564, 235] width 417 height 353
click at [884, 273] on div at bounding box center [563, 279] width 1127 height 559
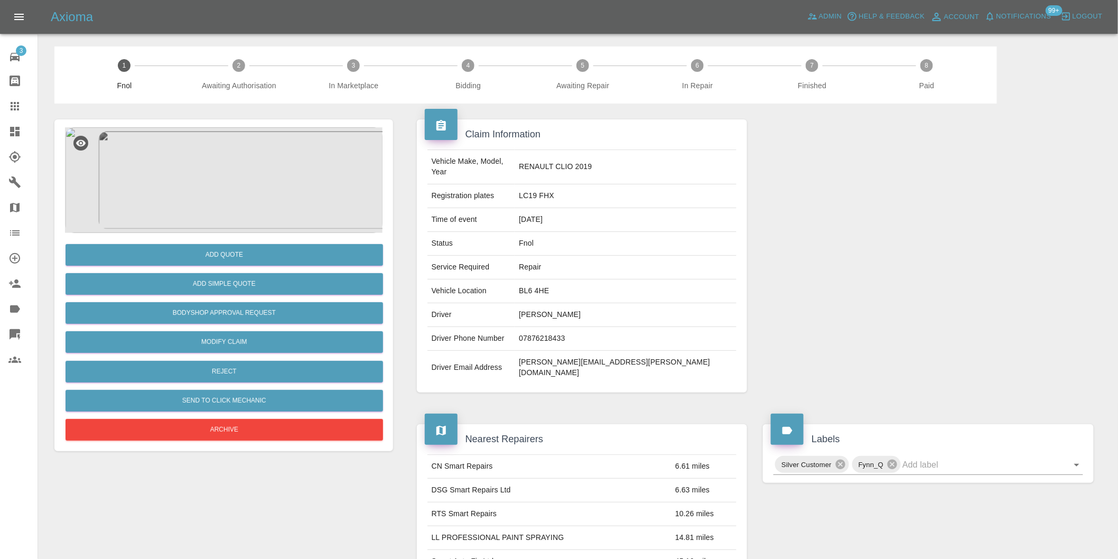
click at [221, 164] on img at bounding box center [223, 180] width 317 height 106
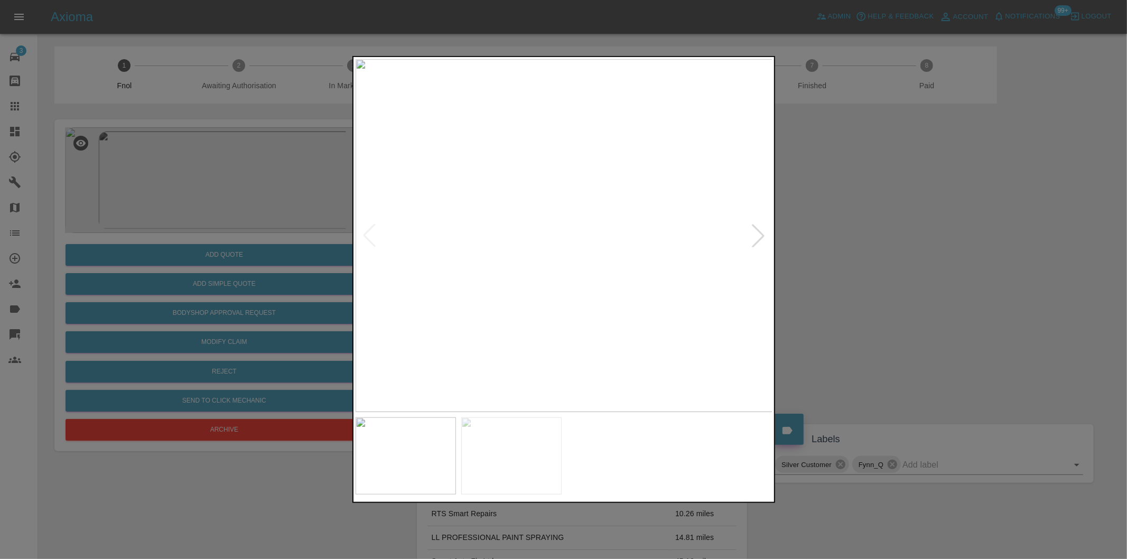
click at [750, 238] on div at bounding box center [757, 235] width 23 height 23
click at [750, 238] on img at bounding box center [564, 235] width 417 height 353
drag, startPoint x: 814, startPoint y: 255, endPoint x: 772, endPoint y: 263, distance: 42.5
click at [814, 256] on div at bounding box center [563, 279] width 1127 height 559
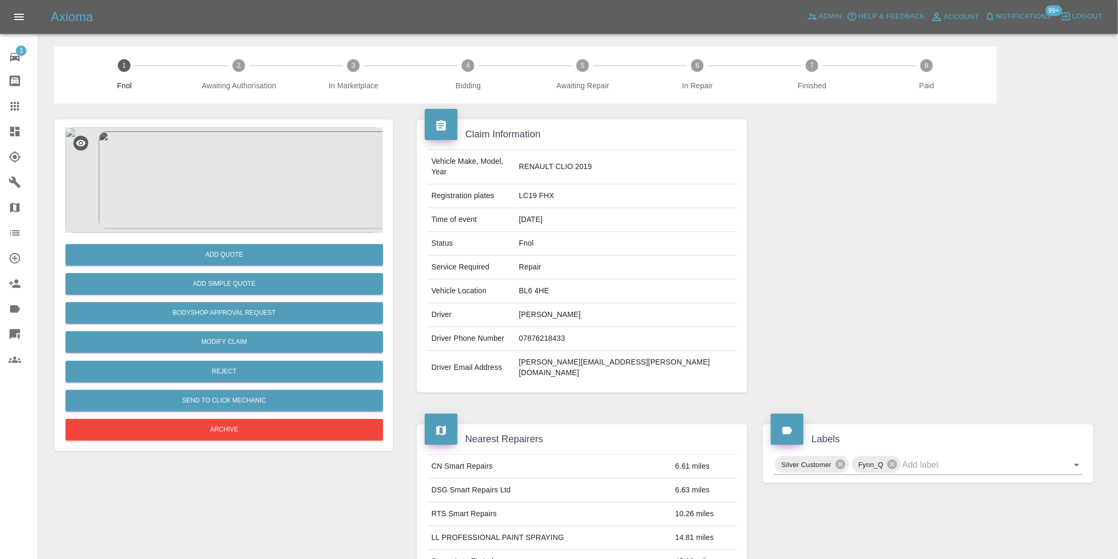
click at [231, 167] on img at bounding box center [223, 180] width 317 height 106
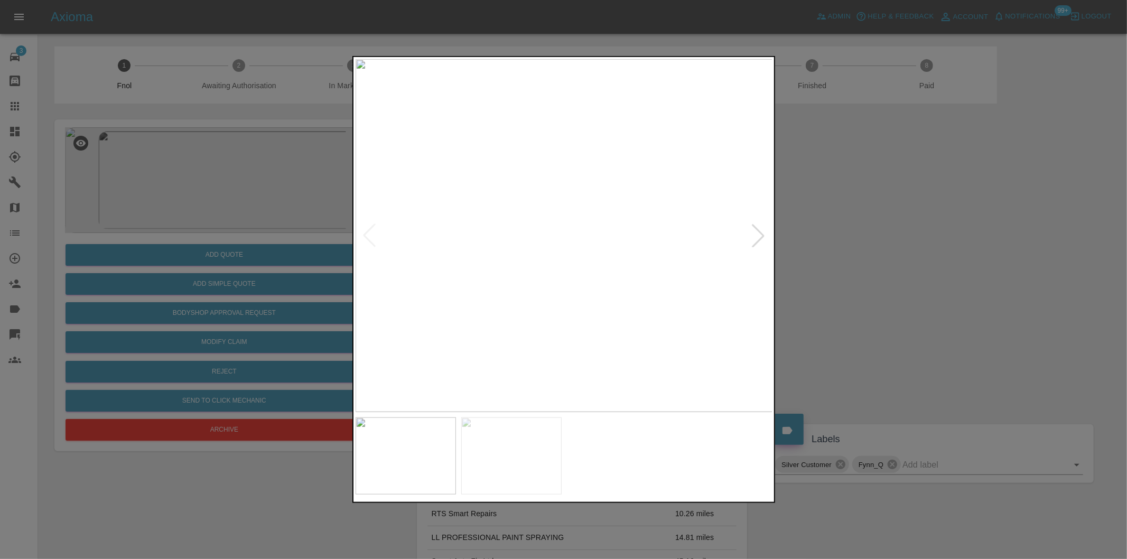
click at [753, 241] on div at bounding box center [757, 235] width 23 height 23
click at [873, 263] on div at bounding box center [563, 279] width 1127 height 559
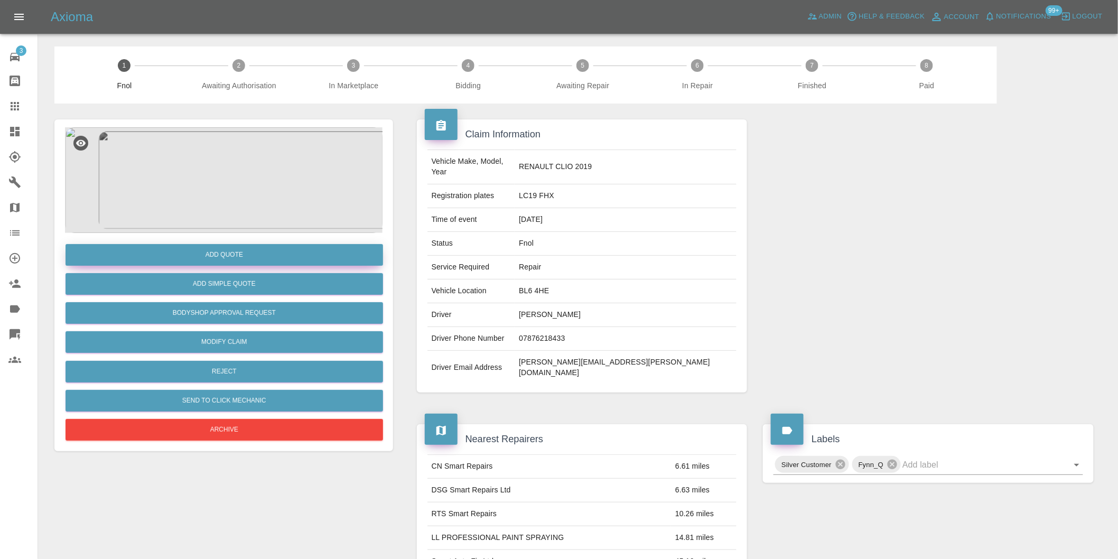
click at [230, 255] on button "Add Quote" at bounding box center [224, 255] width 317 height 22
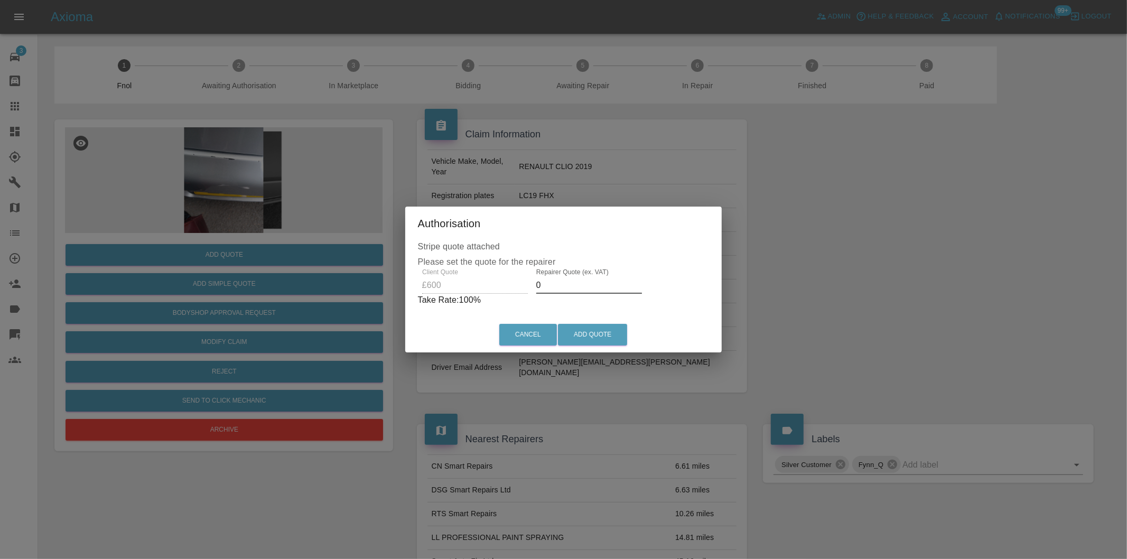
click at [559, 282] on input "0" at bounding box center [589, 285] width 106 height 17
type input "0380"
drag, startPoint x: 593, startPoint y: 347, endPoint x: 593, endPoint y: 340, distance: 6.9
click at [593, 345] on div "Cancel Add Quote" at bounding box center [563, 334] width 312 height 35
click at [593, 339] on button "Add Quote" at bounding box center [592, 335] width 69 height 22
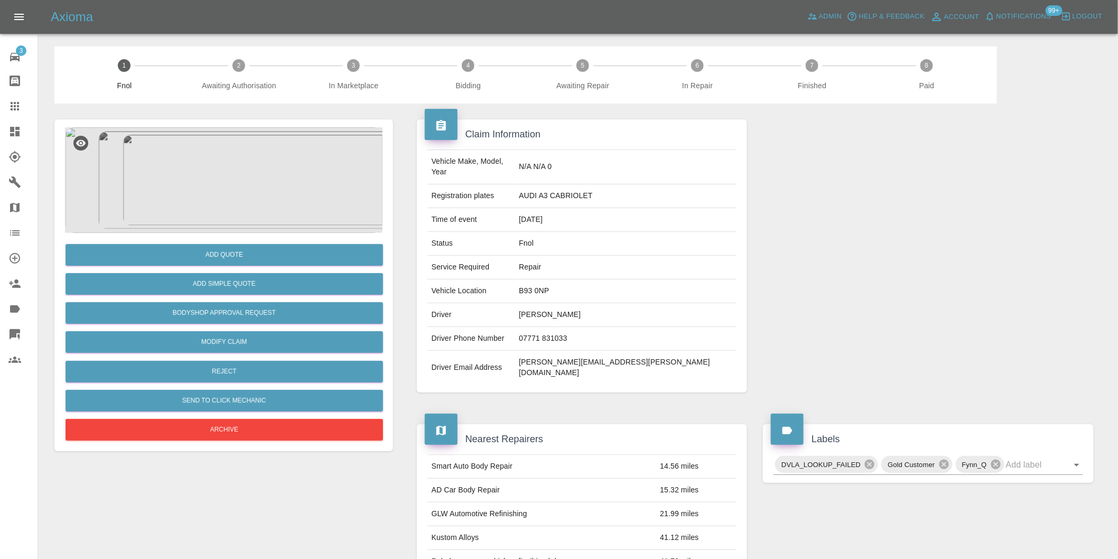
click at [209, 173] on img at bounding box center [223, 180] width 317 height 106
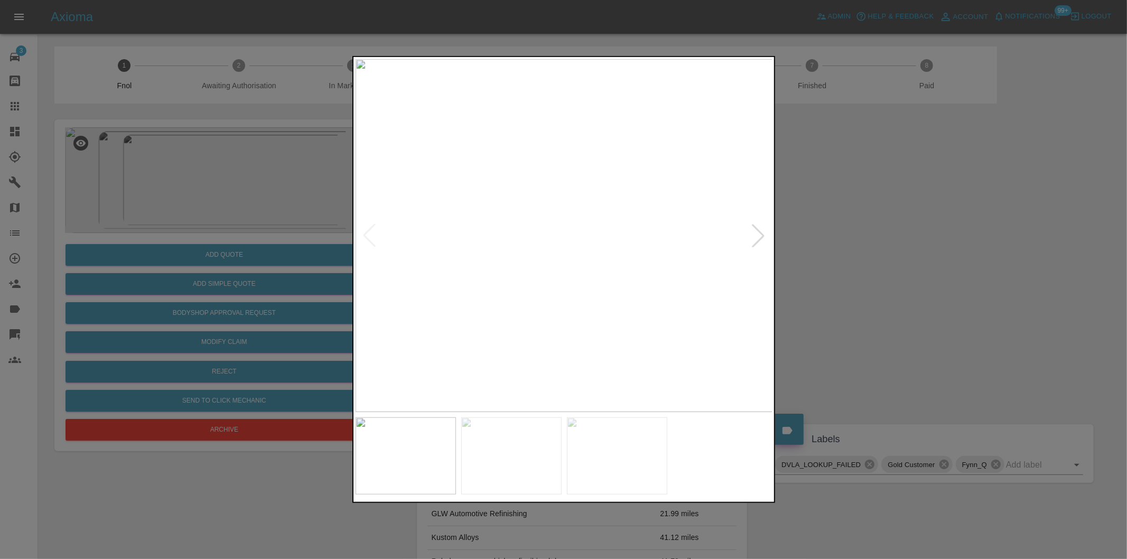
click at [754, 235] on div at bounding box center [757, 235] width 23 height 23
click at [754, 235] on img at bounding box center [564, 235] width 417 height 353
click at [367, 235] on div at bounding box center [369, 235] width 23 height 23
click at [811, 284] on div at bounding box center [563, 279] width 1127 height 559
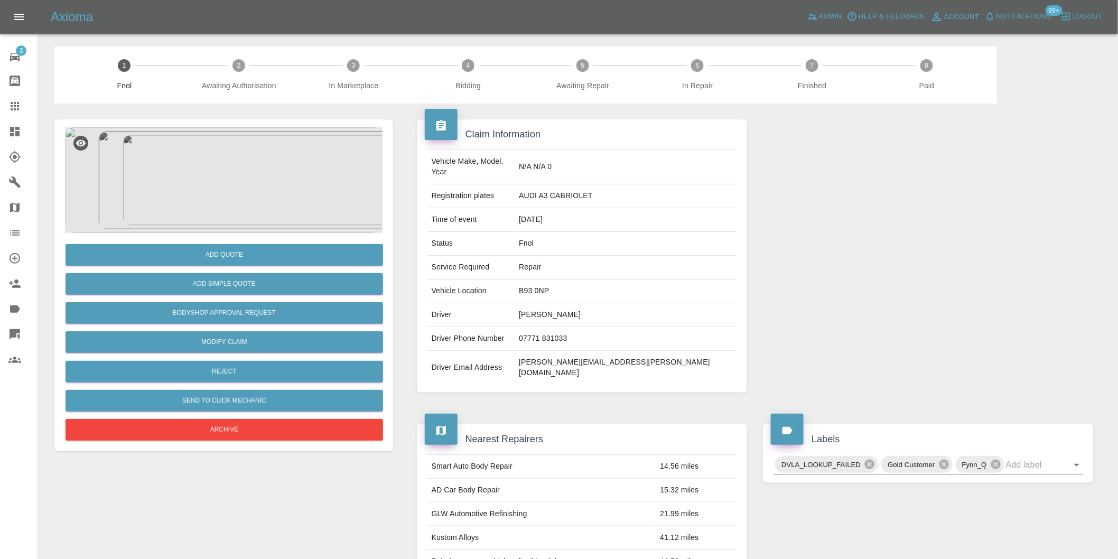
click at [240, 163] on img at bounding box center [223, 180] width 317 height 106
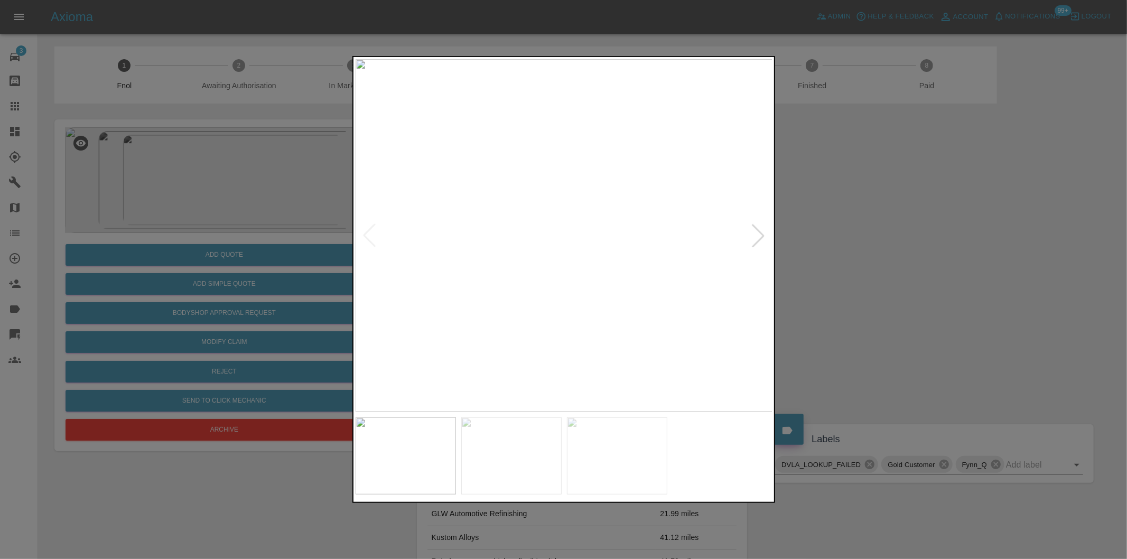
click at [758, 233] on div at bounding box center [757, 235] width 23 height 23
click at [756, 240] on div at bounding box center [757, 235] width 23 height 23
click at [756, 240] on img at bounding box center [564, 235] width 417 height 353
drag, startPoint x: 910, startPoint y: 268, endPoint x: 833, endPoint y: 272, distance: 76.7
click at [908, 268] on div at bounding box center [563, 279] width 1127 height 559
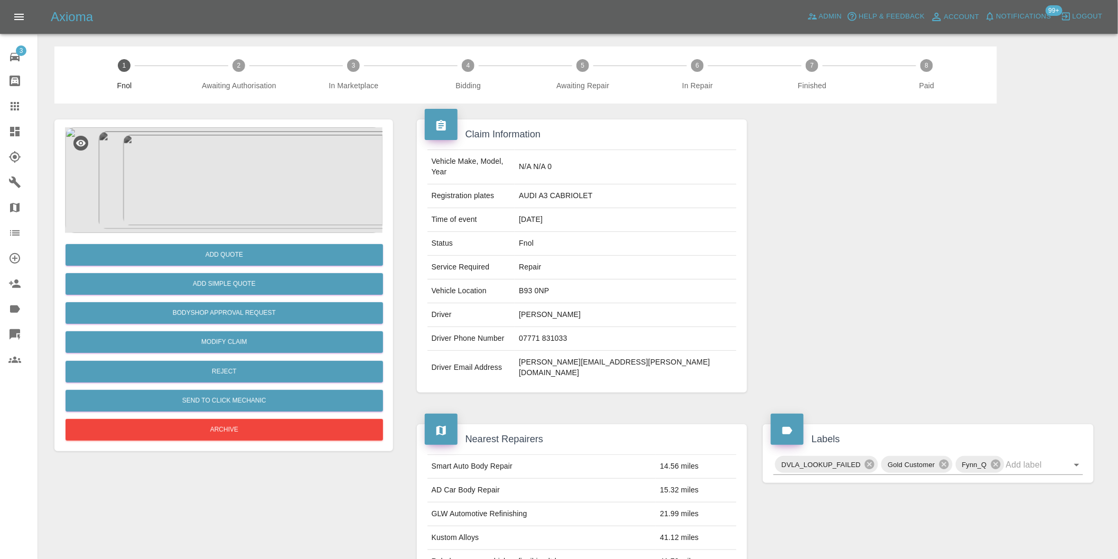
click at [234, 199] on img at bounding box center [223, 180] width 317 height 106
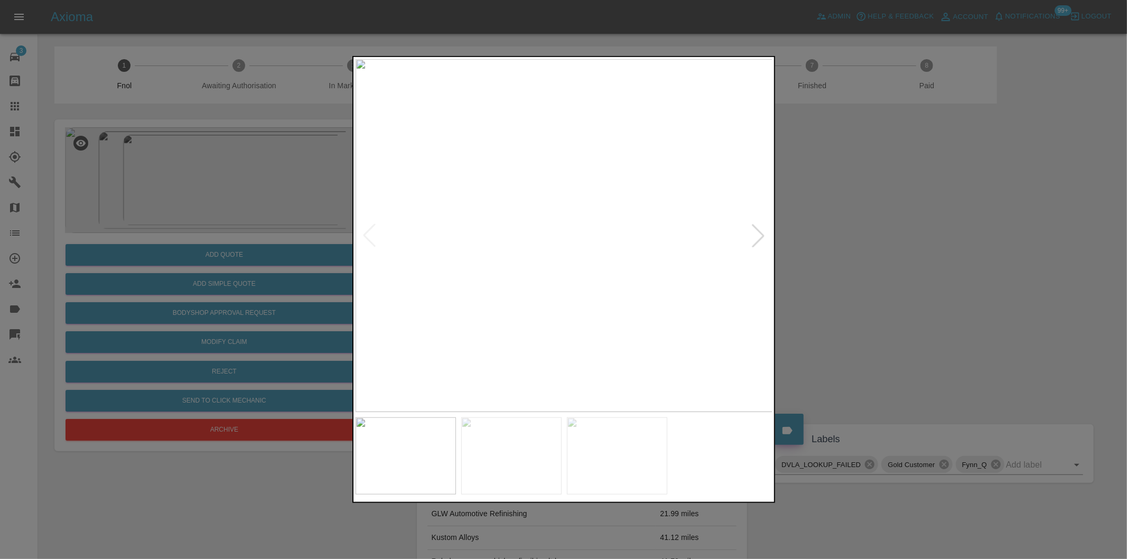
click at [845, 241] on div at bounding box center [563, 279] width 1127 height 559
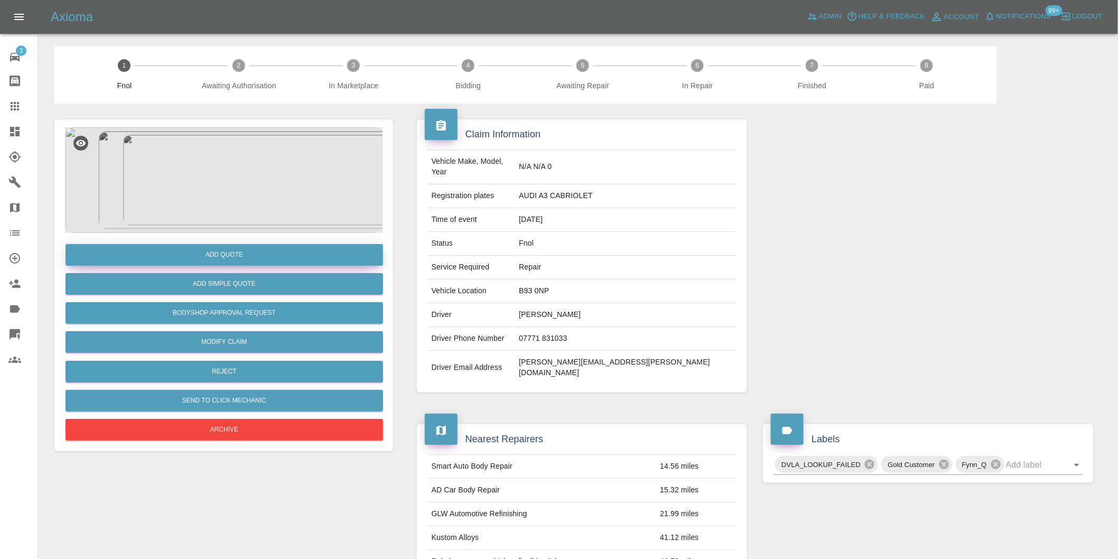
click at [229, 254] on button "Add Quote" at bounding box center [224, 255] width 317 height 22
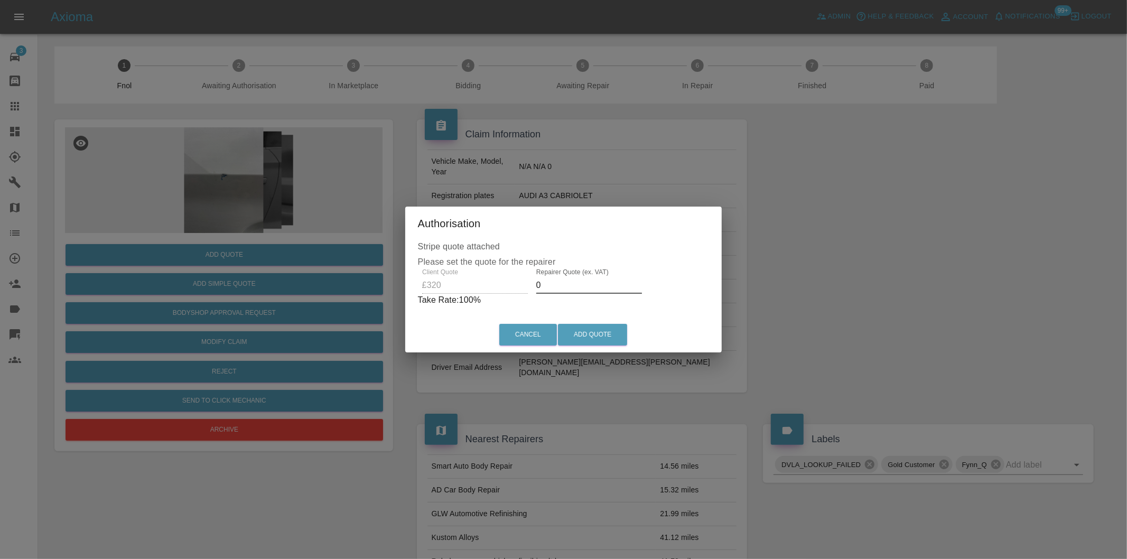
click at [579, 284] on input "0" at bounding box center [589, 285] width 106 height 17
type input "0205"
click at [599, 330] on button "Add Quote" at bounding box center [592, 335] width 69 height 22
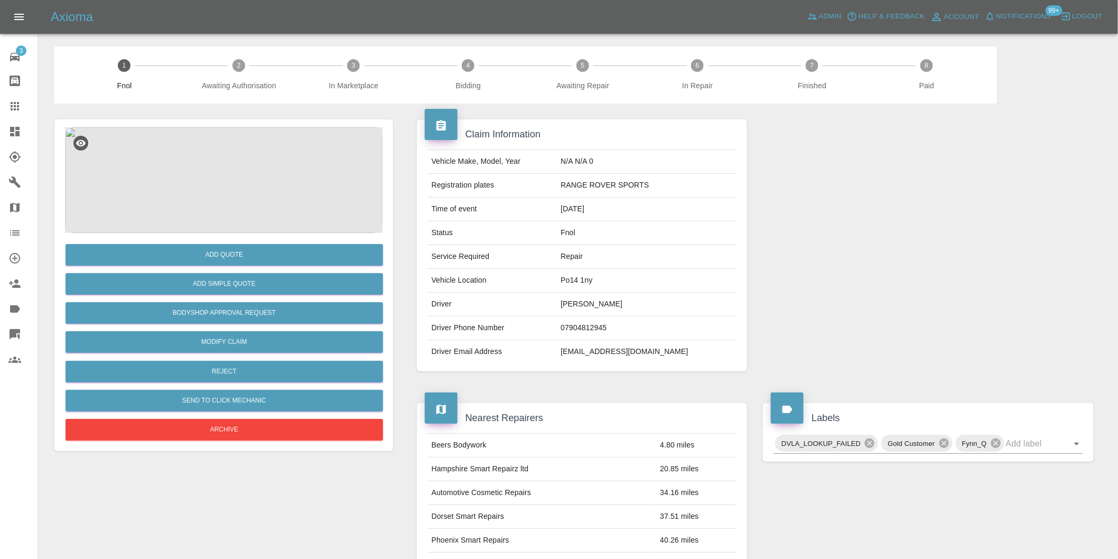
click at [236, 139] on img at bounding box center [223, 180] width 317 height 106
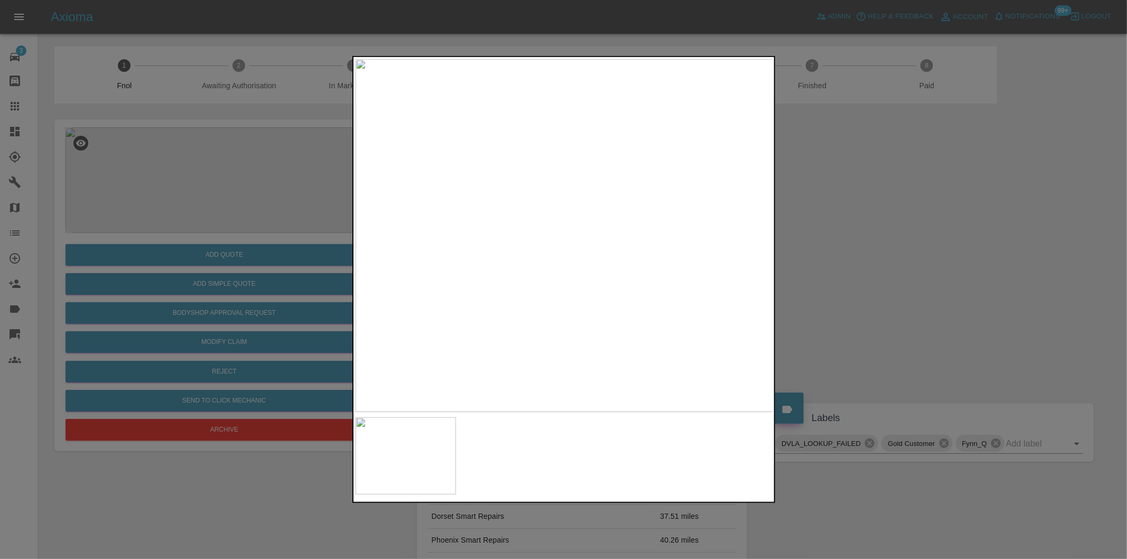
drag, startPoint x: 881, startPoint y: 235, endPoint x: 863, endPoint y: 240, distance: 18.7
click at [878, 236] on div at bounding box center [563, 279] width 1127 height 559
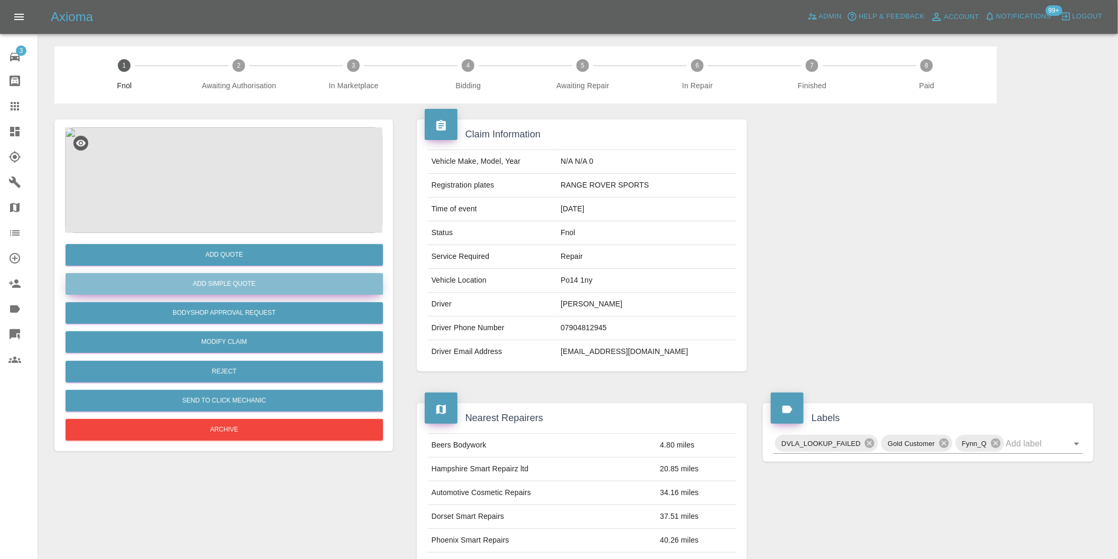
click at [246, 285] on button "Add Simple Quote" at bounding box center [224, 284] width 317 height 22
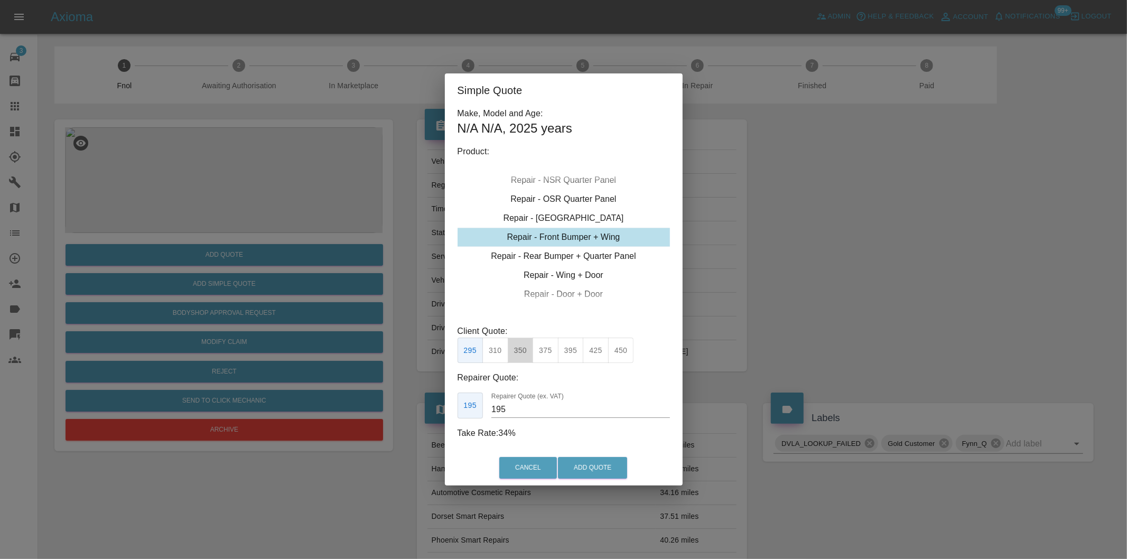
click at [525, 351] on button "350" at bounding box center [521, 351] width 26 height 26
drag, startPoint x: 545, startPoint y: 341, endPoint x: 558, endPoint y: 403, distance: 62.8
click at [544, 342] on button "375" at bounding box center [545, 351] width 26 height 26
type input "230"
click at [578, 471] on button "Add Quote" at bounding box center [592, 468] width 69 height 22
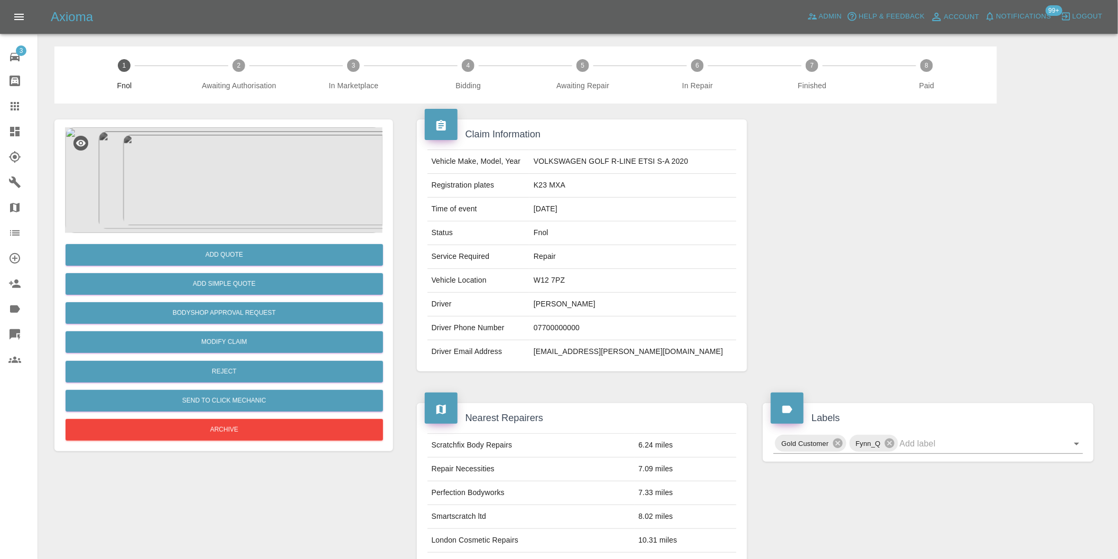
click at [231, 153] on img at bounding box center [223, 180] width 317 height 106
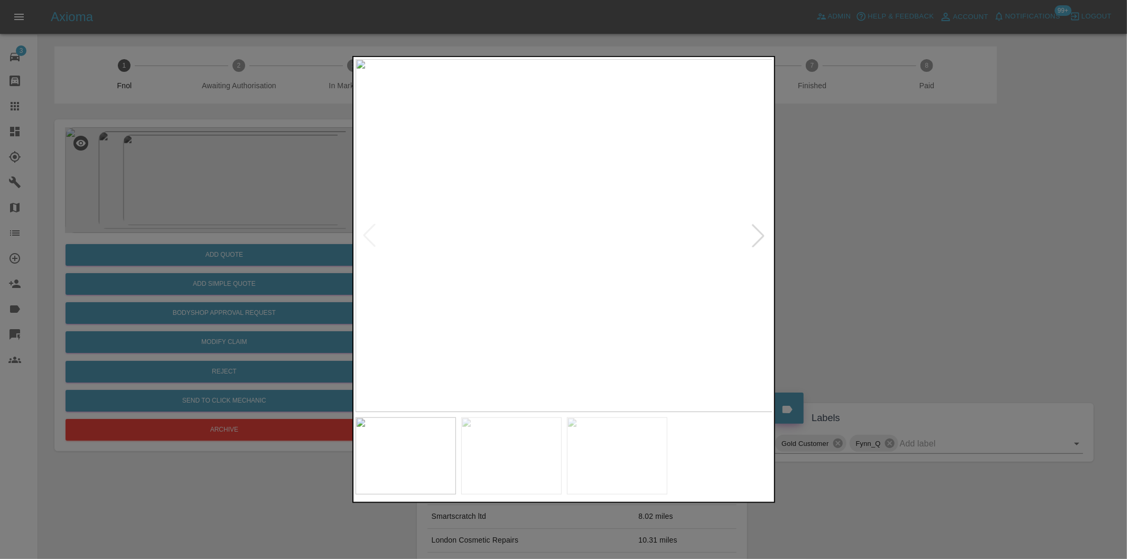
click at [761, 236] on div at bounding box center [757, 235] width 23 height 23
click at [761, 239] on img at bounding box center [564, 235] width 417 height 353
click at [901, 266] on div at bounding box center [563, 279] width 1127 height 559
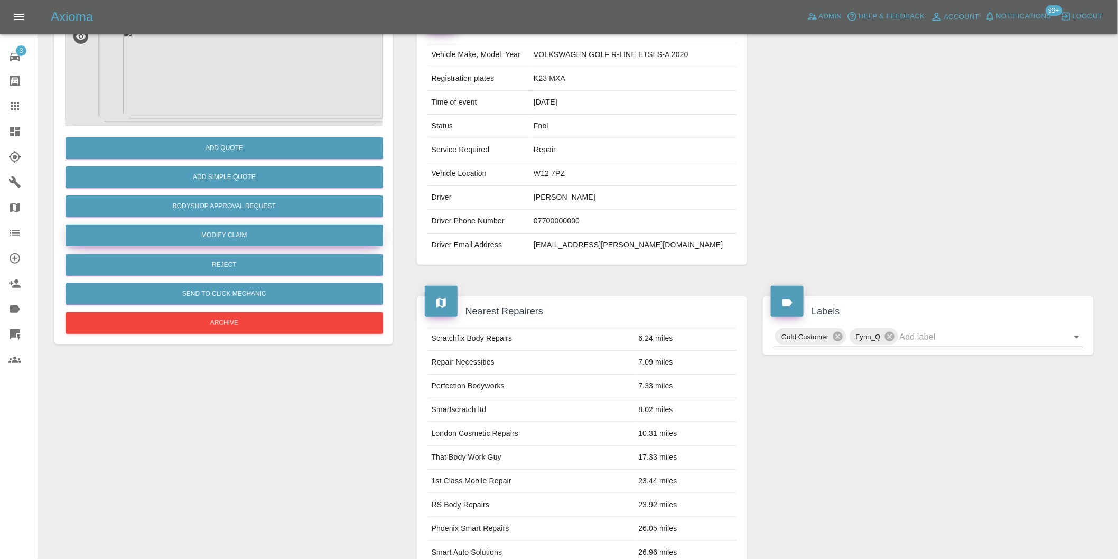
scroll to position [14, 0]
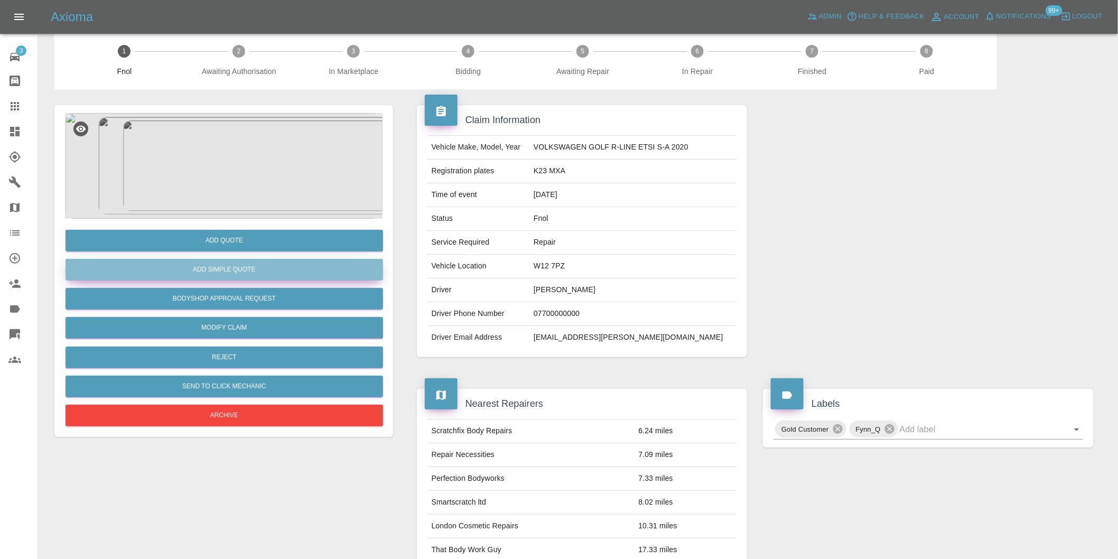
click at [230, 274] on button "Add Simple Quote" at bounding box center [224, 270] width 317 height 22
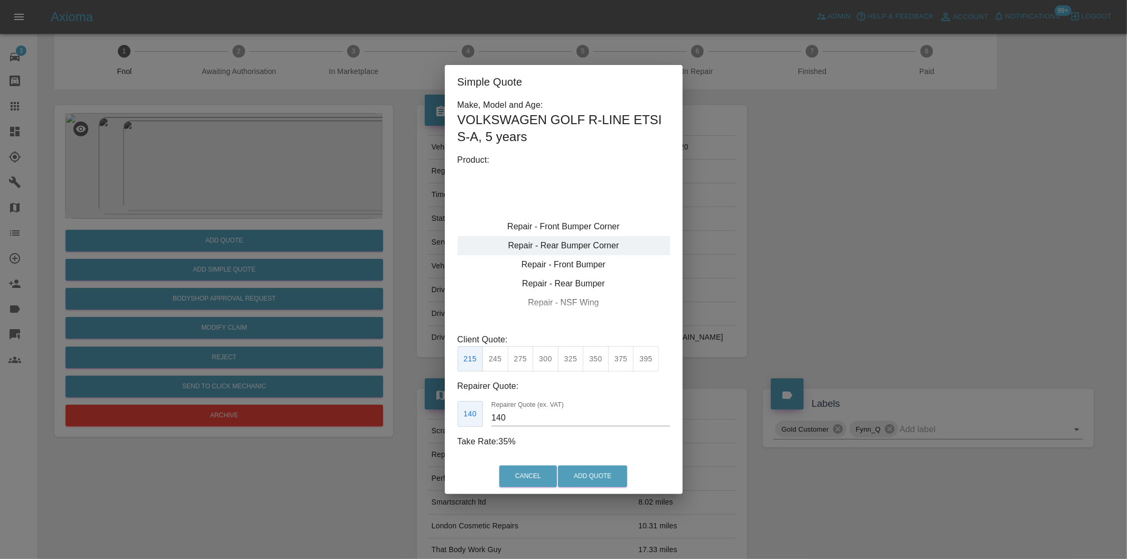
type input "120"
click at [599, 231] on div "Repair - Front Bumper Corner" at bounding box center [563, 226] width 212 height 19
click at [492, 361] on button "199" at bounding box center [495, 359] width 26 height 26
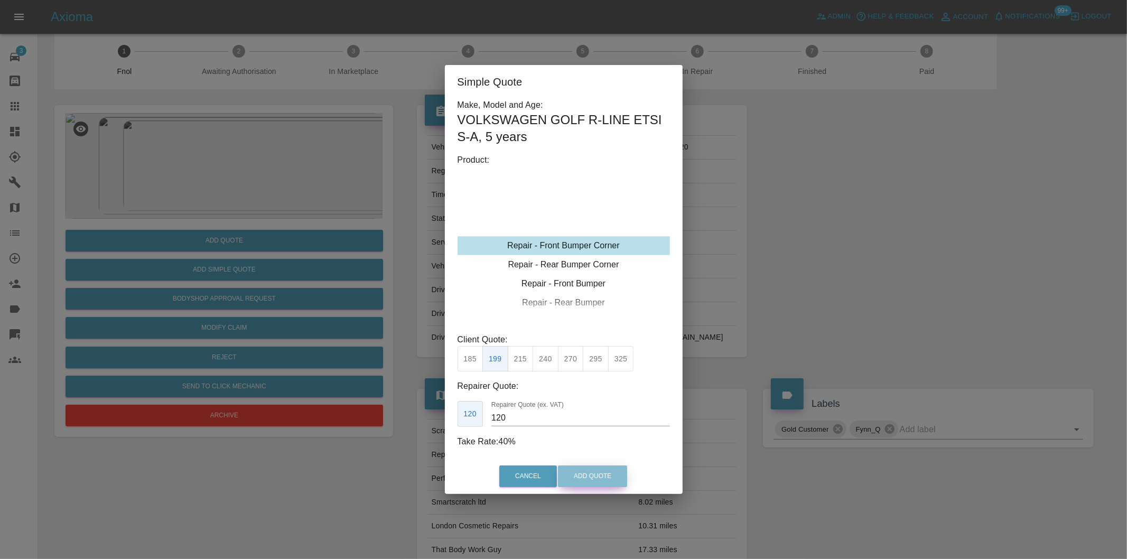
click at [568, 471] on button "Add Quote" at bounding box center [592, 476] width 69 height 22
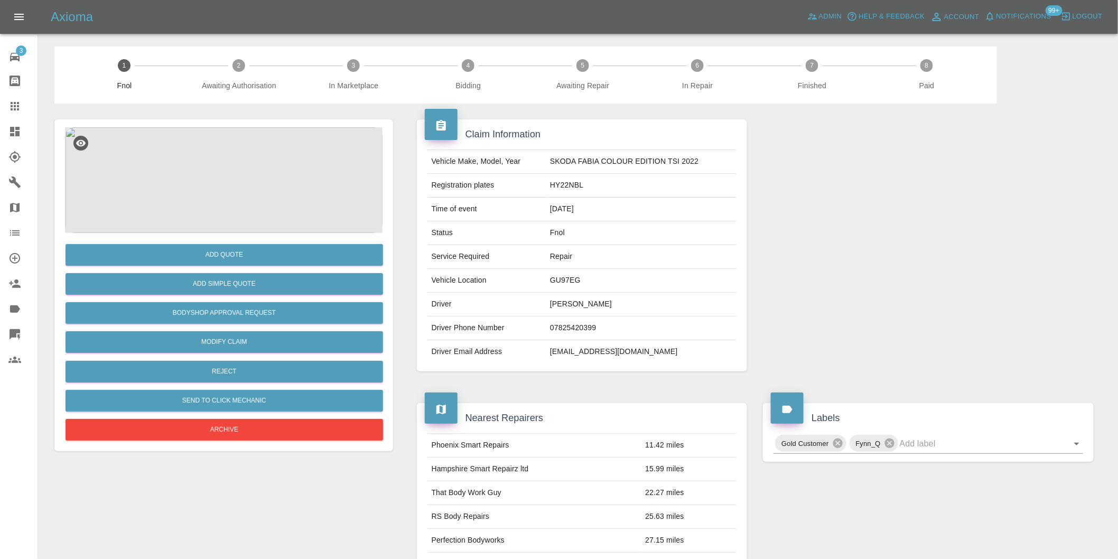
click at [244, 171] on img at bounding box center [223, 180] width 317 height 106
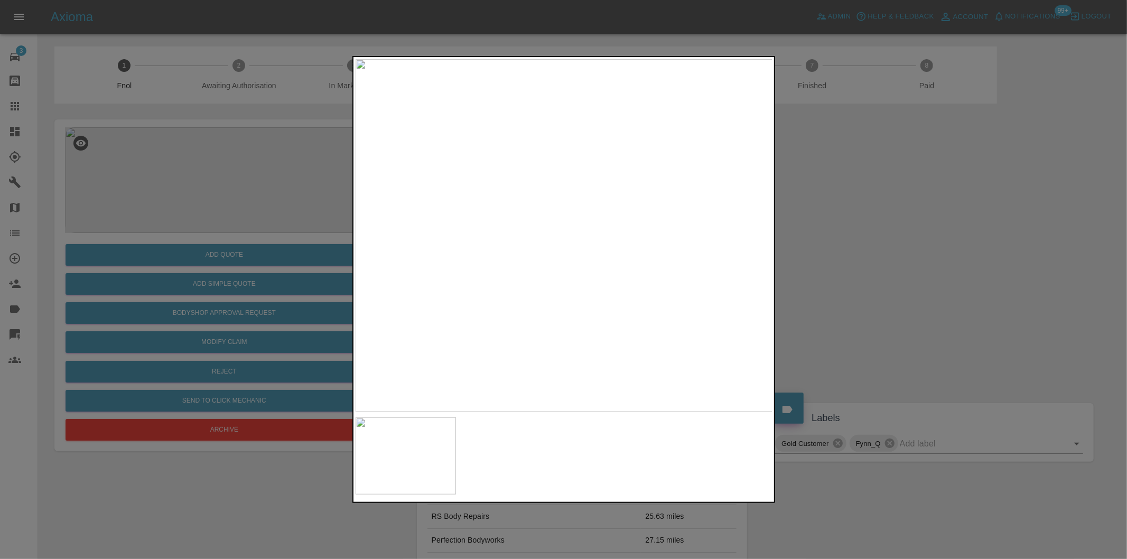
click at [911, 255] on div at bounding box center [563, 279] width 1127 height 559
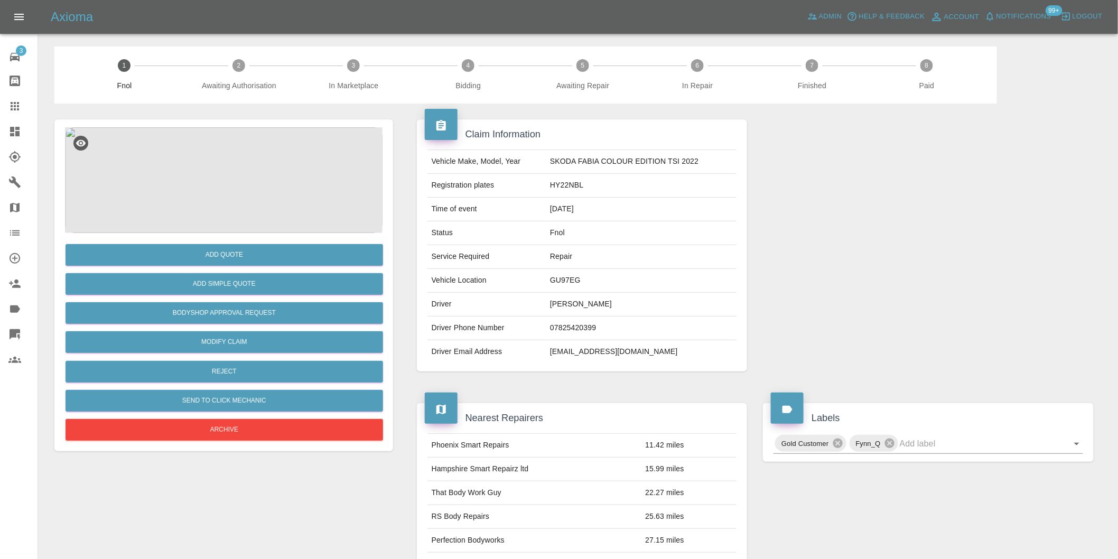
click at [226, 184] on img at bounding box center [223, 180] width 317 height 106
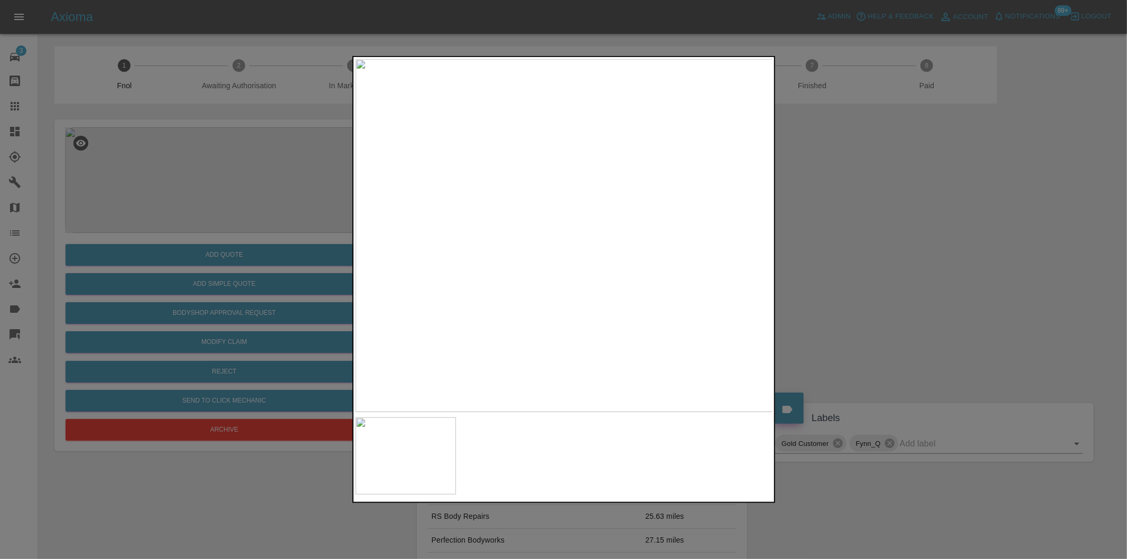
click at [806, 266] on div at bounding box center [563, 279] width 1127 height 559
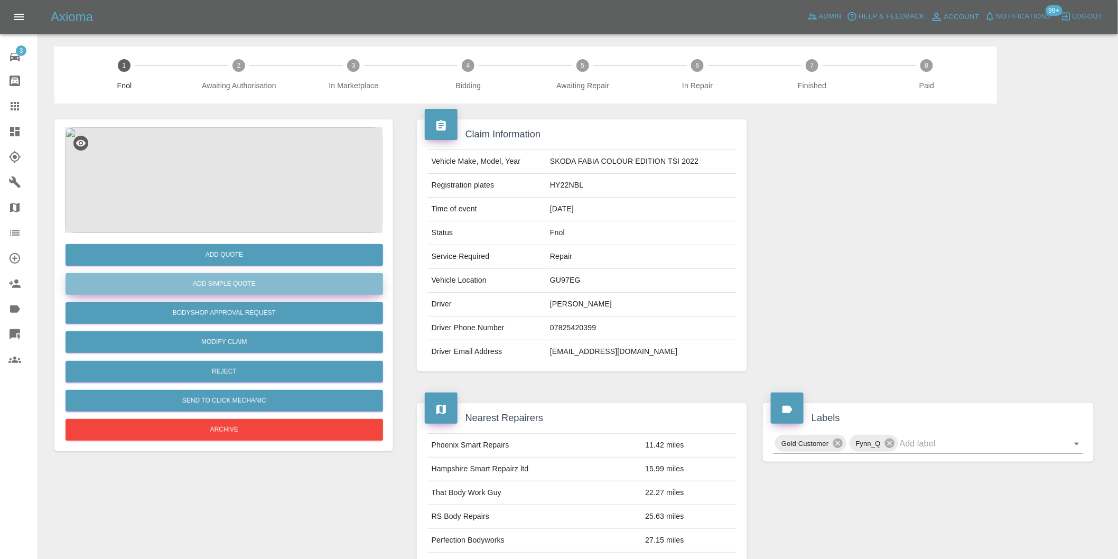
click at [273, 278] on button "Add Simple Quote" at bounding box center [224, 284] width 317 height 22
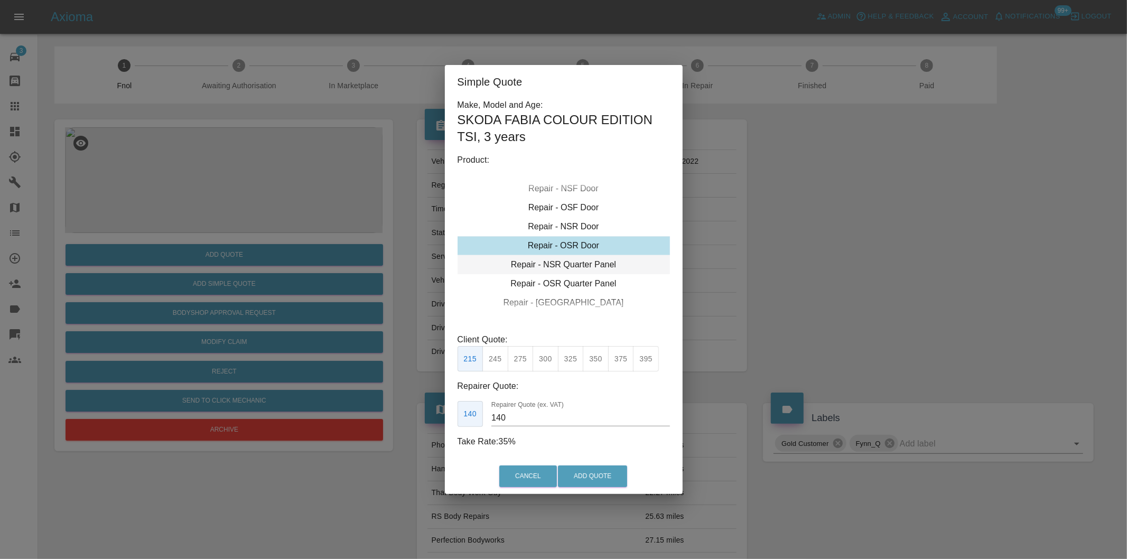
click at [568, 270] on div "Repair - NSR Quarter Panel" at bounding box center [563, 264] width 212 height 19
click at [523, 363] on button "275" at bounding box center [521, 359] width 26 height 26
type input "180"
drag, startPoint x: 592, startPoint y: 475, endPoint x: 598, endPoint y: 463, distance: 14.2
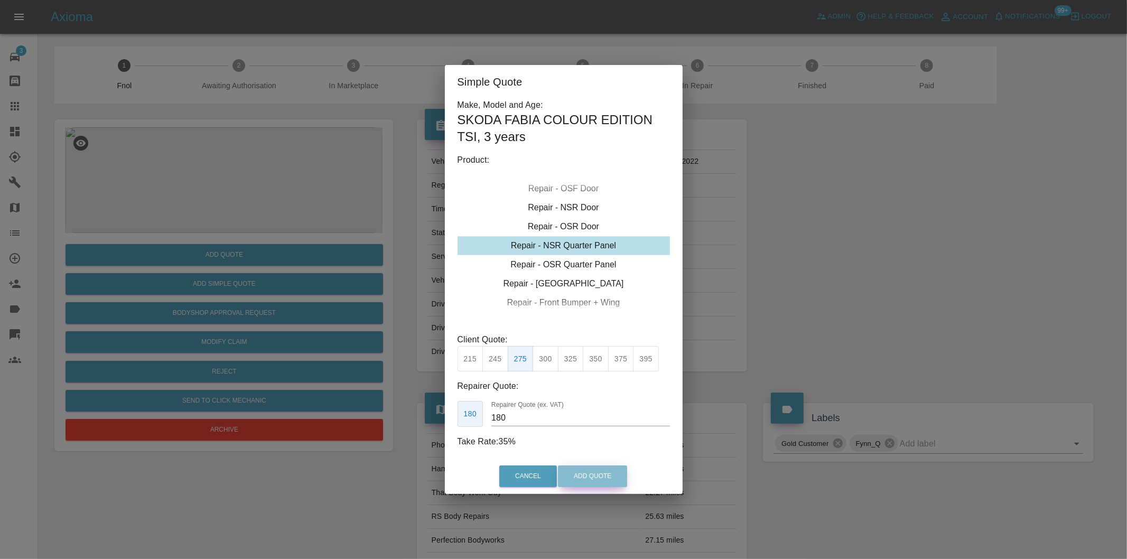
click at [592, 475] on button "Add Quote" at bounding box center [592, 476] width 69 height 22
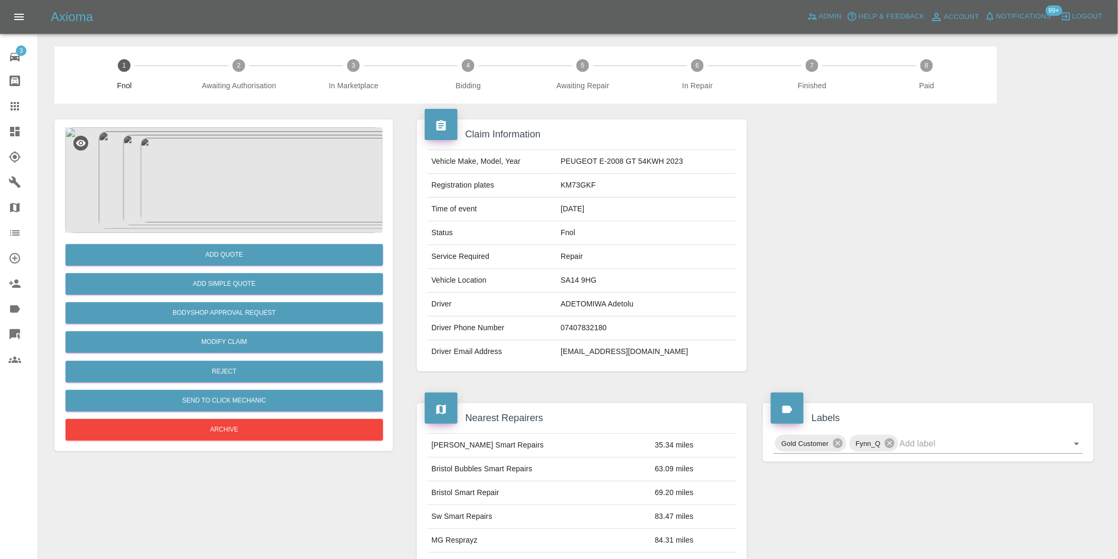
click at [240, 157] on img at bounding box center [223, 180] width 317 height 106
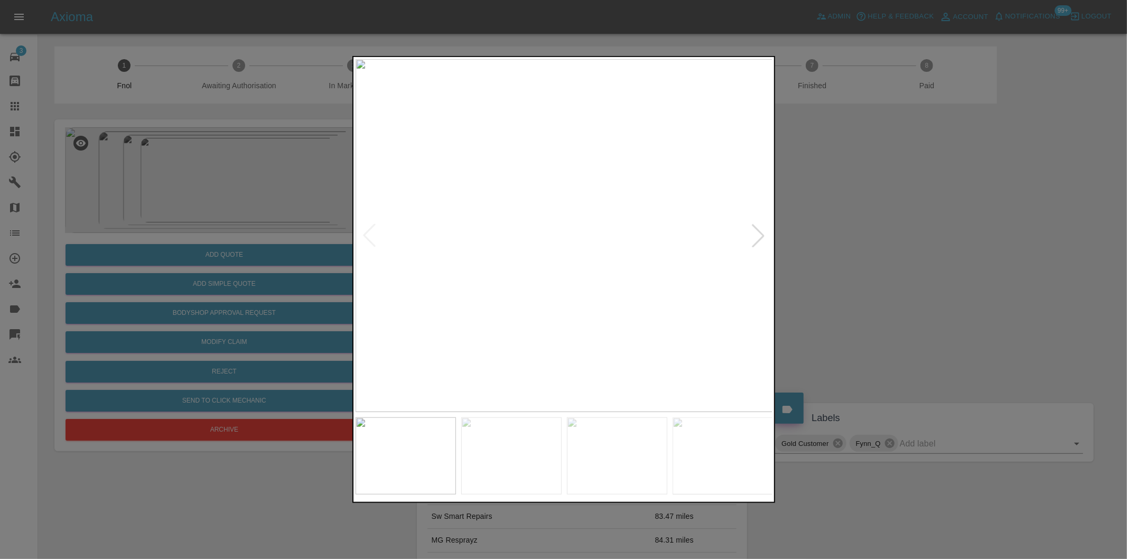
click at [759, 234] on div at bounding box center [757, 235] width 23 height 23
click at [759, 234] on img at bounding box center [564, 235] width 417 height 353
click at [867, 234] on div at bounding box center [563, 279] width 1127 height 559
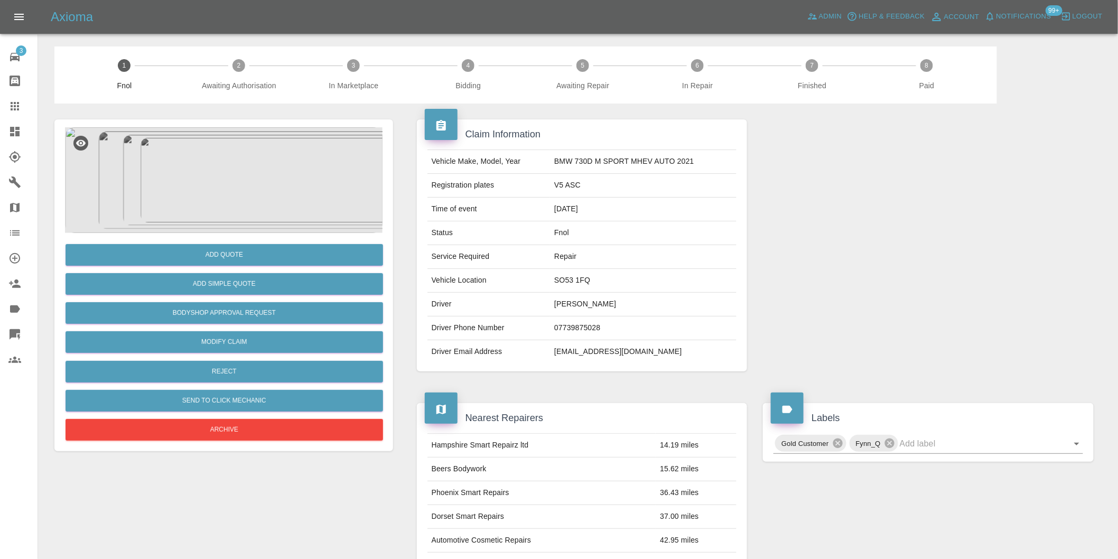
click at [238, 160] on img at bounding box center [223, 180] width 317 height 106
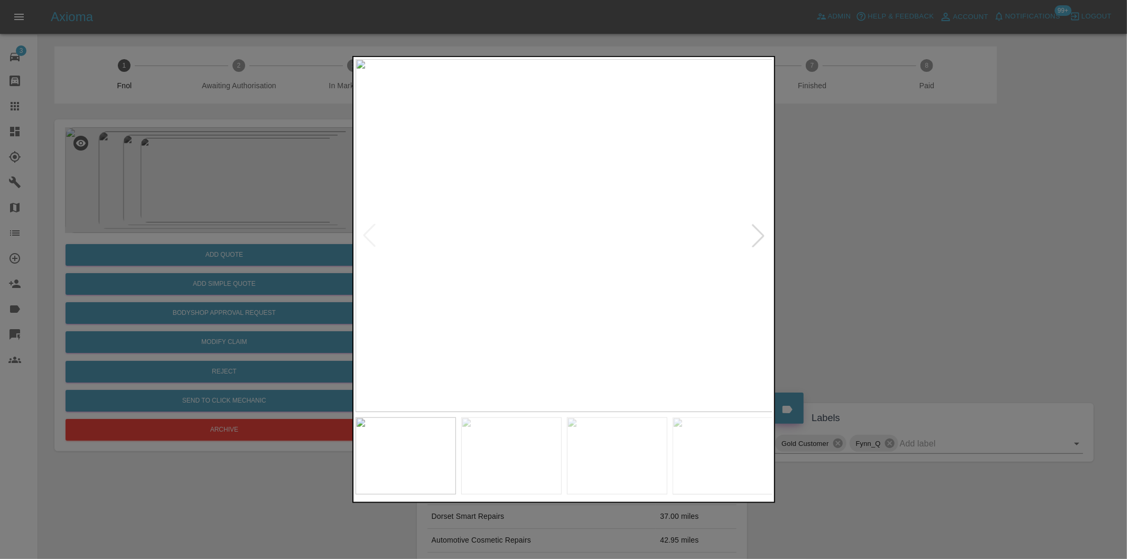
click at [762, 238] on div at bounding box center [757, 235] width 23 height 23
click at [371, 231] on div at bounding box center [369, 235] width 23 height 23
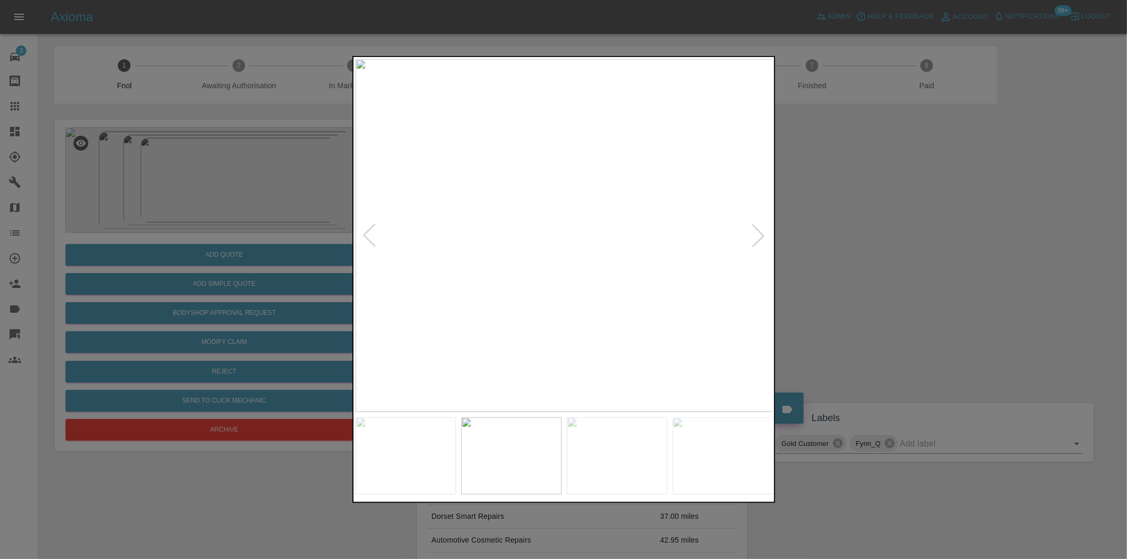
click at [371, 231] on div at bounding box center [369, 235] width 23 height 23
click at [371, 231] on img at bounding box center [564, 235] width 417 height 353
click at [757, 235] on div at bounding box center [757, 235] width 23 height 23
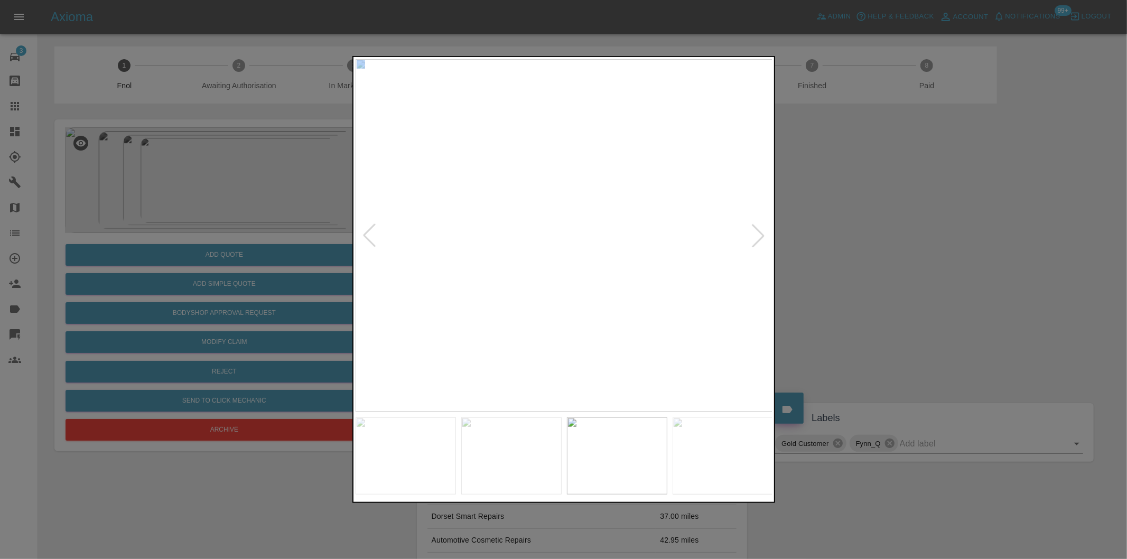
click at [757, 235] on div at bounding box center [757, 235] width 23 height 23
click at [755, 242] on img at bounding box center [564, 235] width 417 height 353
drag, startPoint x: 867, startPoint y: 261, endPoint x: 775, endPoint y: 247, distance: 93.0
click at [865, 261] on div at bounding box center [563, 279] width 1127 height 559
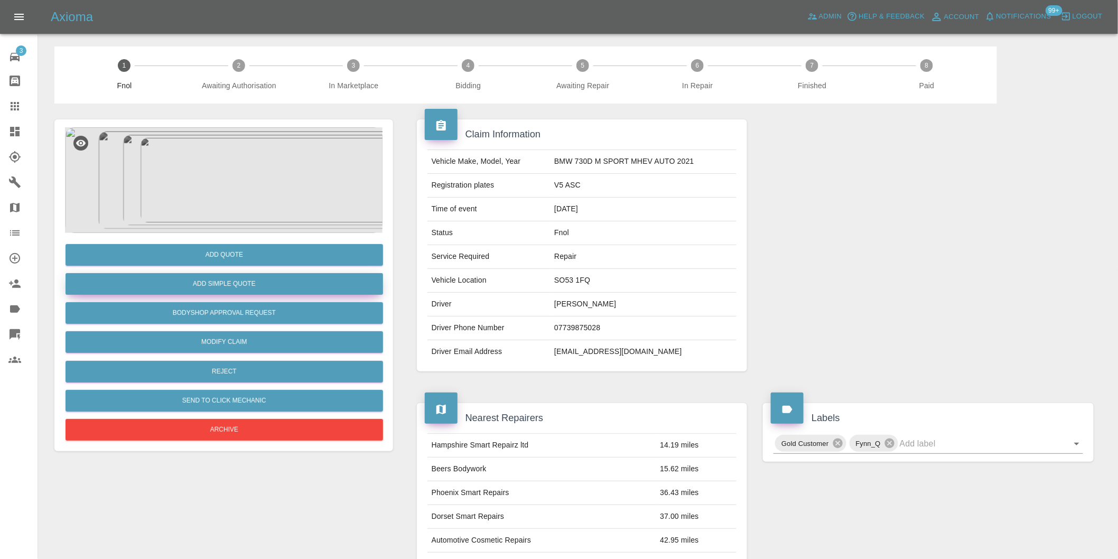
click at [249, 294] on button "Add Simple Quote" at bounding box center [224, 284] width 317 height 22
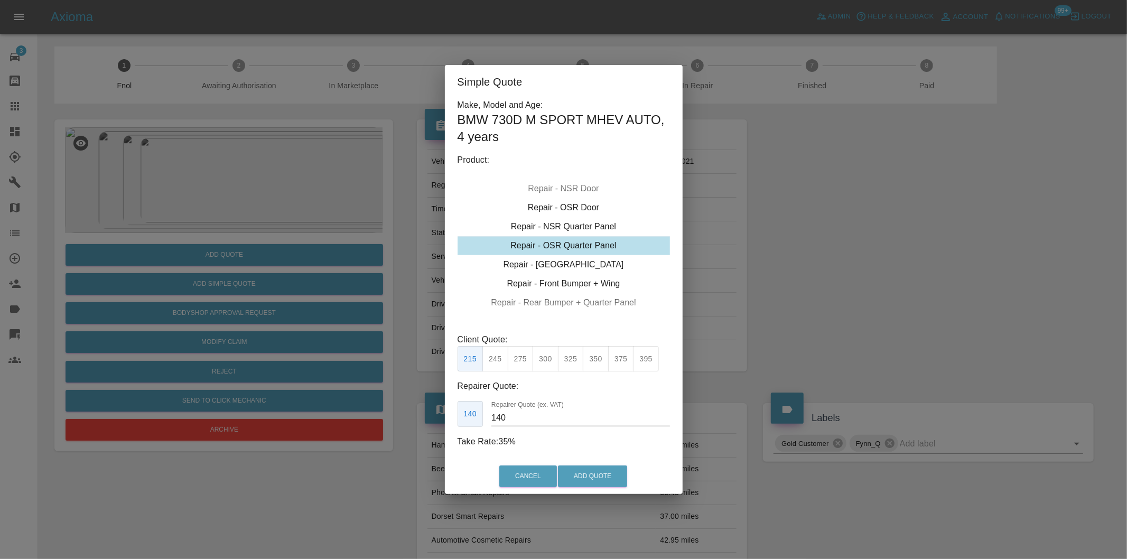
drag, startPoint x: 642, startPoint y: 361, endPoint x: 648, endPoint y: 379, distance: 19.0
click at [642, 361] on button "395" at bounding box center [646, 359] width 26 height 26
type input "265"
drag, startPoint x: 614, startPoint y: 471, endPoint x: 621, endPoint y: 462, distance: 11.0
click at [614, 471] on button "Add Quote" at bounding box center [592, 476] width 69 height 22
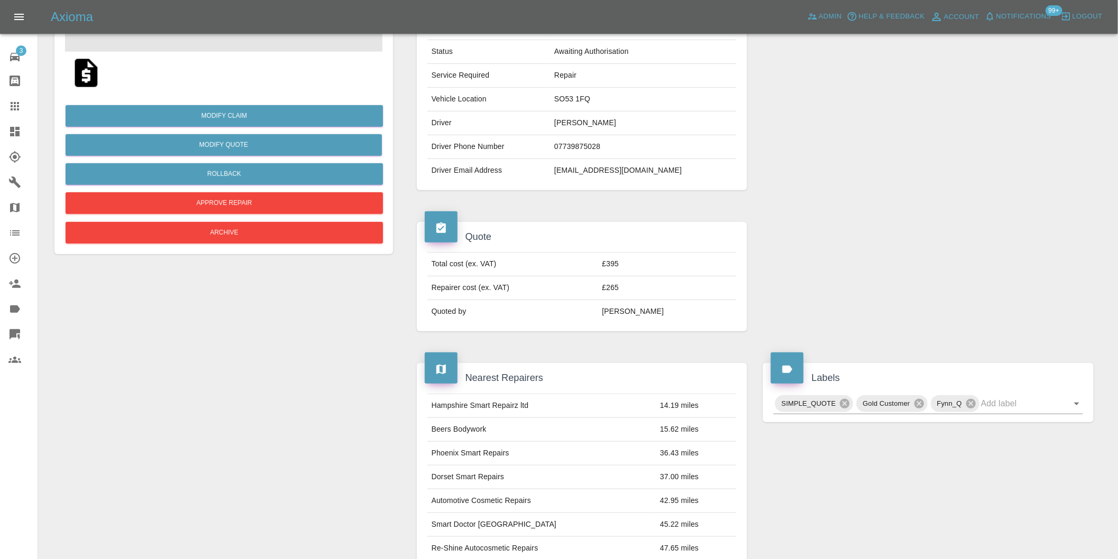
scroll to position [59, 0]
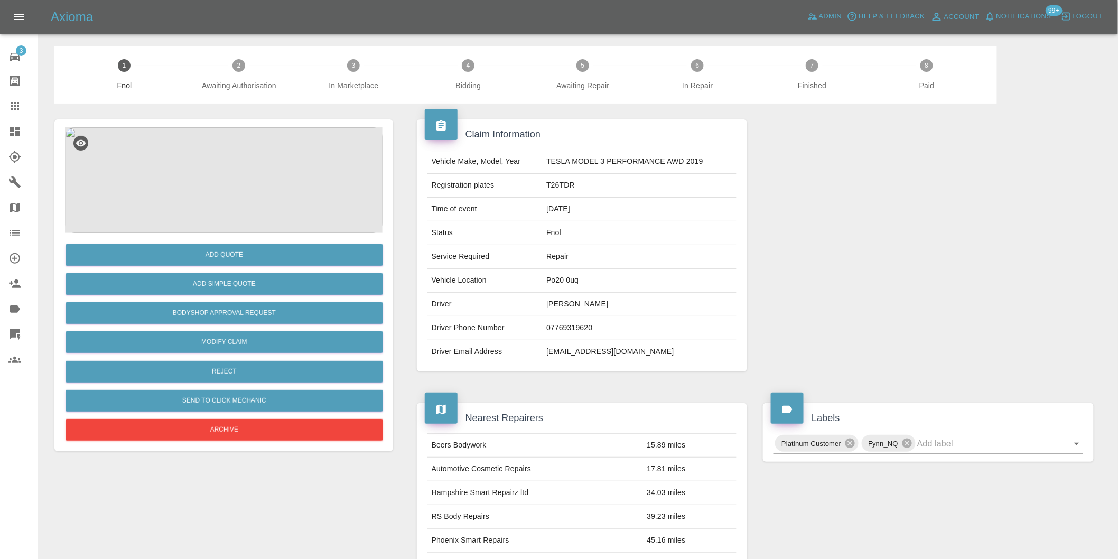
click at [239, 146] on img at bounding box center [223, 180] width 317 height 106
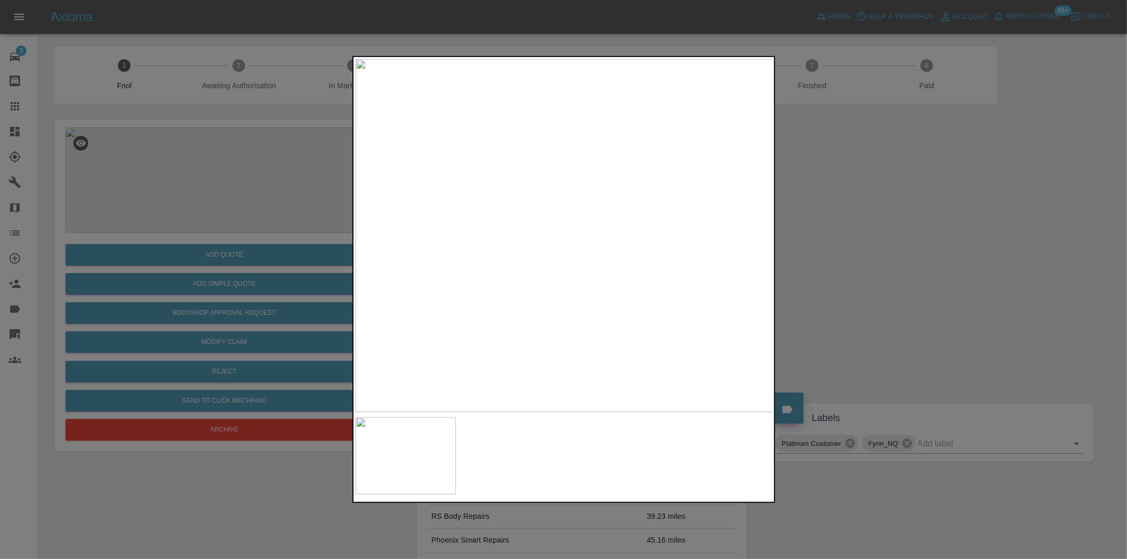
click at [872, 282] on div at bounding box center [563, 279] width 1127 height 559
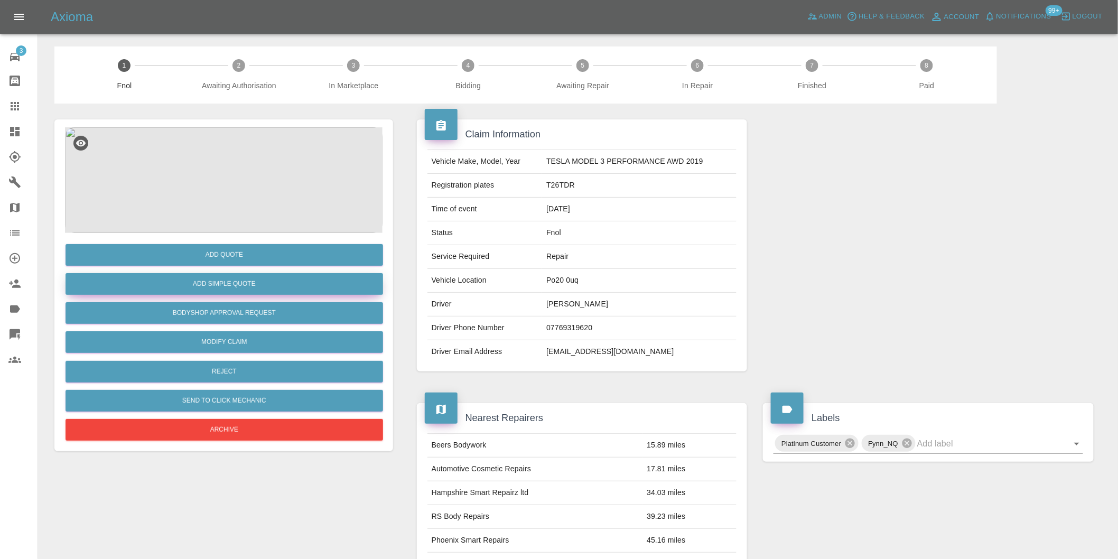
click at [251, 284] on button "Add Simple Quote" at bounding box center [224, 284] width 317 height 22
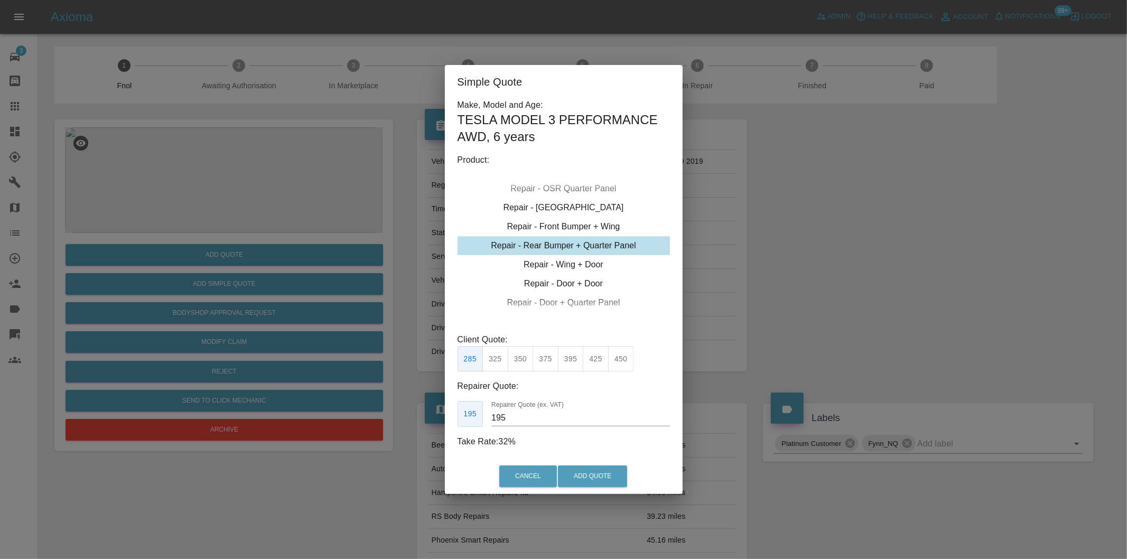
click at [599, 358] on button "425" at bounding box center [596, 359] width 26 height 26
drag, startPoint x: 616, startPoint y: 359, endPoint x: 611, endPoint y: 428, distance: 69.4
click at [616, 360] on button "450" at bounding box center [621, 359] width 26 height 26
type input "280"
click at [601, 475] on button "Add Quote" at bounding box center [592, 476] width 69 height 22
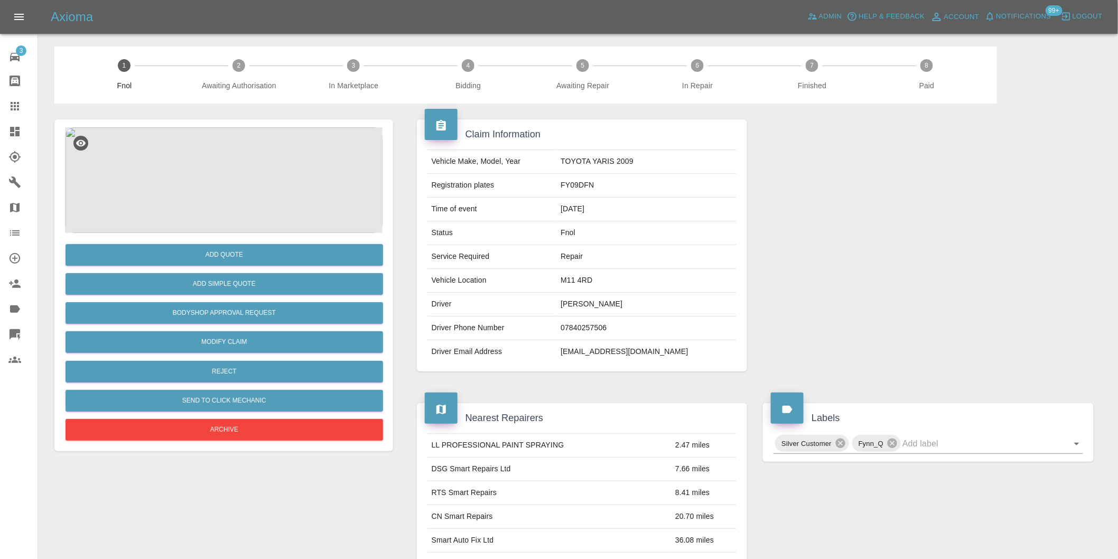
click at [241, 144] on img at bounding box center [223, 180] width 317 height 106
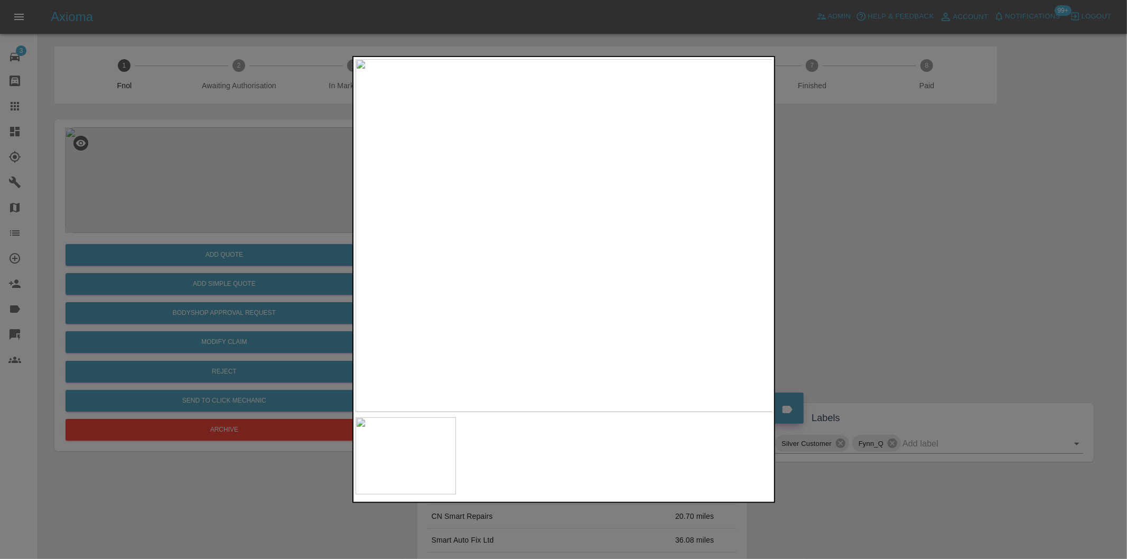
click at [865, 278] on div at bounding box center [563, 279] width 1127 height 559
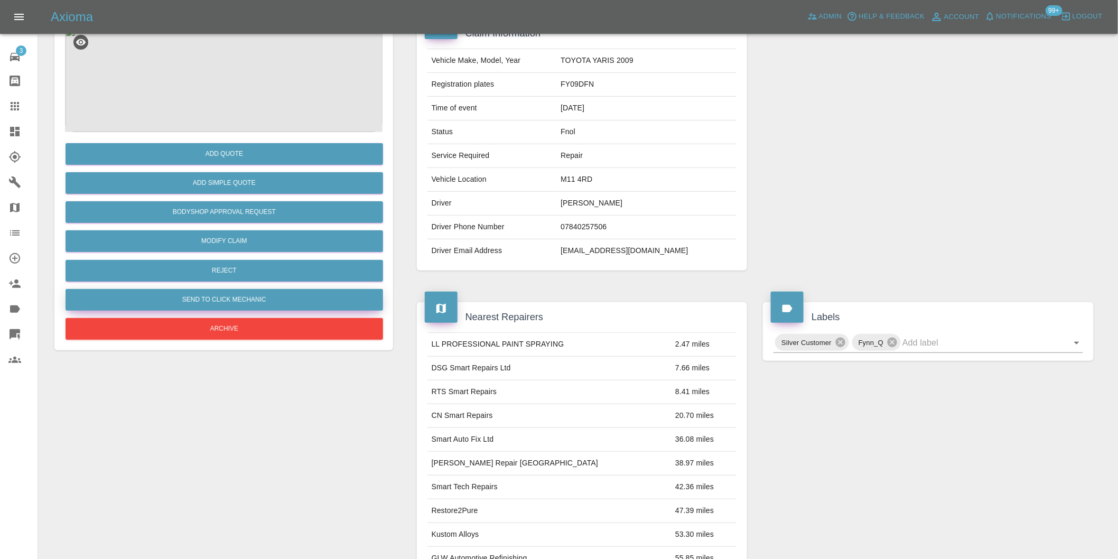
scroll to position [14, 0]
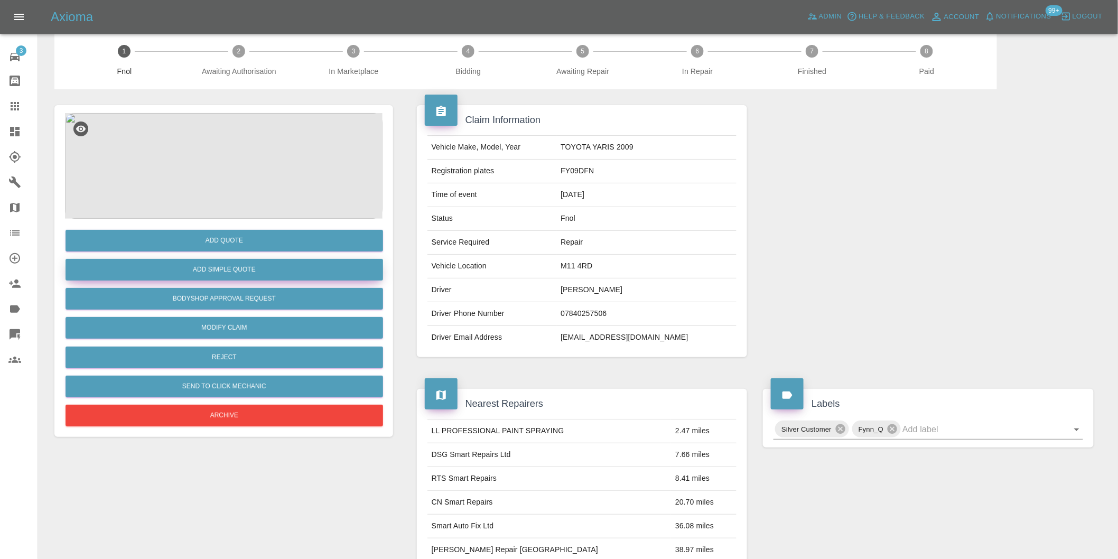
click at [255, 275] on button "Add Simple Quote" at bounding box center [224, 270] width 317 height 22
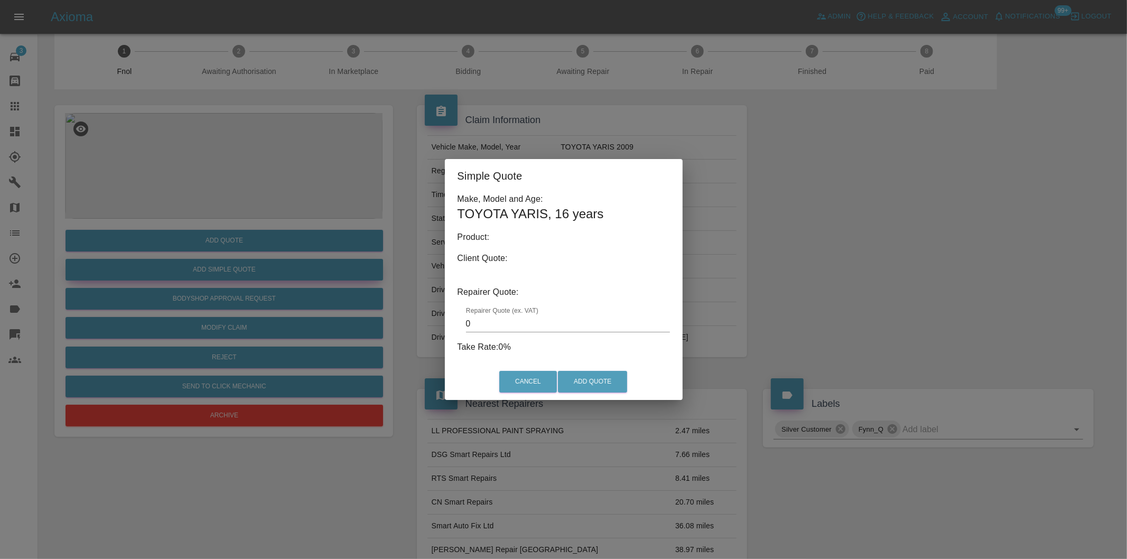
type input "140"
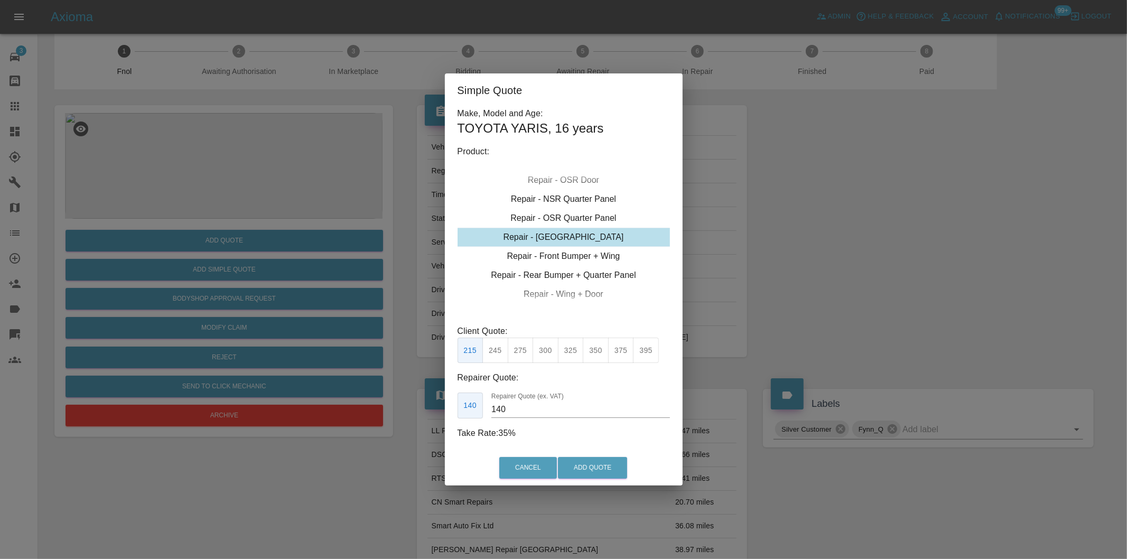
click at [812, 234] on div "Simple Quote Make, Model and Age: TOYOTA YARIS , 16 years Product: Repair - Fro…" at bounding box center [563, 279] width 1127 height 559
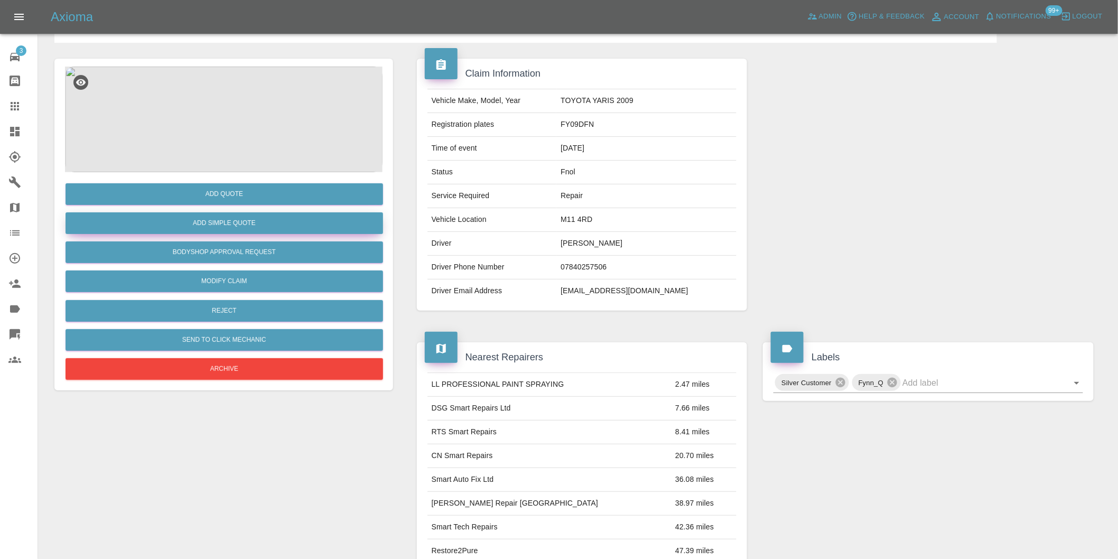
scroll to position [0, 0]
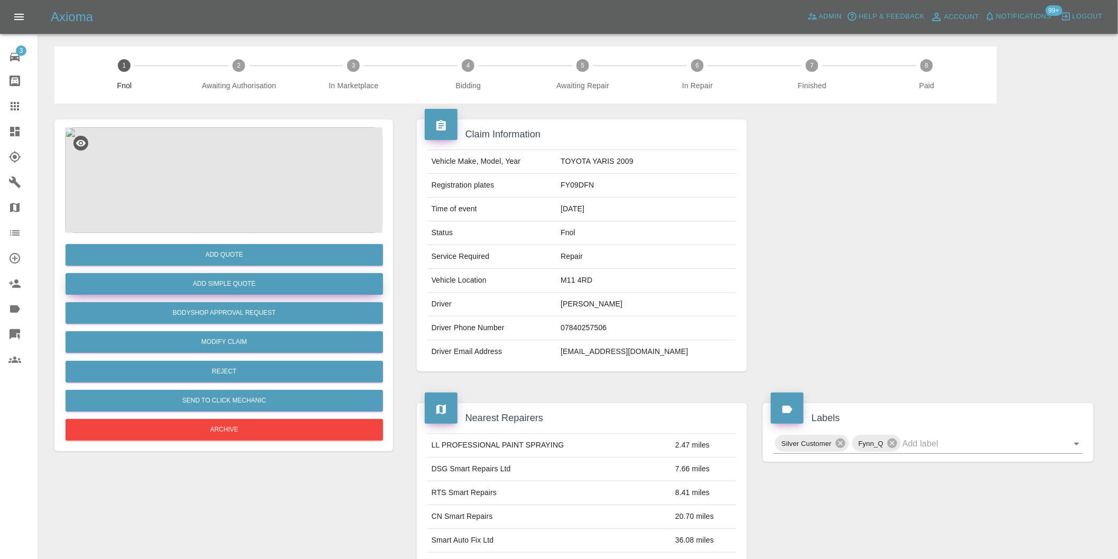
click at [295, 284] on button "Add Simple Quote" at bounding box center [224, 284] width 317 height 22
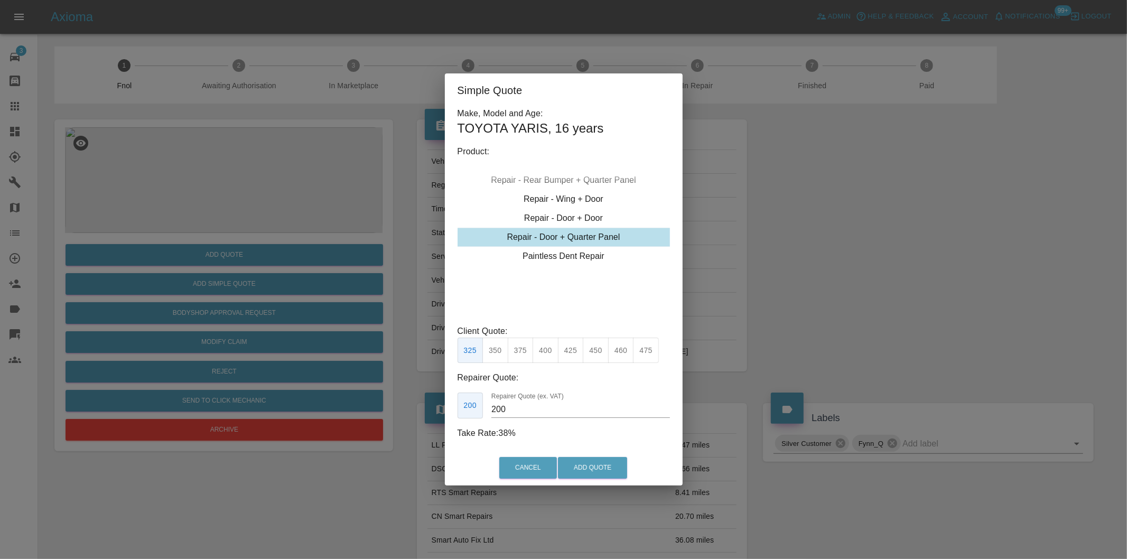
click at [549, 354] on button "400" at bounding box center [545, 351] width 26 height 26
type input "250"
drag, startPoint x: 590, startPoint y: 465, endPoint x: 594, endPoint y: 459, distance: 7.9
click at [590, 465] on button "Add Quote" at bounding box center [592, 468] width 69 height 22
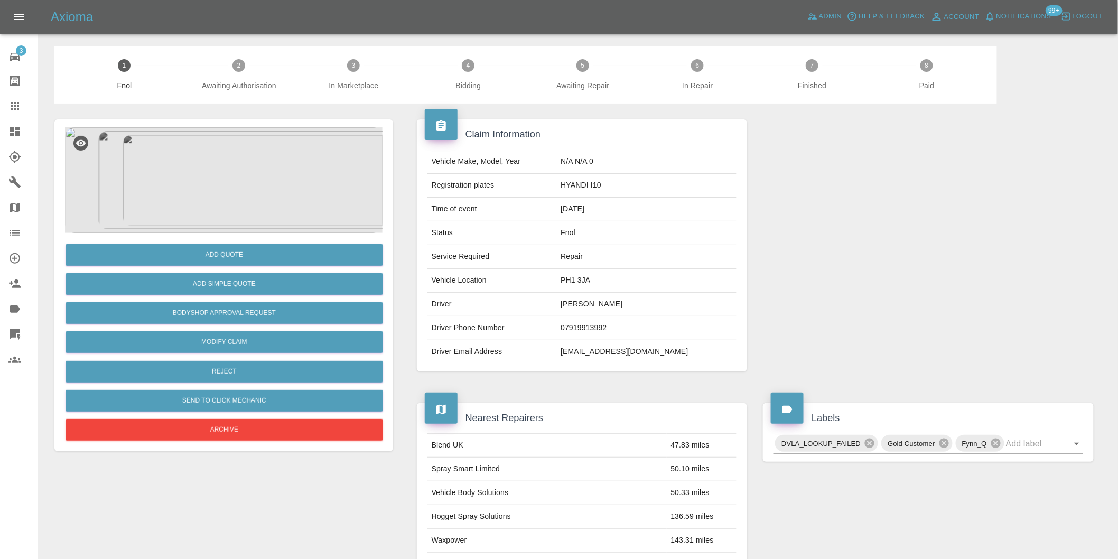
click at [223, 167] on img at bounding box center [223, 180] width 317 height 106
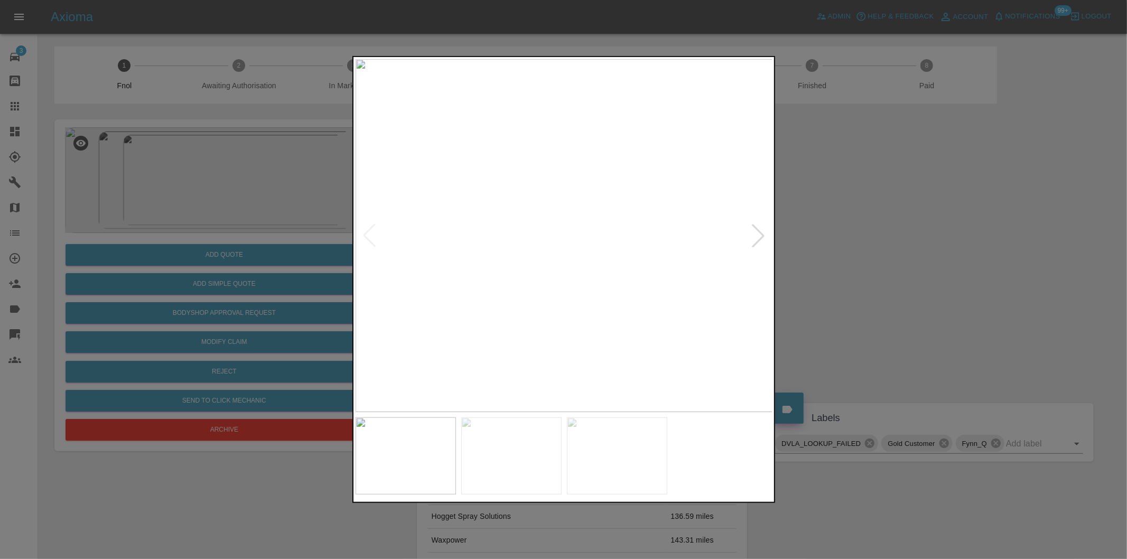
click at [754, 233] on div at bounding box center [757, 235] width 23 height 23
click at [754, 233] on img at bounding box center [564, 235] width 417 height 353
drag, startPoint x: 942, startPoint y: 228, endPoint x: 698, endPoint y: 264, distance: 246.7
click at [936, 229] on div at bounding box center [563, 279] width 1127 height 559
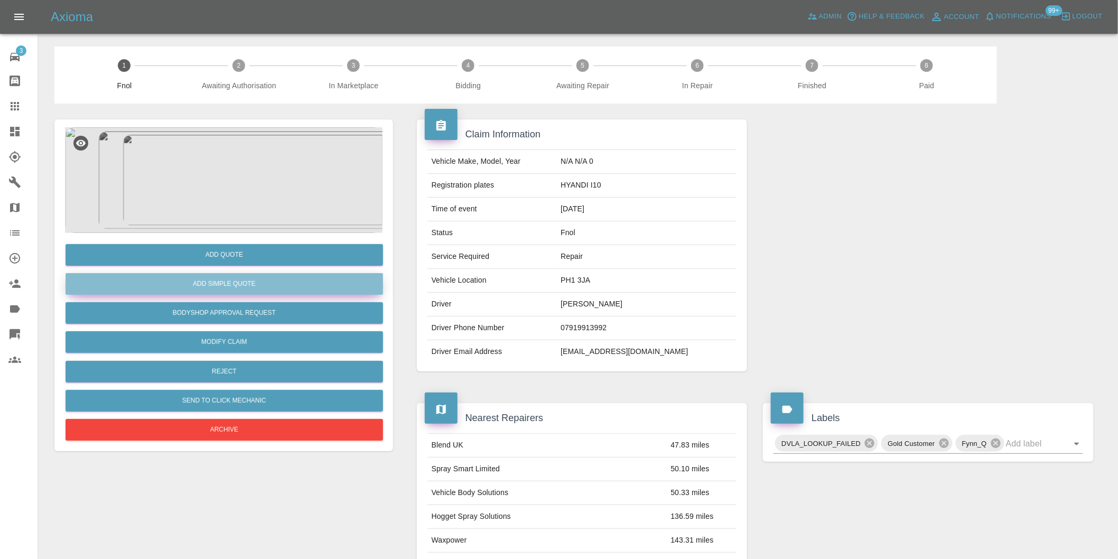
click at [275, 282] on button "Add Simple Quote" at bounding box center [224, 284] width 317 height 22
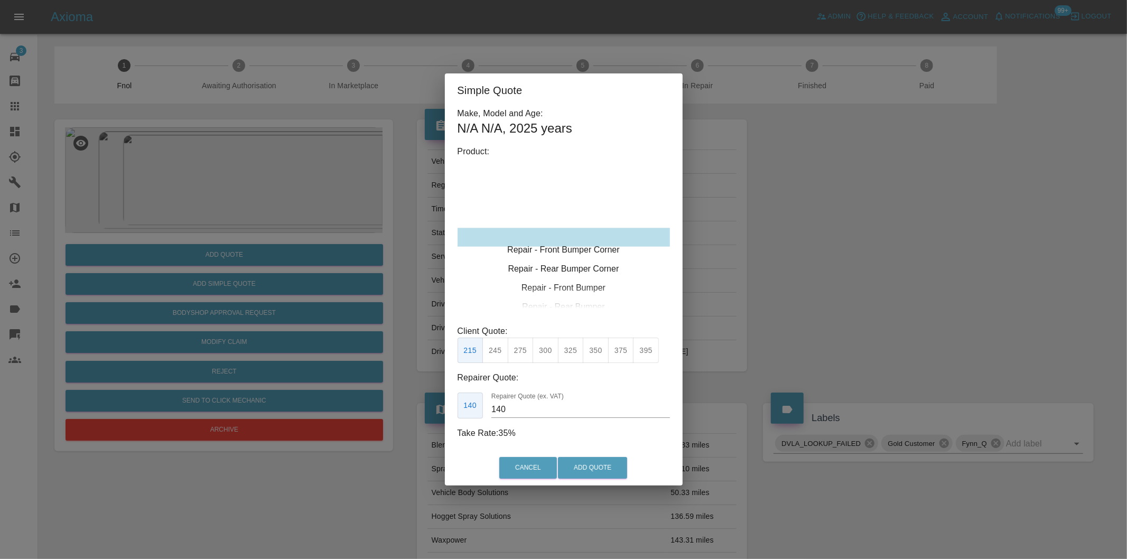
type input "120"
click at [586, 465] on button "Add Quote" at bounding box center [592, 468] width 69 height 22
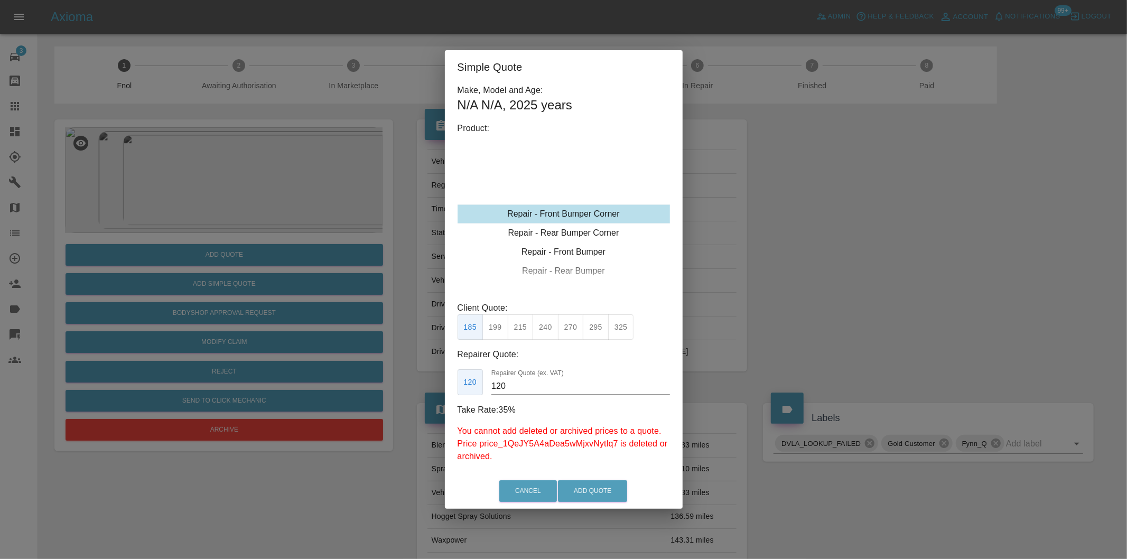
click at [794, 250] on div "Simple Quote Make, Model and Age: N/A N/A , 2025 years Product: Repair - Front …" at bounding box center [563, 279] width 1127 height 559
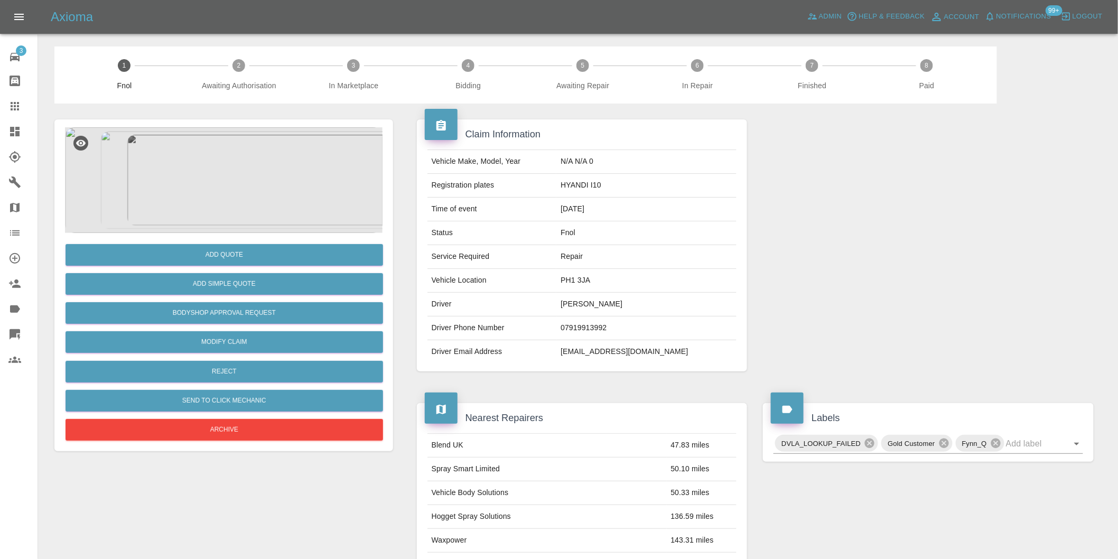
click at [228, 172] on img at bounding box center [223, 180] width 317 height 106
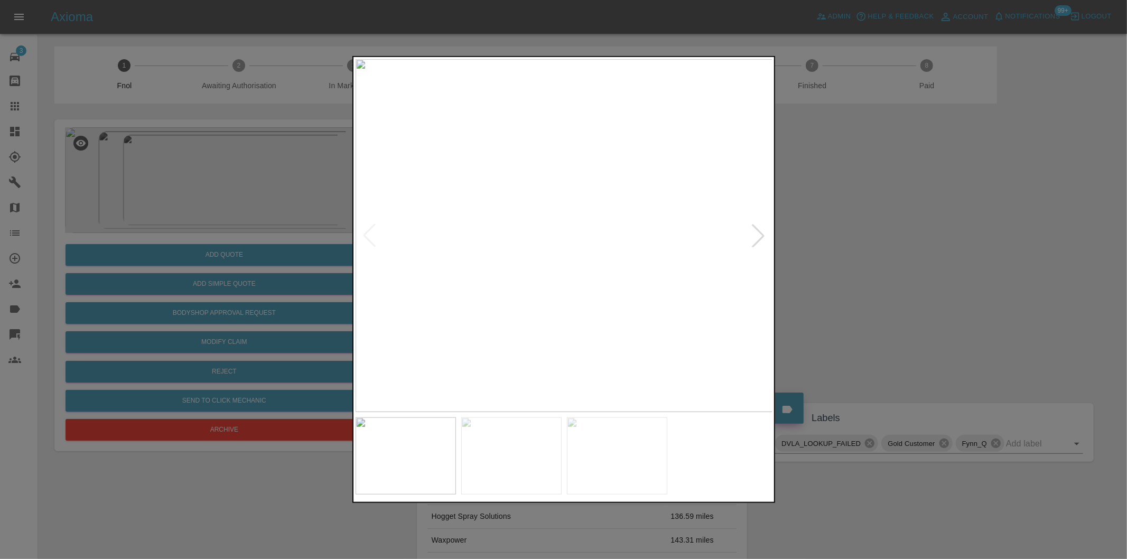
drag, startPoint x: 862, startPoint y: 216, endPoint x: 765, endPoint y: 230, distance: 98.3
click at [859, 216] on div at bounding box center [563, 279] width 1127 height 559
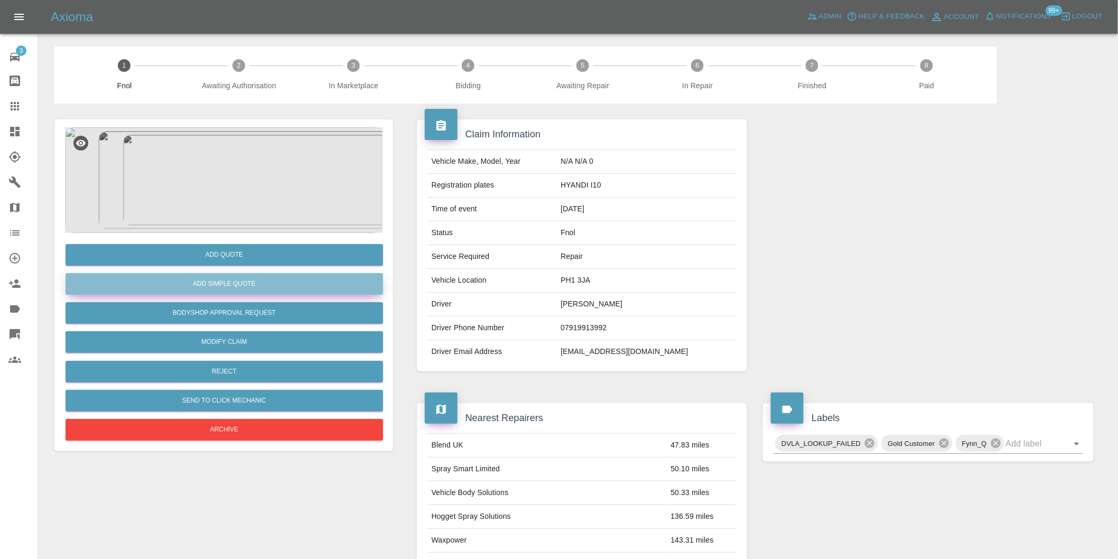
click at [245, 286] on button "Add Simple Quote" at bounding box center [224, 284] width 317 height 22
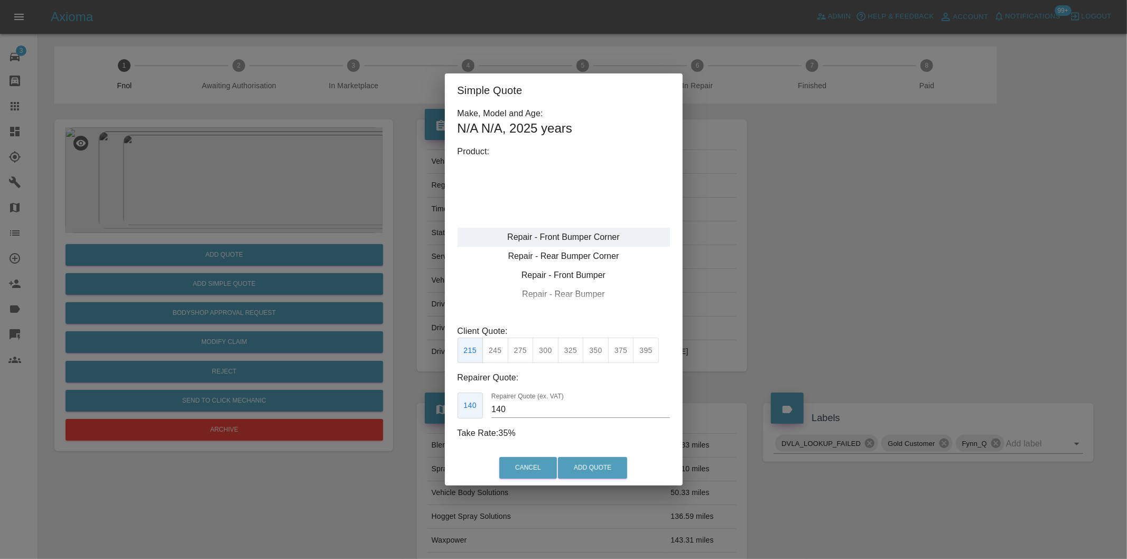
type input "120"
click at [494, 357] on button "199" at bounding box center [495, 351] width 26 height 26
click at [600, 462] on button "Add Quote" at bounding box center [592, 468] width 69 height 22
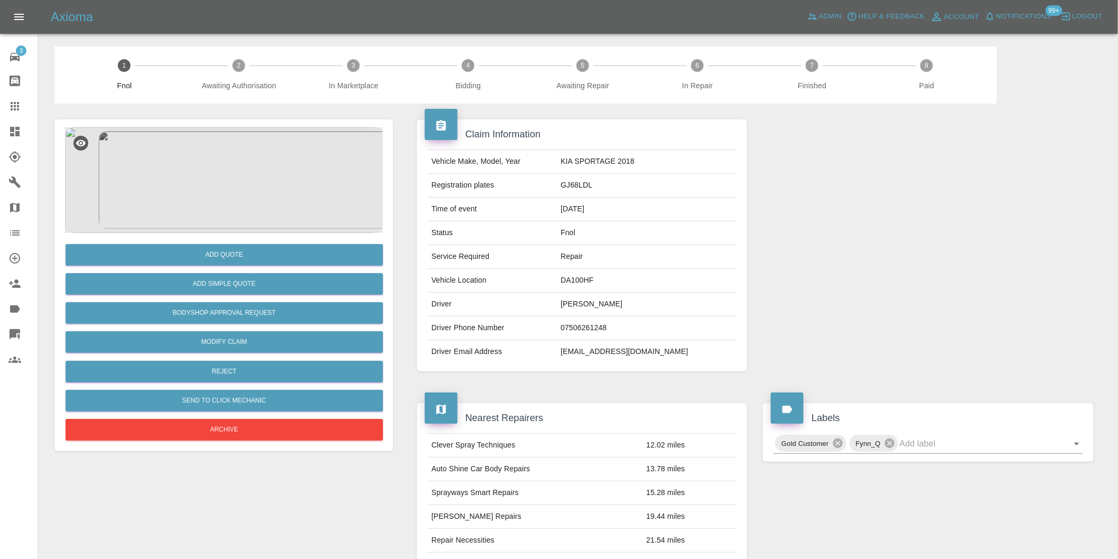
click at [256, 198] on img at bounding box center [223, 180] width 317 height 106
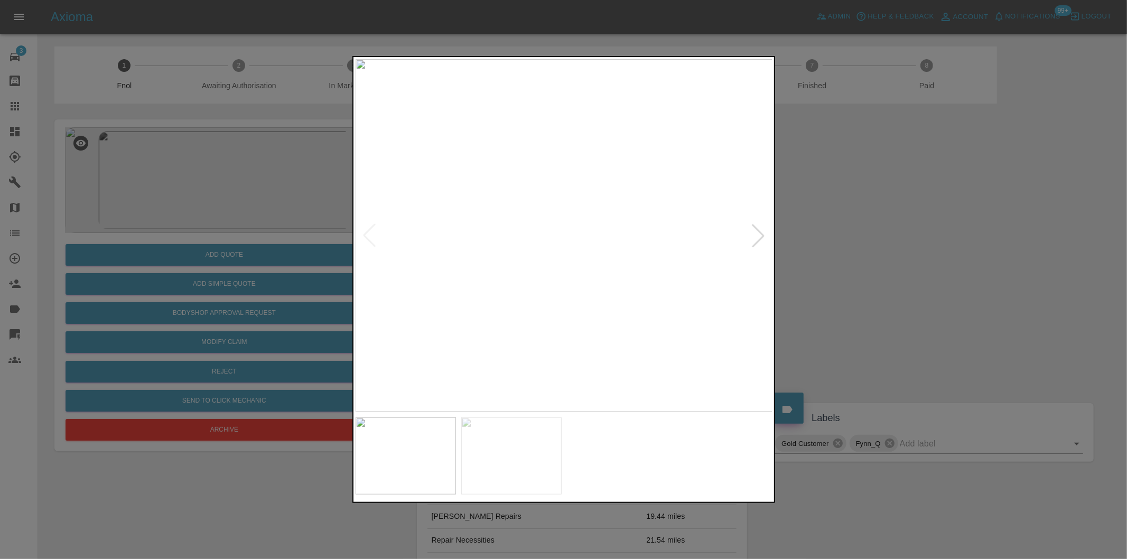
click at [757, 238] on div at bounding box center [757, 235] width 23 height 23
click at [758, 237] on img at bounding box center [564, 235] width 417 height 353
click at [914, 257] on div at bounding box center [563, 279] width 1127 height 559
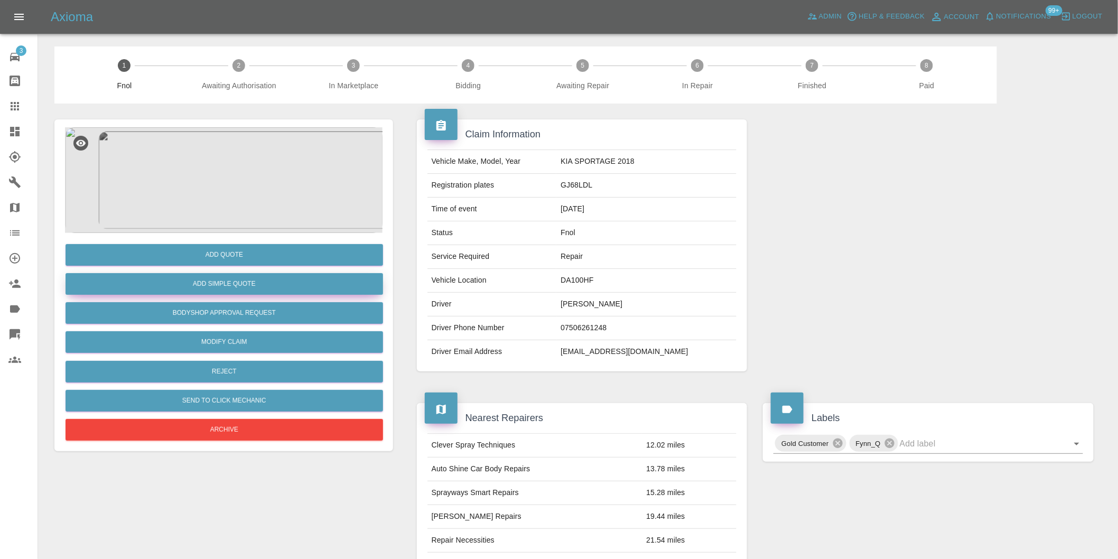
click at [268, 284] on button "Add Simple Quote" at bounding box center [224, 284] width 317 height 22
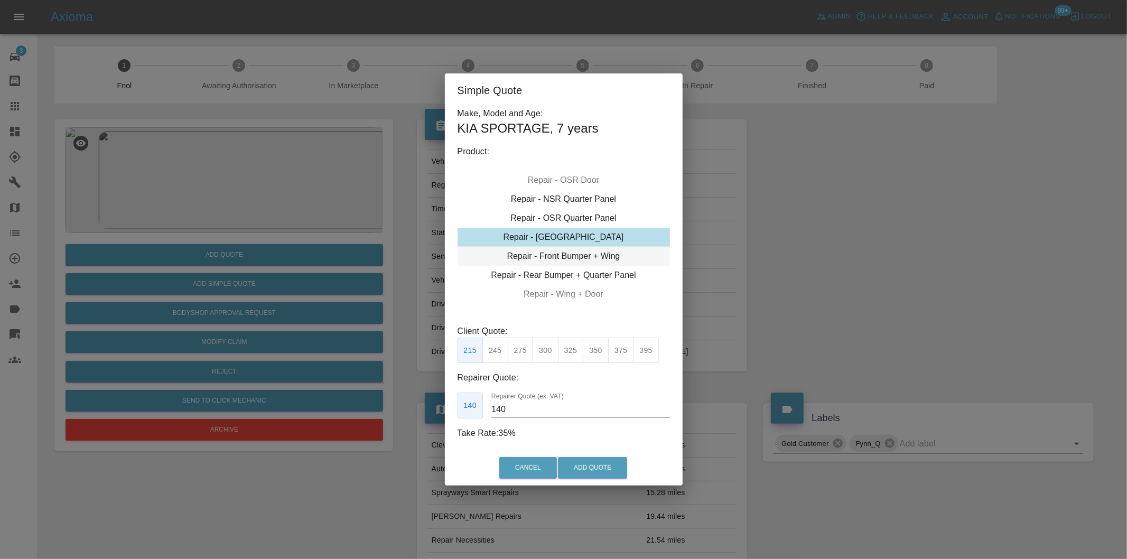
click at [616, 257] on div "Repair - Front Bumper + Wing" at bounding box center [563, 256] width 212 height 19
drag, startPoint x: 502, startPoint y: 349, endPoint x: 571, endPoint y: 404, distance: 87.9
click at [503, 349] on button "310" at bounding box center [495, 351] width 26 height 26
type input "200"
click at [586, 465] on button "Add Quote" at bounding box center [592, 468] width 69 height 22
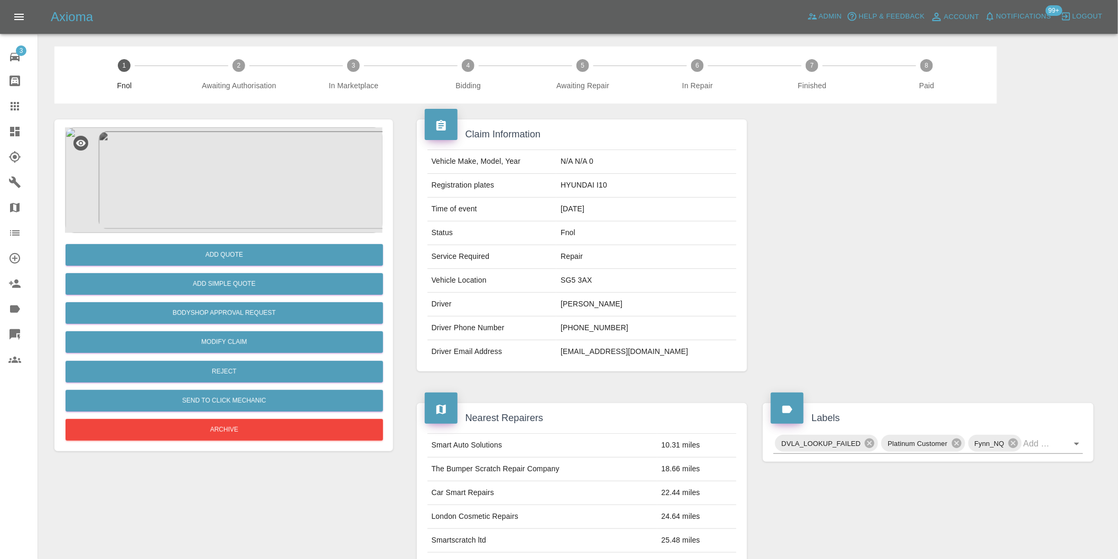
click at [219, 165] on img at bounding box center [223, 180] width 317 height 106
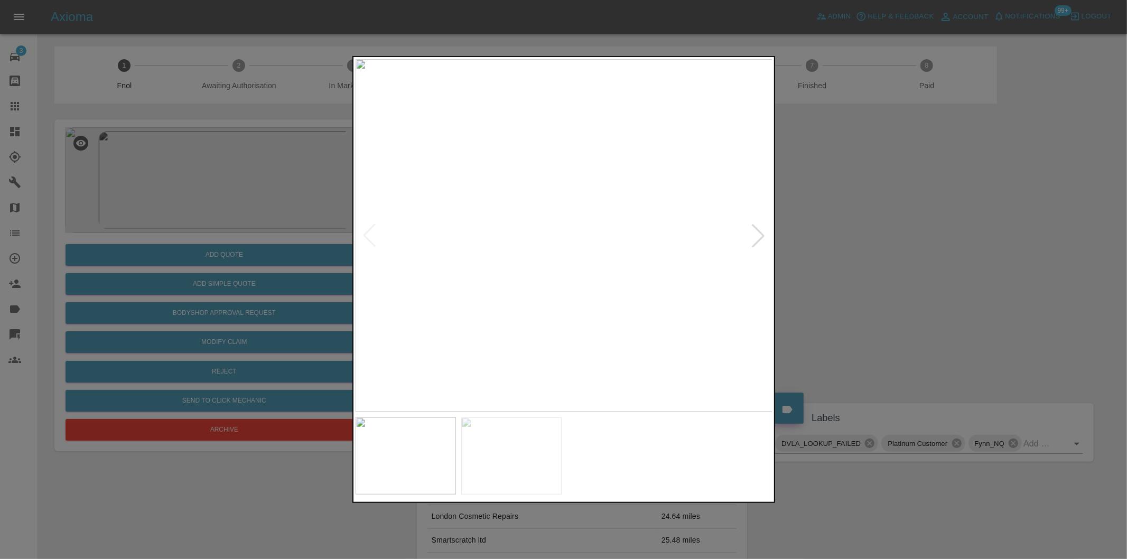
click at [757, 238] on div at bounding box center [757, 235] width 23 height 23
drag, startPoint x: 875, startPoint y: 261, endPoint x: 586, endPoint y: 337, distance: 298.7
click at [875, 263] on div at bounding box center [563, 279] width 1127 height 559
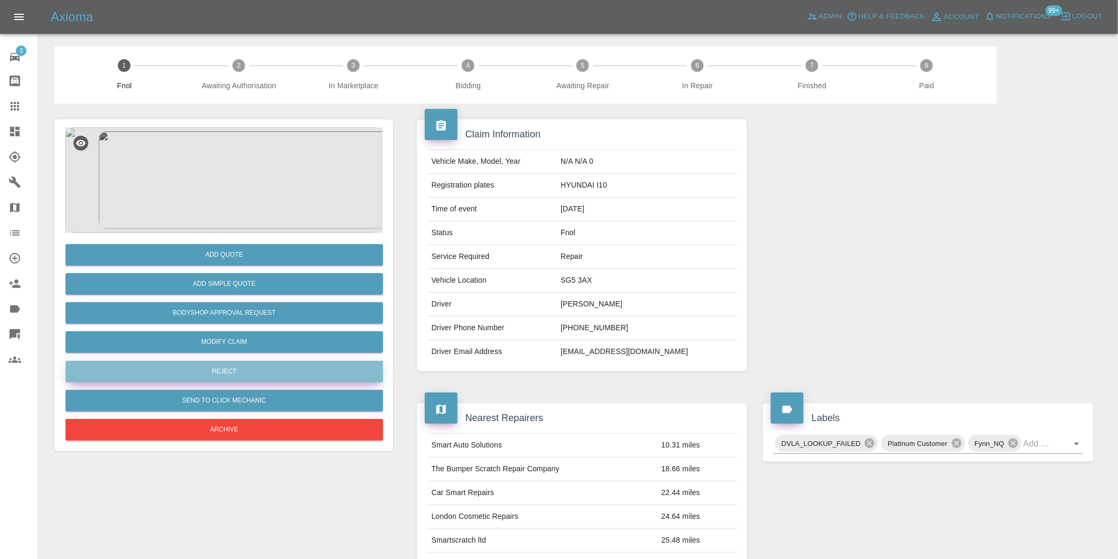
click at [239, 364] on button "Reject" at bounding box center [224, 372] width 317 height 22
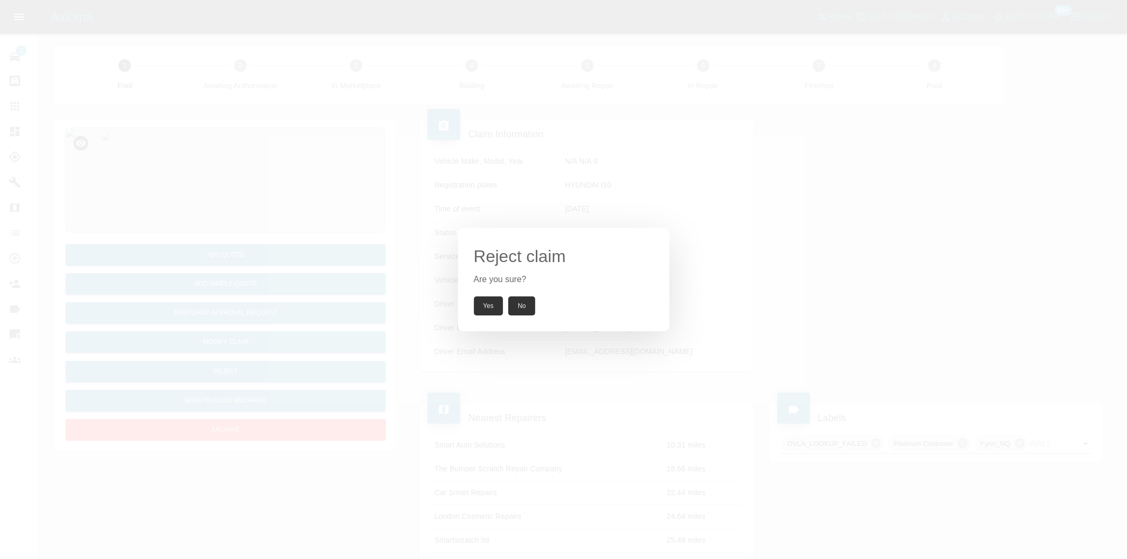
click at [488, 298] on button "Yes" at bounding box center [489, 305] width 30 height 19
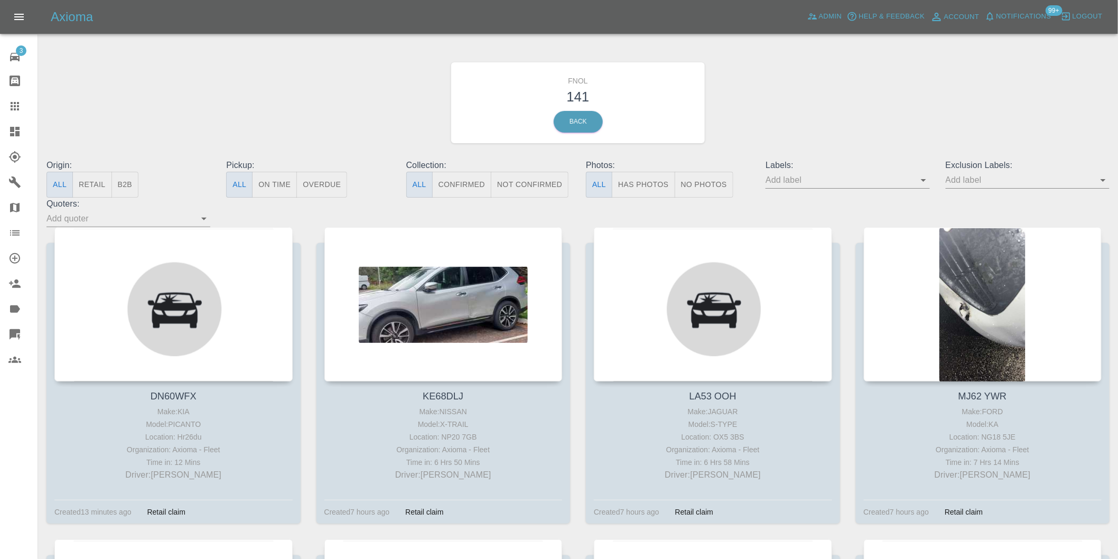
click at [652, 182] on button "Has Photos" at bounding box center [643, 185] width 63 height 26
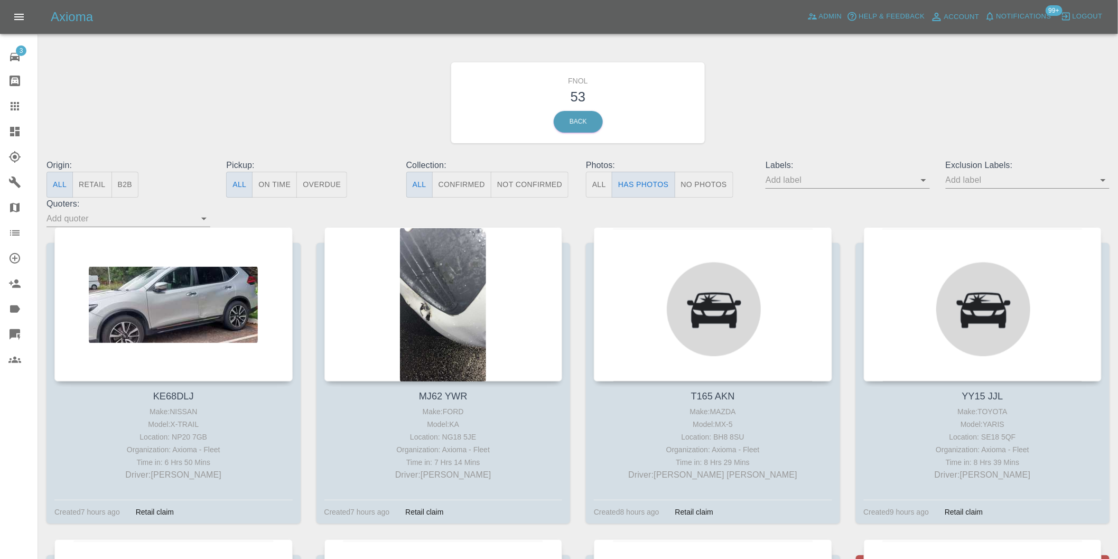
click at [1098, 180] on icon "Open" at bounding box center [1103, 180] width 13 height 13
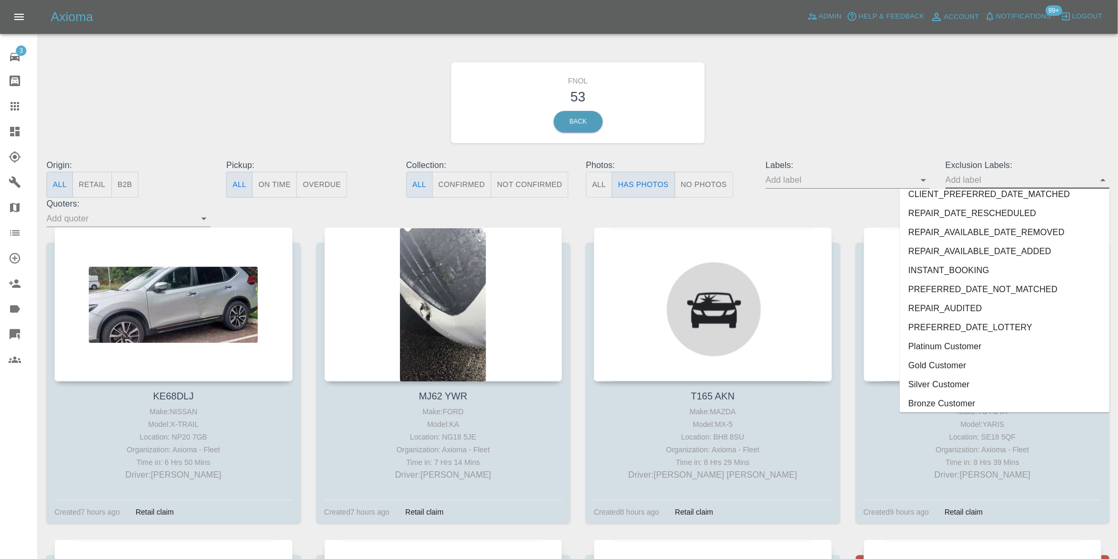
scroll to position [2294, 0]
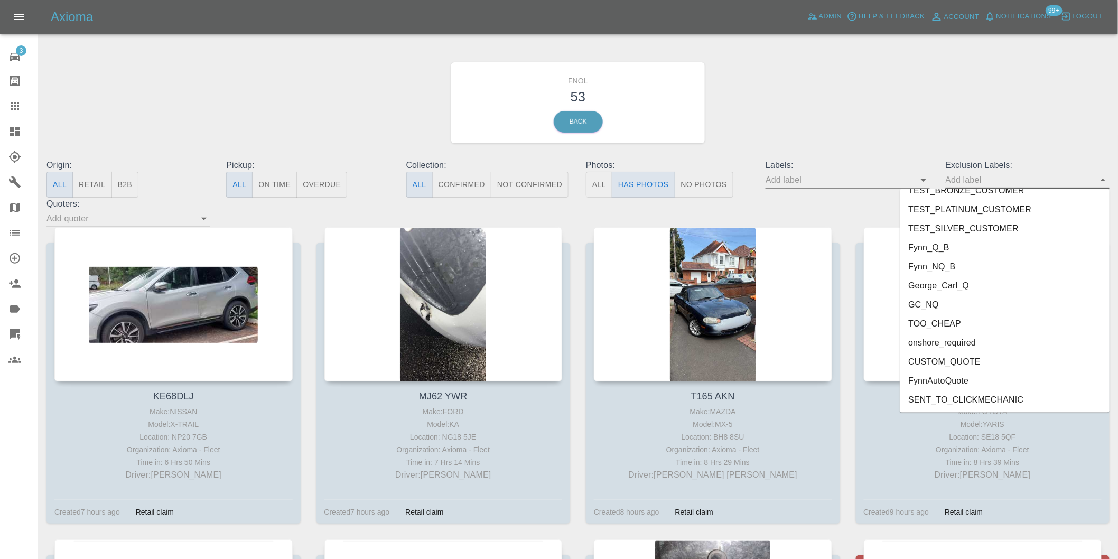
click at [976, 335] on li "onshore_required" at bounding box center [1005, 342] width 210 height 19
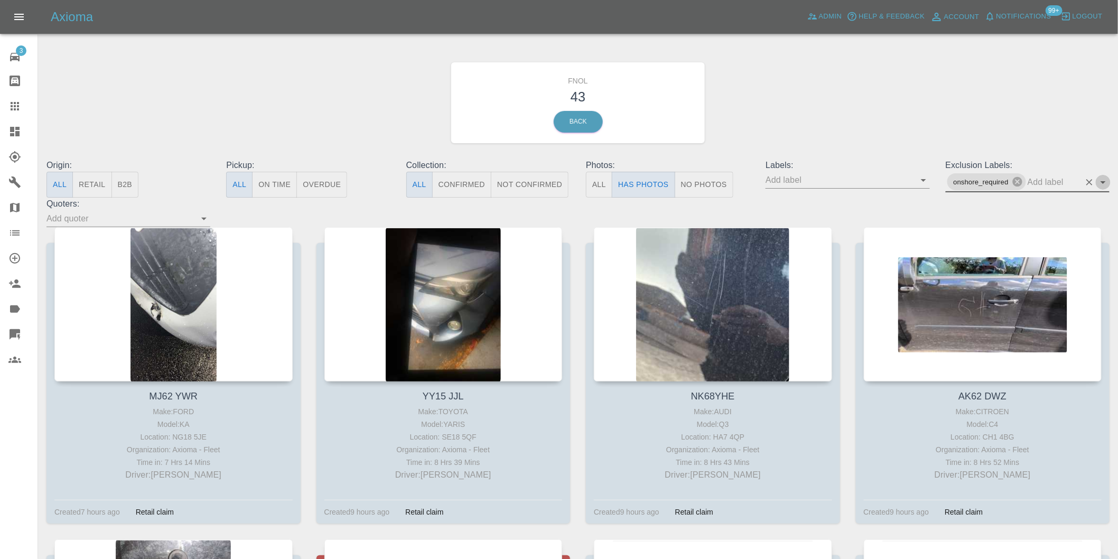
click at [1104, 185] on icon "Open" at bounding box center [1103, 182] width 13 height 13
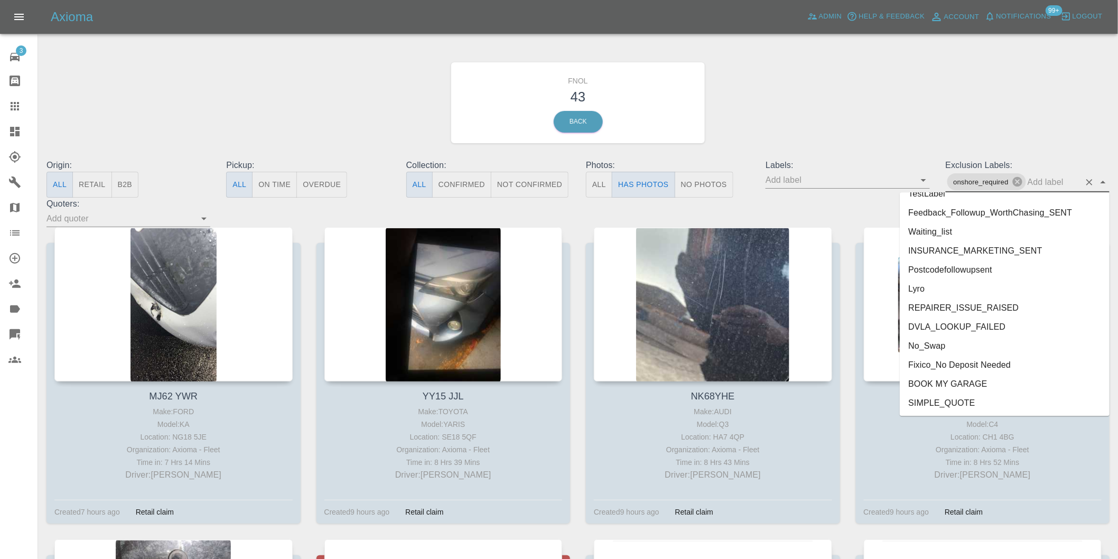
scroll to position [2275, 0]
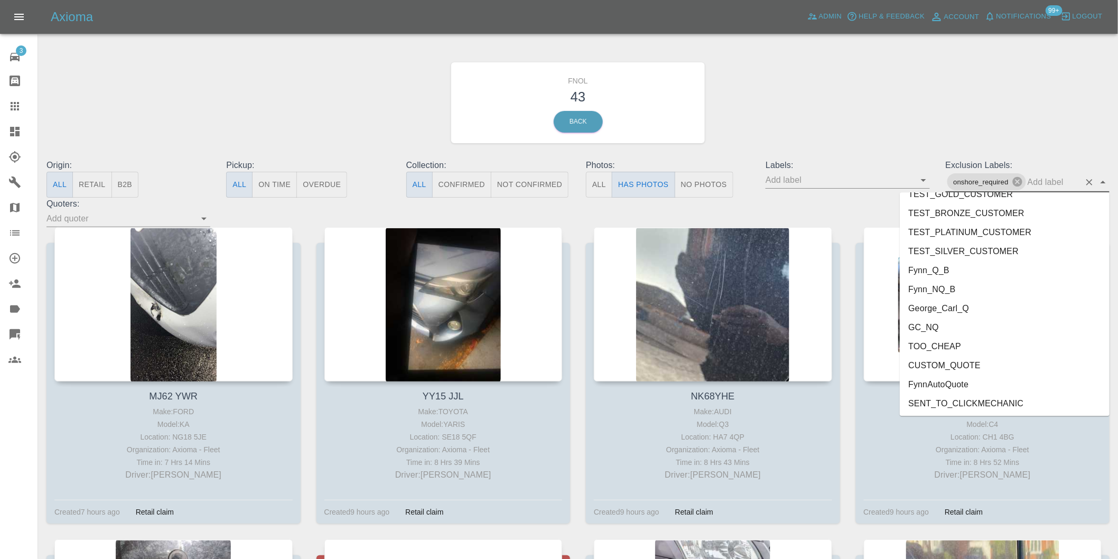
click at [967, 310] on li "George_Carl_Q" at bounding box center [1005, 307] width 210 height 19
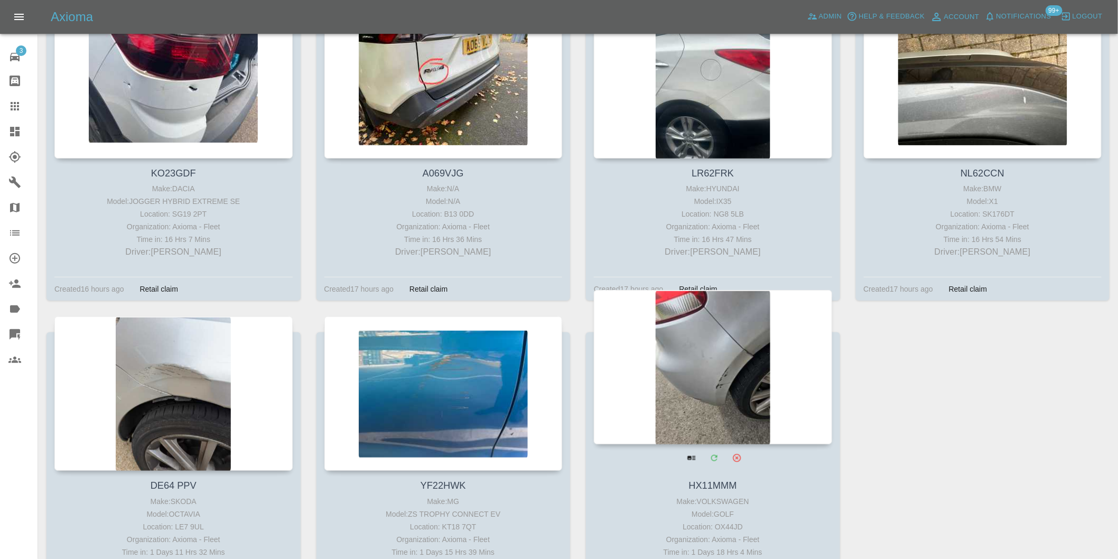
scroll to position [1911, 0]
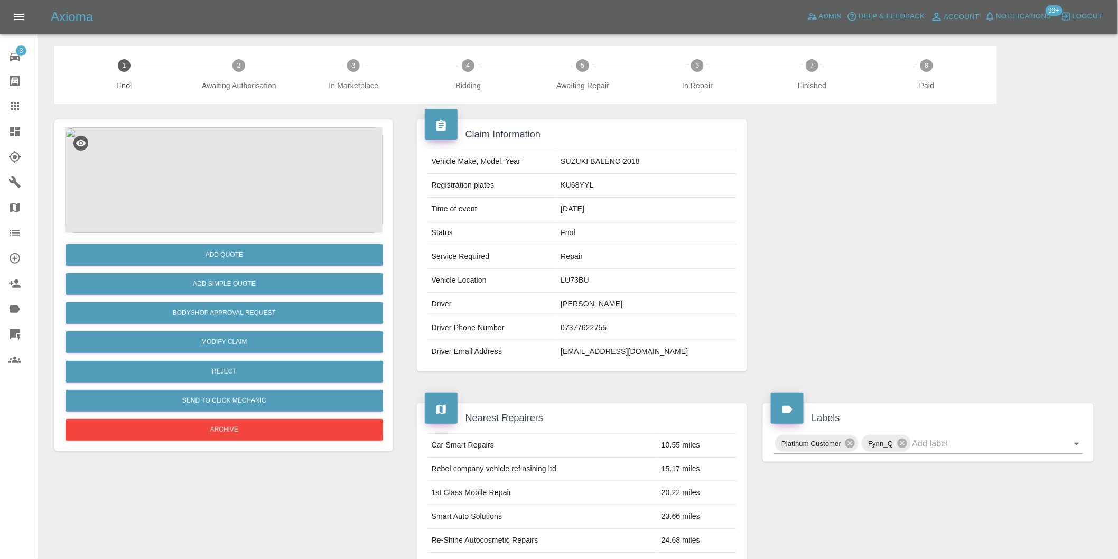
click at [225, 166] on img at bounding box center [223, 180] width 317 height 106
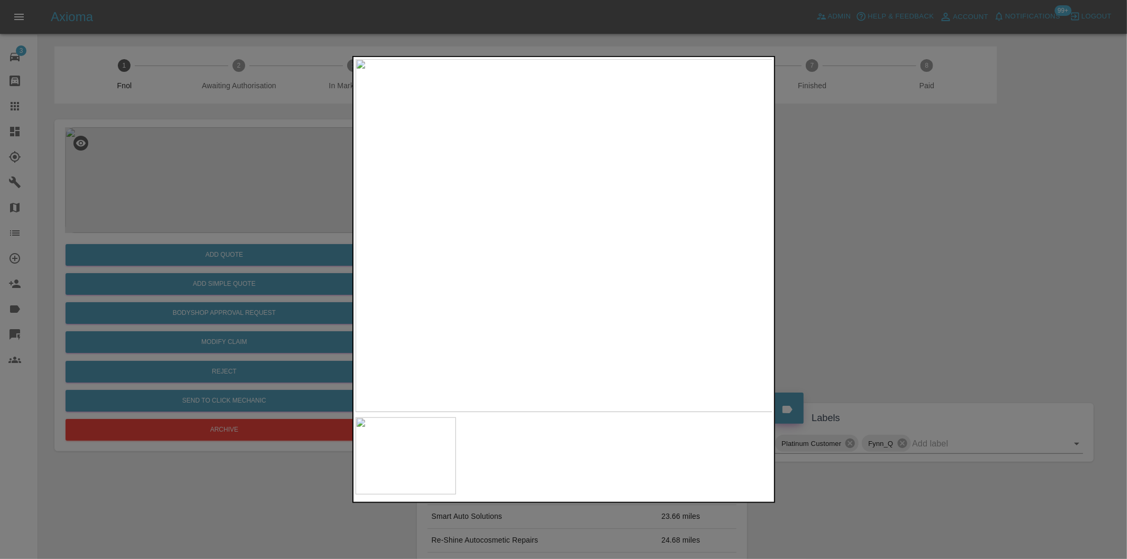
drag, startPoint x: 876, startPoint y: 257, endPoint x: 735, endPoint y: 272, distance: 141.9
click at [876, 257] on div at bounding box center [563, 279] width 1127 height 559
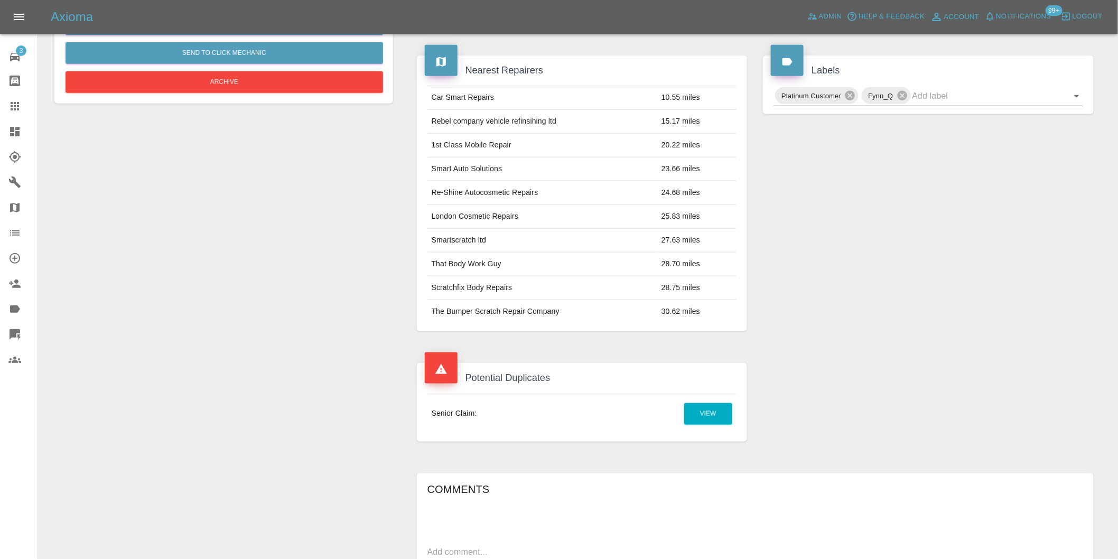
scroll to position [410, 0]
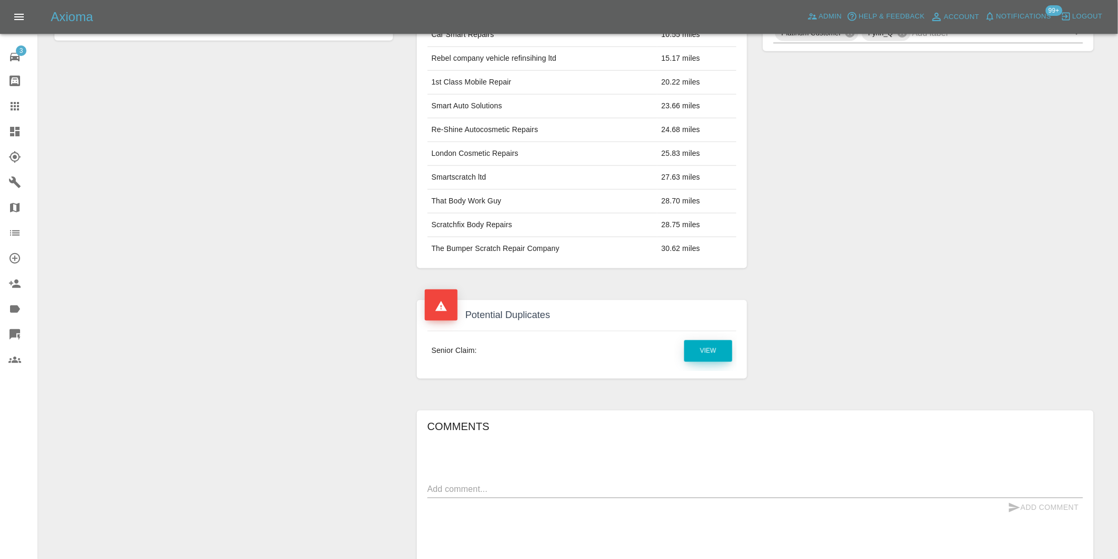
click at [717, 350] on link "View" at bounding box center [708, 351] width 48 height 22
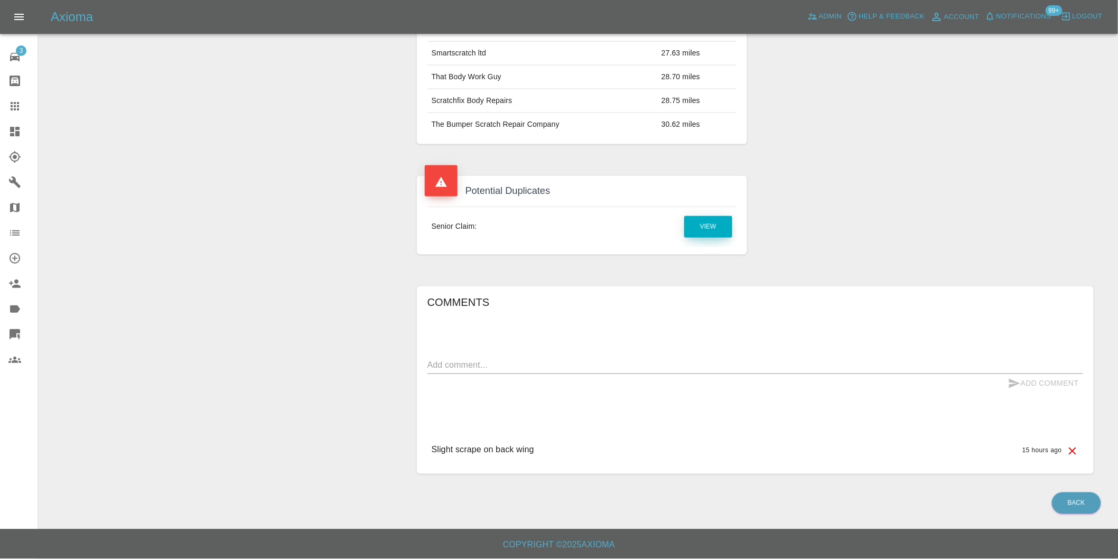
scroll to position [535, 0]
click at [519, 367] on textarea at bounding box center [755, 365] width 656 height 12
type textarea "duplicate claim"
click at [1025, 384] on button "Add Comment" at bounding box center [1043, 384] width 79 height 20
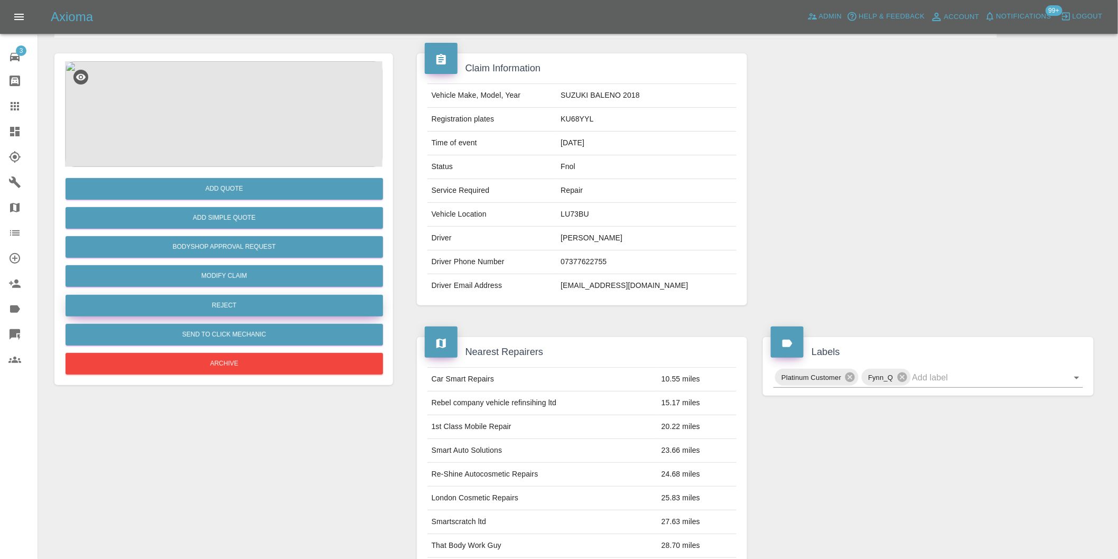
scroll to position [66, 0]
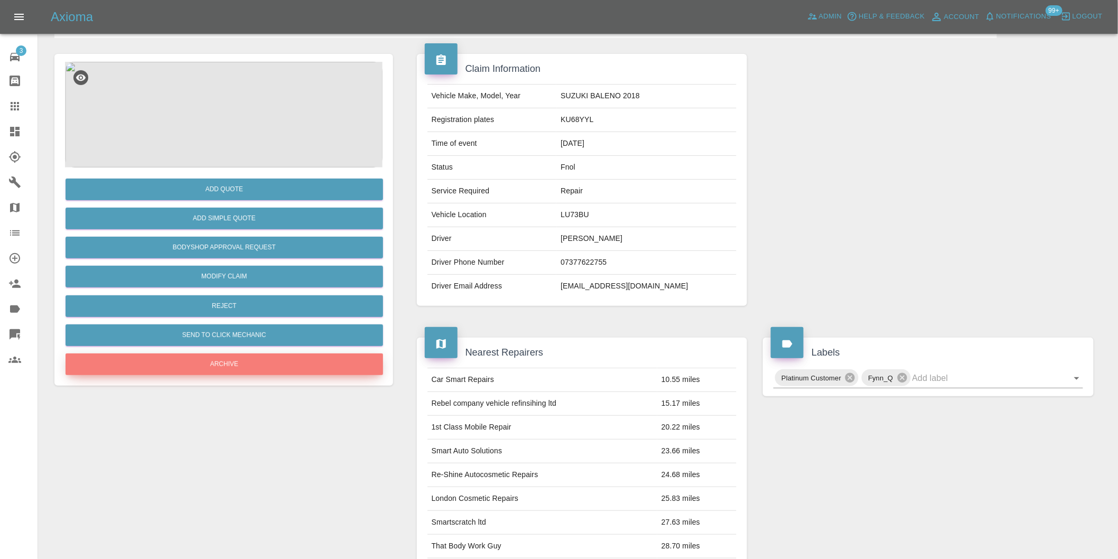
click at [248, 360] on button "Archive" at bounding box center [224, 364] width 317 height 22
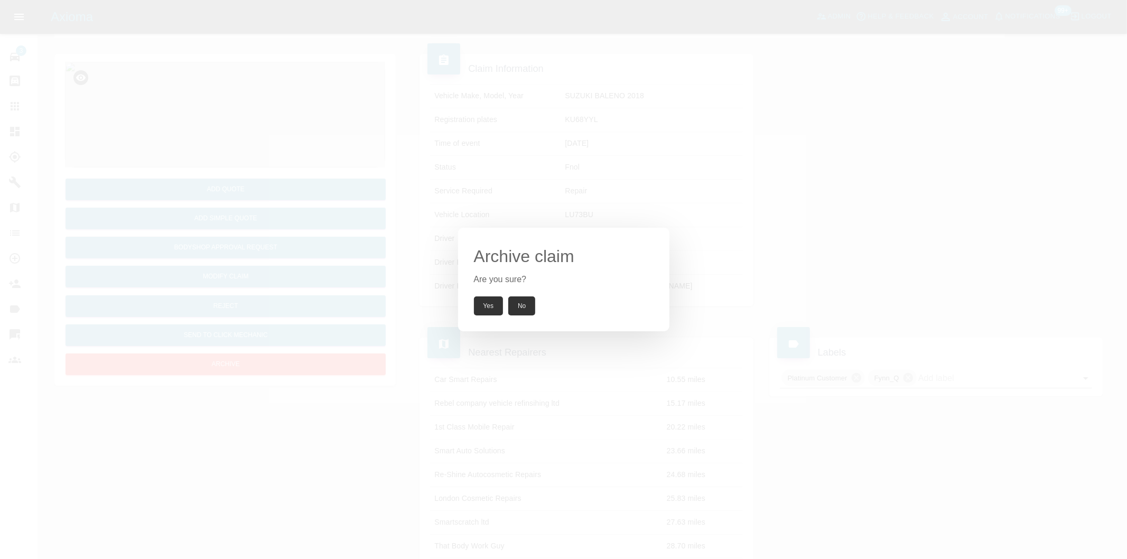
click at [481, 306] on button "Yes" at bounding box center [489, 305] width 30 height 19
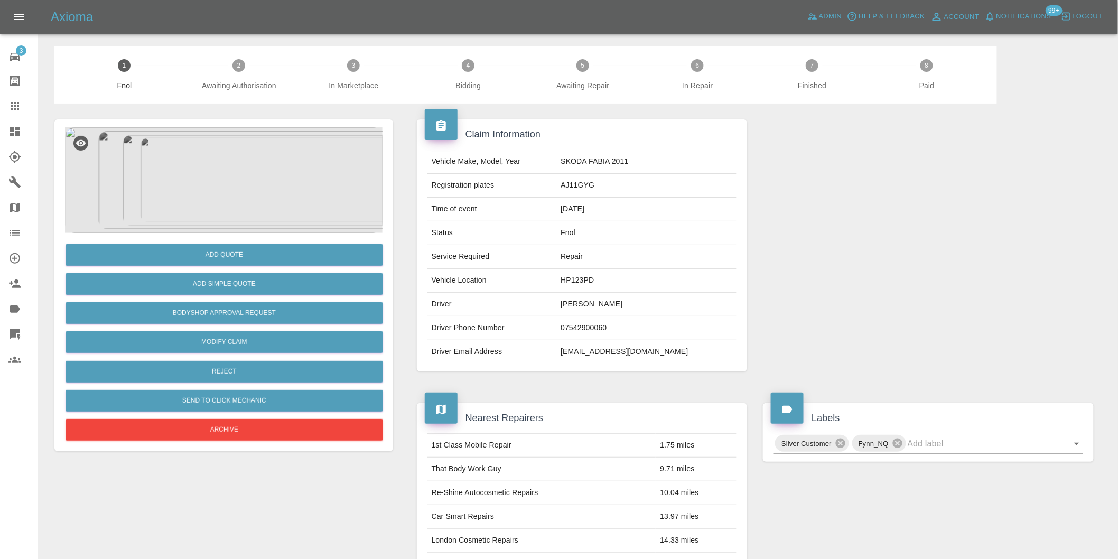
click at [220, 185] on img at bounding box center [223, 180] width 317 height 106
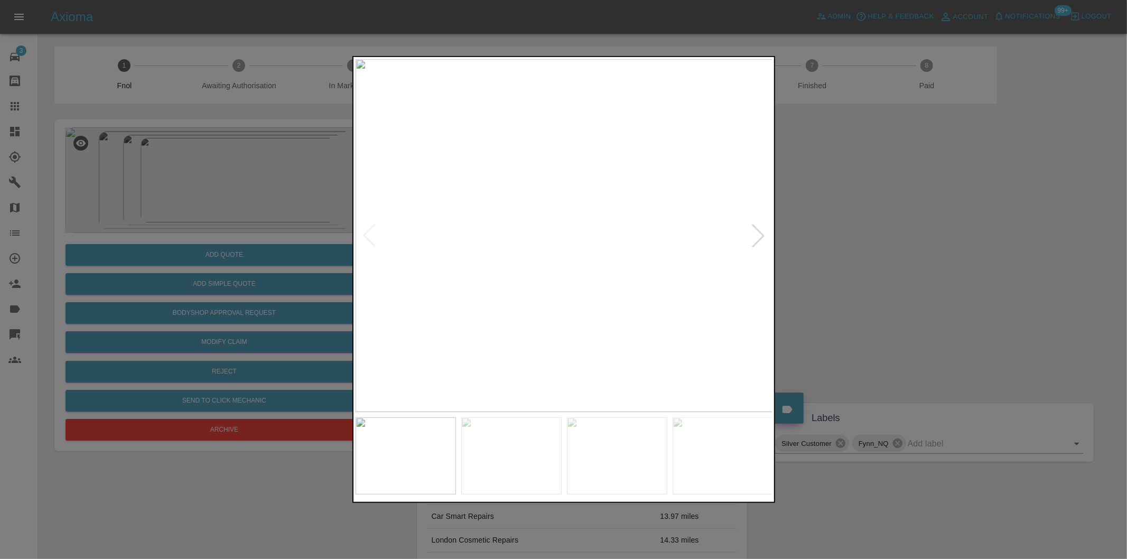
click at [758, 233] on div at bounding box center [757, 235] width 23 height 23
drag, startPoint x: 922, startPoint y: 266, endPoint x: 856, endPoint y: 275, distance: 66.2
click at [920, 266] on div at bounding box center [563, 279] width 1127 height 559
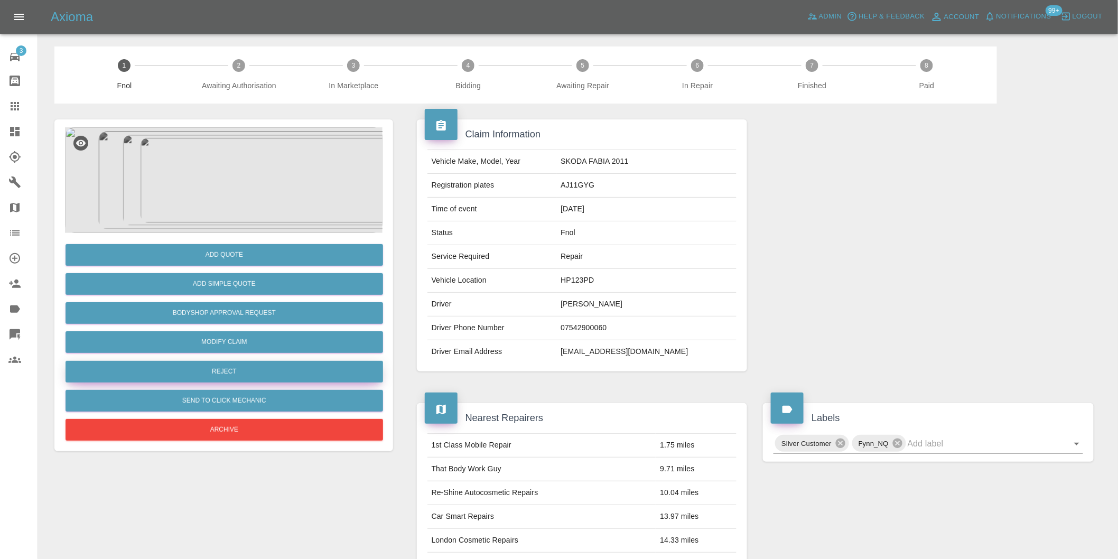
click at [269, 376] on button "Reject" at bounding box center [224, 372] width 317 height 22
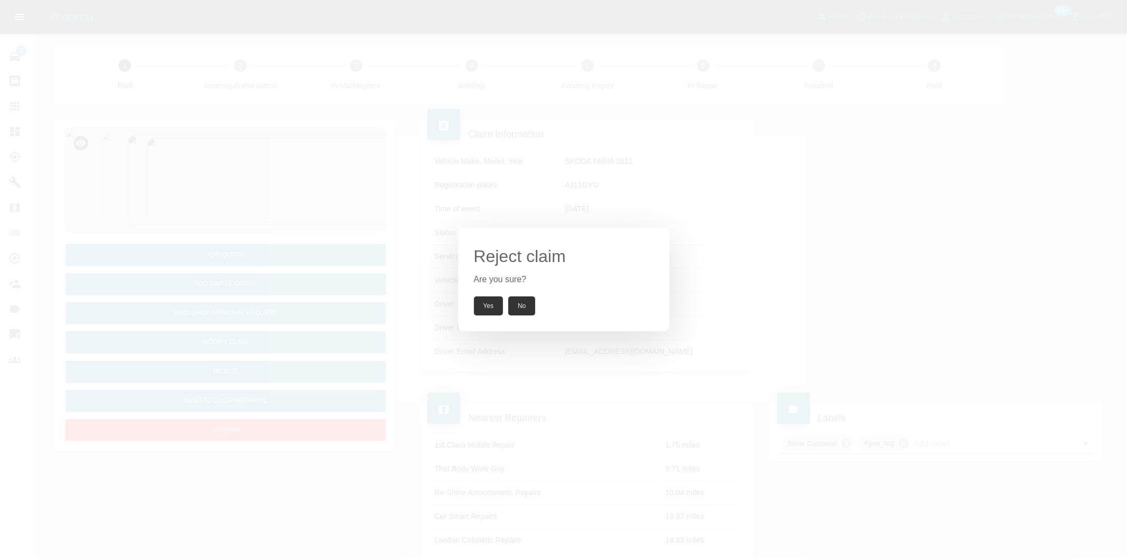
click at [482, 300] on button "Yes" at bounding box center [489, 305] width 30 height 19
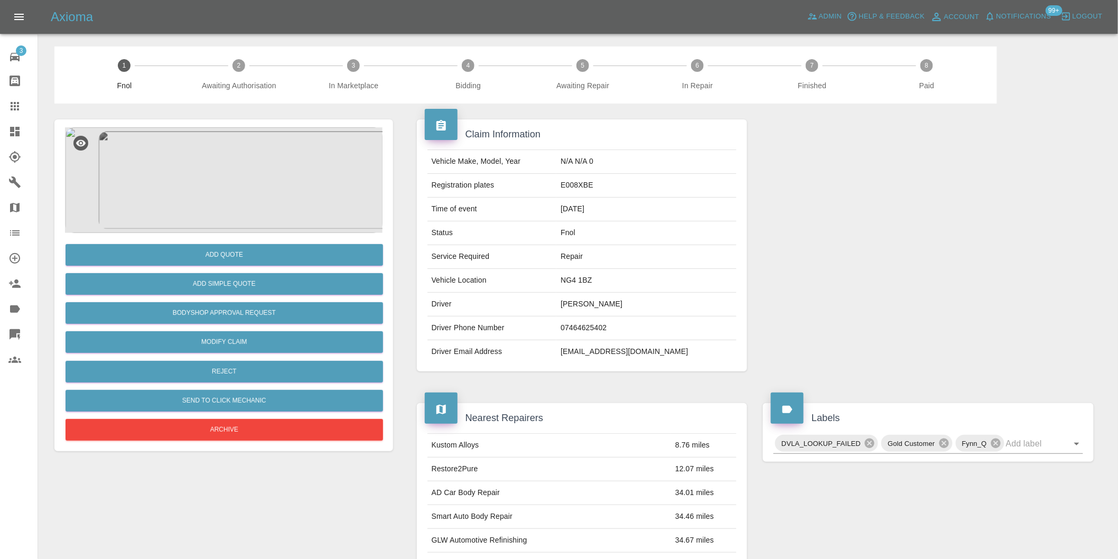
click at [250, 177] on img at bounding box center [223, 180] width 317 height 106
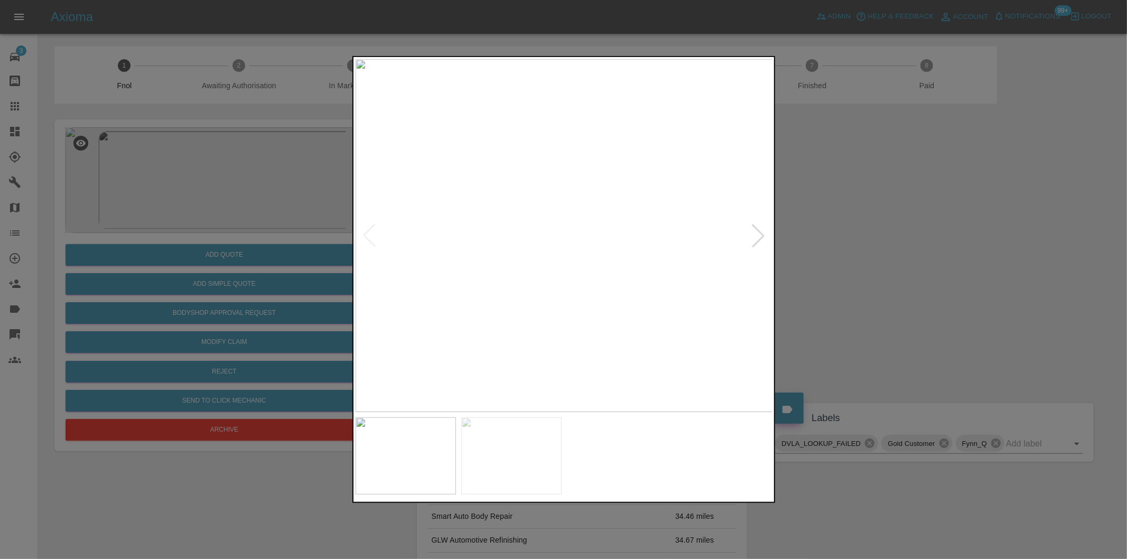
click at [754, 235] on div at bounding box center [757, 235] width 23 height 23
click at [754, 235] on img at bounding box center [564, 235] width 417 height 353
drag, startPoint x: 961, startPoint y: 276, endPoint x: 576, endPoint y: 340, distance: 391.0
click at [958, 276] on div at bounding box center [563, 279] width 1127 height 559
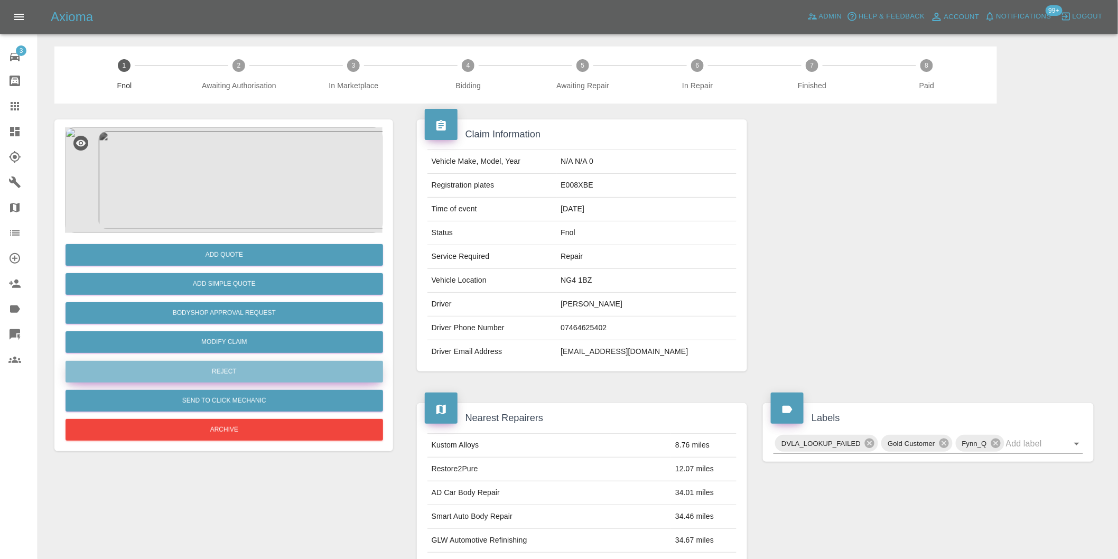
click at [256, 377] on button "Reject" at bounding box center [224, 372] width 317 height 22
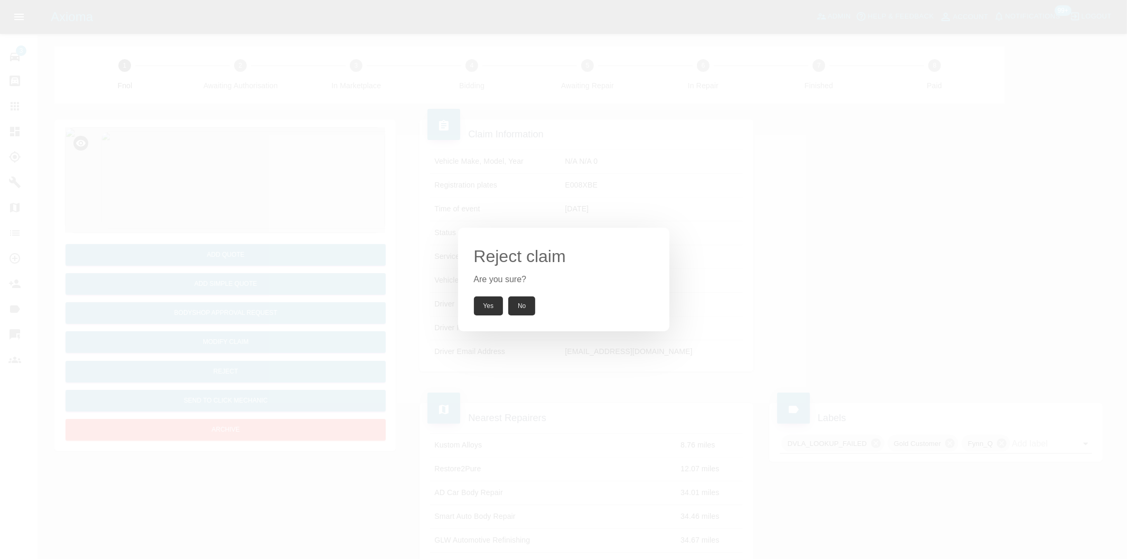
click at [478, 307] on button "Yes" at bounding box center [489, 305] width 30 height 19
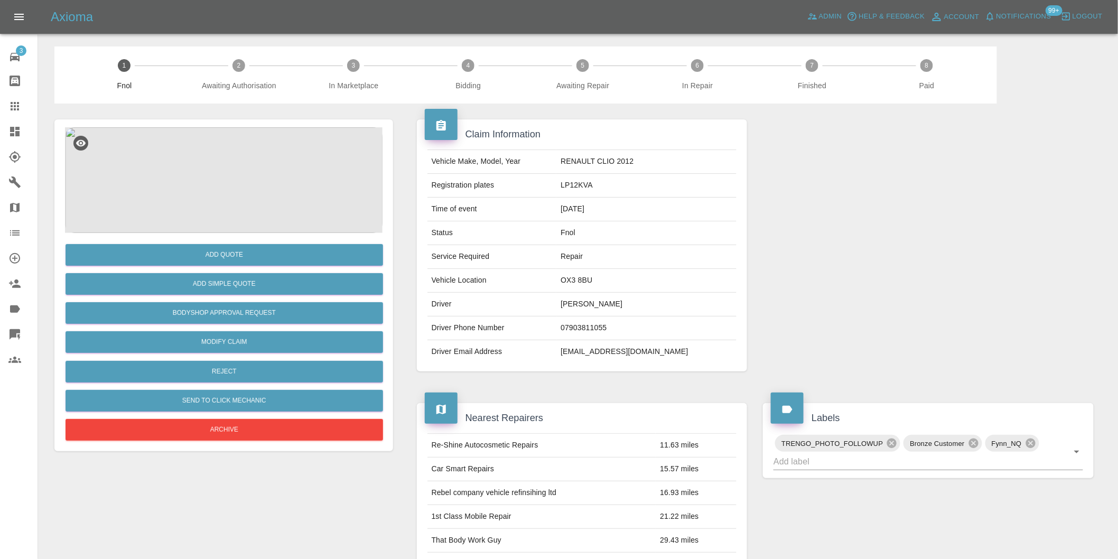
click at [235, 188] on img at bounding box center [223, 180] width 317 height 106
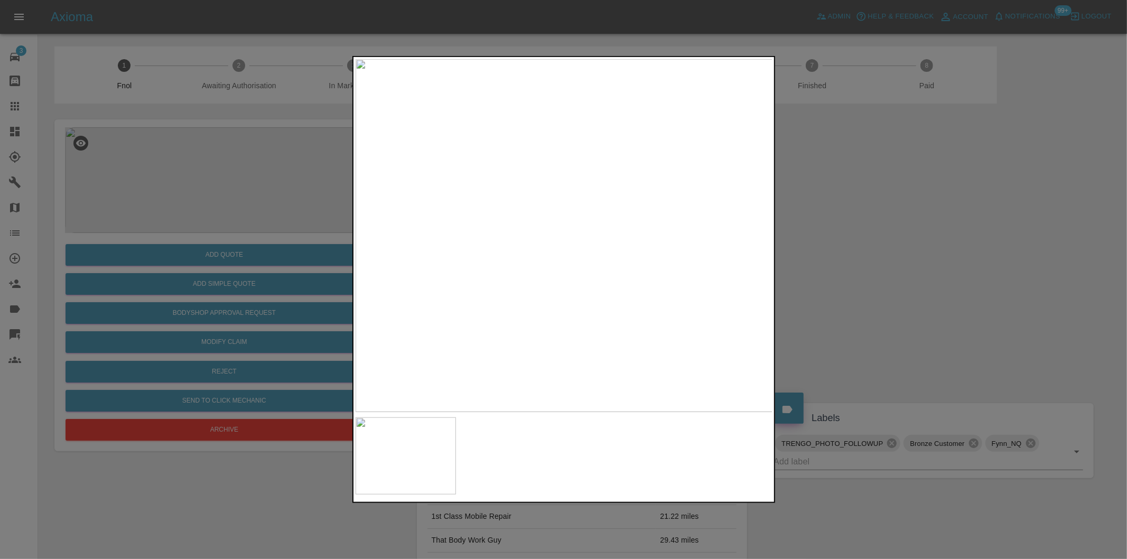
click at [834, 268] on div at bounding box center [563, 279] width 1127 height 559
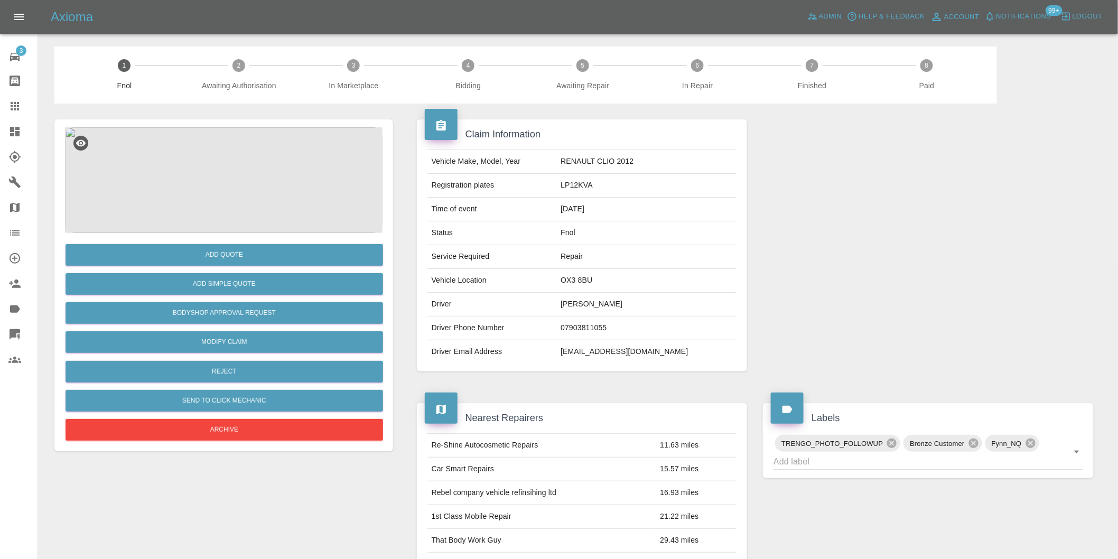
click at [228, 196] on img at bounding box center [223, 180] width 317 height 106
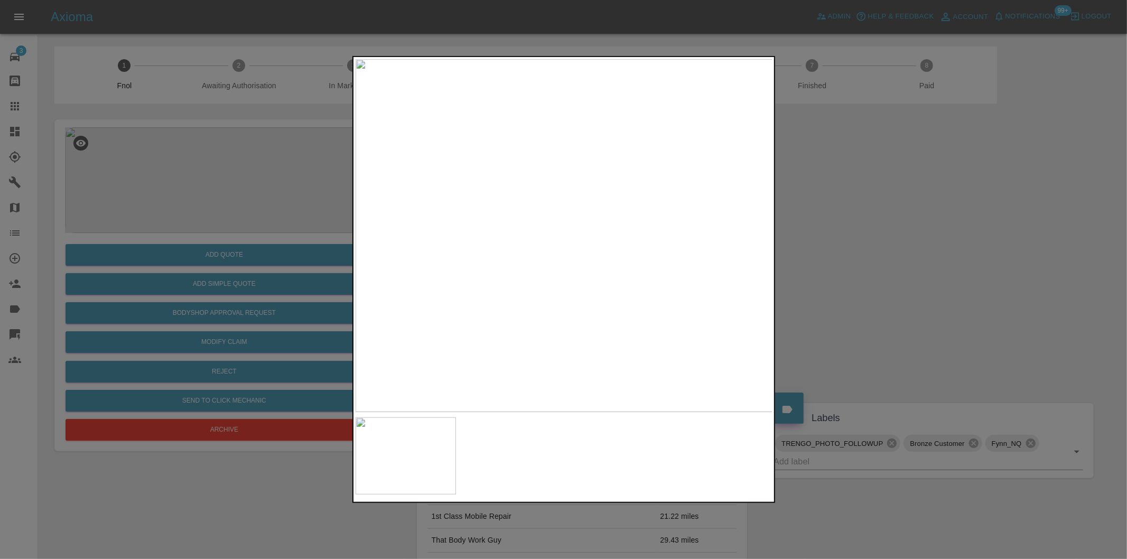
click at [876, 261] on div at bounding box center [563, 279] width 1127 height 559
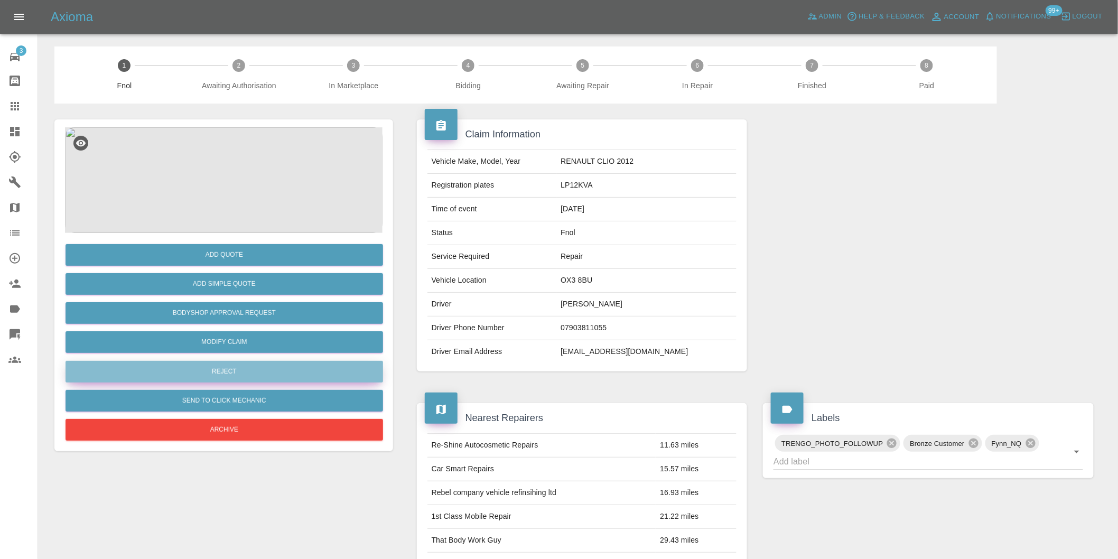
click at [265, 370] on button "Reject" at bounding box center [224, 372] width 317 height 22
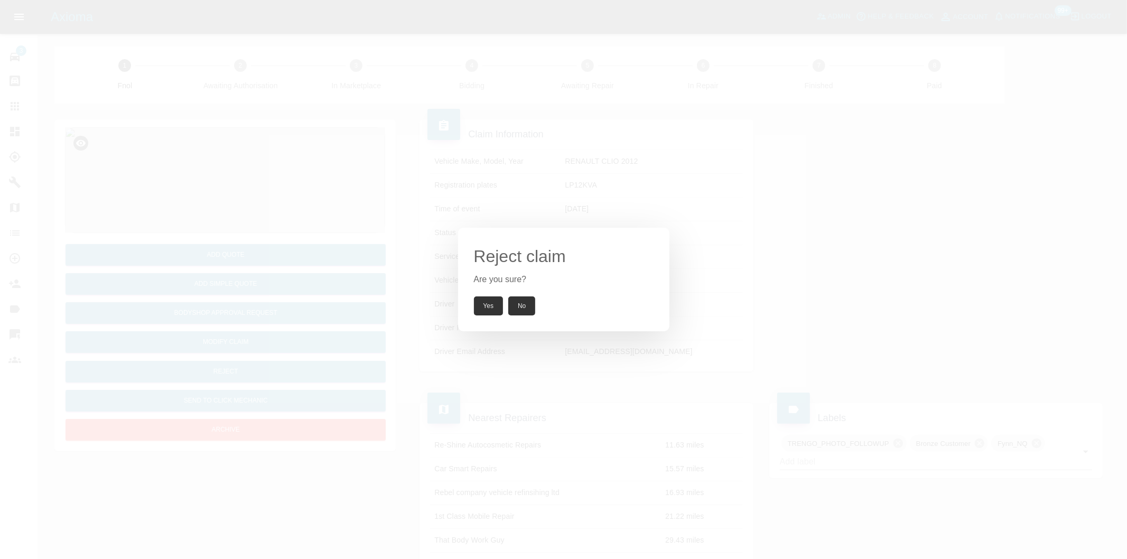
click at [492, 305] on button "Yes" at bounding box center [489, 305] width 30 height 19
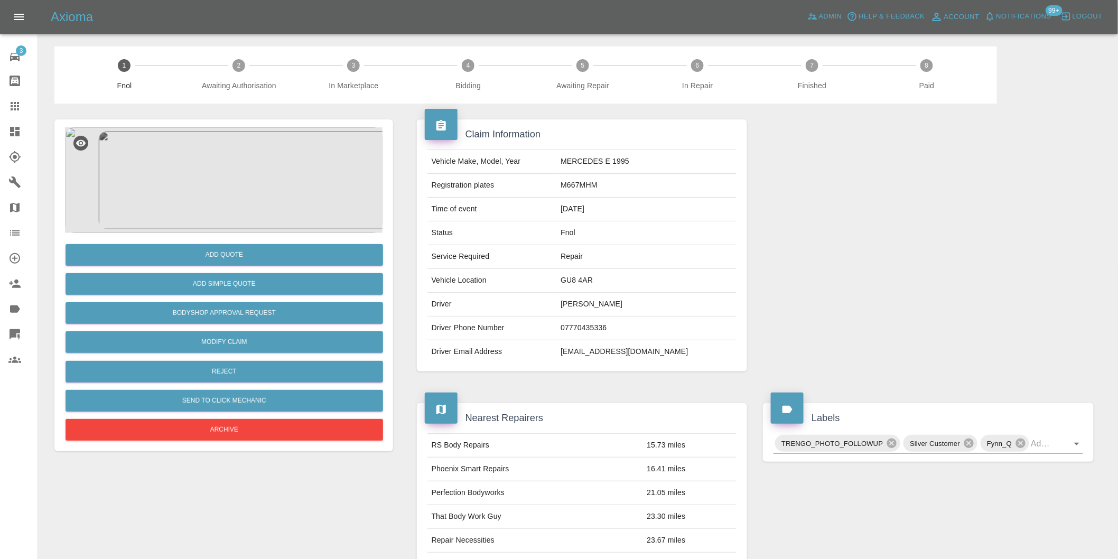
click at [223, 178] on img at bounding box center [223, 180] width 317 height 106
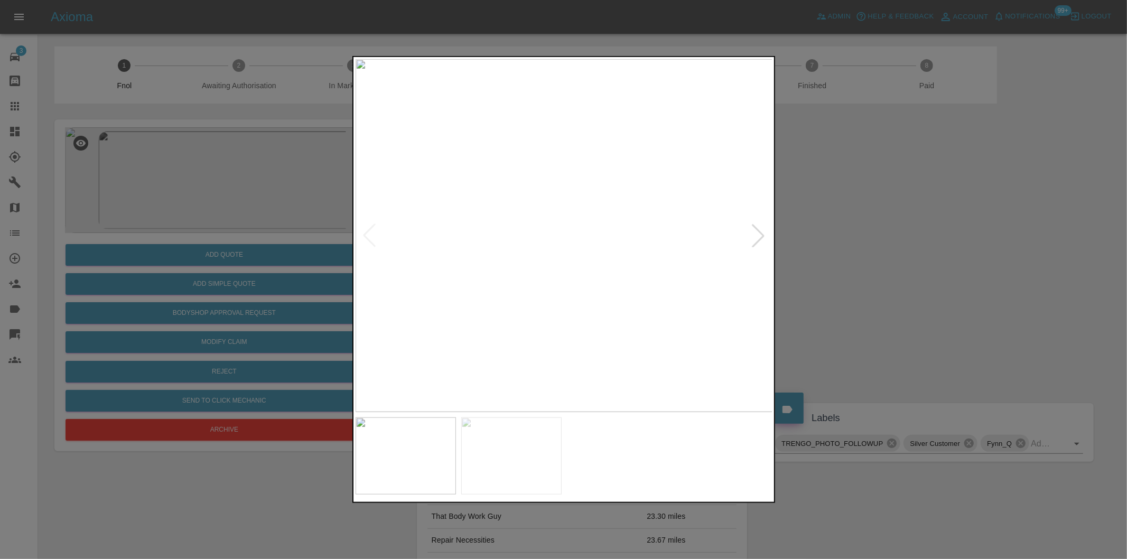
click at [753, 233] on div at bounding box center [757, 235] width 23 height 23
click at [901, 245] on div at bounding box center [563, 279] width 1127 height 559
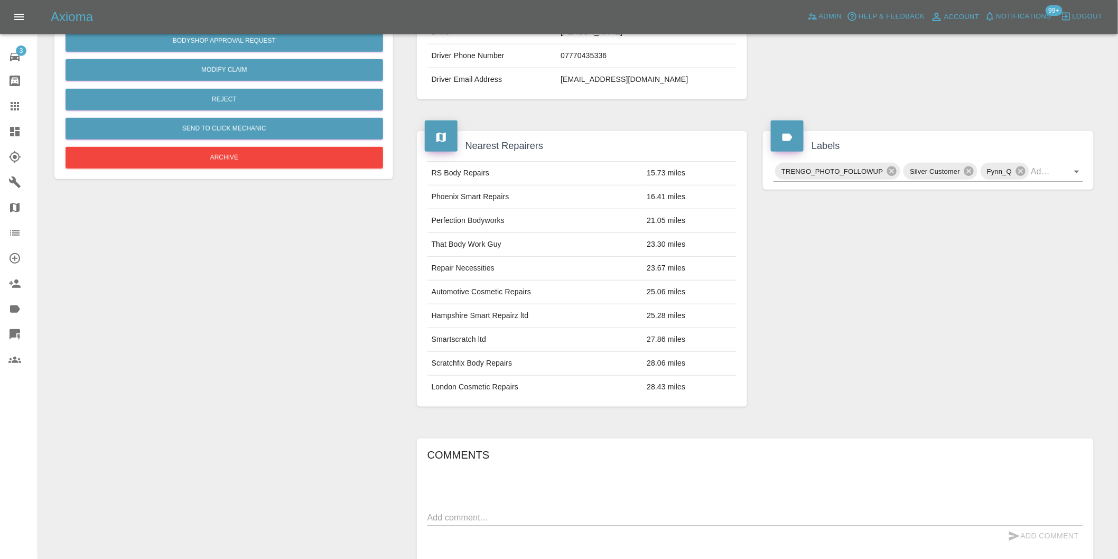
scroll to position [132, 0]
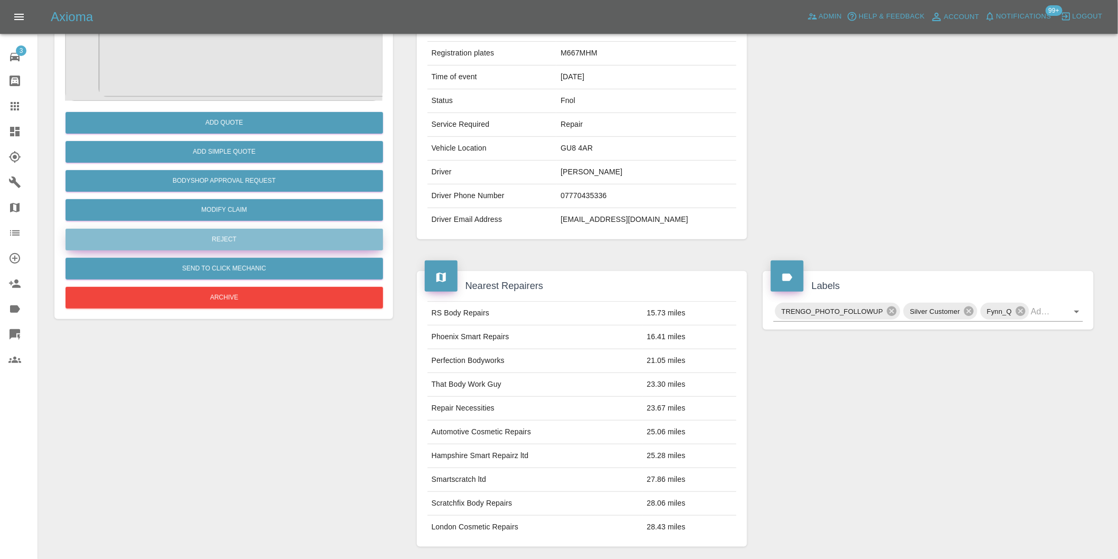
click at [236, 233] on button "Reject" at bounding box center [224, 240] width 317 height 22
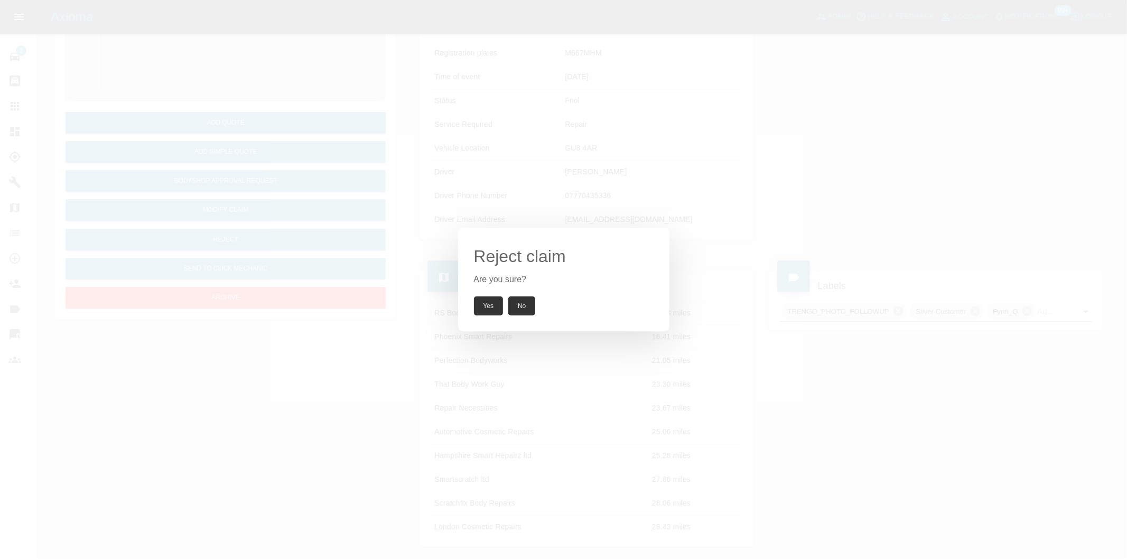
click at [493, 302] on button "Yes" at bounding box center [489, 305] width 30 height 19
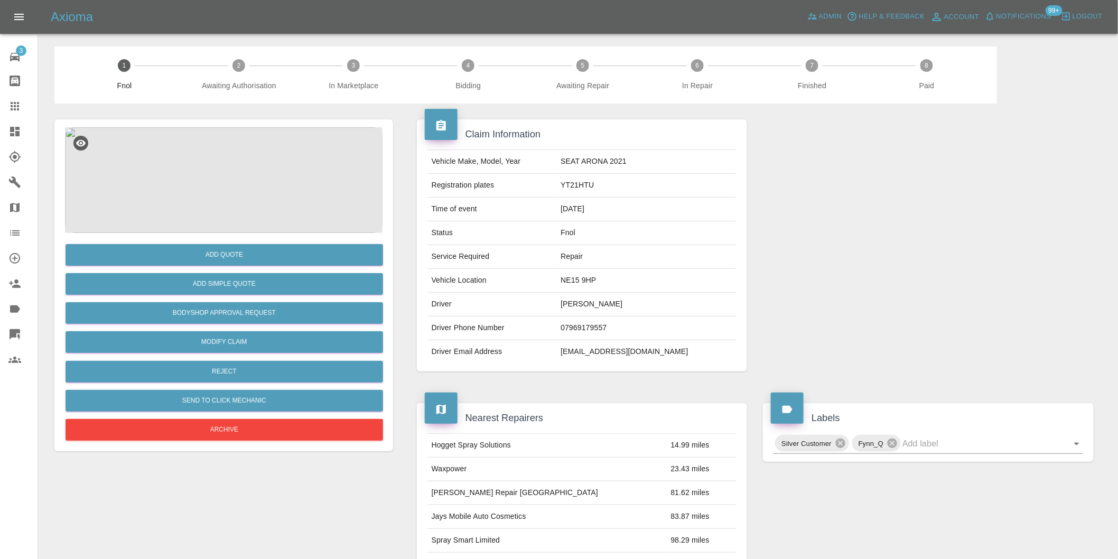
click at [234, 180] on img at bounding box center [223, 180] width 317 height 106
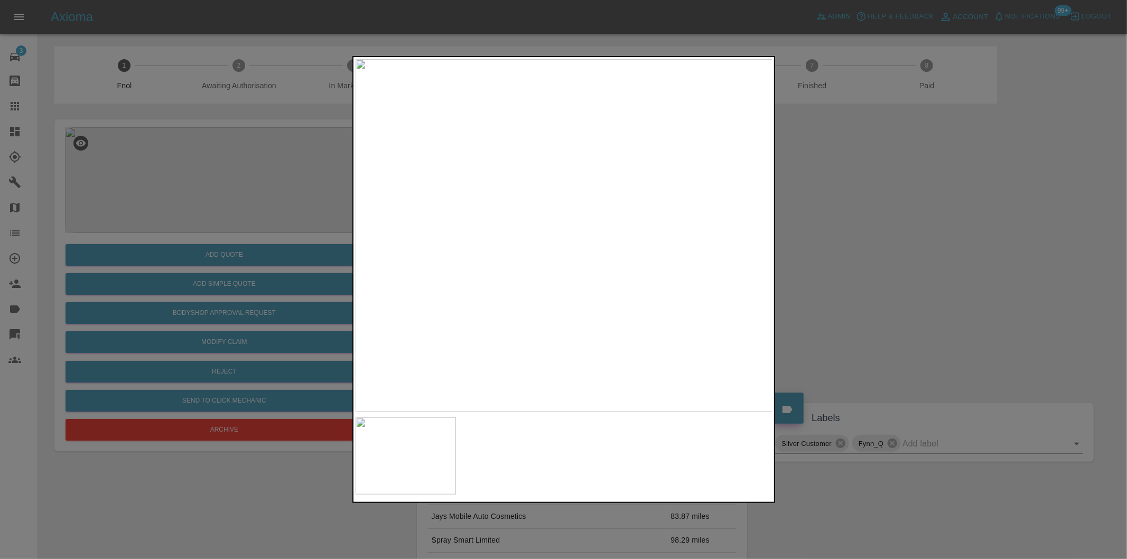
drag, startPoint x: 965, startPoint y: 289, endPoint x: 772, endPoint y: 324, distance: 196.5
click at [965, 291] on div at bounding box center [563, 279] width 1127 height 559
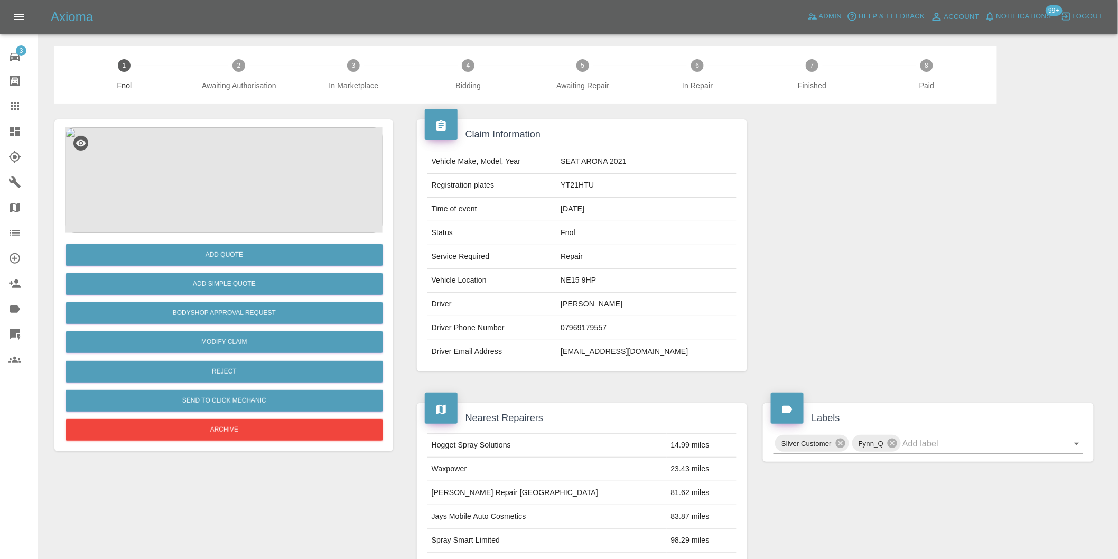
click at [217, 144] on img at bounding box center [223, 180] width 317 height 106
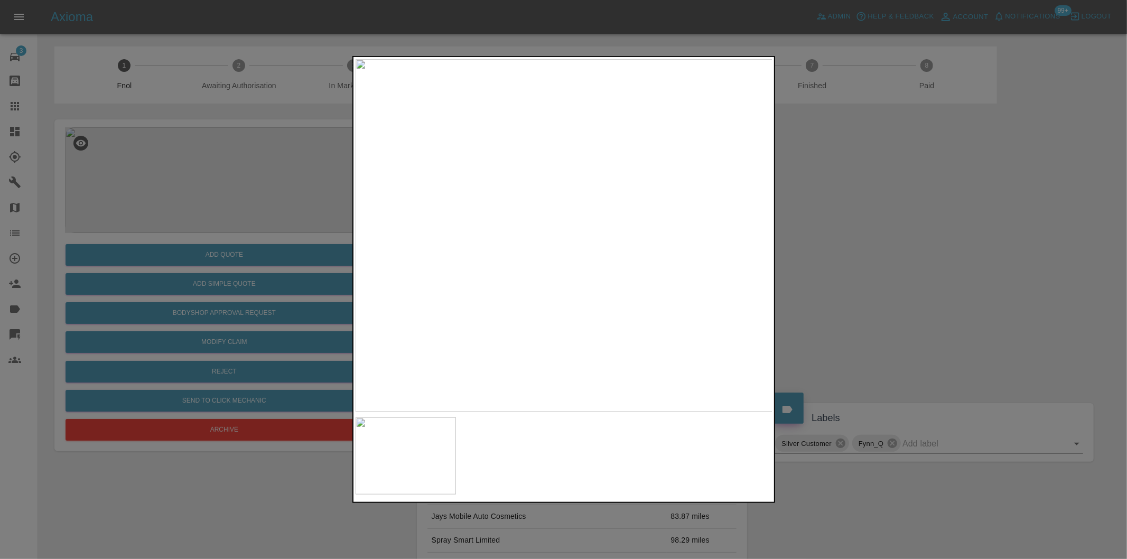
click at [532, 187] on img at bounding box center [564, 235] width 417 height 353
click at [547, 217] on img at bounding box center [656, 381] width 1252 height 1058
click at [900, 275] on div at bounding box center [563, 279] width 1127 height 559
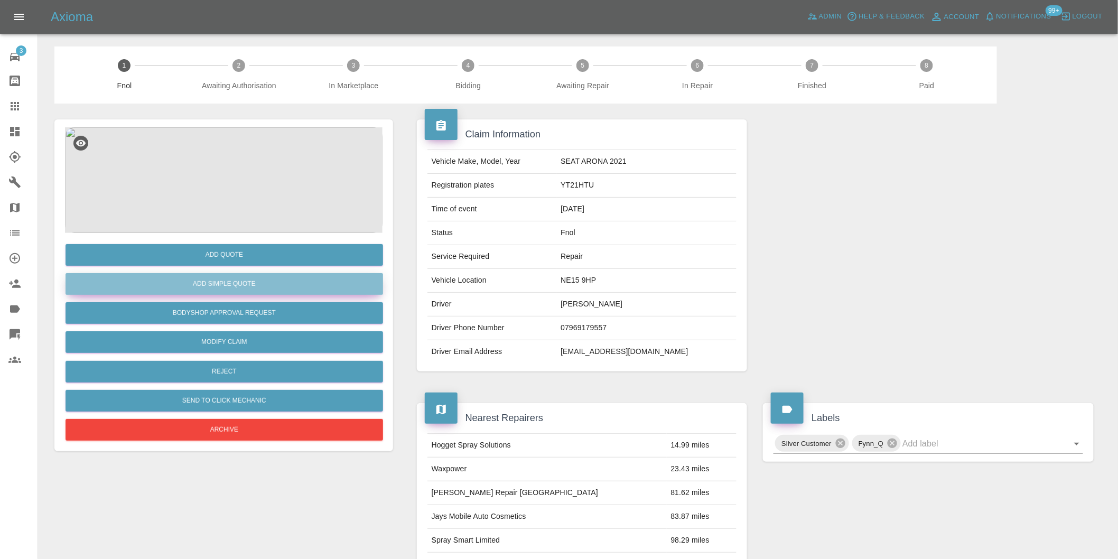
click at [263, 284] on button "Add Simple Quote" at bounding box center [224, 284] width 317 height 22
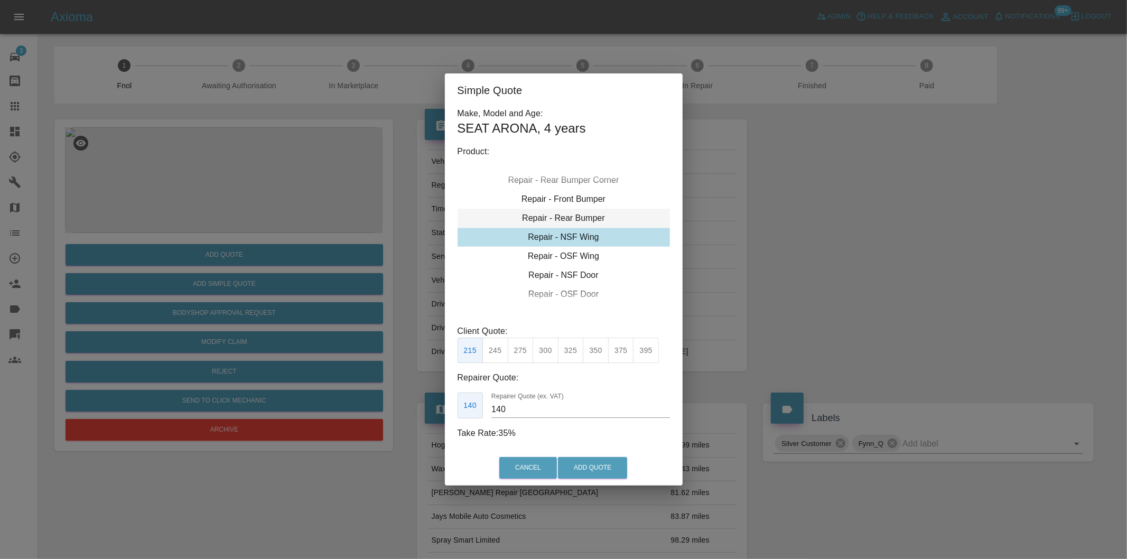
click at [586, 214] on div "Repair - Rear Bumper" at bounding box center [563, 218] width 212 height 19
click at [523, 351] on button "350" at bounding box center [521, 351] width 26 height 26
type input "210"
click at [578, 467] on button "Add Quote" at bounding box center [592, 468] width 69 height 22
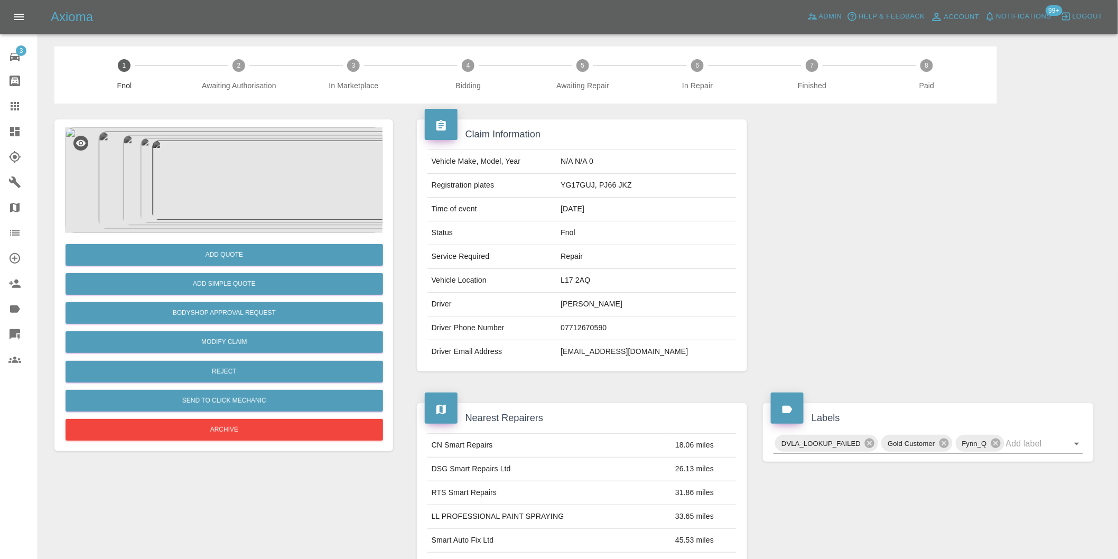
click at [275, 185] on img at bounding box center [223, 180] width 317 height 106
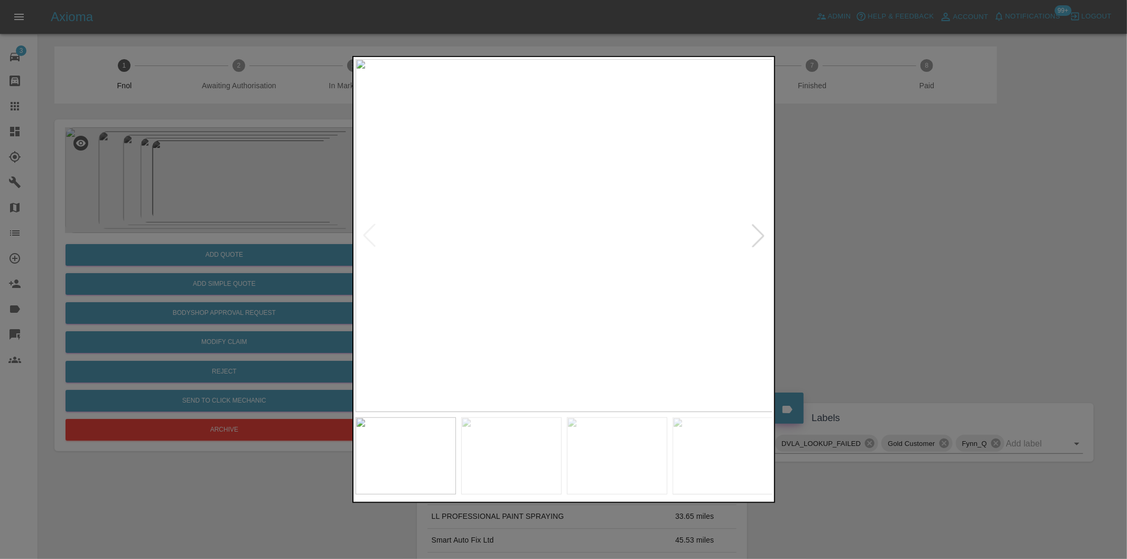
click at [867, 278] on div at bounding box center [563, 279] width 1127 height 559
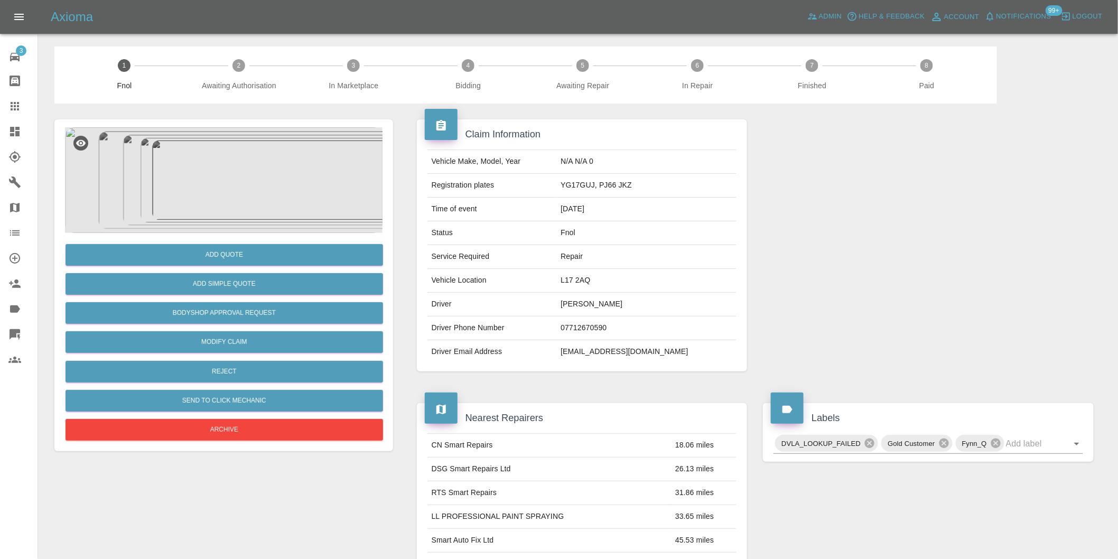
click at [225, 158] on img at bounding box center [223, 180] width 317 height 106
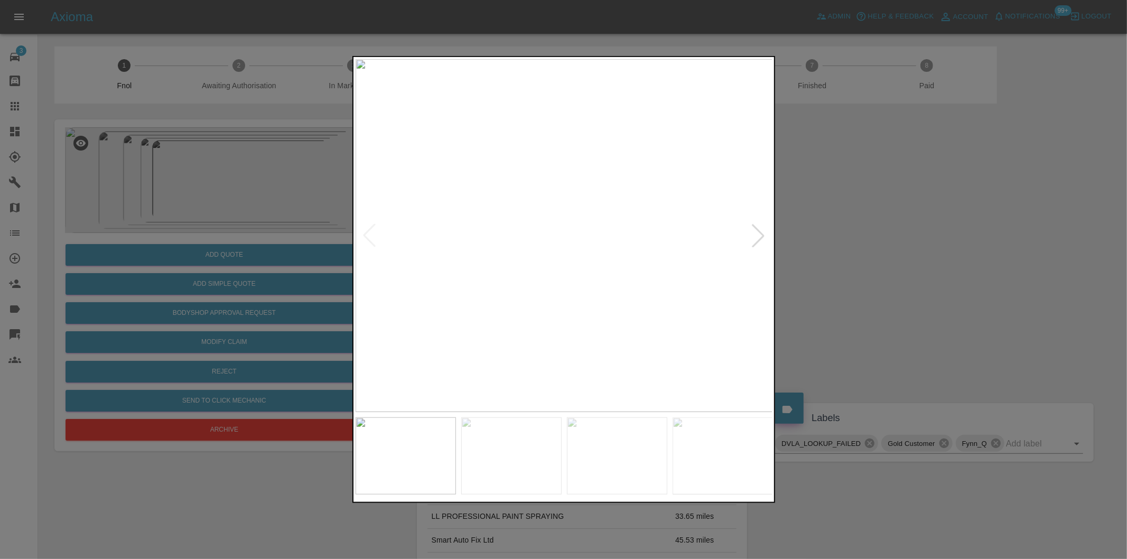
click at [758, 235] on div at bounding box center [757, 235] width 23 height 23
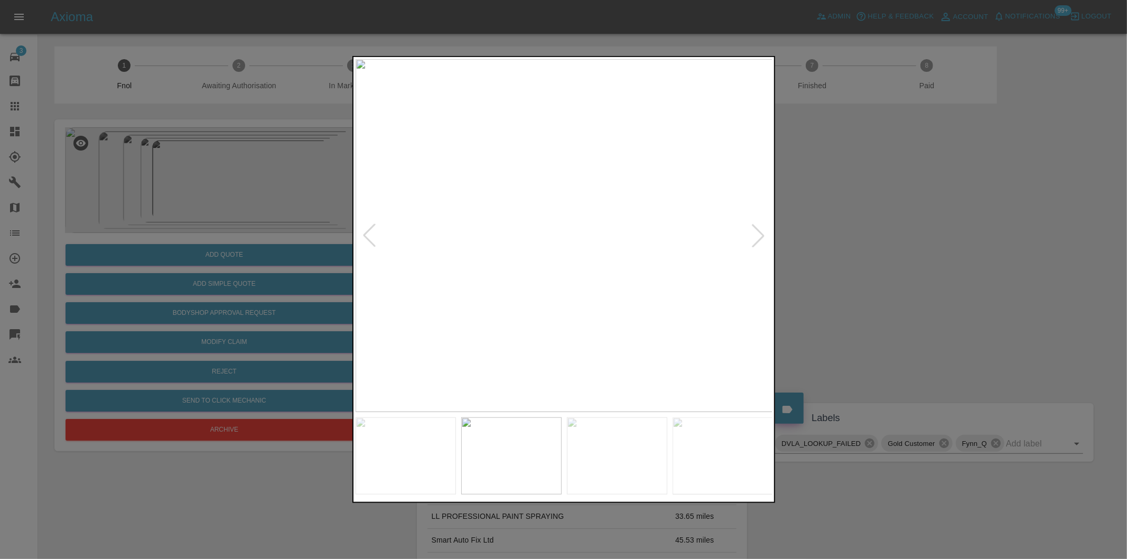
click at [758, 235] on div at bounding box center [757, 235] width 23 height 23
click at [927, 245] on div at bounding box center [563, 279] width 1127 height 559
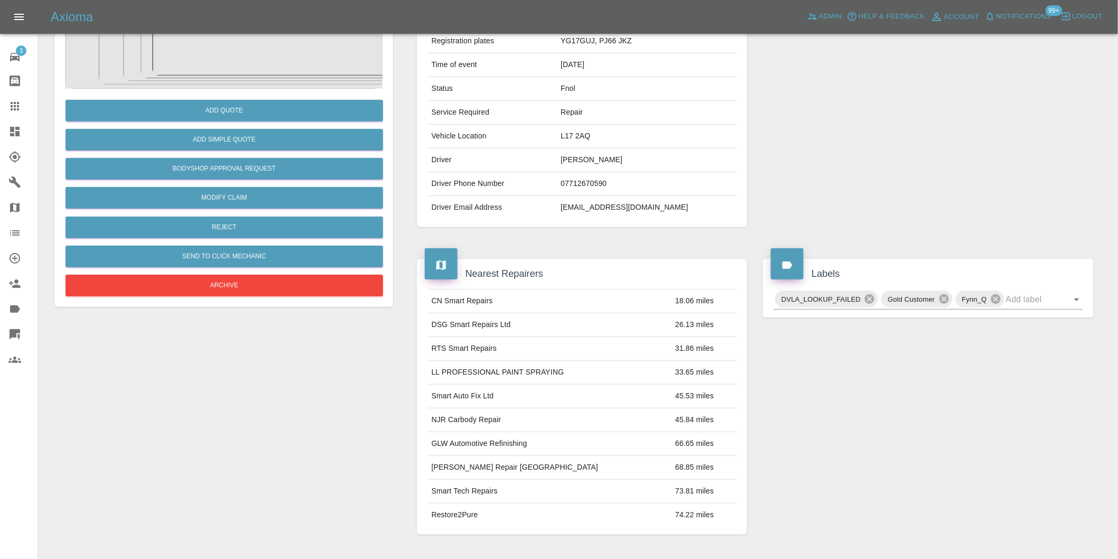
scroll to position [235, 0]
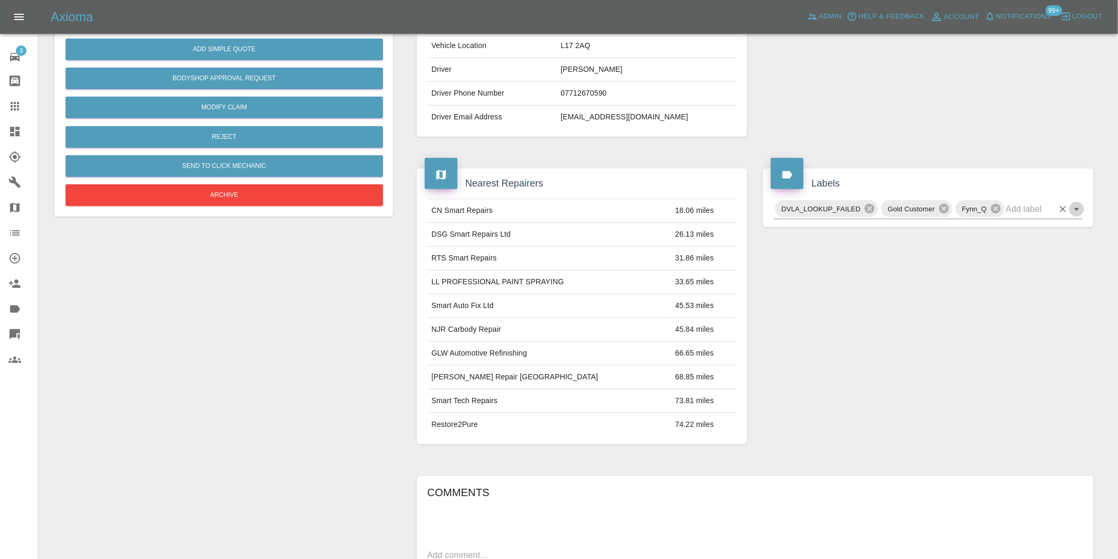
drag, startPoint x: 1071, startPoint y: 204, endPoint x: 1078, endPoint y: 209, distance: 8.7
click at [1073, 204] on icon "Open" at bounding box center [1076, 209] width 13 height 13
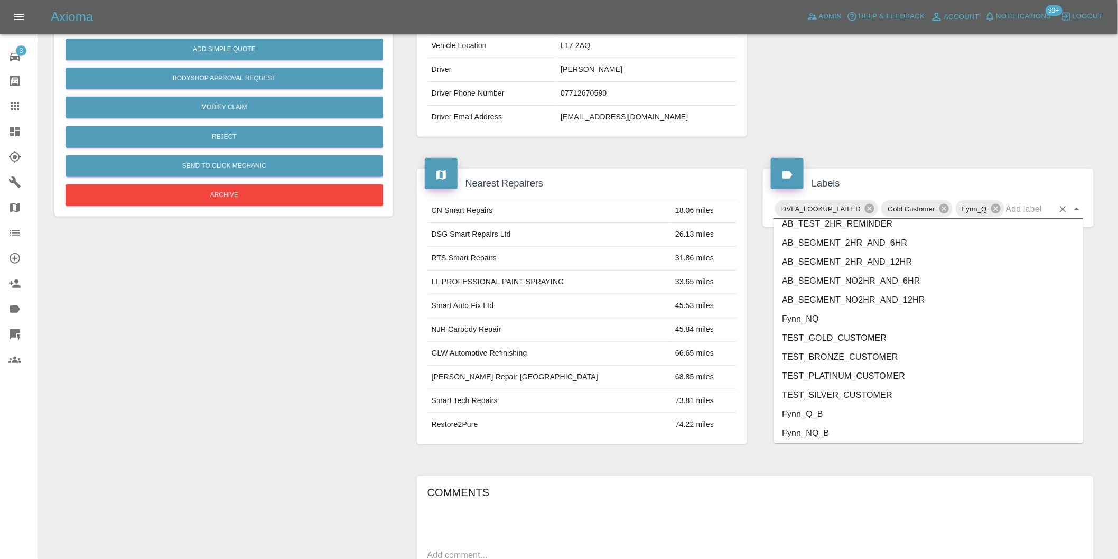
scroll to position [2237, 0]
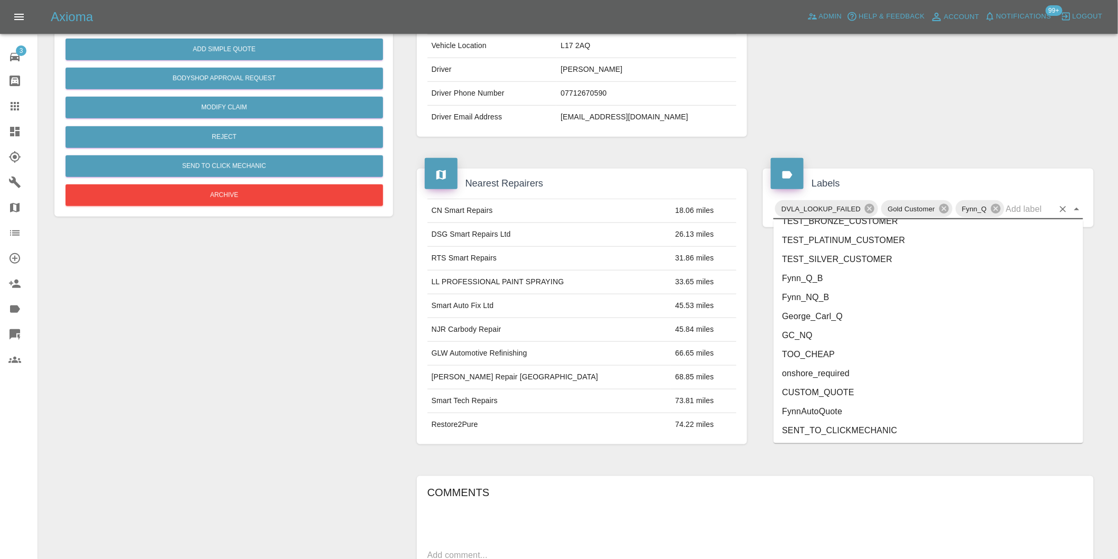
click at [863, 375] on li "onshore_required" at bounding box center [928, 373] width 310 height 19
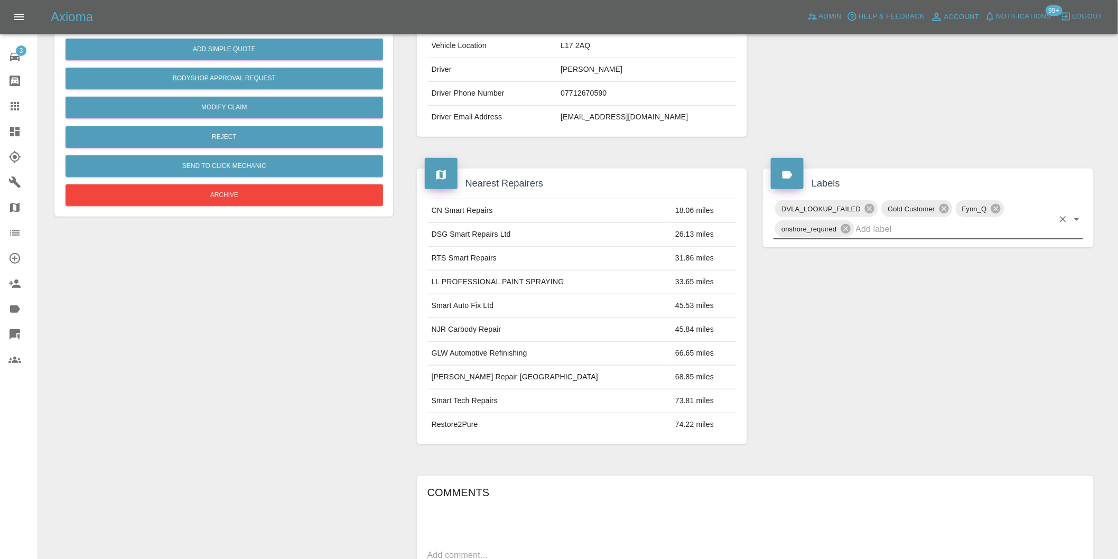
click at [1077, 209] on div "DVLA_LOOKUP_FAILED Gold Customer Fynn_Q onshore_required" at bounding box center [928, 219] width 310 height 41
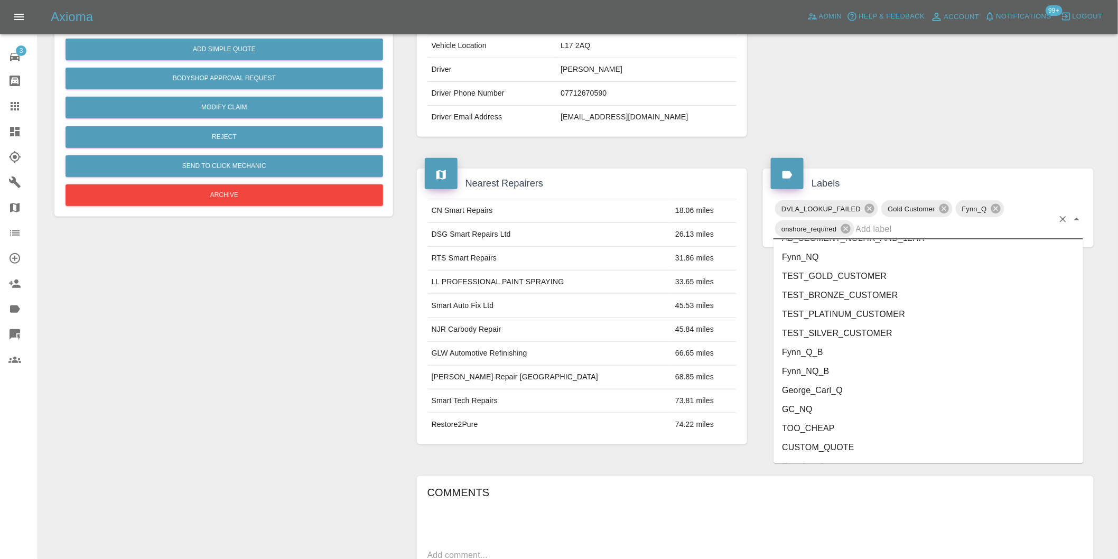
scroll to position [2218, 0]
click at [857, 354] on li "George_Carl_Q" at bounding box center [928, 356] width 310 height 19
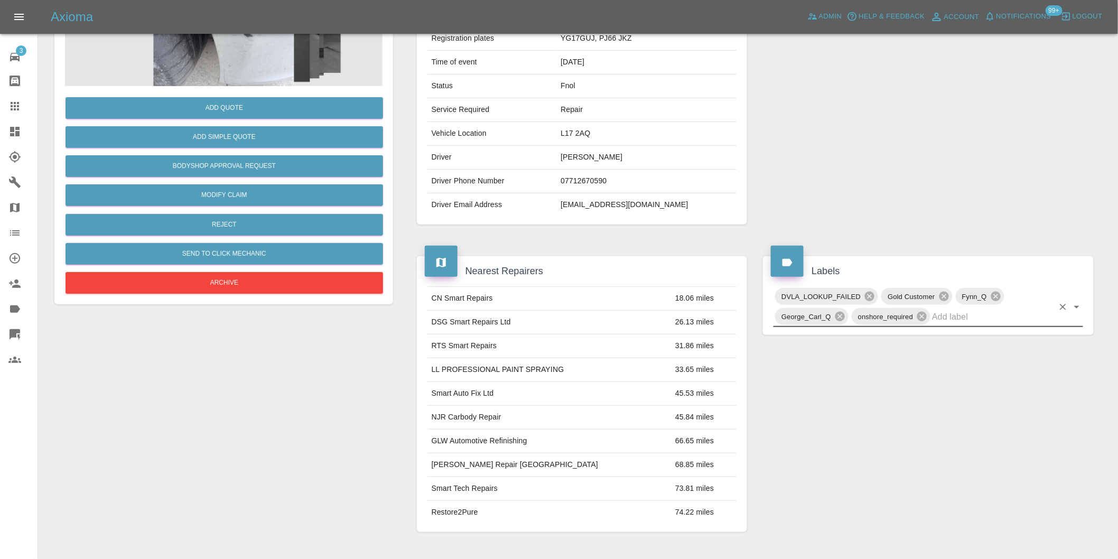
scroll to position [0, 0]
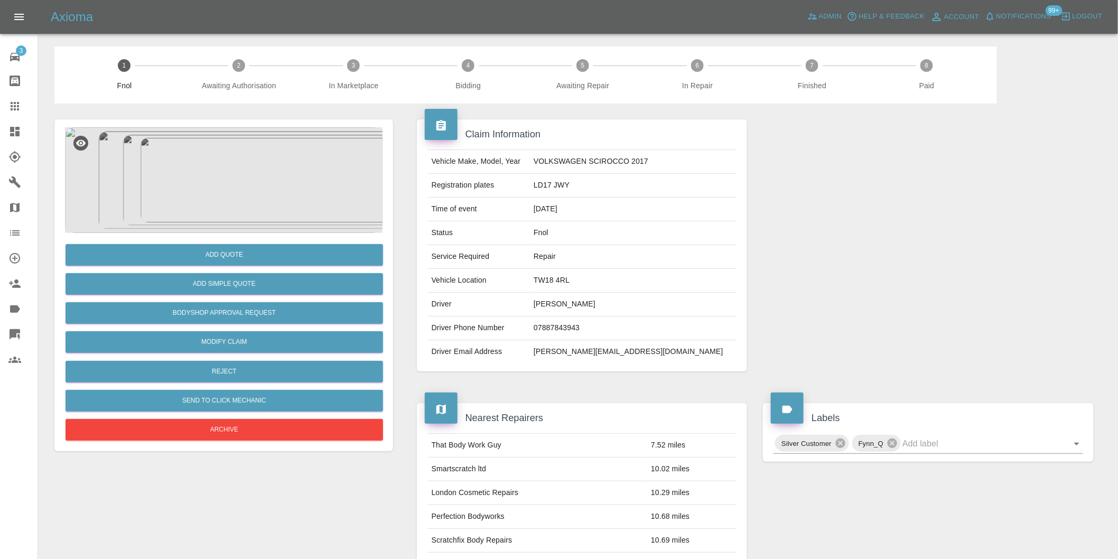
click at [272, 146] on img at bounding box center [223, 180] width 317 height 106
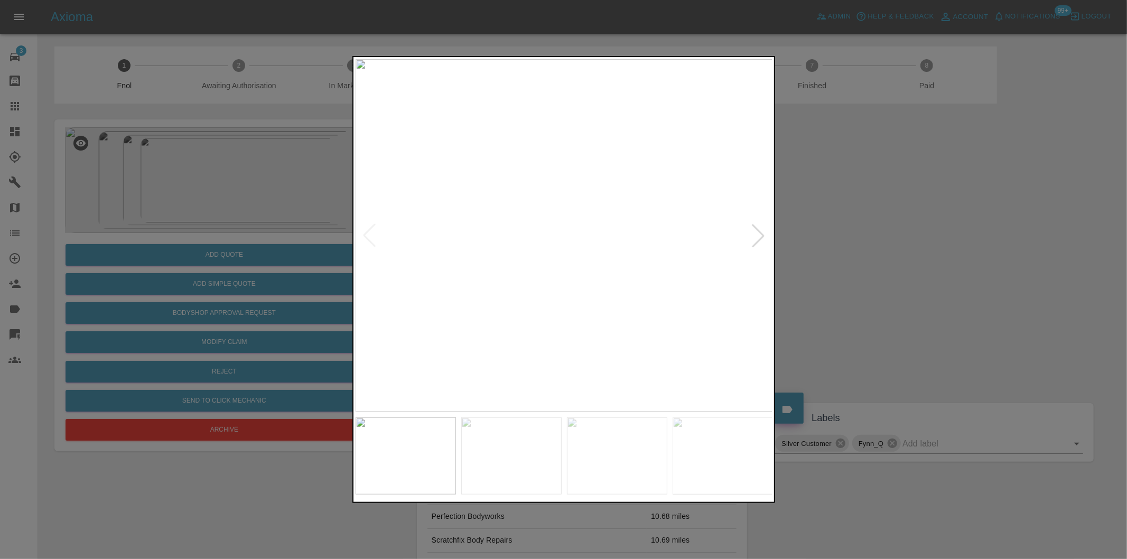
click at [750, 234] on div at bounding box center [757, 235] width 23 height 23
click at [753, 237] on div at bounding box center [757, 235] width 23 height 23
click at [753, 237] on img at bounding box center [564, 235] width 417 height 353
click at [910, 244] on div at bounding box center [563, 279] width 1127 height 559
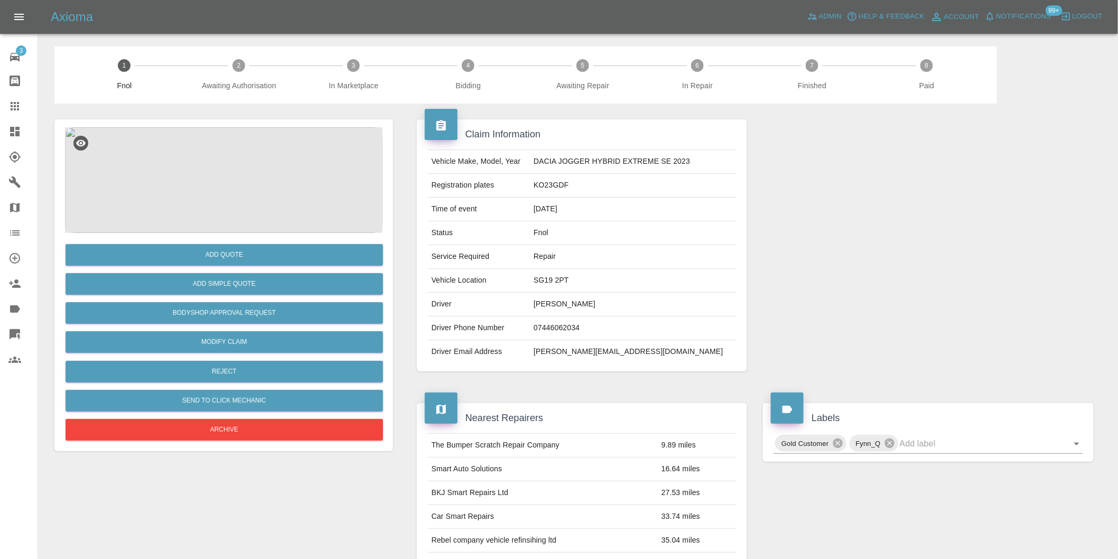
click at [188, 147] on img at bounding box center [223, 180] width 317 height 106
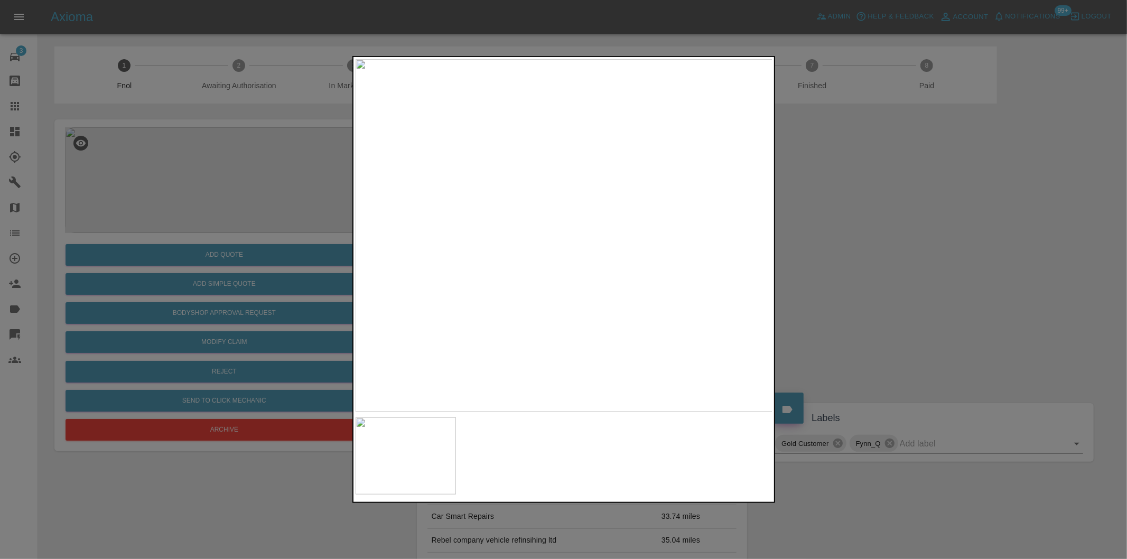
click at [831, 247] on div at bounding box center [563, 279] width 1127 height 559
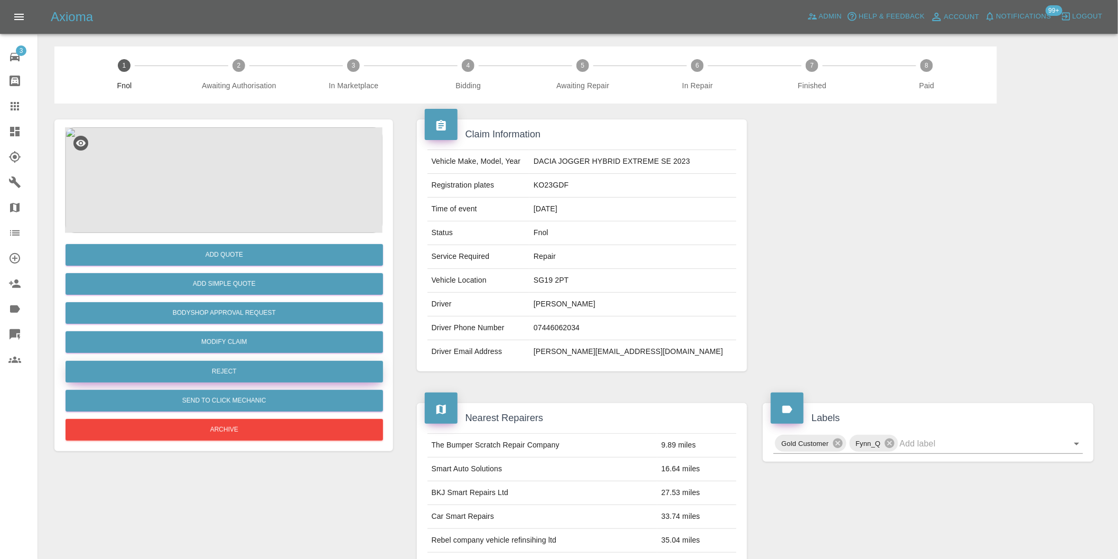
click at [239, 375] on button "Reject" at bounding box center [224, 372] width 317 height 22
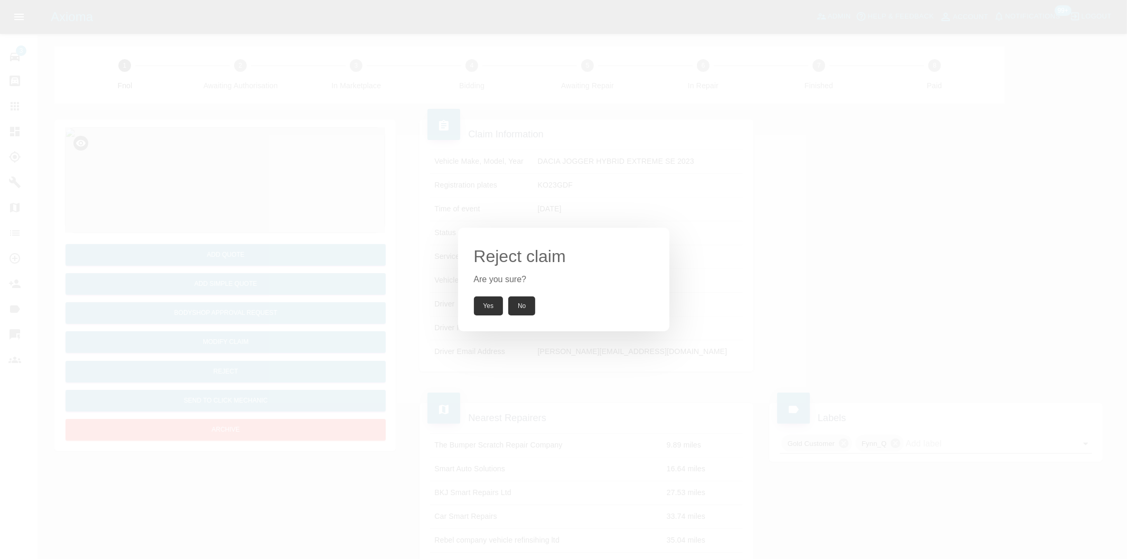
click at [490, 305] on button "Yes" at bounding box center [489, 305] width 30 height 19
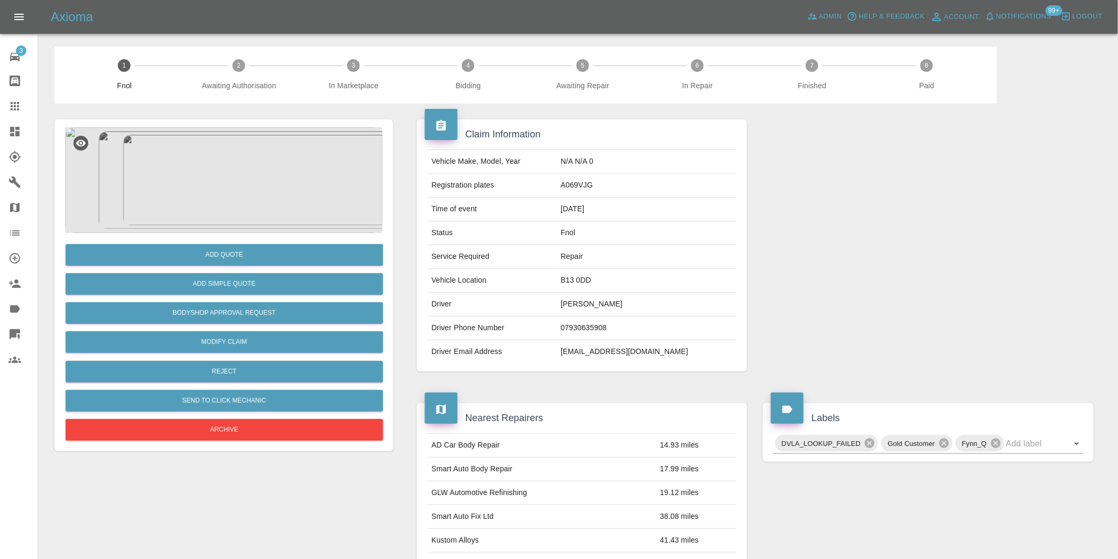
click at [223, 187] on img at bounding box center [223, 180] width 317 height 106
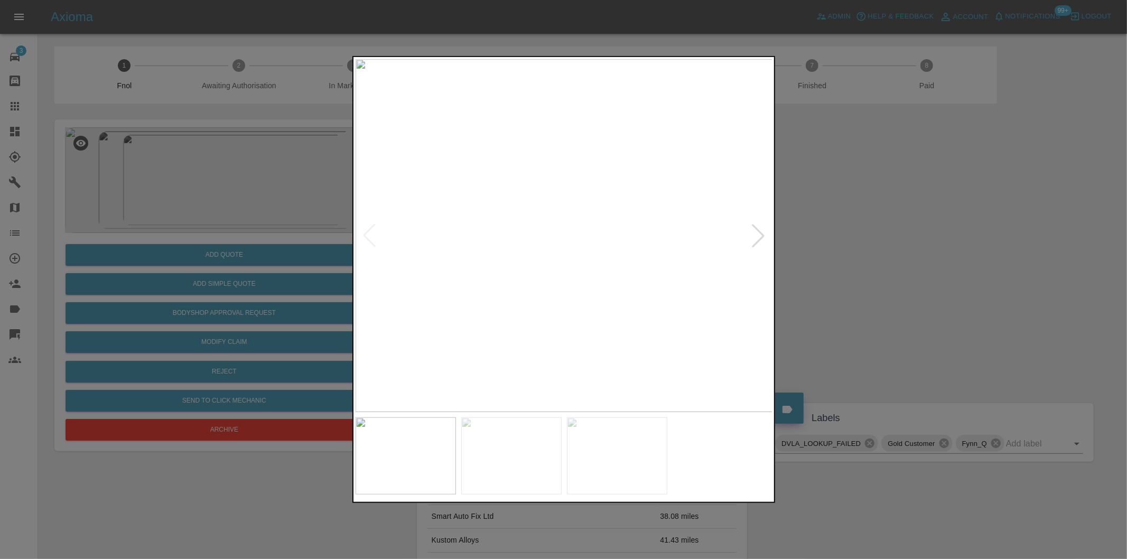
click at [762, 233] on div at bounding box center [757, 235] width 23 height 23
click at [762, 233] on img at bounding box center [564, 235] width 417 height 353
click at [368, 226] on div at bounding box center [369, 235] width 23 height 23
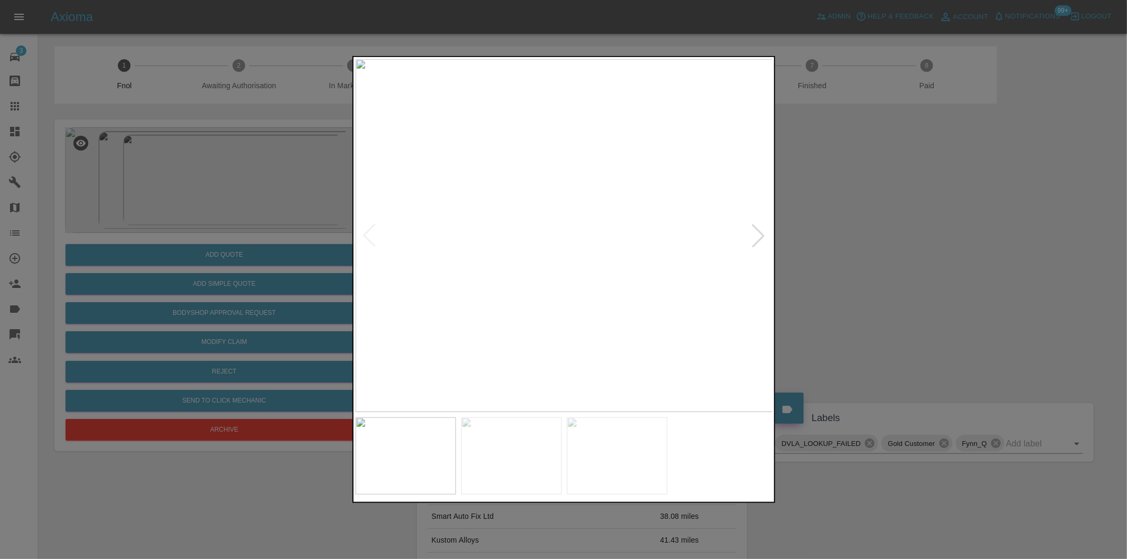
drag, startPoint x: 965, startPoint y: 238, endPoint x: 712, endPoint y: 286, distance: 257.6
click at [958, 236] on div at bounding box center [563, 279] width 1127 height 559
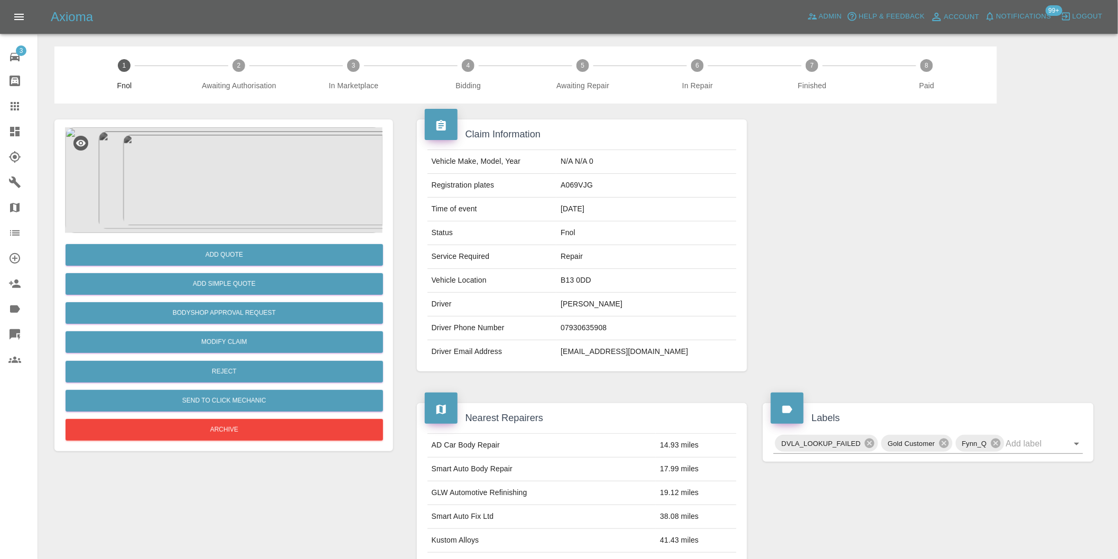
click at [218, 201] on img at bounding box center [223, 180] width 317 height 106
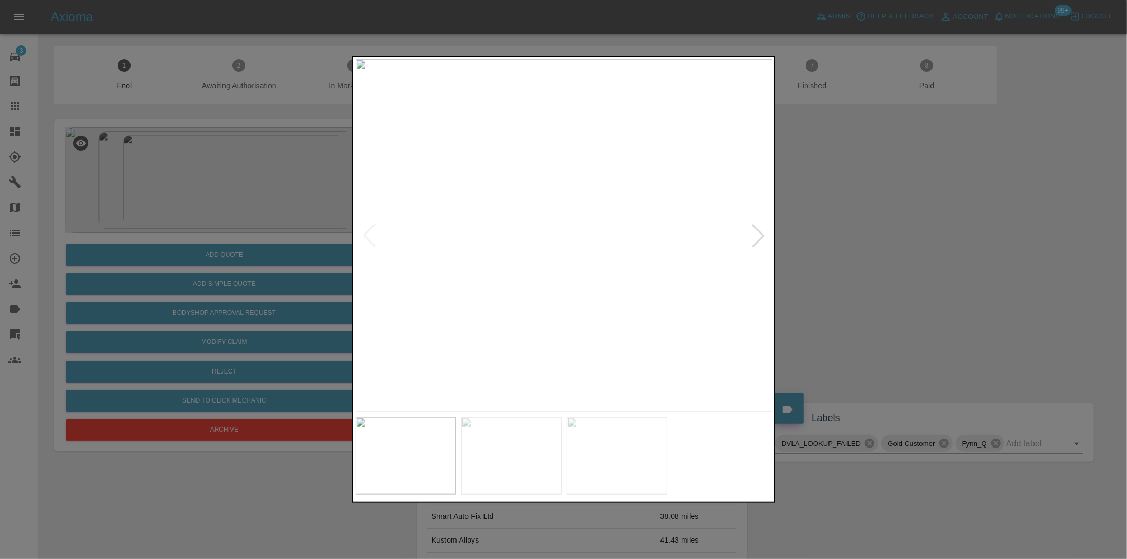
click at [755, 236] on div at bounding box center [757, 235] width 23 height 23
click at [852, 237] on div at bounding box center [563, 279] width 1127 height 559
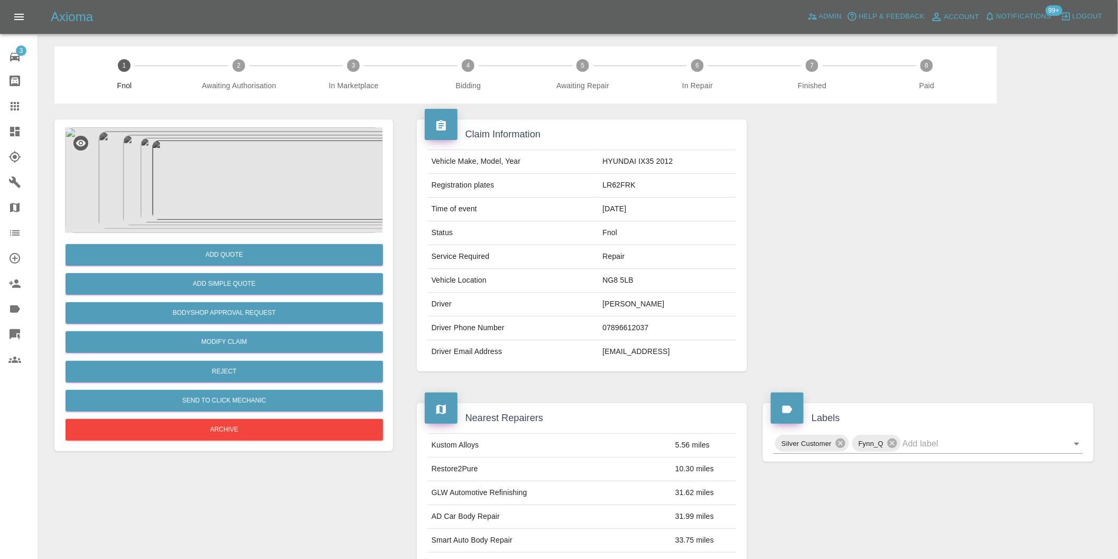
click at [233, 140] on img at bounding box center [223, 180] width 317 height 106
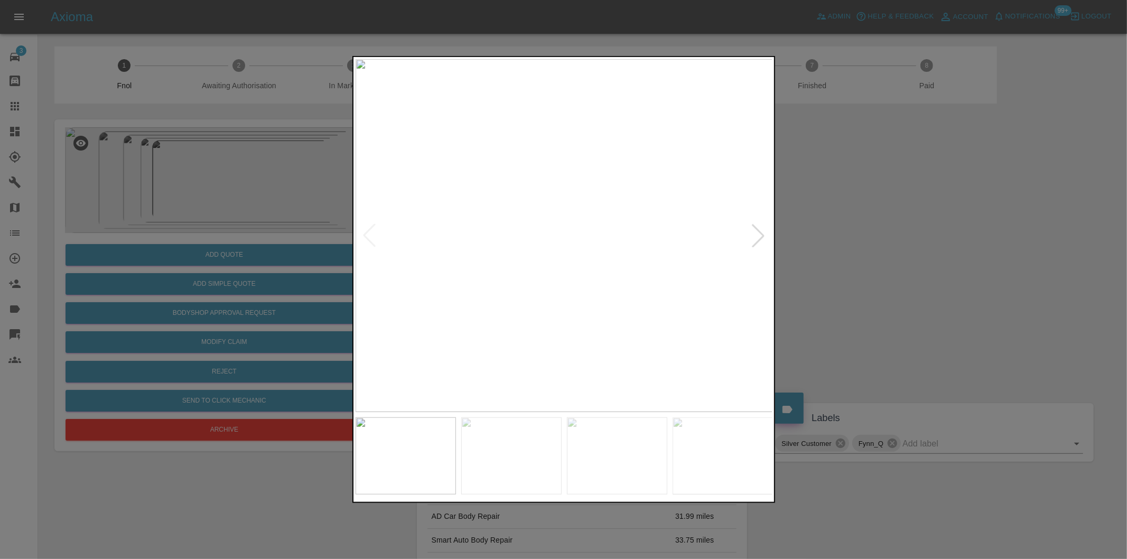
click at [752, 233] on div at bounding box center [757, 235] width 23 height 23
drag, startPoint x: 935, startPoint y: 247, endPoint x: 772, endPoint y: 149, distance: 190.0
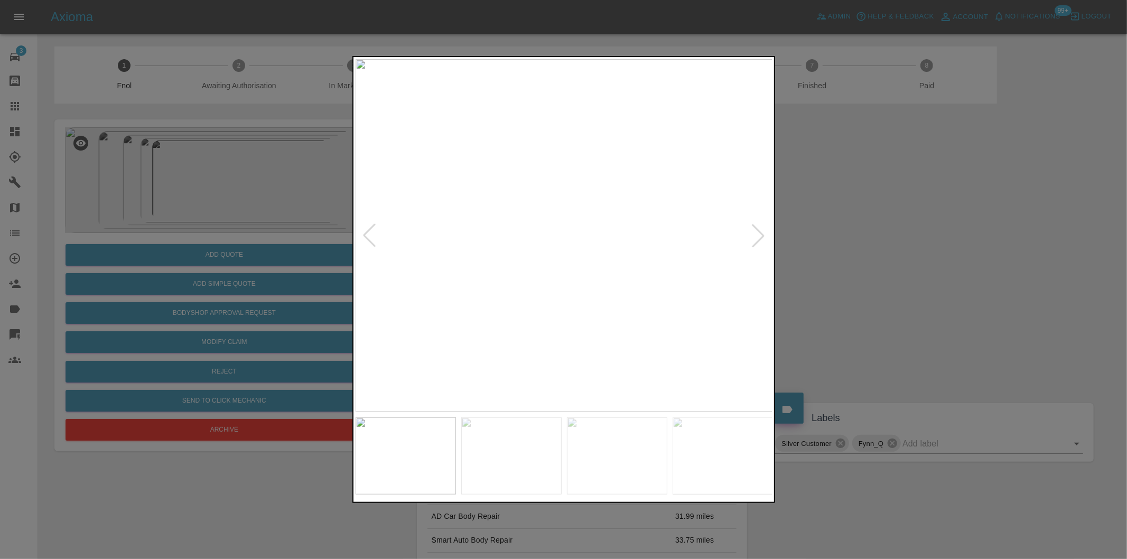
click at [933, 247] on div at bounding box center [563, 279] width 1127 height 559
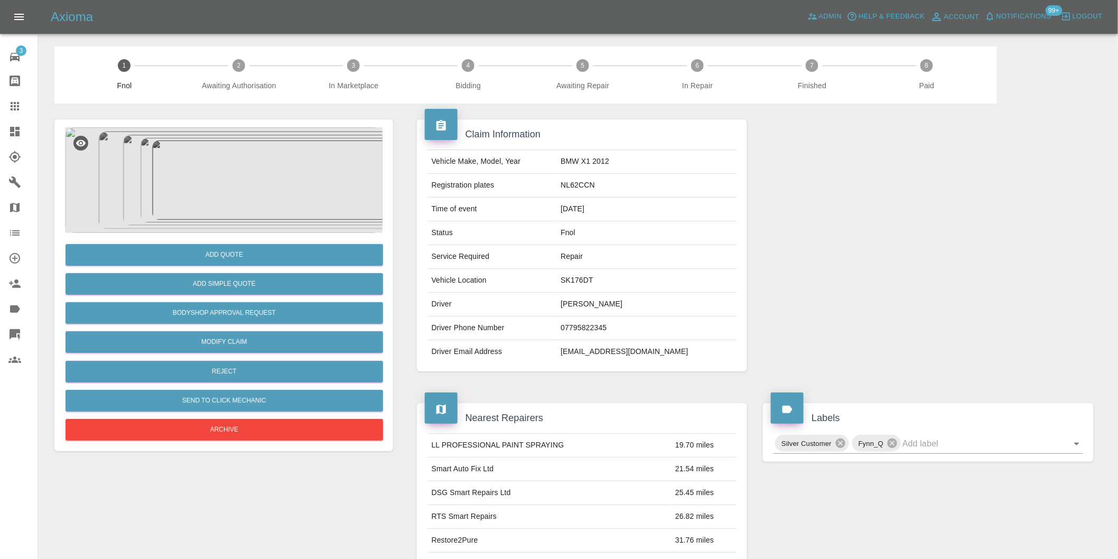
click at [227, 171] on img at bounding box center [223, 180] width 317 height 106
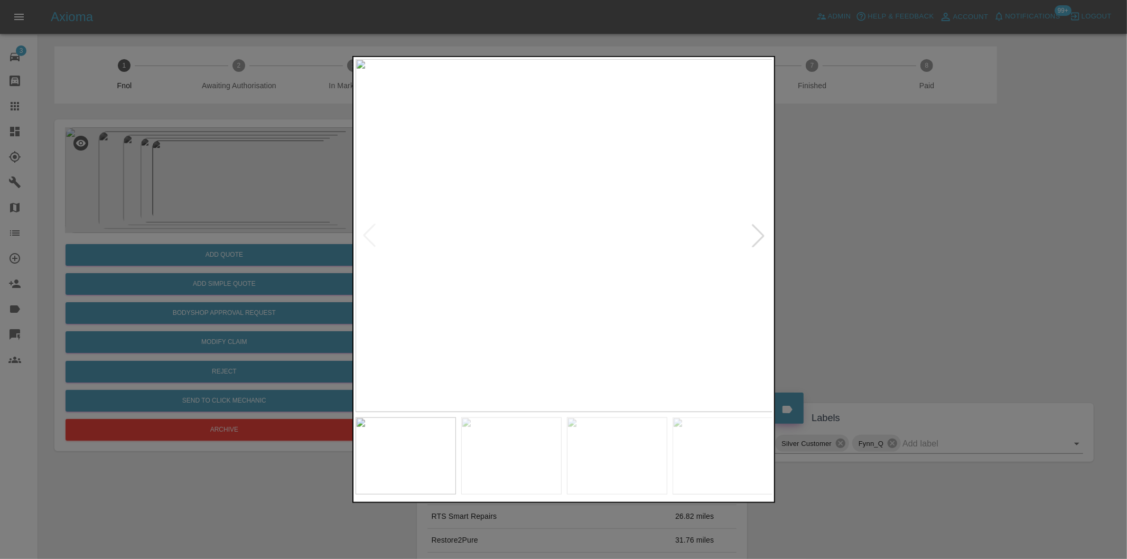
click at [757, 236] on div at bounding box center [757, 235] width 23 height 23
click at [756, 231] on div at bounding box center [757, 235] width 23 height 23
click at [755, 230] on div at bounding box center [757, 235] width 23 height 23
drag, startPoint x: 868, startPoint y: 246, endPoint x: 721, endPoint y: 138, distance: 182.6
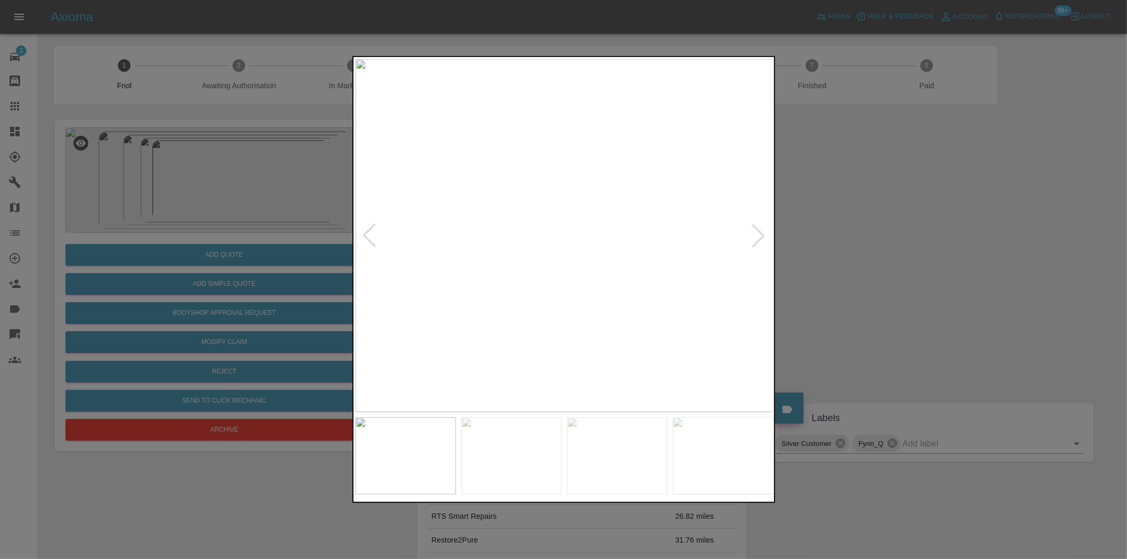
click at [868, 246] on div at bounding box center [563, 279] width 1127 height 559
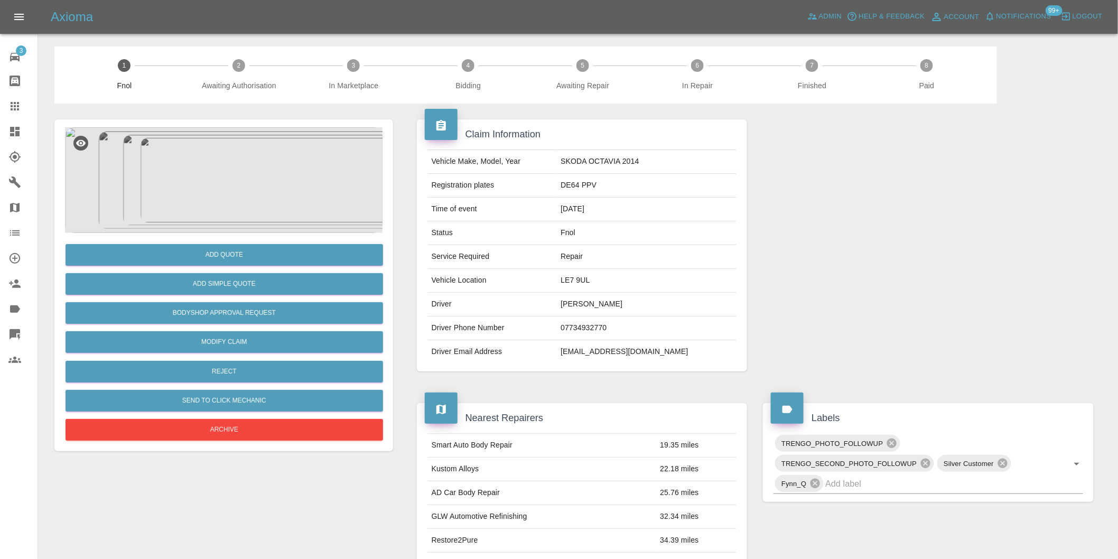
click at [192, 160] on img at bounding box center [223, 180] width 317 height 106
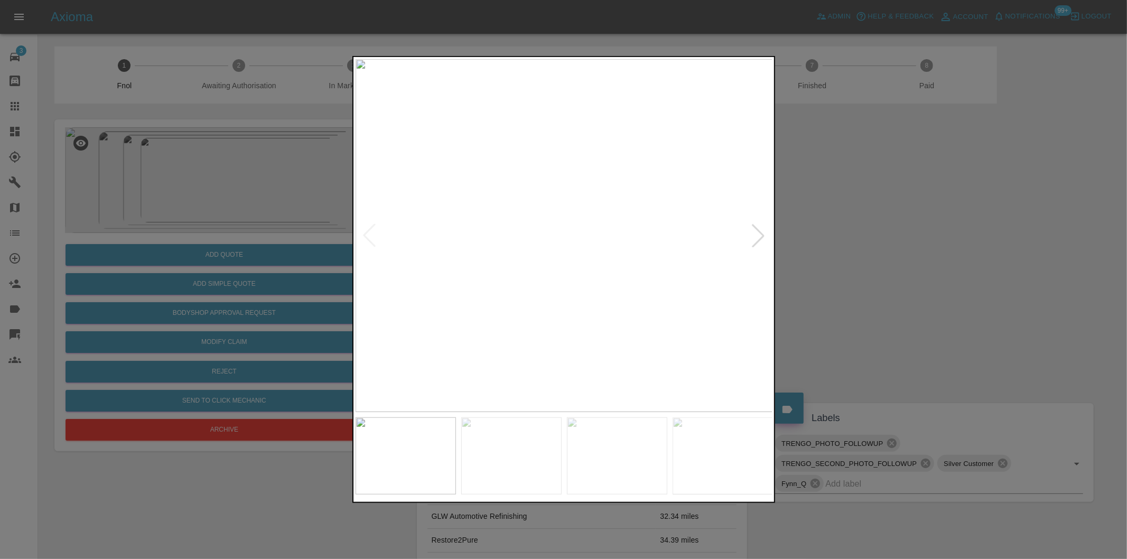
click at [768, 228] on div at bounding box center [757, 235] width 23 height 23
click at [756, 231] on div at bounding box center [757, 235] width 23 height 23
click at [756, 231] on img at bounding box center [564, 235] width 417 height 353
drag, startPoint x: 947, startPoint y: 263, endPoint x: 814, endPoint y: 252, distance: 133.0
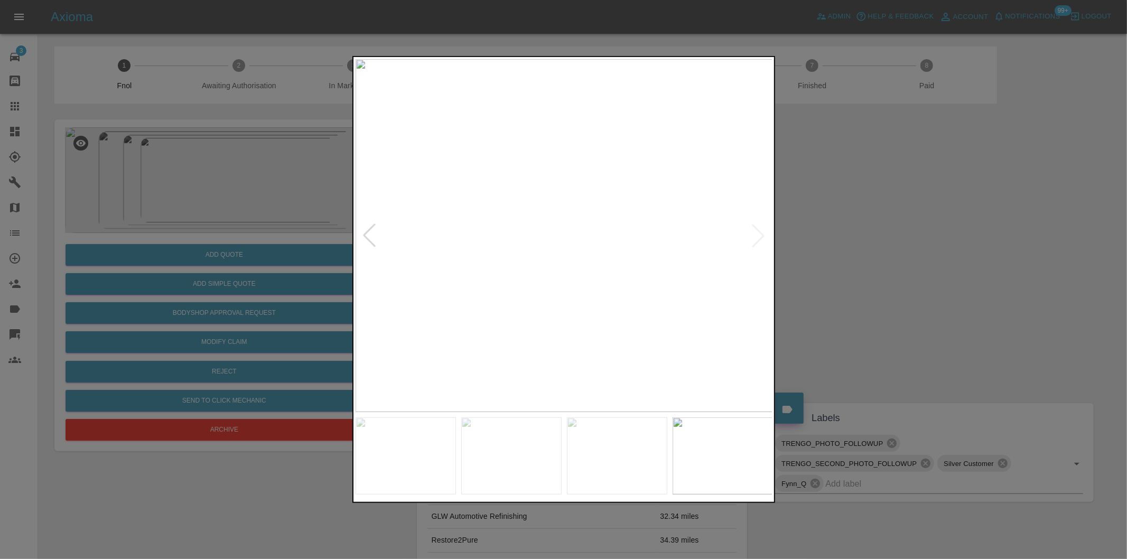
click at [938, 263] on div at bounding box center [563, 279] width 1127 height 559
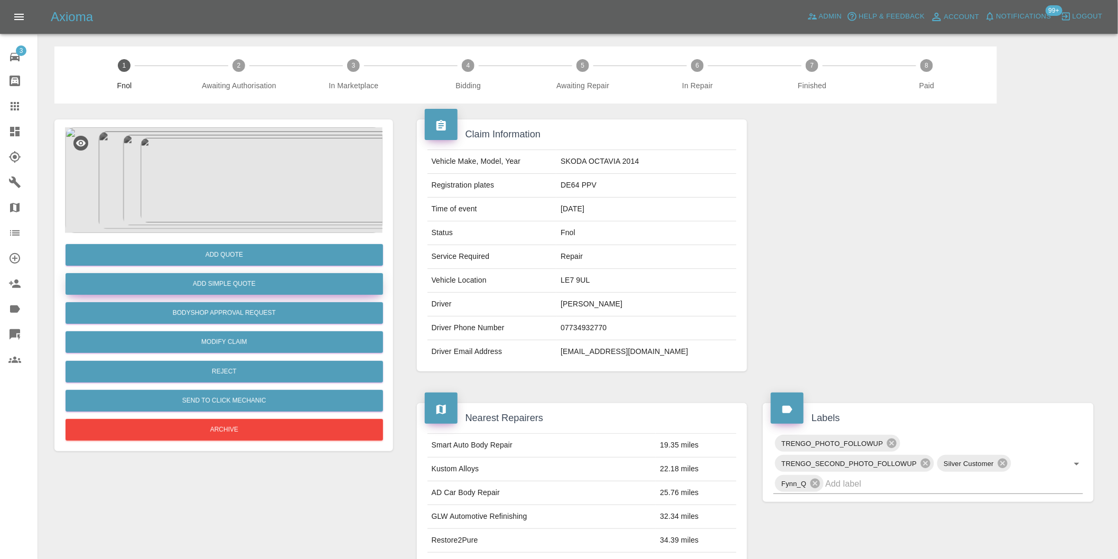
click at [259, 283] on button "Add Simple Quote" at bounding box center [224, 284] width 317 height 22
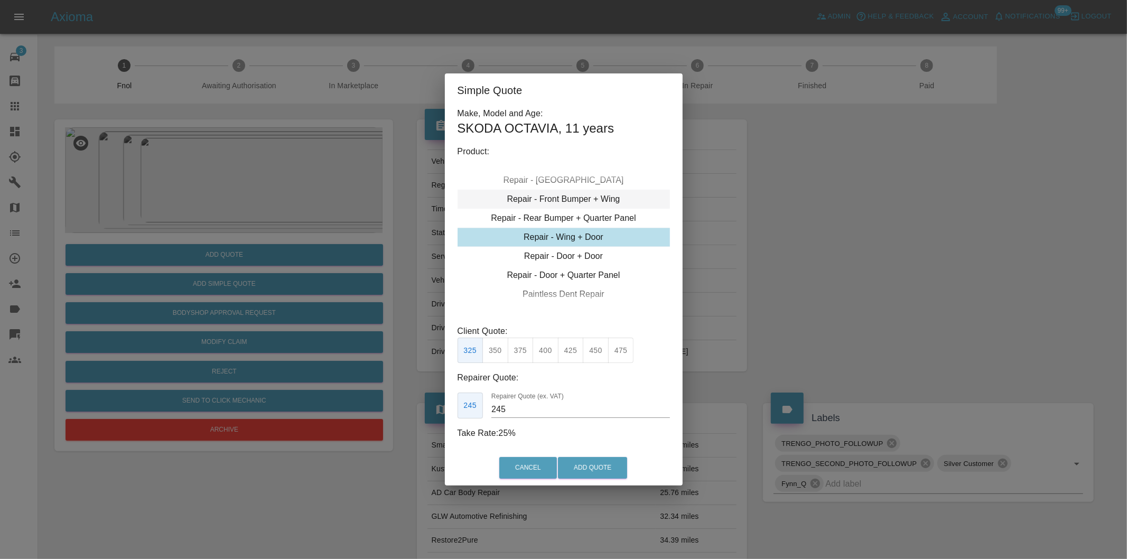
click at [591, 196] on div "Repair - Front Bumper + Wing" at bounding box center [563, 199] width 212 height 19
click at [546, 349] on button "375" at bounding box center [545, 351] width 26 height 26
type input "230"
click at [587, 472] on button "Add Quote" at bounding box center [592, 468] width 69 height 22
